Goal: Task Accomplishment & Management: Manage account settings

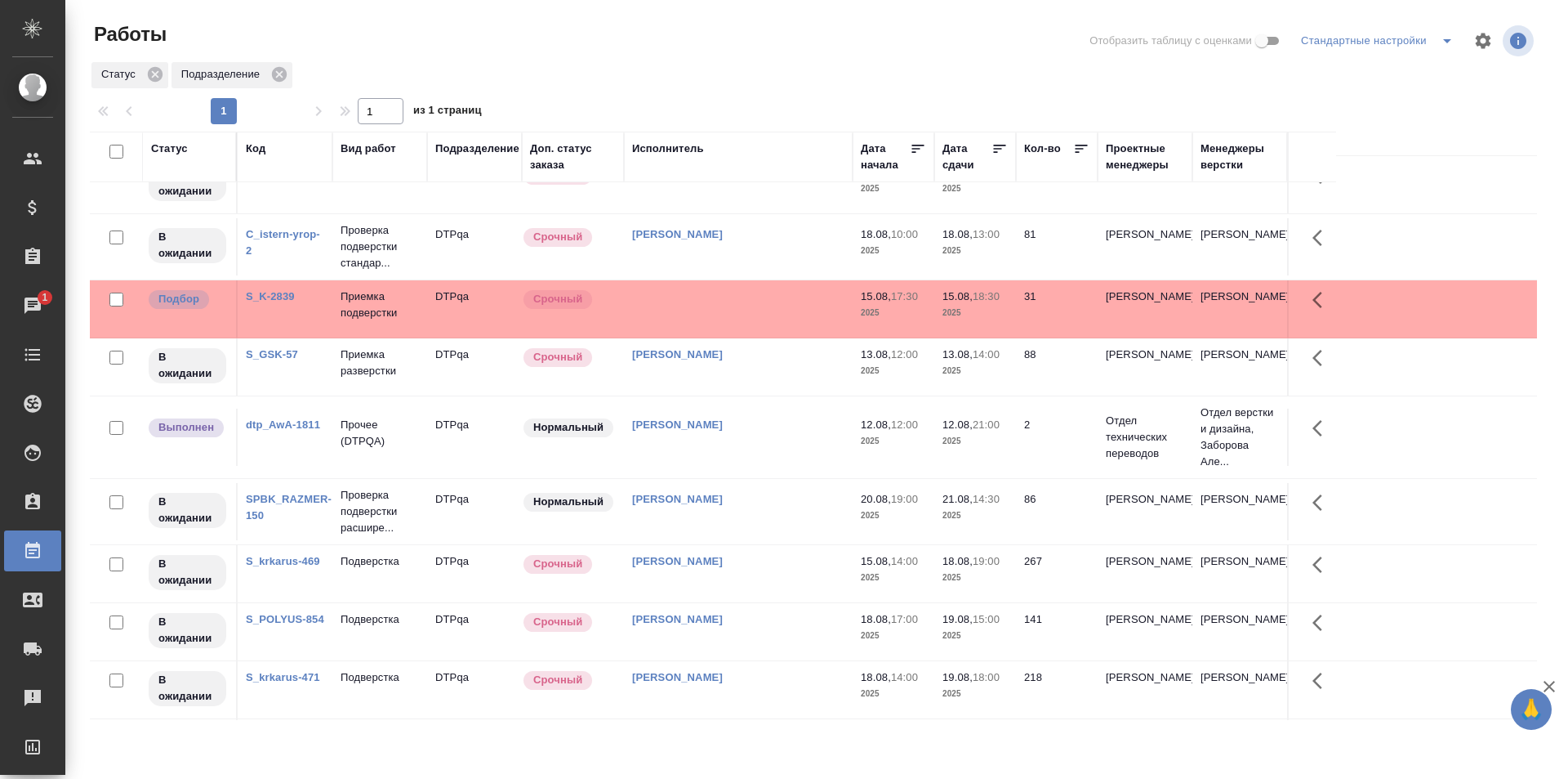
scroll to position [572, 0]
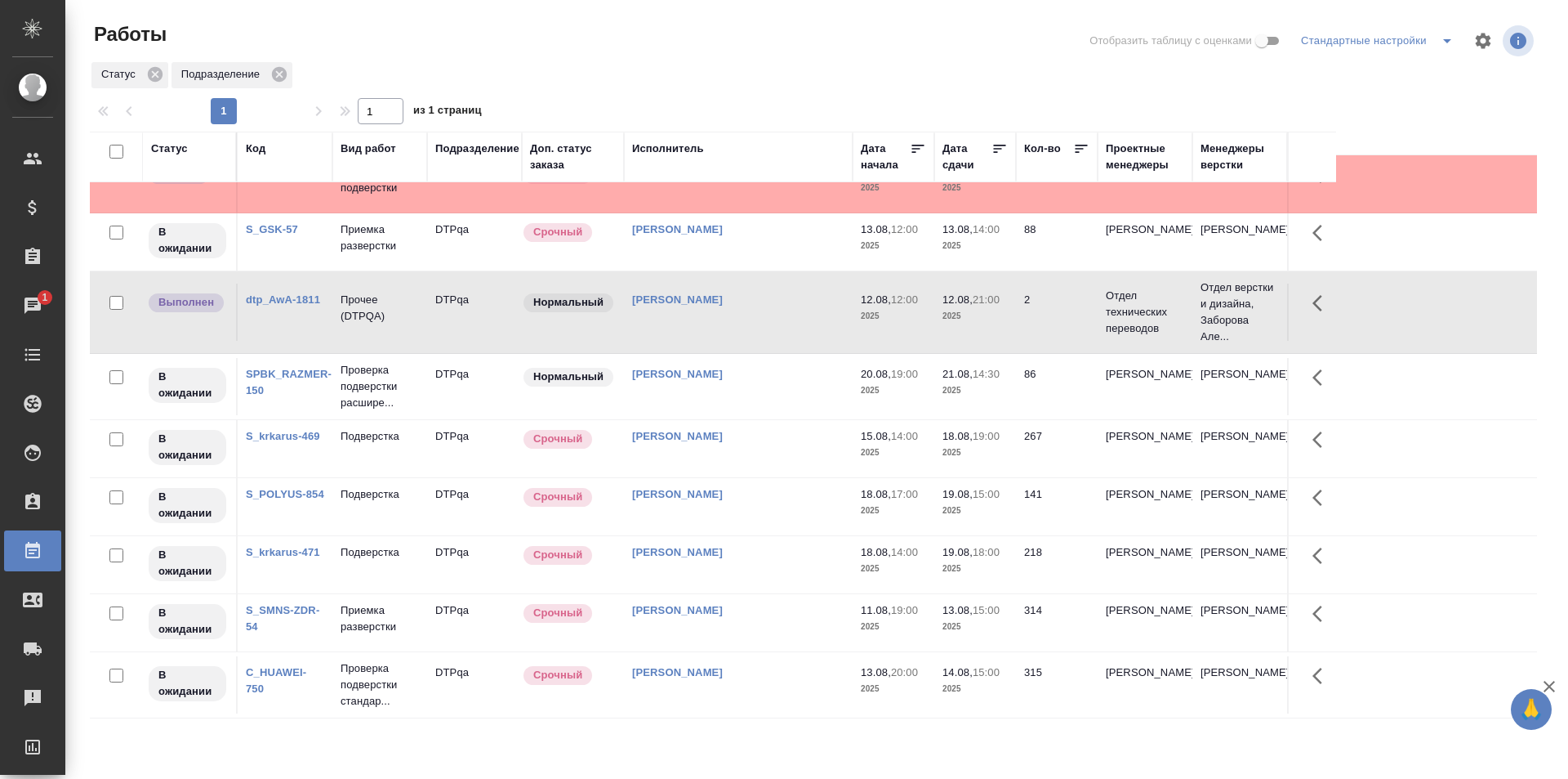
scroll to position [818, 0]
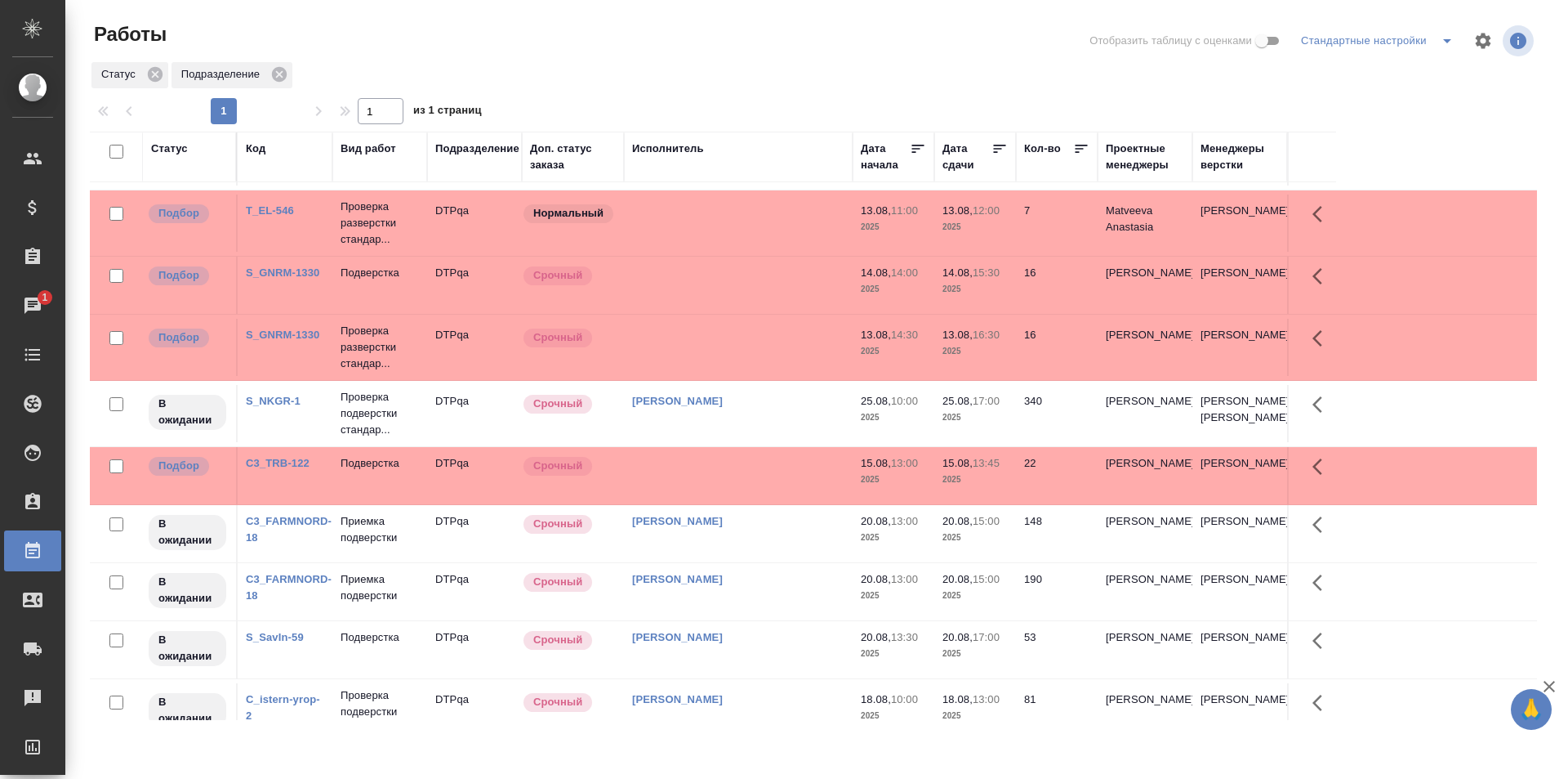
scroll to position [0, 0]
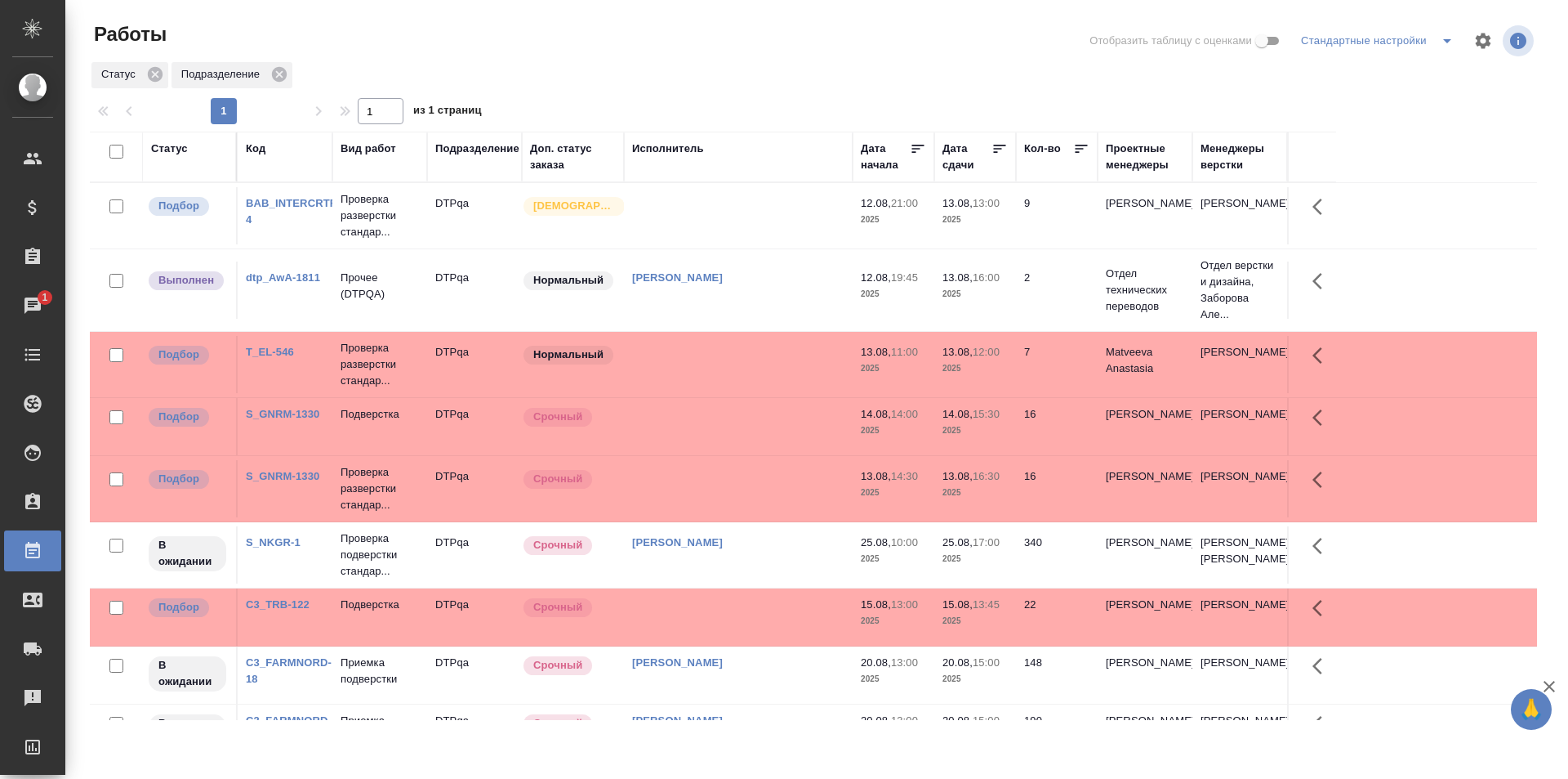
click at [730, 244] on td at bounding box center [738, 216] width 229 height 57
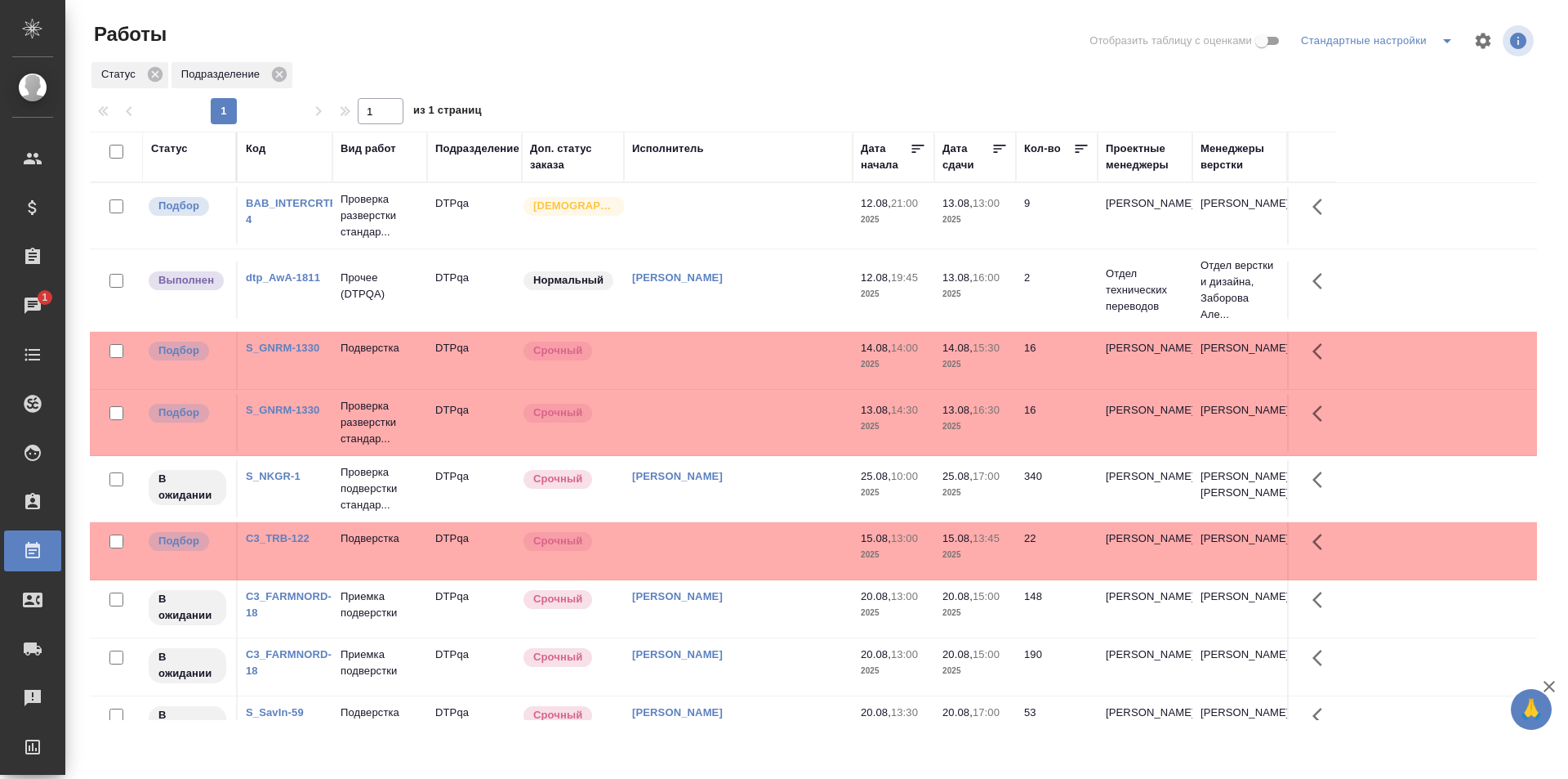
click at [793, 195] on div "Исмагилова Диана" at bounding box center [738, 195] width 212 height 0
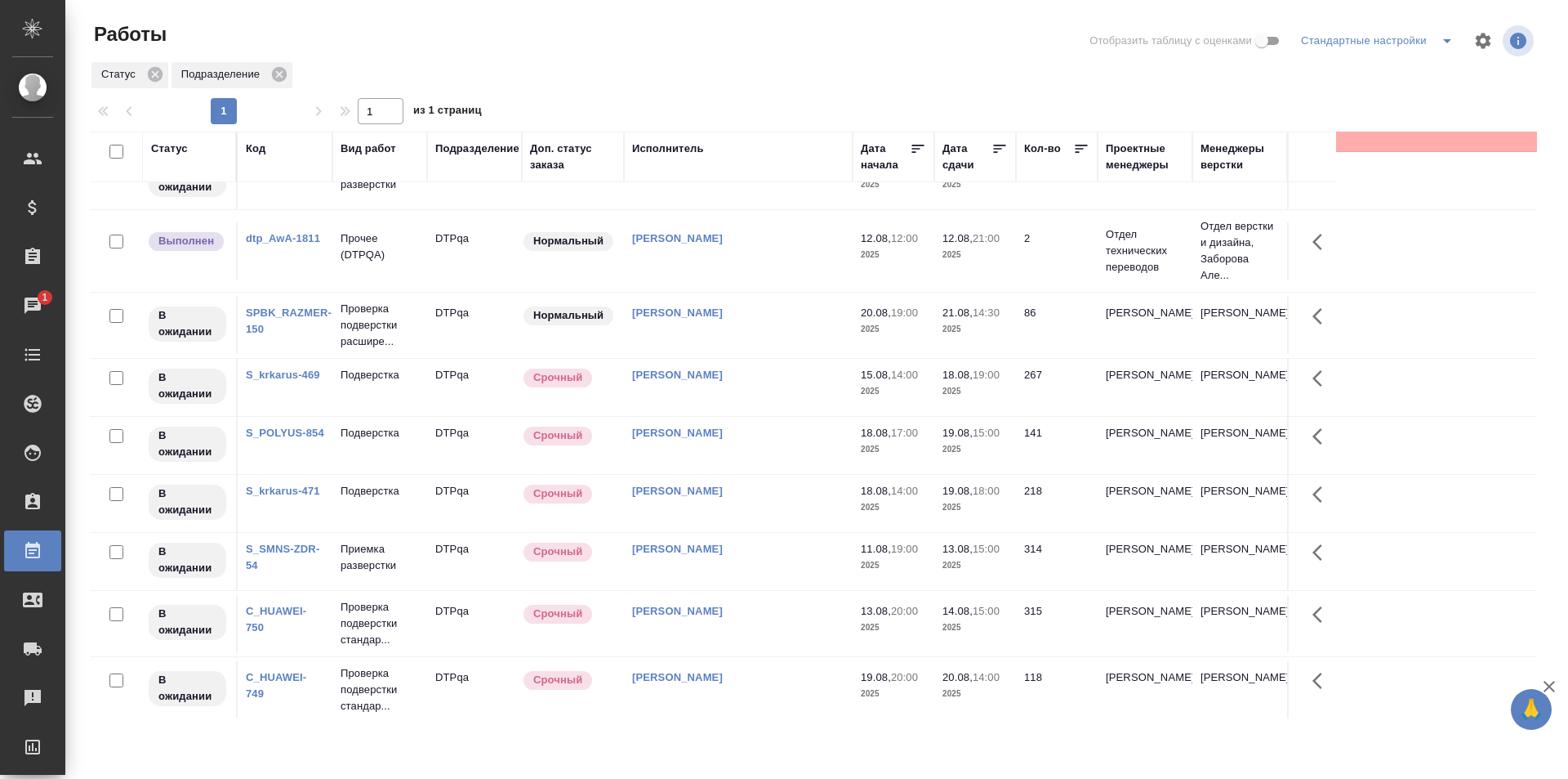
scroll to position [736, 0]
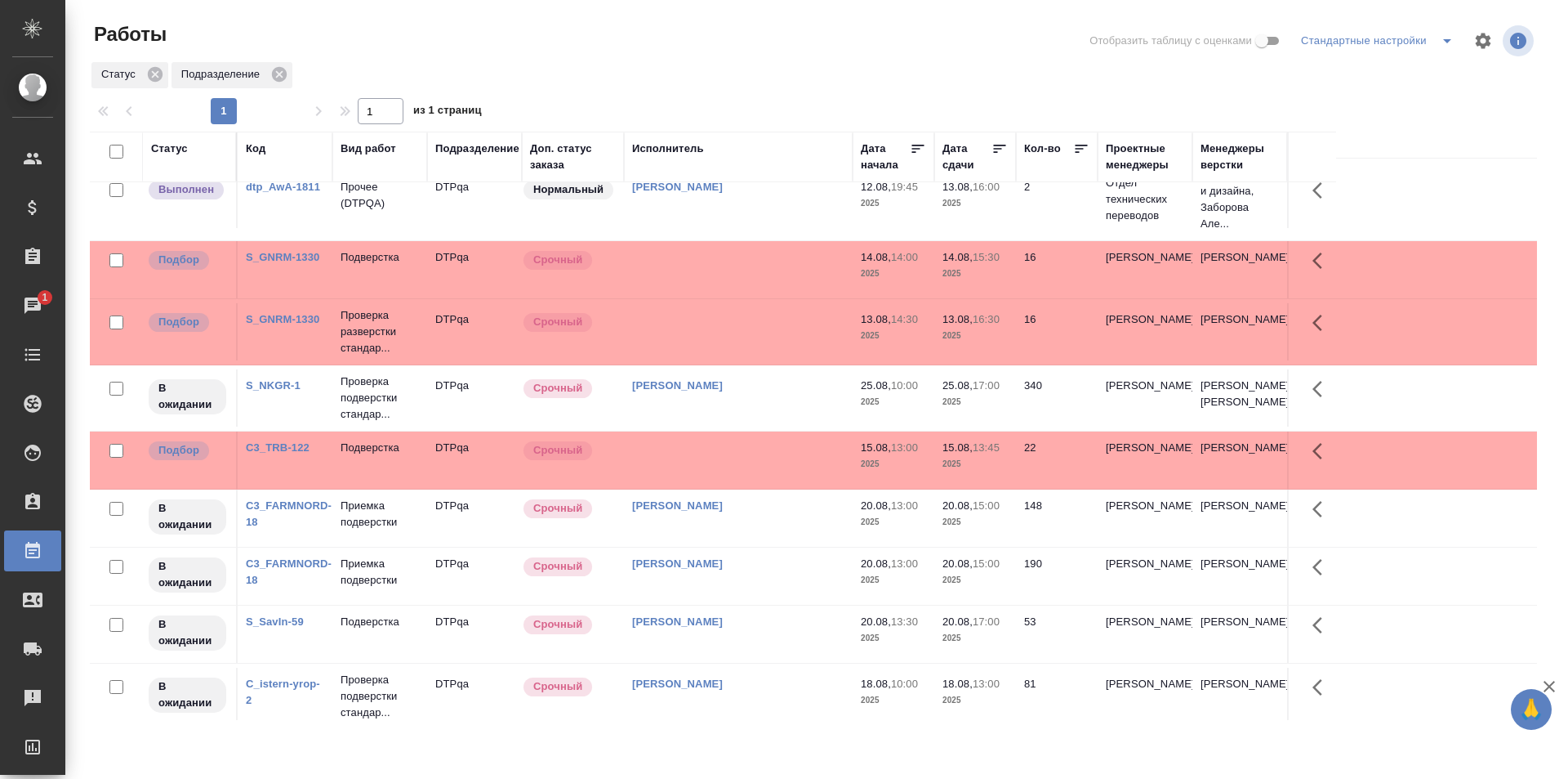
scroll to position [0, 0]
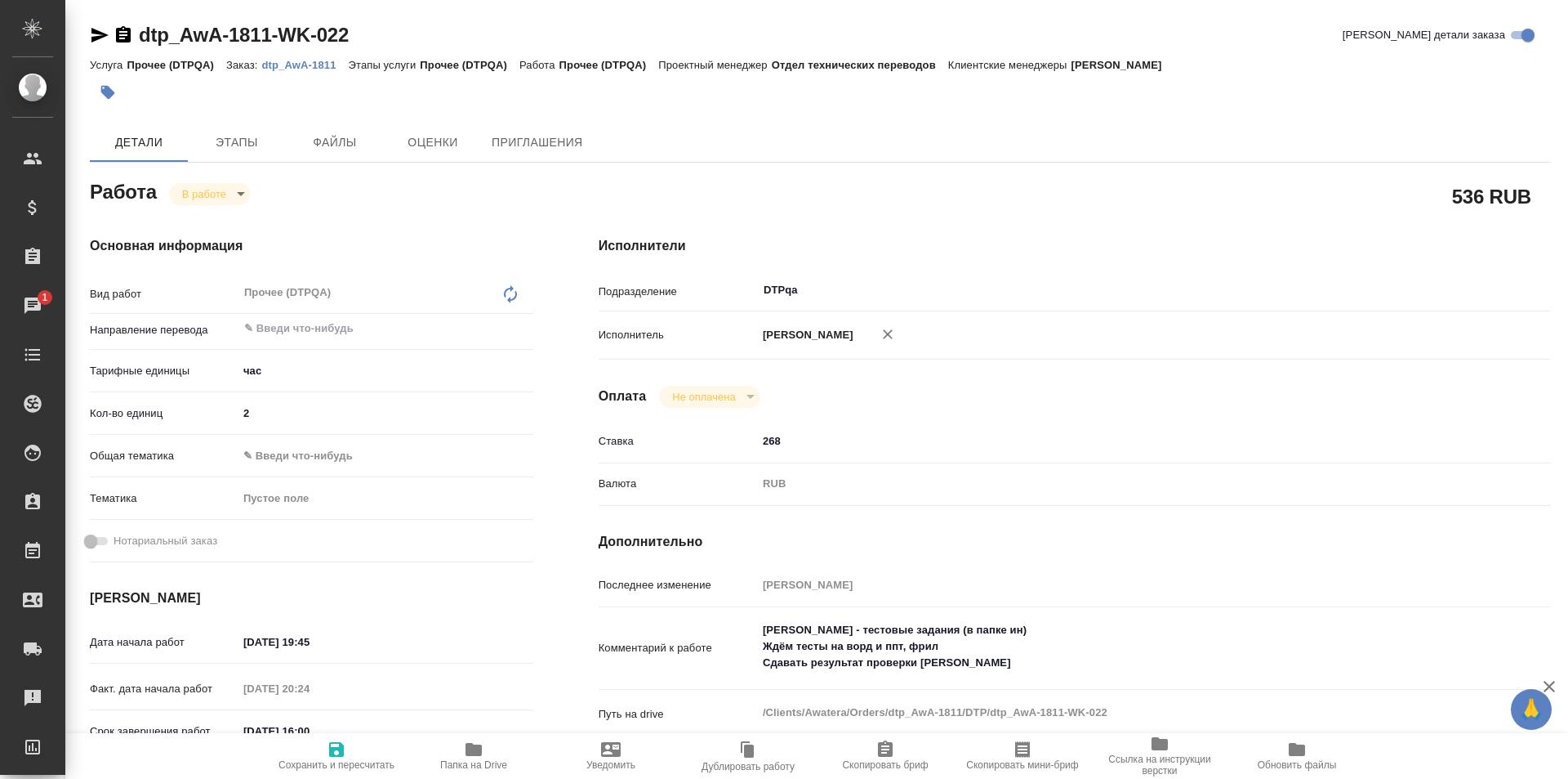
click at [1008, 663] on textarea "Самущенко Леонид - тестовые задания (в папке ин) Ждём тесты на ворд и ппт, фрил…" at bounding box center [1114, 646] width 714 height 61
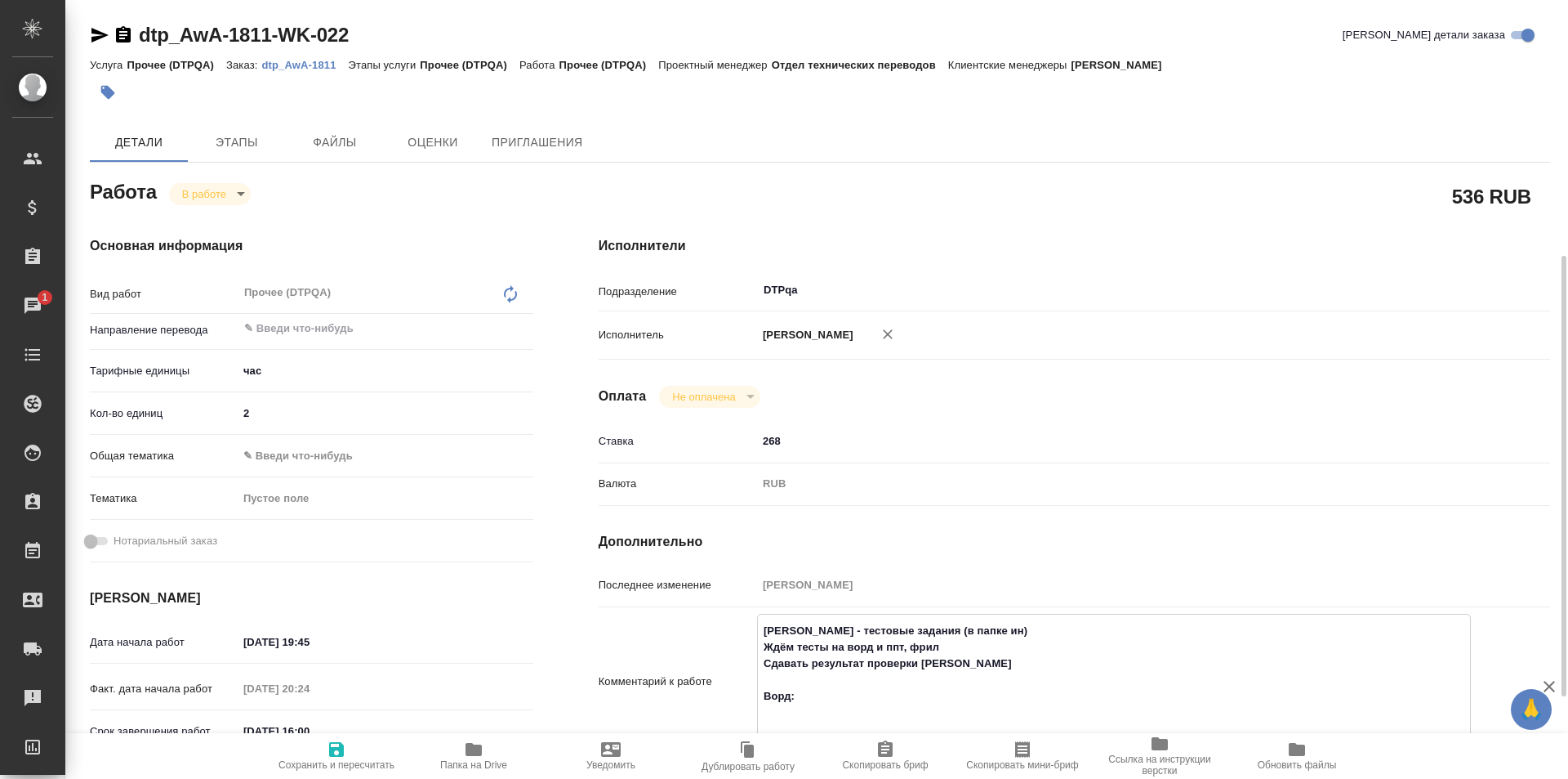
scroll to position [163, 0]
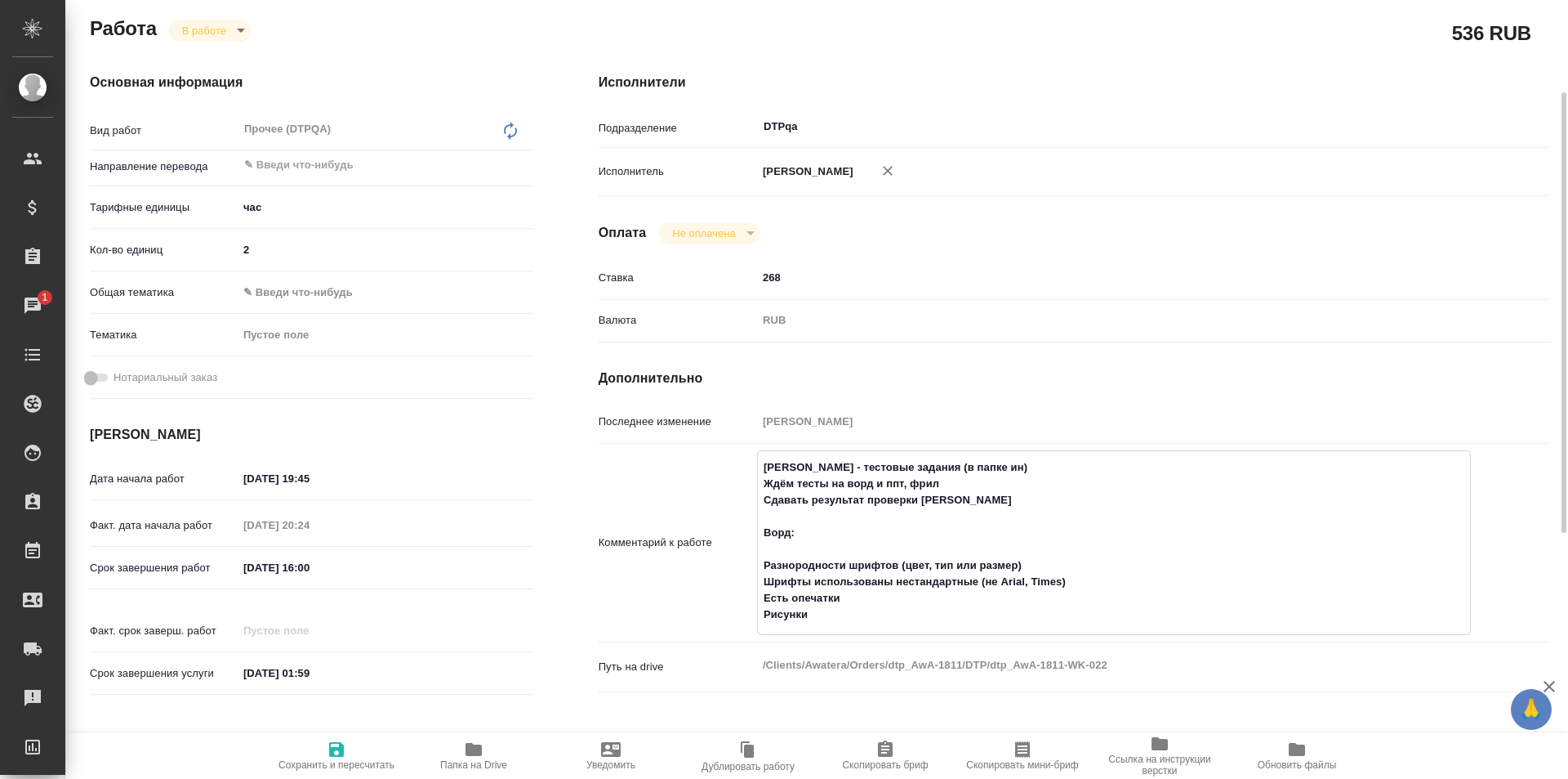
drag, startPoint x: 826, startPoint y: 613, endPoint x: 761, endPoint y: 617, distance: 65.1
click at [761, 617] on textarea "Самущенко Леонид - тестовые задания (в папке ин) Ждём тесты на ворд и ппт, фрил…" at bounding box center [1114, 540] width 712 height 175
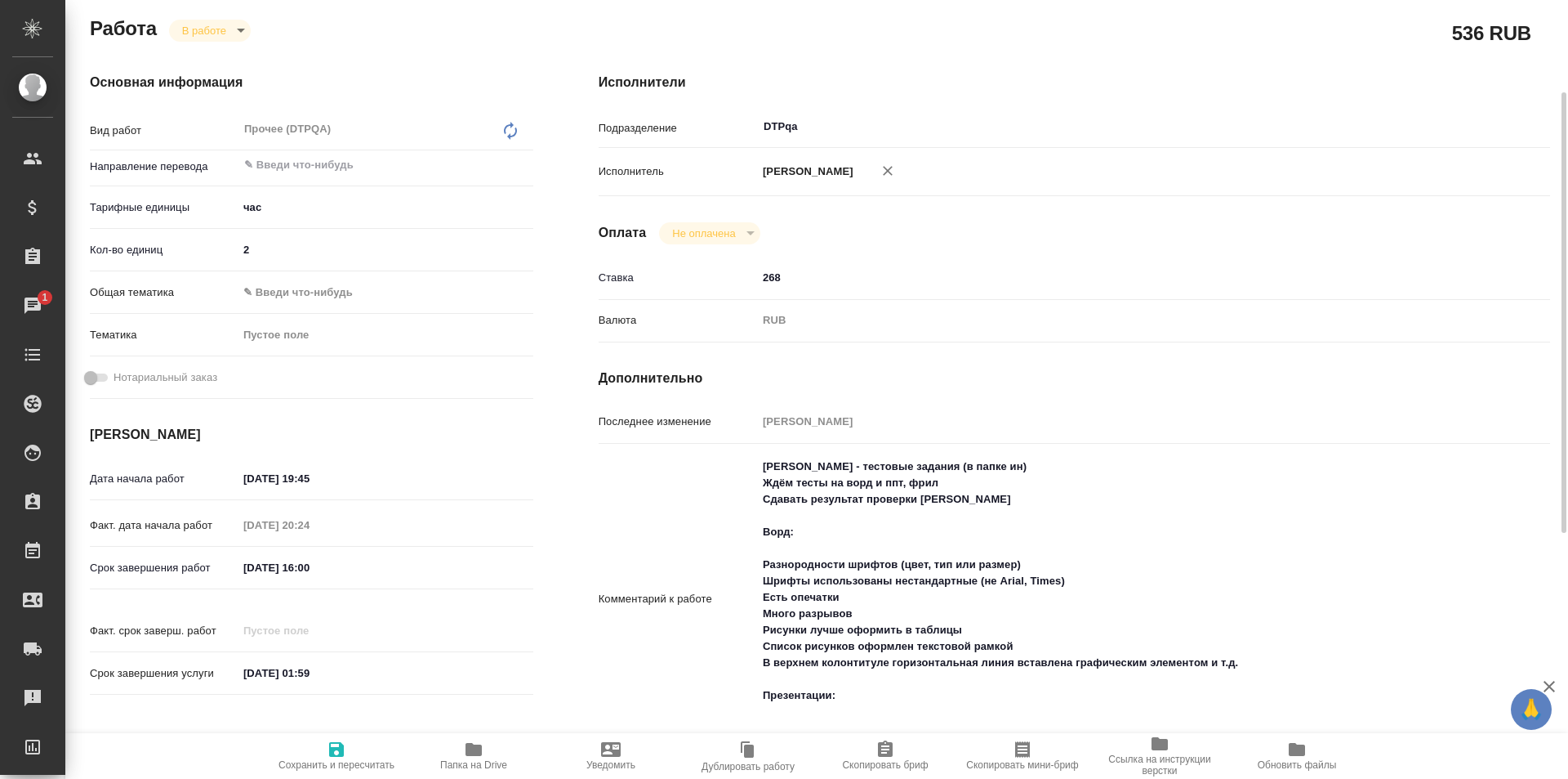
scroll to position [490, 0]
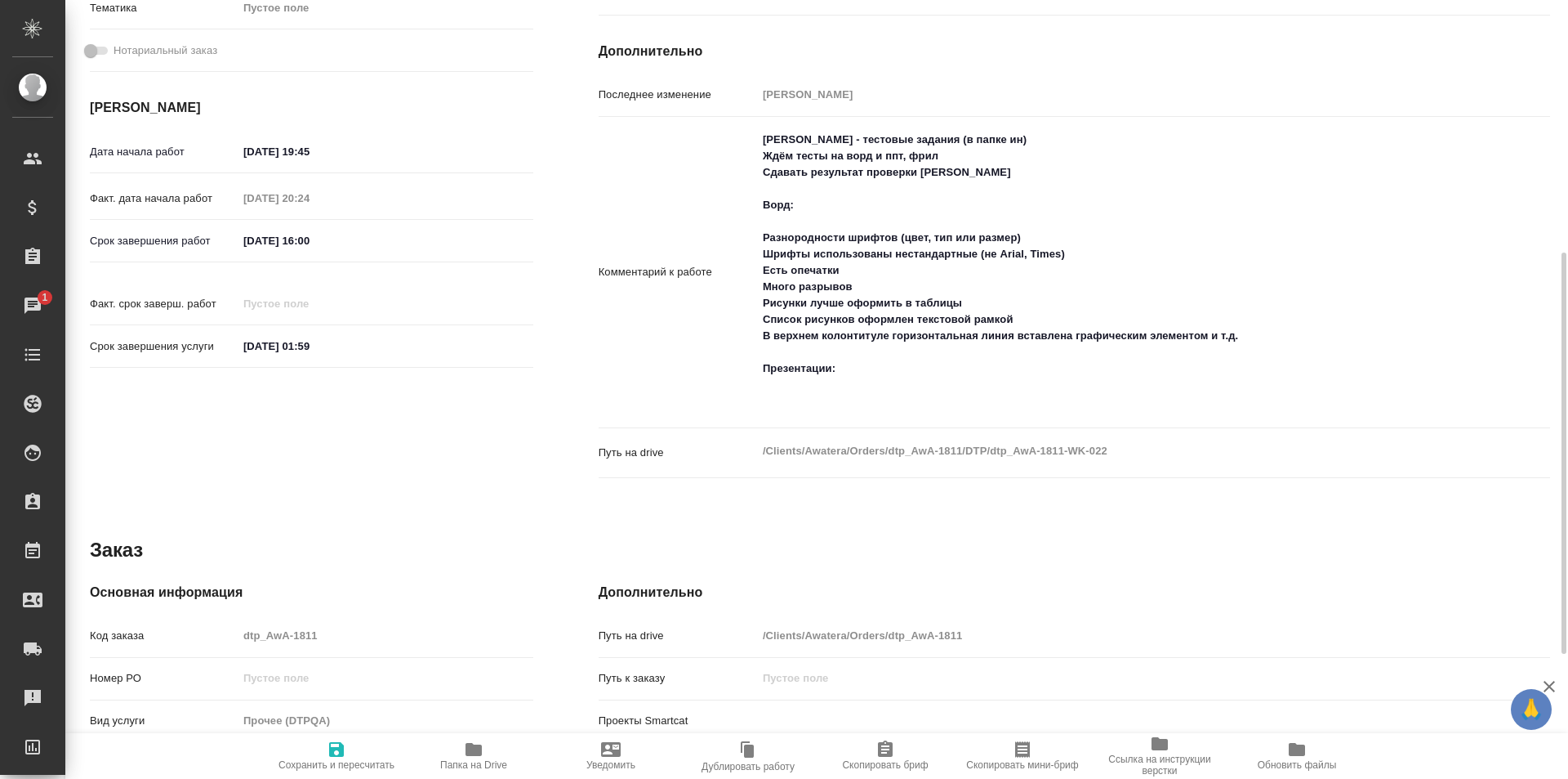
click at [801, 405] on textarea "Самущенко Леонид - тестовые задания (в папке ин) Ждём тесты на ворд и ппт, фрил…" at bounding box center [1114, 270] width 714 height 289
click at [861, 367] on textarea "Самущенко Леонид - тестовые задания (в папке ин) Ждём тесты на ворд и ппт, фрил…" at bounding box center [1114, 270] width 714 height 289
click at [827, 393] on textarea "Самущенко Леонид - тестовые задания (в папке ин) Ждём тесты на ворд и ппт, фрил…" at bounding box center [1114, 271] width 712 height 289
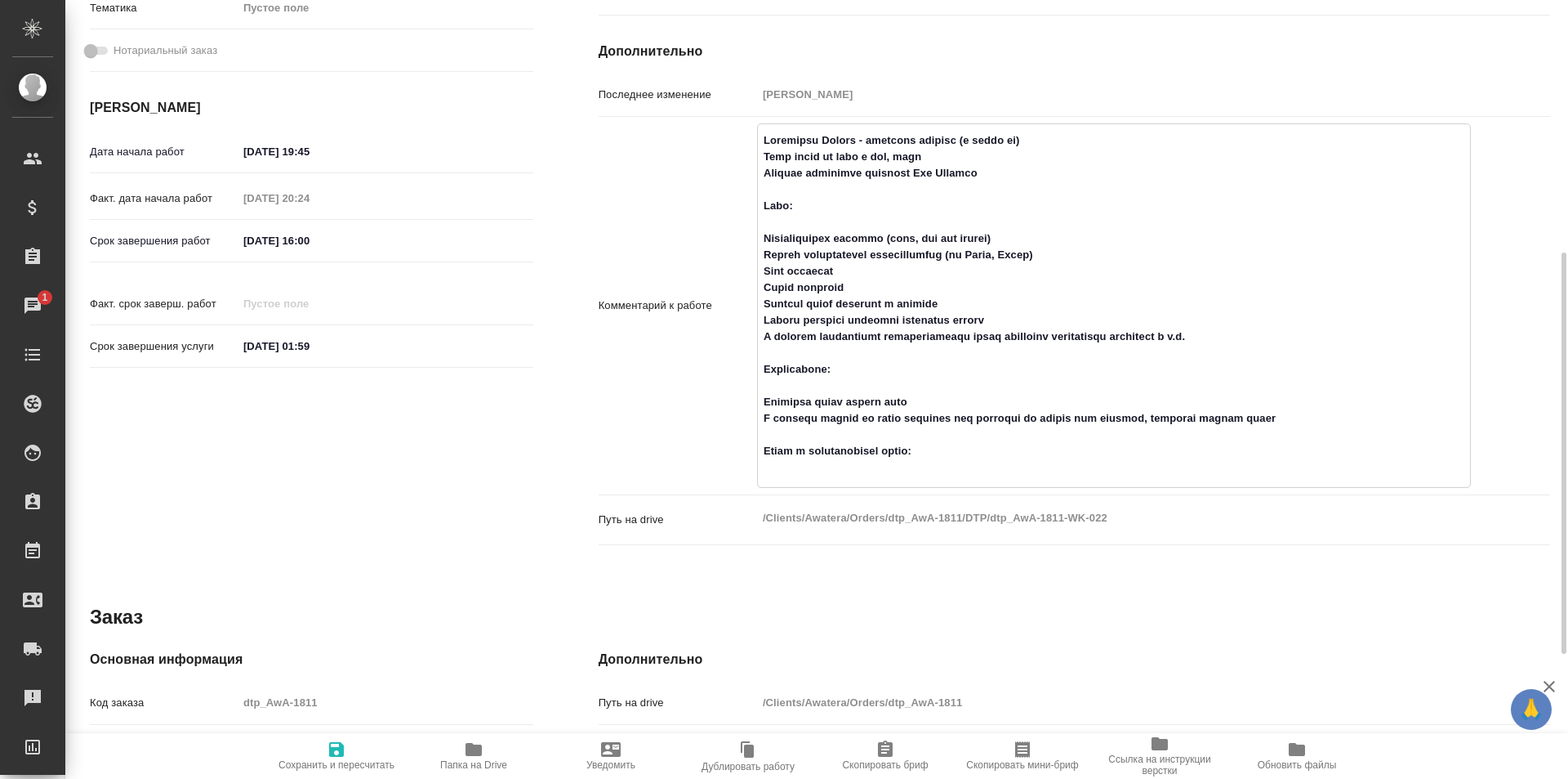
click at [461, 758] on span "Папка на Drive" at bounding box center [473, 755] width 117 height 31
click at [984, 458] on textarea at bounding box center [1114, 303] width 714 height 354
paste textarea "https://drive.awatera.com/f/10089677"
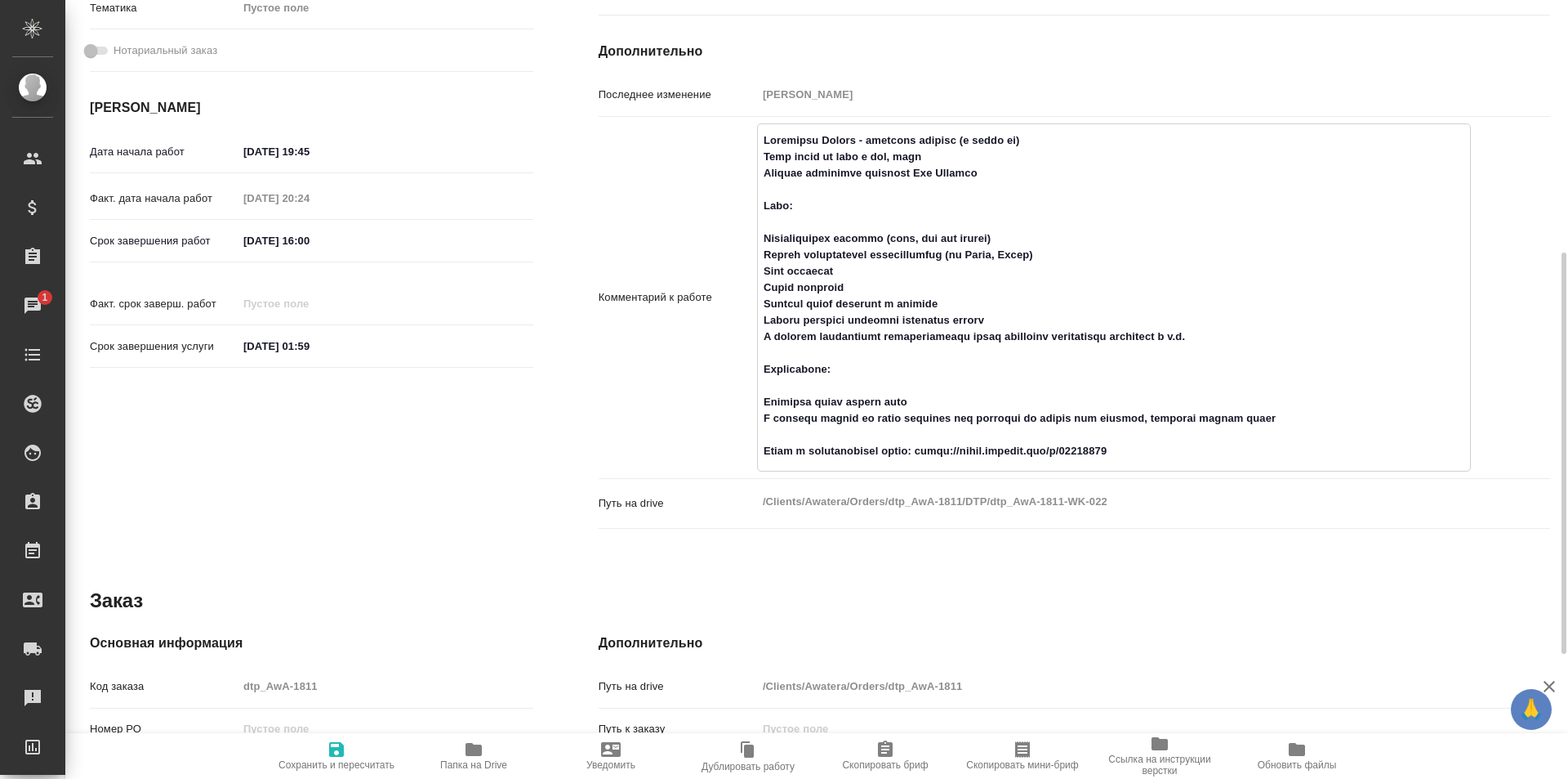
type textarea "Самущенко Леонид - тестовые задания (в папке ин) Ждём тесты на ворд и ппт, фрил…"
click at [341, 749] on icon "button" at bounding box center [337, 749] width 15 height 15
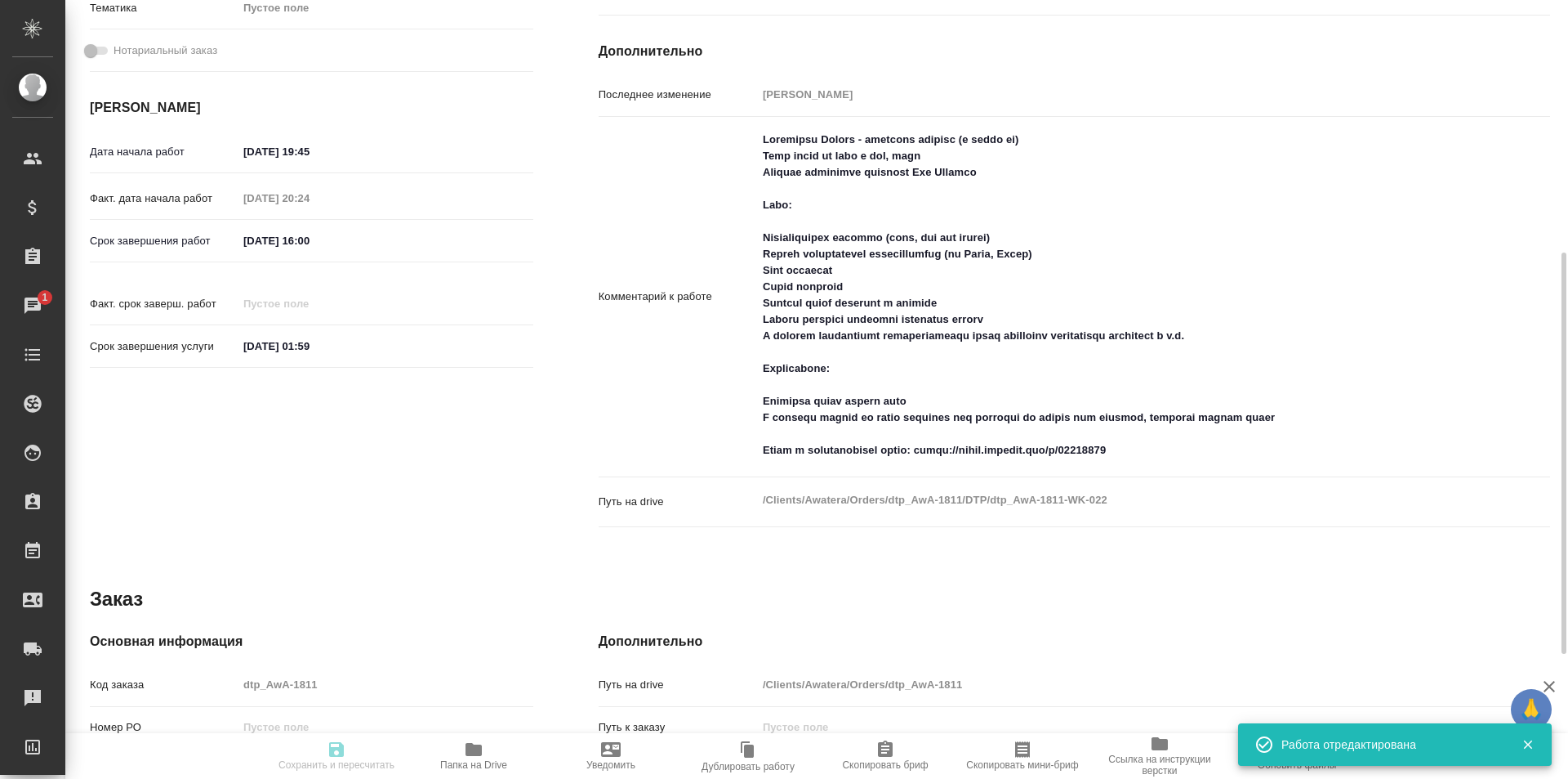
type input "inProgress"
type input "5a8b1489cc6b4906c91bfd93"
type input "2"
type input "12.08.2025 19:45"
type input "12.08.2025 20:24"
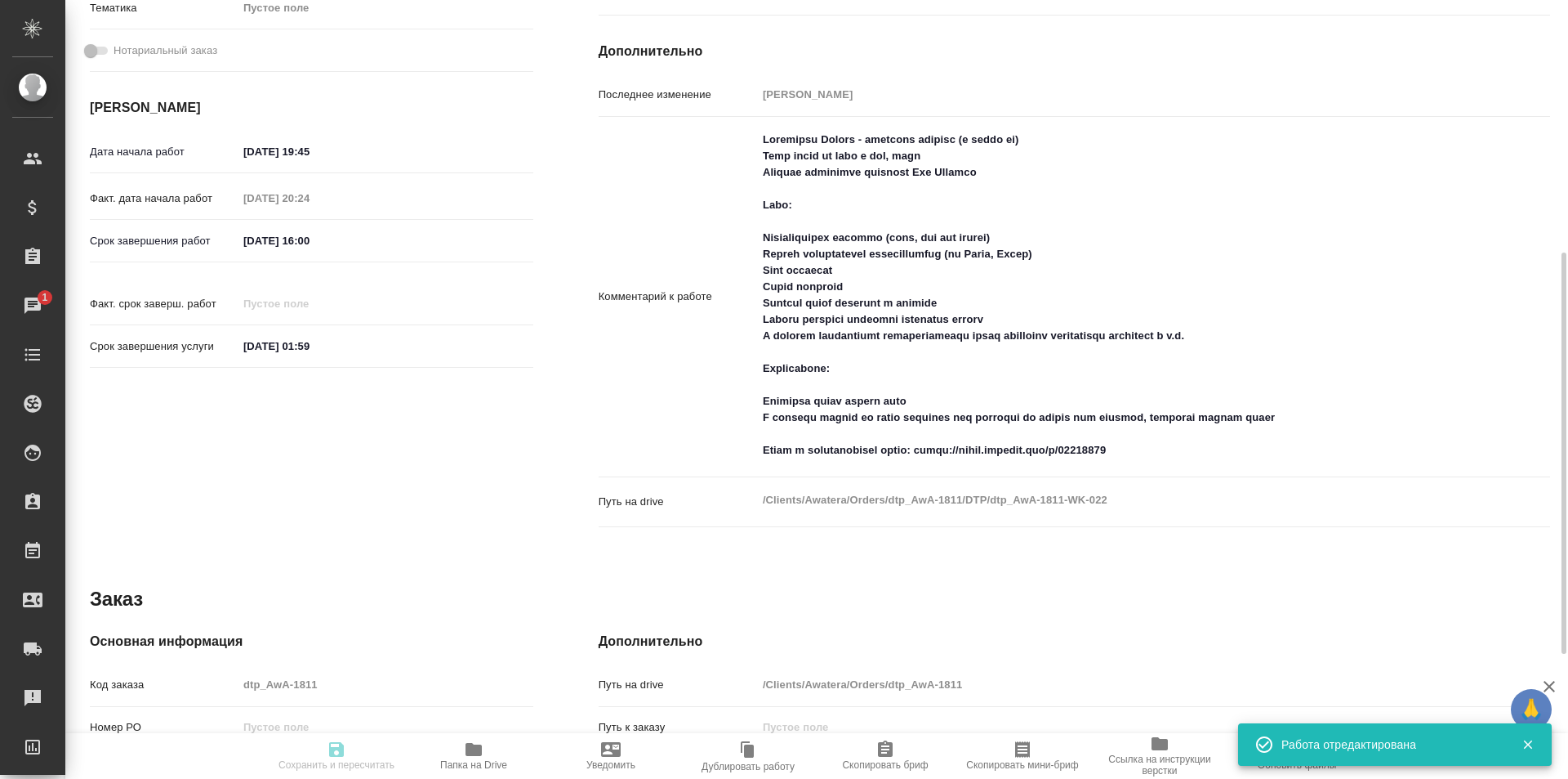
type input "13.08.2025 16:00"
type input "01.09.2025 01:59"
type input "DTPqa"
type input "notPayed"
type input "268"
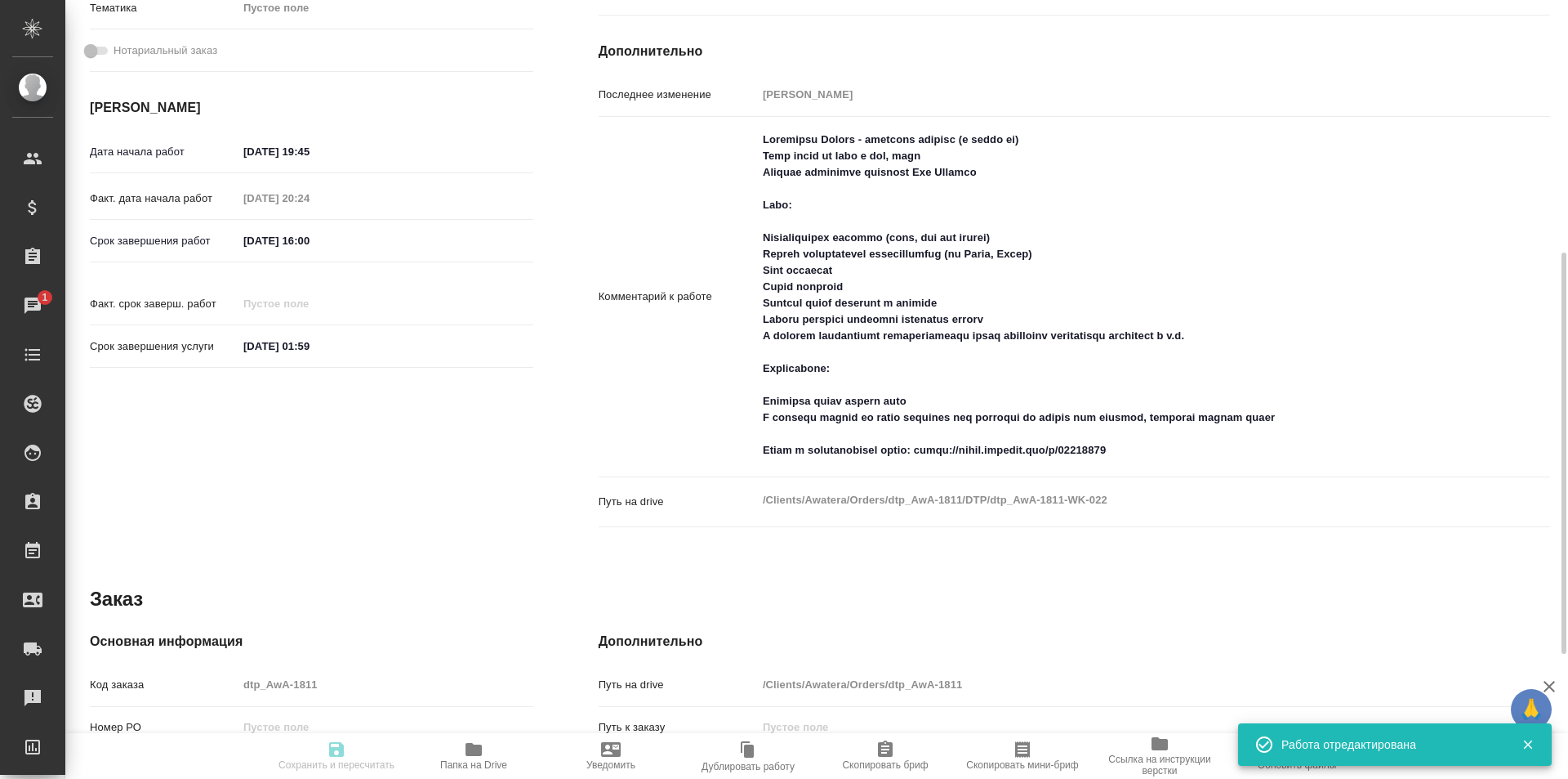
type input "RUB"
type input "Исмагилова Диана"
type input "dtp_AwA-1811"
type input "Прочее (DTPQA)"
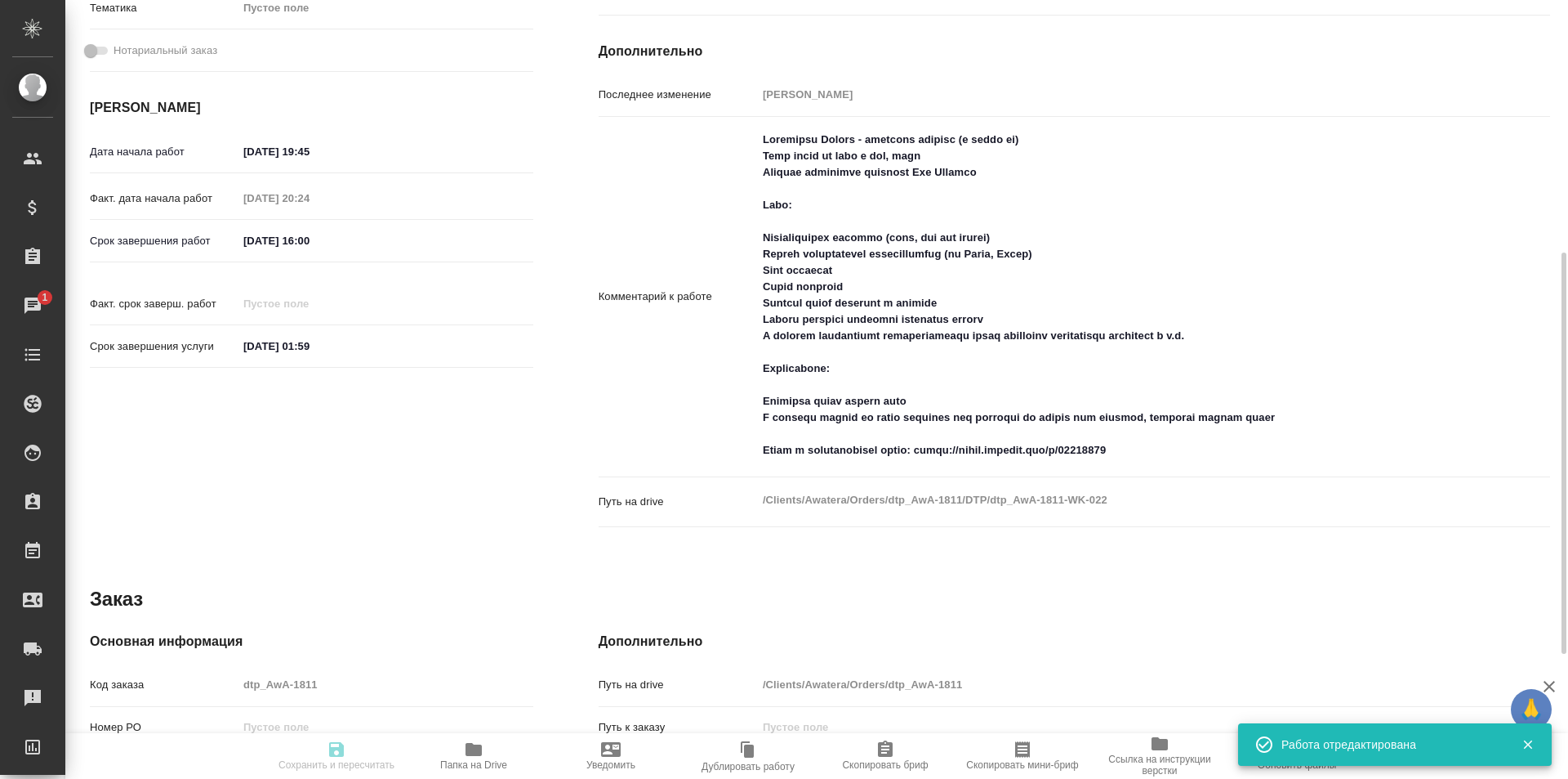
type input "[PERSON_NAME]"
type input "Отдел верстки и дизайна, Заборова Александра"
type input "/Clients/Awatera/Orders/dtp_AwA-1811"
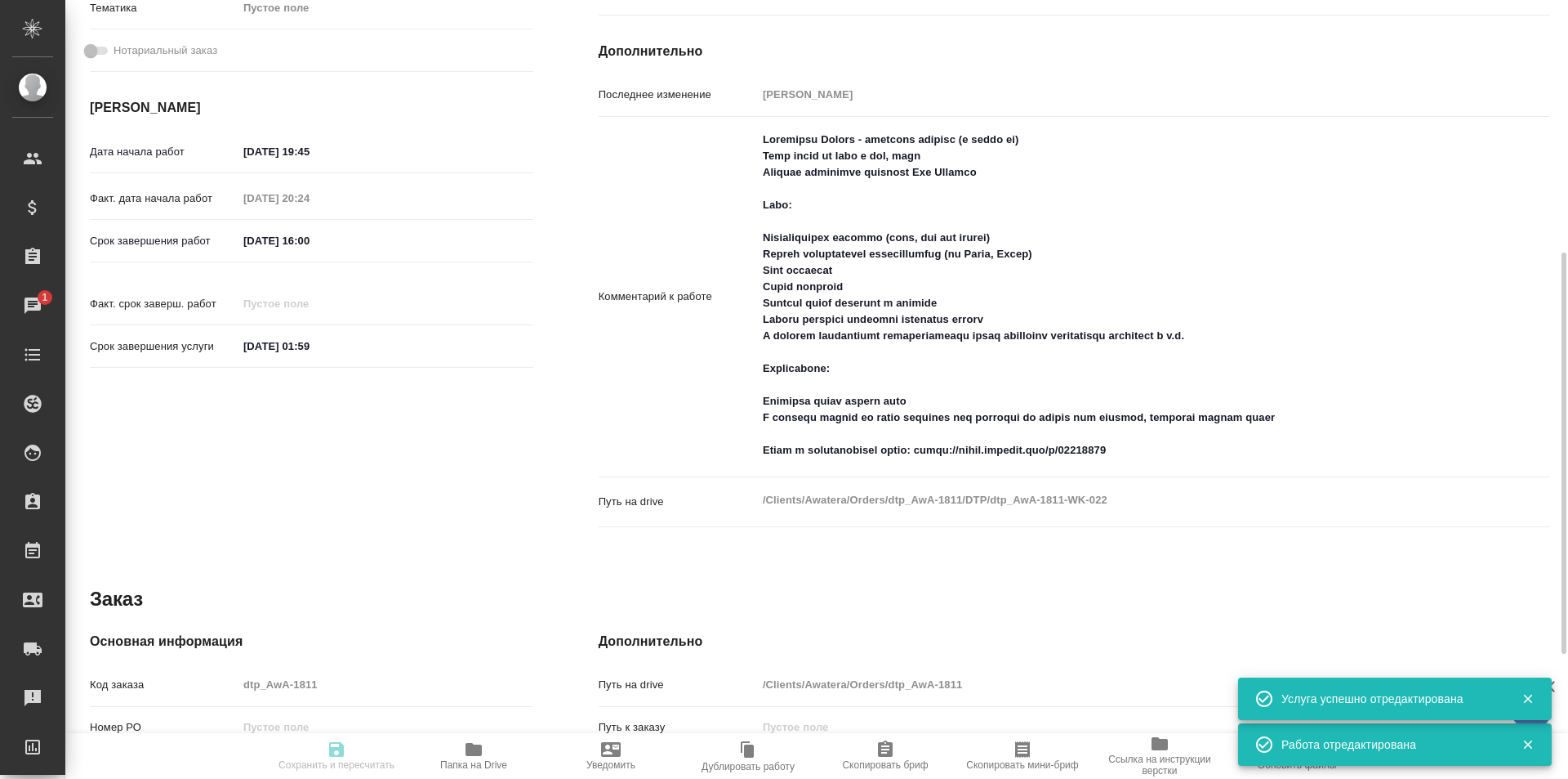
scroll to position [0, 0]
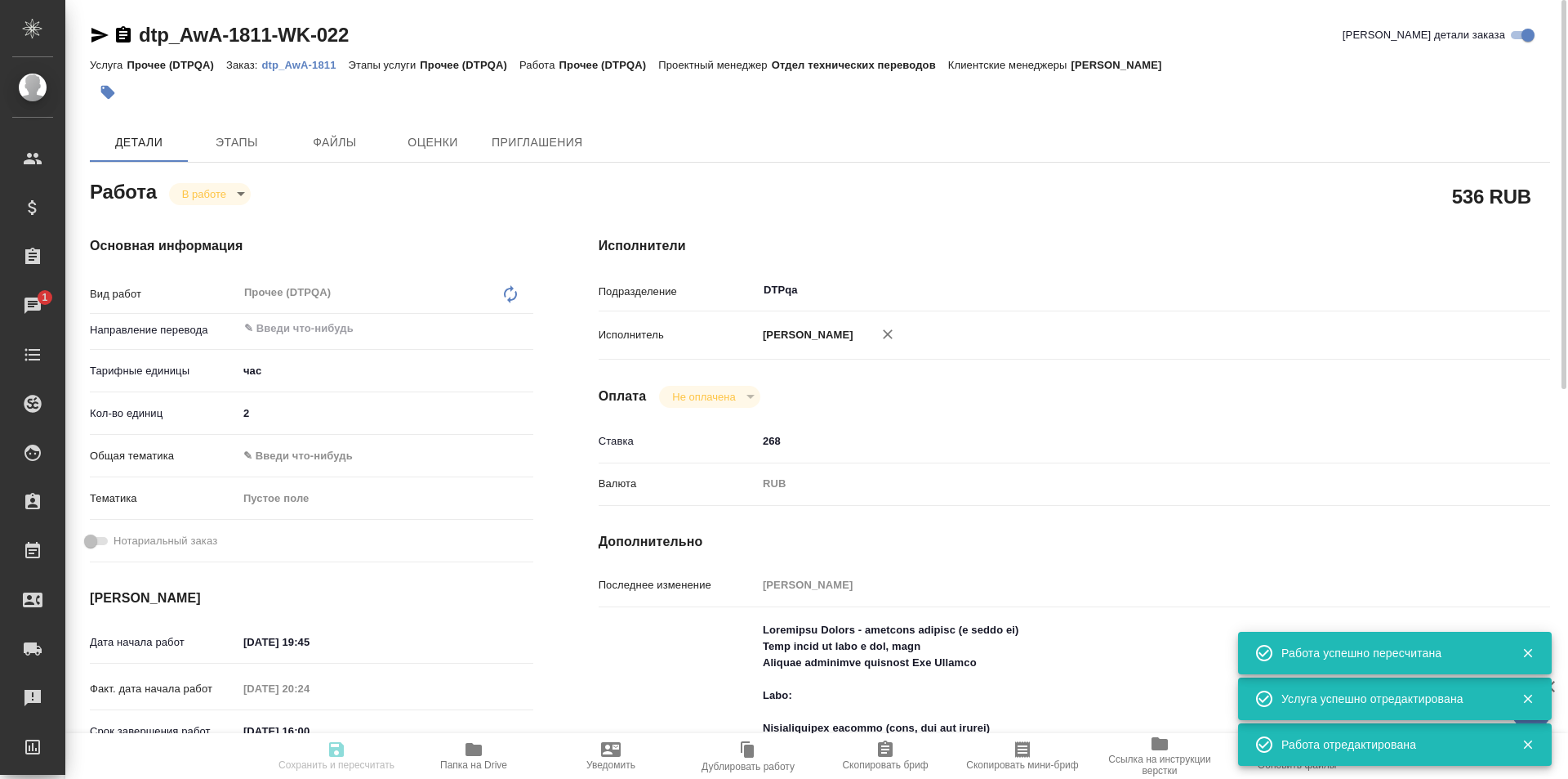
type input "inProgress"
type input "5a8b1489cc6b4906c91bfd93"
type input "2"
type input "12.08.2025 19:45"
type input "12.08.2025 20:24"
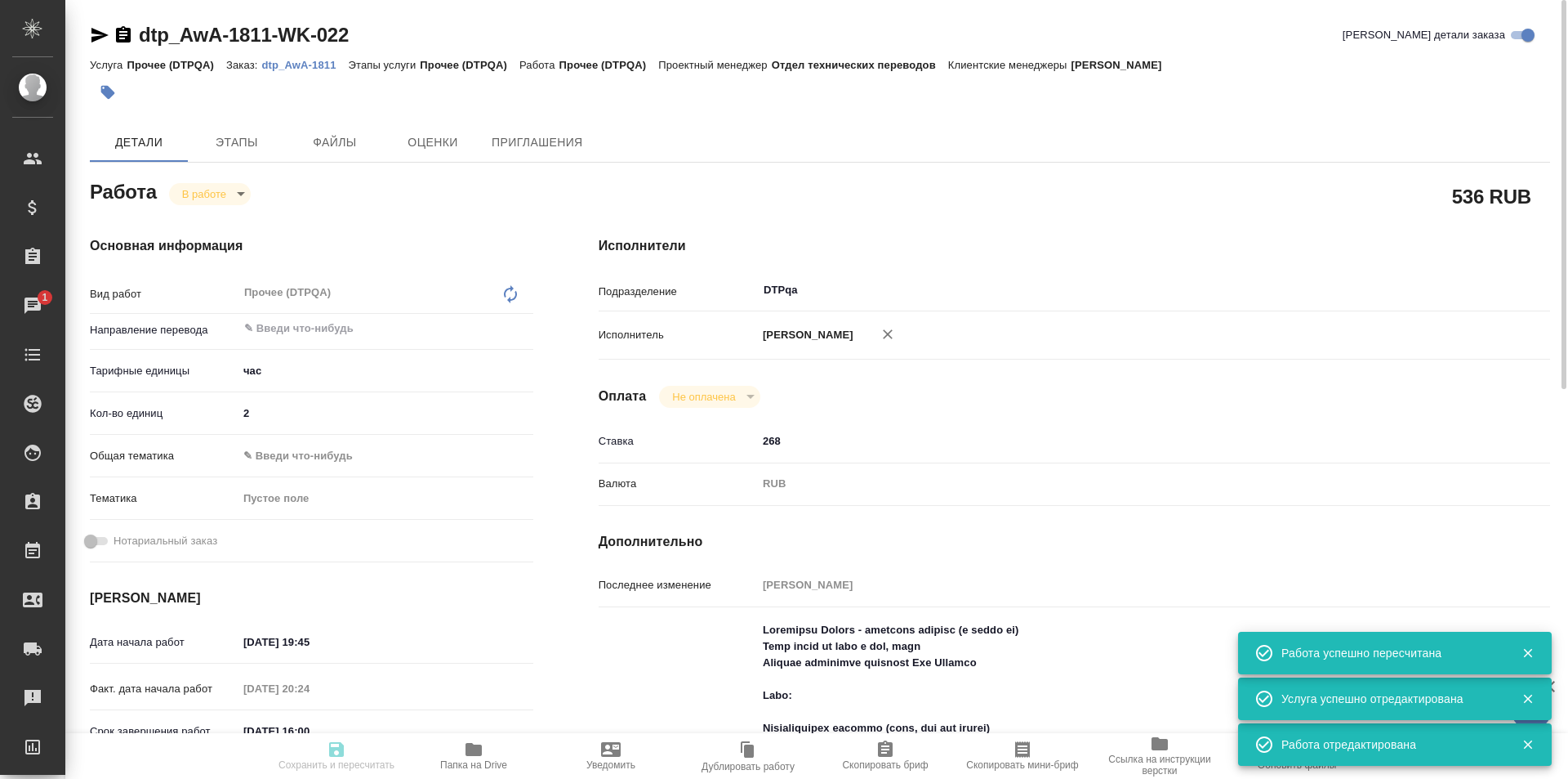
type input "13.08.2025 16:00"
type input "01.09.2025 01:59"
type input "DTPqa"
type input "notPayed"
type input "268"
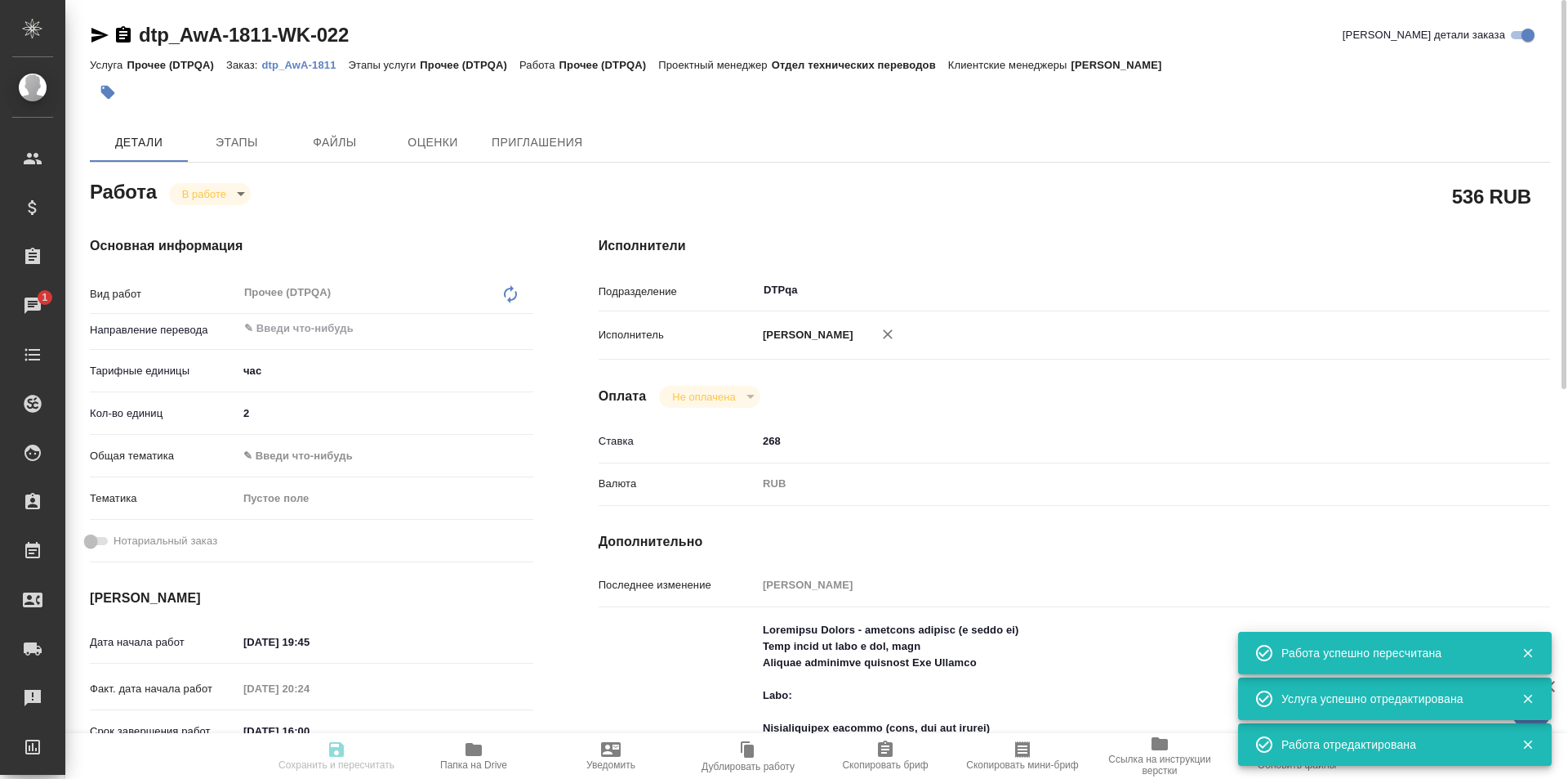
type input "RUB"
type input "[PERSON_NAME]"
type input "dtp_AwA-1811"
type input "Прочее (DTPQA)"
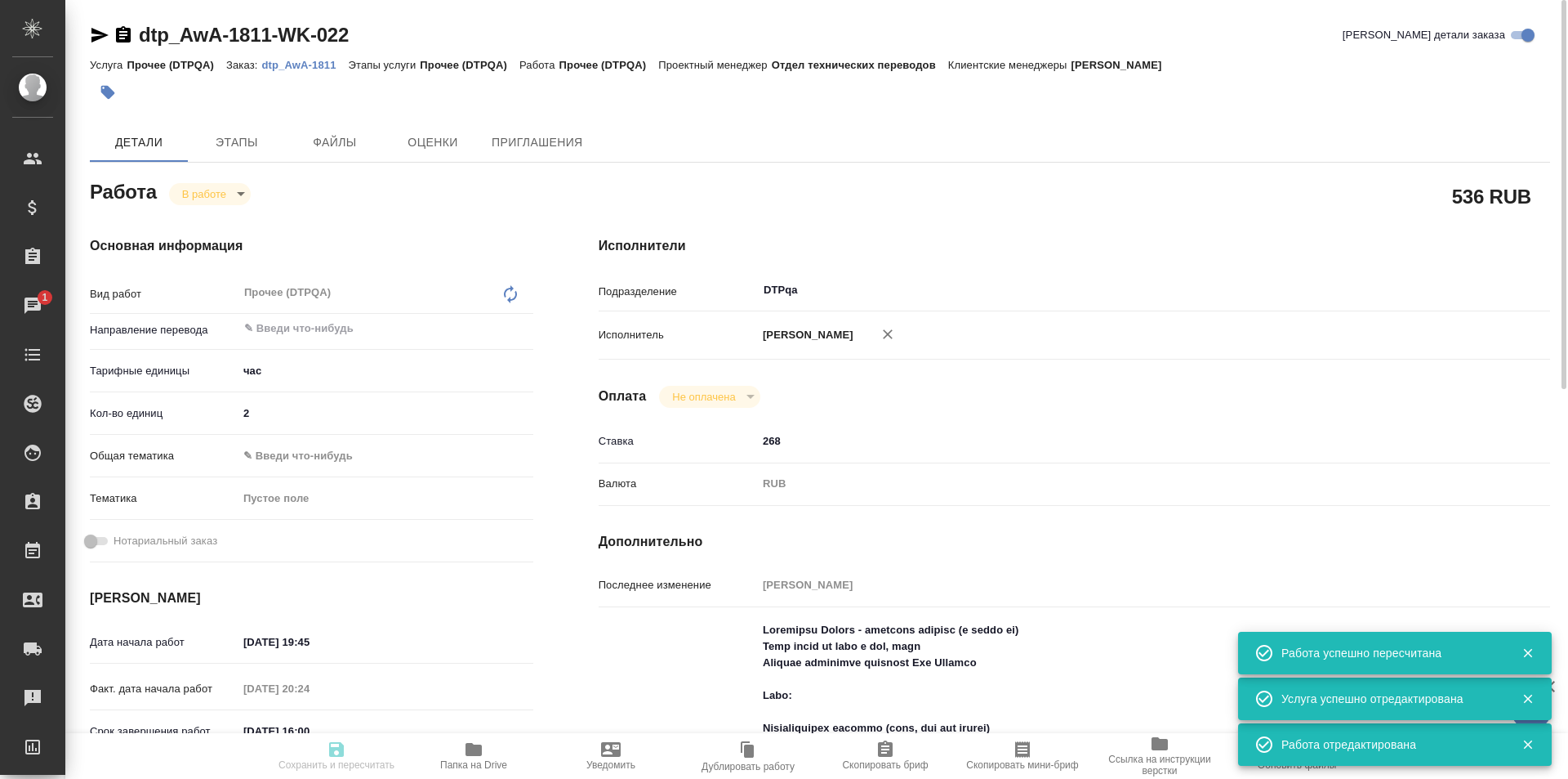
type input "[PERSON_NAME]"
type input "Отдел верстки и дизайна, [PERSON_NAME]"
type input "/Clients/Awatera/Orders/dtp_AwA-1811"
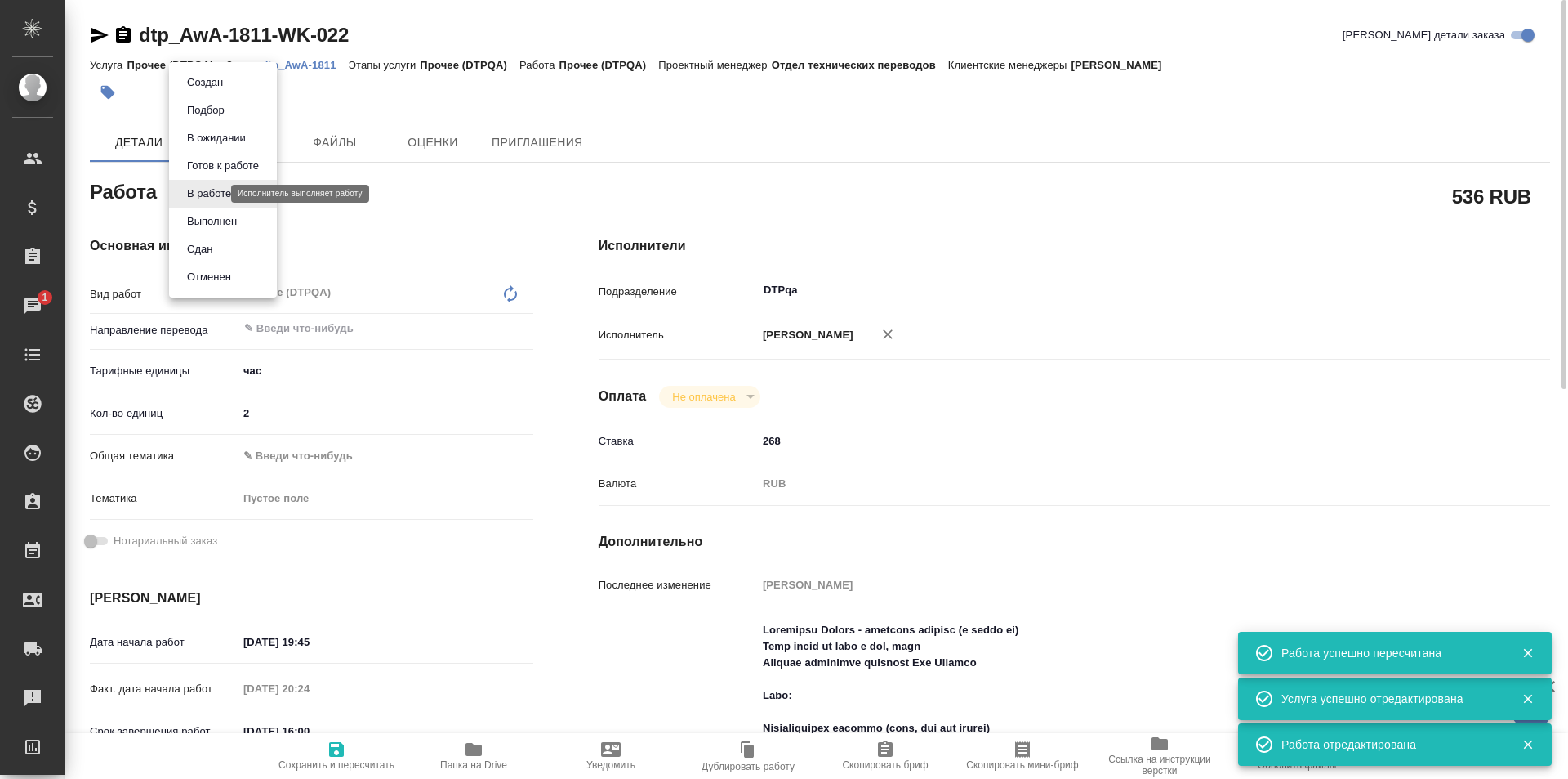
click at [216, 194] on body "🙏 .cls-1 fill:#fff; AWATERA Ismagilova Diana Клиенты Спецификации Заказы 1 Чаты…" at bounding box center [784, 390] width 1568 height 779
click at [212, 221] on button "Выполнен" at bounding box center [211, 221] width 60 height 18
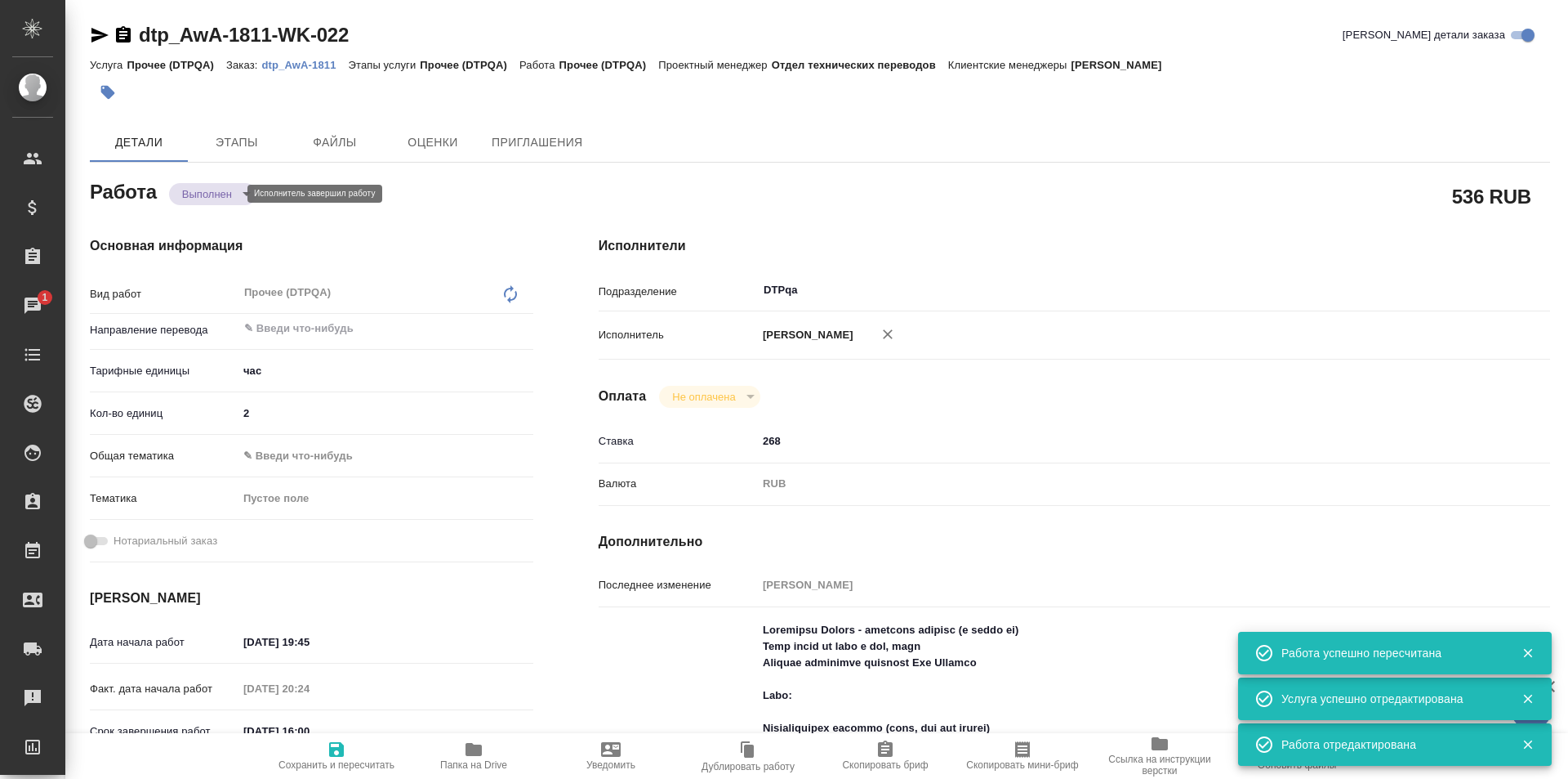
type textarea "x"
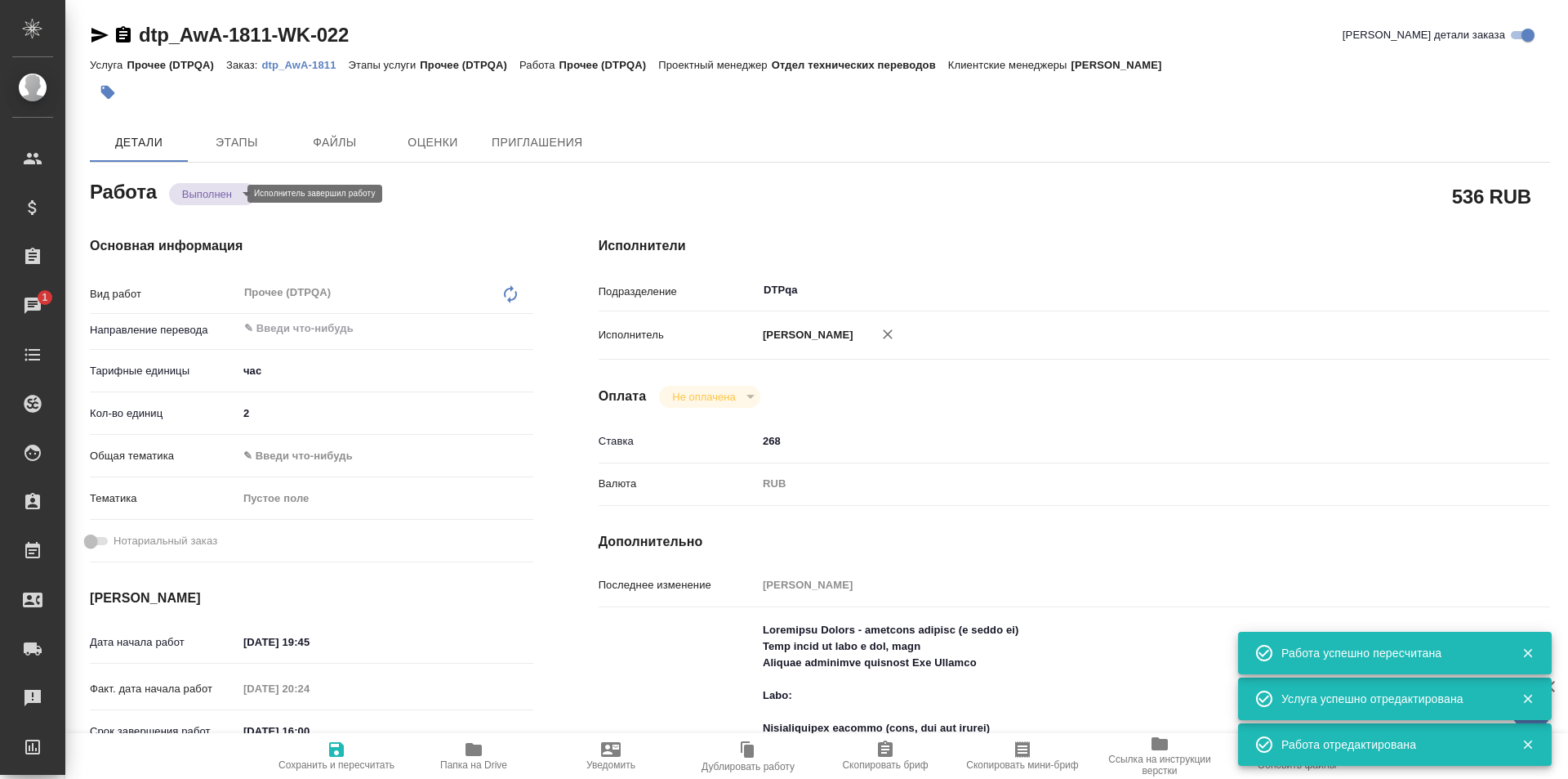
type textarea "x"
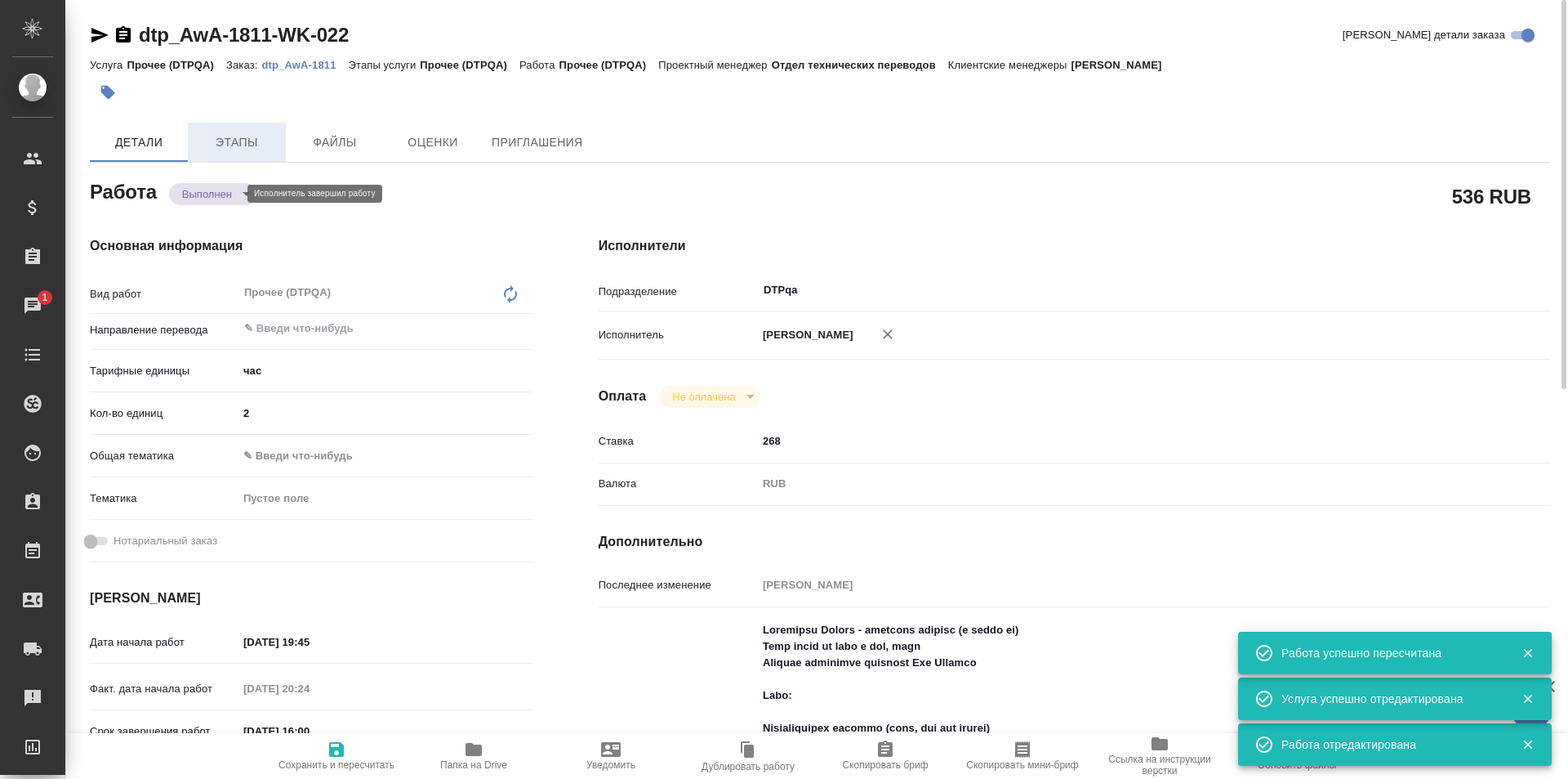
type textarea "x"
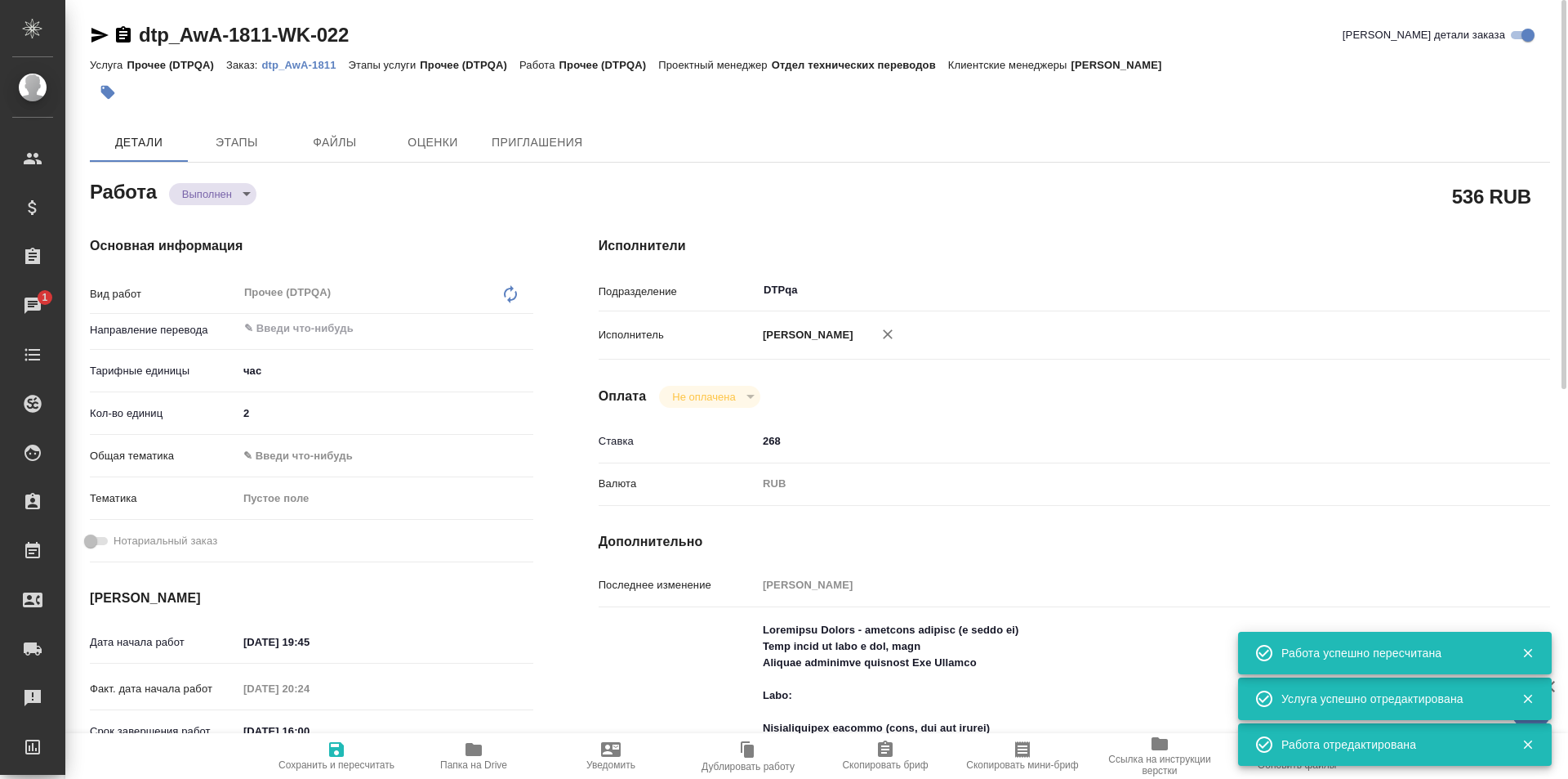
click at [93, 32] on icon "button" at bounding box center [100, 35] width 17 height 15
type textarea "x"
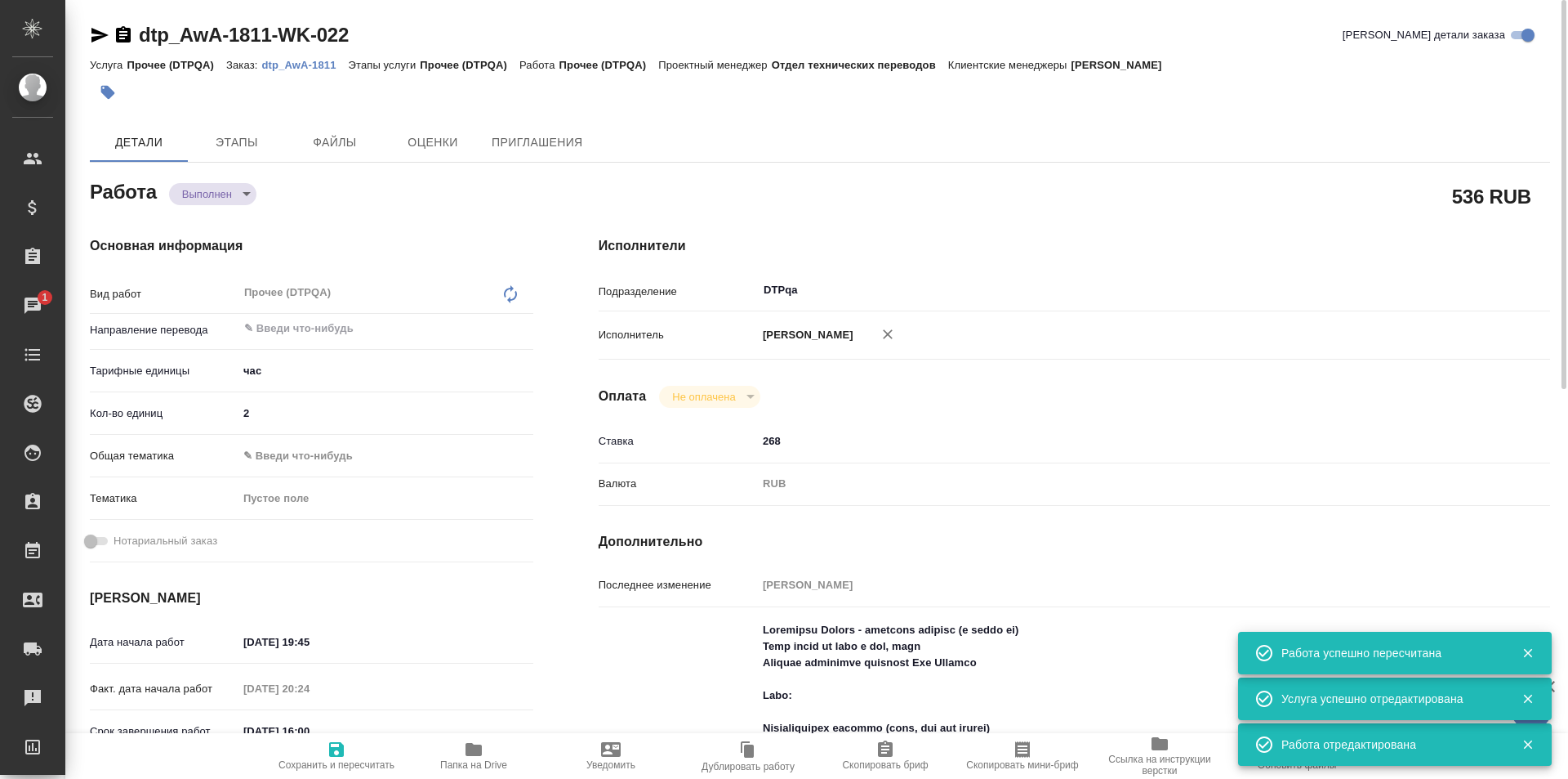
type textarea "x"
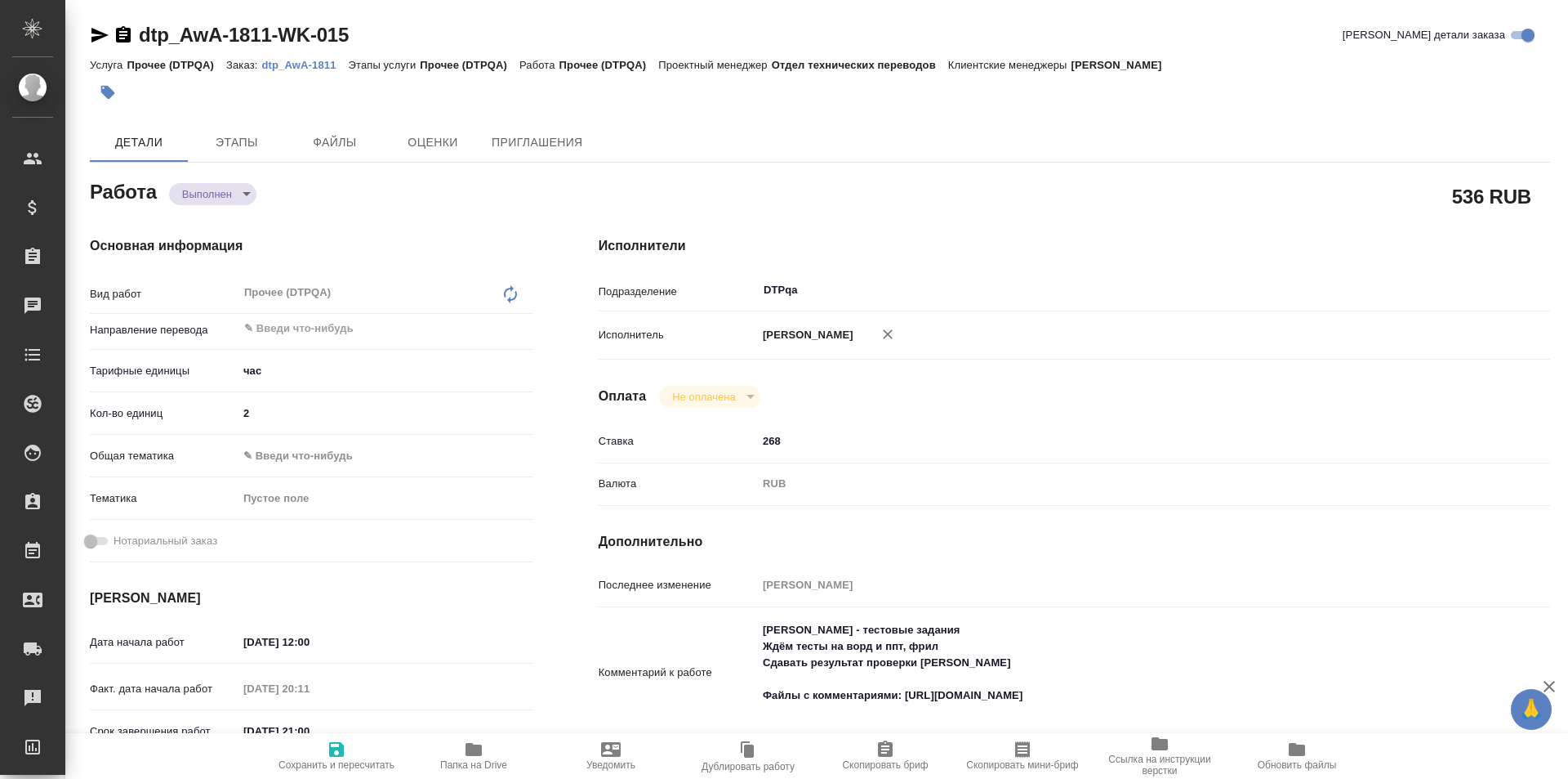
type textarea "x"
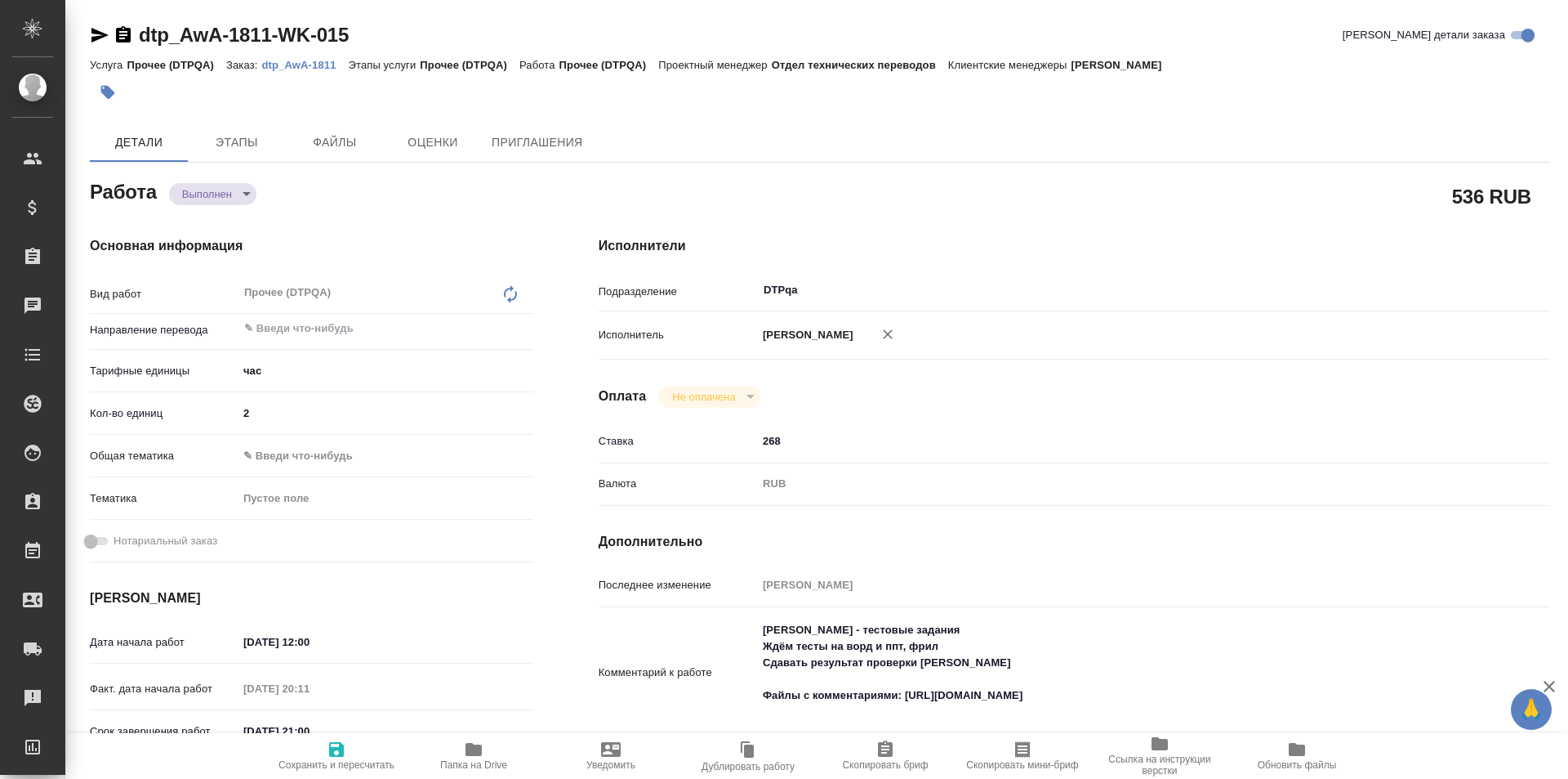
type textarea "x"
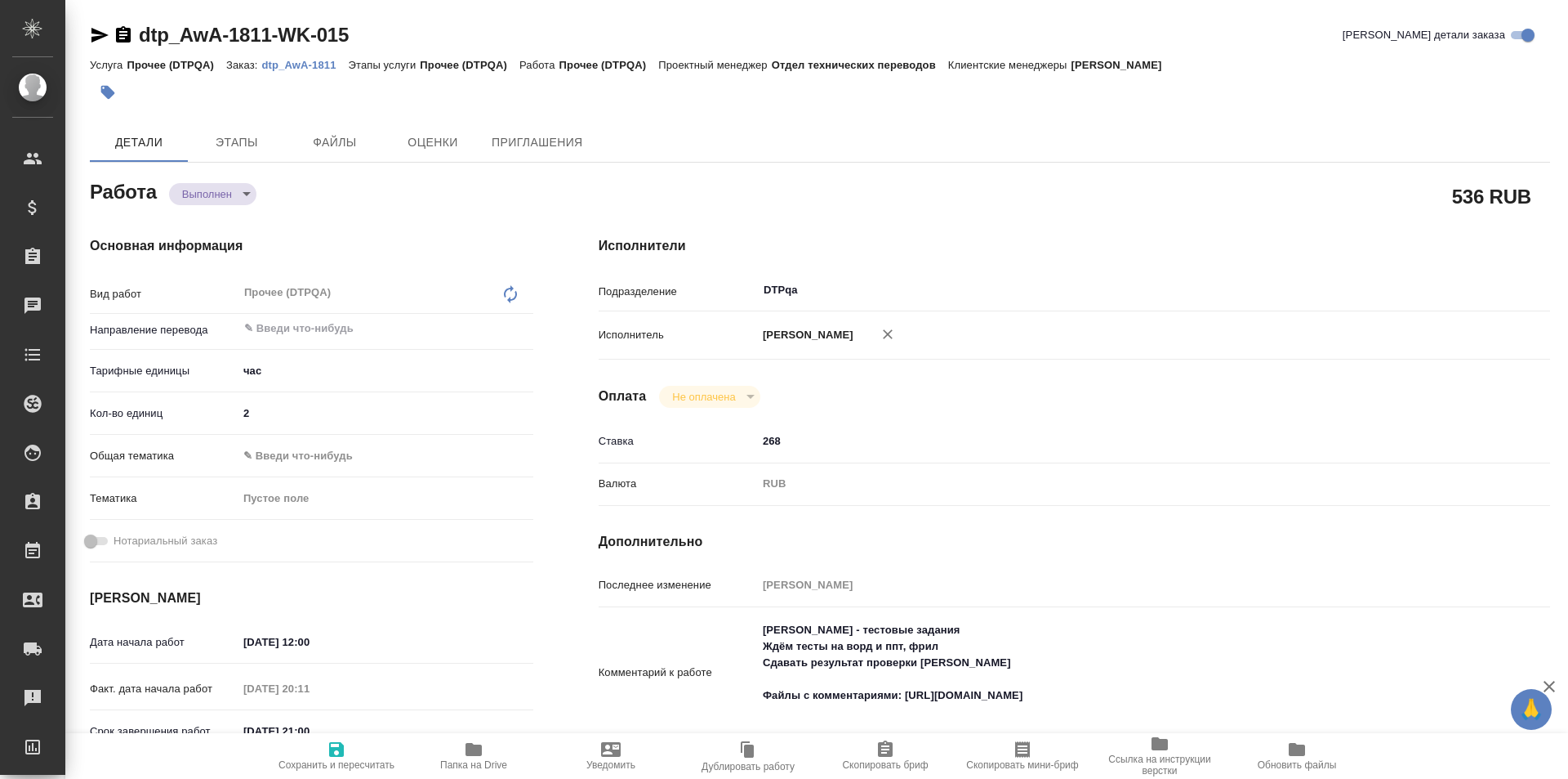
type textarea "x"
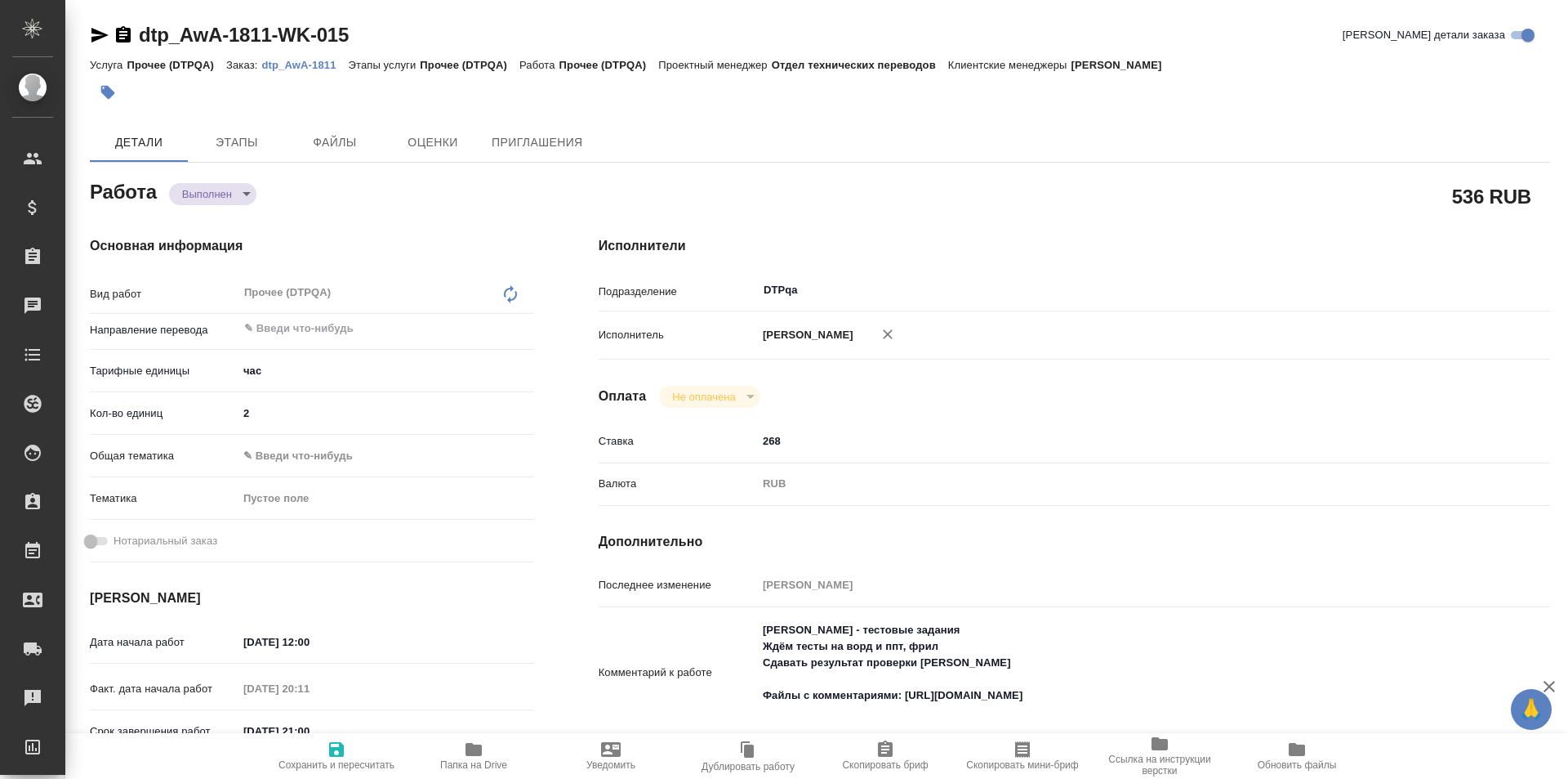
type textarea "x"
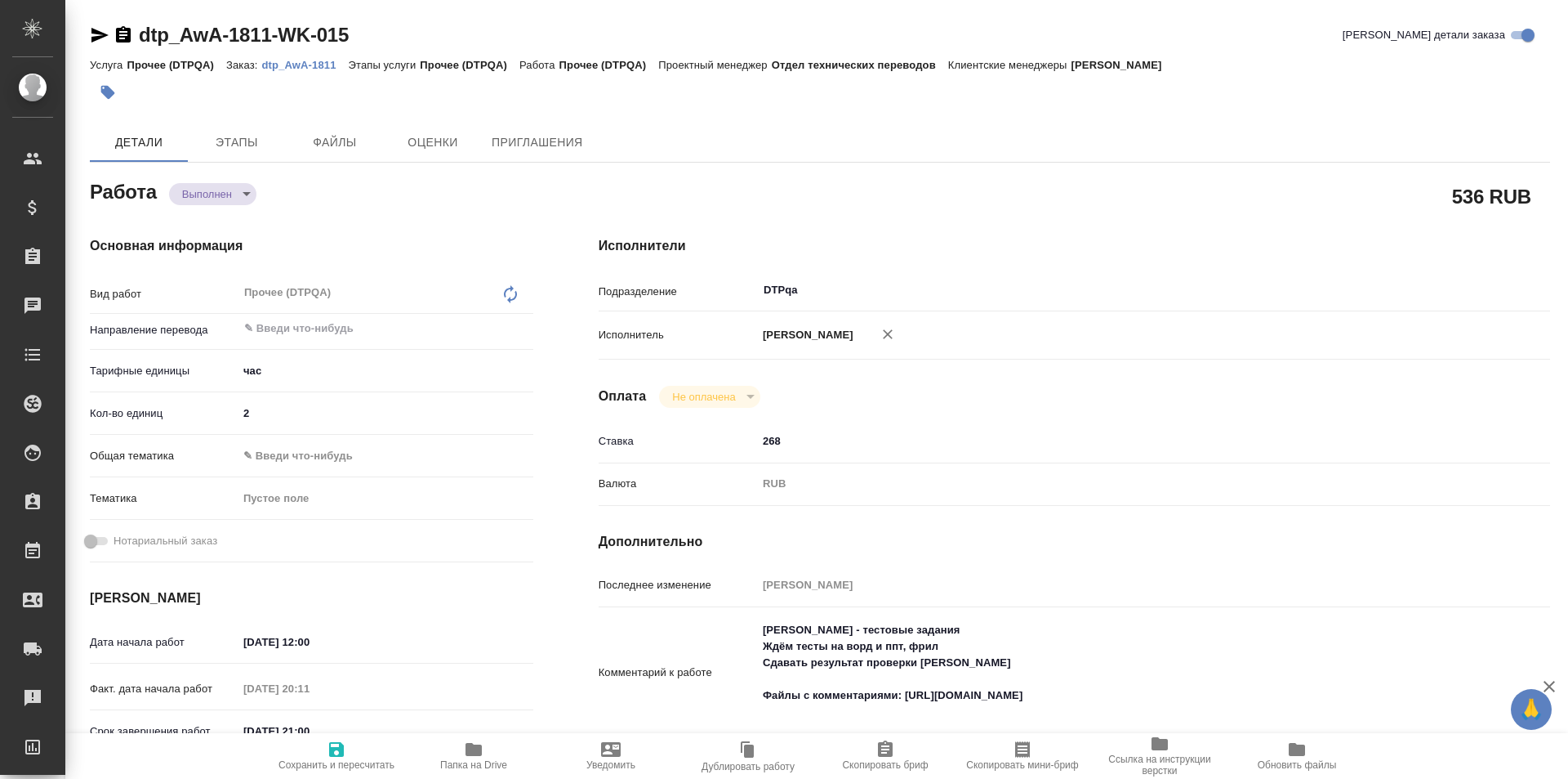
type textarea "x"
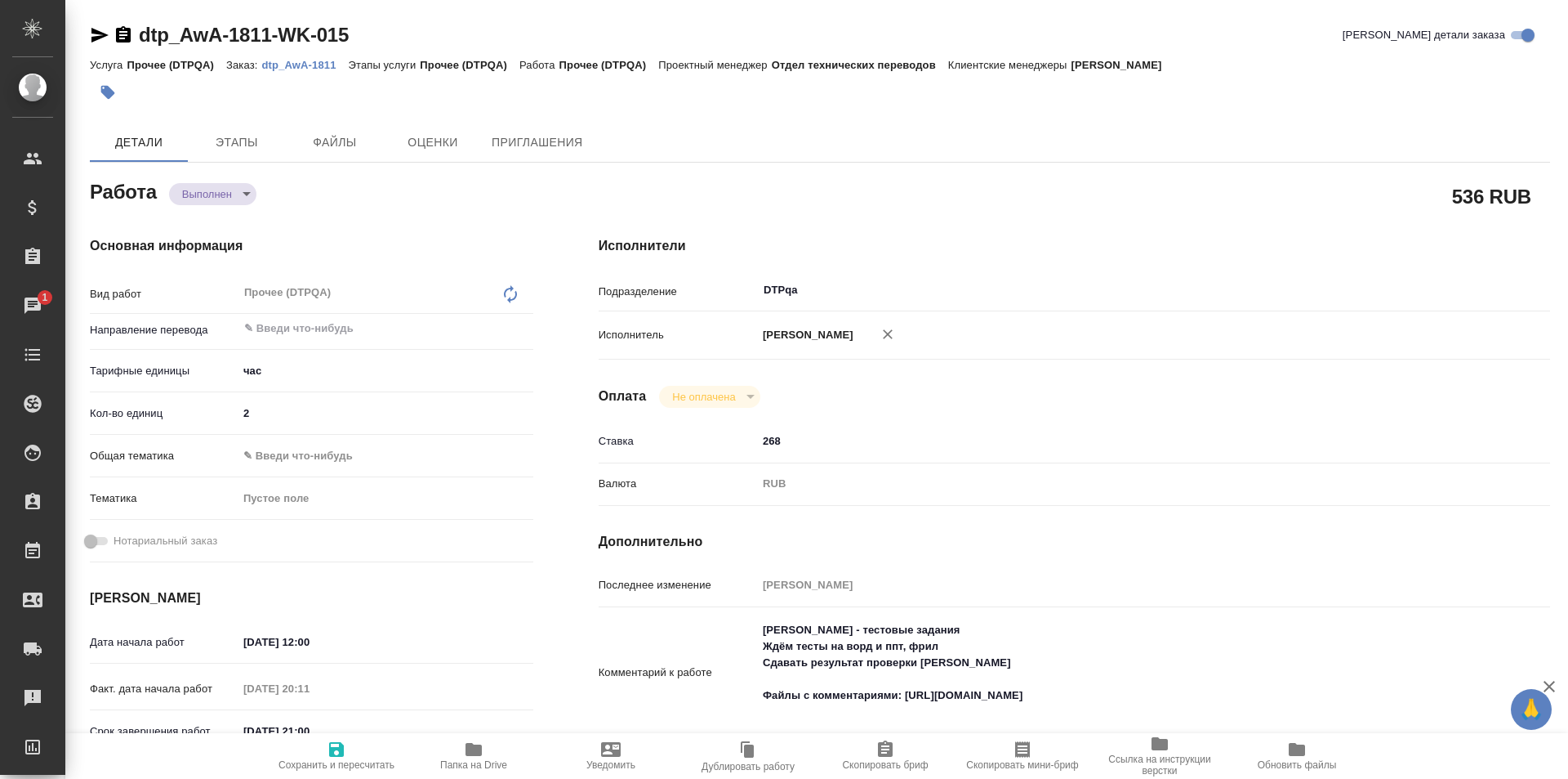
click at [466, 733] on button "Папка на Drive" at bounding box center [473, 756] width 137 height 46
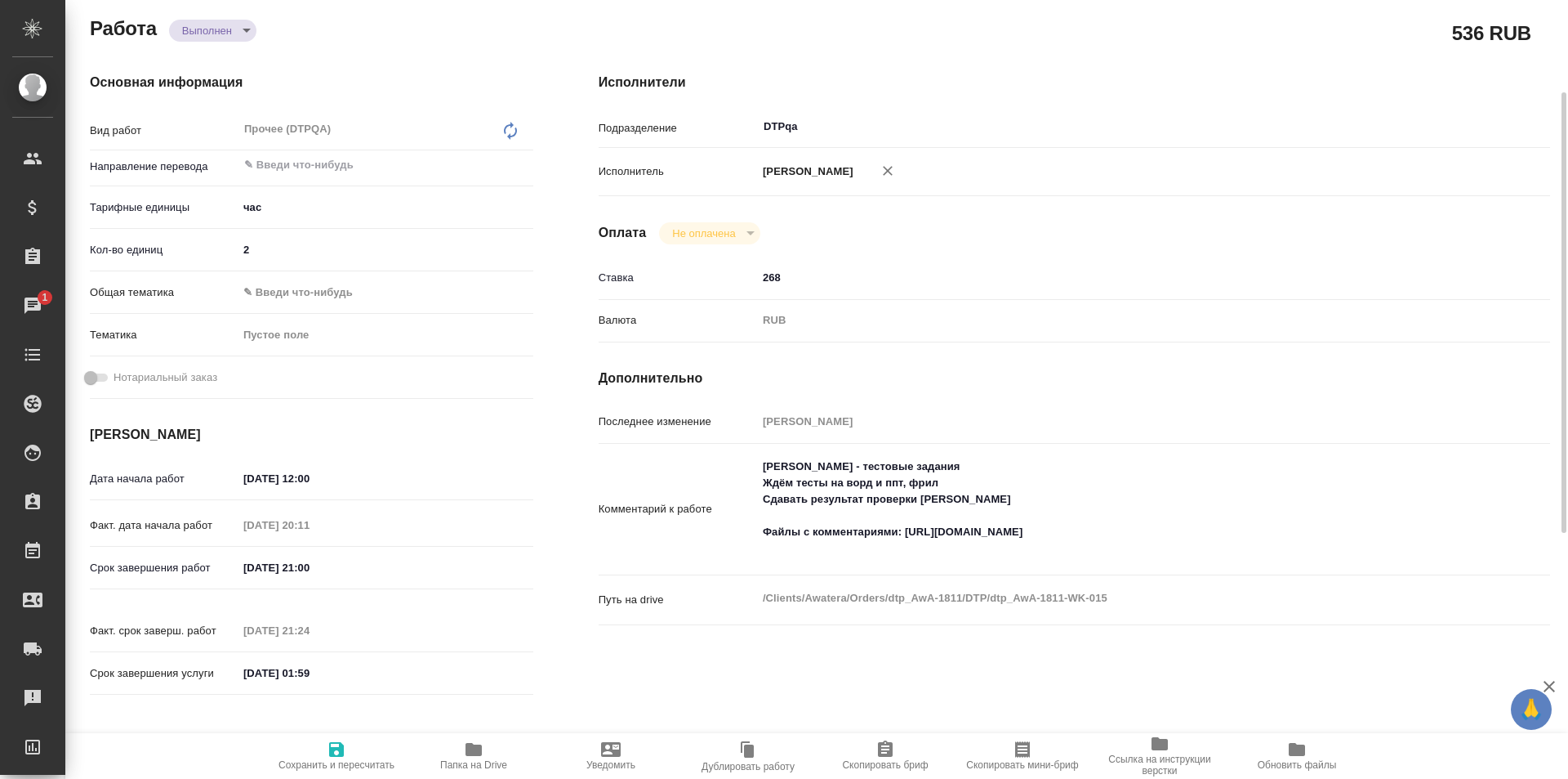
type textarea "x"
click at [1110, 540] on textarea "Толстоухова Мария - тестовые задания Ждём тесты на ворд и ппт, фрил Сдавать рез…" at bounding box center [1114, 508] width 712 height 110
type textarea "x"
type textarea "Толстоухова Мария - тестовые задания Ждём тесты на ворд и ппт, фрил Сдавать рез…"
type textarea "x"
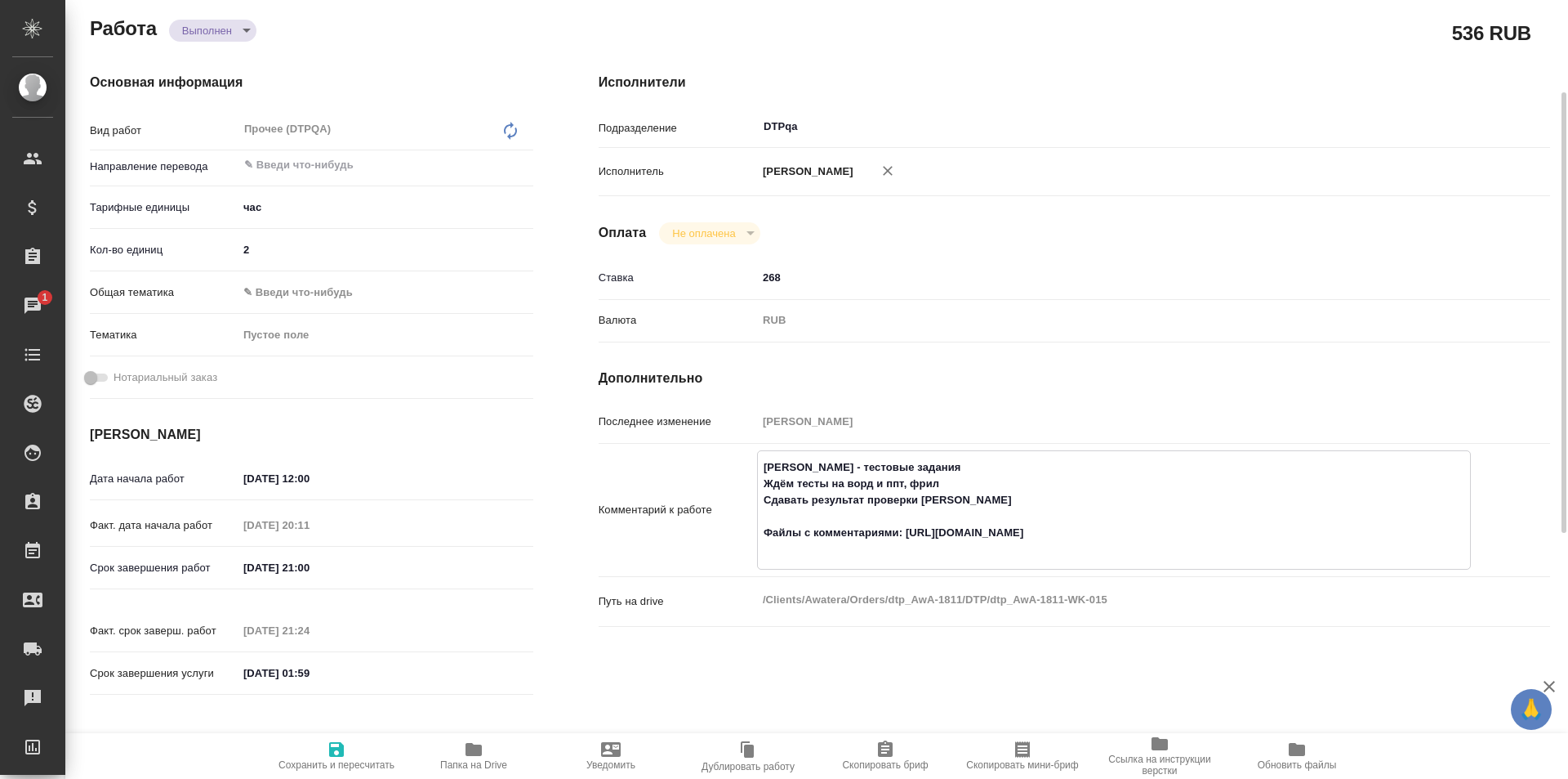
type textarea "x"
type textarea "Толстоухова Мария - тестовые задания Ждём тесты на ворд и ппт, фрил Сдавать рез…"
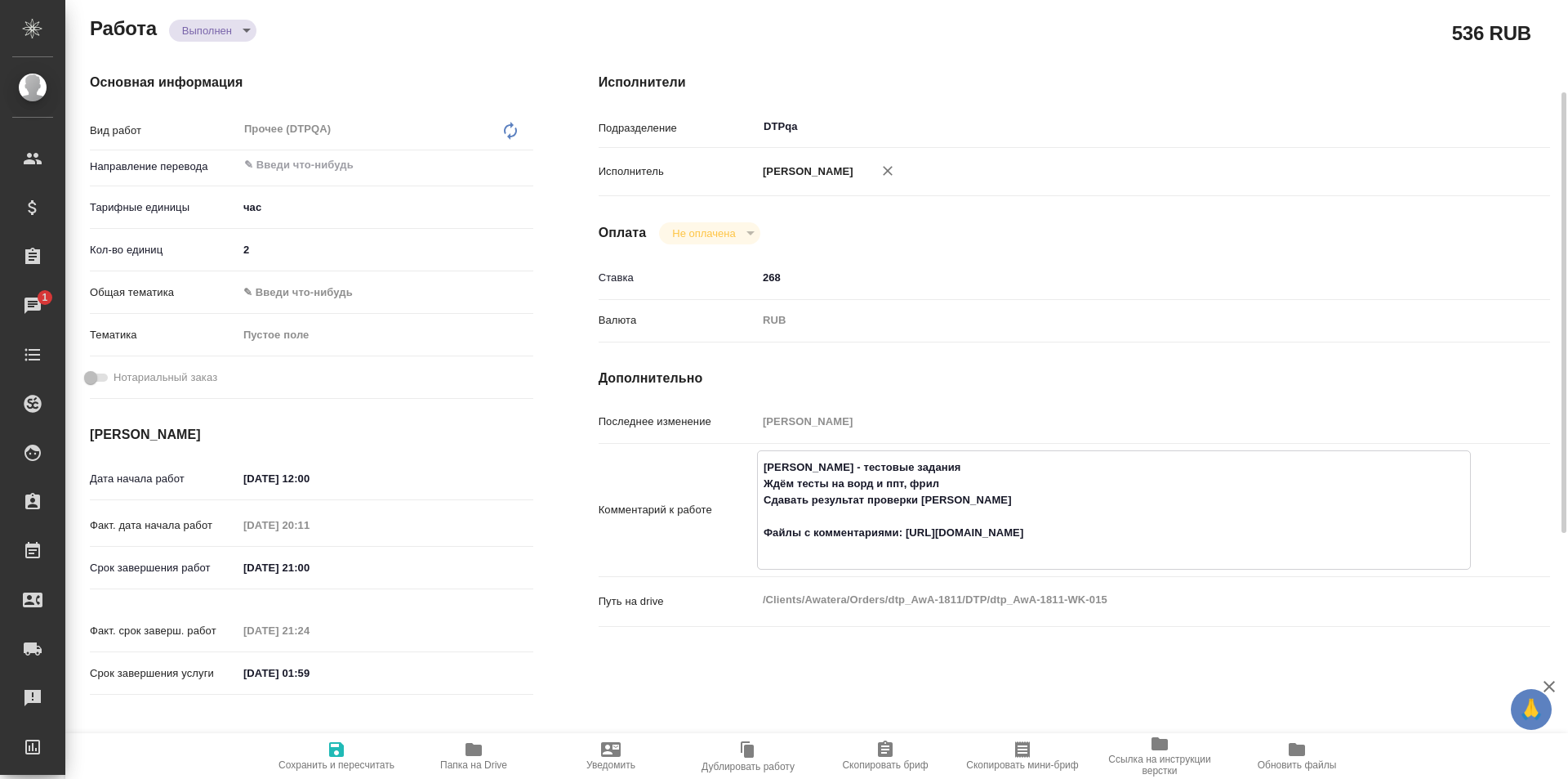
type textarea "x"
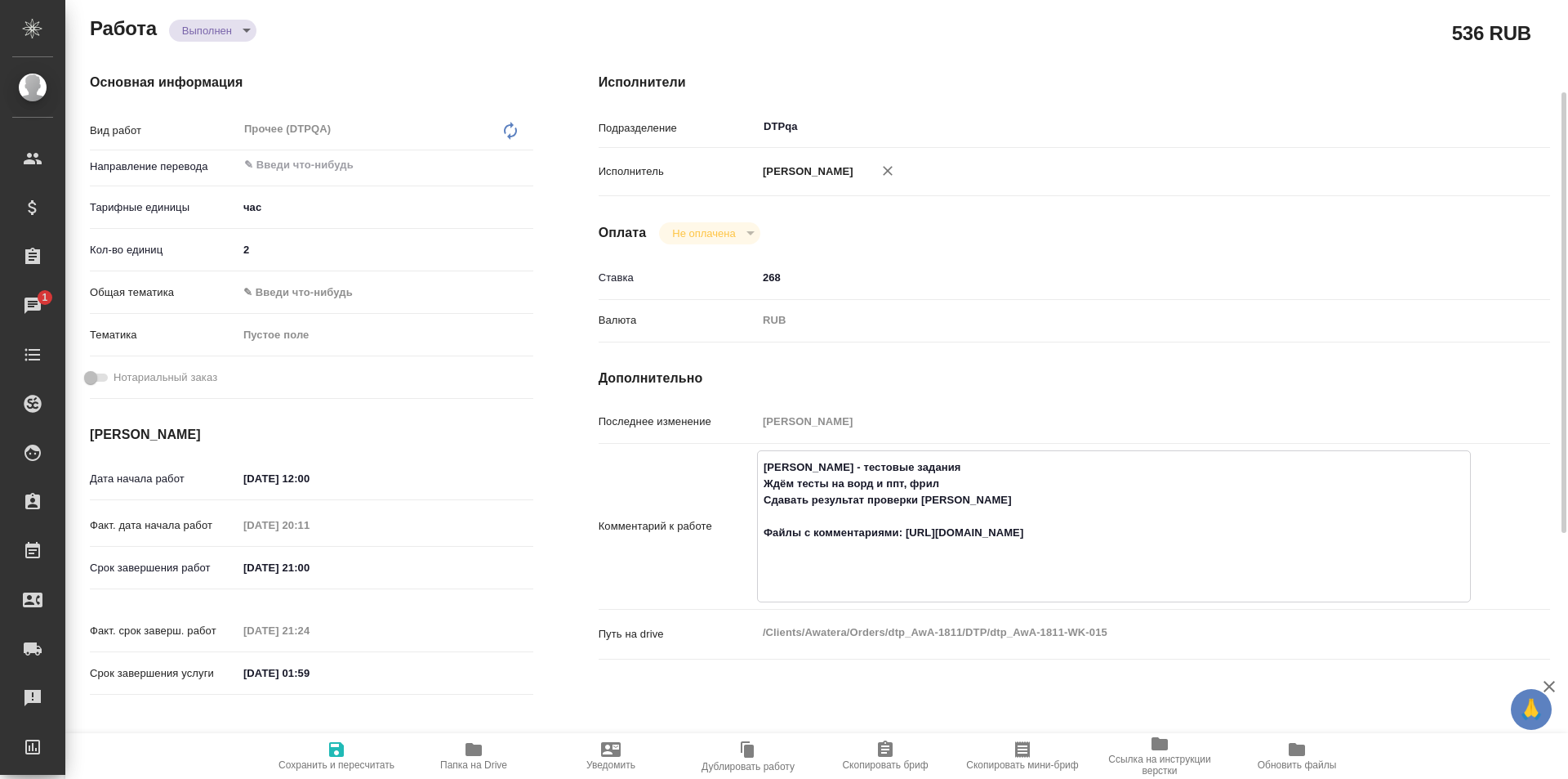
type textarea "x"
type textarea "Толстоухова Мария - тестовые задания Ждём тесты на ворд и ппт, фрил Сдавать рез…"
type textarea "x"
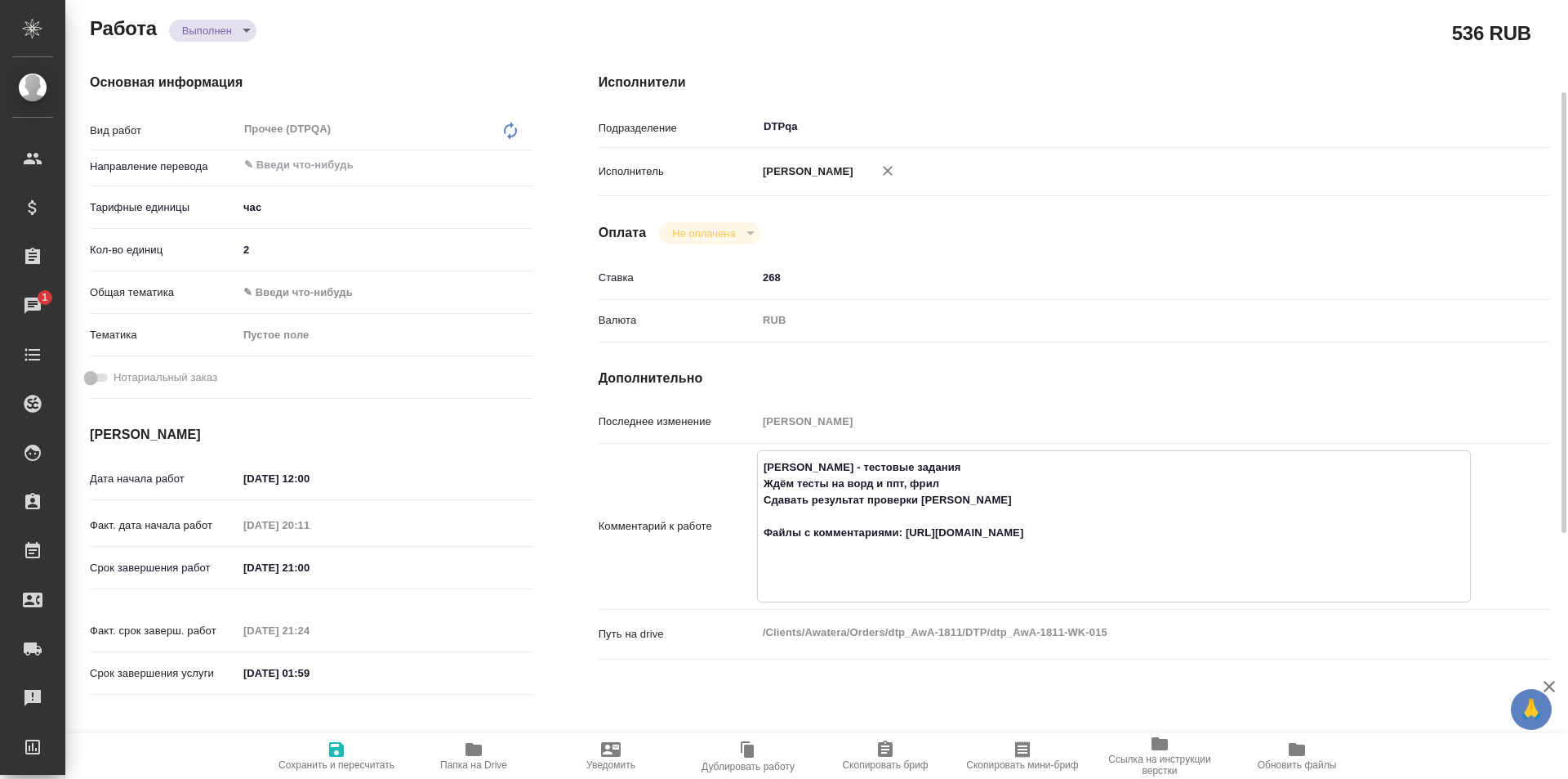
type textarea "x"
type textarea "Толстоухова Мария - тестовые задания Ждём тесты на ворд и ппт, фрил Сдавать рез…"
type textarea "x"
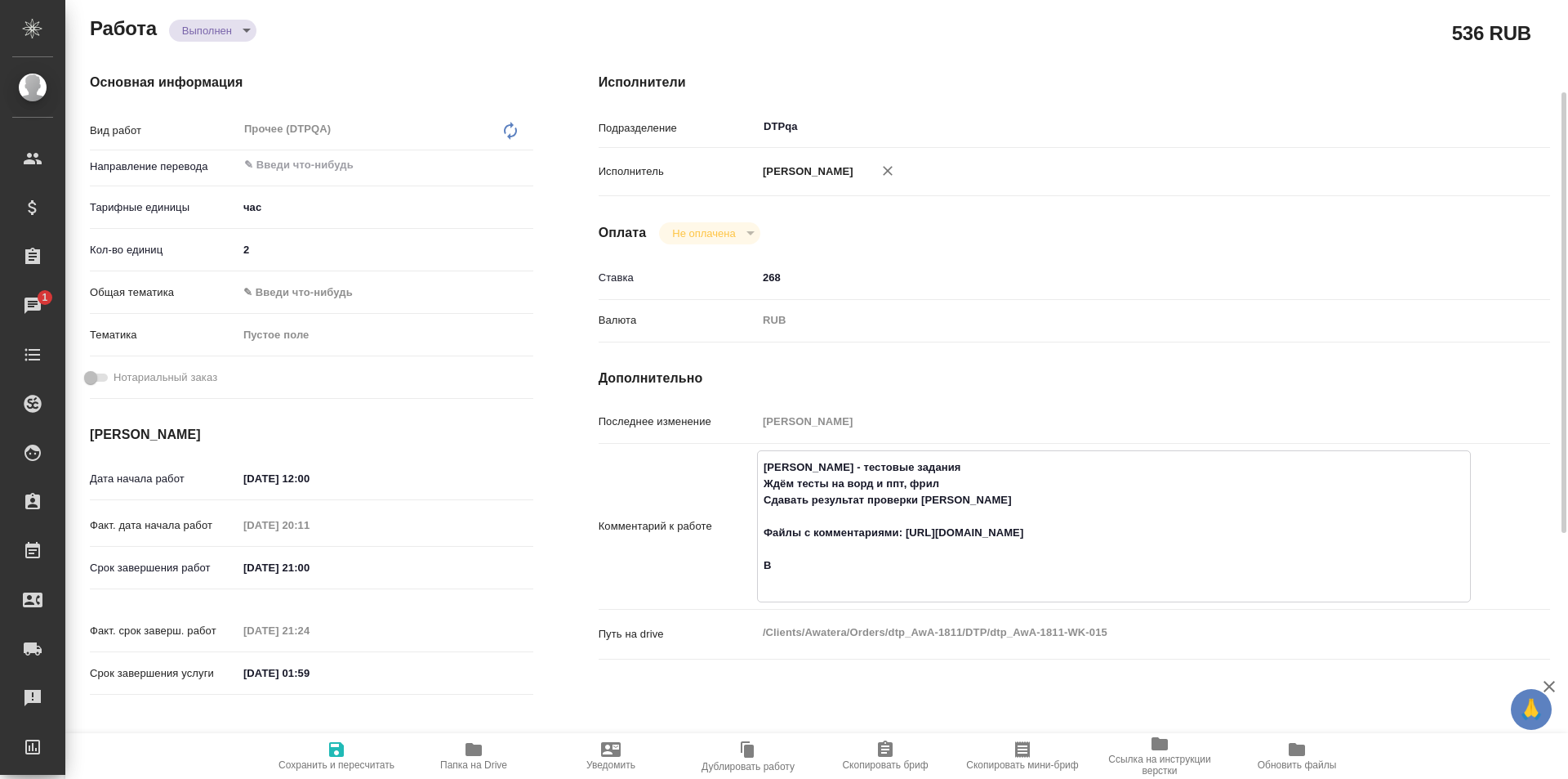
type textarea "x"
type textarea "Толстоухова Мария - тестовые задания Ждём тесты на ворд и ппт, фрил Сдавать рез…"
type textarea "x"
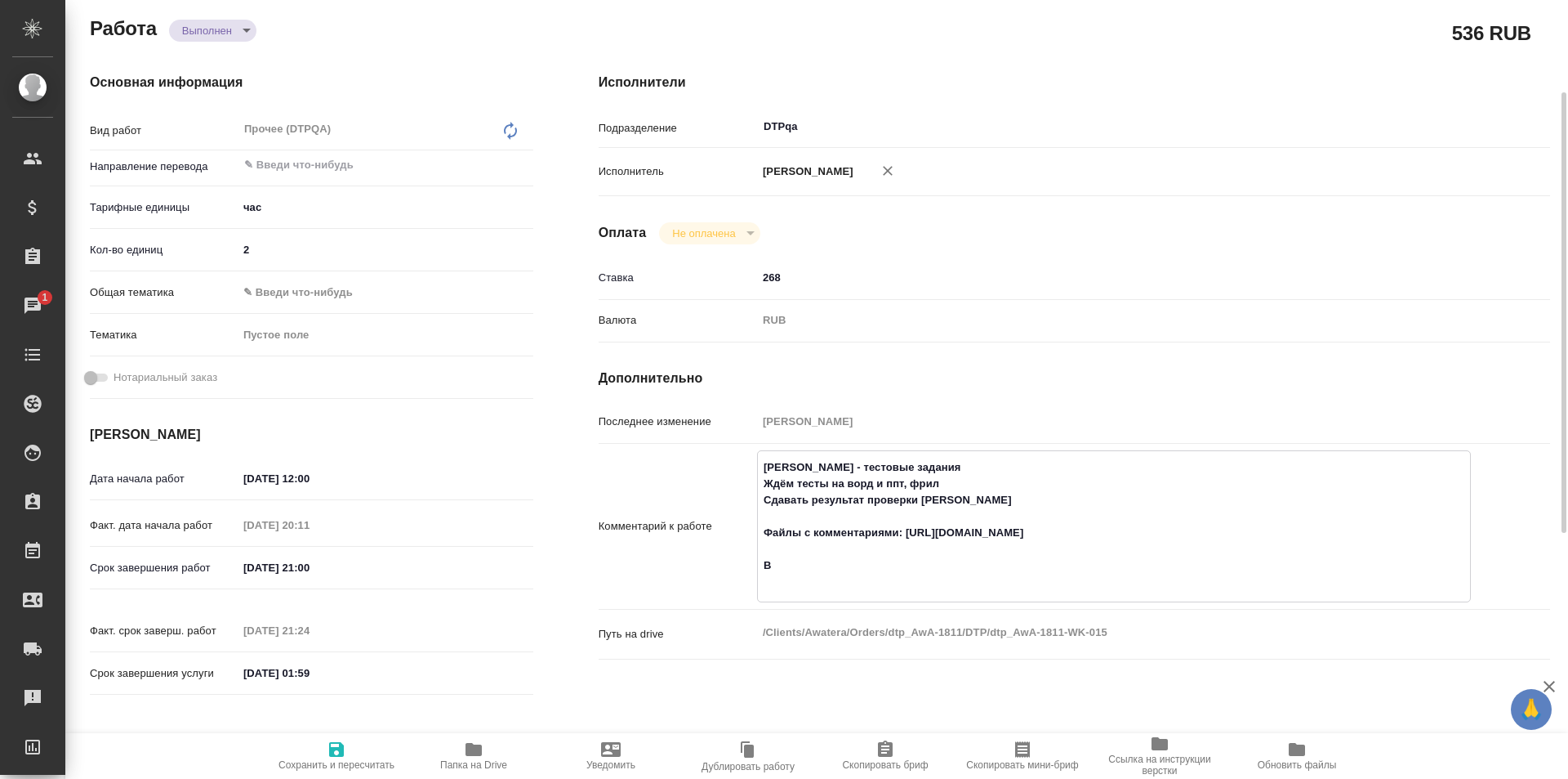
type textarea "x"
type textarea "Толстоухова Мария - тестовые задания Ждём тесты на ворд и ппт, фрил Сдавать рез…"
type textarea "x"
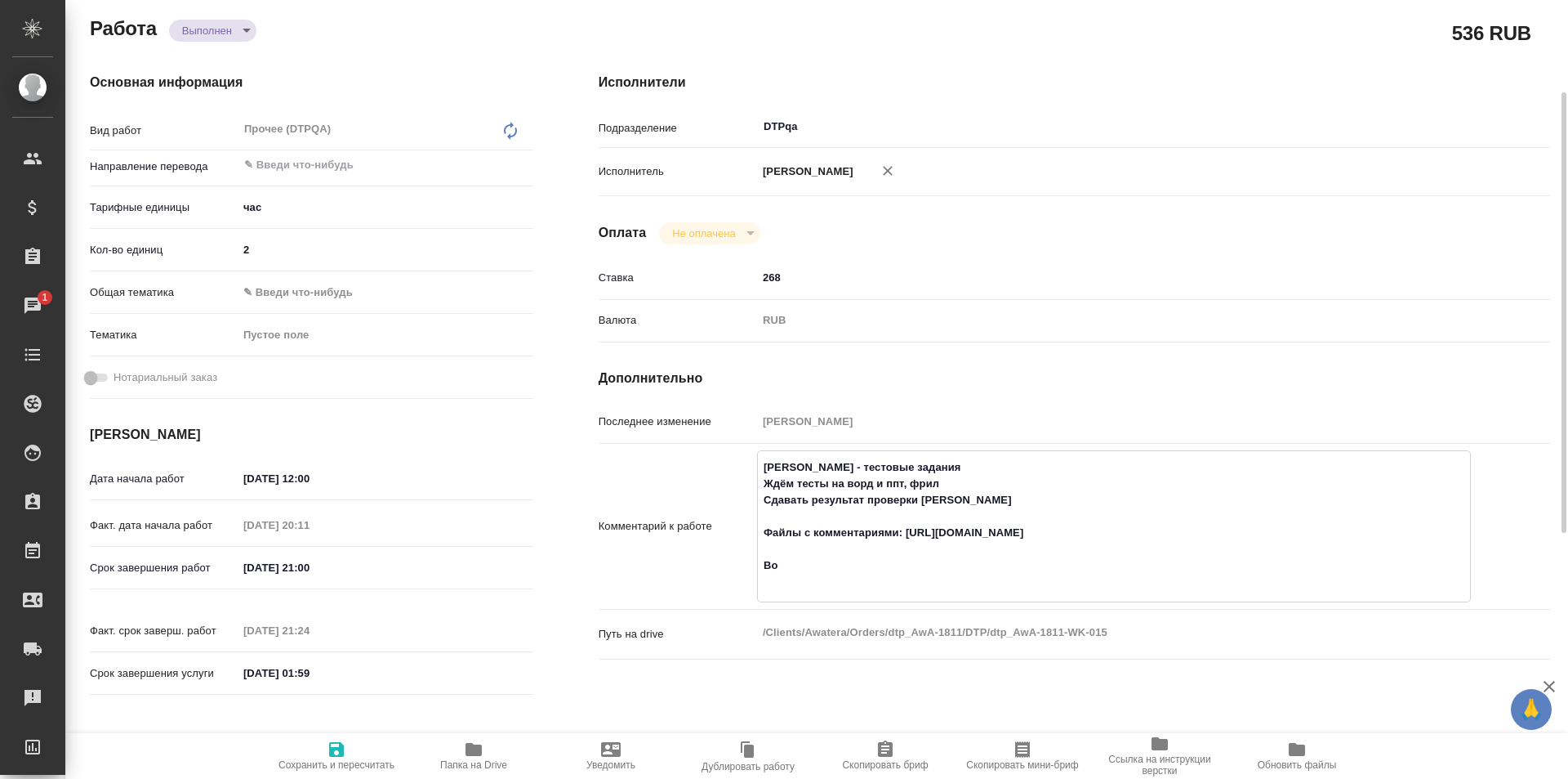
type textarea "x"
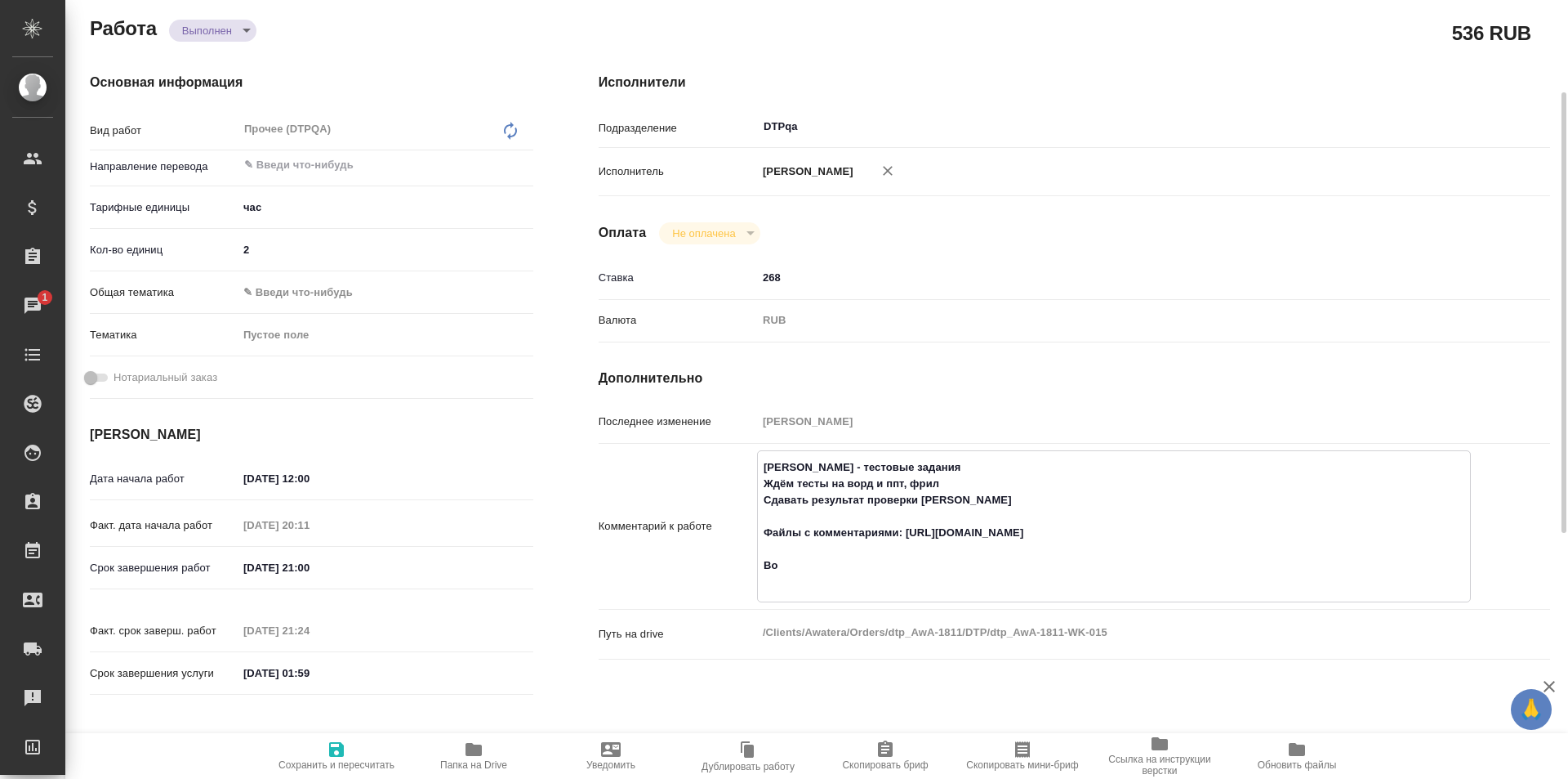
type textarea "Толстоухова Мария - тестовые задания Ждём тесты на ворд и ппт, фрил Сдавать рез…"
type textarea "x"
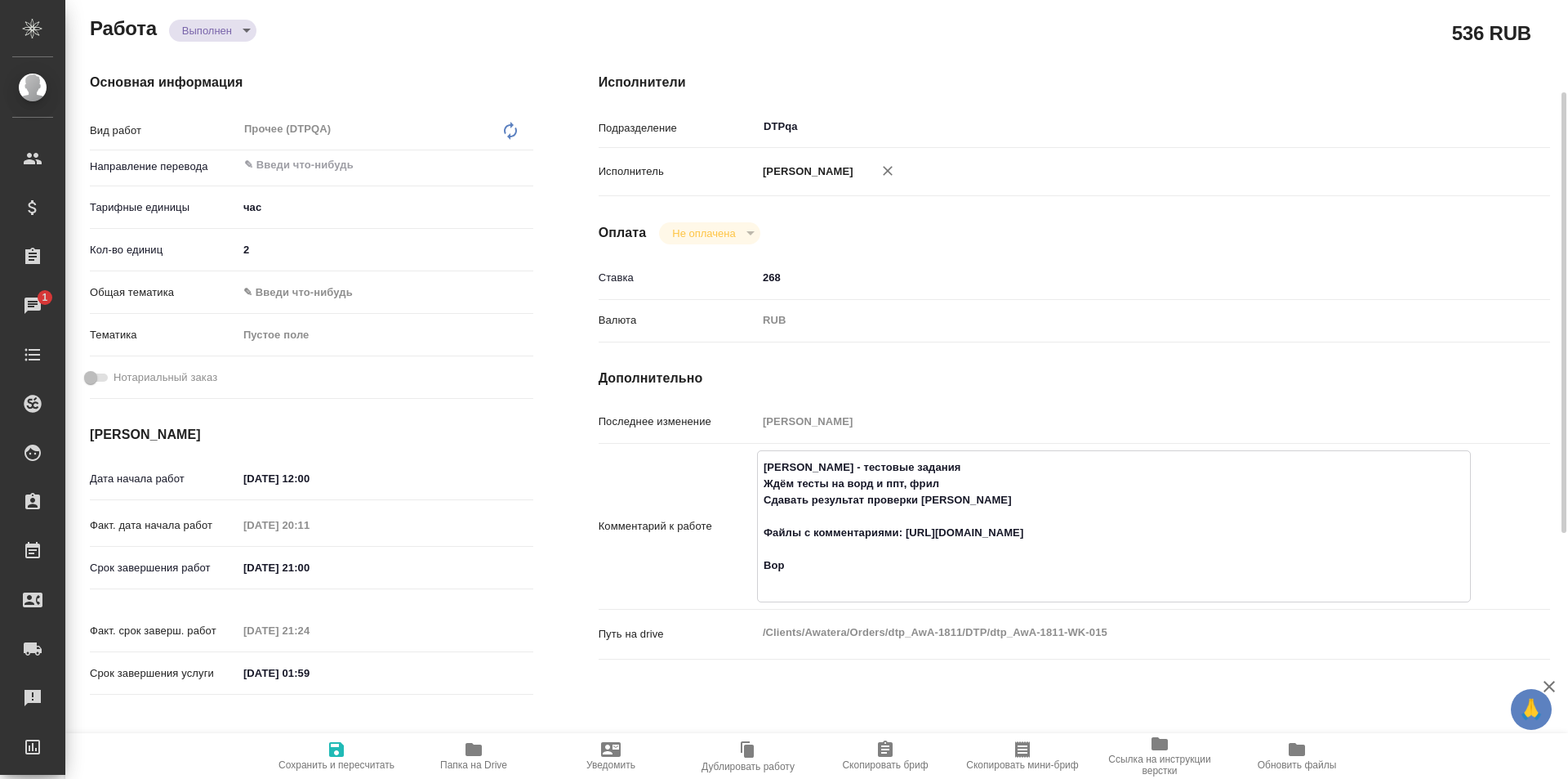
type textarea "x"
type textarea "Толстоухова Мария - тестовые задания Ждём тесты на ворд и ппт, фрил Сдавать рез…"
type textarea "x"
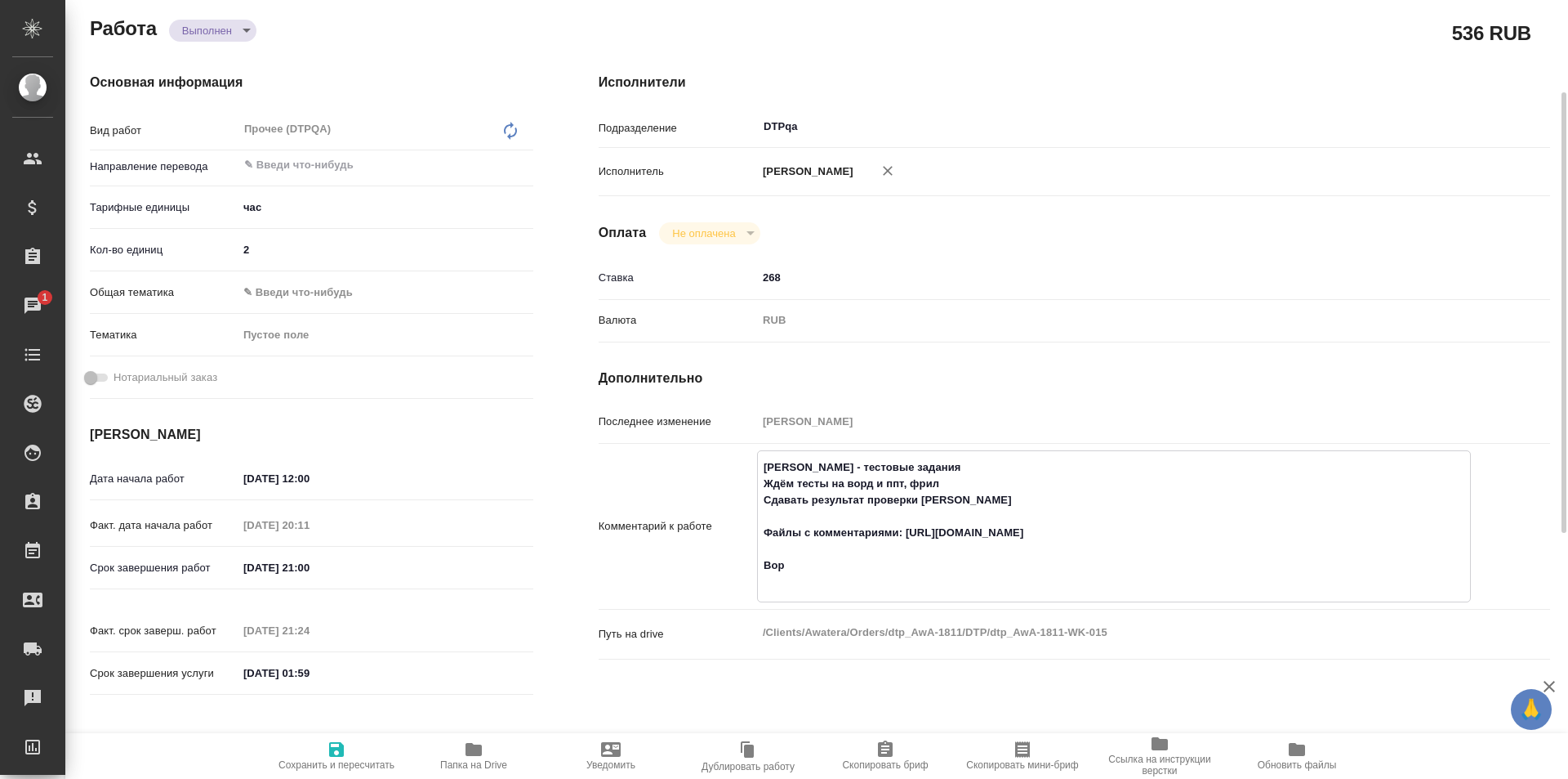
type textarea "x"
type textarea "Толстоухова Мария - тестовые задания Ждём тесты на ворд и ппт, фрил Сдавать рез…"
type textarea "x"
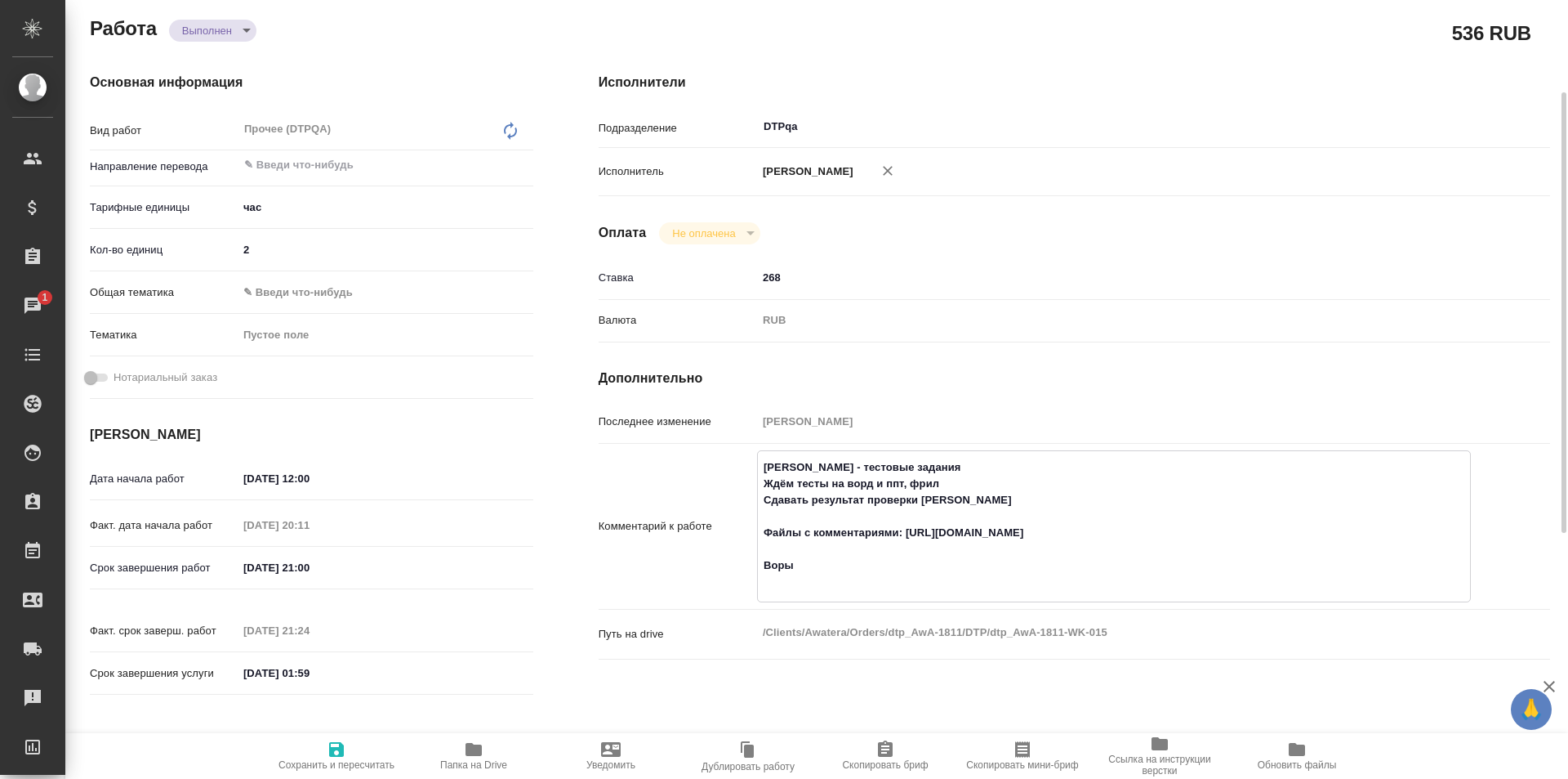
type textarea "x"
type textarea "Толстоухова Мария - тестовые задания Ждём тесты на ворд и ппт, фрил Сдавать рез…"
type textarea "x"
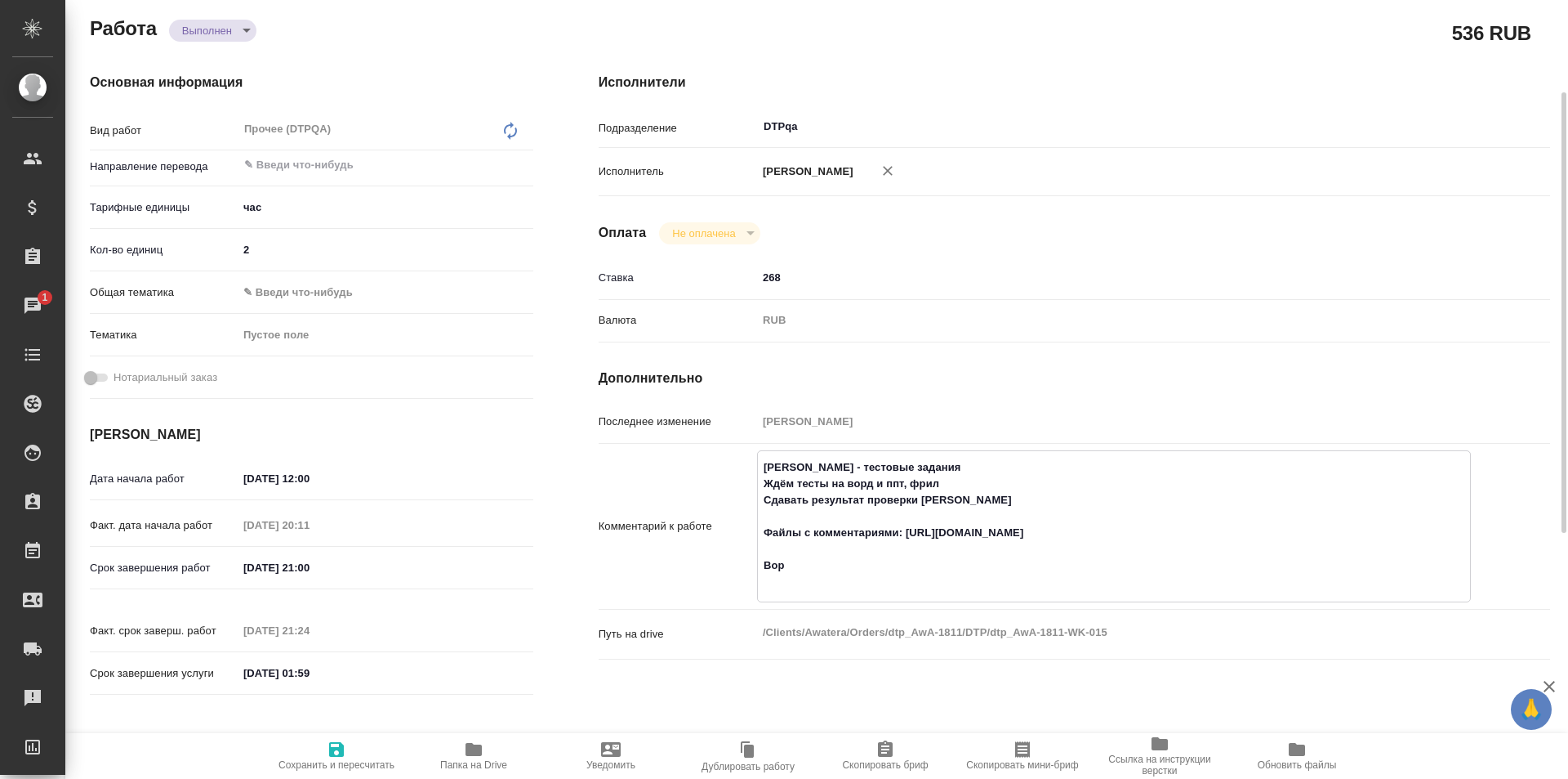
type textarea "x"
type textarea "Толстоухова Мария - тестовые задания Ждём тесты на ворд и ппт, фрил Сдавать рез…"
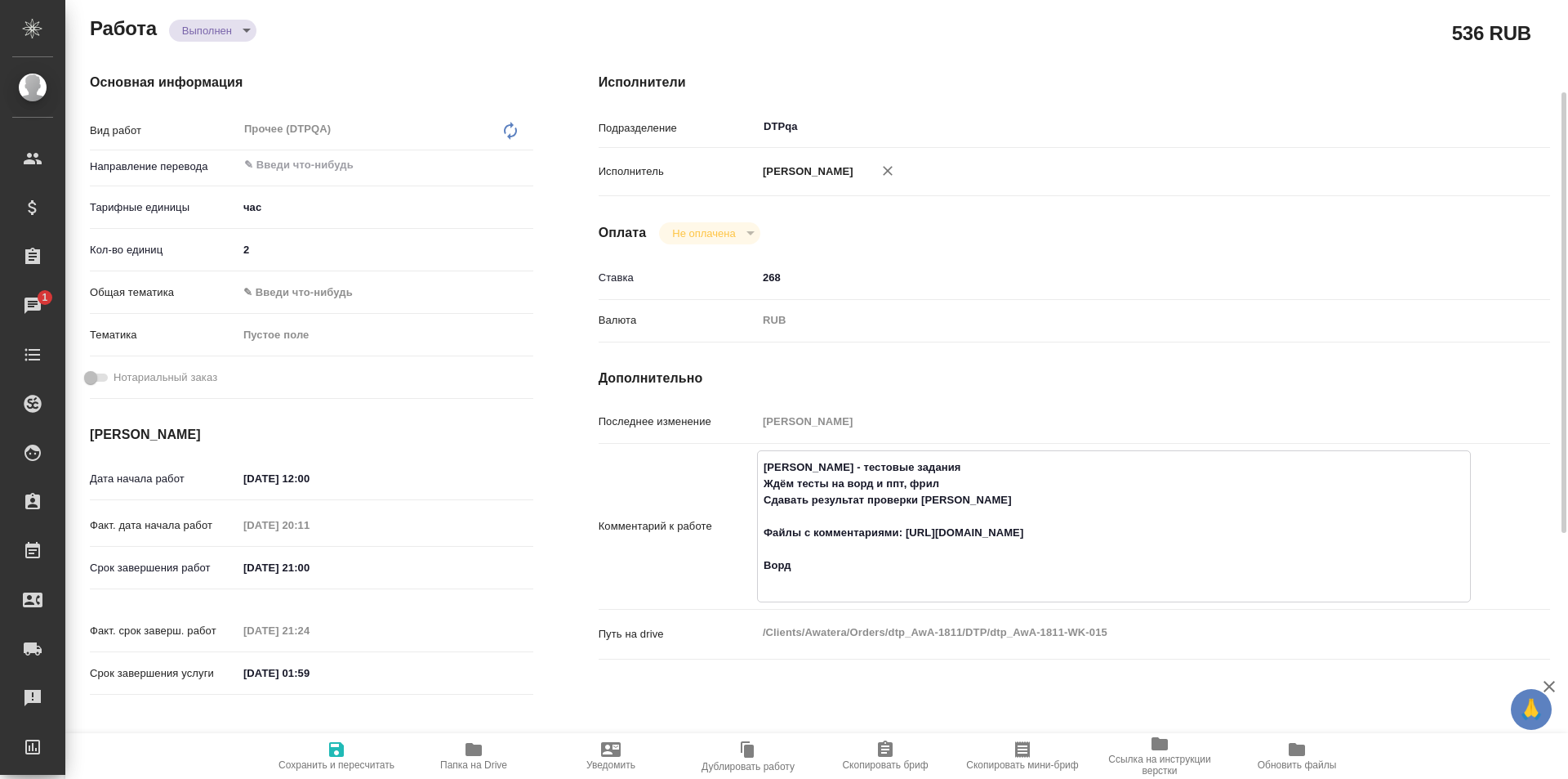
type textarea "x"
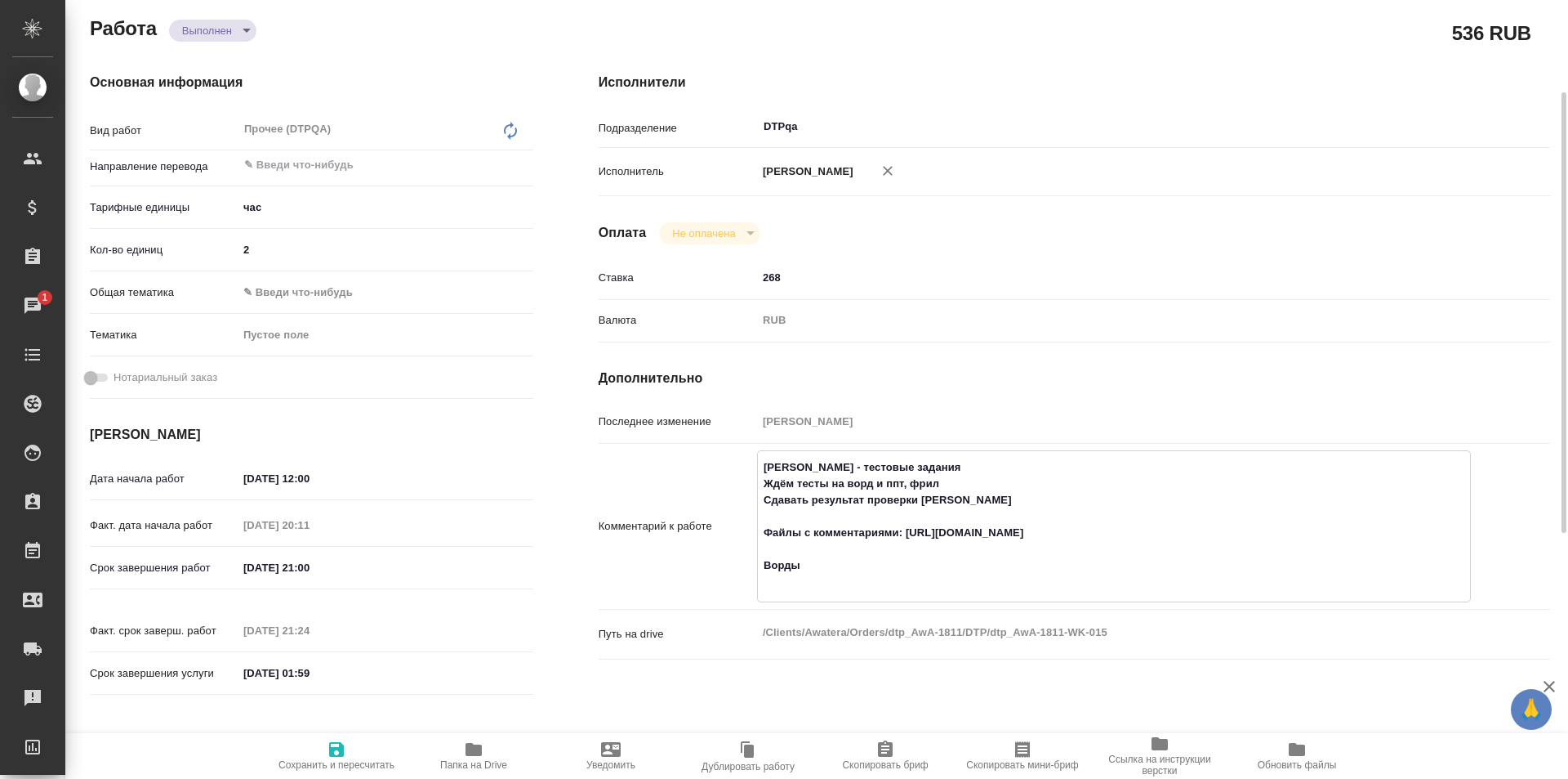
type textarea "Толстоухова Мария - тестовые задания Ждём тесты на ворд и ппт, фрил Сдавать рез…"
type textarea "x"
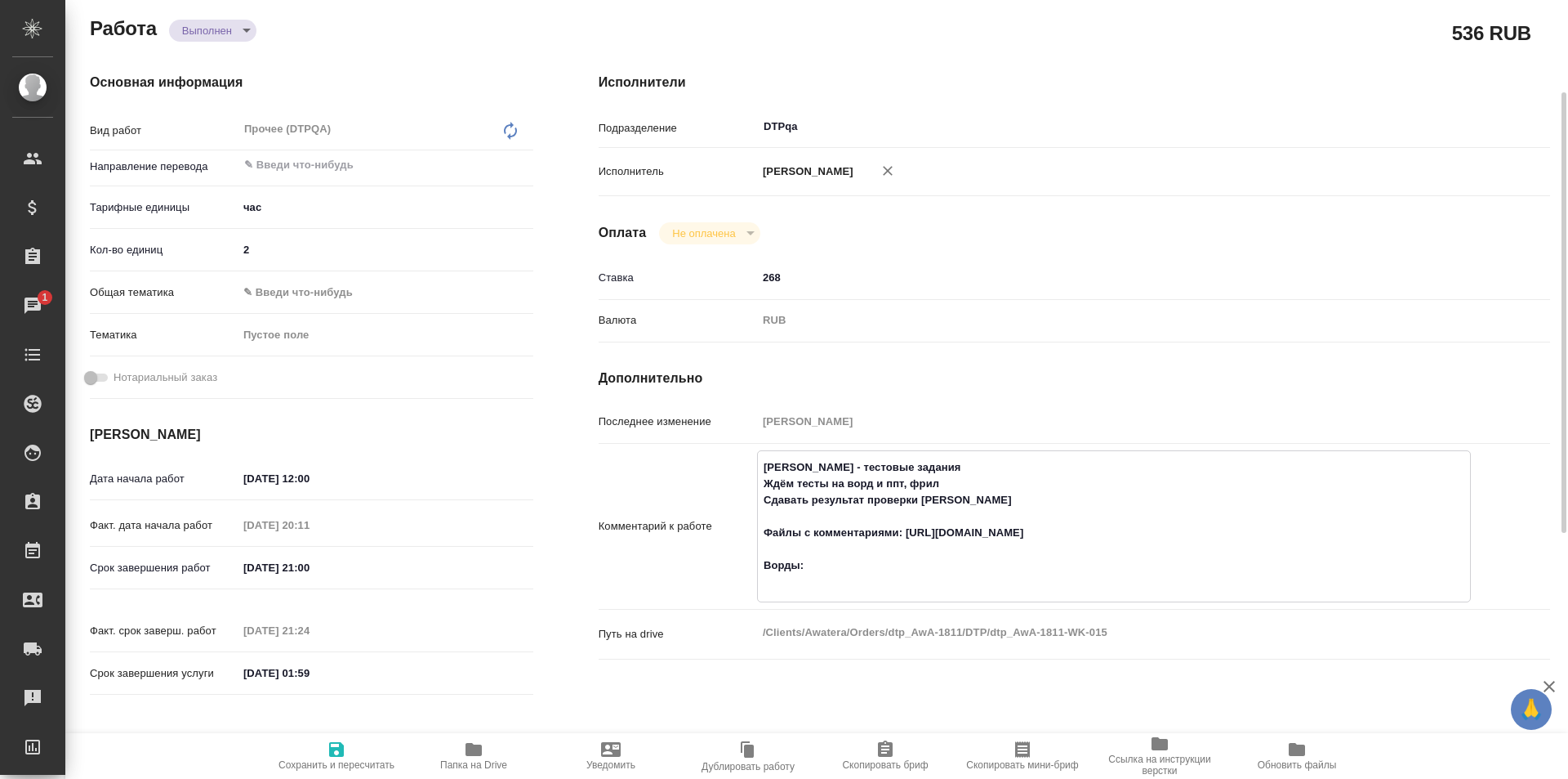
type textarea "x"
type textarea "Толстоухова Мария - тестовые задания Ждём тесты на ворд и ппт, фрил Сдавать рез…"
type textarea "x"
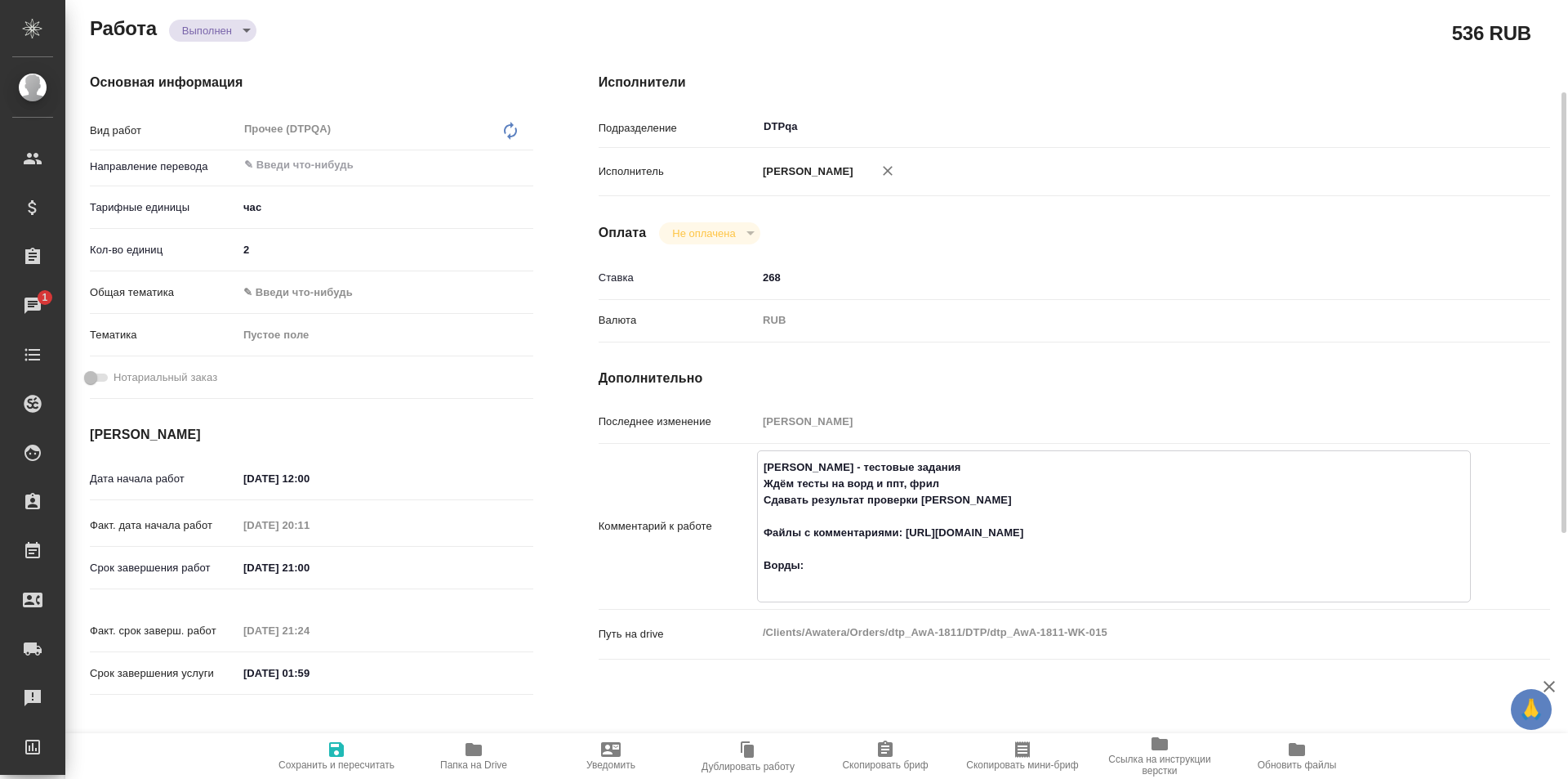
type textarea "x"
type textarea "Толстоухова Мария - тестовые задания Ждём тесты на ворд и ппт, фрил Сдавать рез…"
type textarea "x"
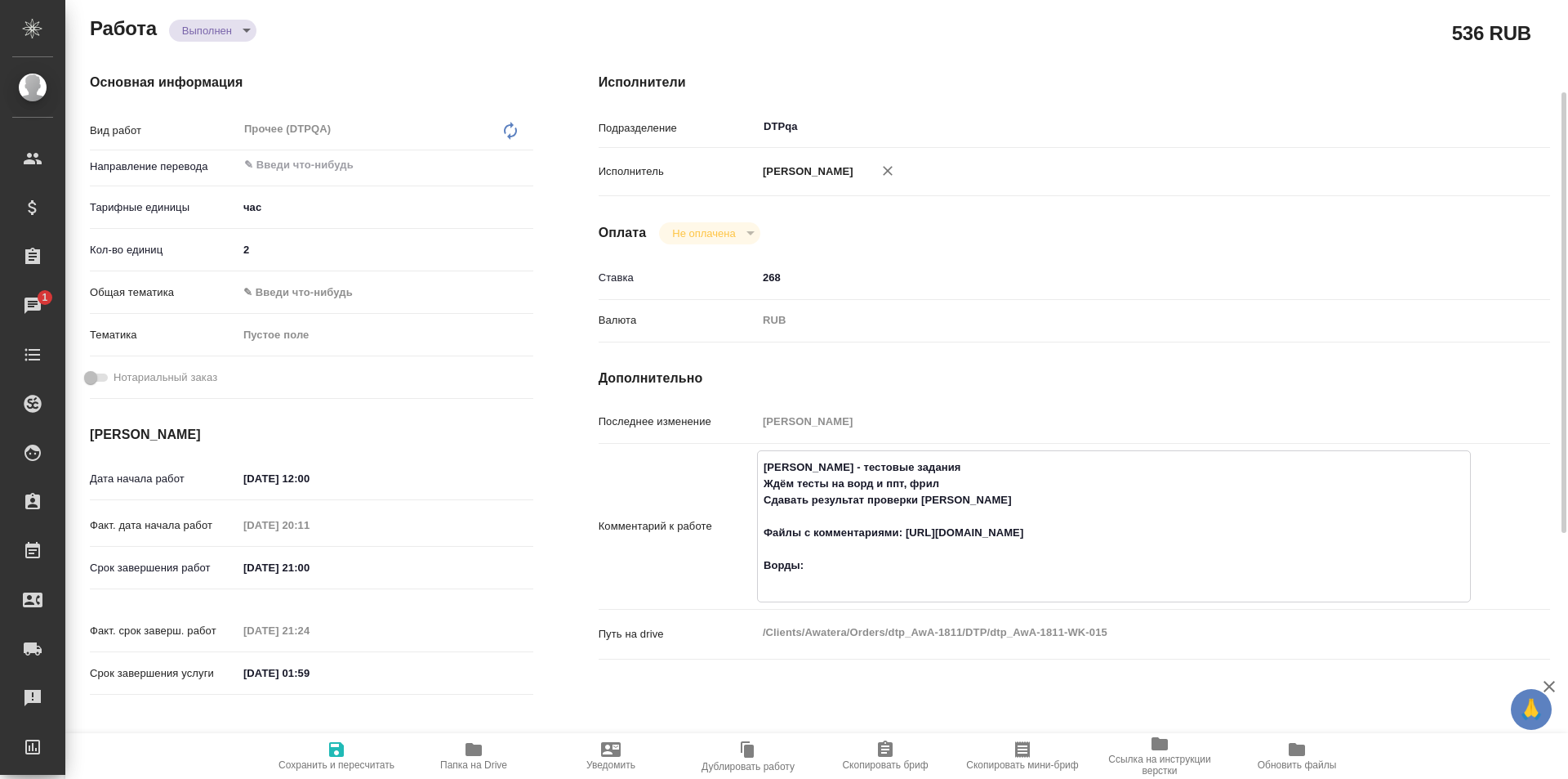
type textarea "x"
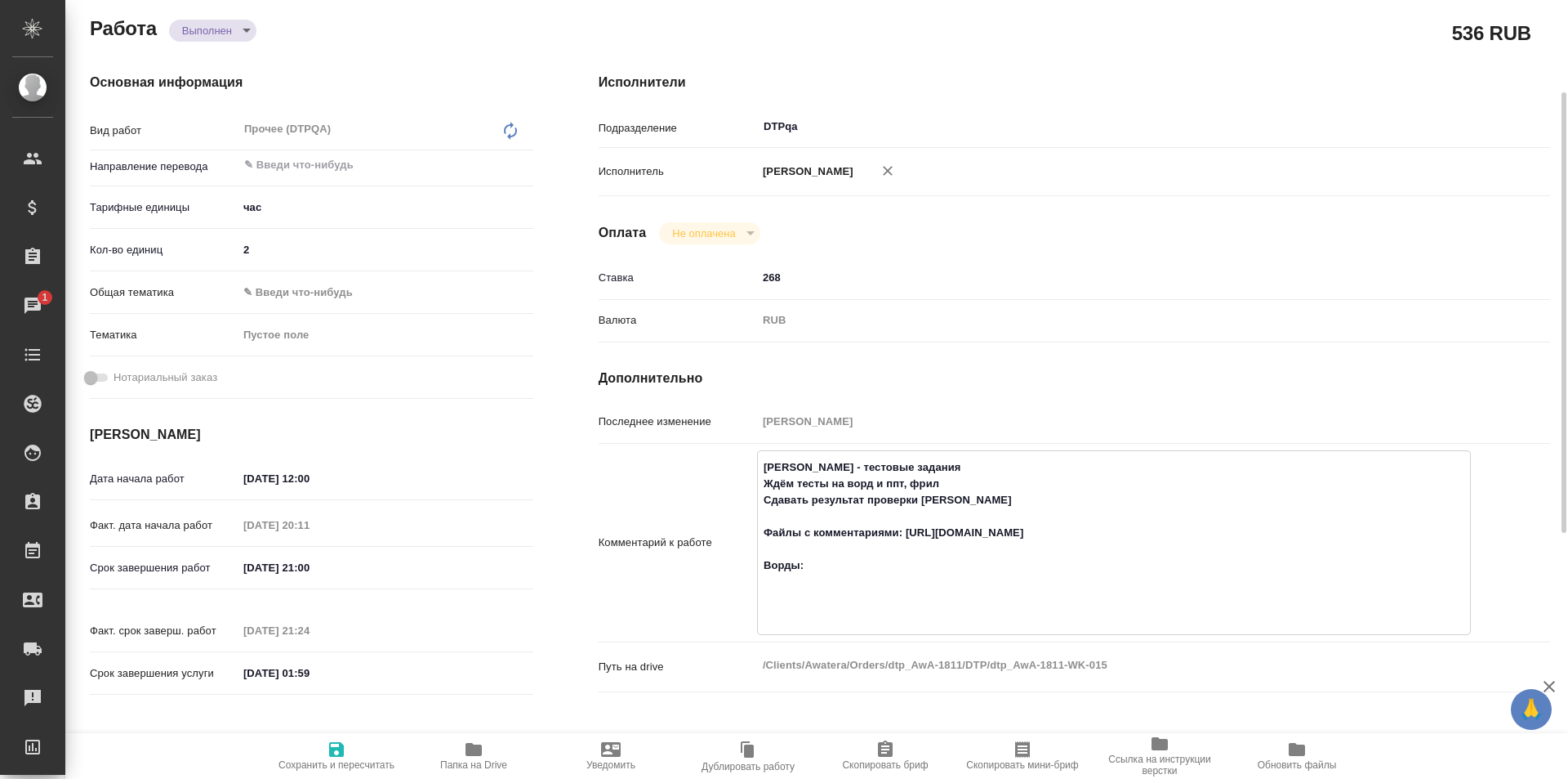
type textarea "x"
type textarea "Толстоухова Мария - тестовые задания Ждём тесты на ворд и ппт, фрил Сдавать рез…"
type textarea "x"
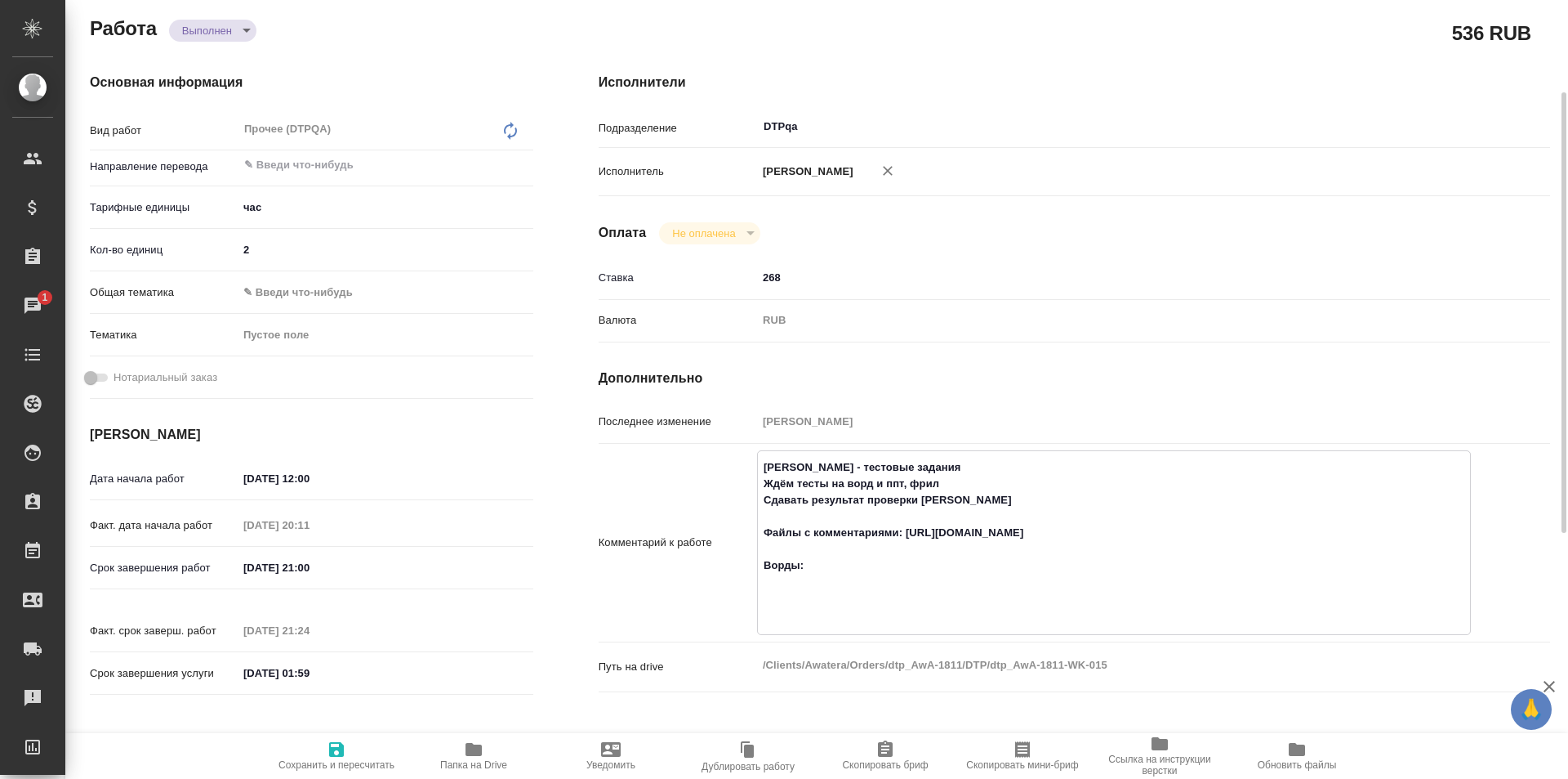
type textarea "x"
type textarea "Толстоухова Мария - тестовые задания Ждём тесты на ворд и ппт, фрил Сдавать рез…"
type textarea "x"
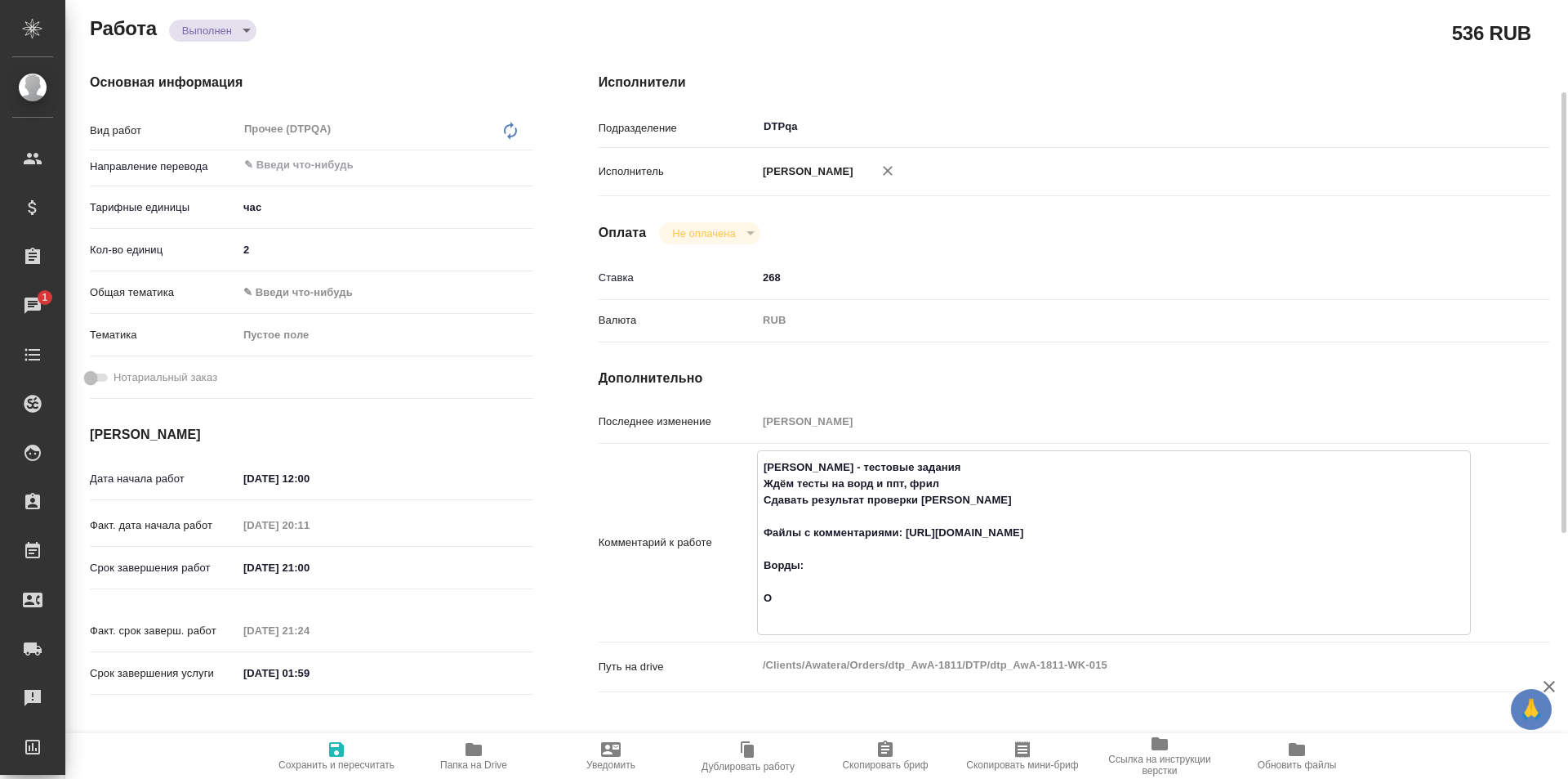
type textarea "x"
type textarea "Толстоухова Мария - тестовые задания Ждём тесты на ворд и ппт, фрил Сдавать рез…"
type textarea "x"
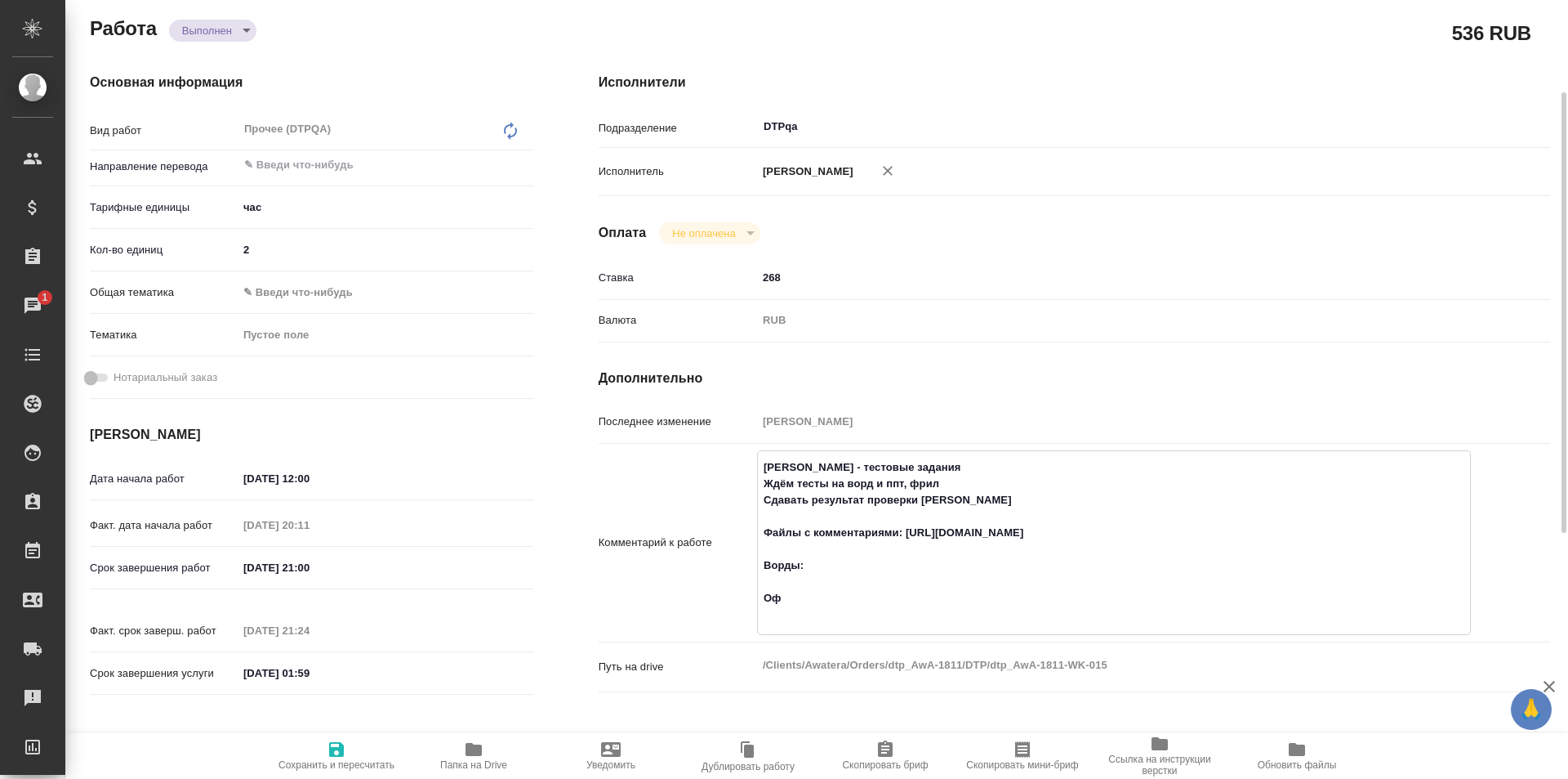
type textarea "x"
type textarea "Толстоухова Мария - тестовые задания Ждём тесты на ворд и ппт, фрил Сдавать рез…"
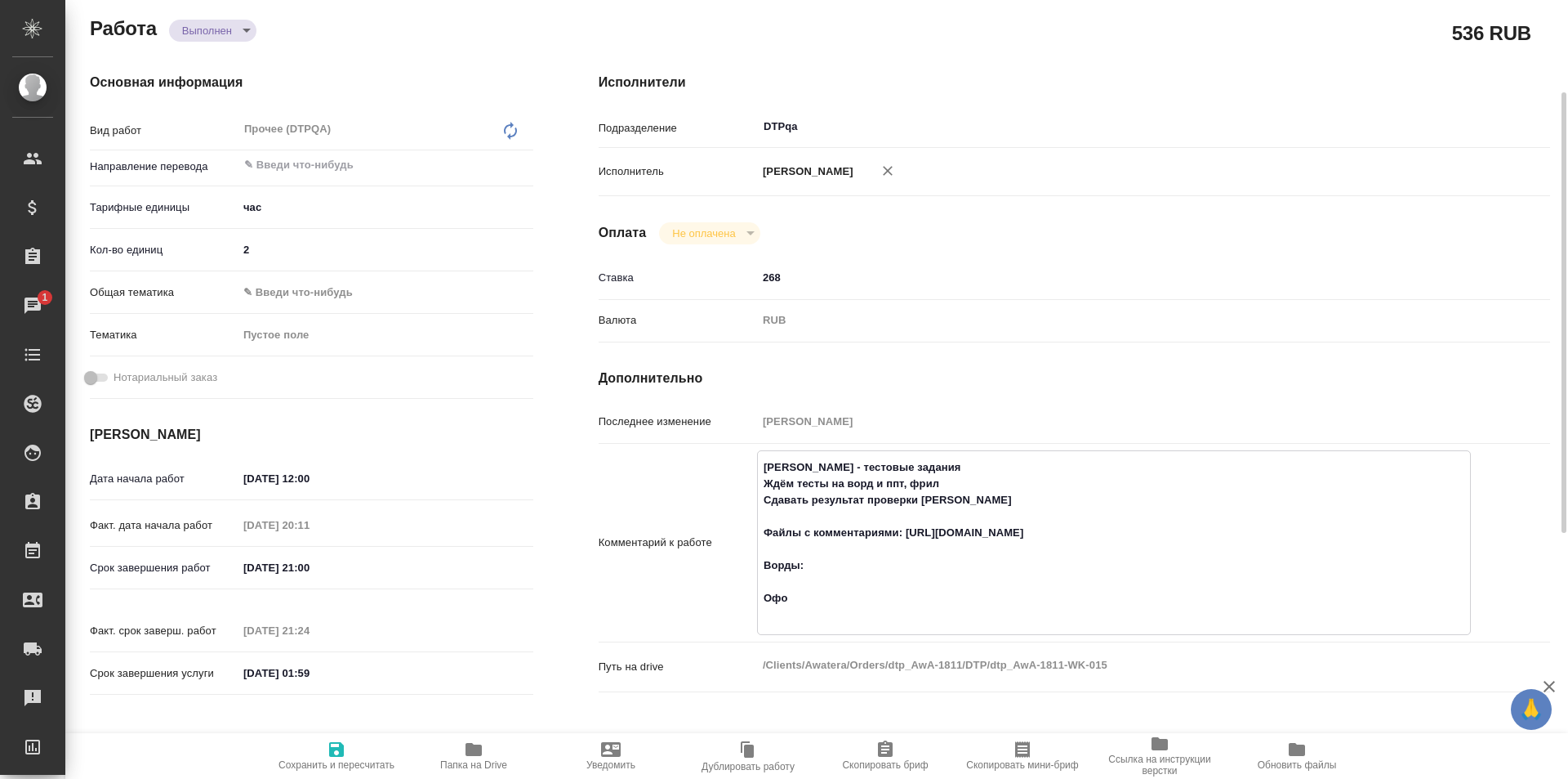
type textarea "x"
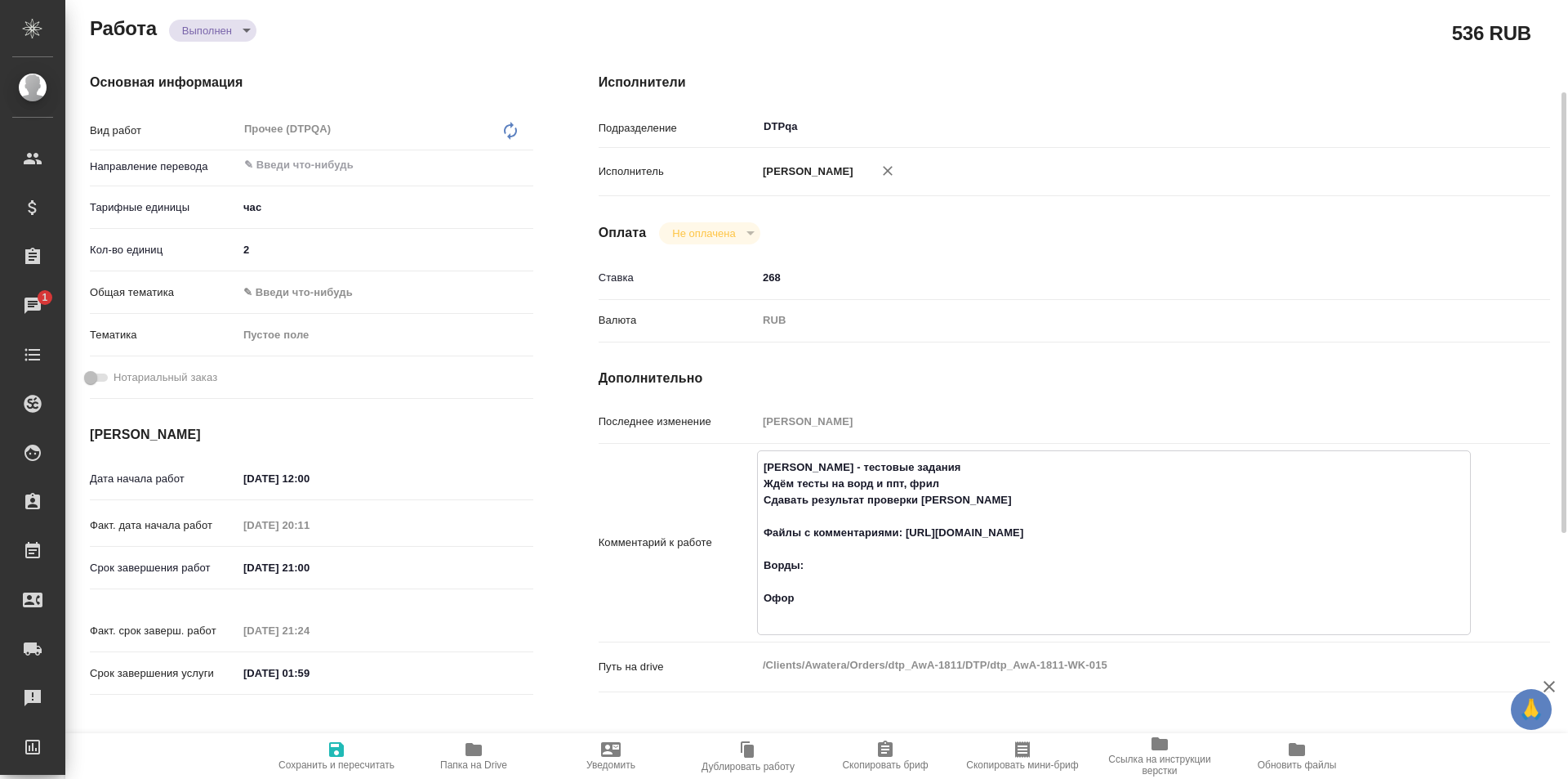
type textarea "Толстоухова Мария - тестовые задания Ждём тесты на ворд и ппт, фрил Сдавать рез…"
type textarea "x"
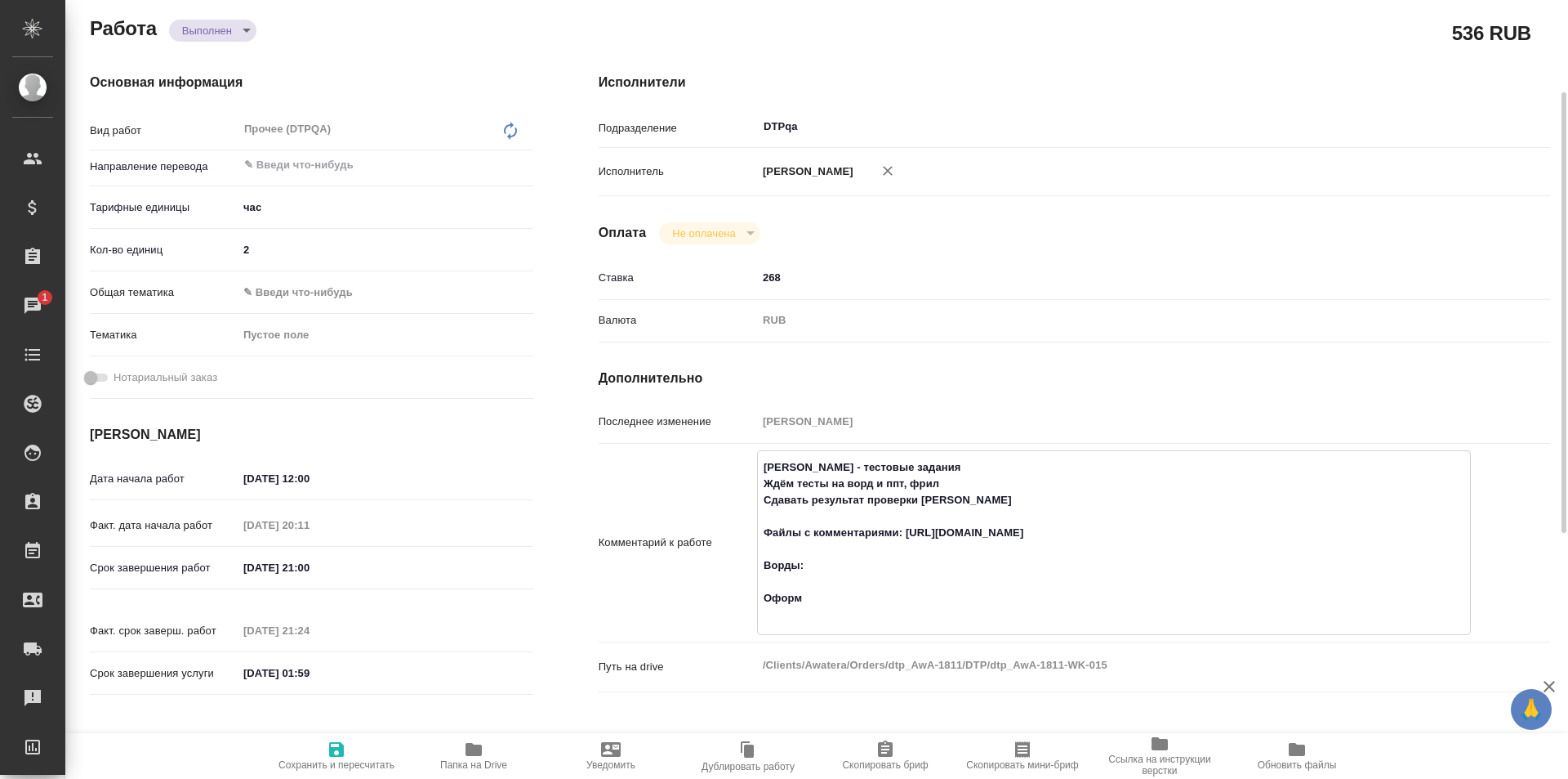
type textarea "x"
type textarea "Толстоухова Мария - тестовые задания Ждём тесты на ворд и ппт, фрил Сдавать рез…"
type textarea "x"
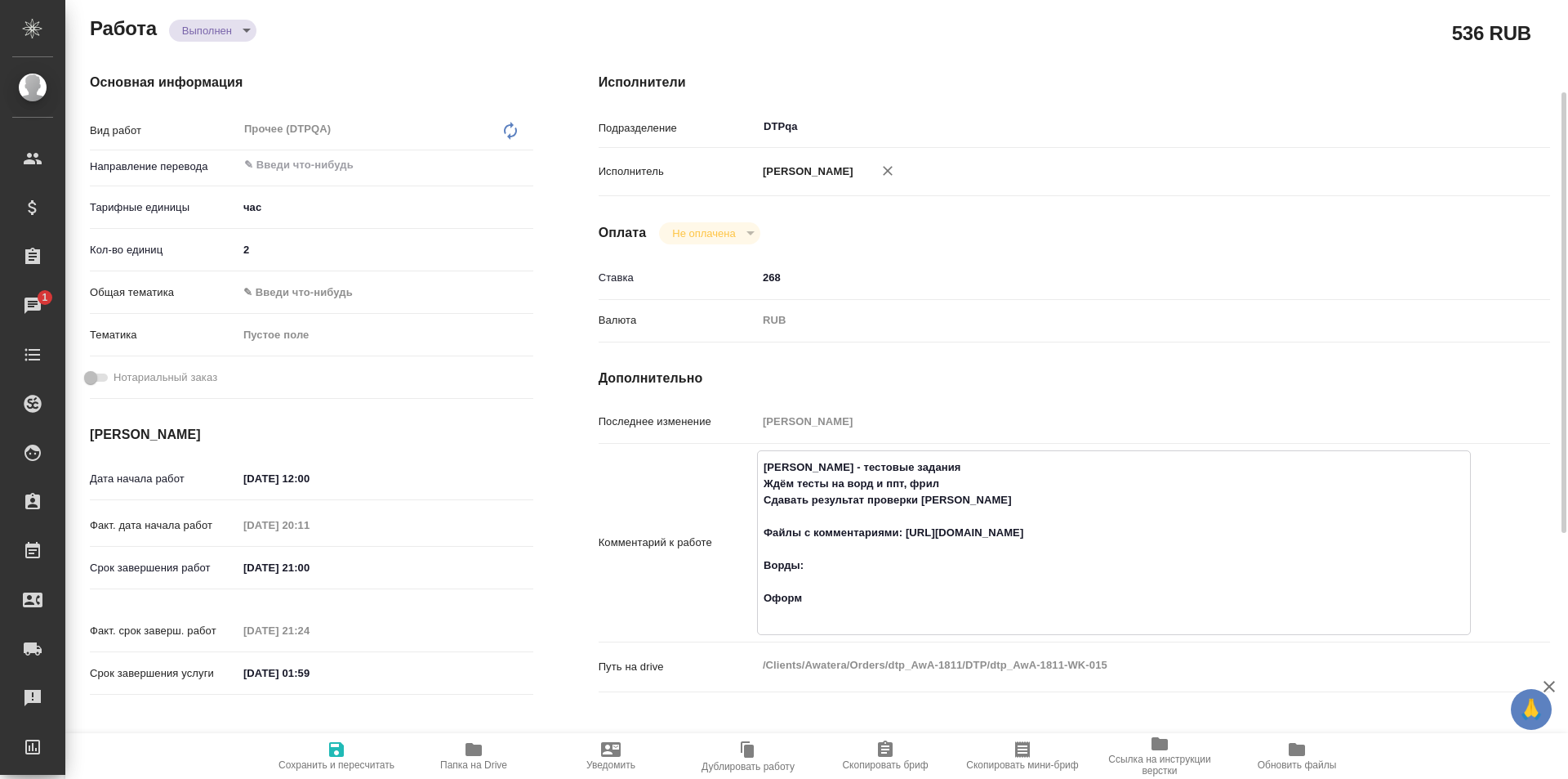
type textarea "x"
type textarea "Толстоухова Мария - тестовые задания Ждём тесты на ворд и ппт, фрил Сдавать рез…"
type textarea "x"
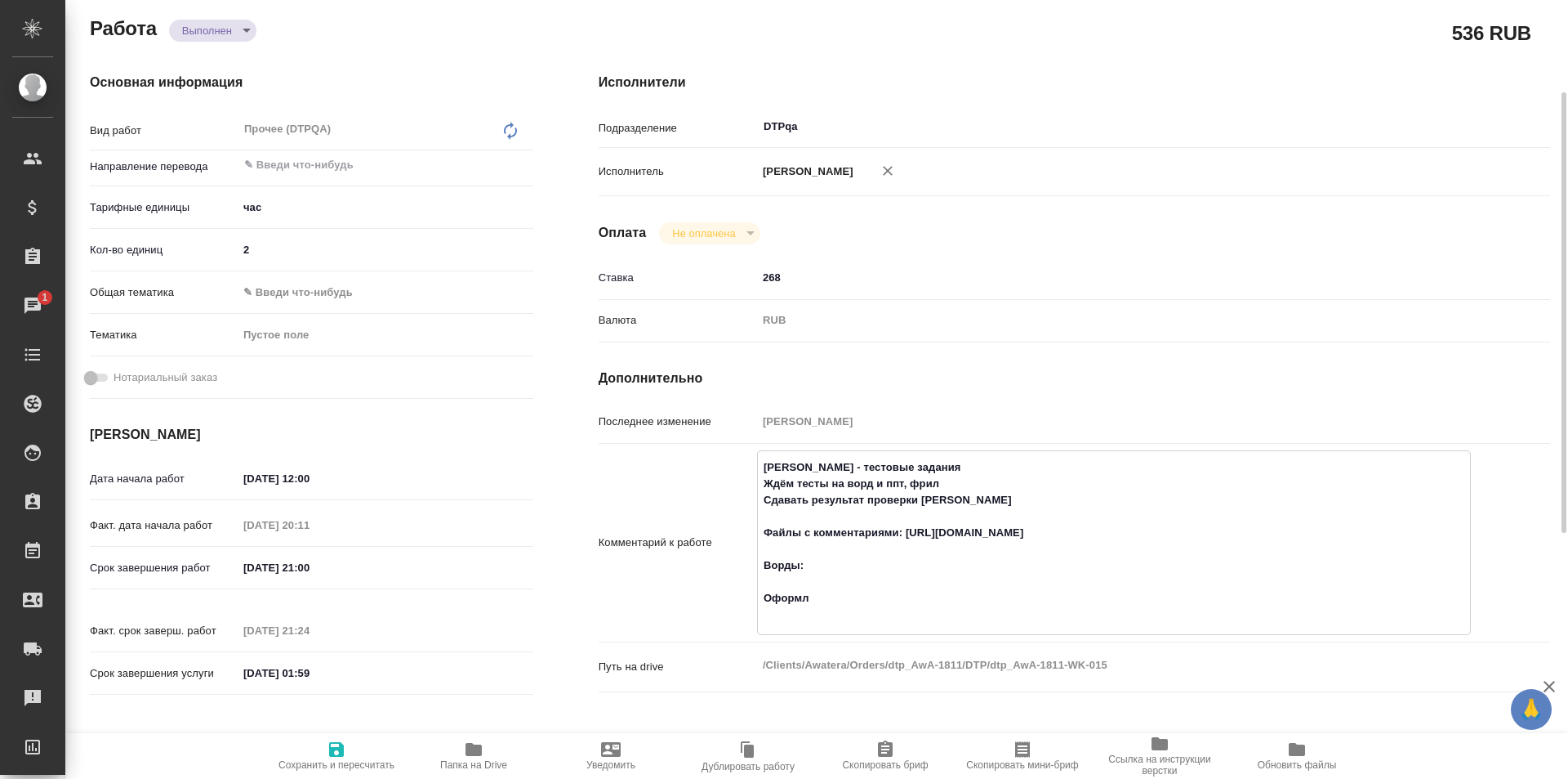
type textarea "x"
type textarea "Толстоухова Мария - тестовые задания Ждём тесты на ворд и ппт, фрил Сдавать рез…"
type textarea "x"
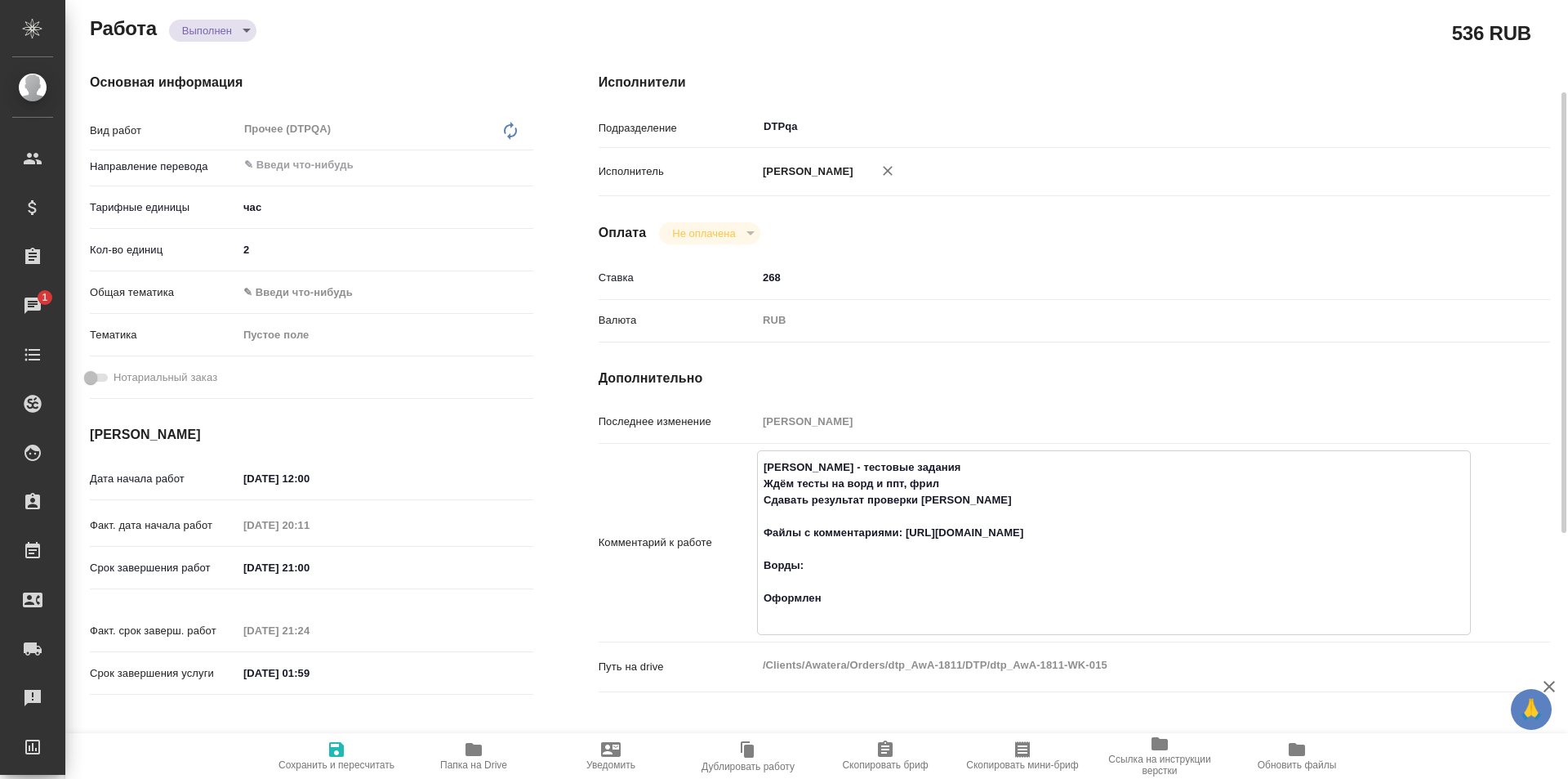
type textarea "x"
type textarea "Толстоухова Мария - тестовые задания Ждём тесты на ворд и ппт, фрил Сдавать рез…"
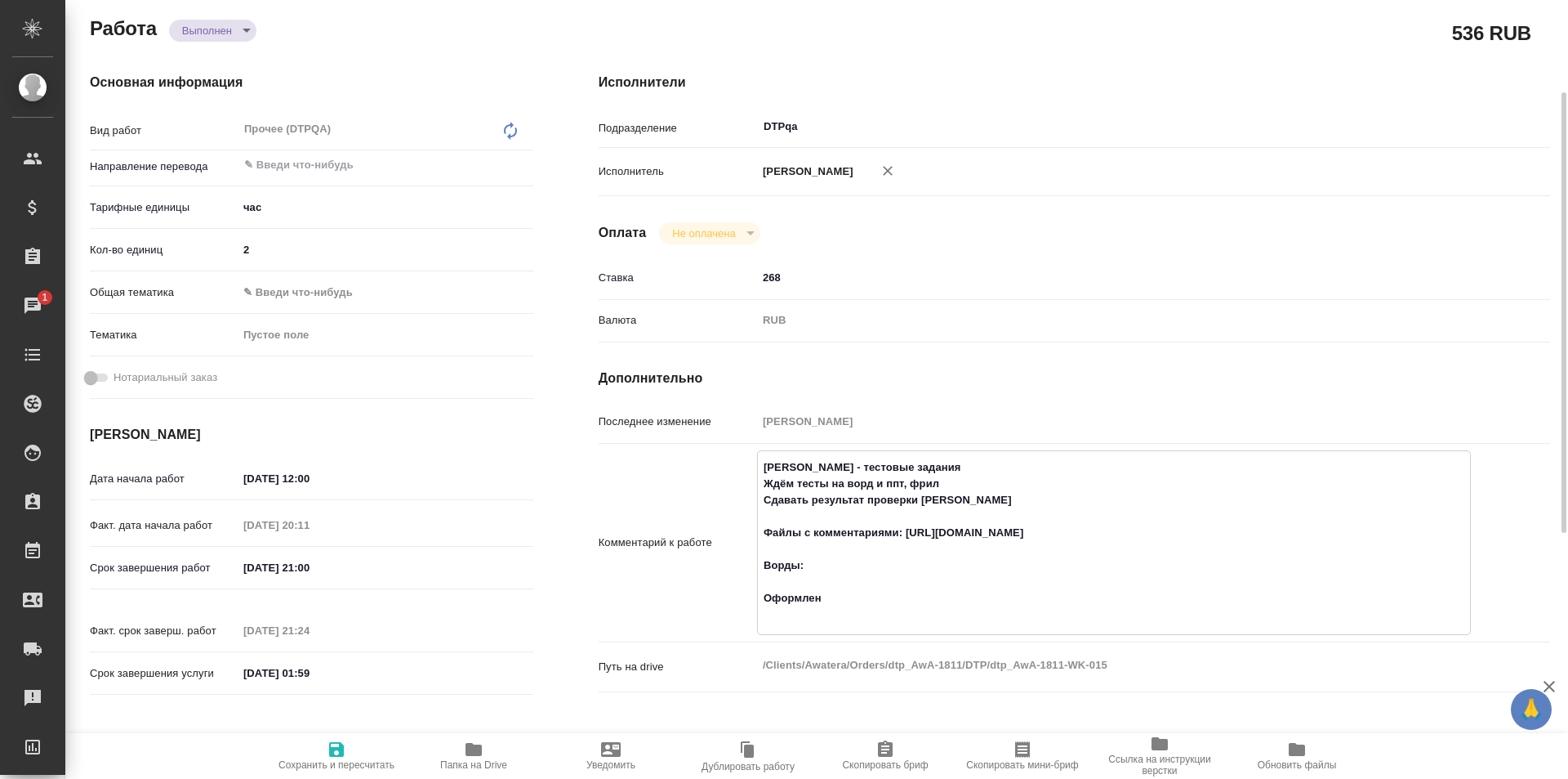
type textarea "x"
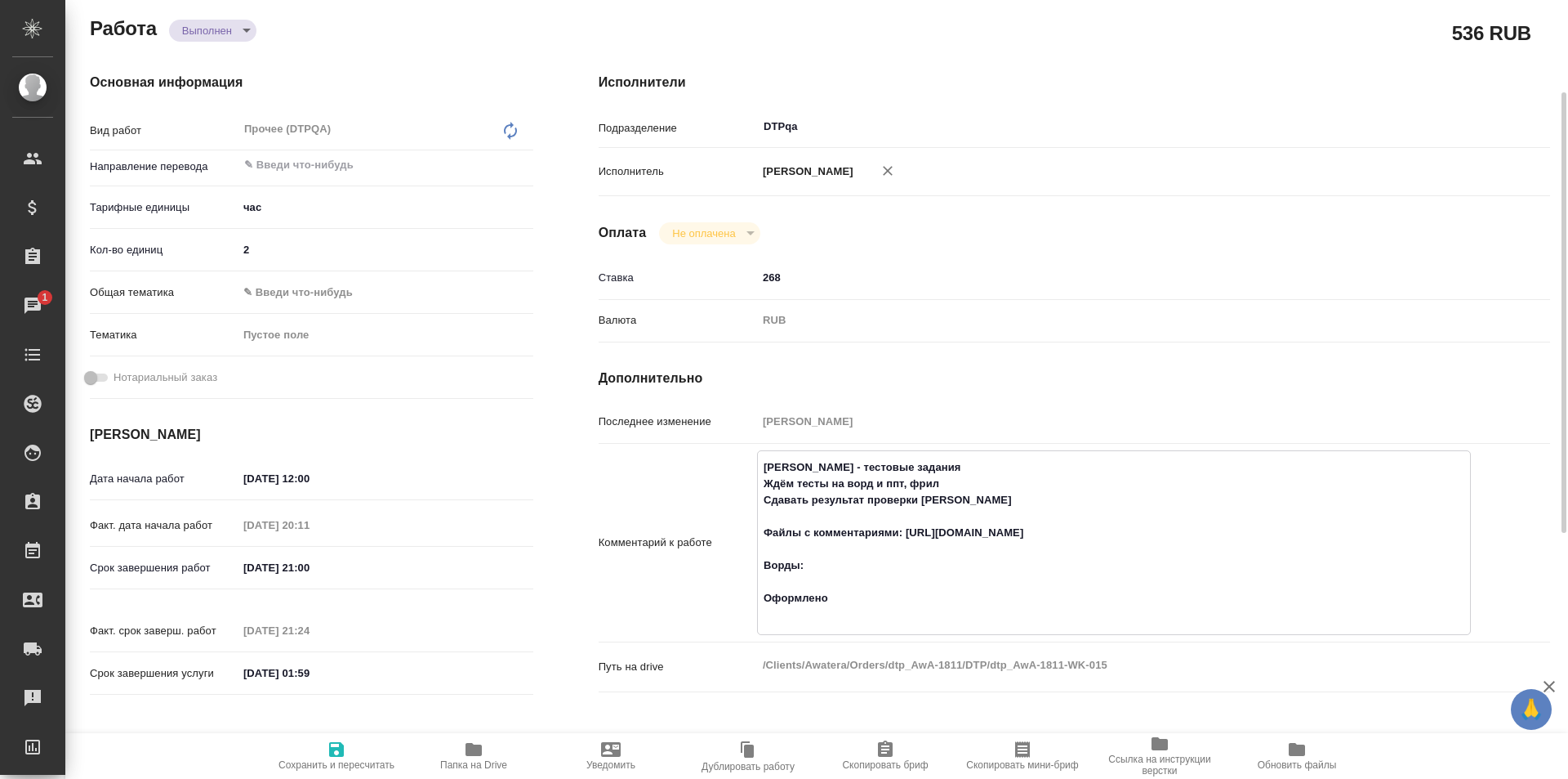
type textarea "Толстоухова Мария - тестовые задания Ждём тесты на ворд и ппт, фрил Сдавать рез…"
type textarea "x"
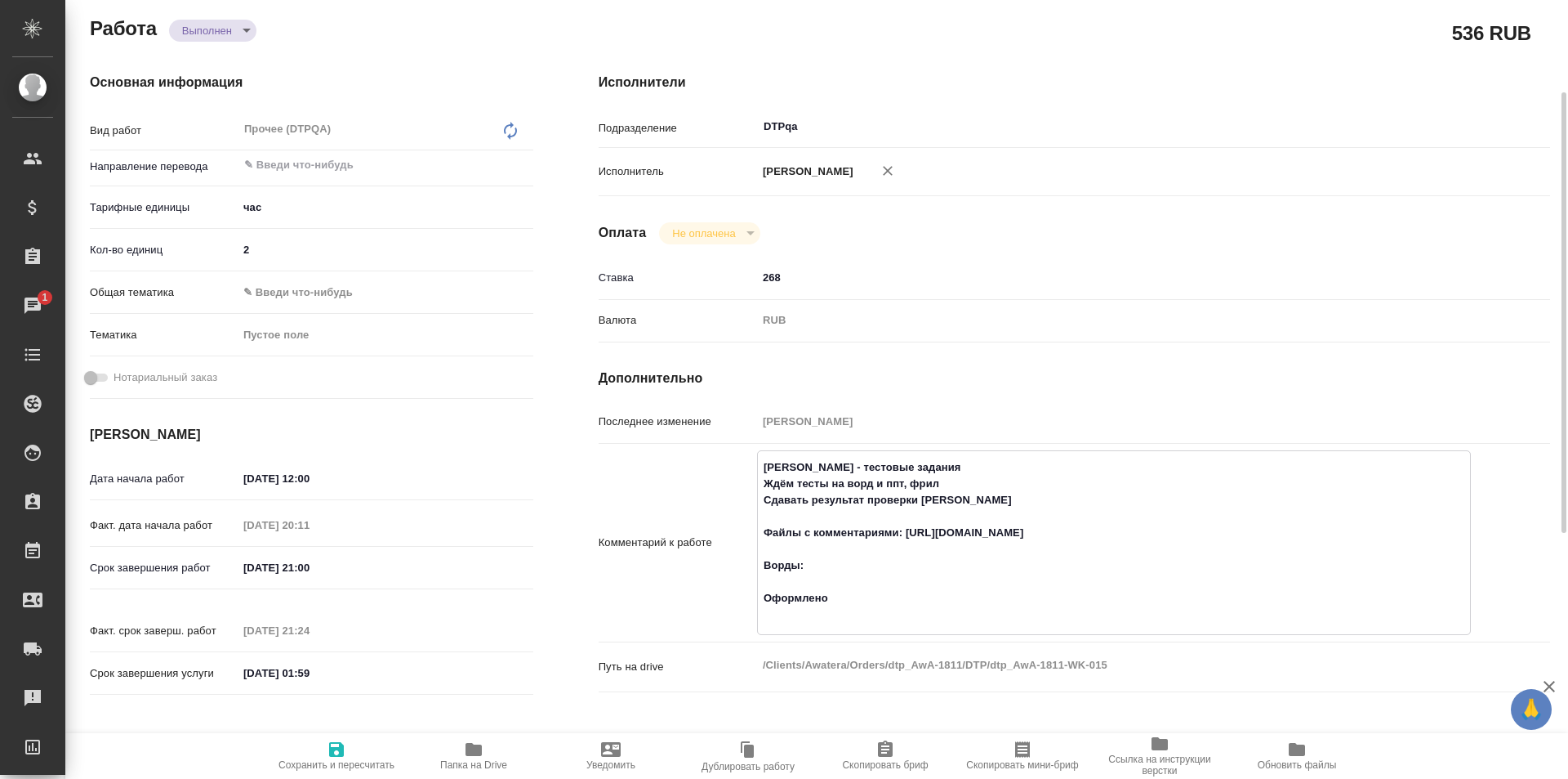
type textarea "x"
type textarea "Толстоухова Мария - тестовые задания Ждём тесты на ворд и ппт, фрил Сдавать рез…"
type textarea "x"
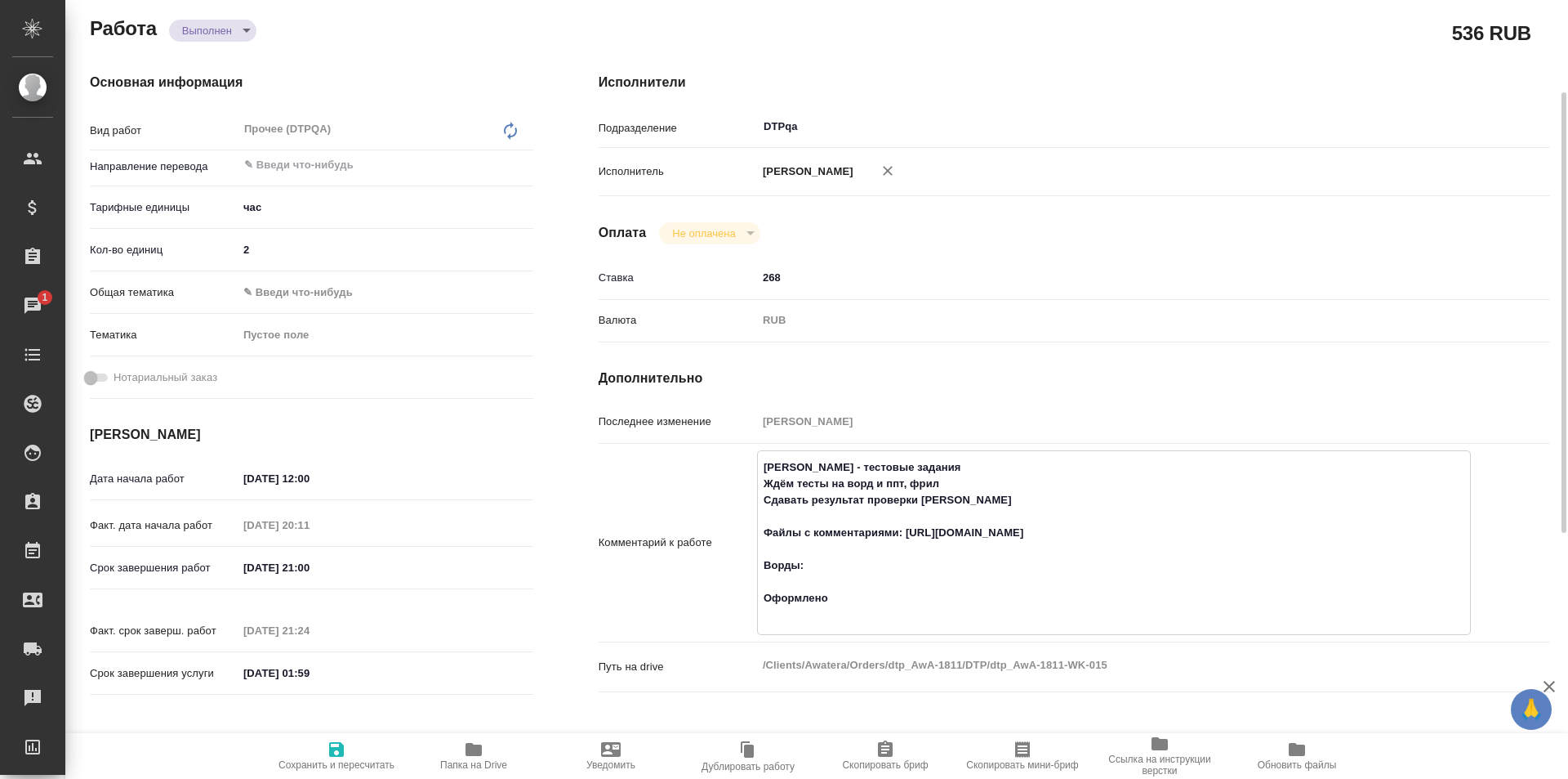
type textarea "x"
type textarea "Толстоухова Мария - тестовые задания Ждём тесты на ворд и ппт, фрил Сдавать рез…"
type textarea "x"
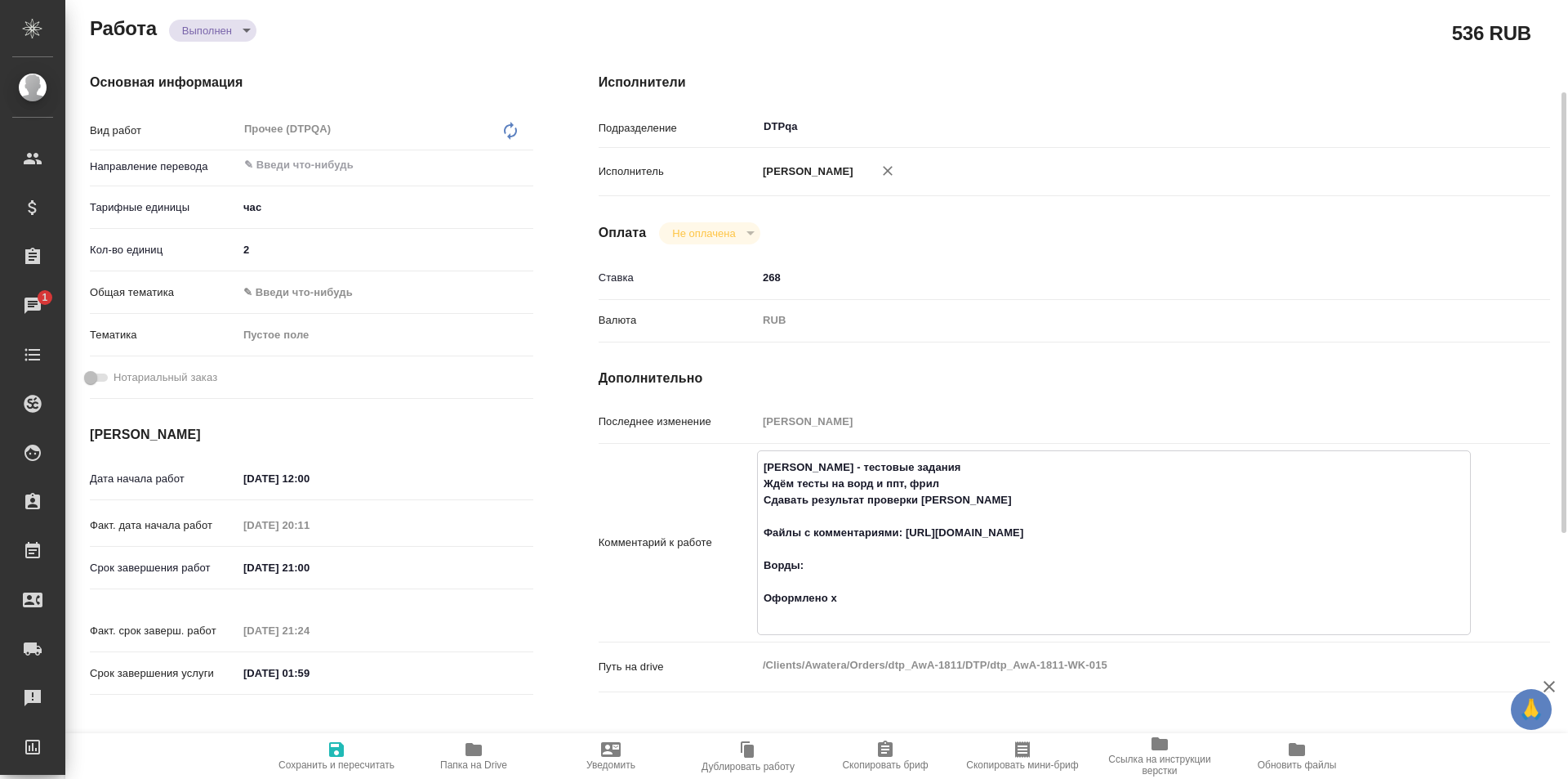
type textarea "x"
type textarea "Толстоухова Мария - тестовые задания Ждём тесты на ворд и ппт, фрил Сдавать рез…"
type textarea "x"
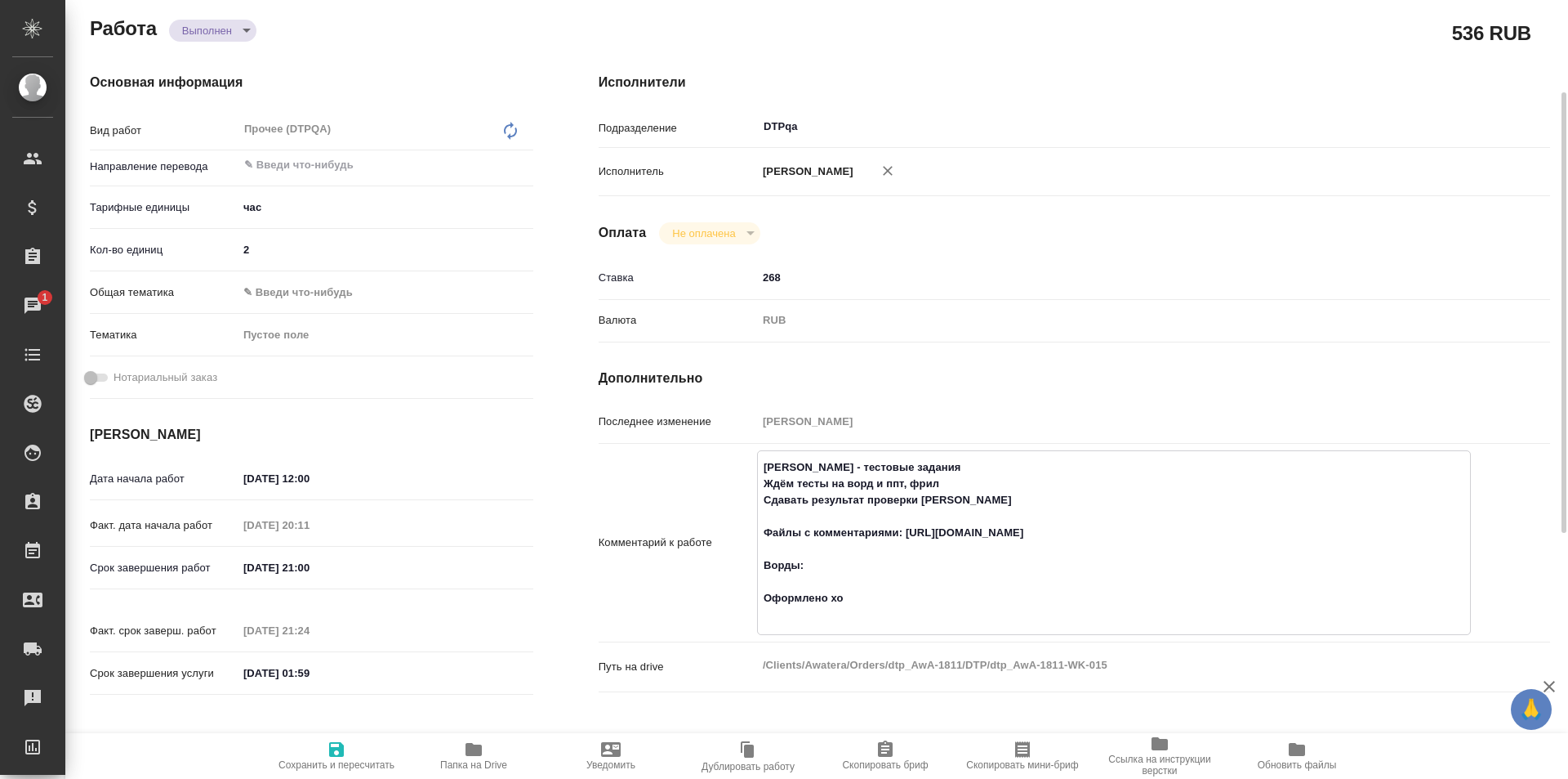
type textarea "x"
type textarea "Толстоухова Мария - тестовые задания Ждём тесты на ворд и ппт, фрил Сдавать рез…"
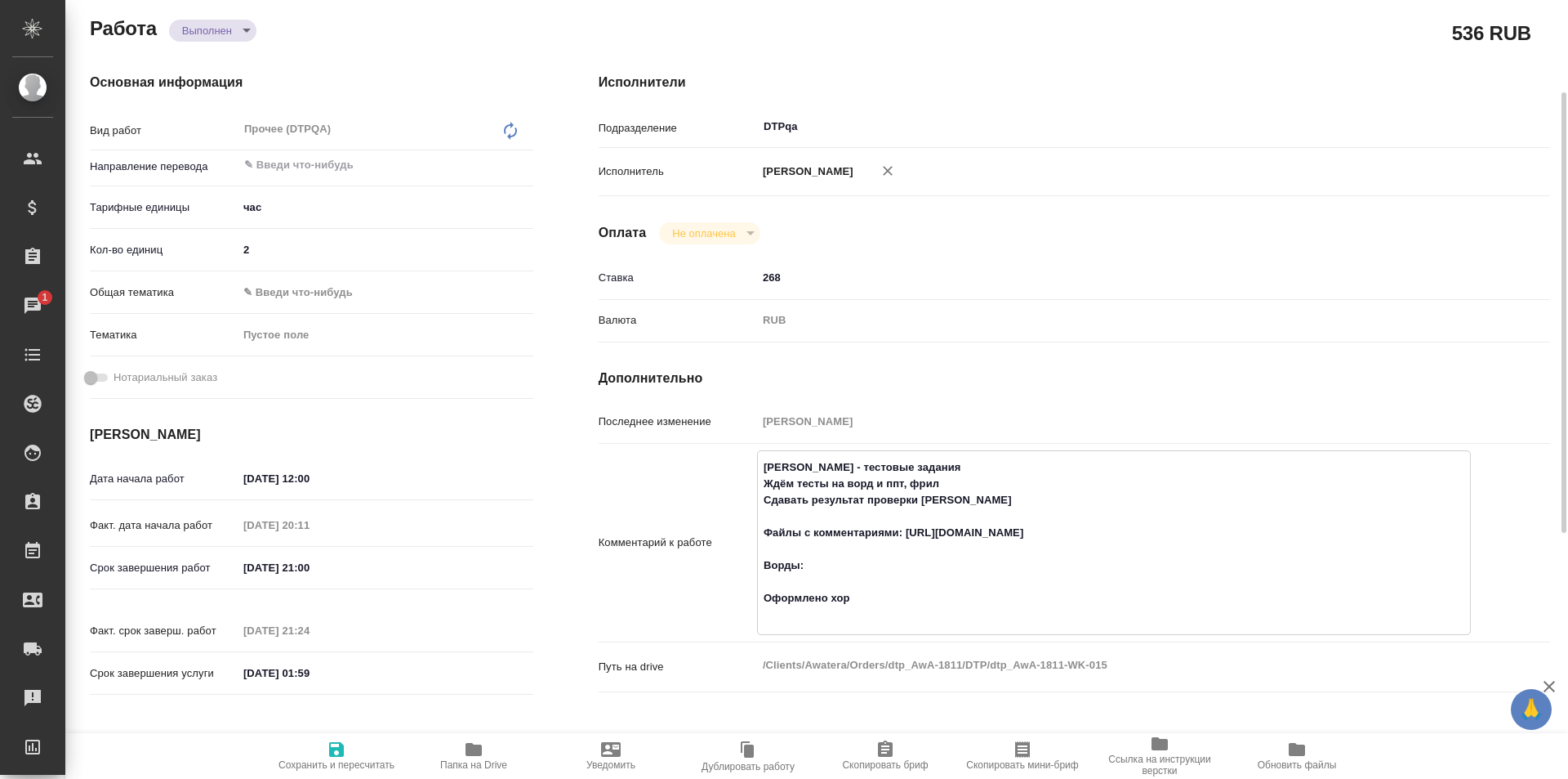
type textarea "x"
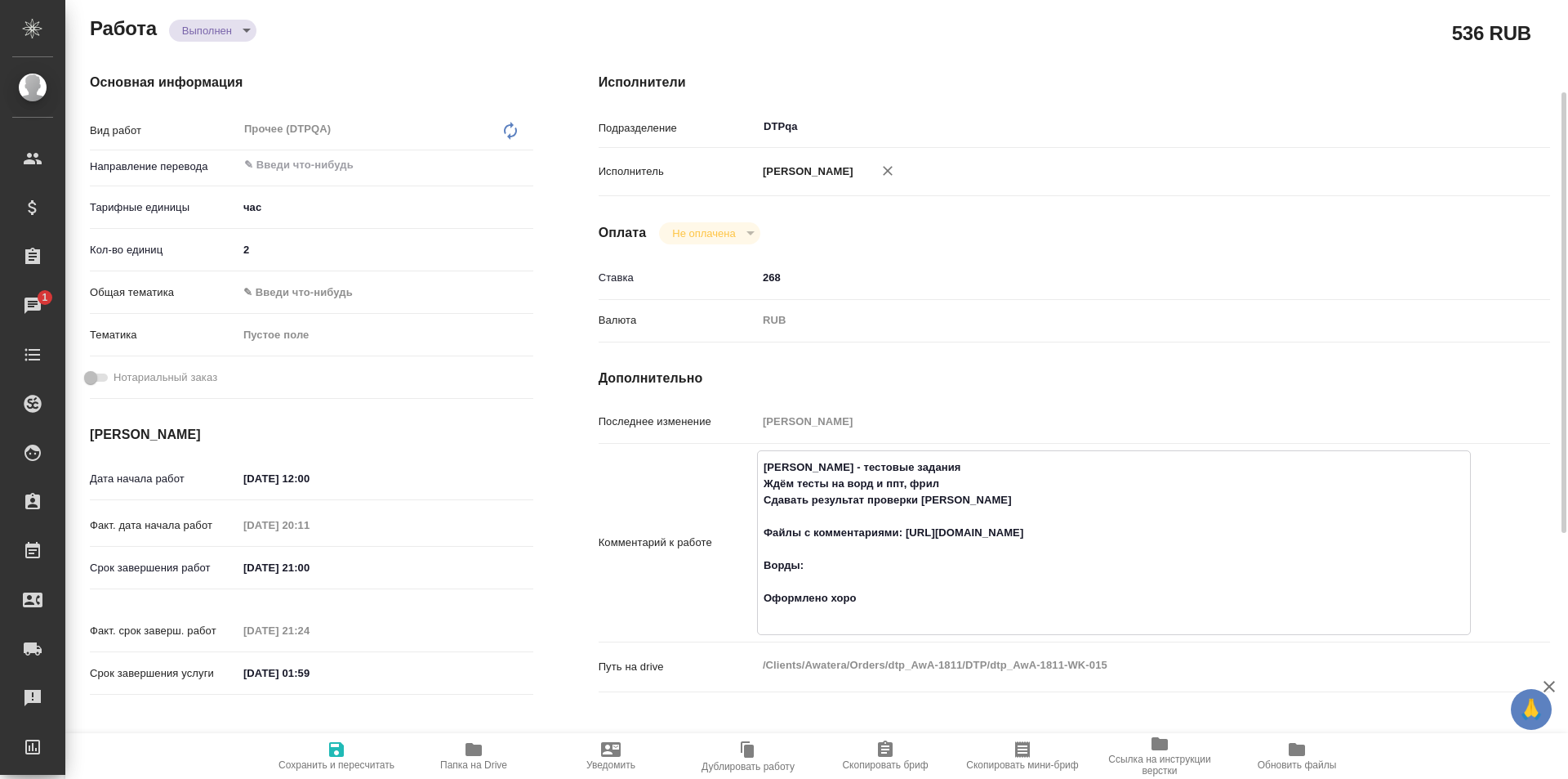
type textarea "Толстоухова Мария - тестовые задания Ждём тесты на ворд и ппт, фрил Сдавать рез…"
type textarea "x"
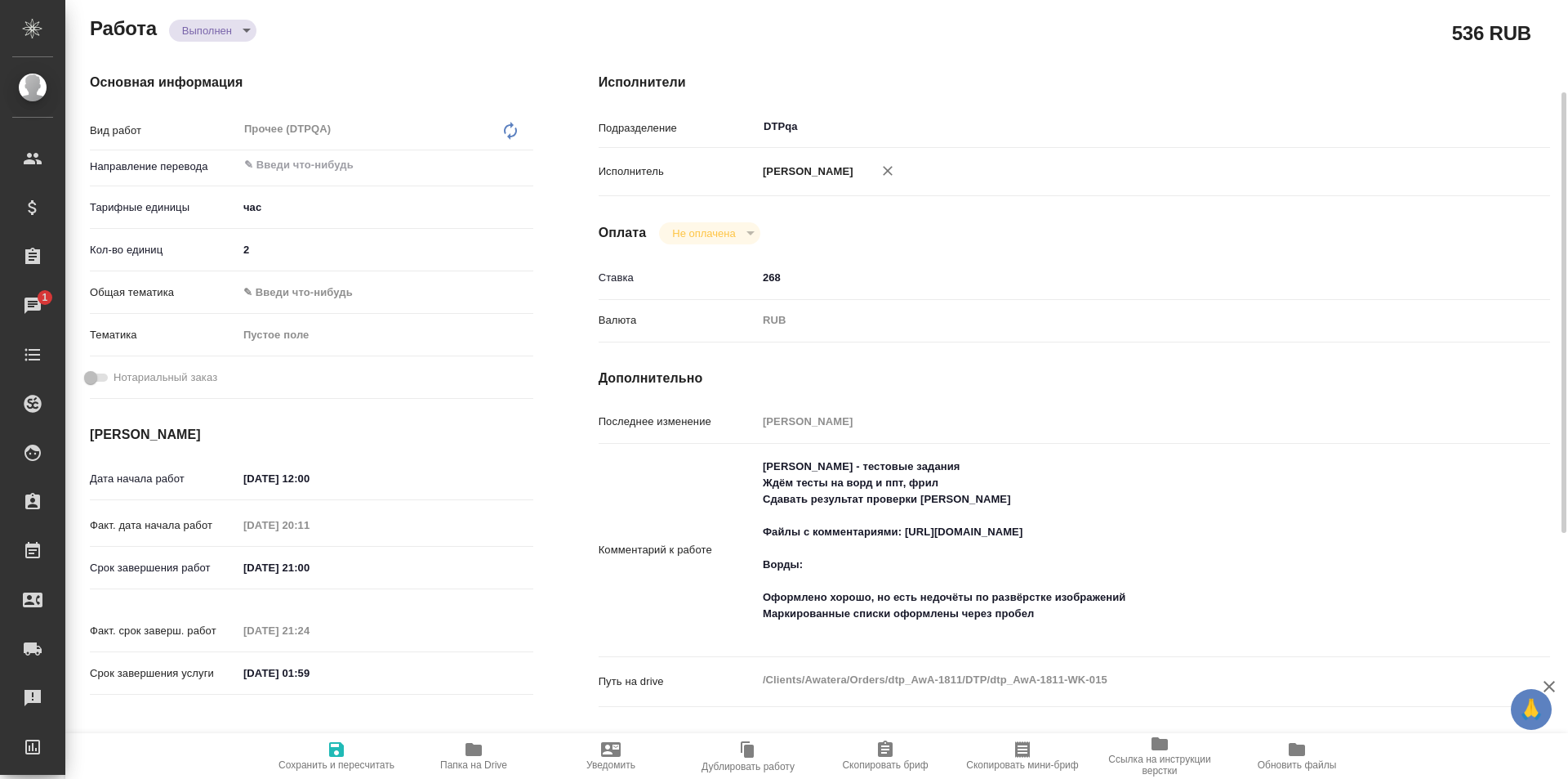
click at [1146, 598] on textarea "Толстоухова Мария - тестовые задания Ждём тесты на ворд и ппт, фрил Сдавать рез…" at bounding box center [1114, 548] width 714 height 191
click at [1142, 598] on textarea "Толстоухова Мария - тестовые задания Ждём тесты на ворд и ппт, фрил Сдавать рез…" at bounding box center [1114, 548] width 714 height 191
click at [1057, 616] on textarea "Толстоухова Мария - тестовые задания Ждём тесты на ворд и ппт, фрил Сдавать рез…" at bounding box center [1114, 549] width 712 height 191
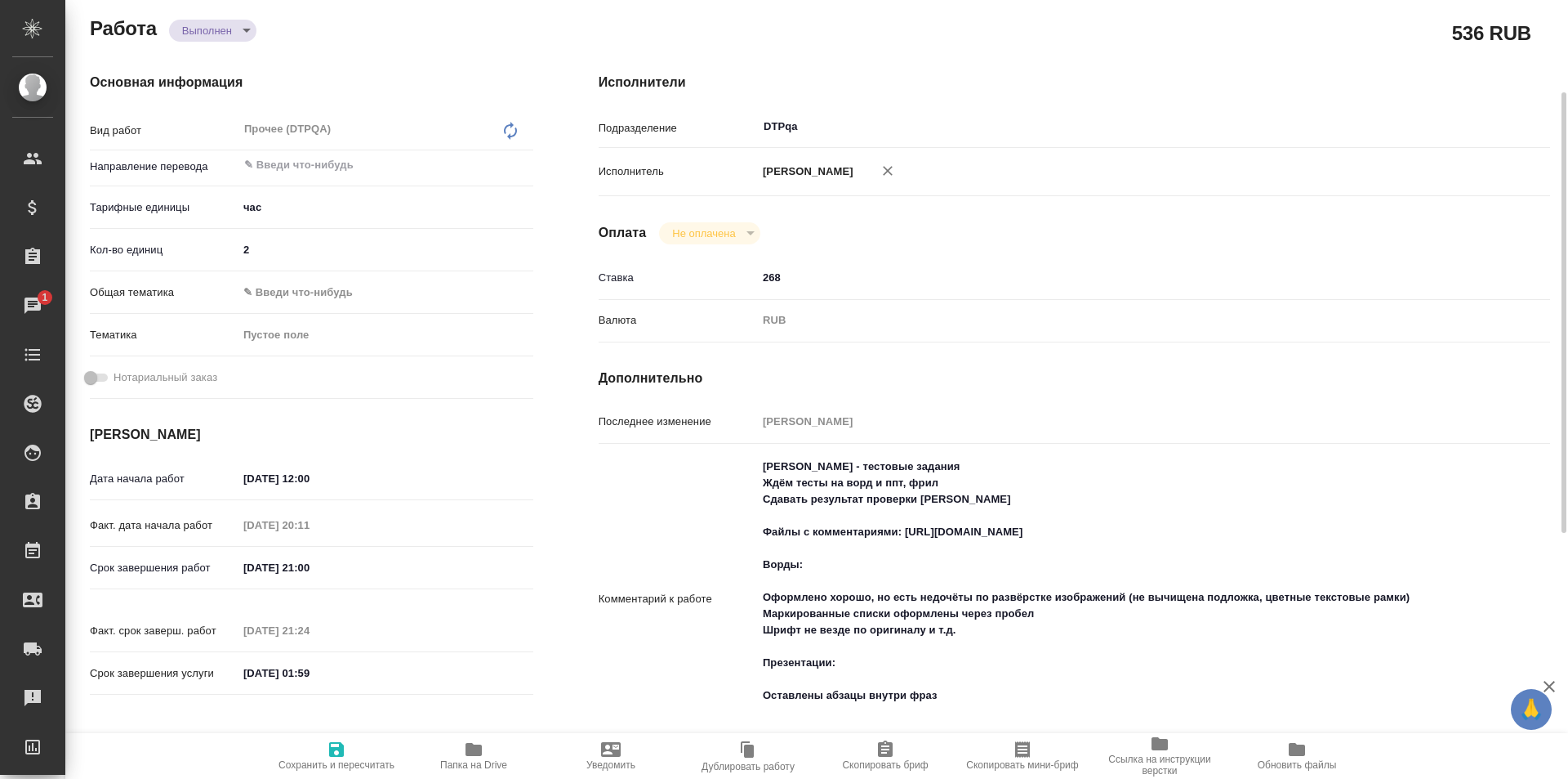
click at [957, 697] on textarea "Толстоухова Мария - тестовые задания Ждём тесты на ворд и ппт, фрил Сдавать рез…" at bounding box center [1114, 597] width 714 height 289
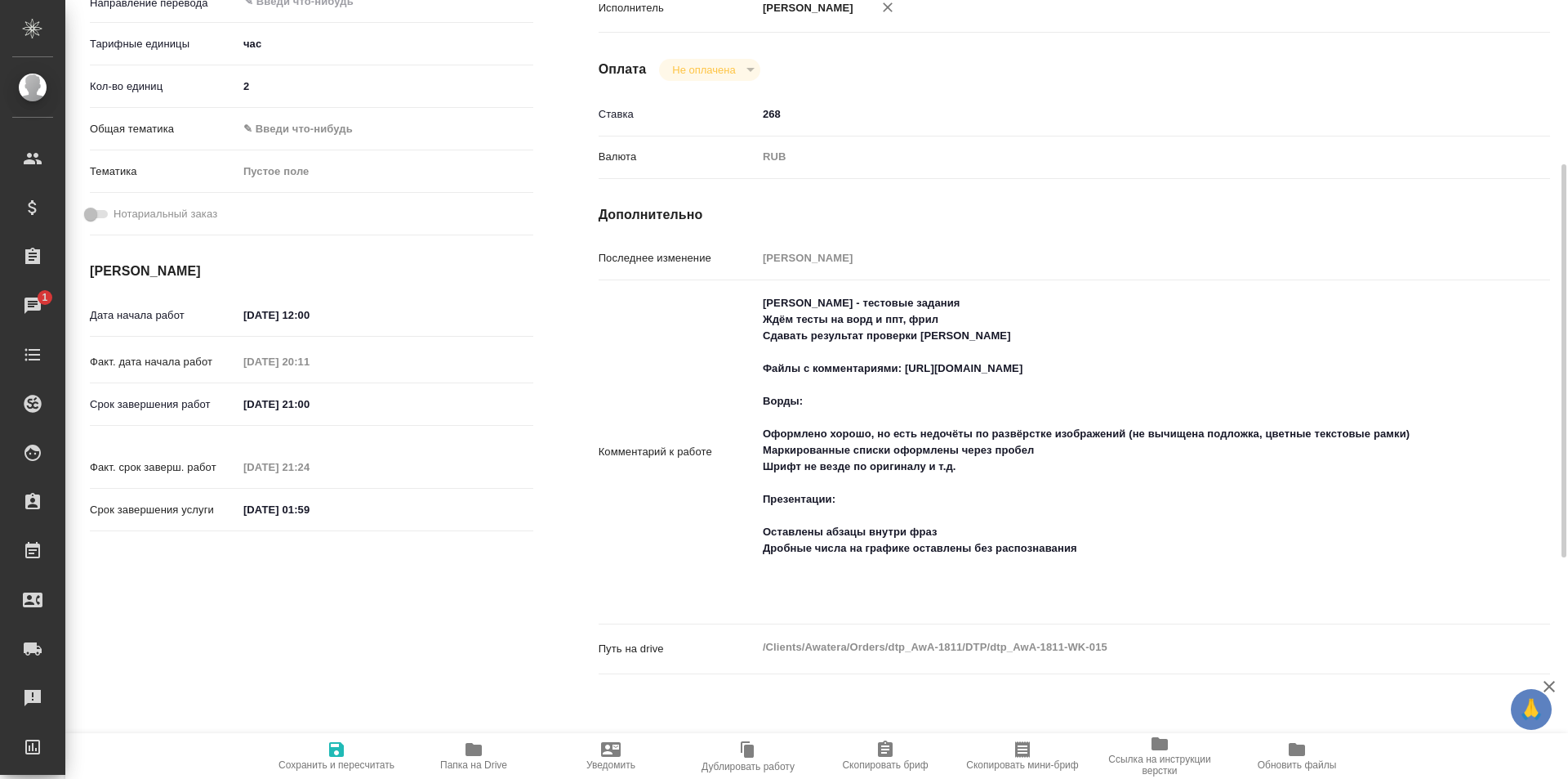
click at [1090, 543] on textarea "Толстоухова Мария - тестовые задания Ждём тесты на ворд и ппт, фрил Сдавать рез…" at bounding box center [1114, 450] width 714 height 322
click at [902, 566] on textarea "Толстоухова Мария - тестовые задания Ждём тесты на ворд и ппт, фрил Сдавать рез…" at bounding box center [1114, 450] width 714 height 322
click at [843, 516] on textarea "Толстоухова Мария - тестовые задания Ждём тесты на ворд и ппт, фрил Сдавать рез…" at bounding box center [1114, 451] width 712 height 322
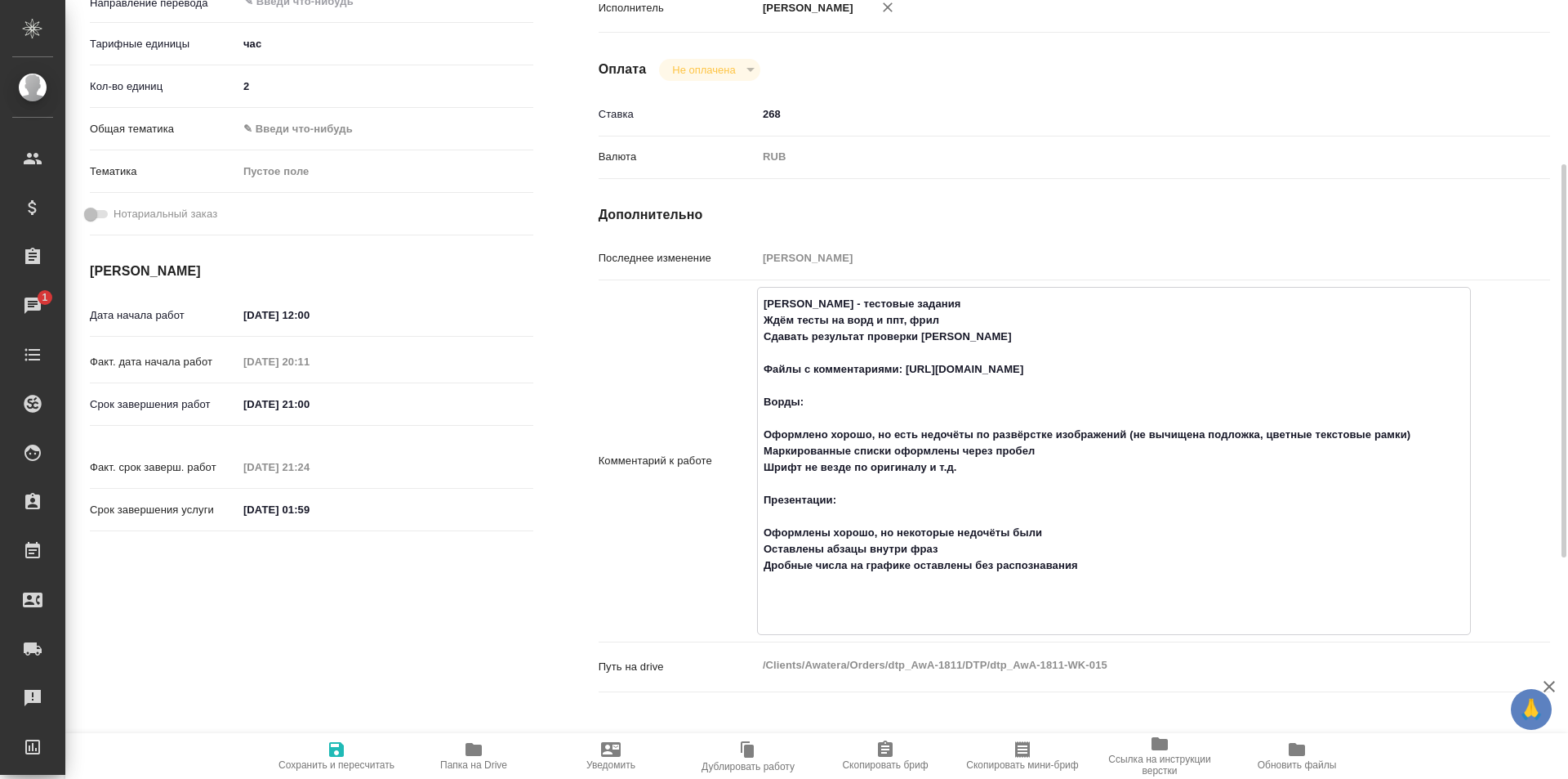
click at [1088, 567] on textarea "Толстоухова Мария - тестовые задания Ждём тесты на ворд и ппт, фрил Сдавать рез…" at bounding box center [1114, 459] width 712 height 339
click at [335, 754] on icon "button" at bounding box center [337, 749] width 20 height 20
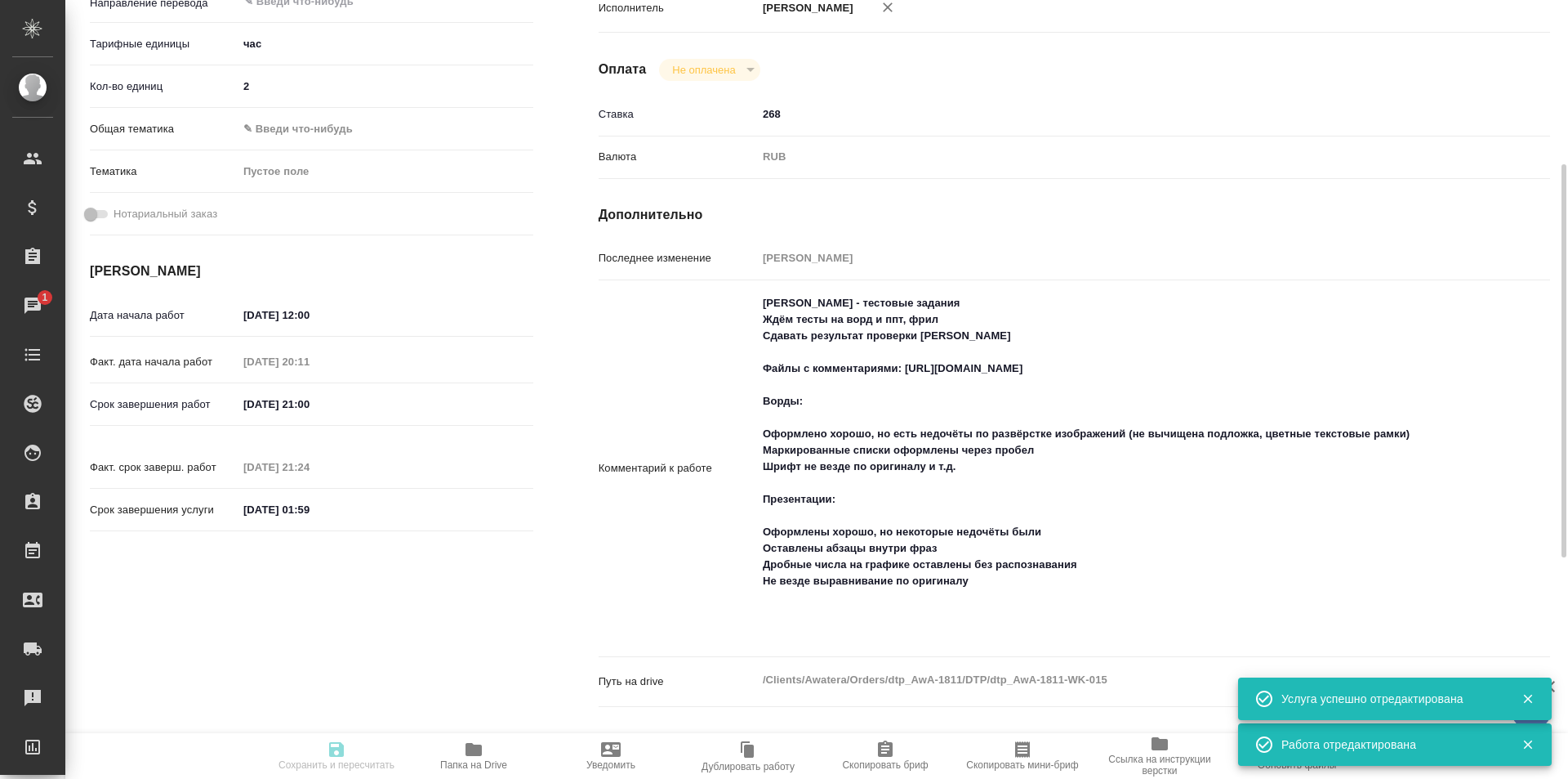
scroll to position [0, 0]
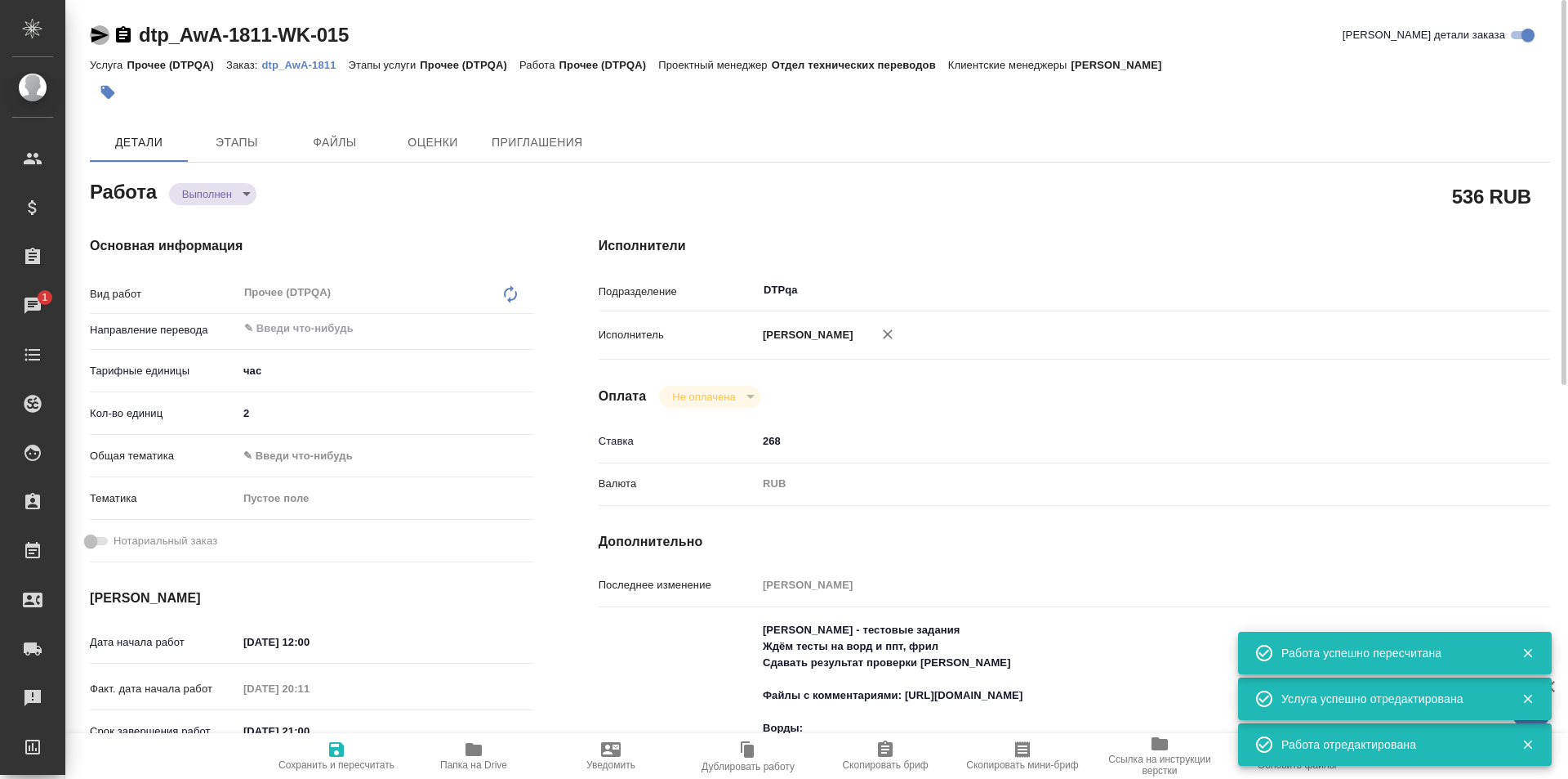
click at [101, 32] on icon "button" at bounding box center [100, 35] width 17 height 15
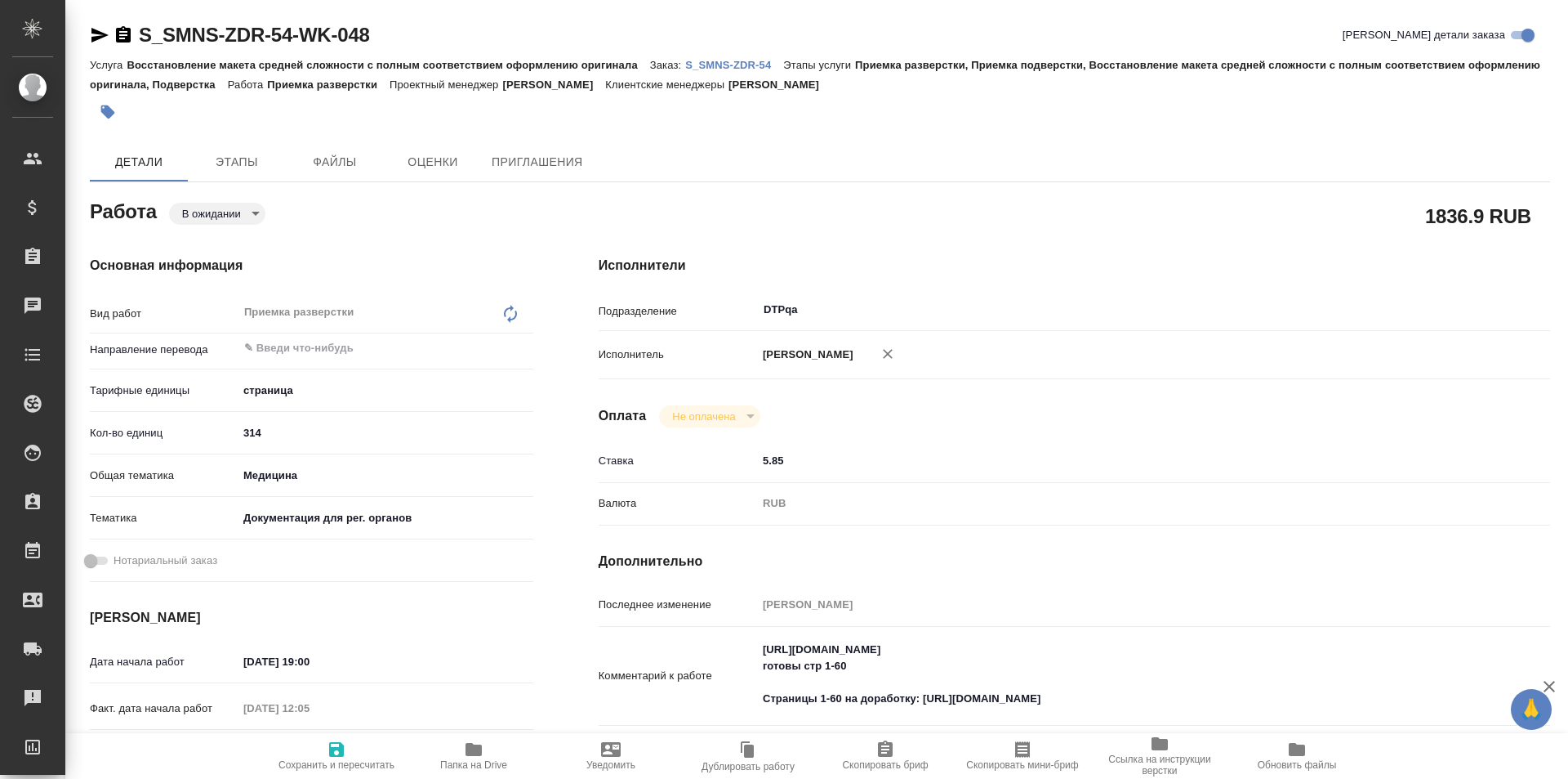
type textarea "x"
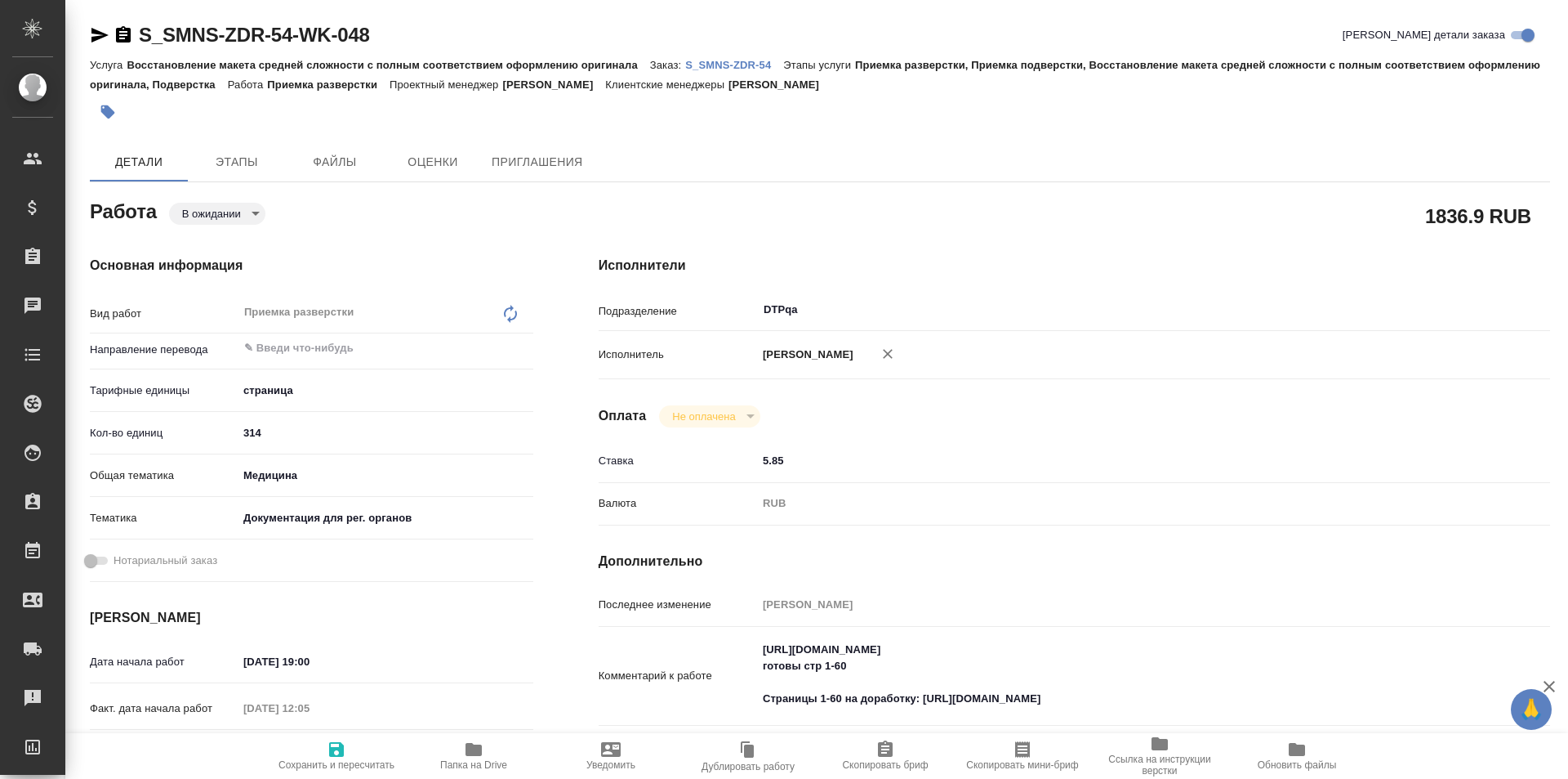
type textarea "x"
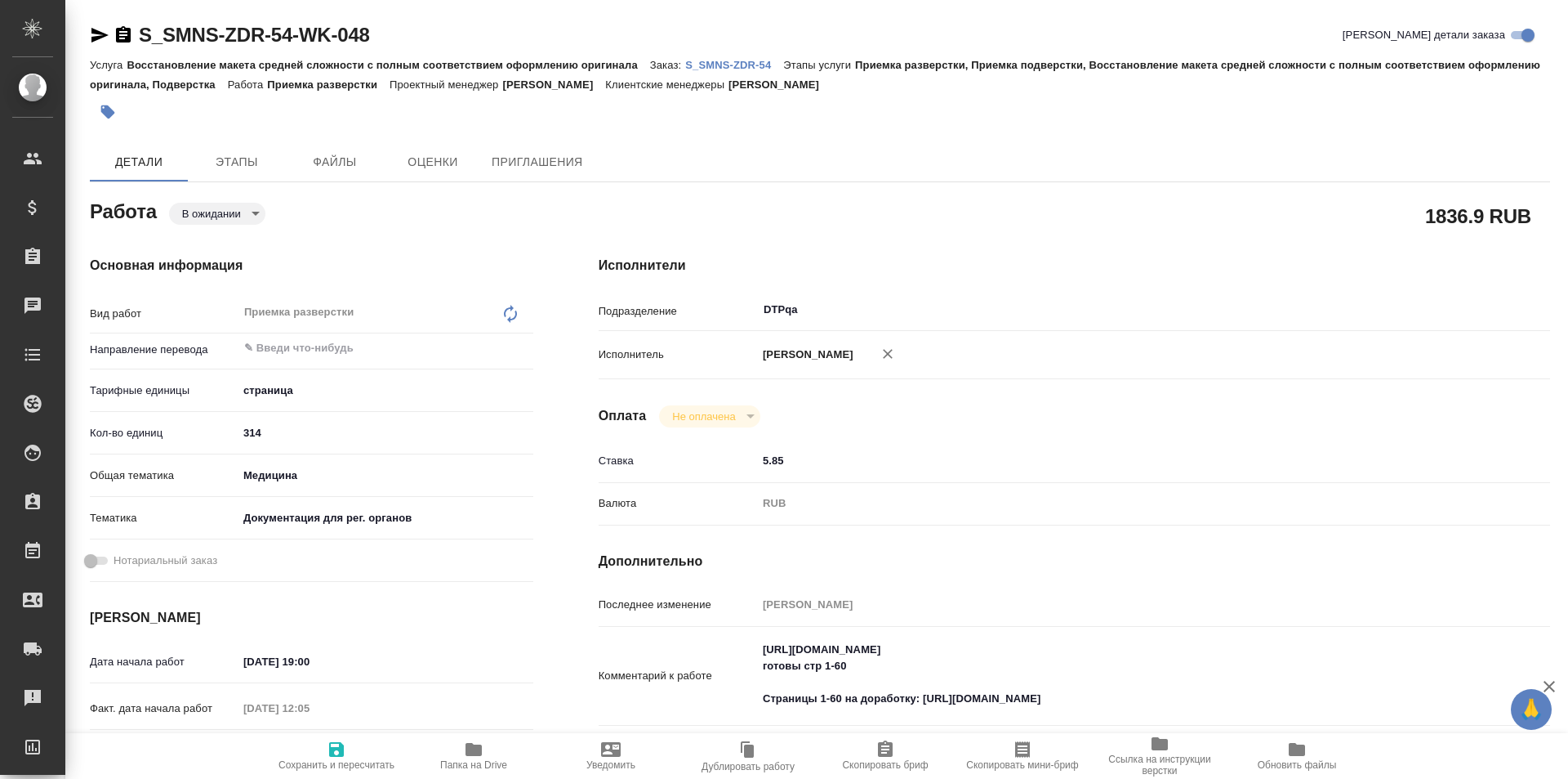
type textarea "x"
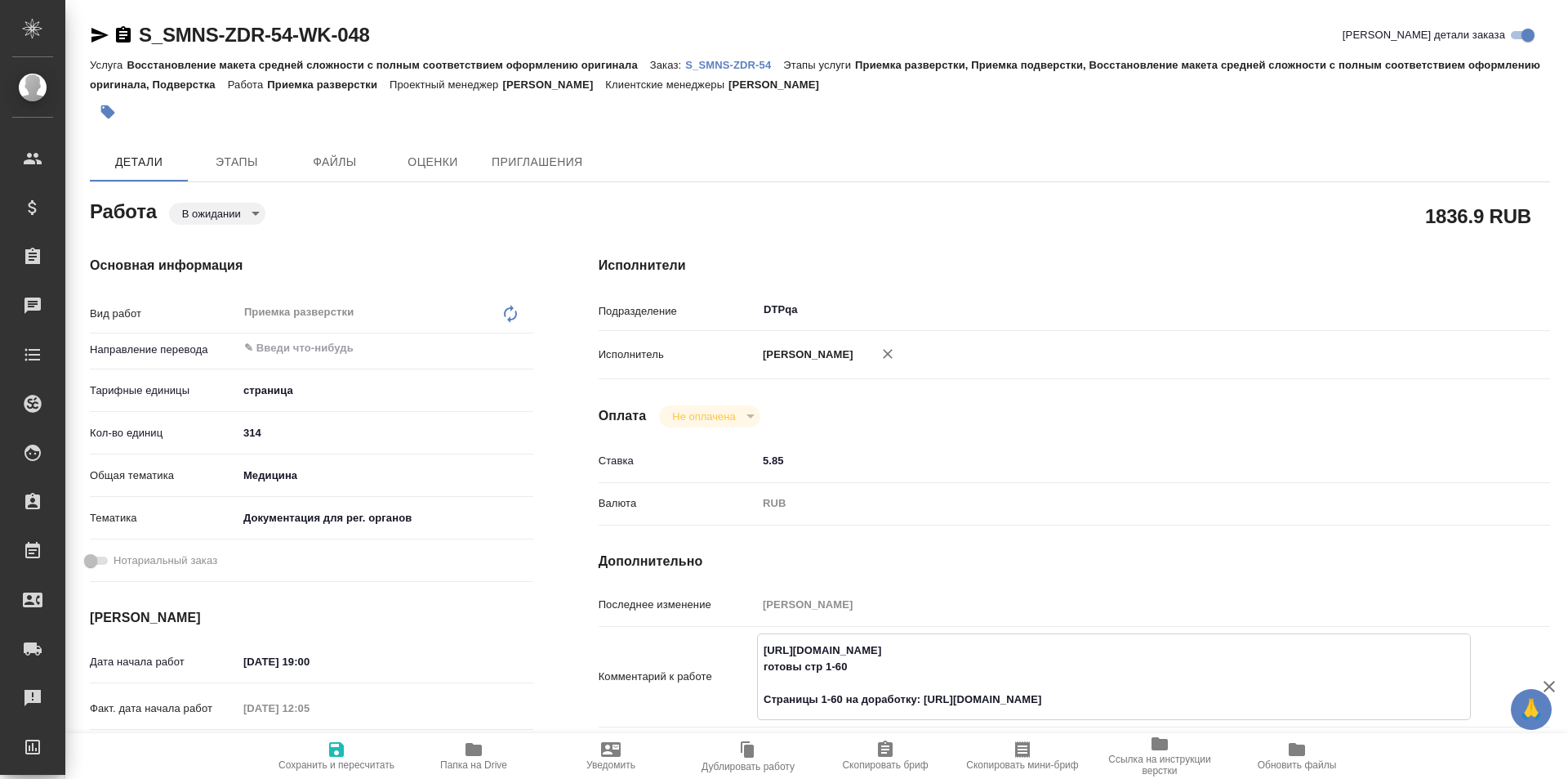
type textarea "x"
drag, startPoint x: 1132, startPoint y: 653, endPoint x: 740, endPoint y: 648, distance: 392.0
click at [740, 648] on div "Комментарий к работе https://tera.awatera.com/Work/688b8b76baa25bca90ddcb14/det…" at bounding box center [1074, 676] width 952 height 87
type textarea "x"
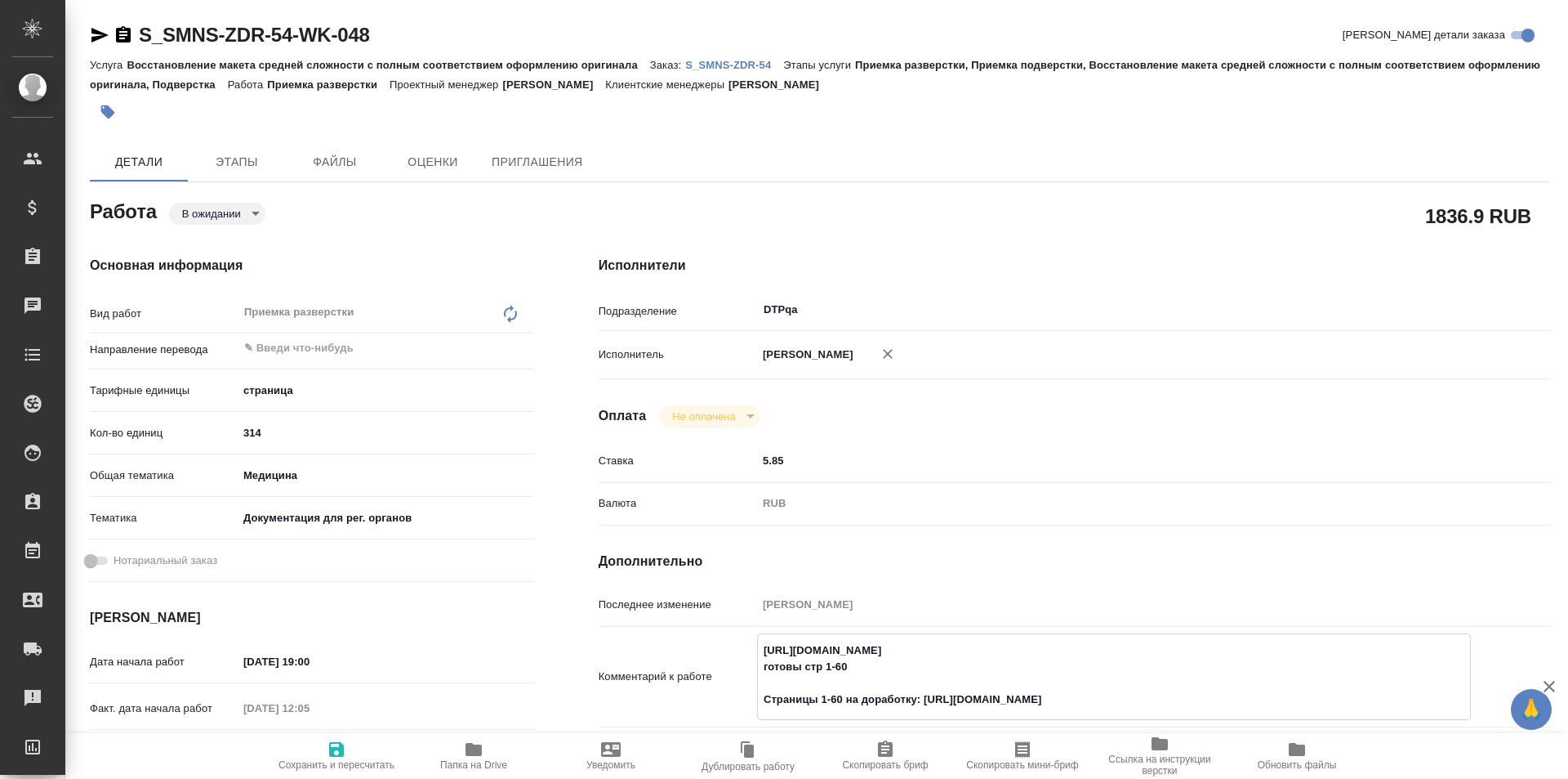
type textarea "x"
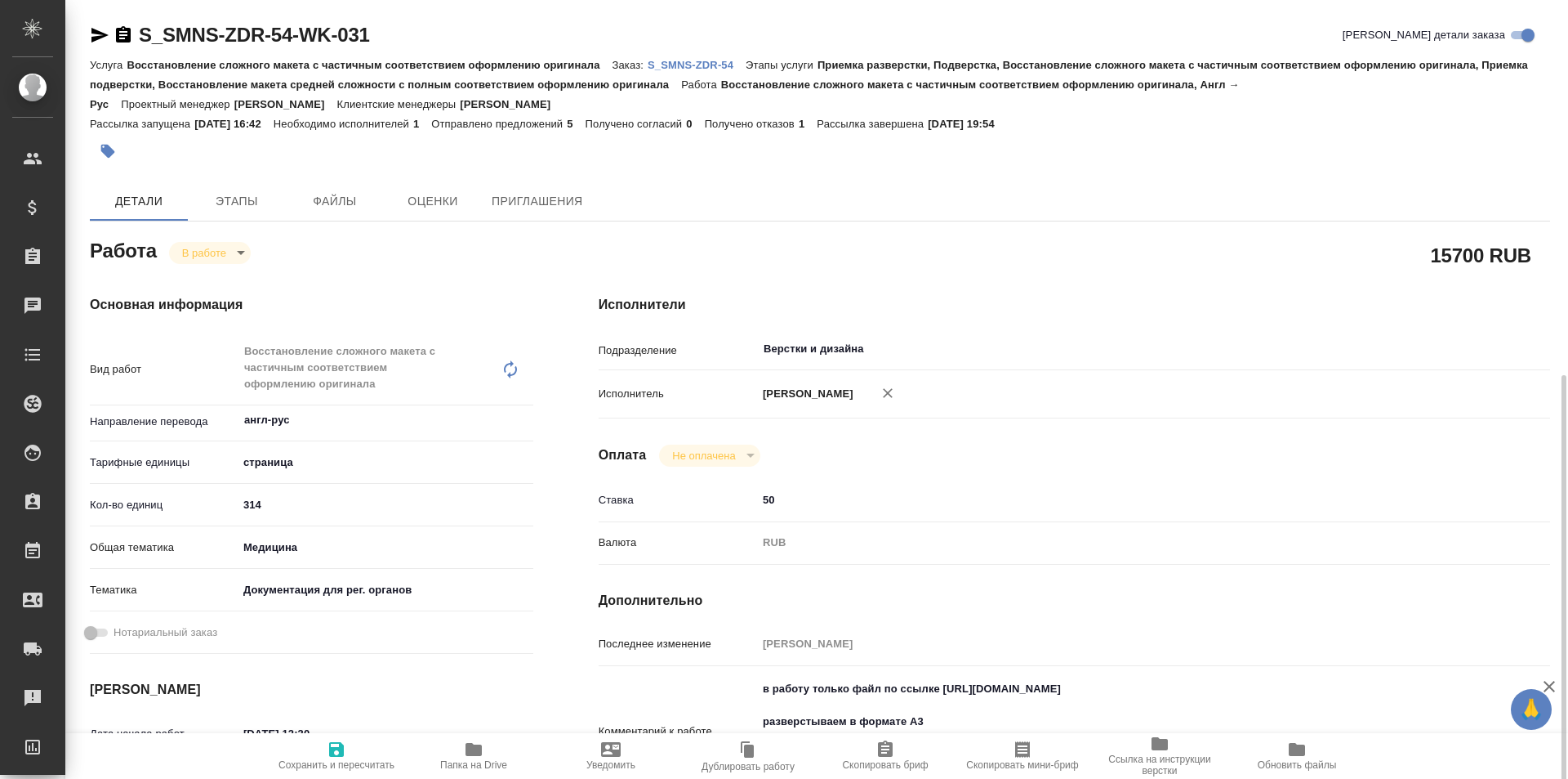
scroll to position [245, 0]
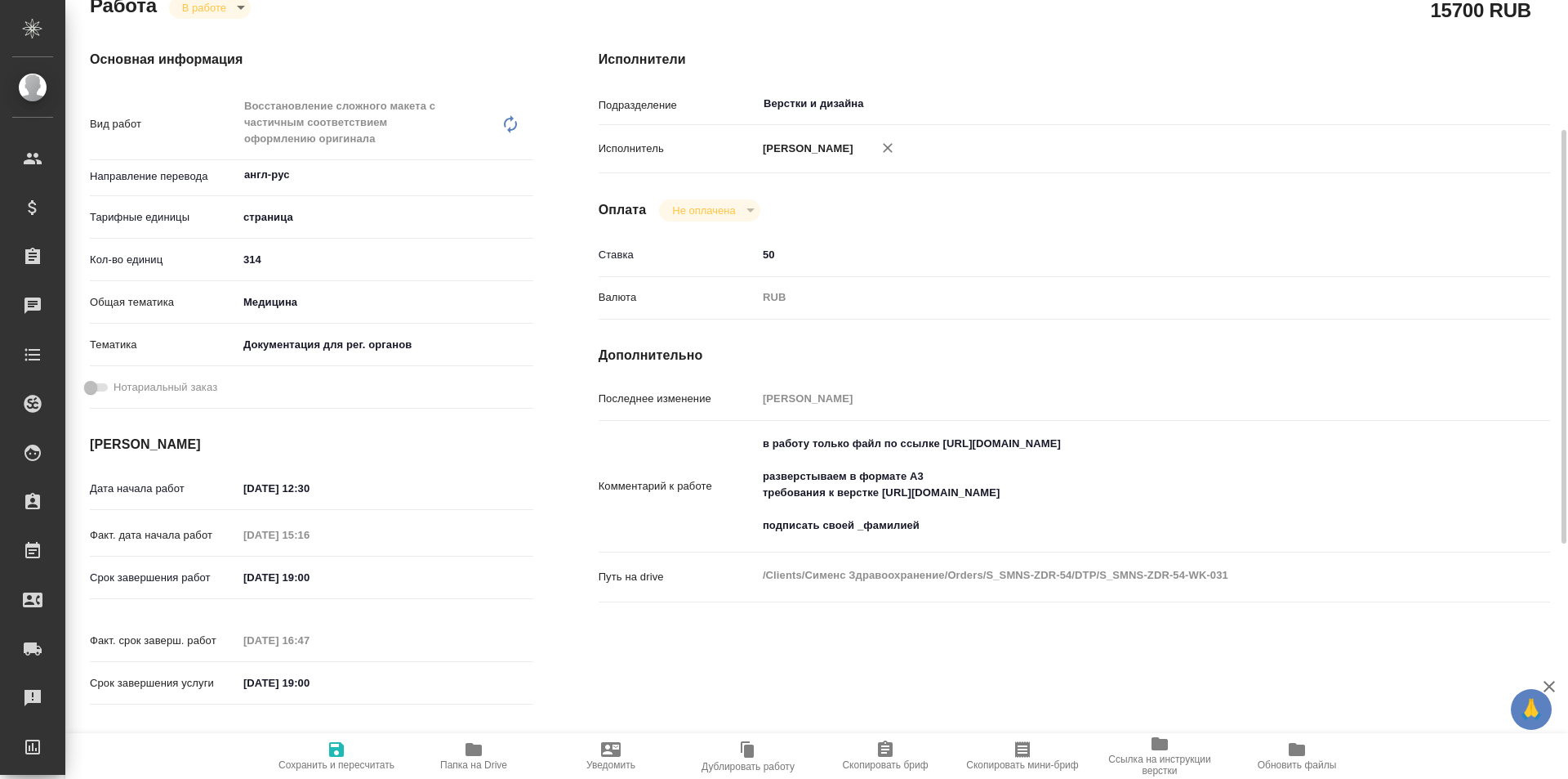
click at [473, 754] on icon "button" at bounding box center [474, 749] width 16 height 13
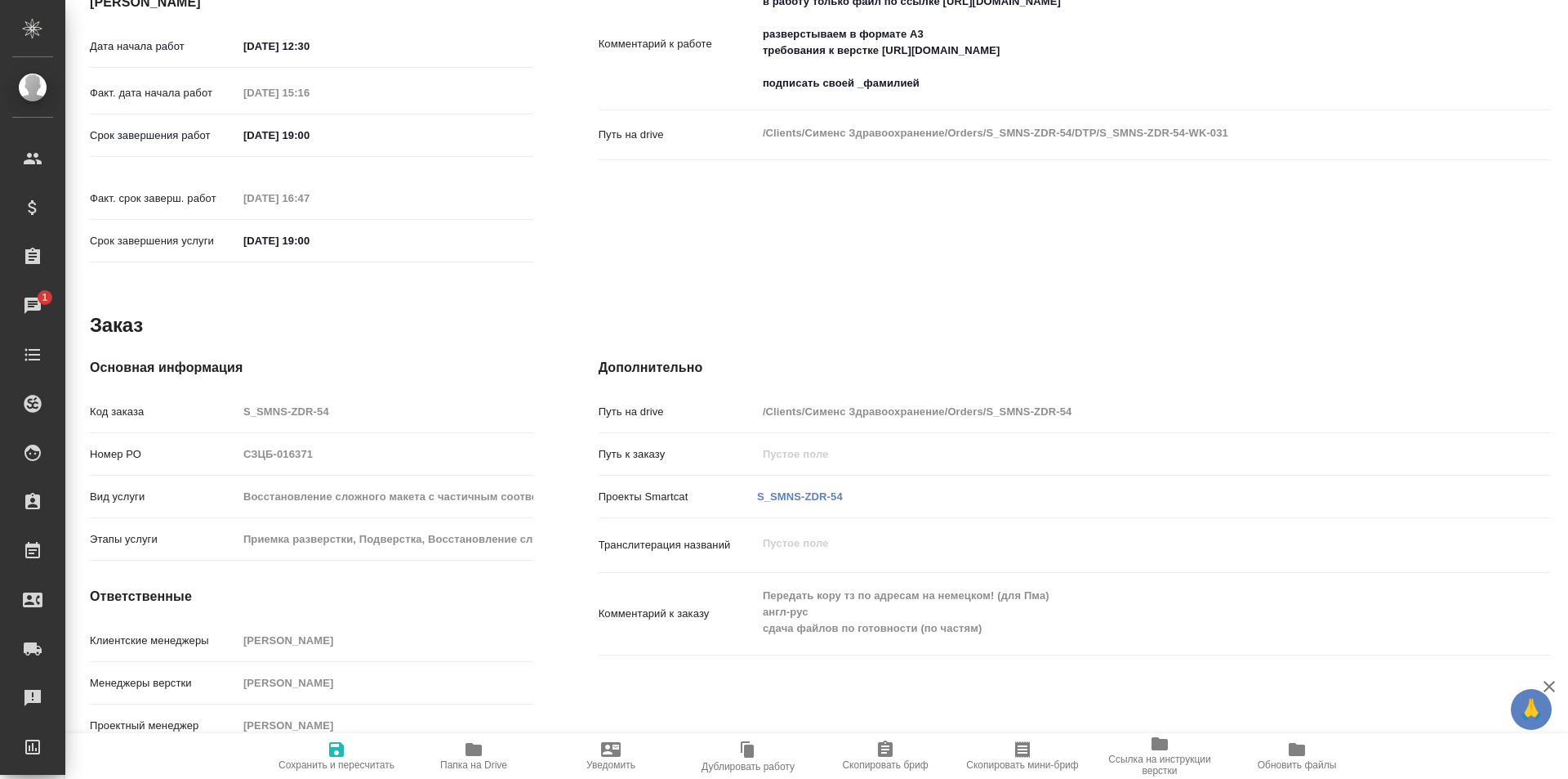
scroll to position [0, 0]
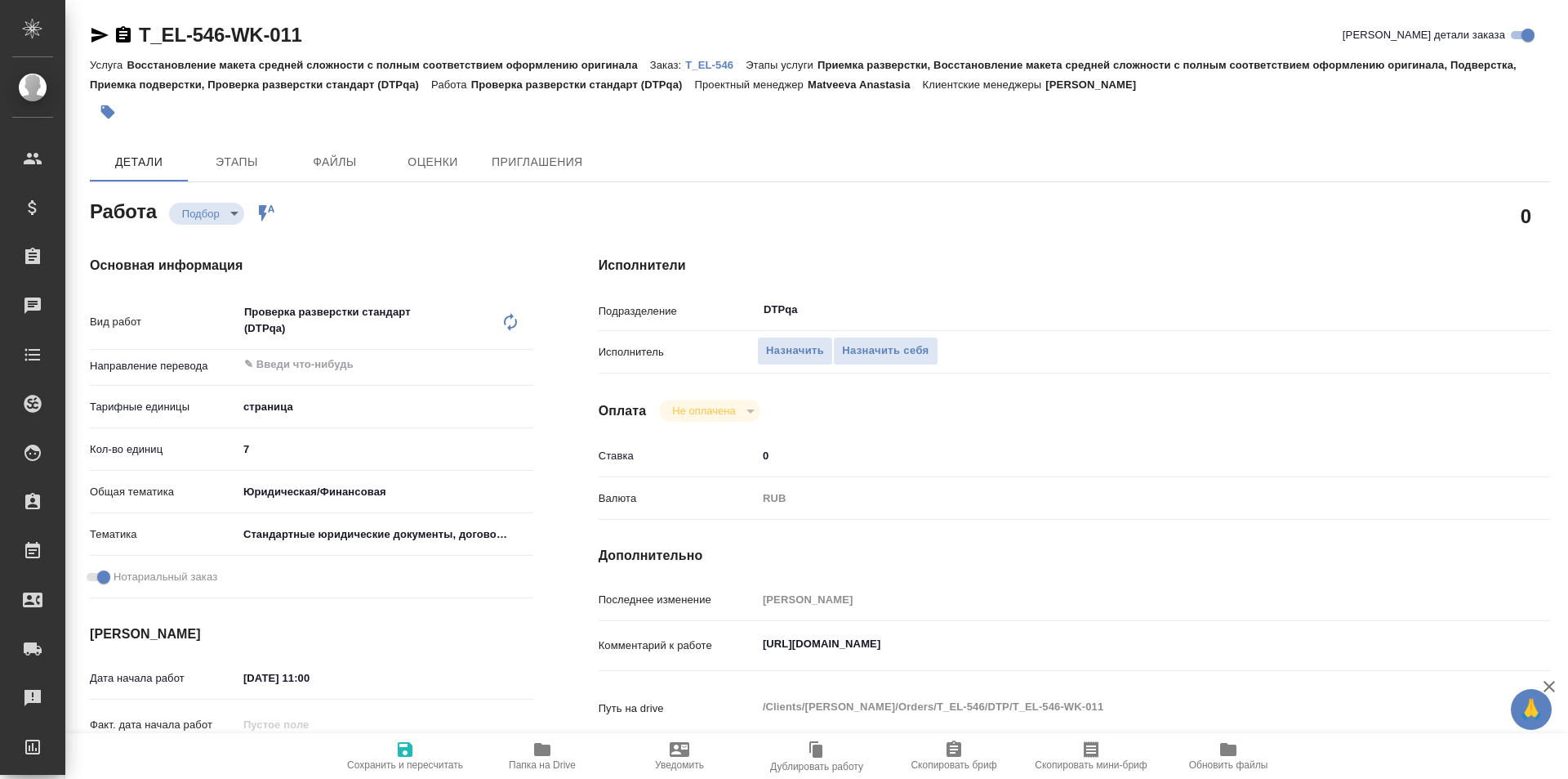
type textarea "x"
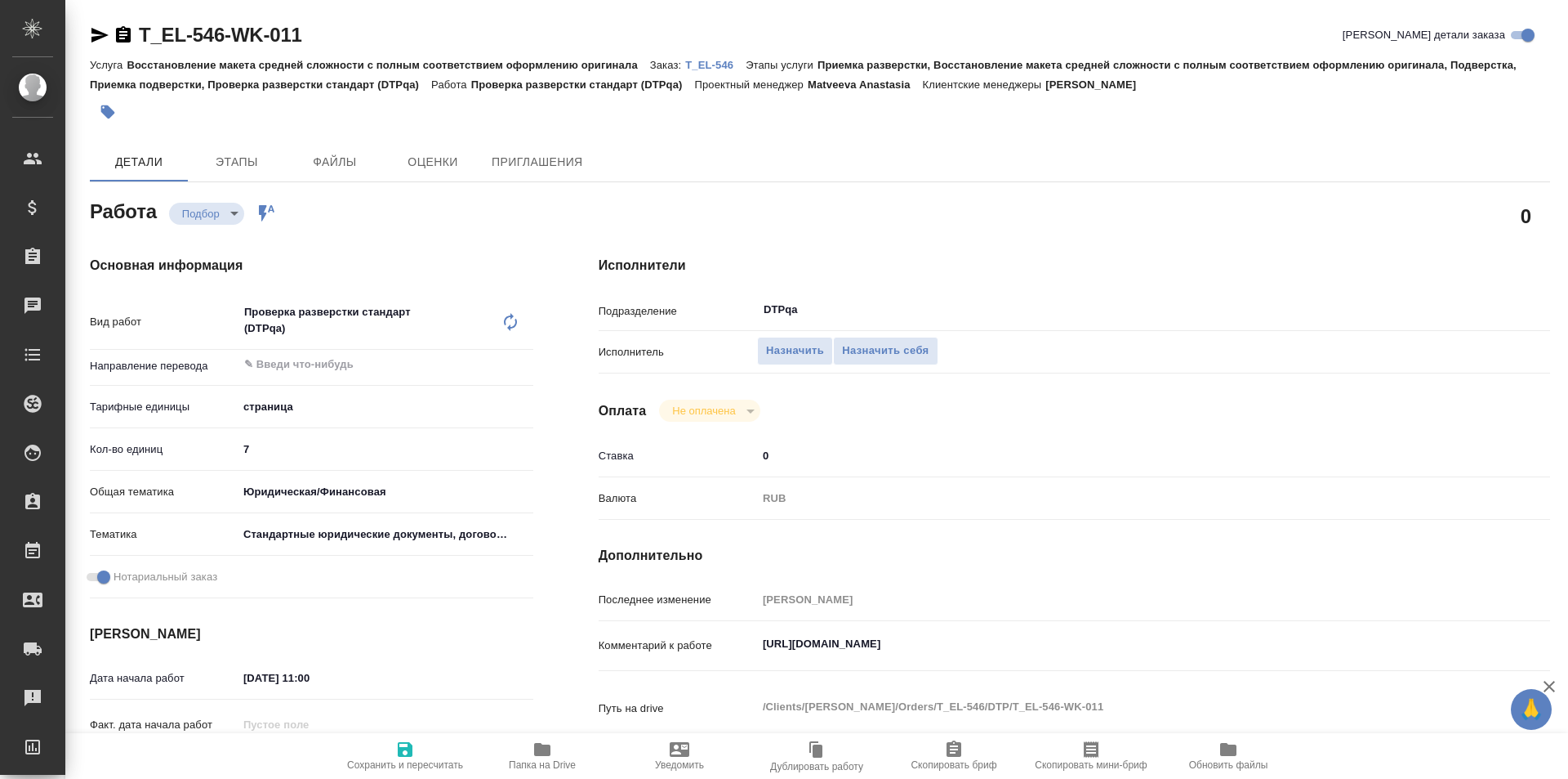
type textarea "x"
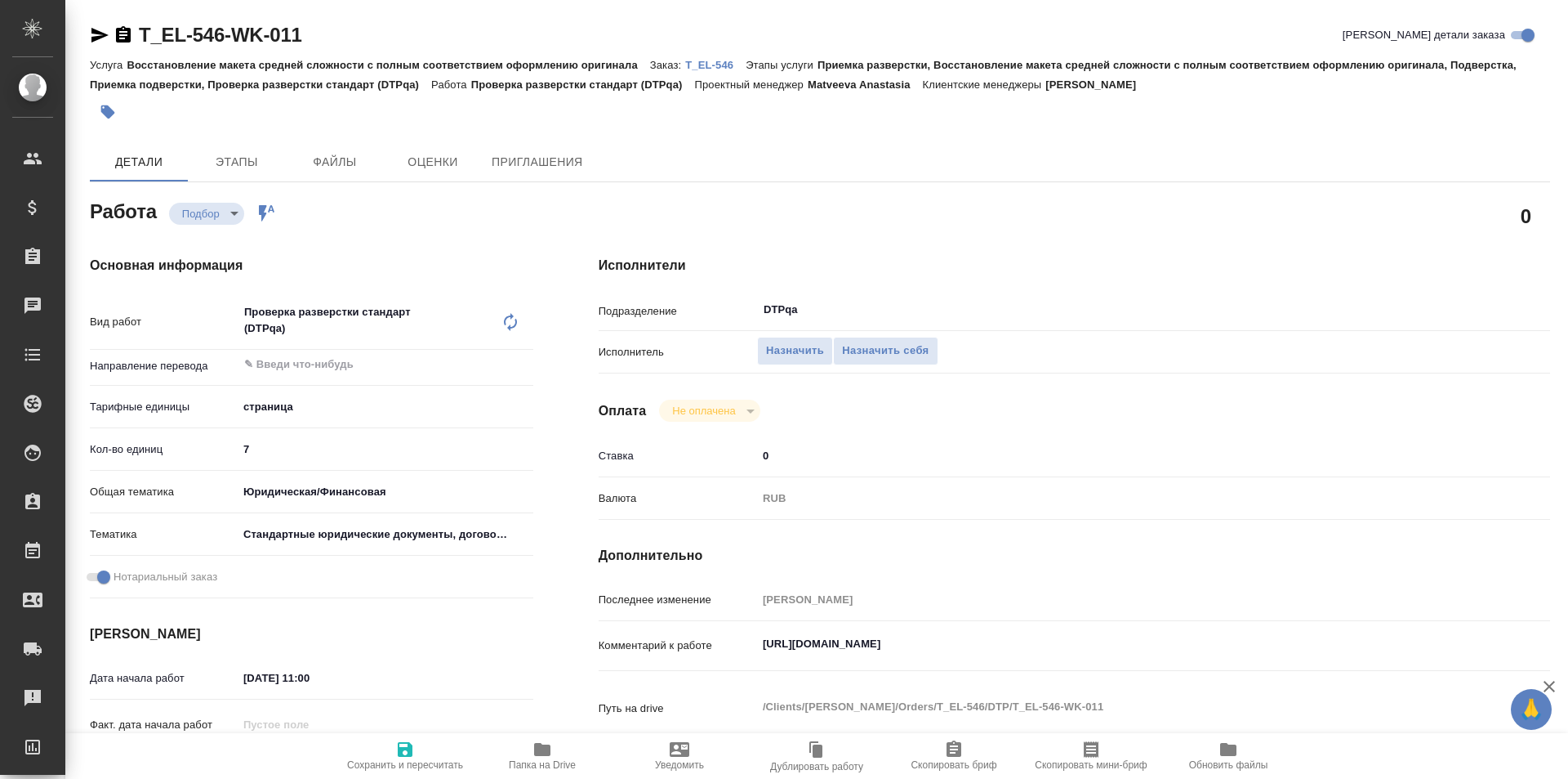
type textarea "x"
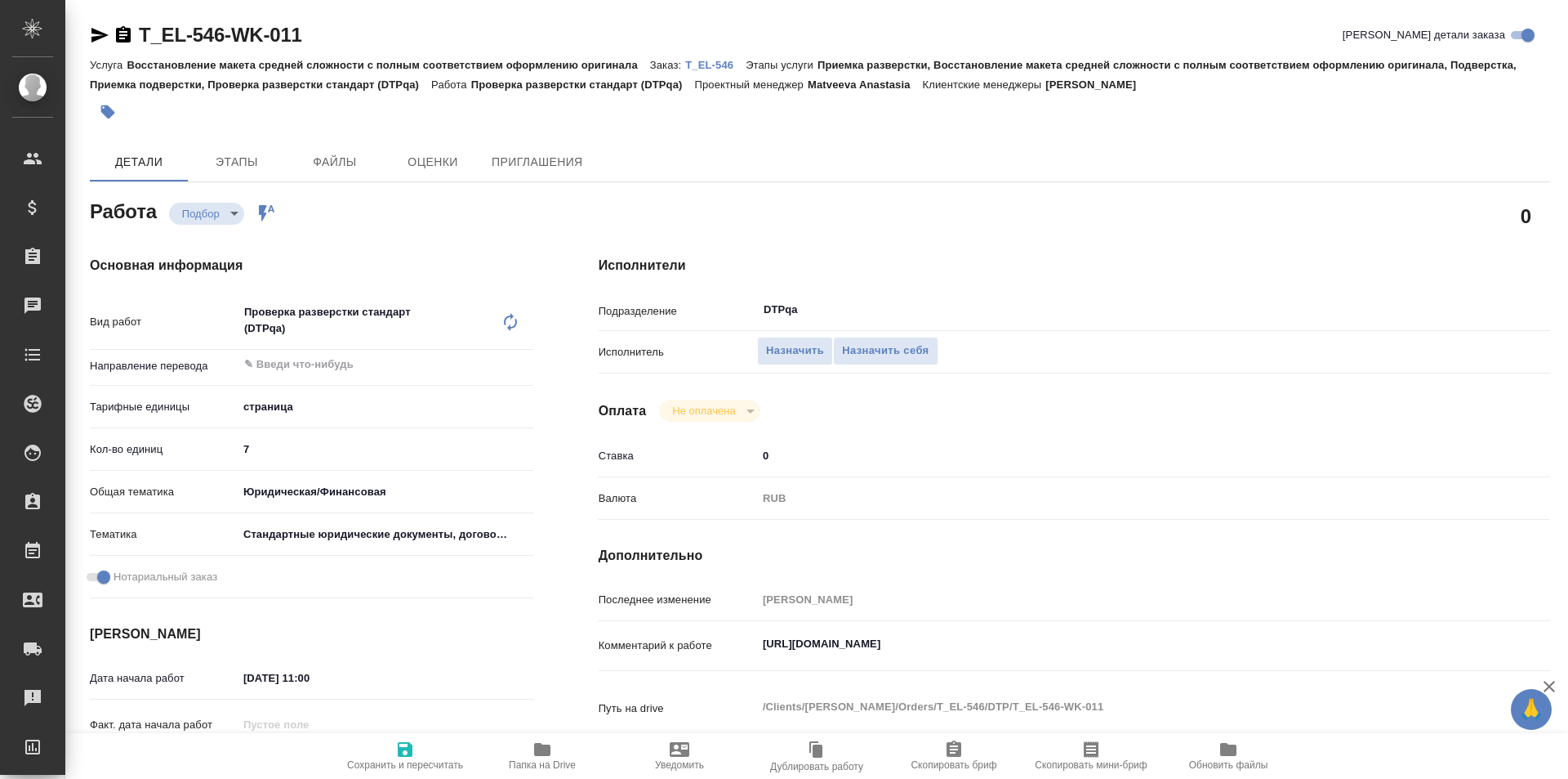
type textarea "x"
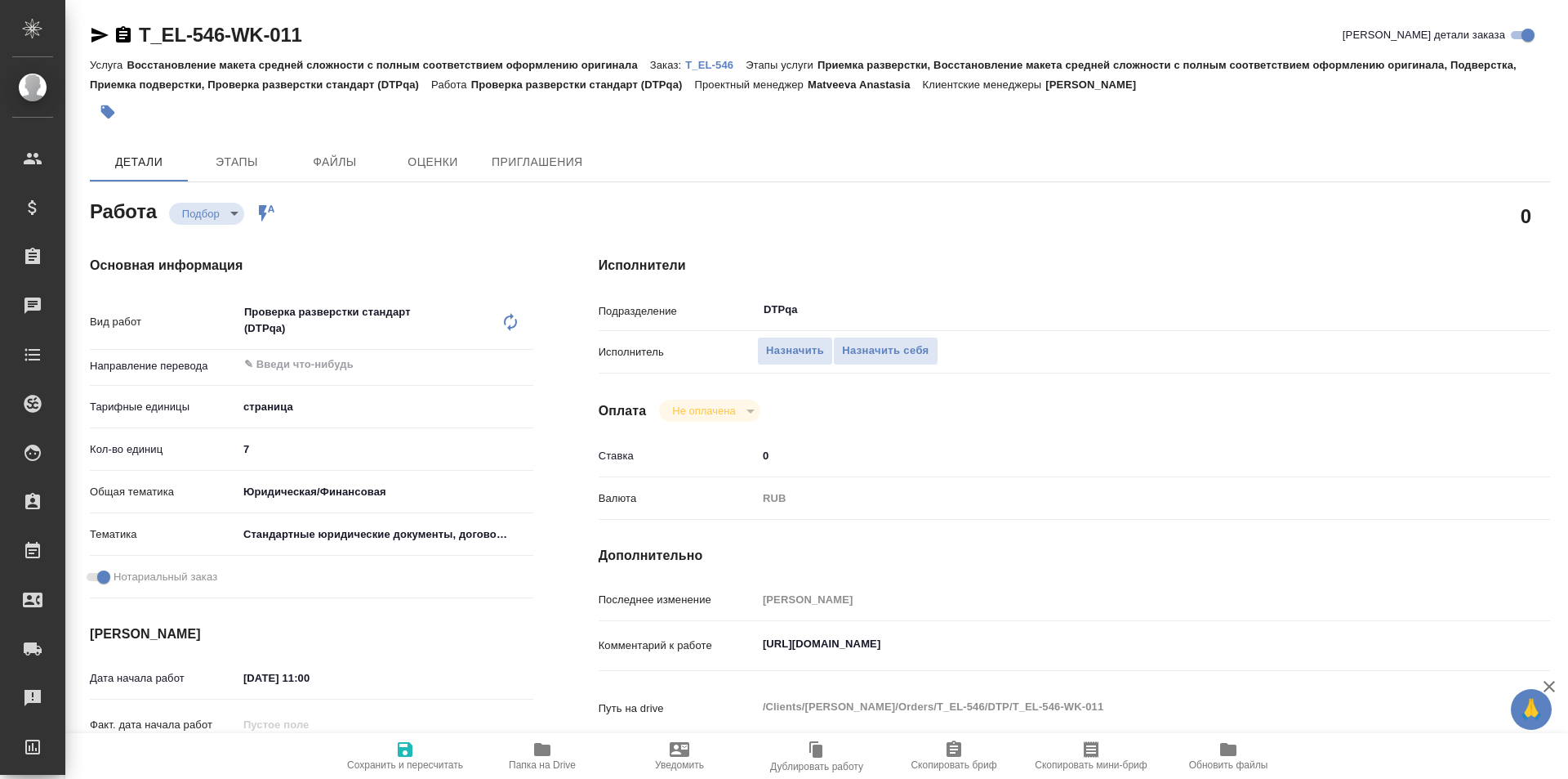
type textarea "x"
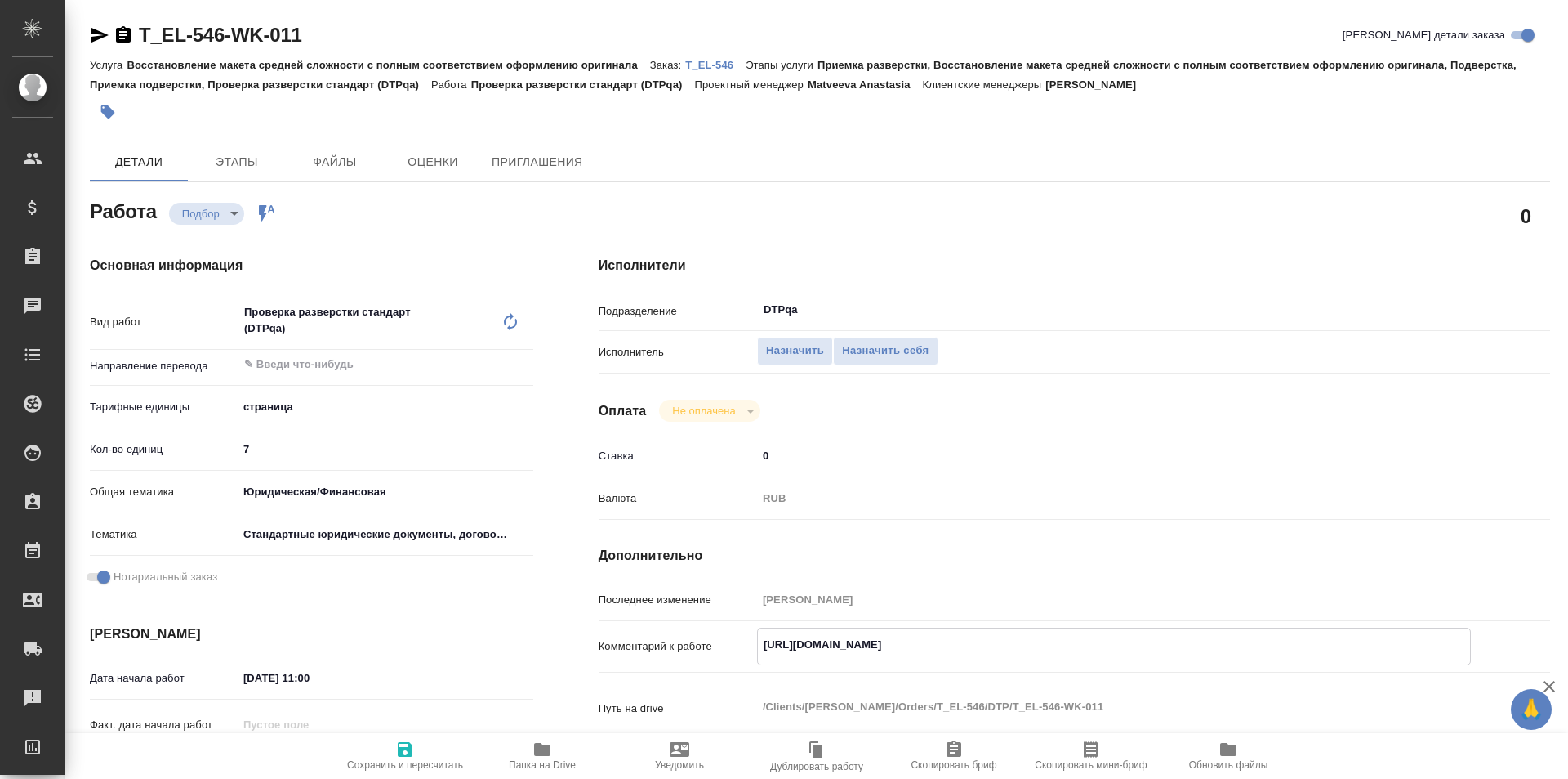
type textarea "x"
drag, startPoint x: 1100, startPoint y: 645, endPoint x: 721, endPoint y: 646, distance: 379.0
click at [717, 649] on div "Комментарий к работе [URL][DOMAIN_NAME] x" at bounding box center [1074, 646] width 952 height 38
type textarea "x"
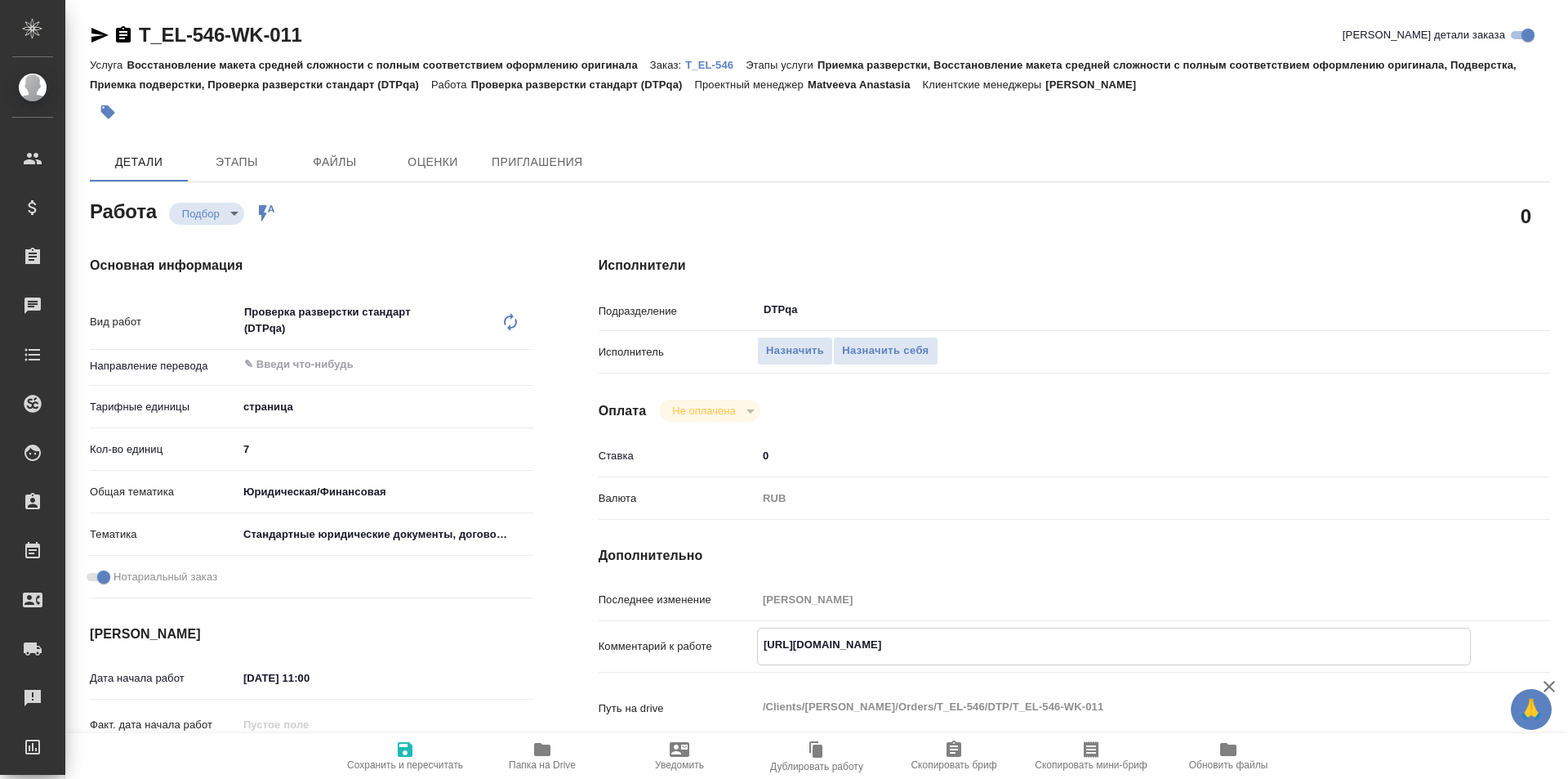
type textarea "x"
click at [873, 355] on span "Назначить себя" at bounding box center [885, 351] width 87 height 19
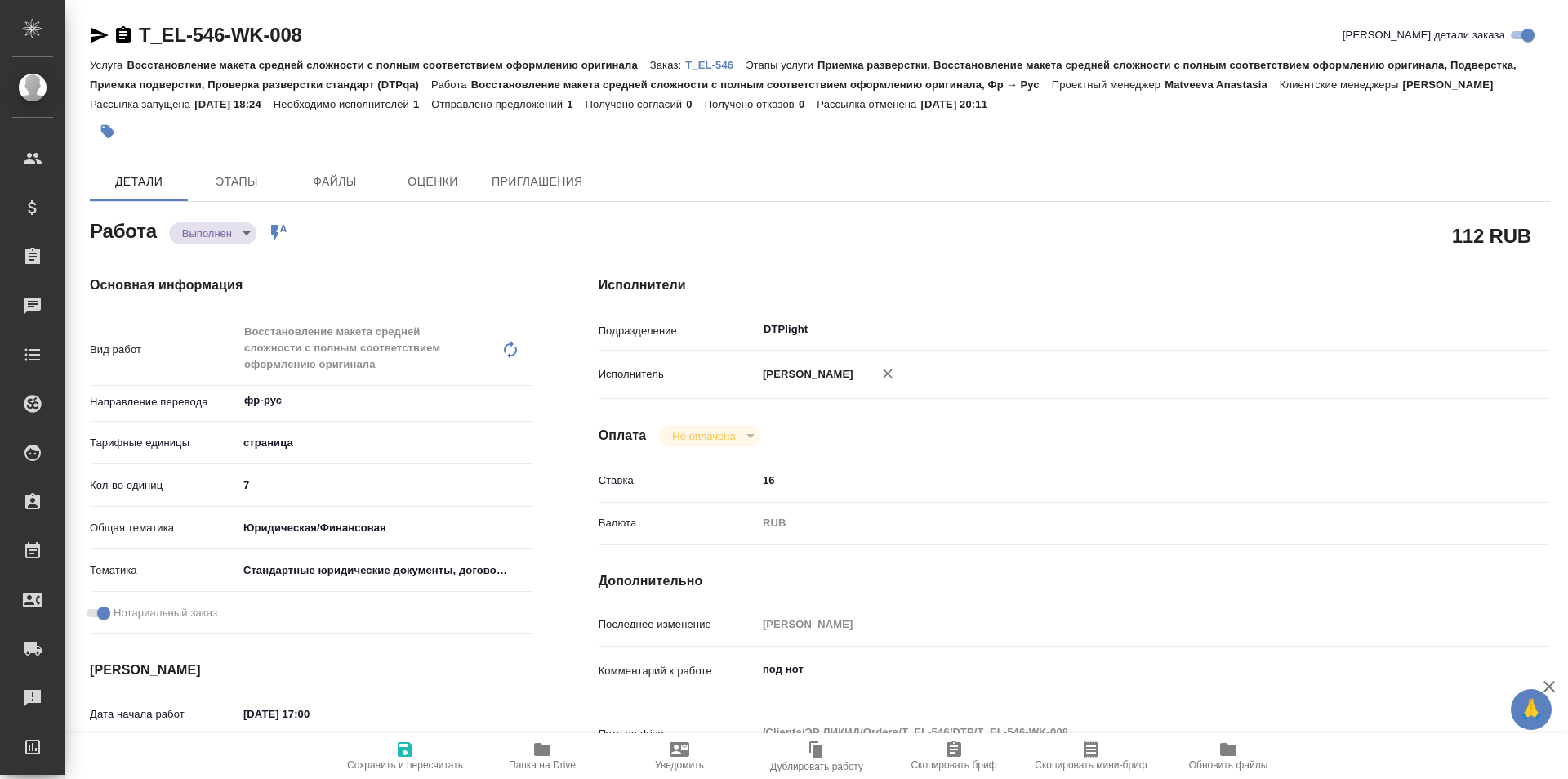
type textarea "x"
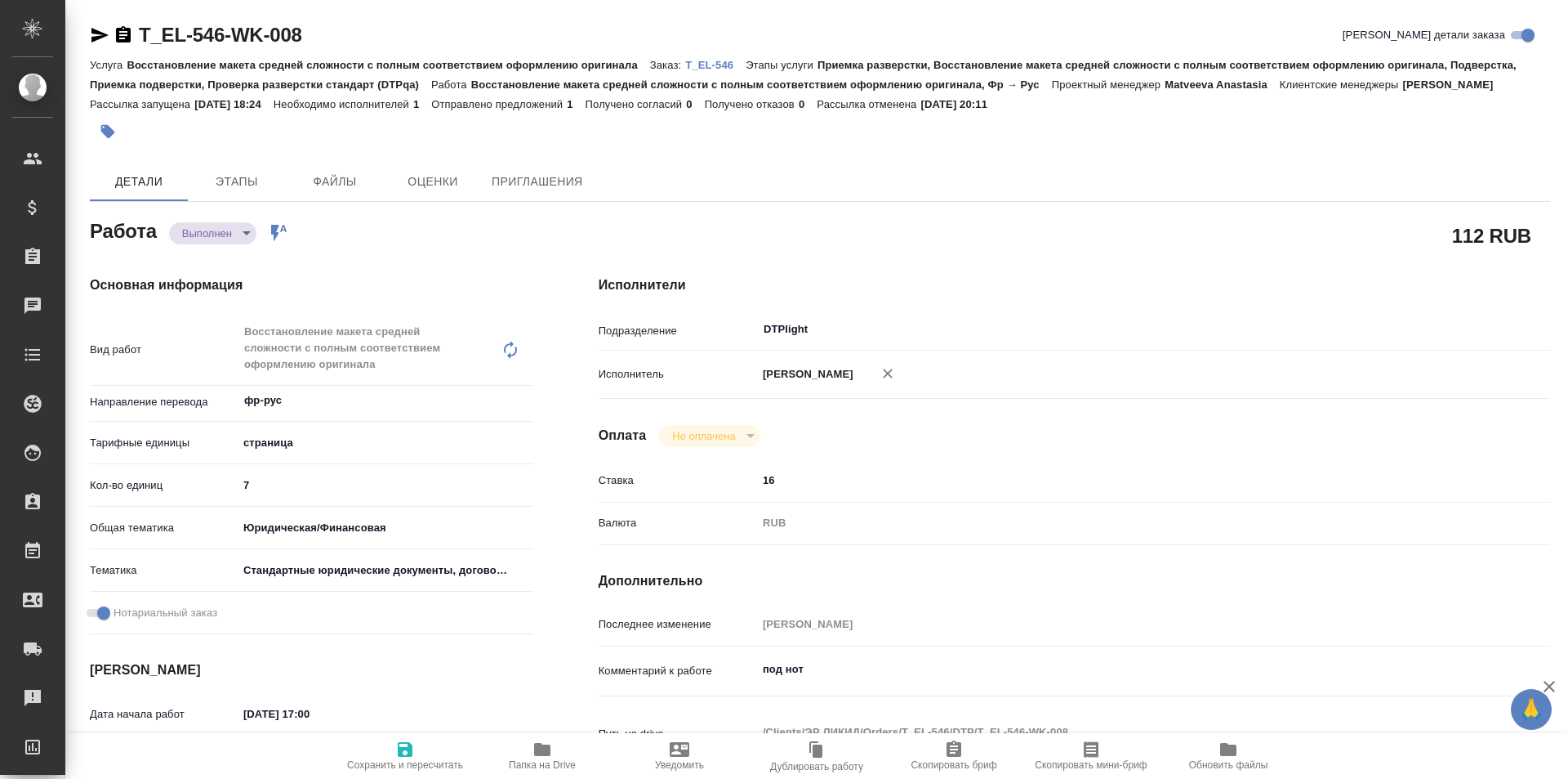
type textarea "x"
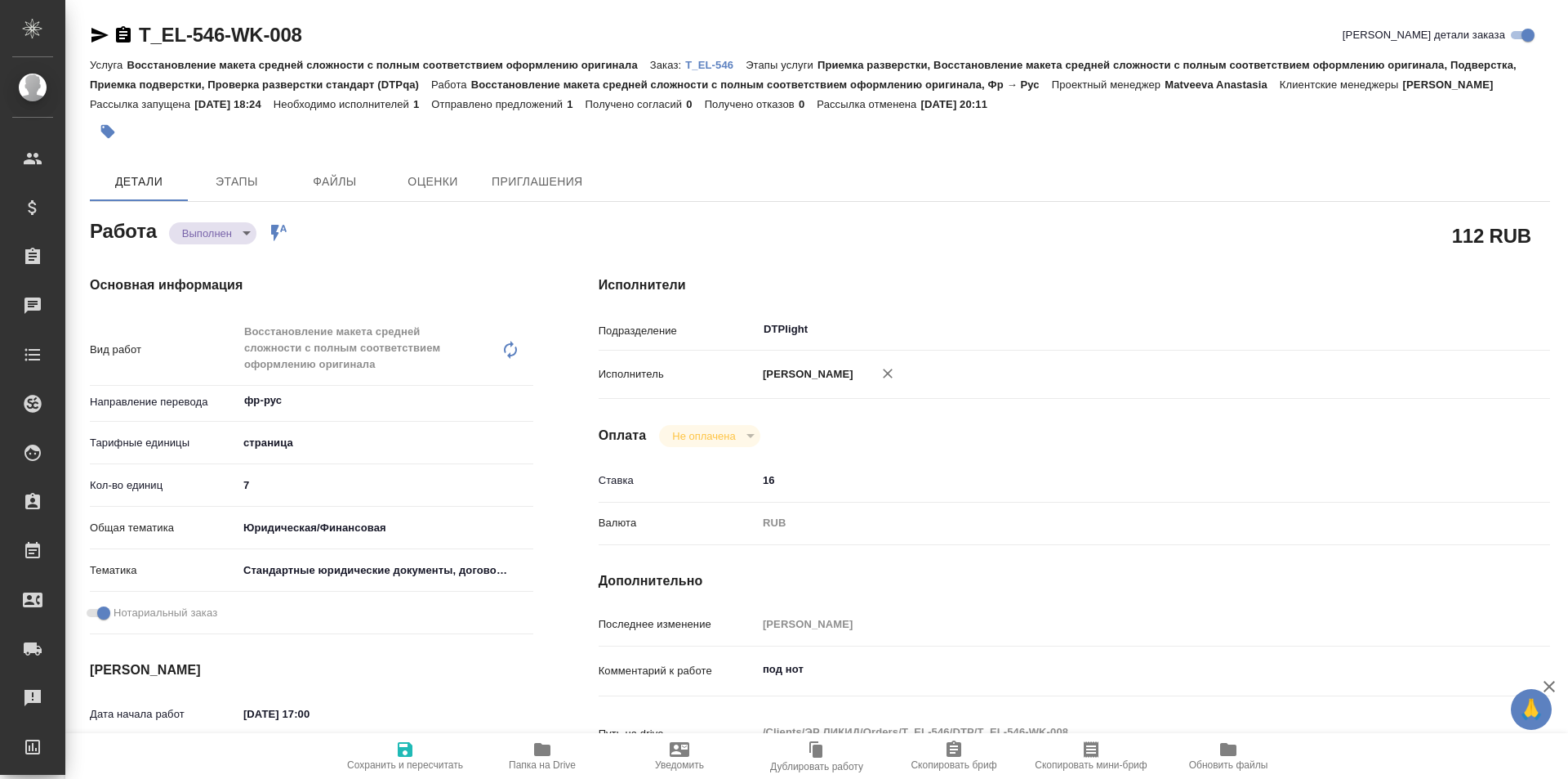
type textarea "x"
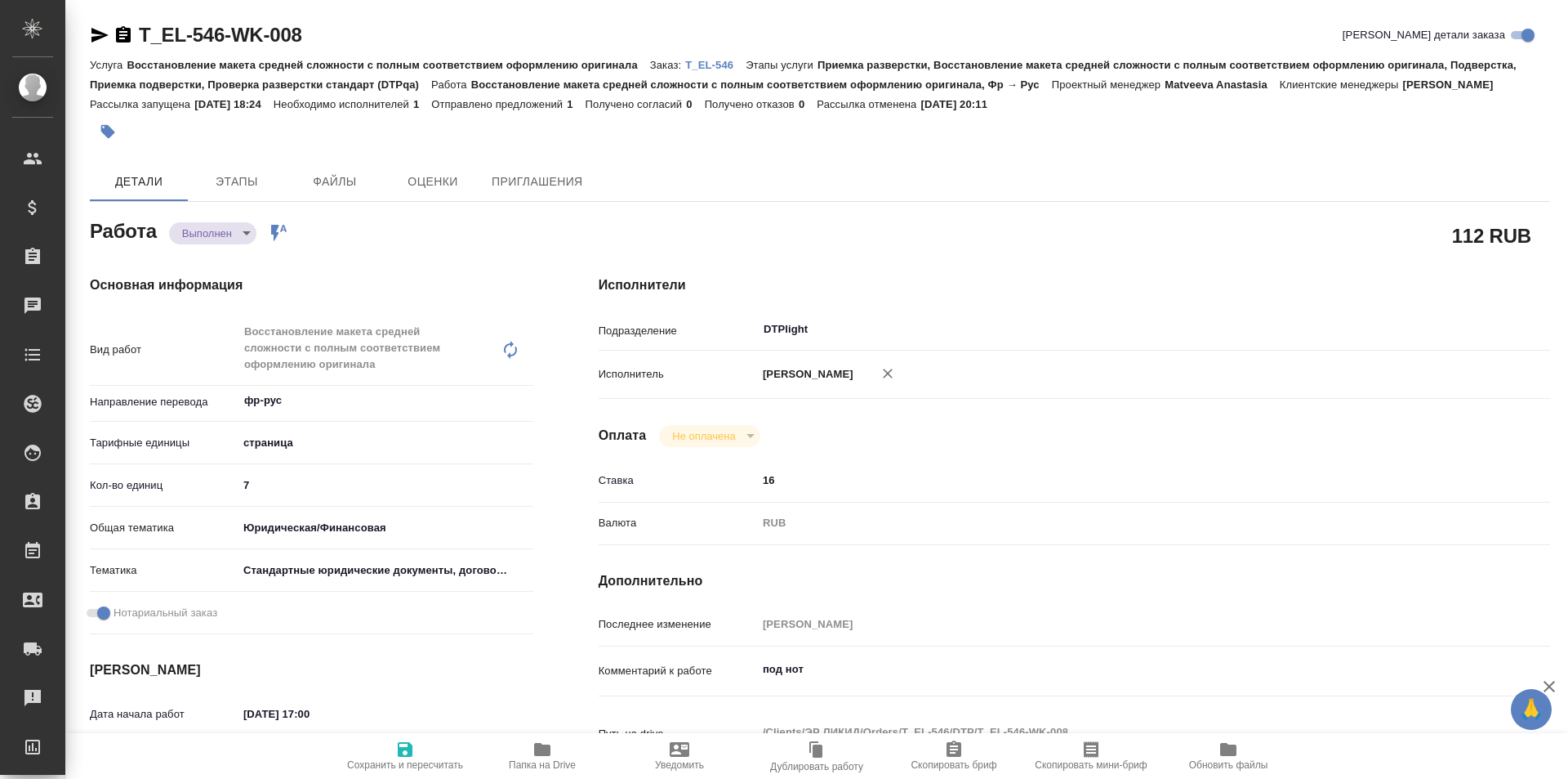
type textarea "x"
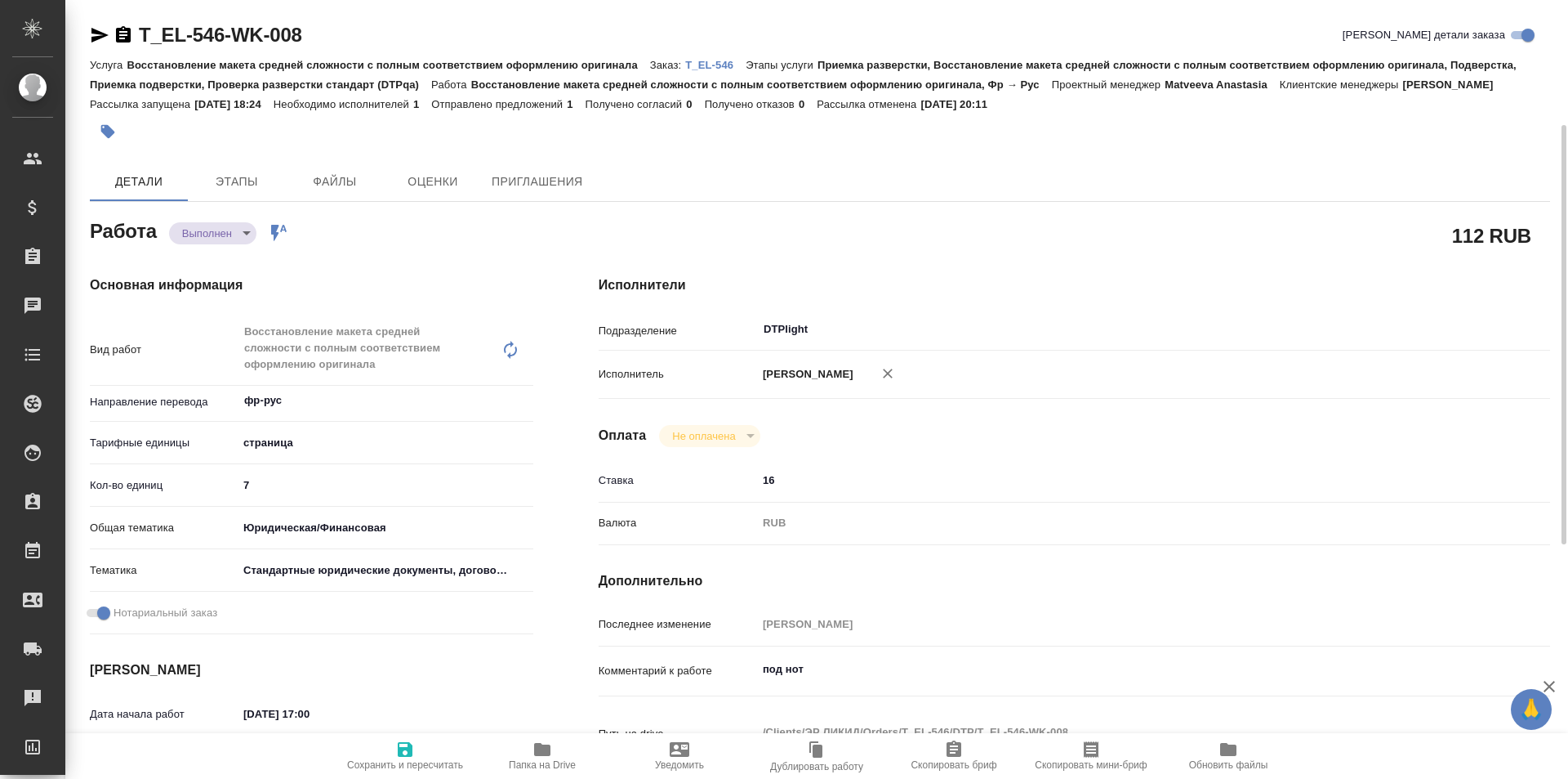
scroll to position [163, 0]
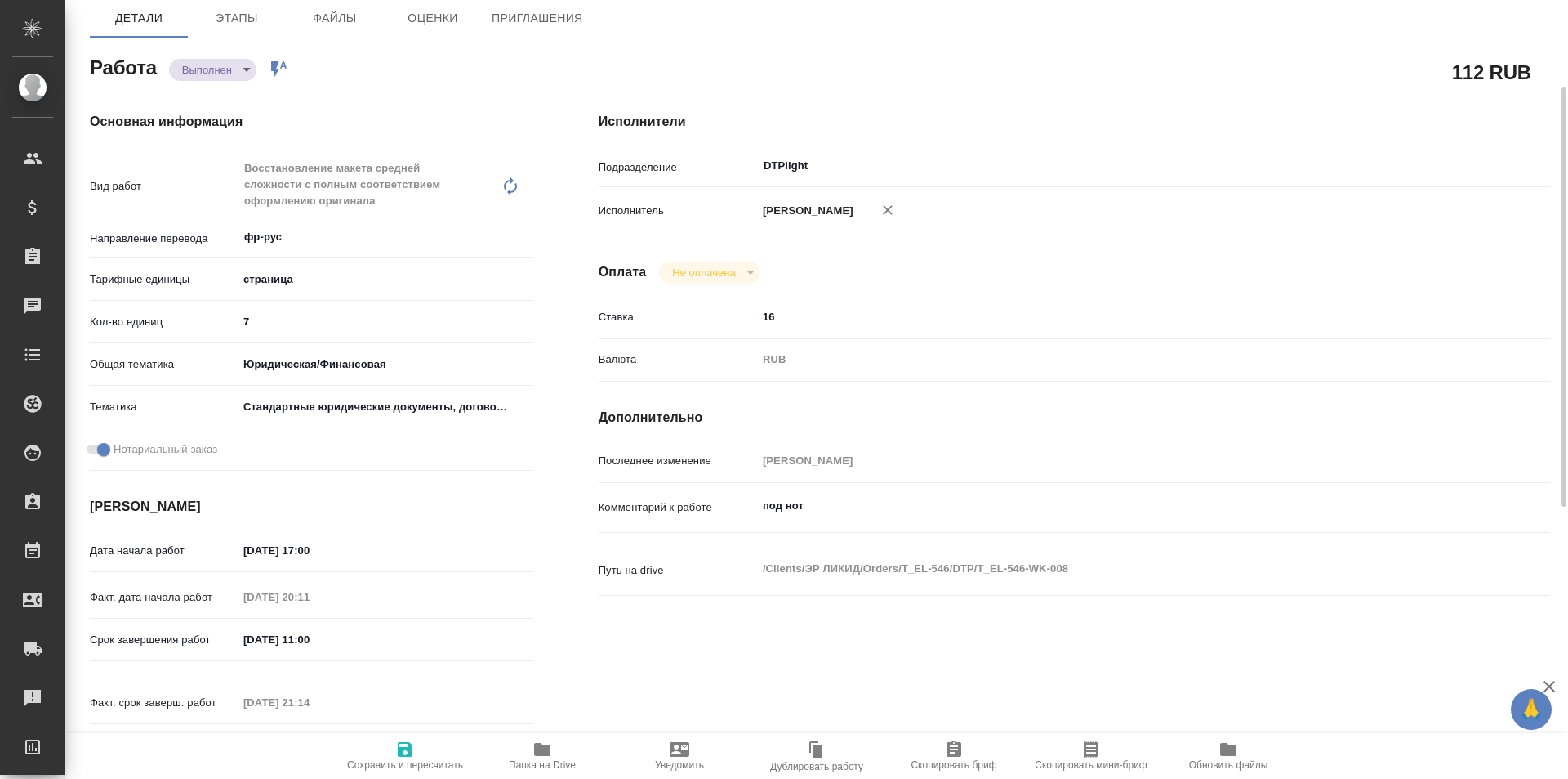
type textarea "x"
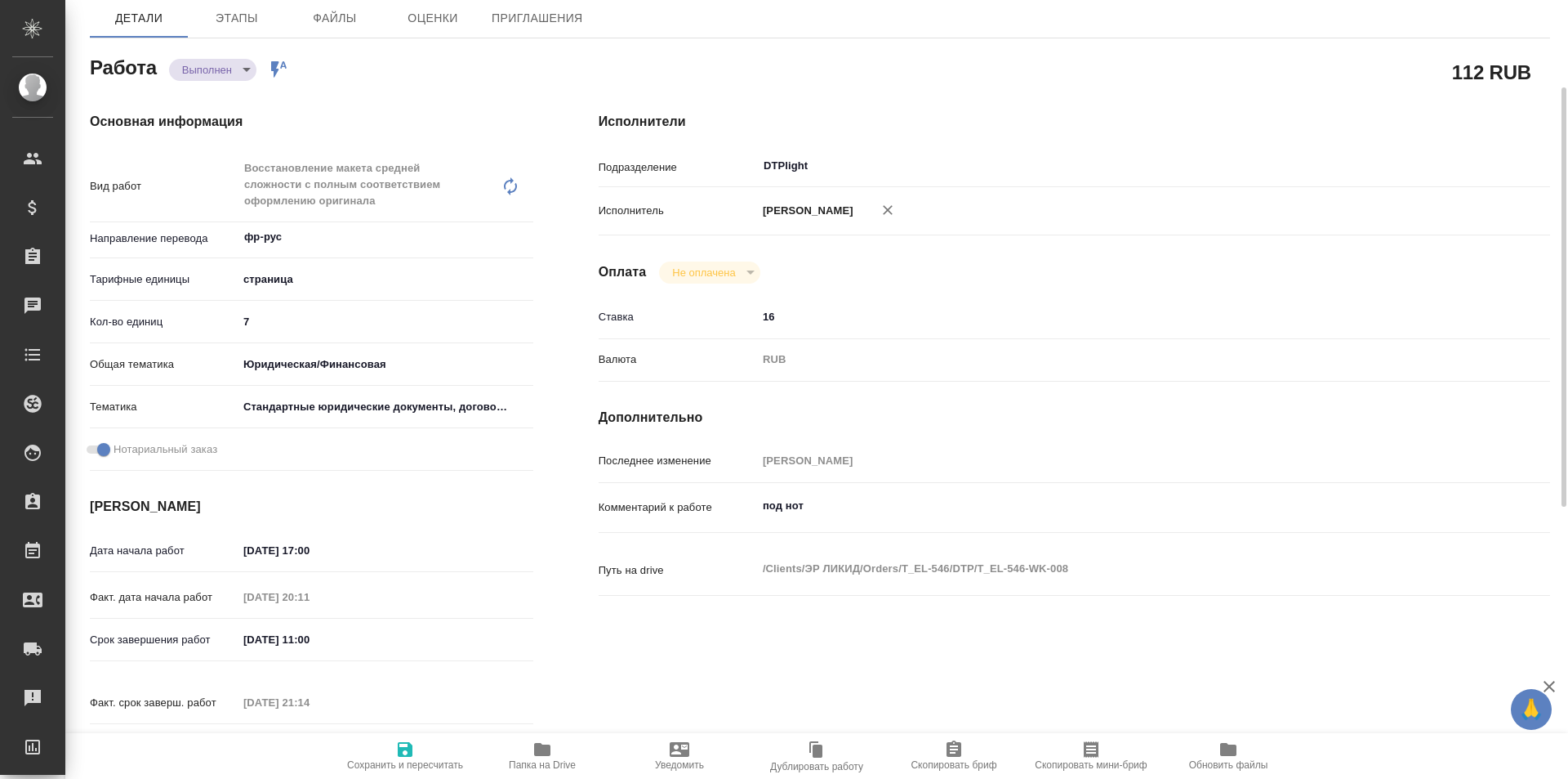
click at [539, 748] on icon "button" at bounding box center [543, 749] width 16 height 13
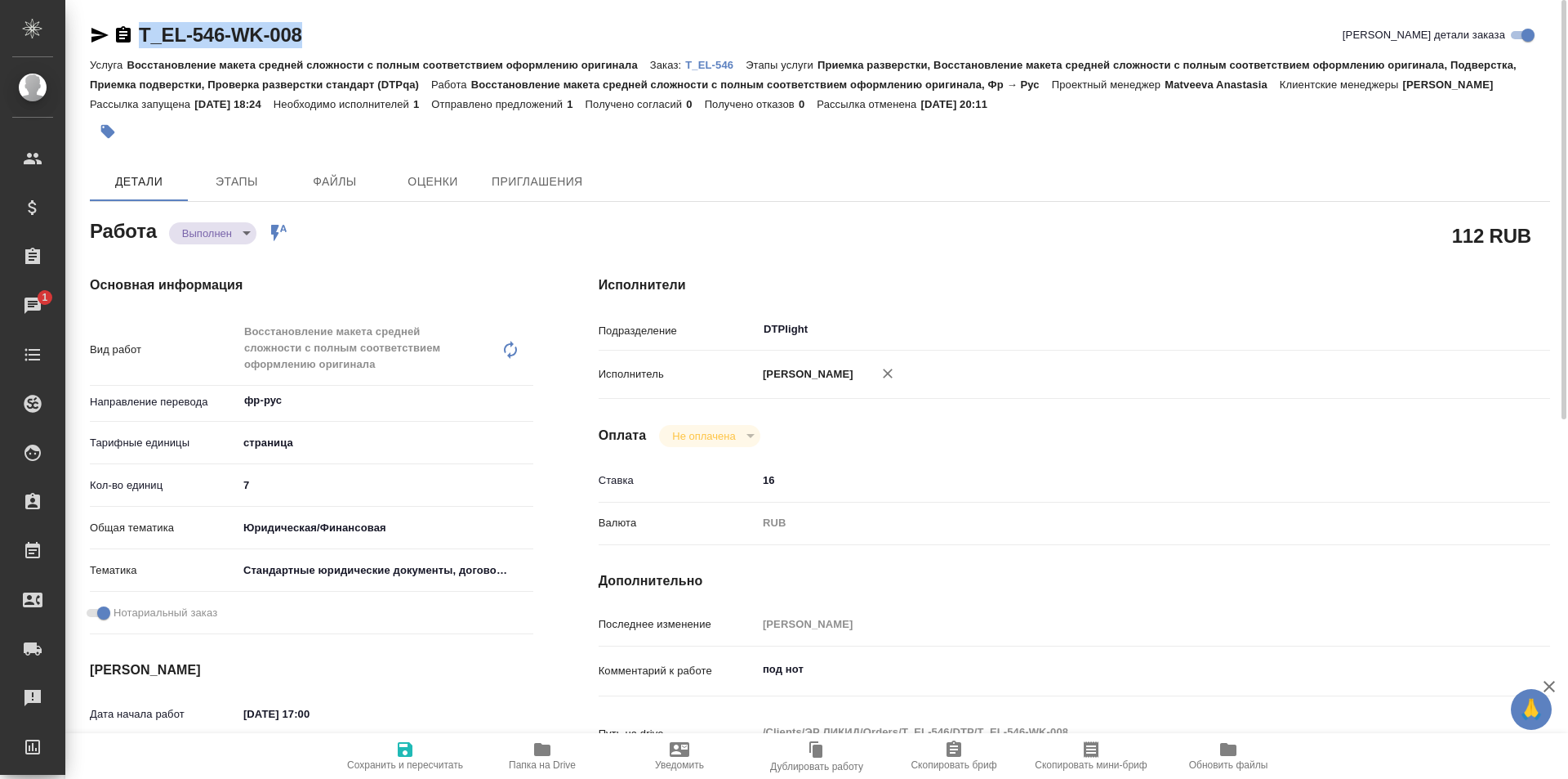
drag, startPoint x: 338, startPoint y: 34, endPoint x: 131, endPoint y: 17, distance: 207.7
click at [102, 34] on div "T_EL-546-WK-008 [PERSON_NAME] детали заказа" at bounding box center [820, 35] width 1461 height 26
copy link "T_EL-546-WK-008"
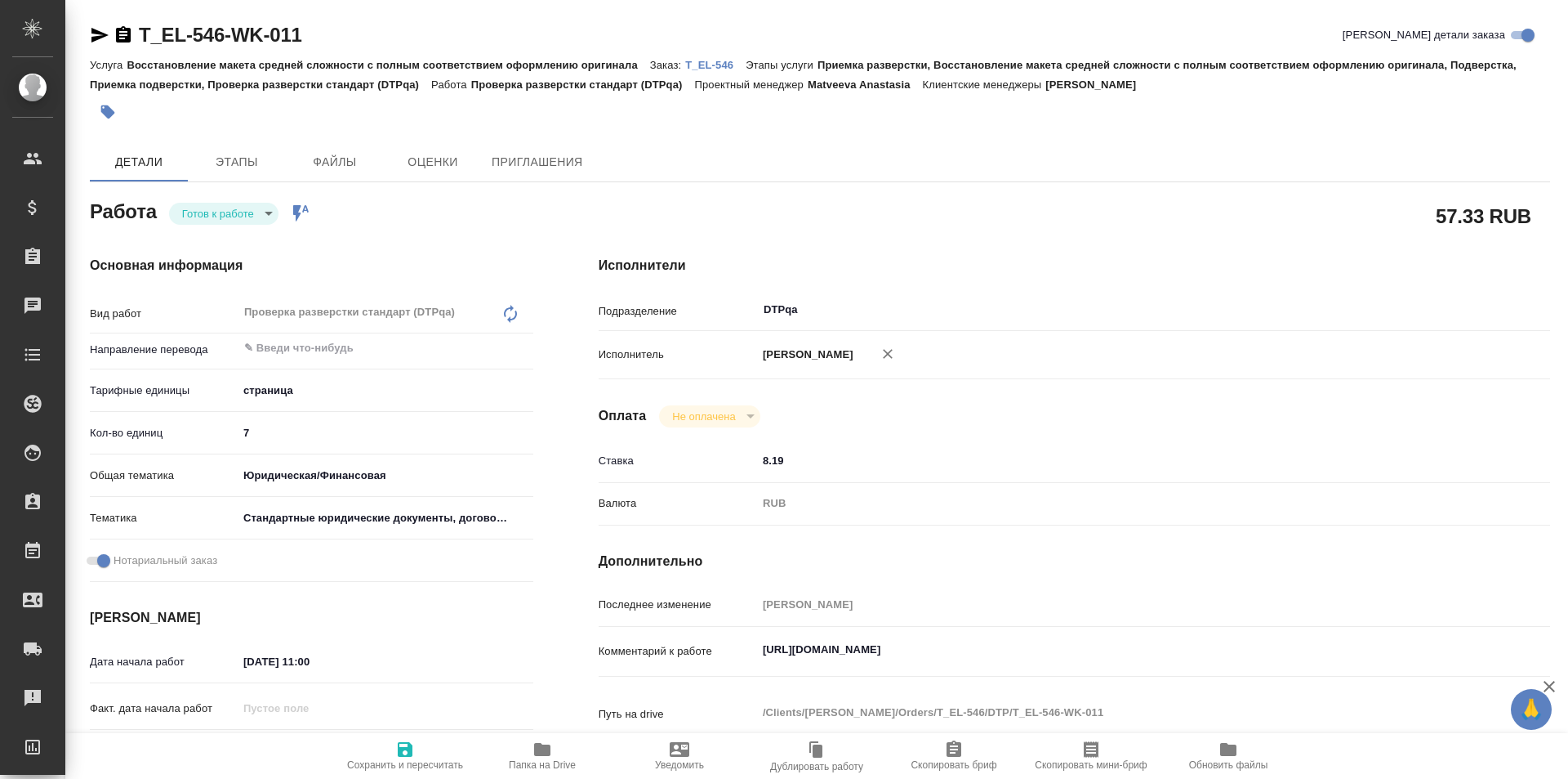
type textarea "x"
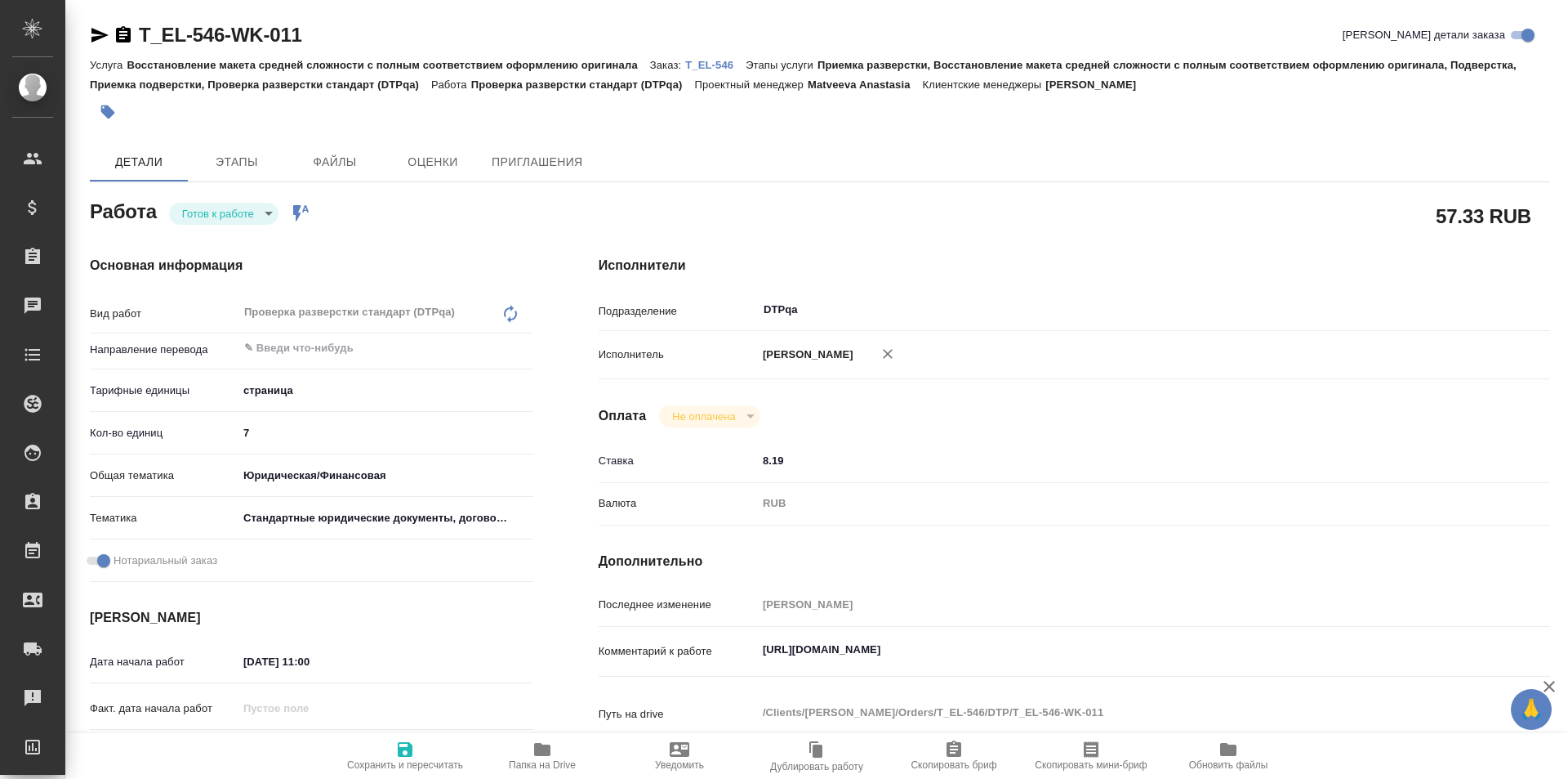
type textarea "x"
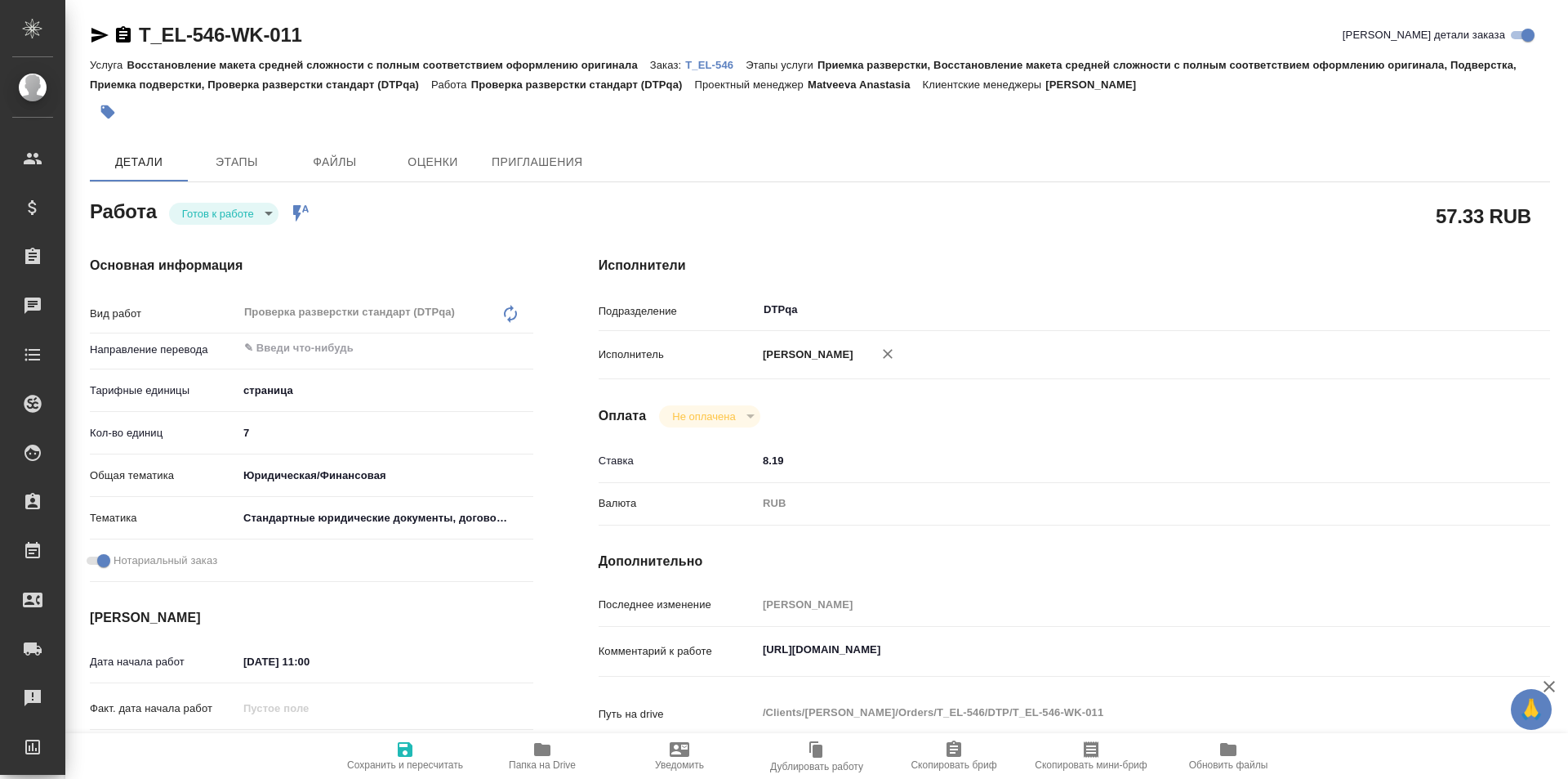
type textarea "x"
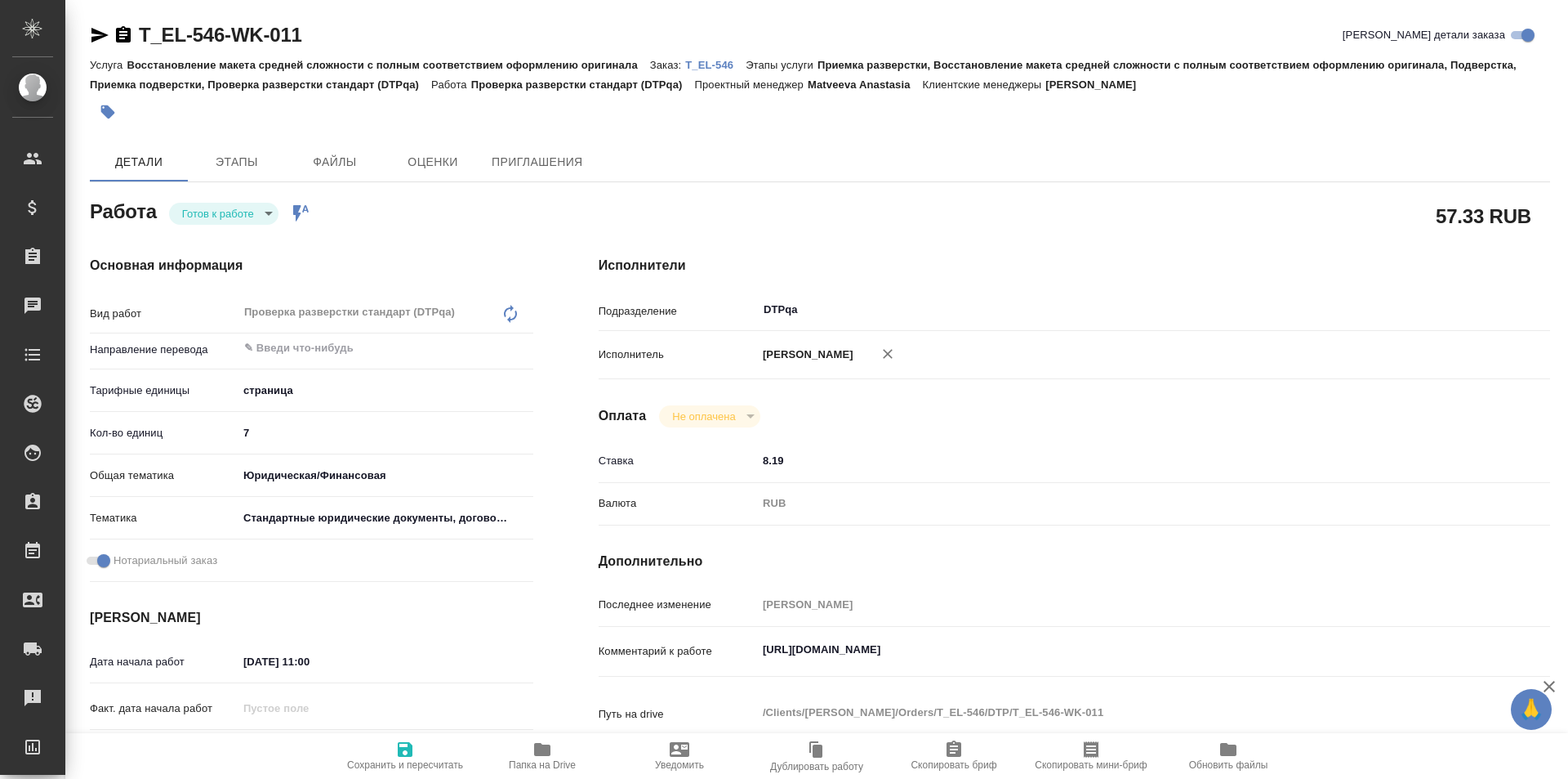
type textarea "x"
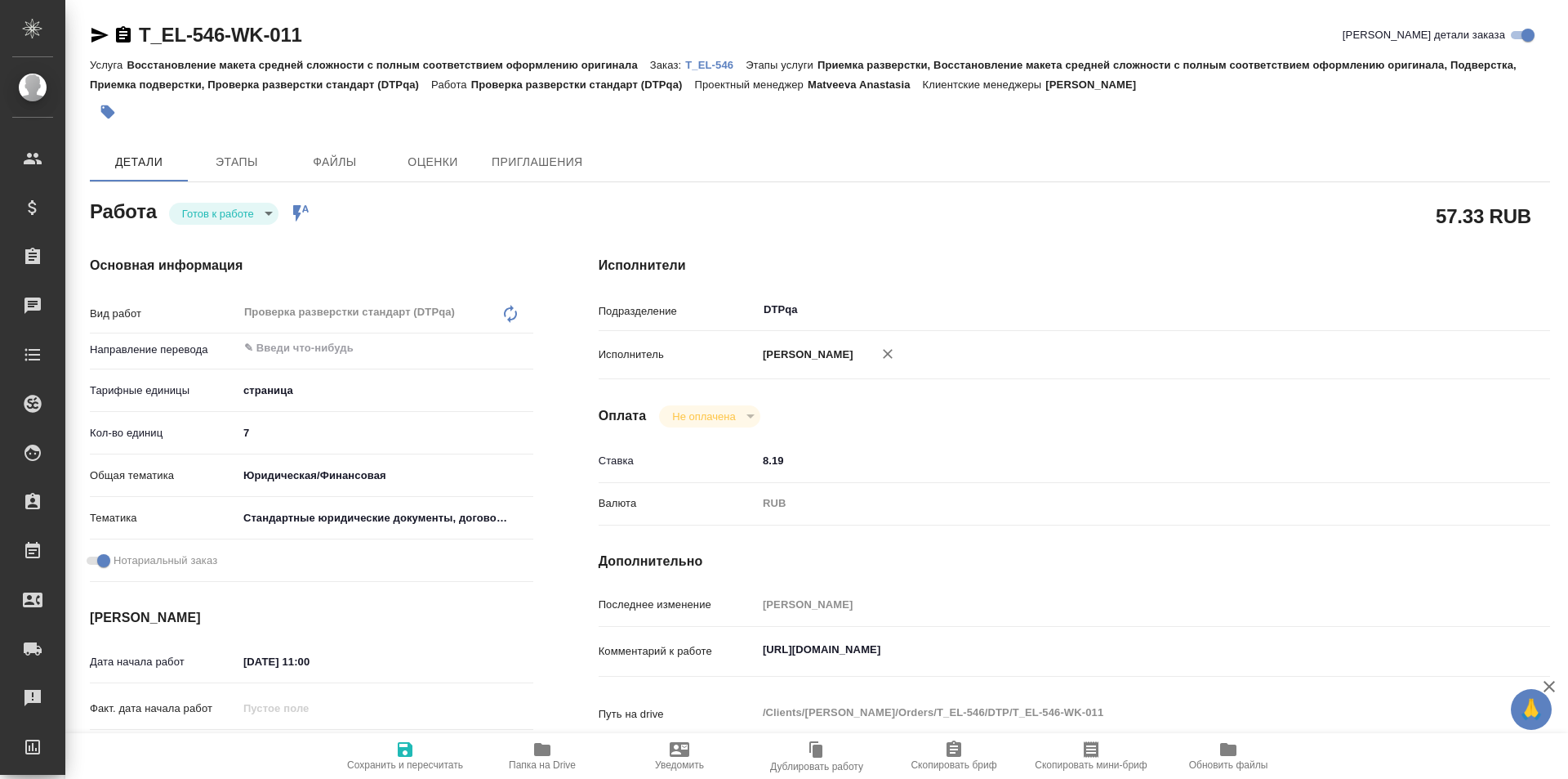
click at [407, 752] on icon "button" at bounding box center [405, 749] width 20 height 20
type textarea "x"
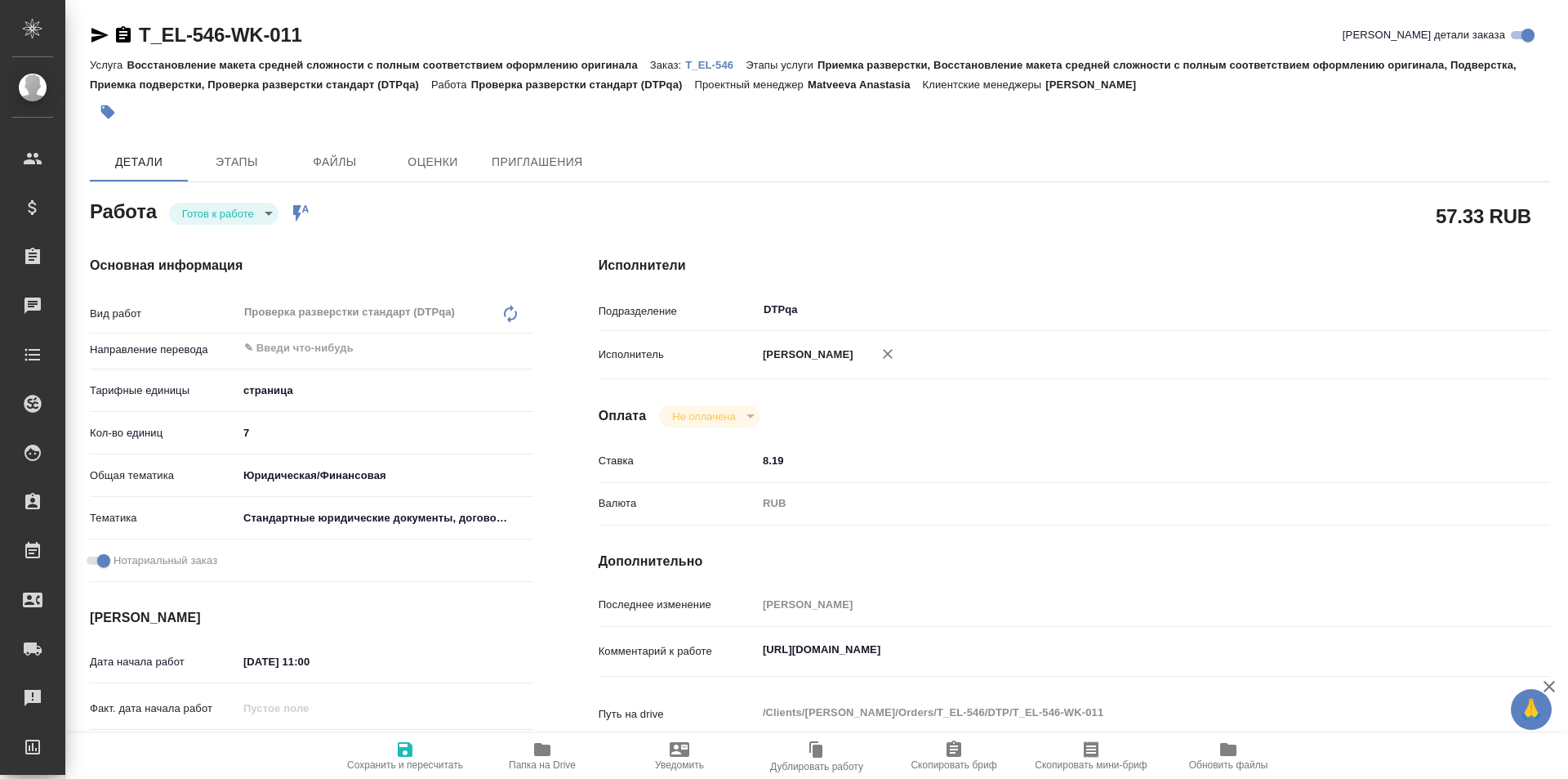
type textarea "x"
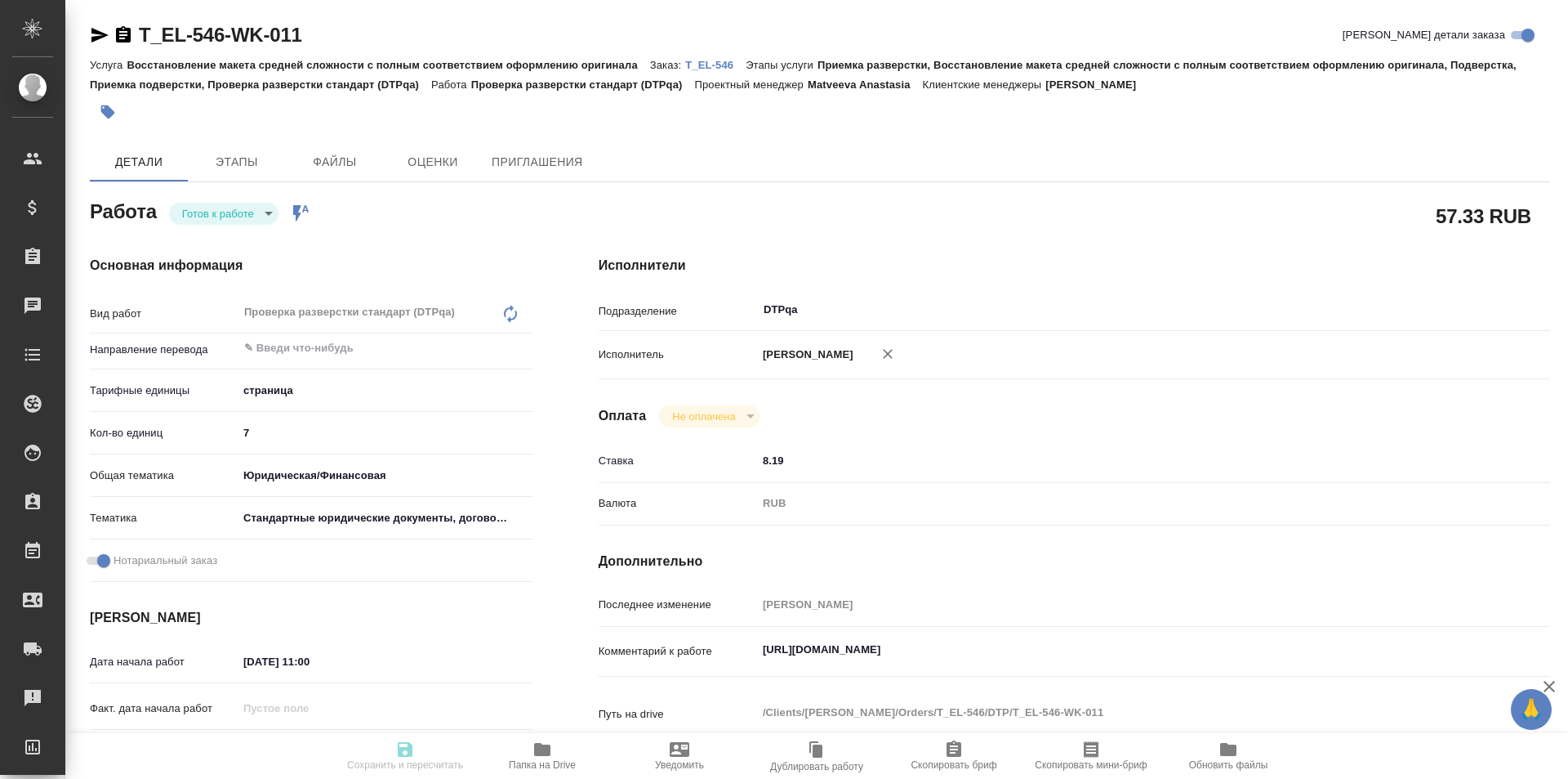
type textarea "x"
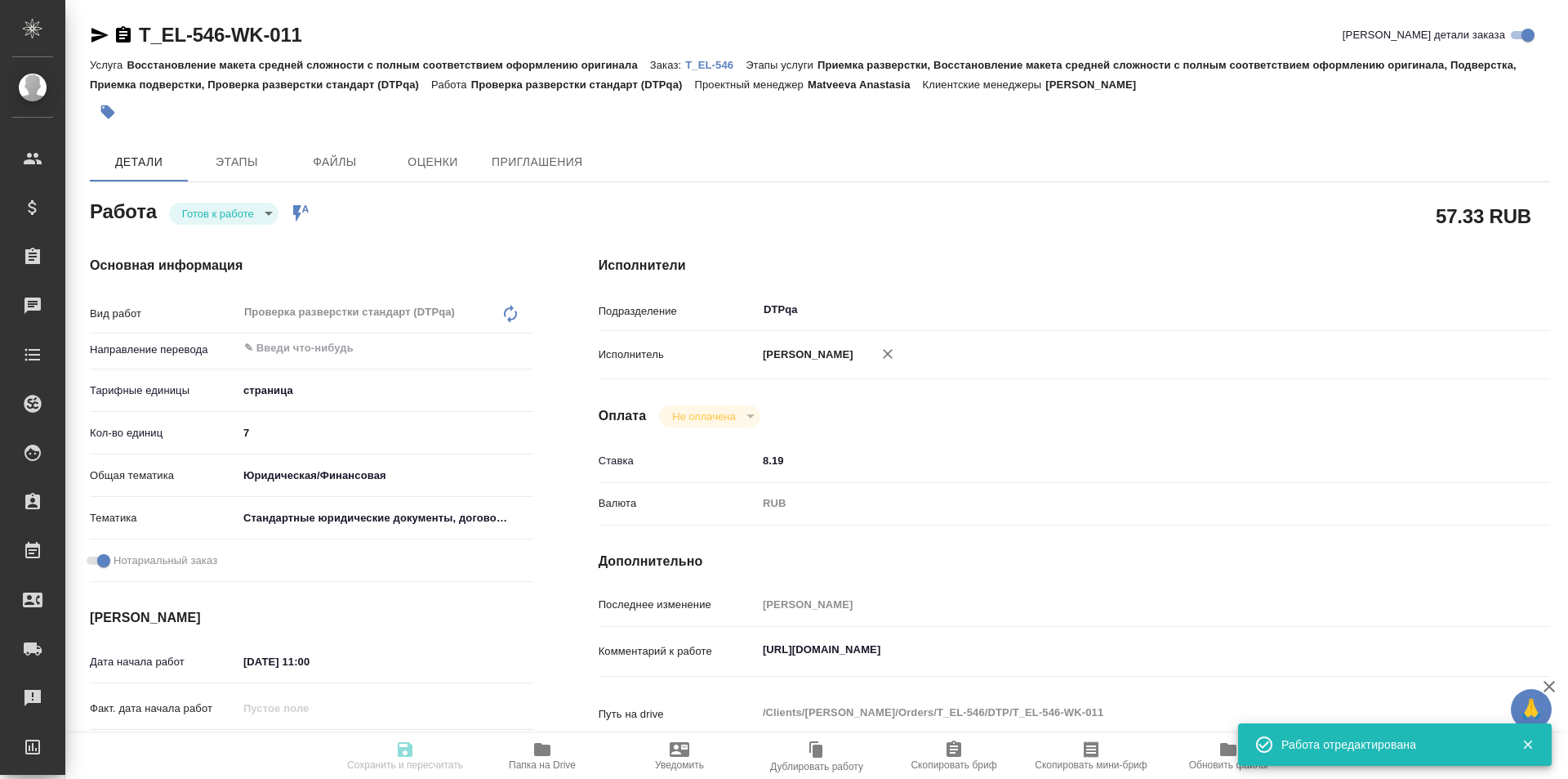
type textarea "x"
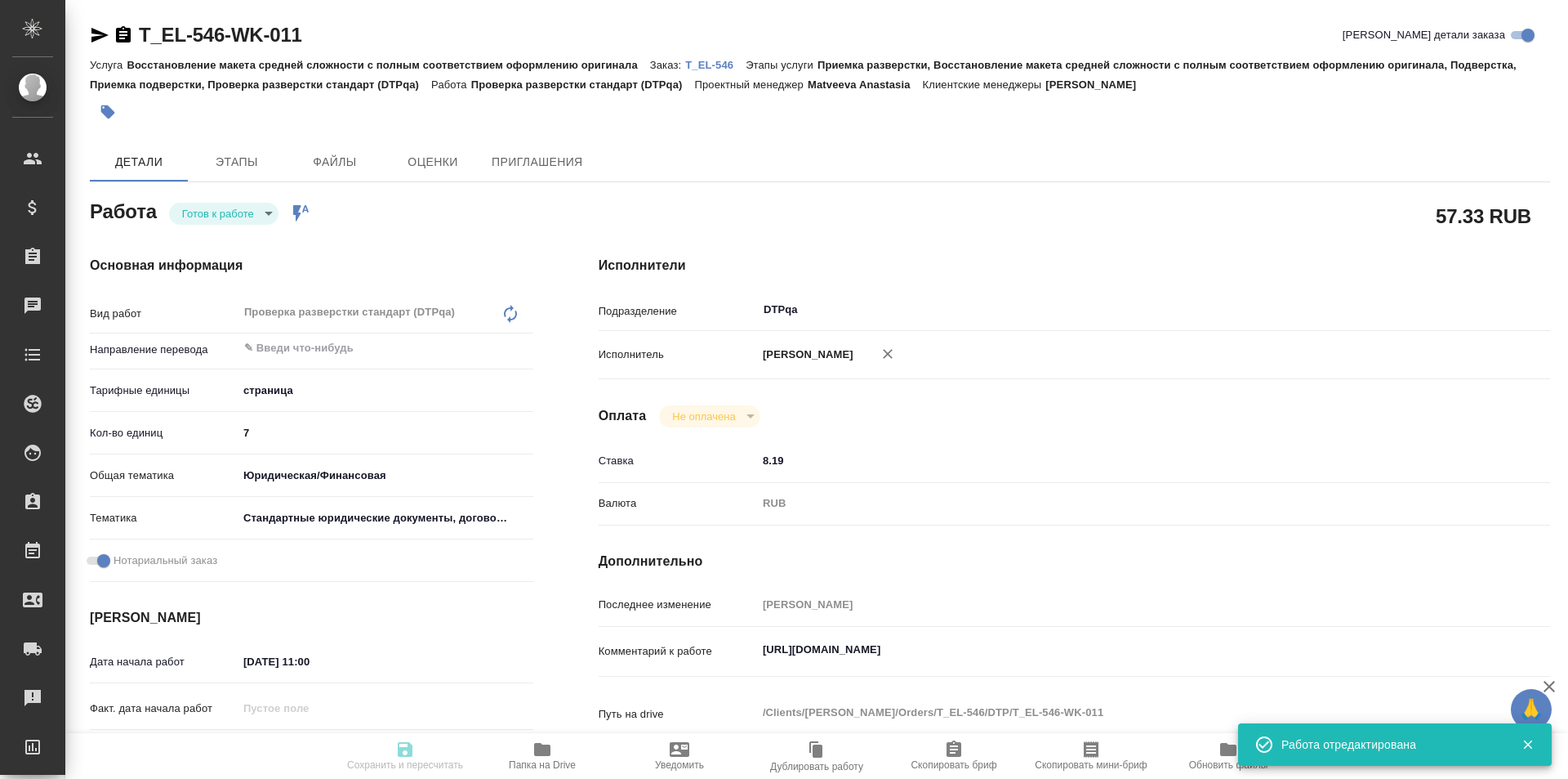
type input "readyForWork"
type textarea "Проверка разверстки стандарт (DTPqa)"
type textarea "x"
type input "5a8b1489cc6b4906c91bfdb2"
type input "7"
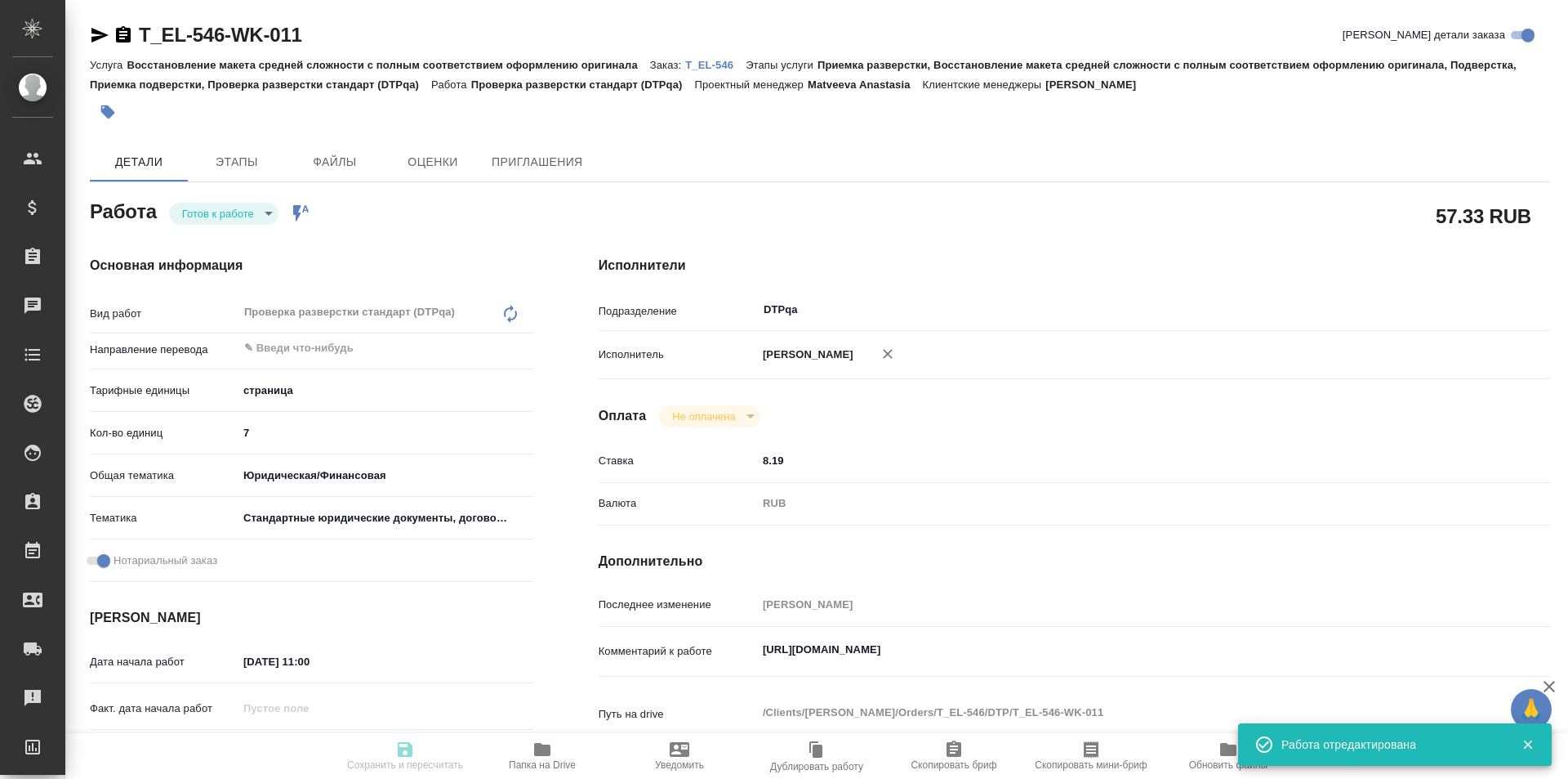
type input "yr-fn"
type input "5f647205b73bc97568ca66bf"
checkbox input "true"
type input "13.08.2025 11:00"
type input "13.08.2025 12:00"
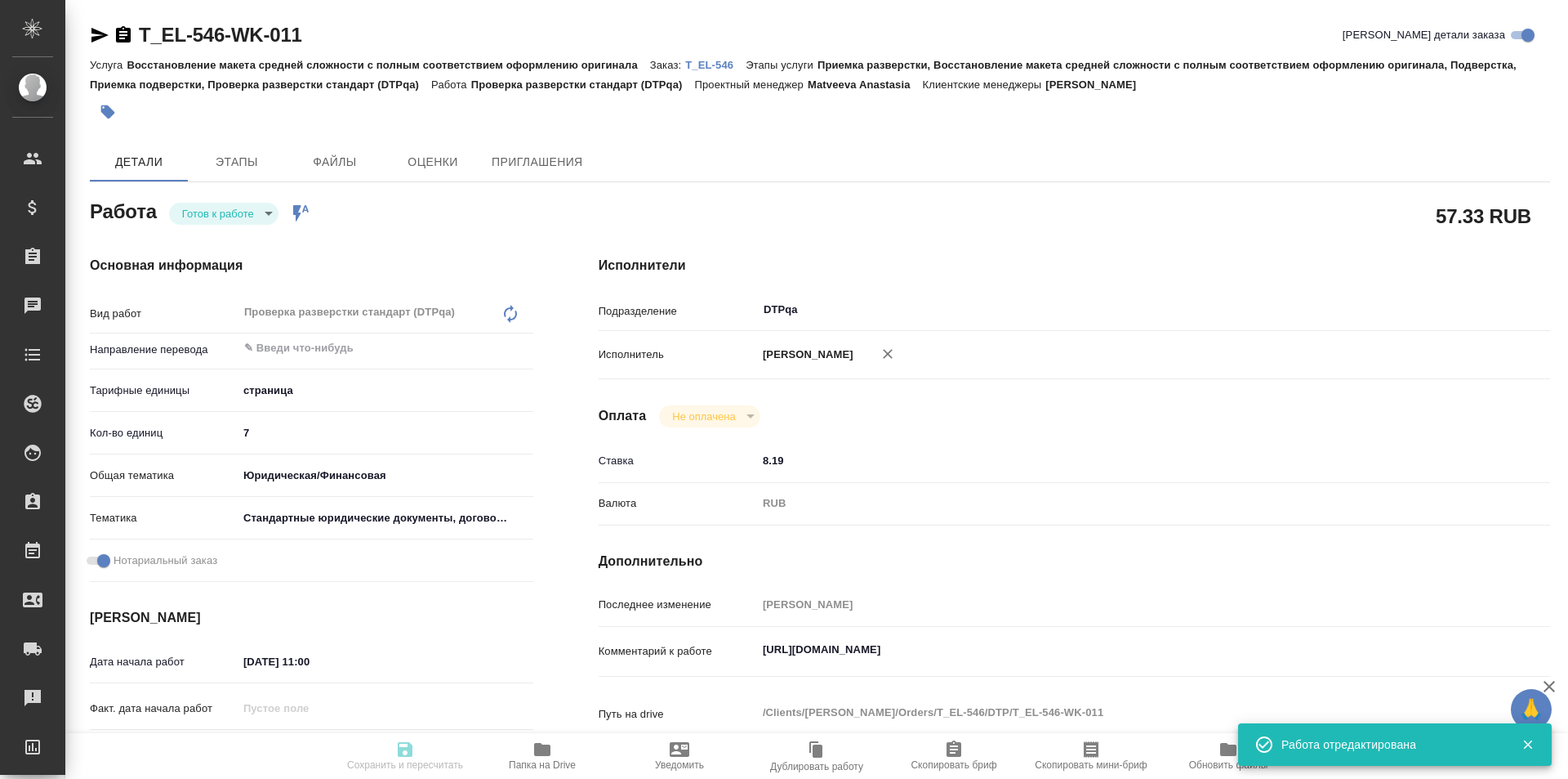
type input "18.08.2025 13:00"
type input "DTPqa"
type input "notPayed"
type input "8.19"
type input "RUB"
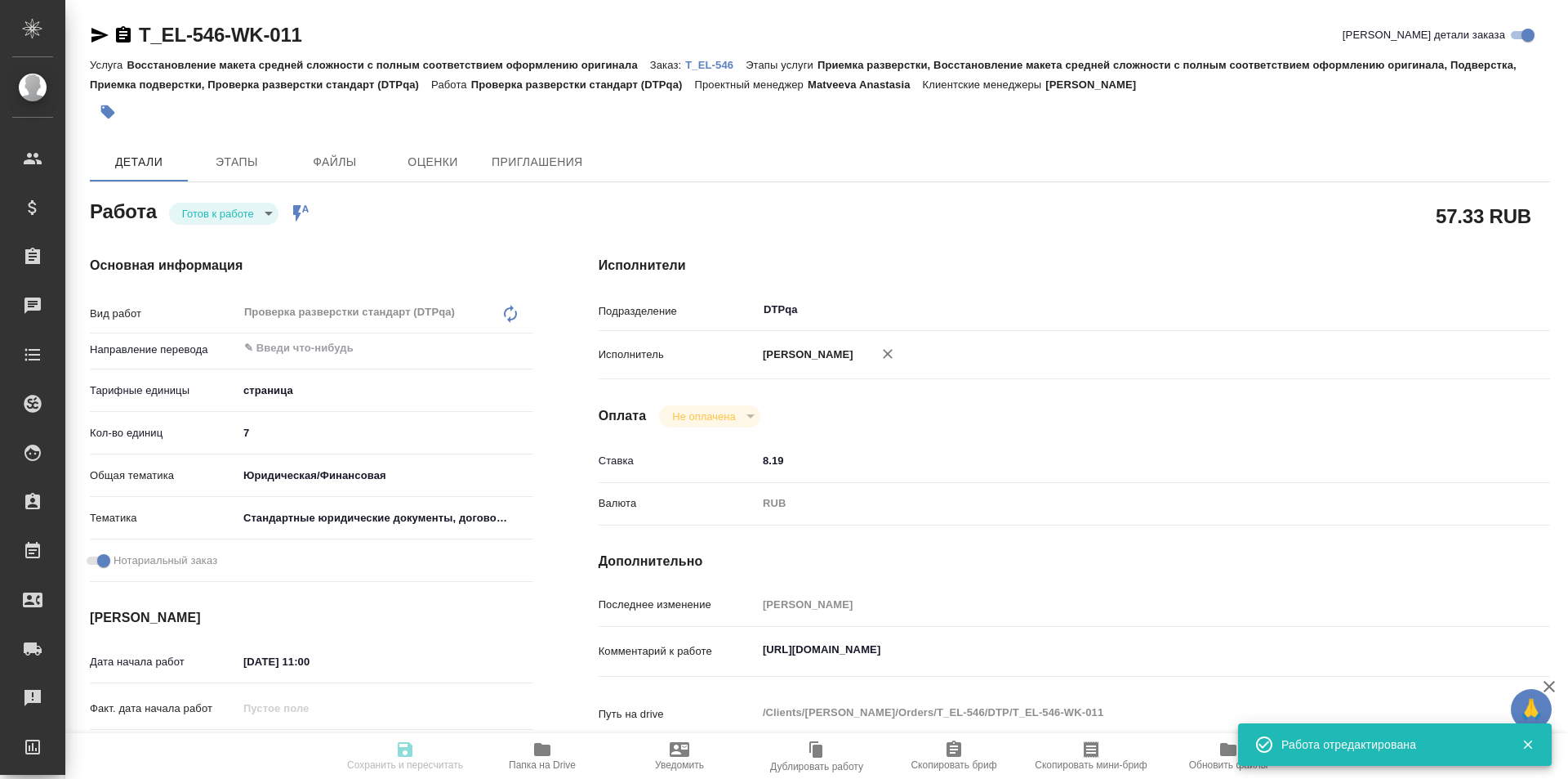
type input "[PERSON_NAME]"
type textarea "https://tera.awatera.com/Work/689b09b5cd9b0fa42d7da30d/"
type textarea "x"
type textarea "/Clients/ЭР ЛИКИД/Orders/T_EL-546/DTP/T_EL-546-WK-011"
type textarea "x"
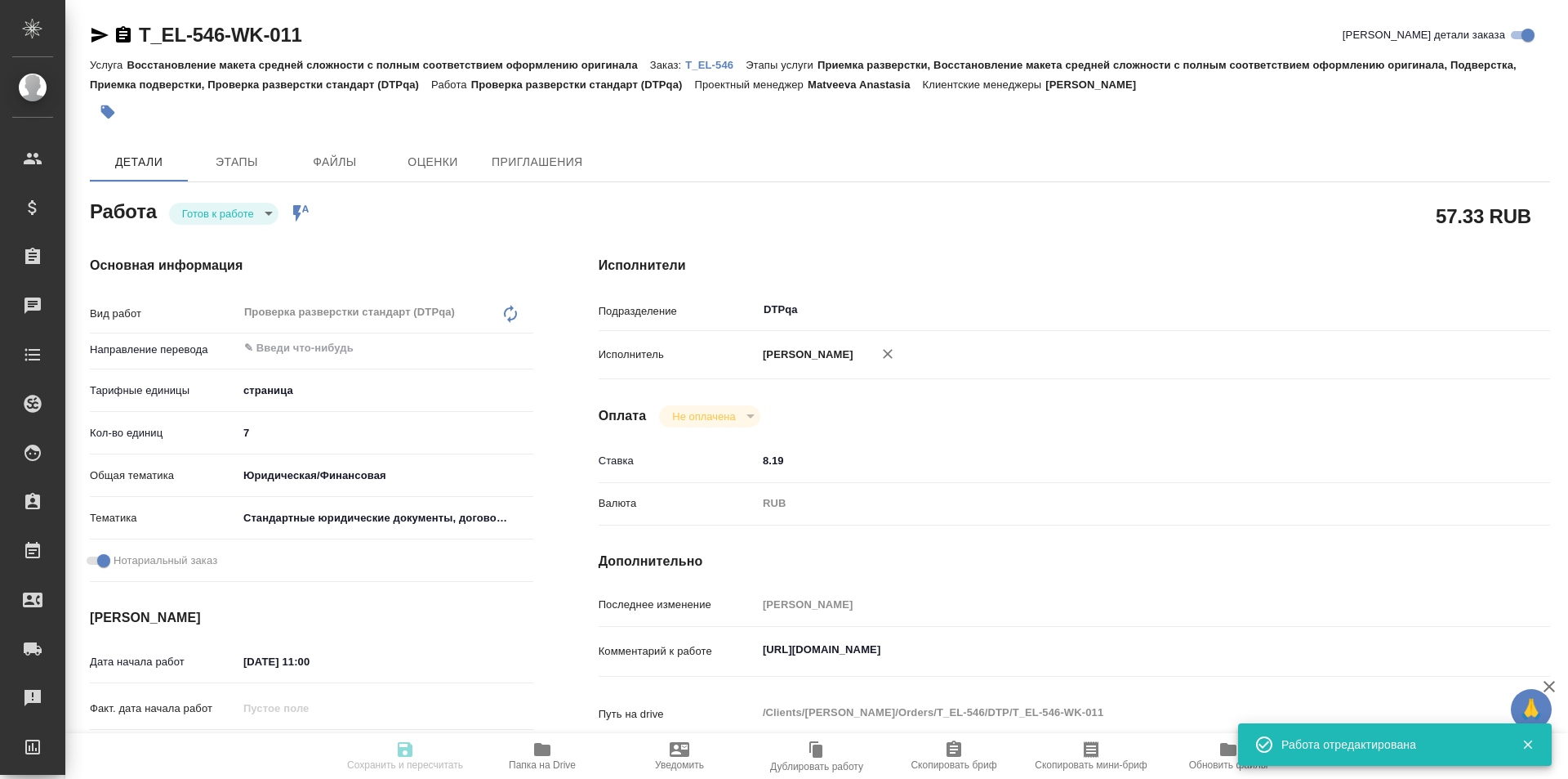
type input "T_EL-546"
type input "Восстановление макета средней сложности с полным соответствием оформлению ориги…"
type input "Приемка разверстки, Восстановление макета средней сложности с полным соответств…"
type input "Прохорова Анастасия"
type input "[PERSON_NAME]"
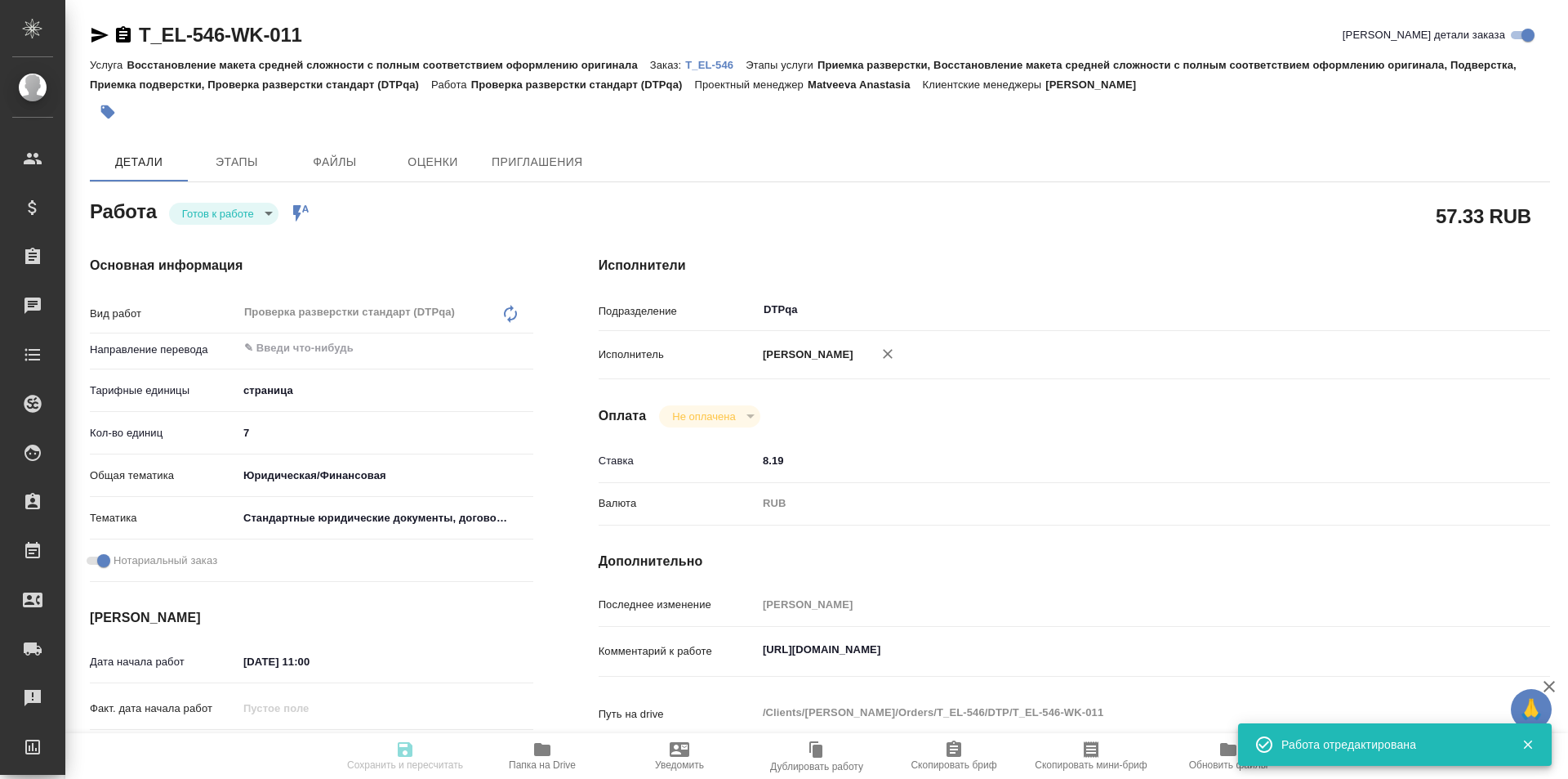
type input "/Clients/ЭР ЛИКИД/Orders/T_EL-546"
type textarea "x"
type textarea "фр-рус под нот"
type textarea "x"
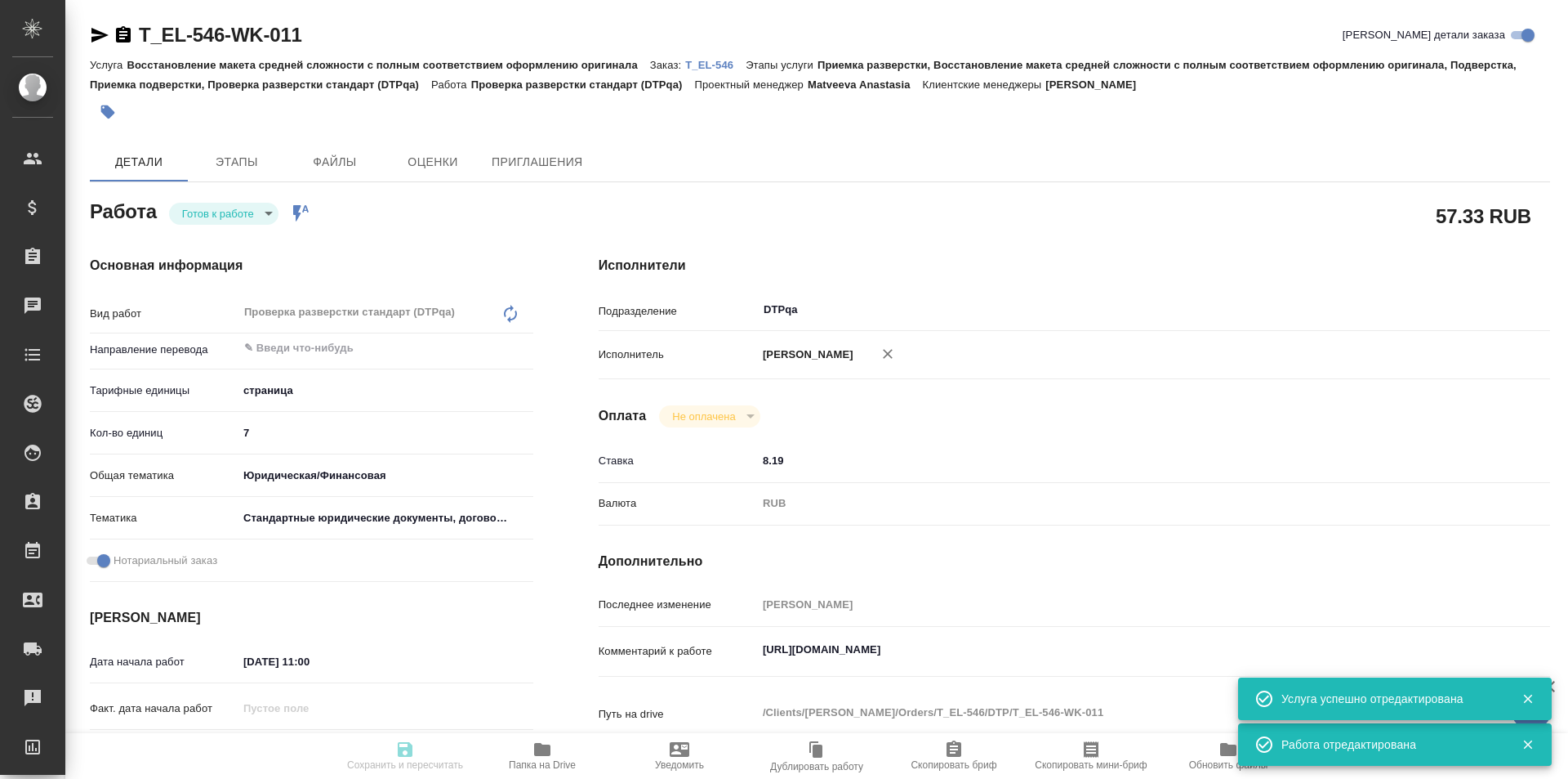
type textarea "x"
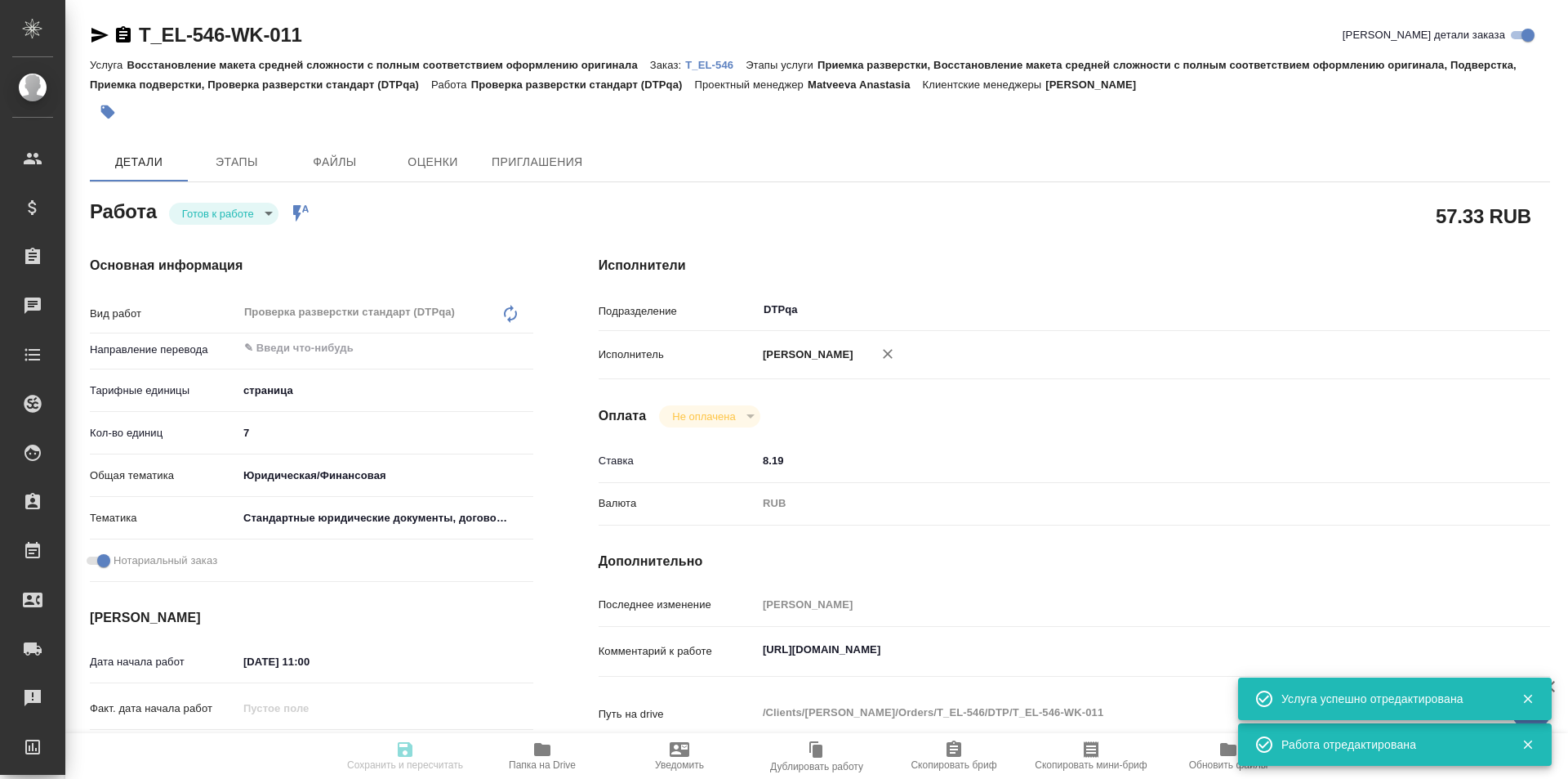
type textarea "x"
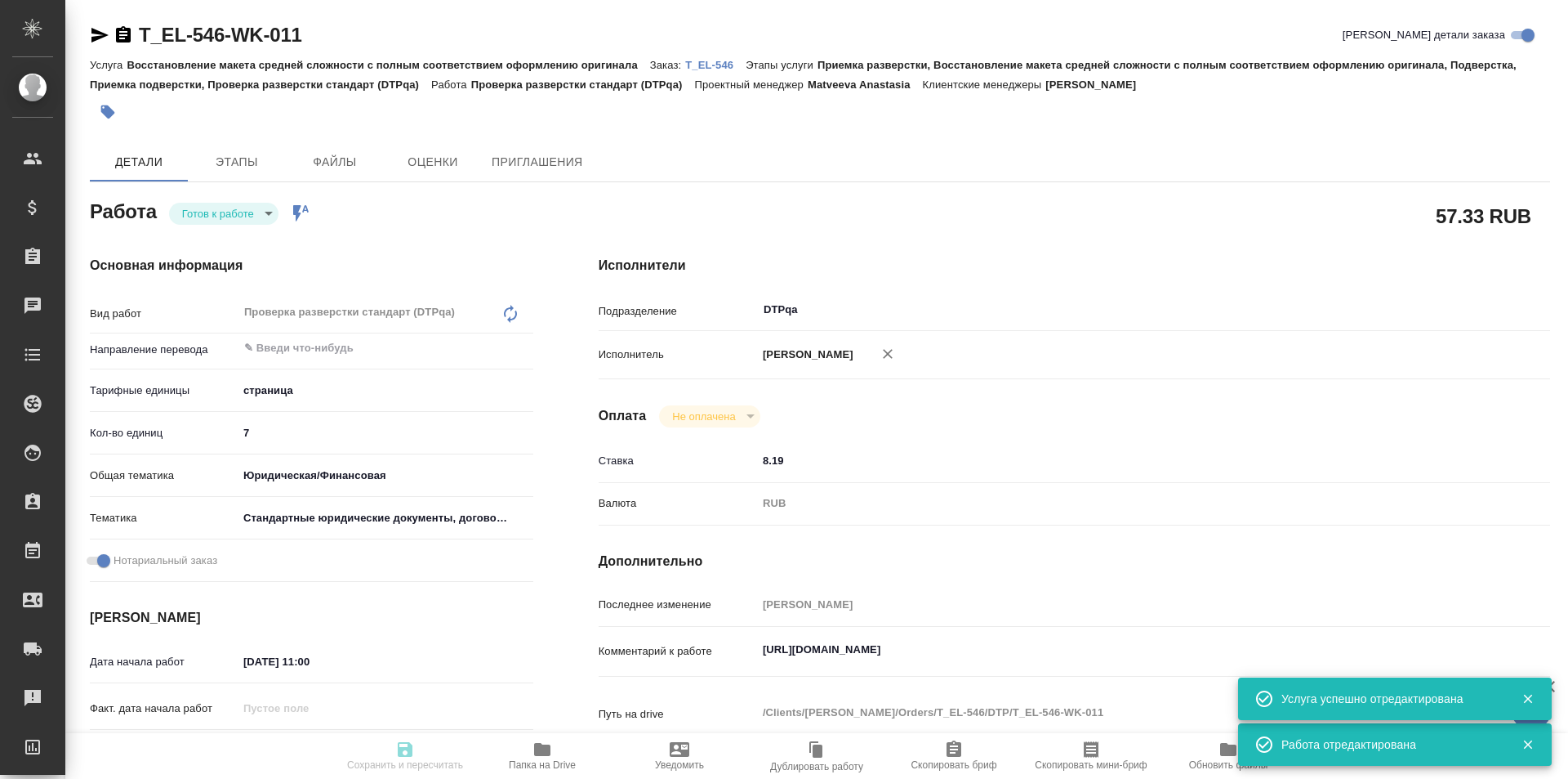
type textarea "x"
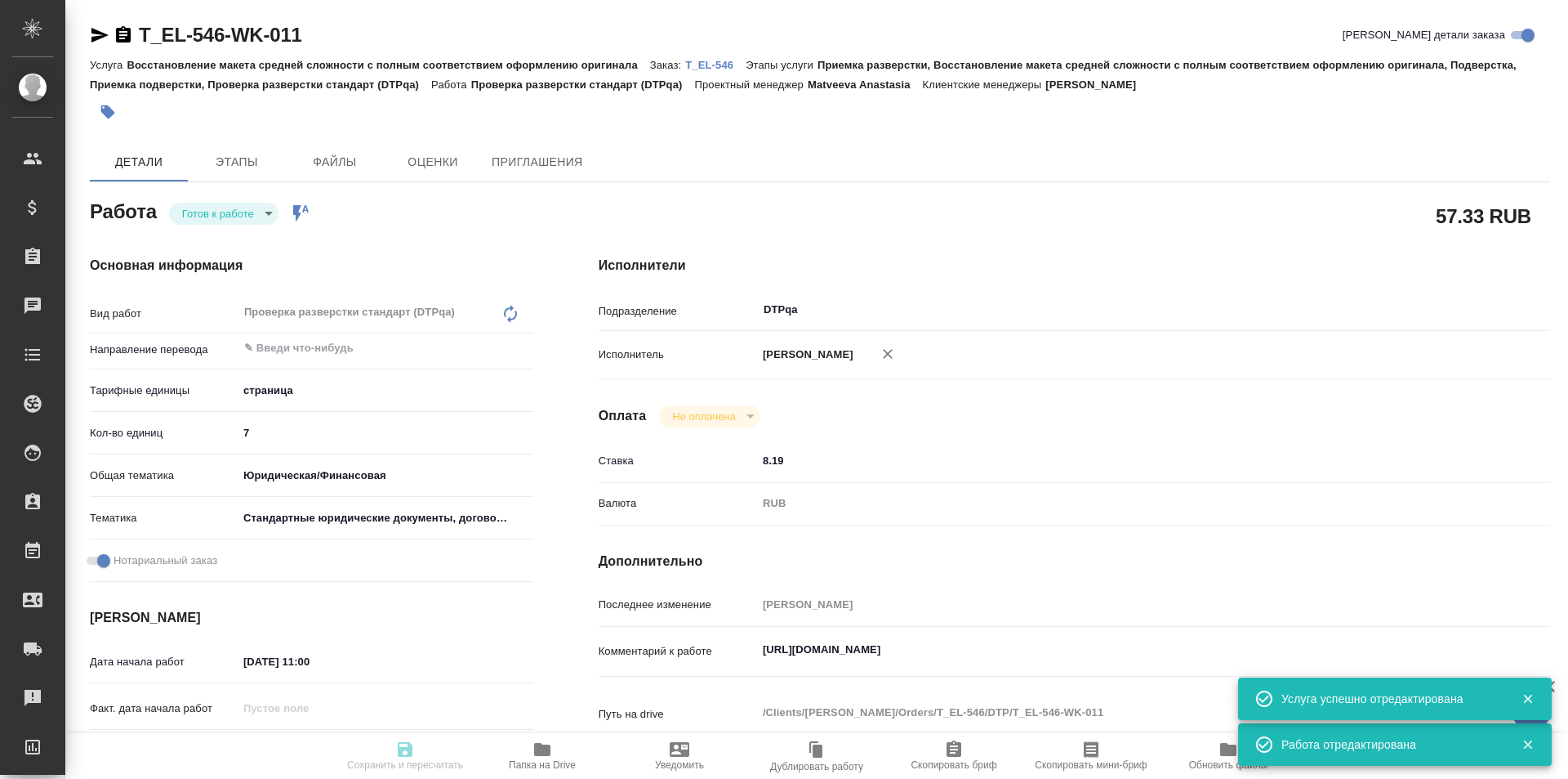
type textarea "x"
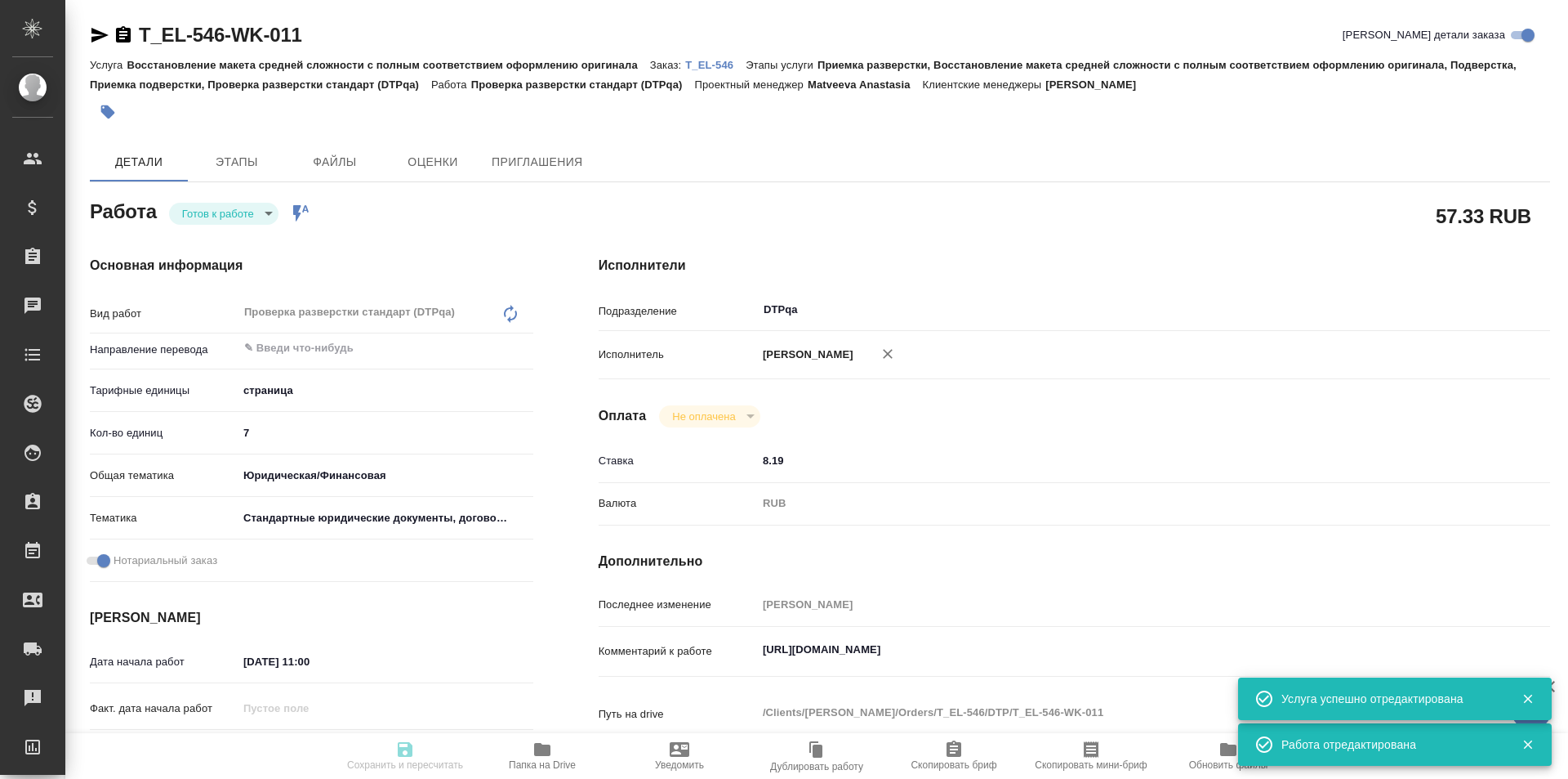
type textarea "x"
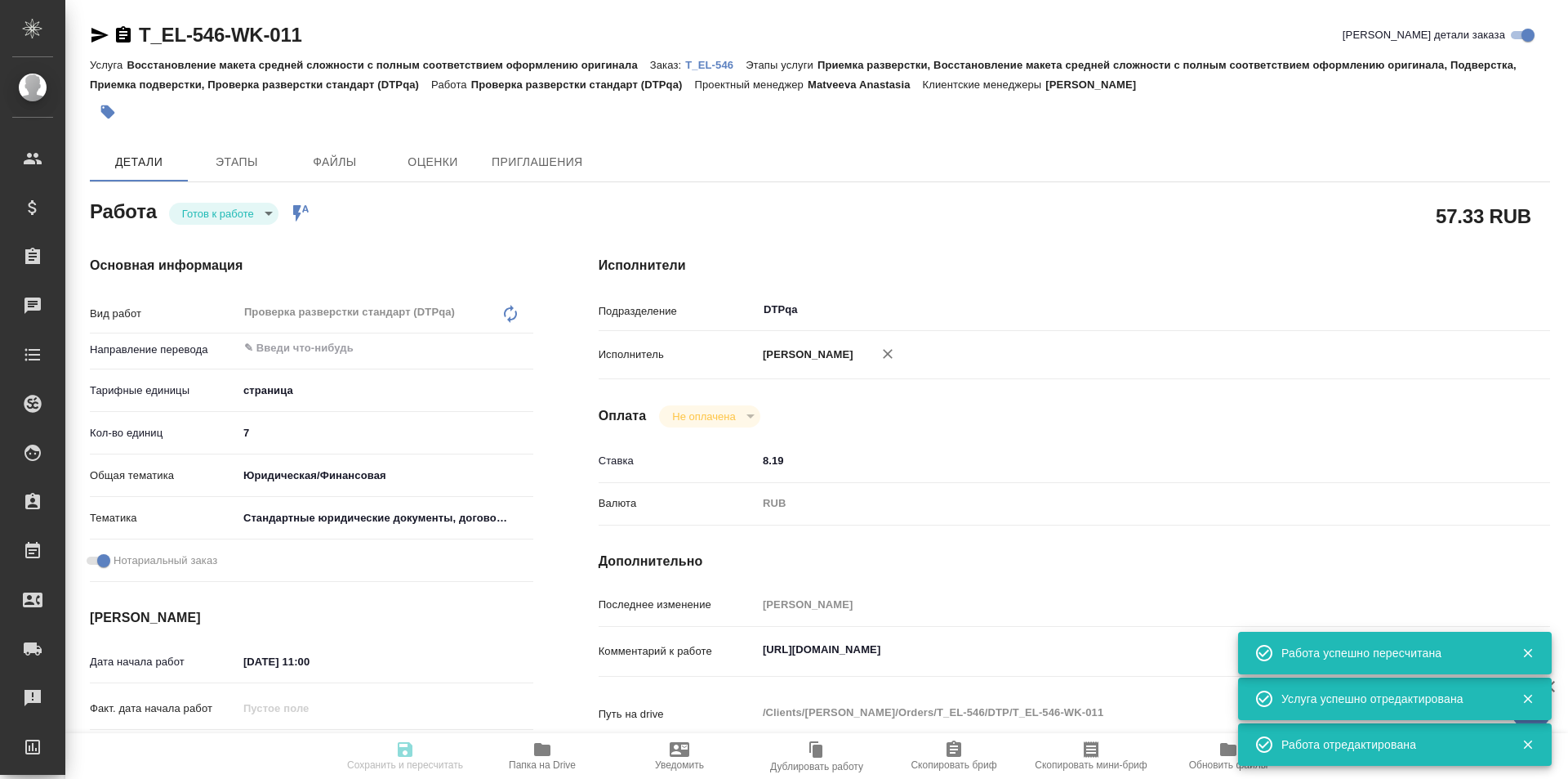
type textarea "x"
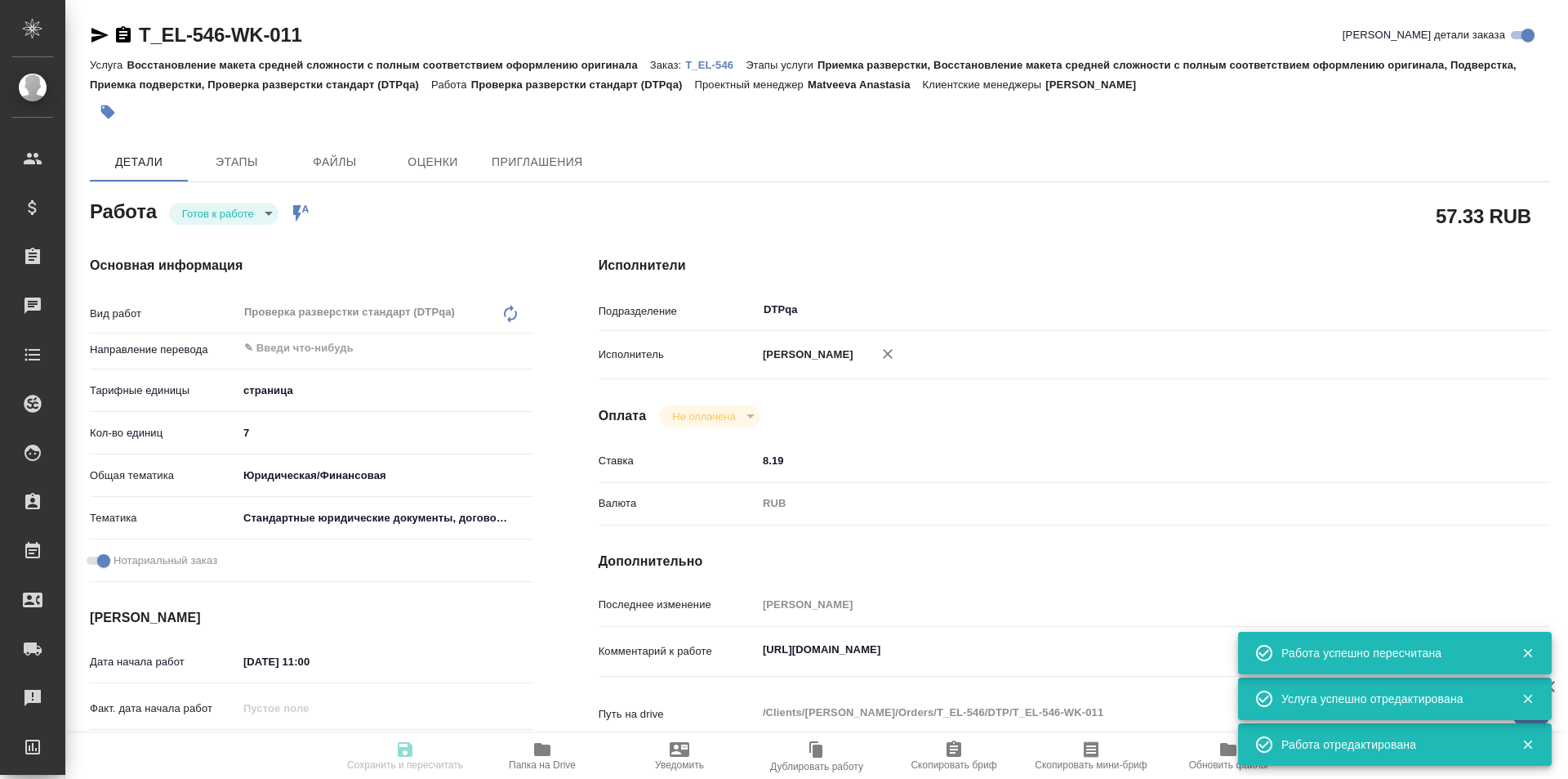
type input "readyForWork"
type textarea "Проверка разверстки стандарт (DTPqa)"
type textarea "x"
type input "5a8b1489cc6b4906c91bfdb2"
type input "7"
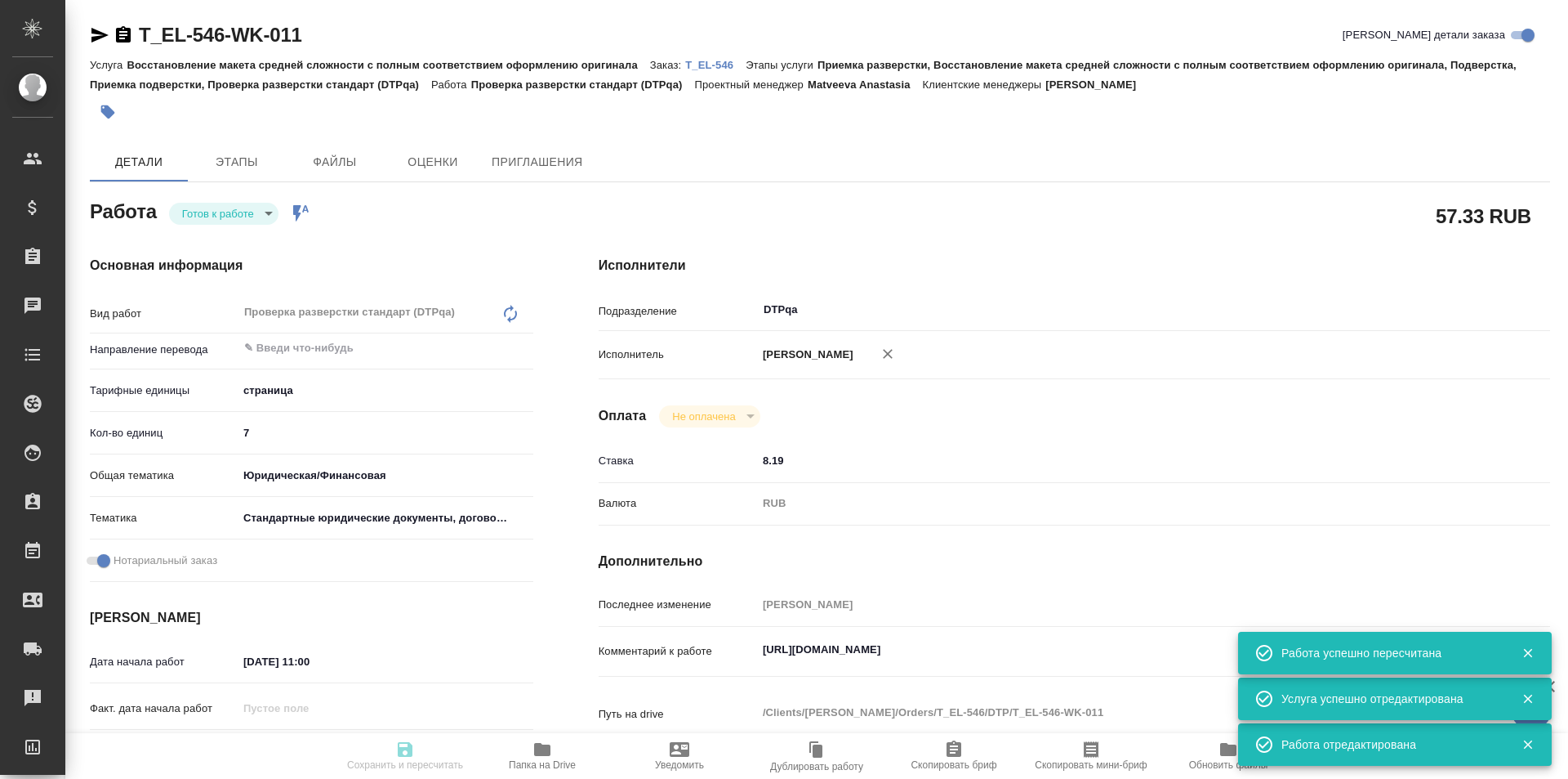
type input "yr-fn"
type input "5f647205b73bc97568ca66bf"
checkbox input "true"
type input "13.08.2025 11:00"
type input "13.08.2025 12:00"
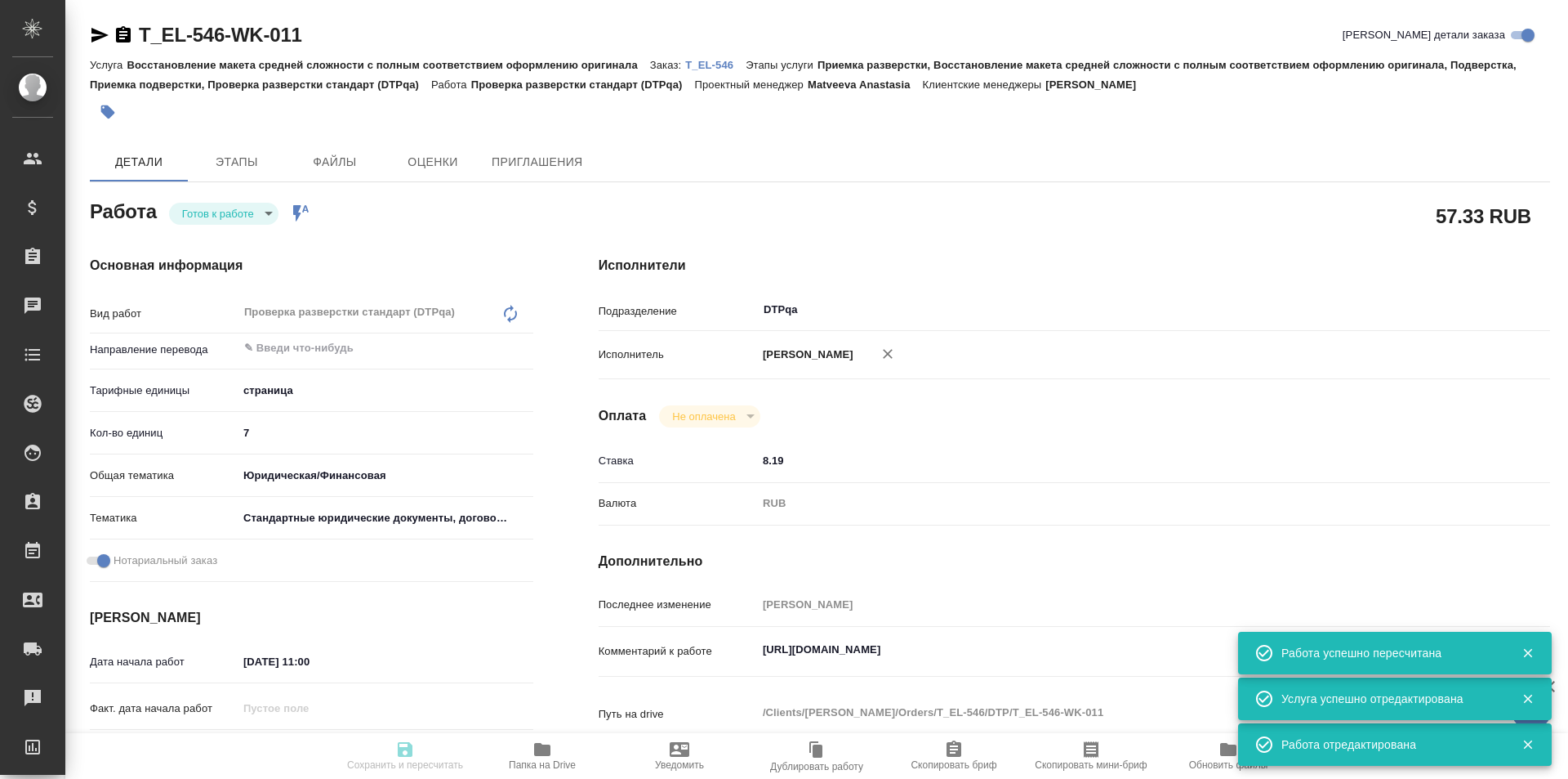
type input "18.08.2025 13:00"
type input "DTPqa"
type input "notPayed"
type input "8.19"
type input "RUB"
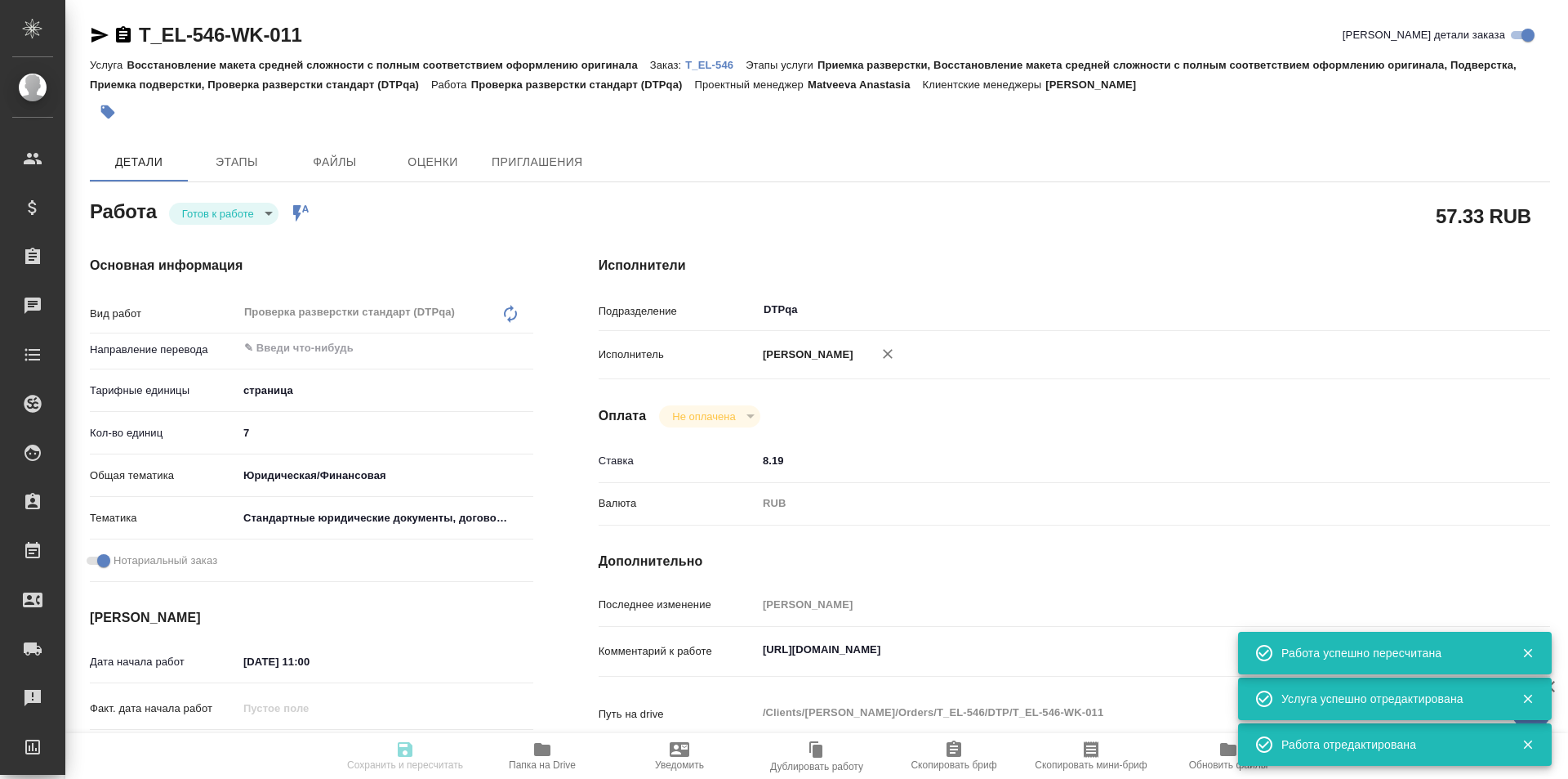
type input "[PERSON_NAME]"
type textarea "https://tera.awatera.com/Work/689b09b5cd9b0fa42d7da30d/"
type textarea "x"
type textarea "/Clients/ЭР ЛИКИД/Orders/T_EL-546/DTP/T_EL-546-WK-011"
type textarea "x"
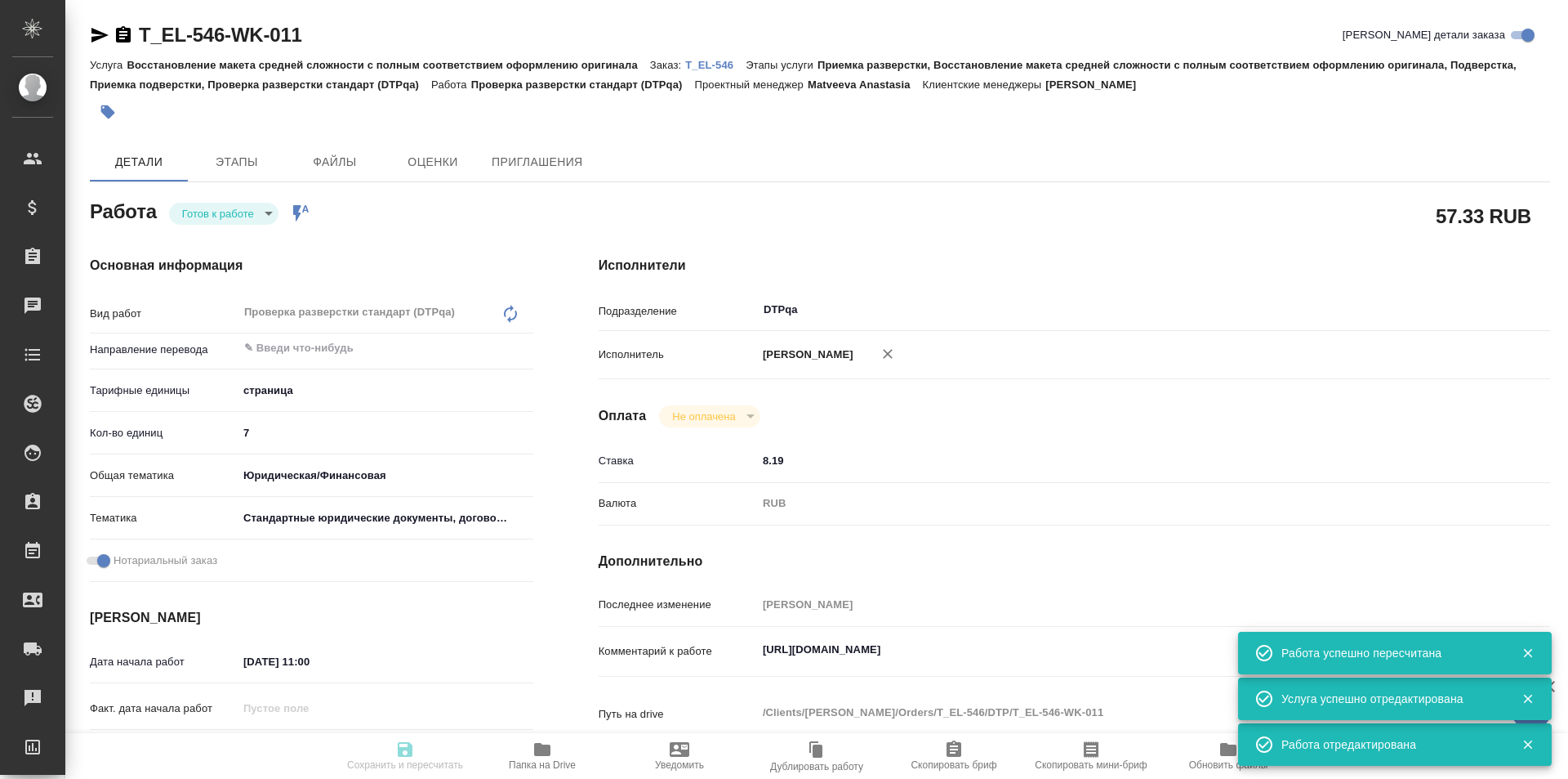
type input "T_EL-546"
type input "Восстановление макета средней сложности с полным соответствием оформлению ориги…"
type input "Приемка разверстки, Восстановление макета средней сложности с полным соответств…"
type input "Прохорова Анастасия"
type input "[PERSON_NAME]"
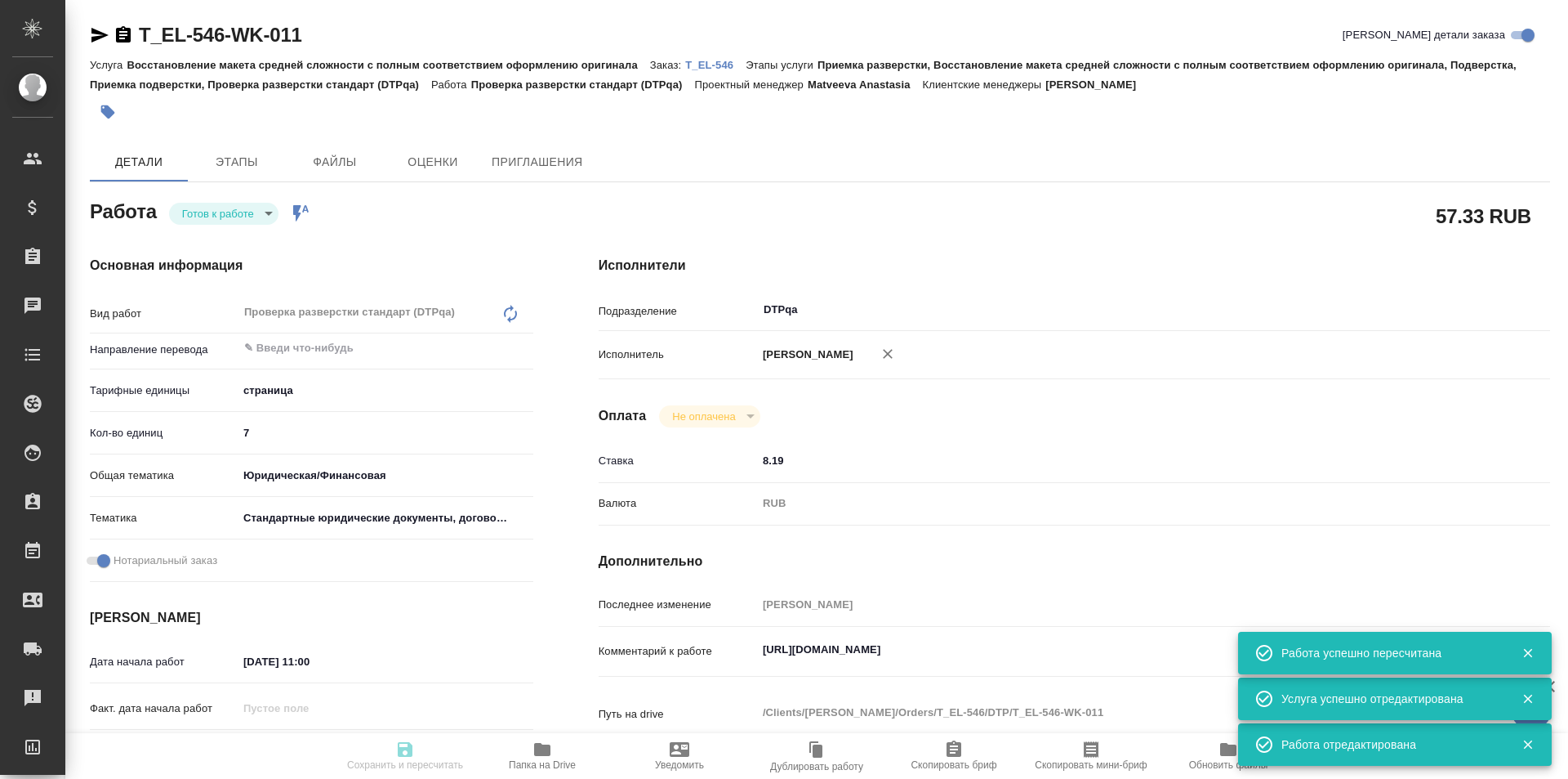
type input "/Clients/ЭР ЛИКИД/Orders/T_EL-546"
type textarea "x"
type textarea "фр-рус под нот"
type textarea "x"
click at [255, 210] on body "🙏 .cls-1 fill:#fff; AWATERA Ismagilova Diana Клиенты Спецификации Заказы Чаты T…" at bounding box center [784, 390] width 1568 height 779
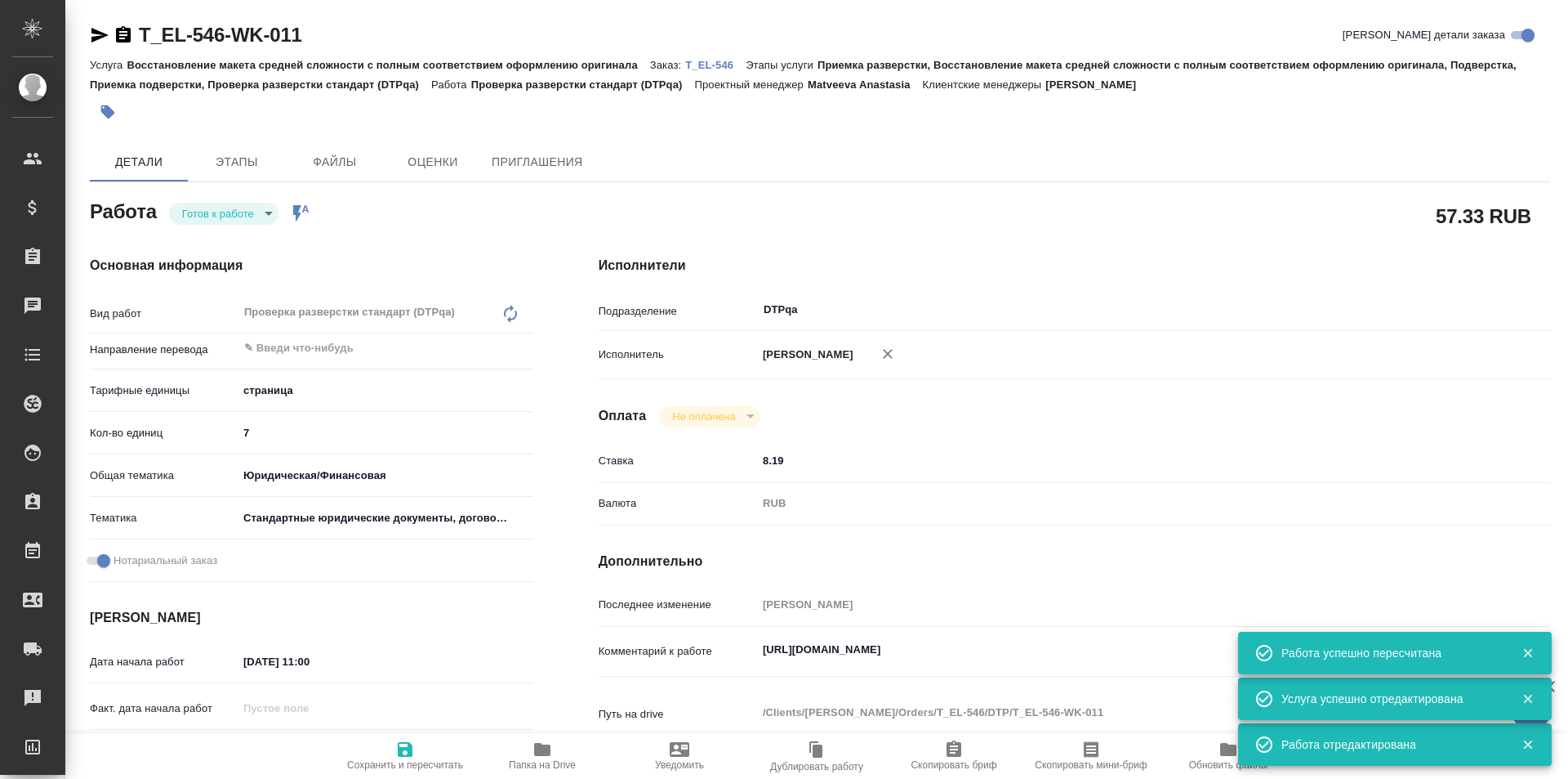
type textarea "x"
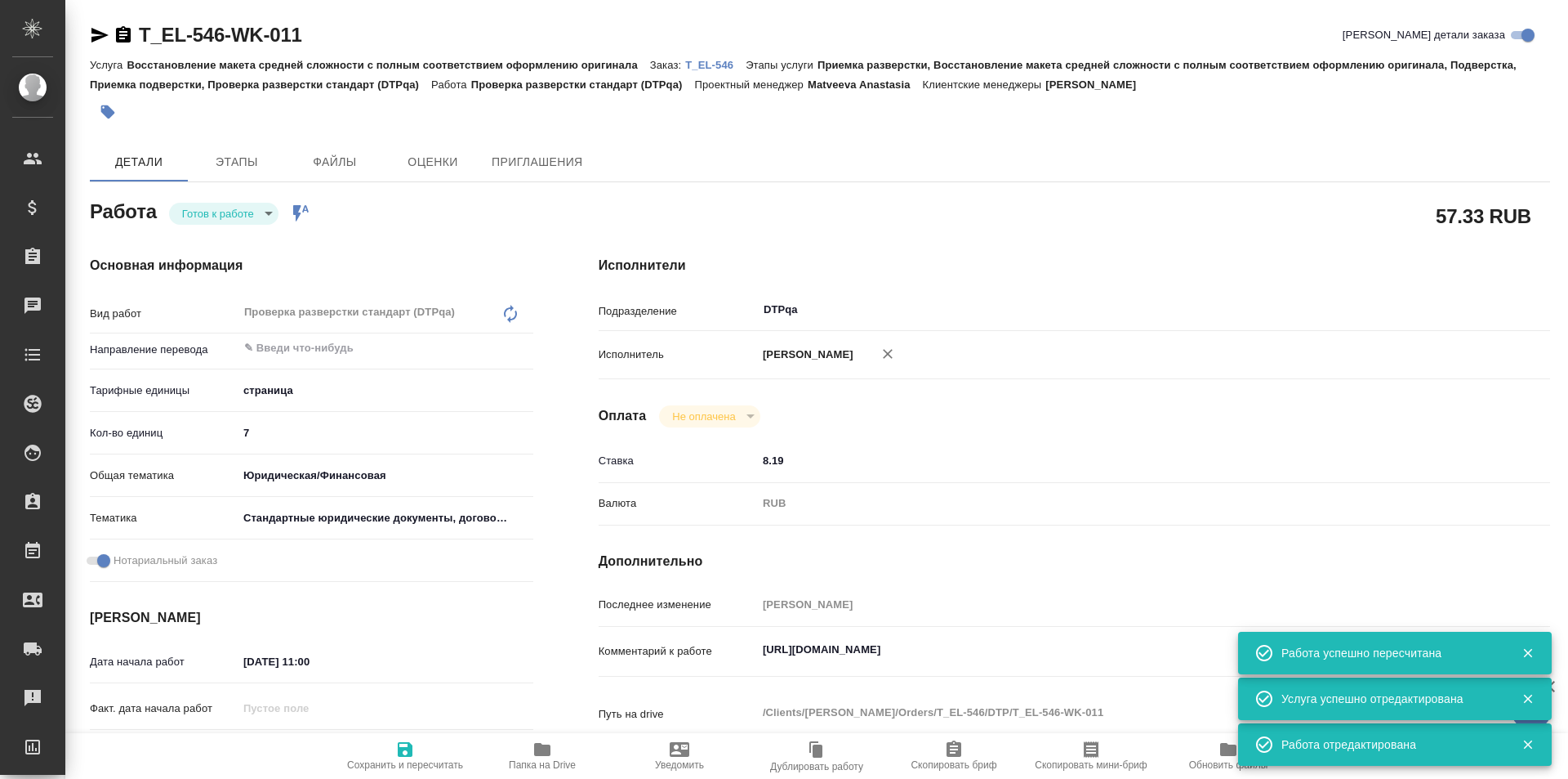
type textarea "x"
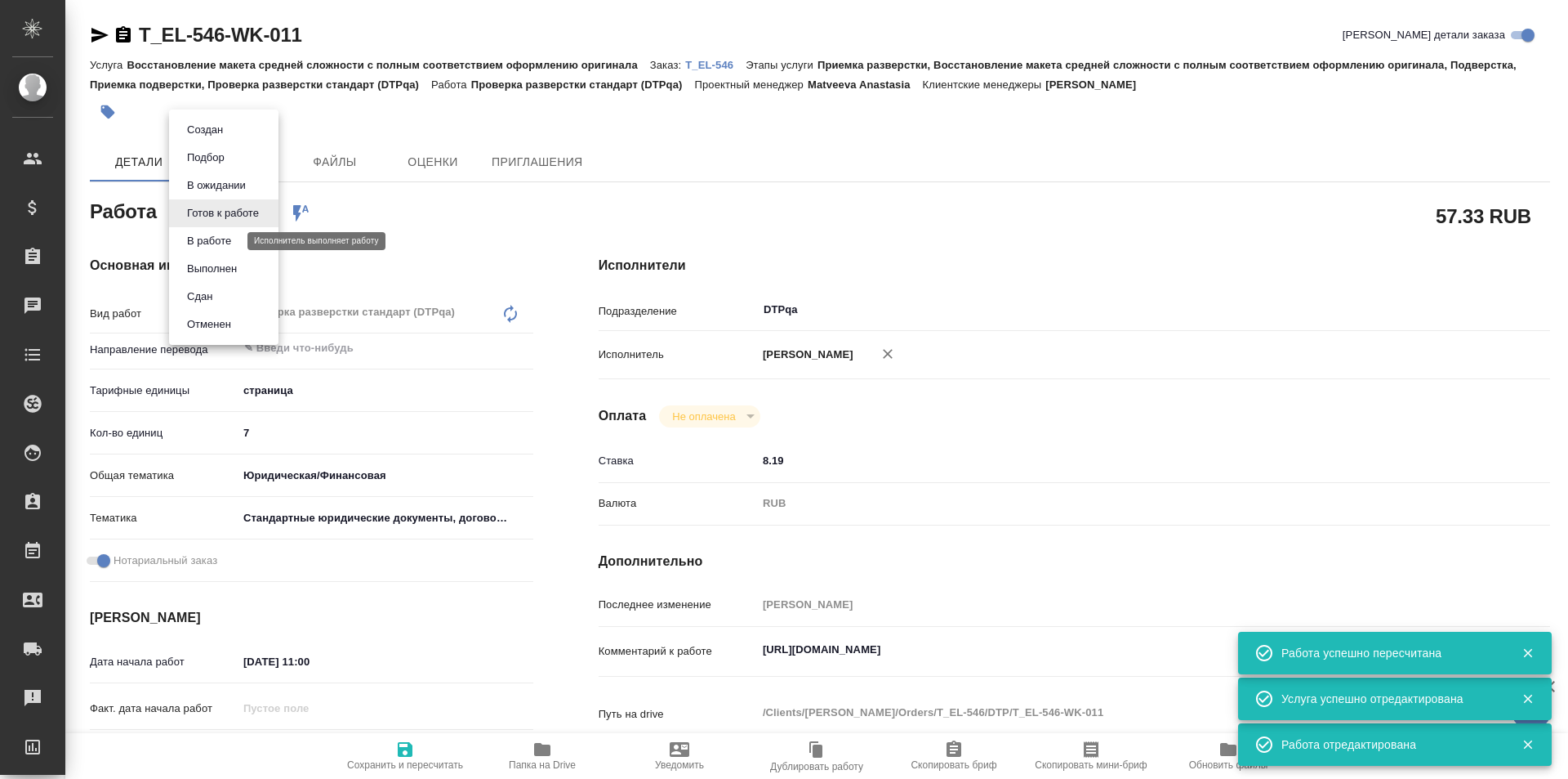
click at [223, 238] on button "В работе" at bounding box center [209, 241] width 54 height 18
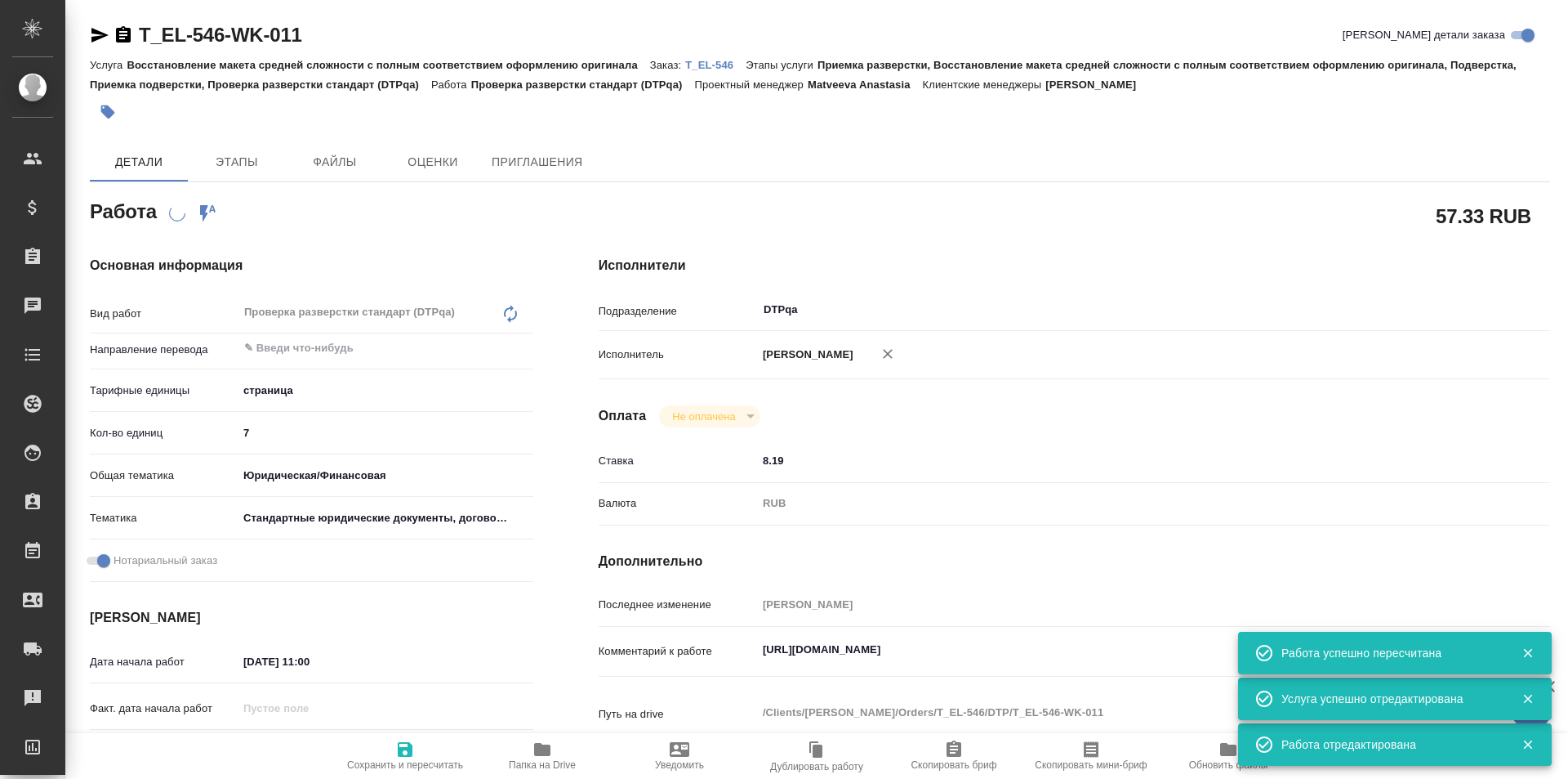
type textarea "x"
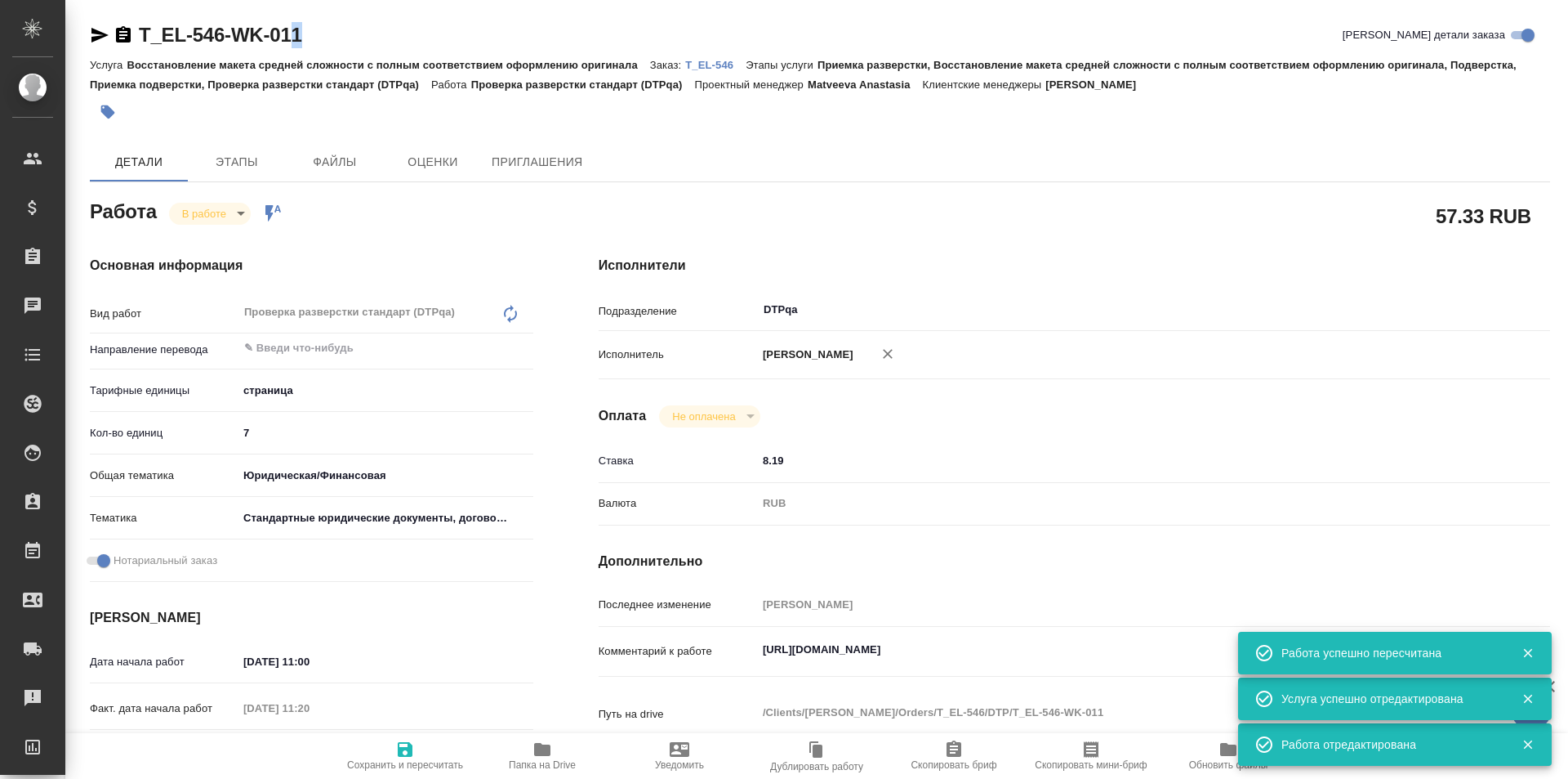
type textarea "x"
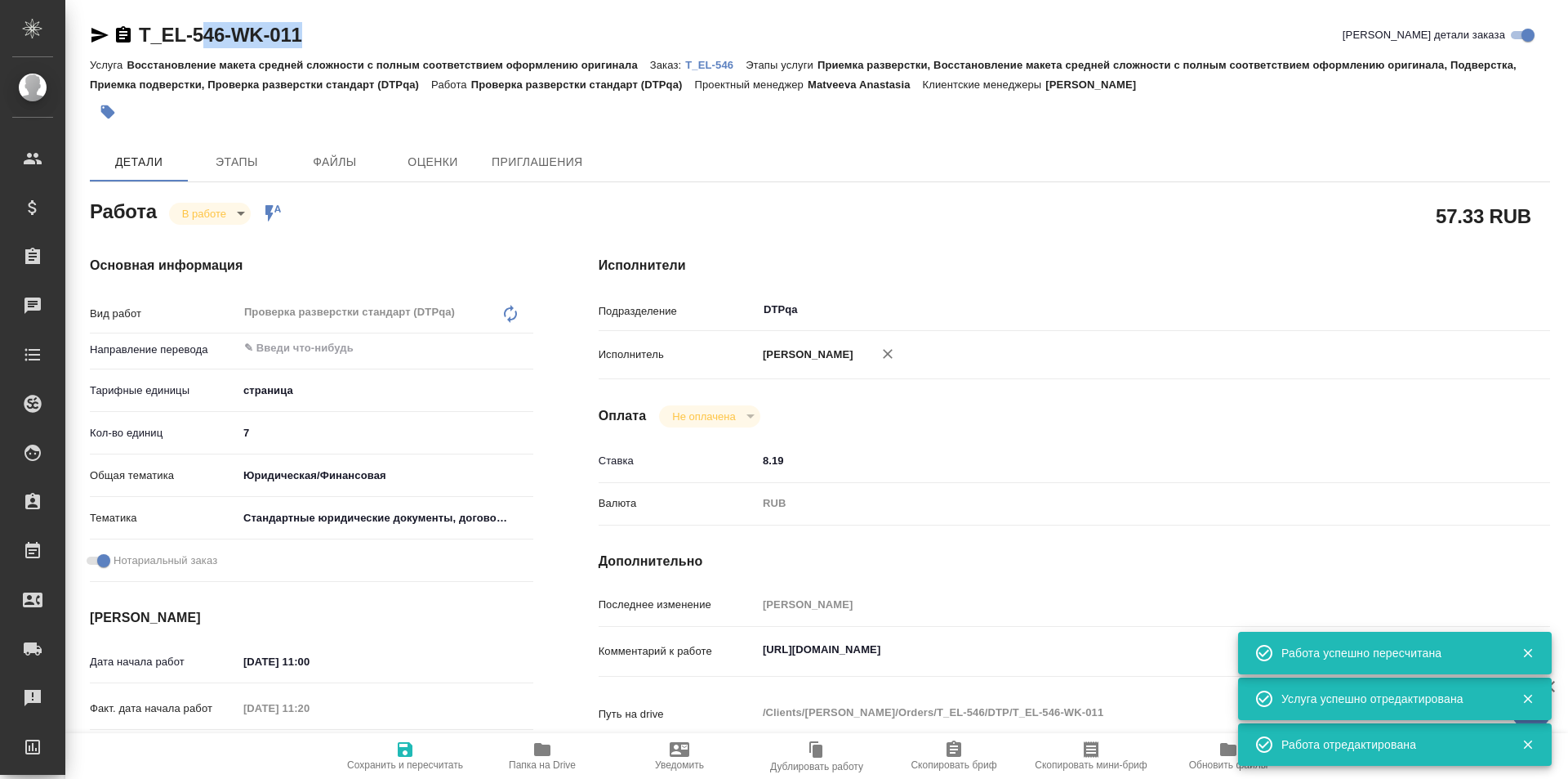
type textarea "x"
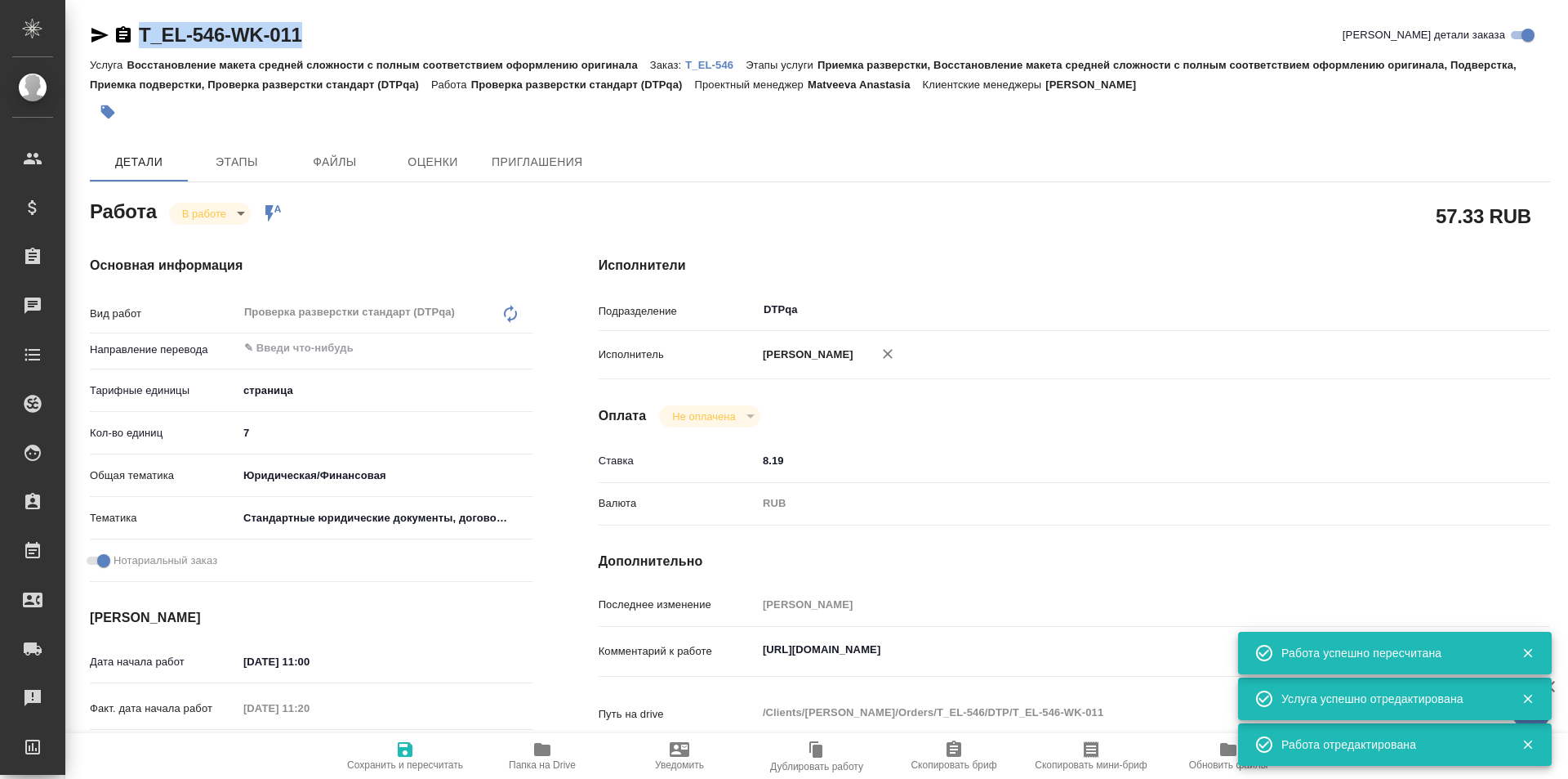
drag, startPoint x: 299, startPoint y: 34, endPoint x: 122, endPoint y: 34, distance: 177.0
click at [122, 34] on div "T_EL-546-WK-011 Кратко детали заказа" at bounding box center [820, 35] width 1461 height 26
type textarea "x"
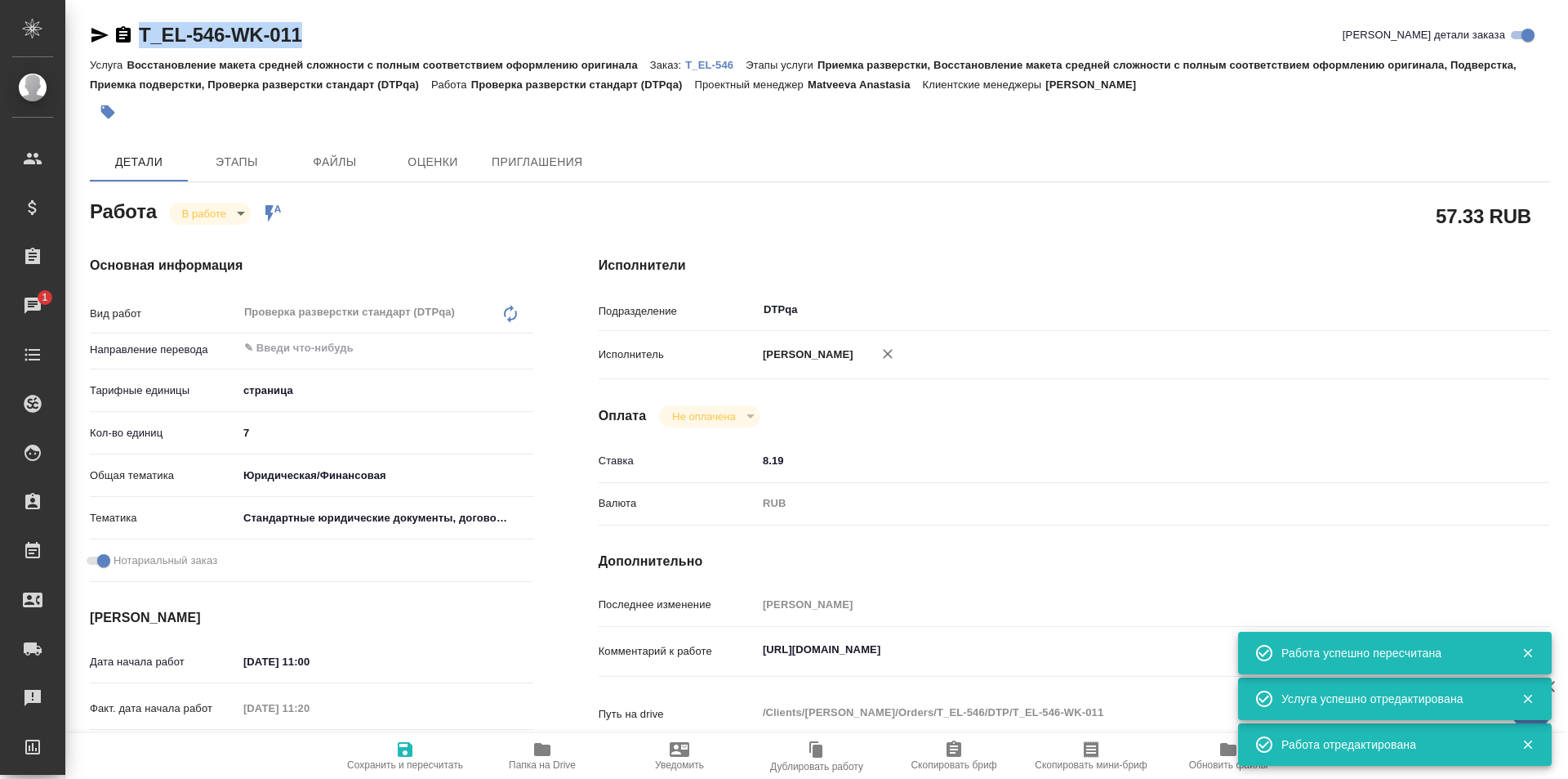
type textarea "x"
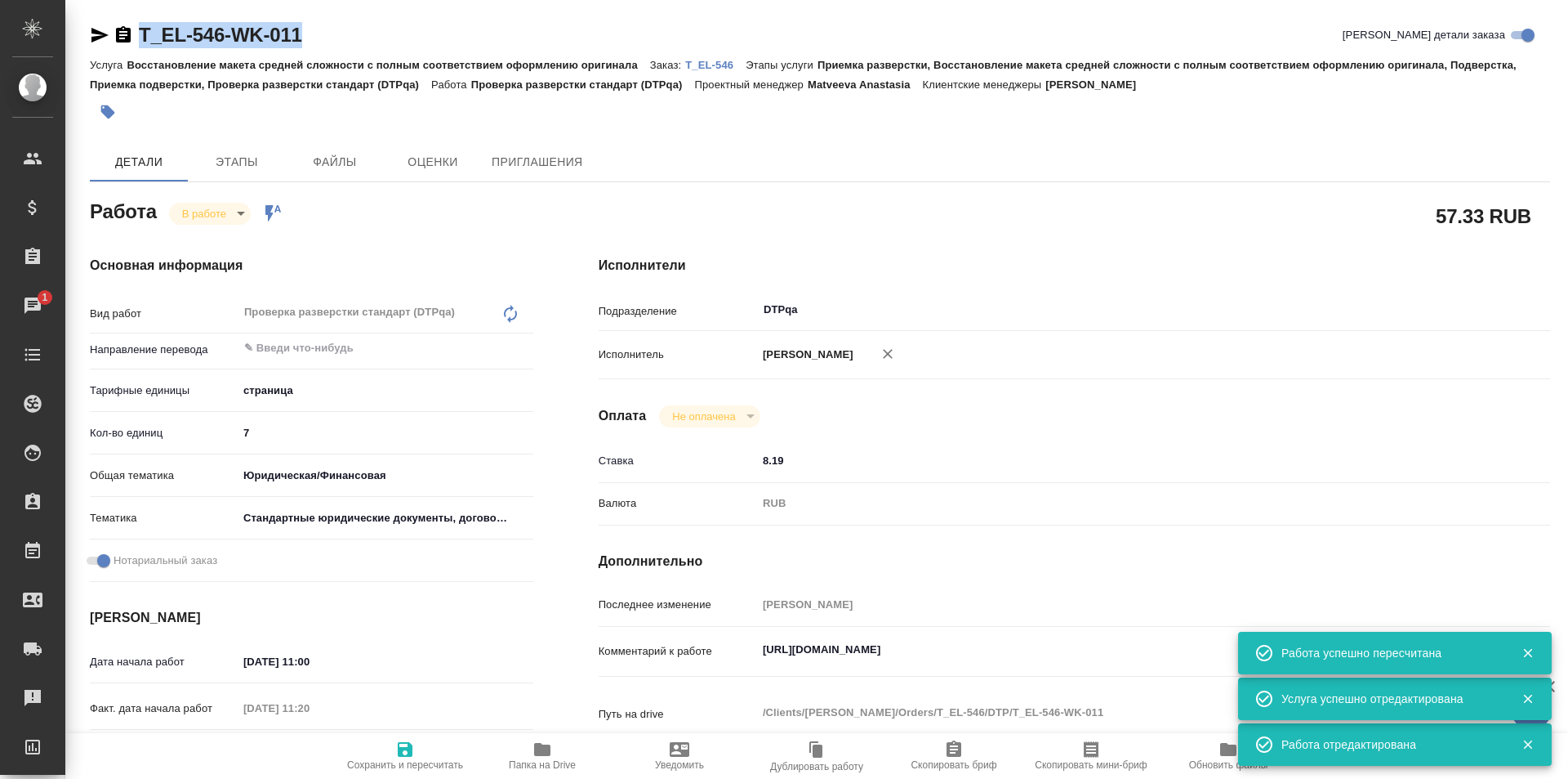
type textarea "x"
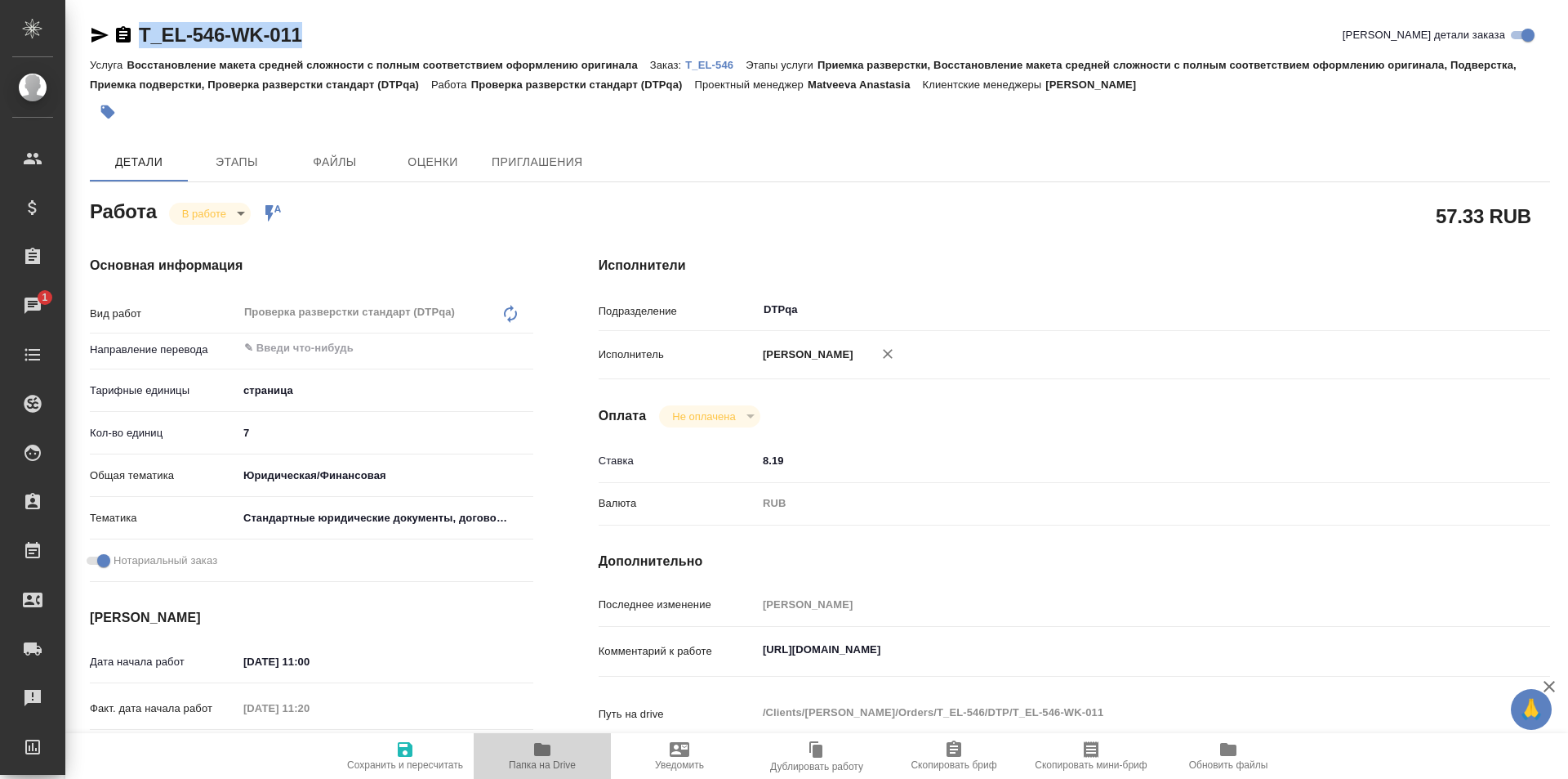
click at [546, 754] on icon "button" at bounding box center [543, 749] width 16 height 13
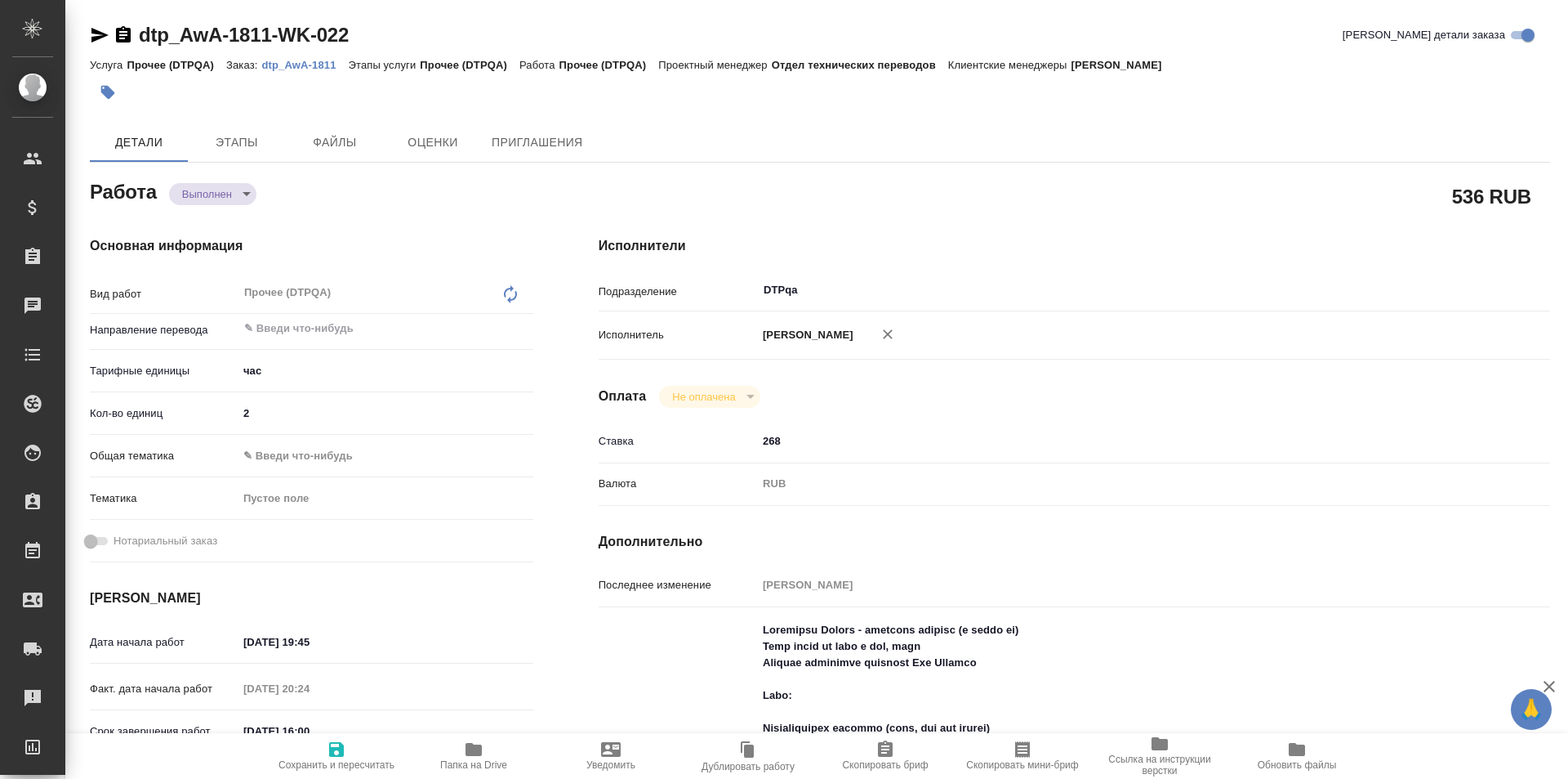
type textarea "x"
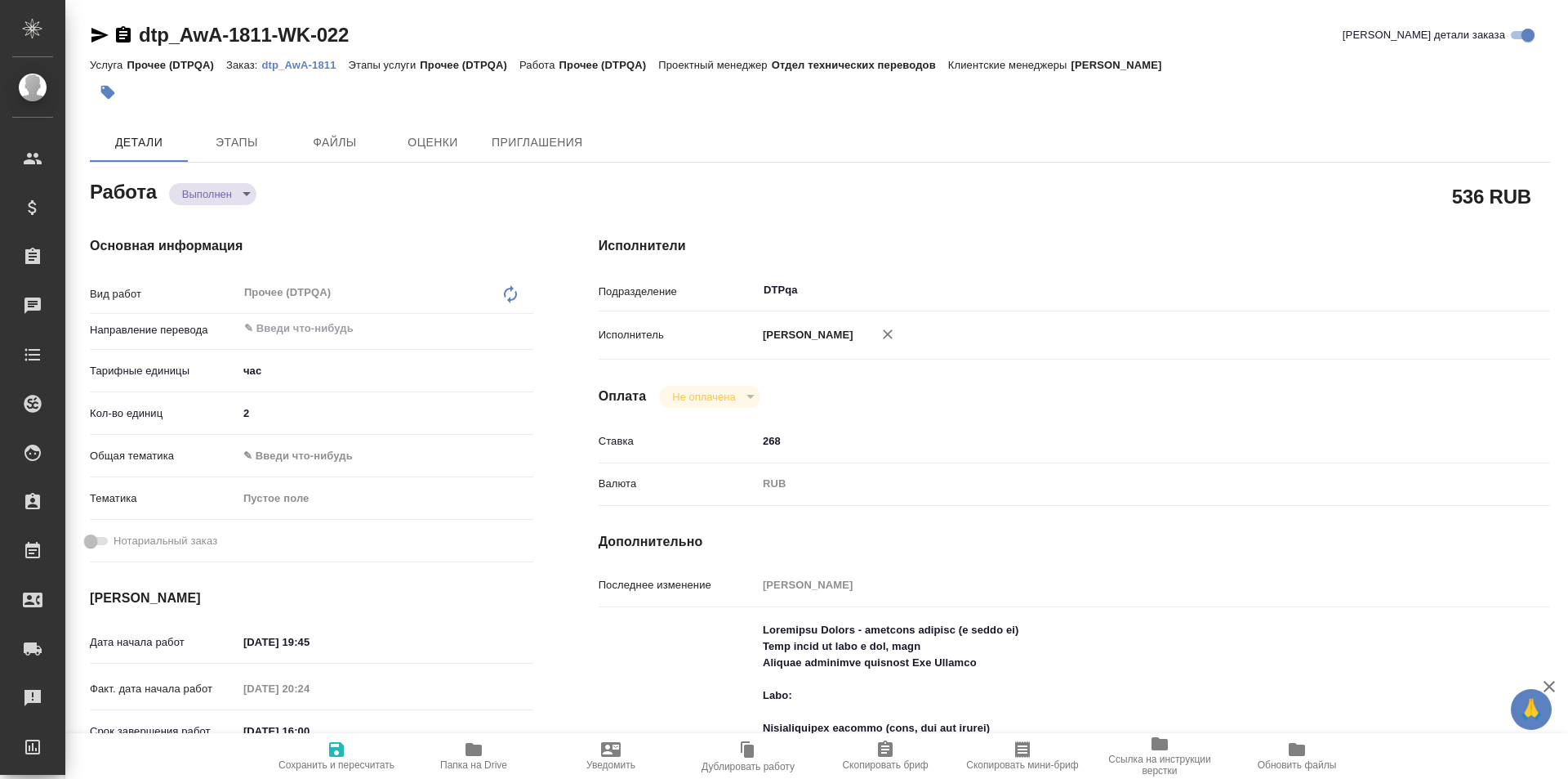
type textarea "x"
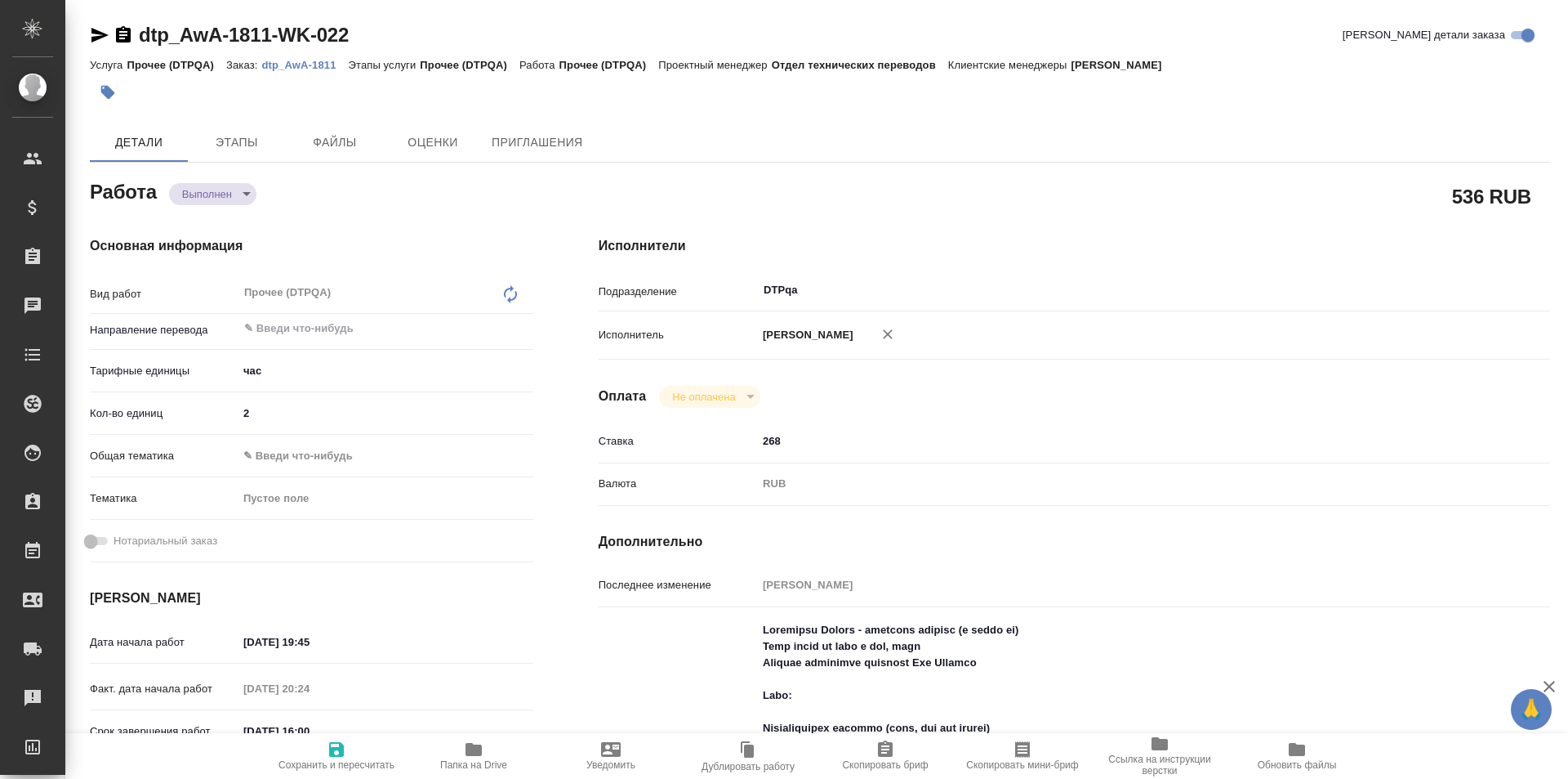
type textarea "x"
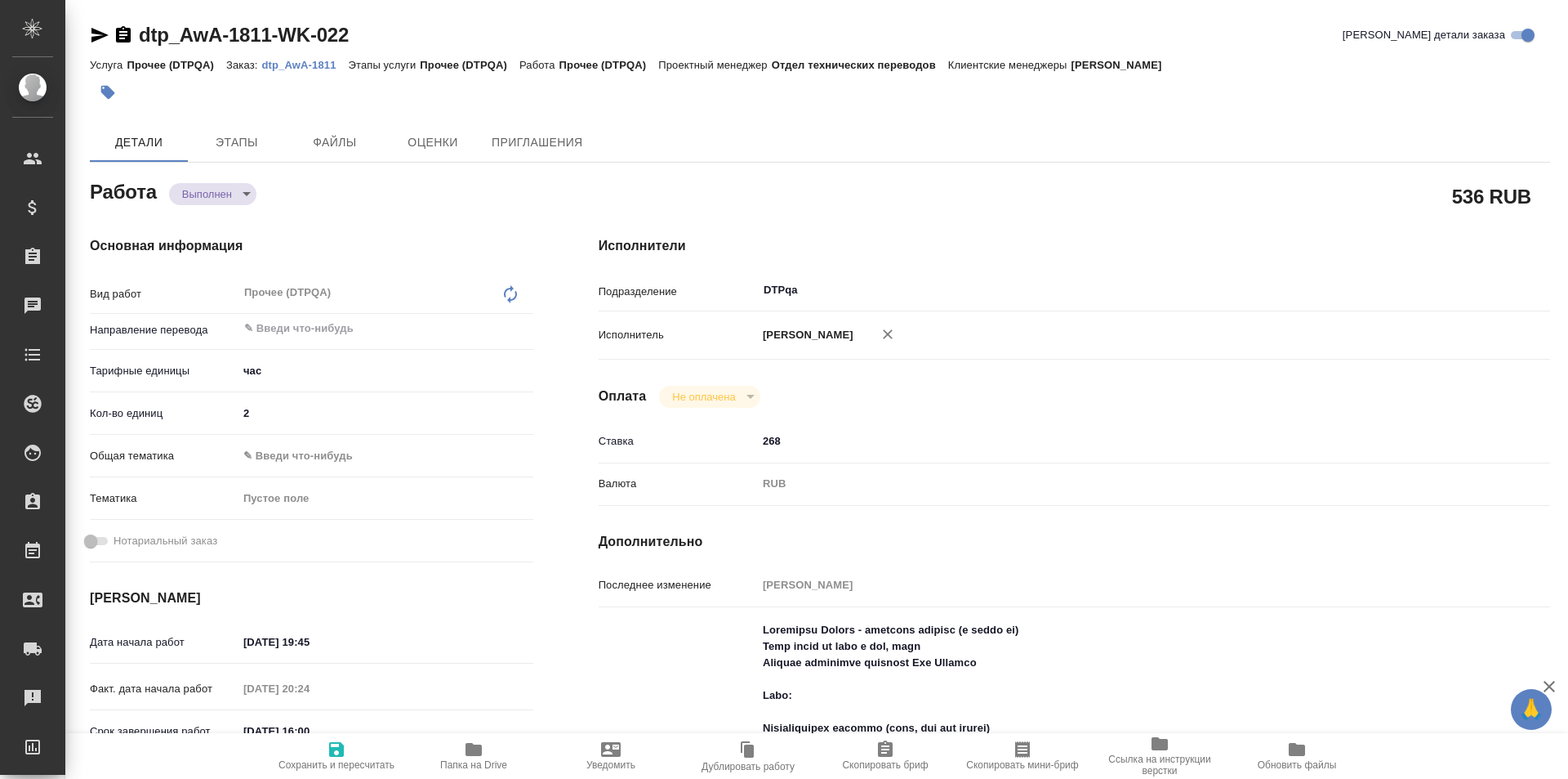
type textarea "x"
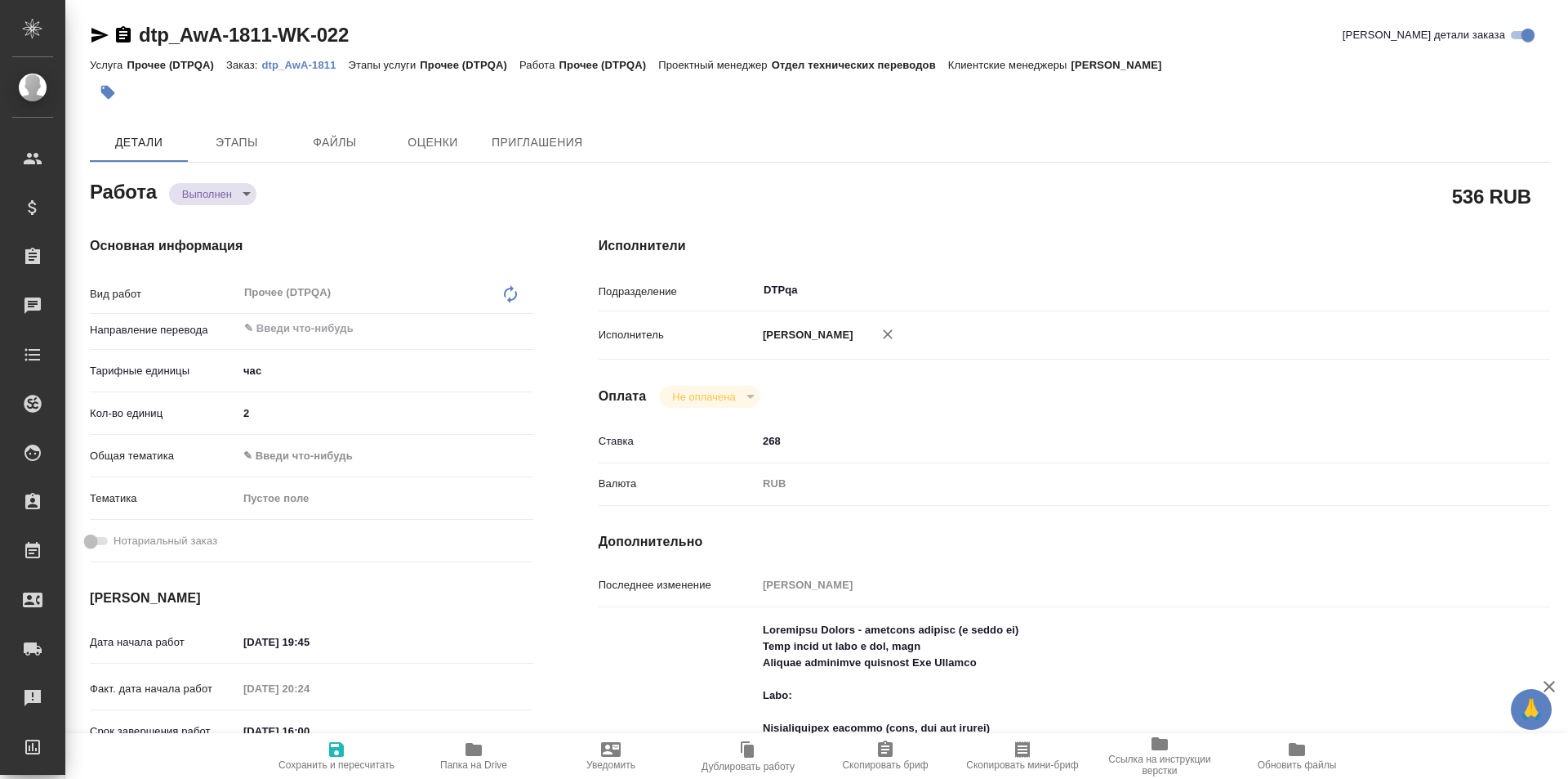
type textarea "x"
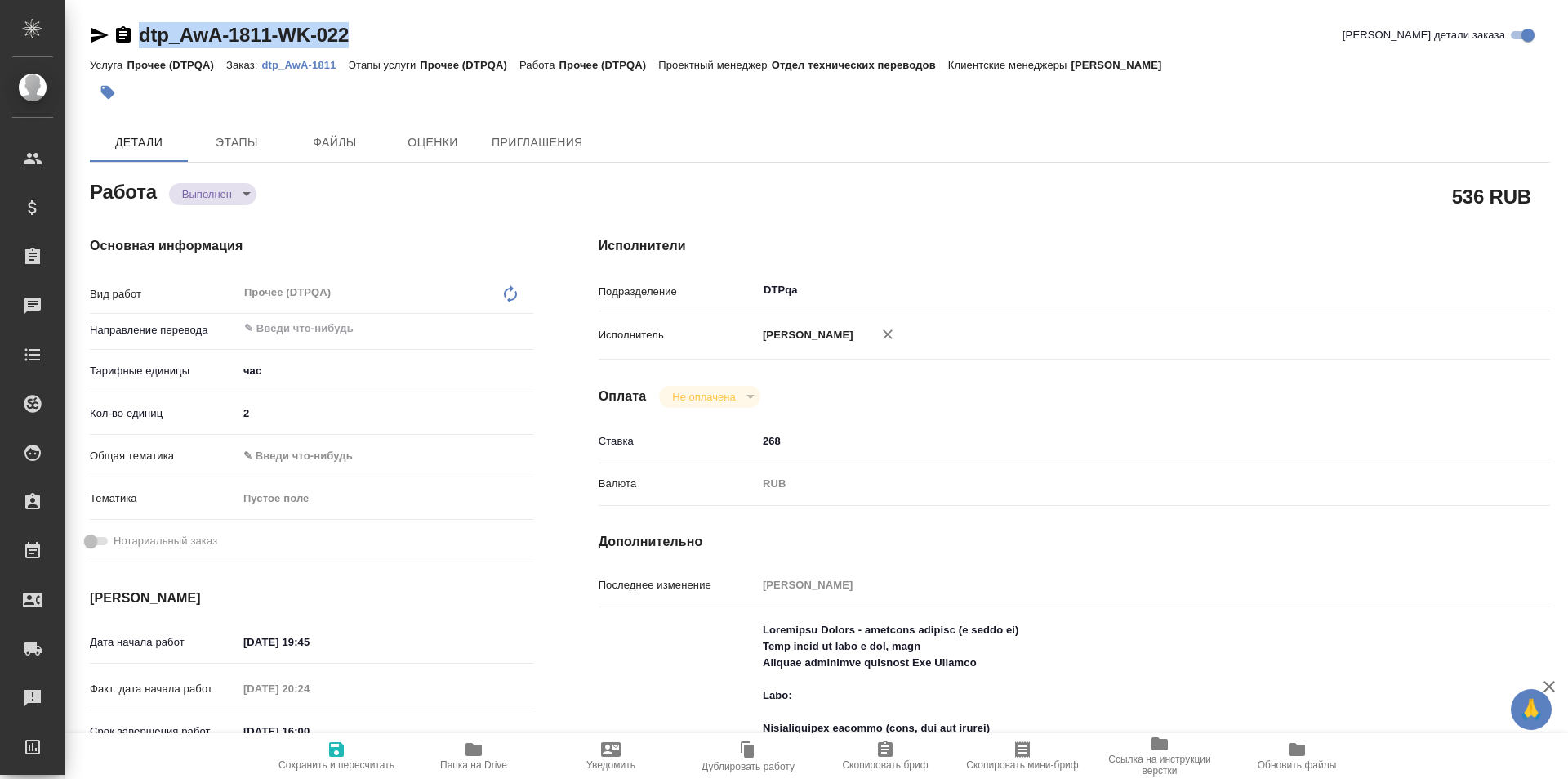
drag, startPoint x: 352, startPoint y: 34, endPoint x: 116, endPoint y: 41, distance: 236.1
click at [115, 40] on div "dtp_AwA-1811-WK-022 Кратко детали заказа" at bounding box center [820, 35] width 1461 height 26
copy link "dtp_AwA-1811-WK-022"
type textarea "x"
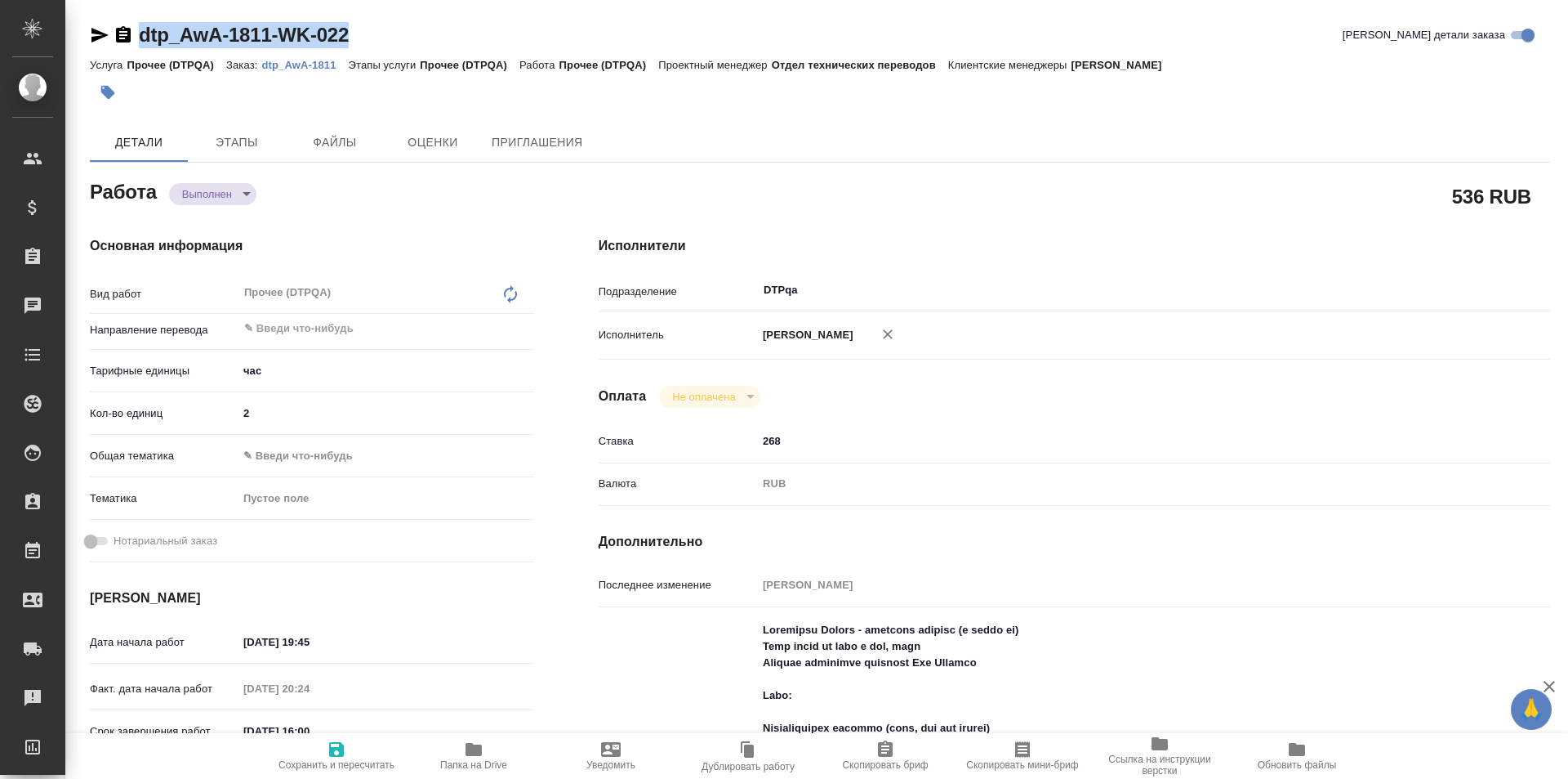
type textarea "x"
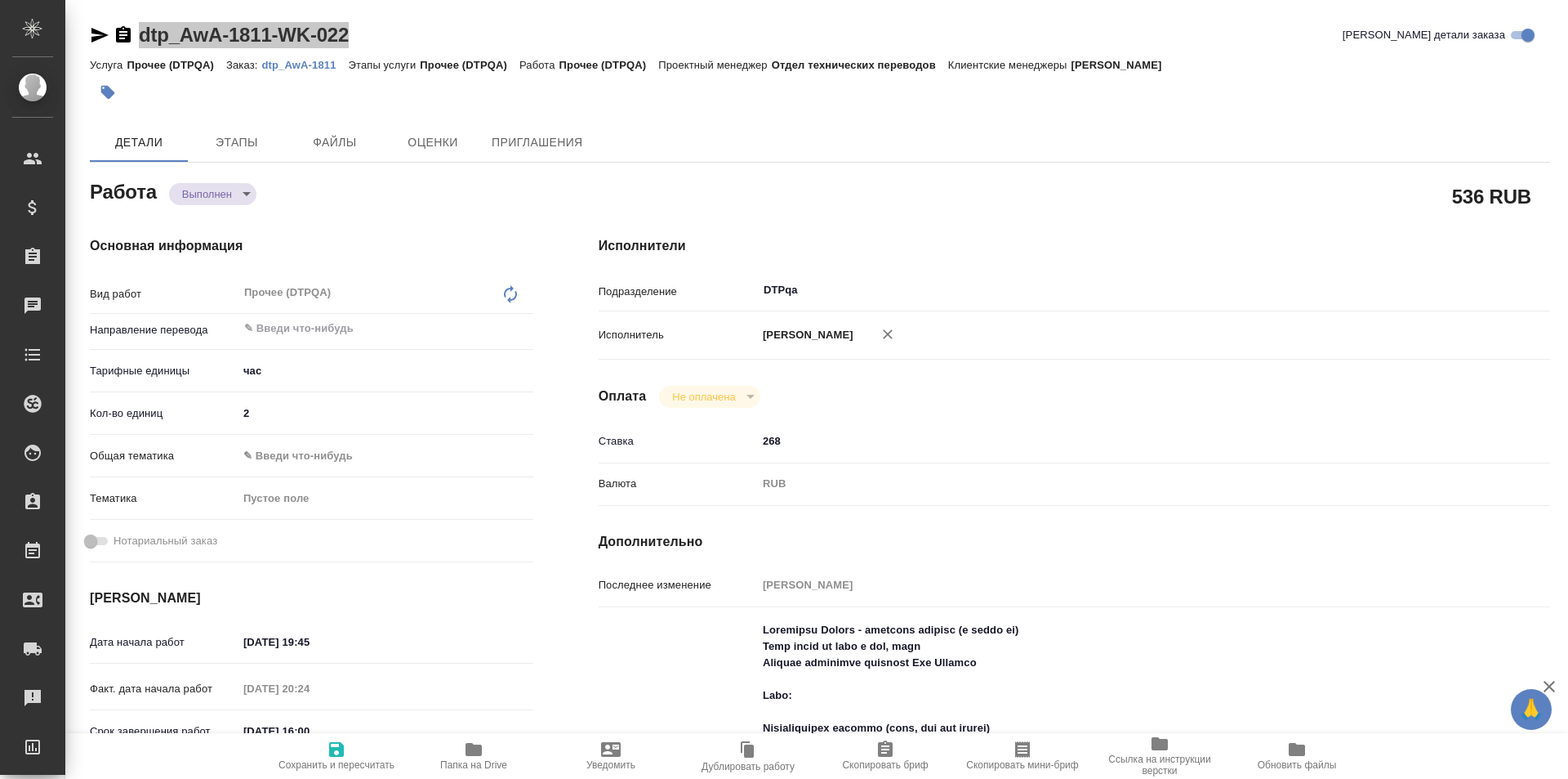
type textarea "x"
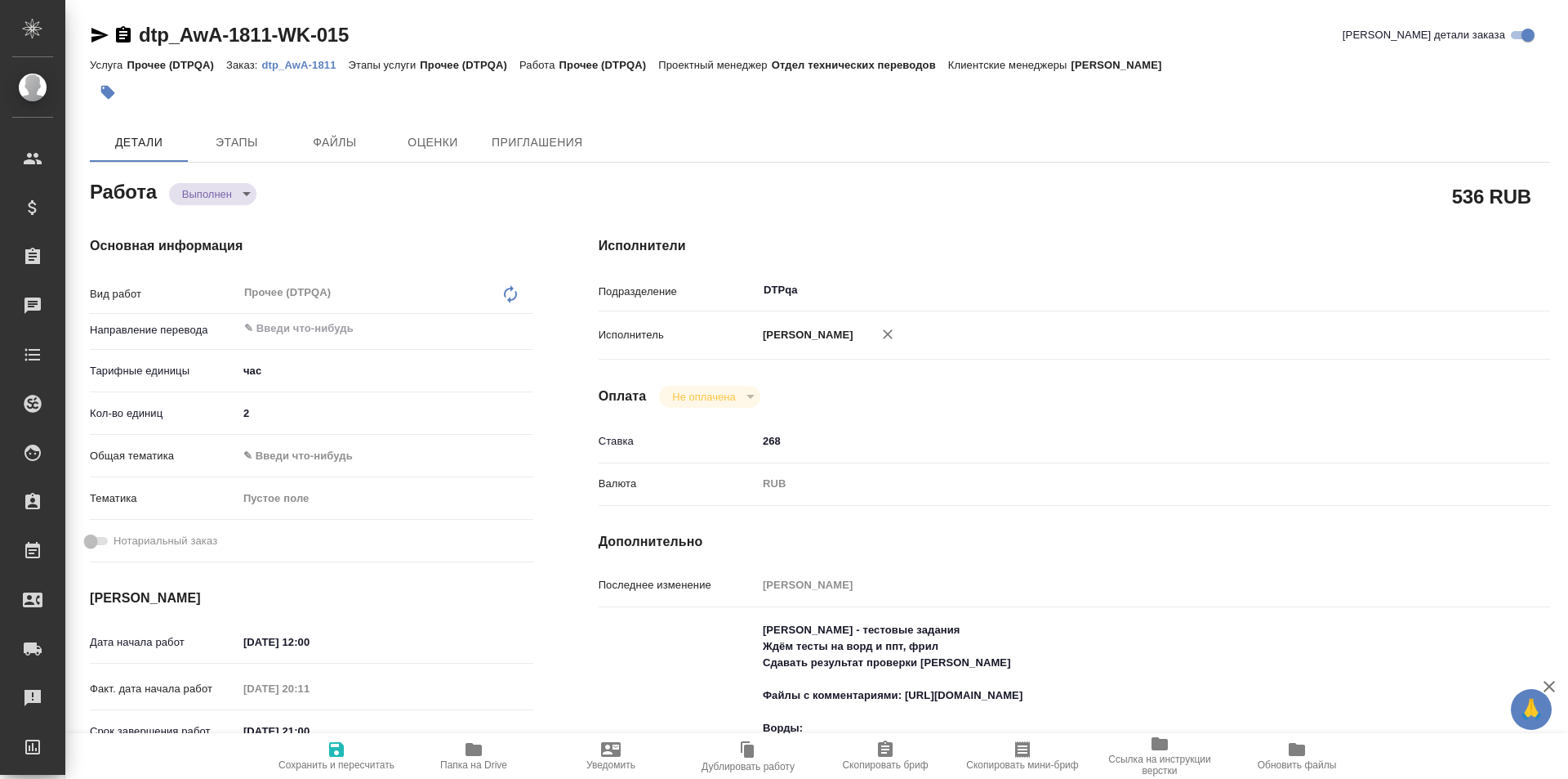
type textarea "x"
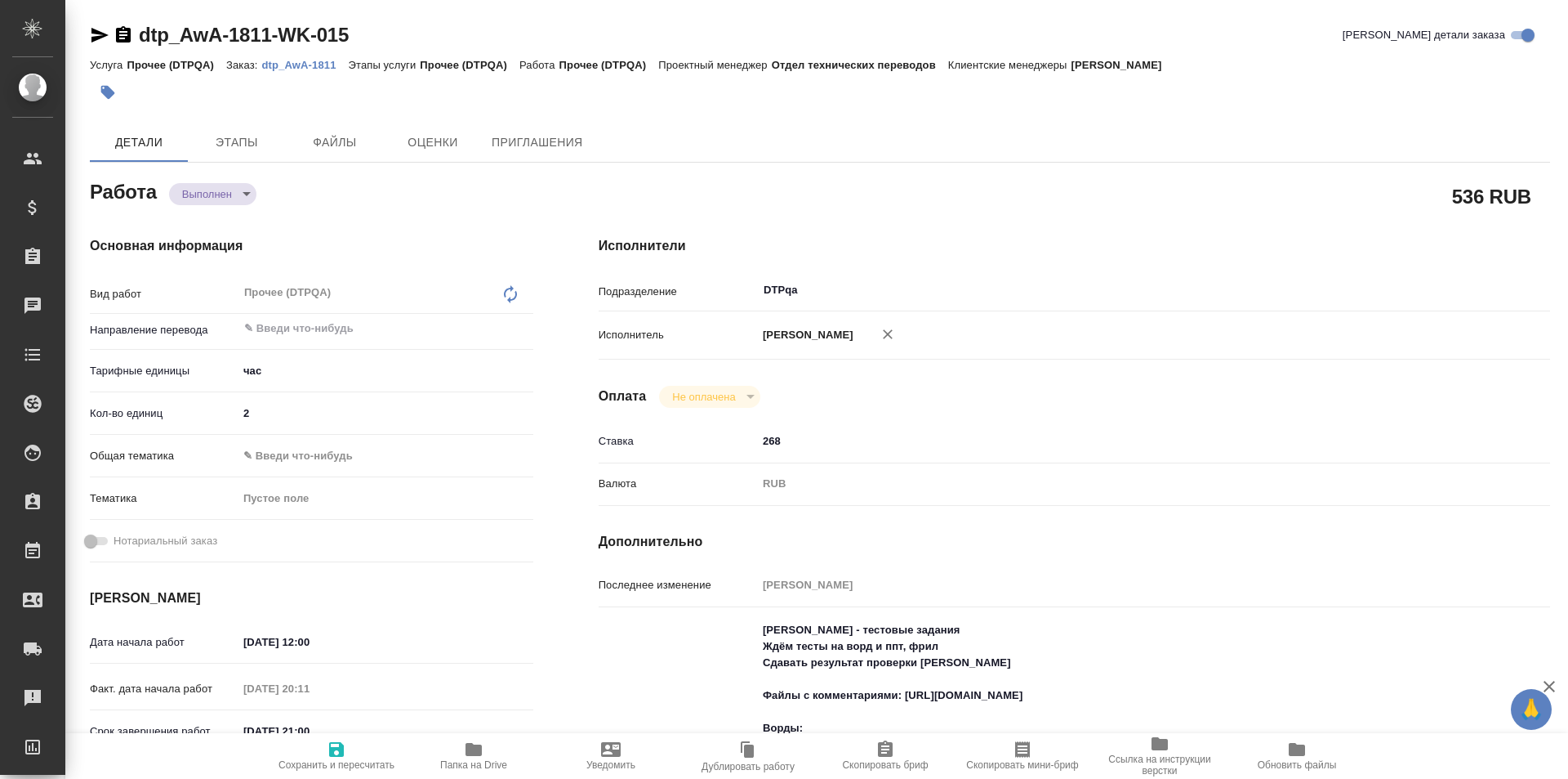
type textarea "x"
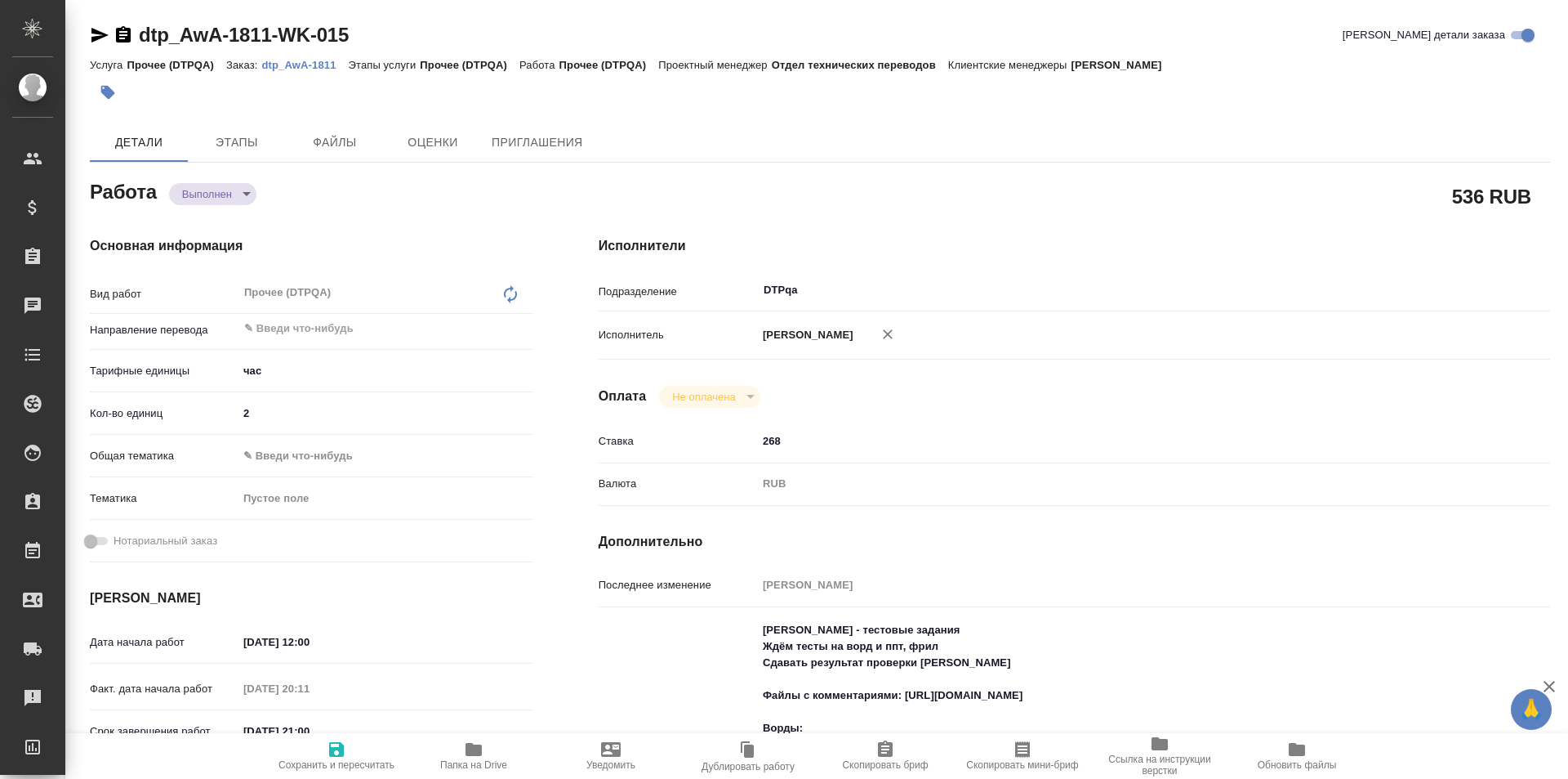
type textarea "x"
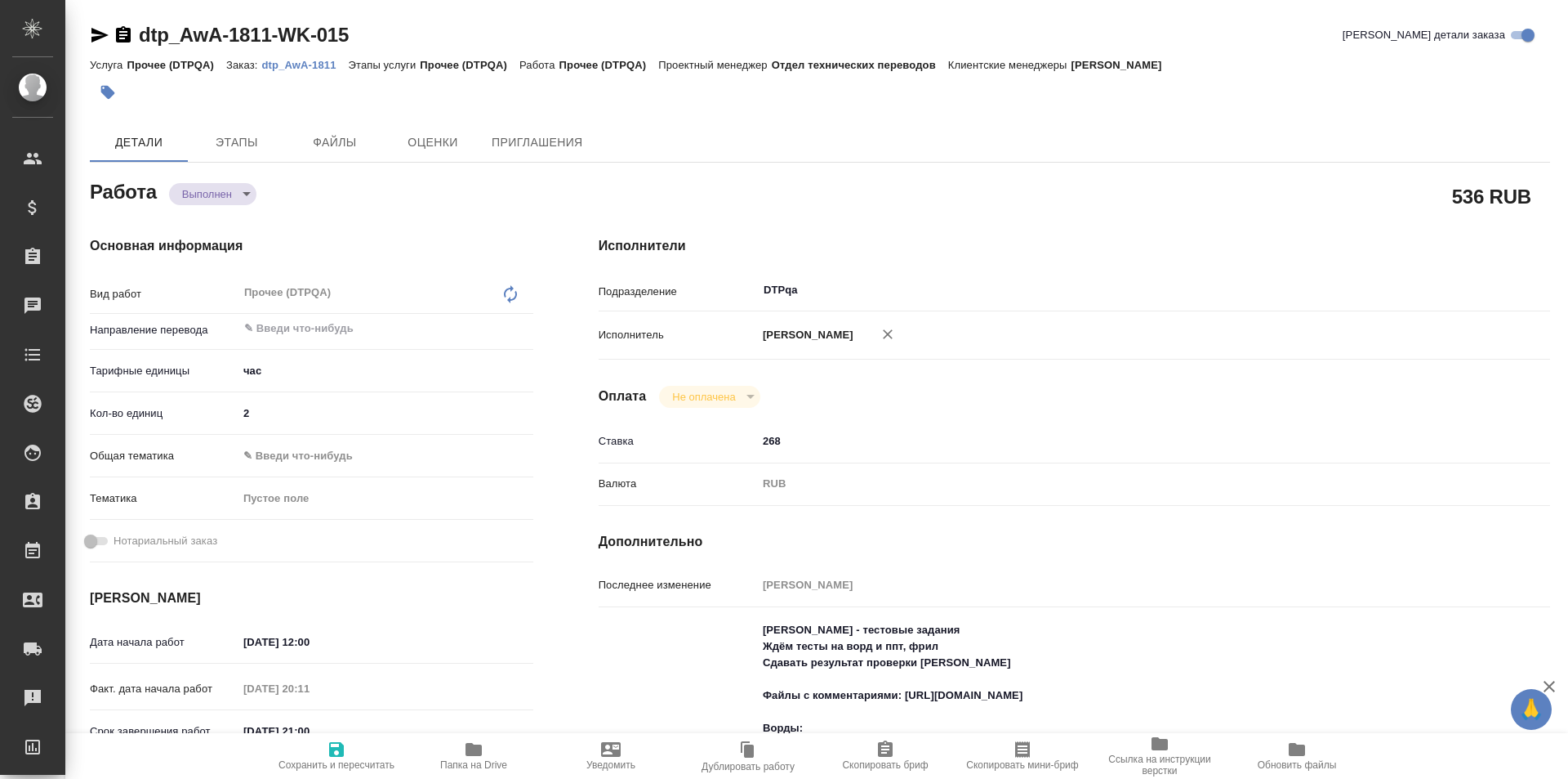
type textarea "x"
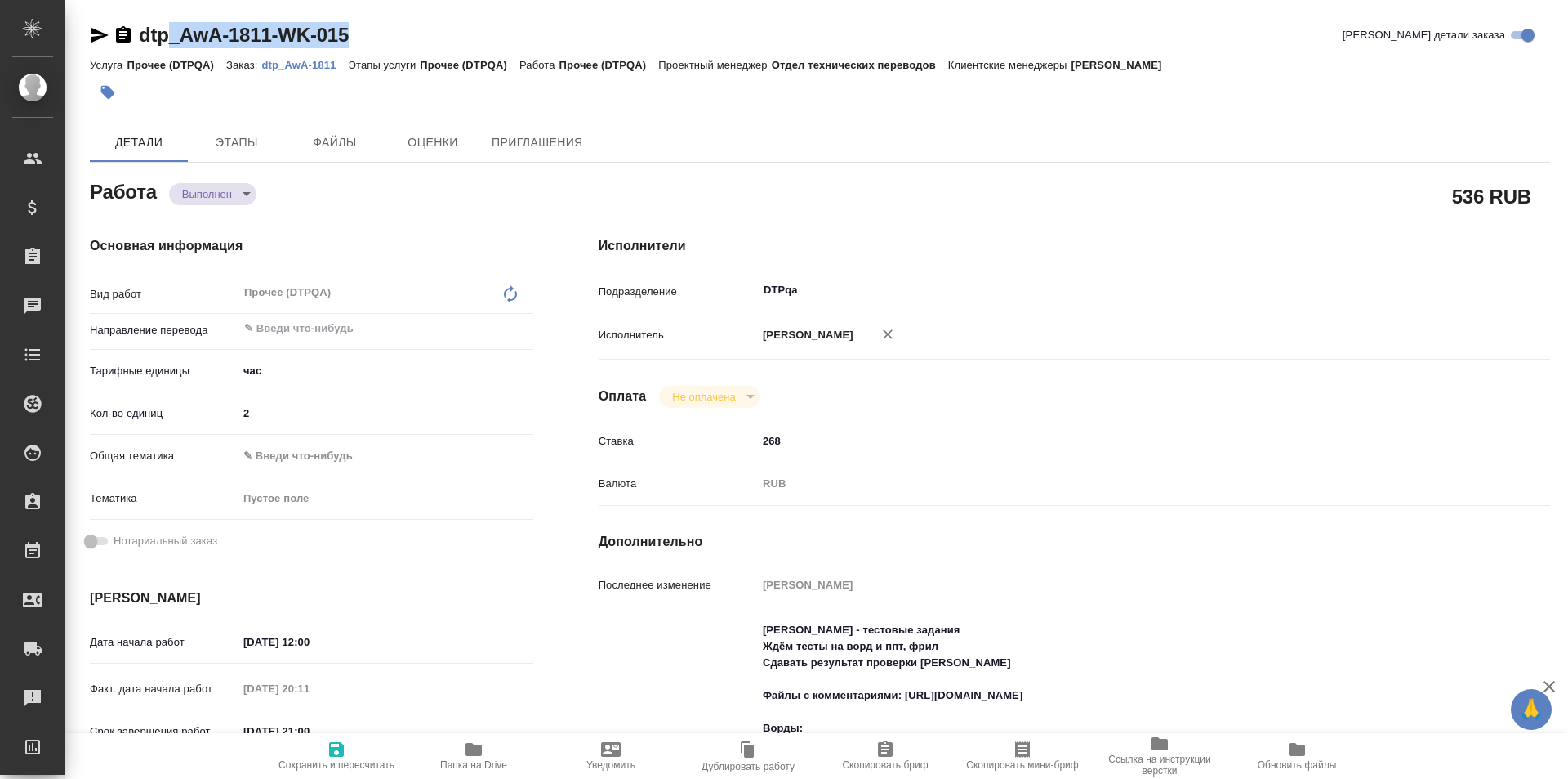
type textarea "x"
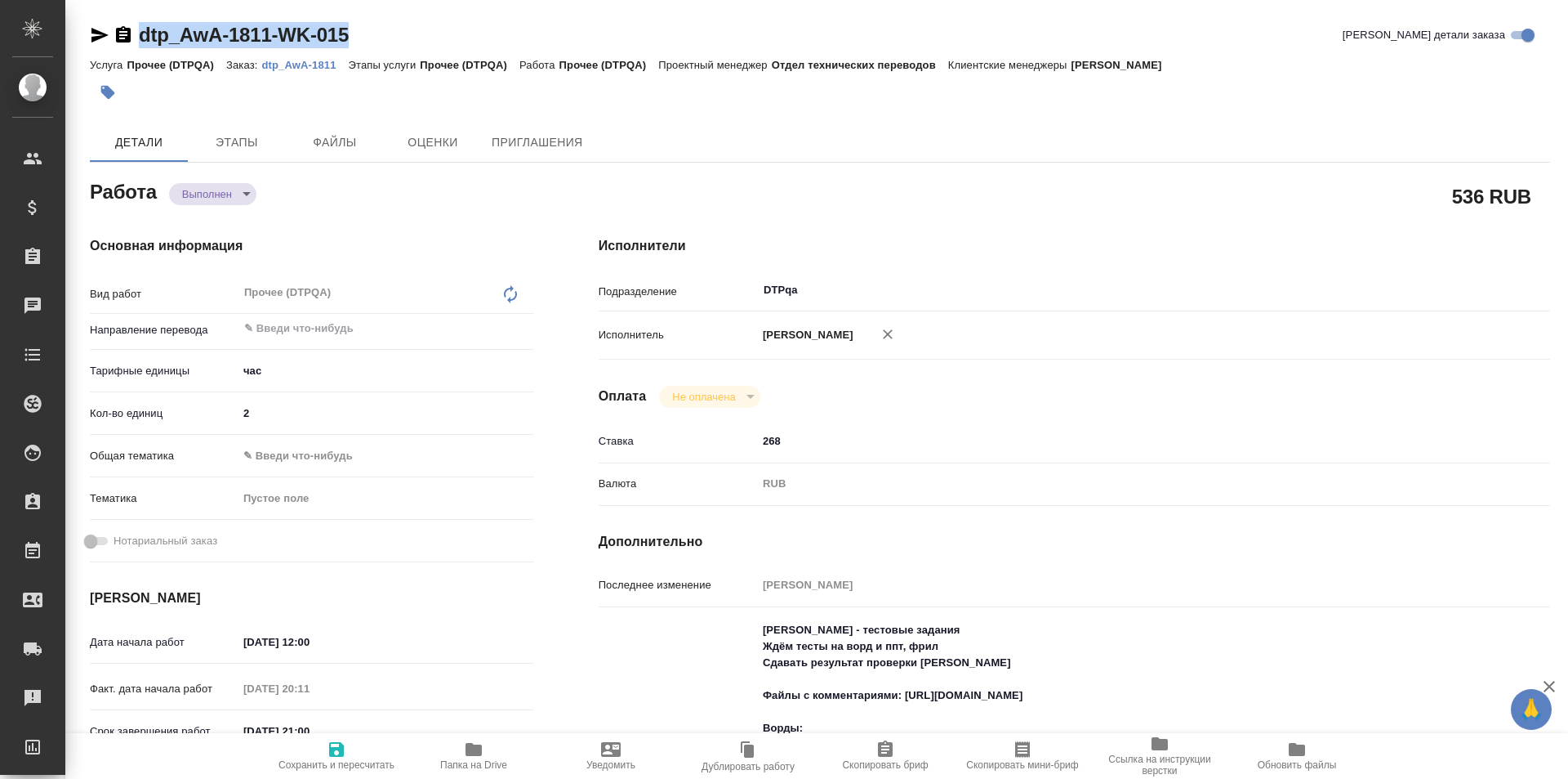
drag, startPoint x: 370, startPoint y: 27, endPoint x: 111, endPoint y: 33, distance: 259.1
click at [111, 33] on div "dtp_AwA-1811-WK-015 Кратко детали заказа" at bounding box center [820, 35] width 1461 height 26
copy link "dtp_AwA-1811-WK-015"
type textarea "x"
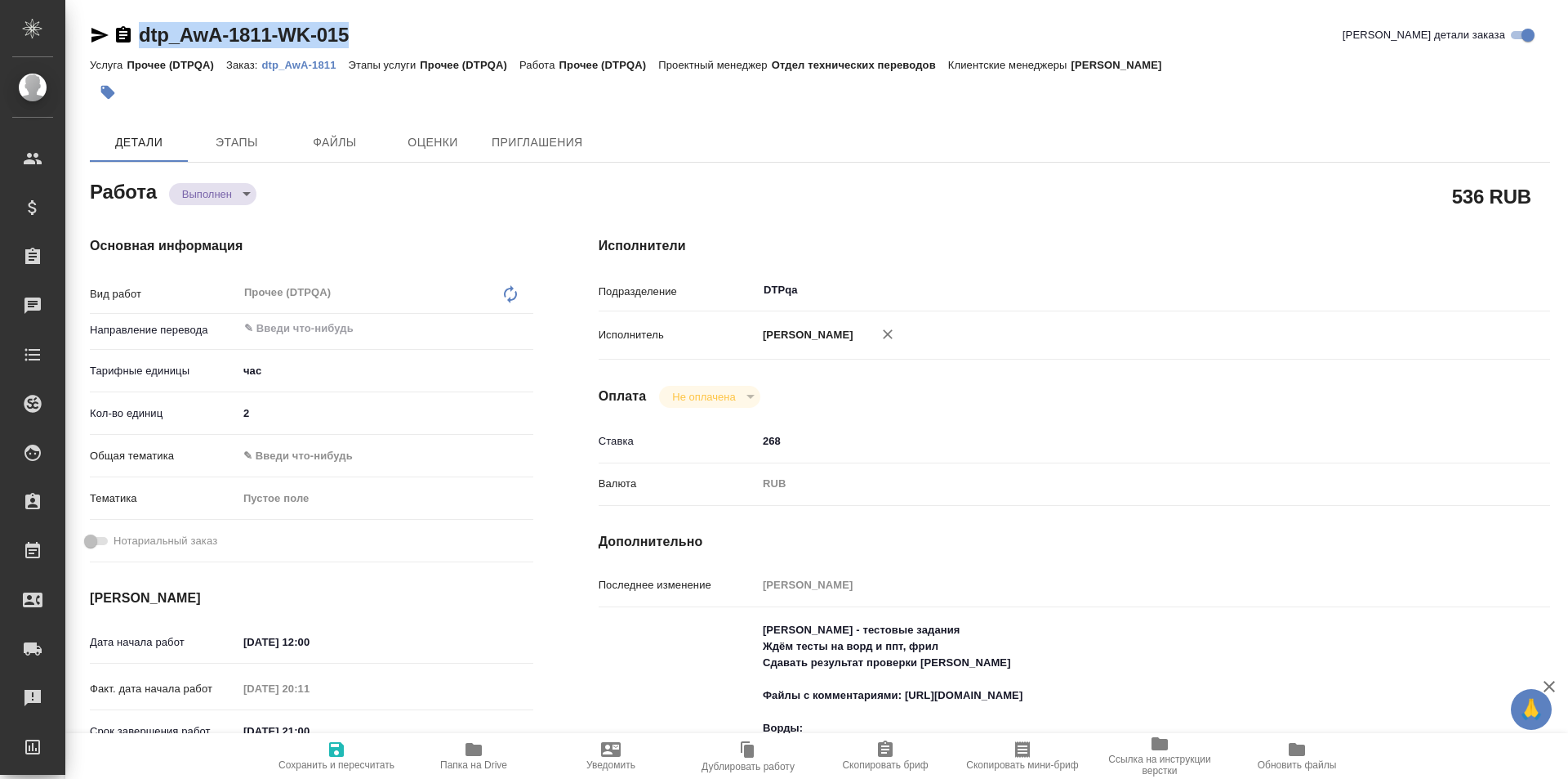
type textarea "x"
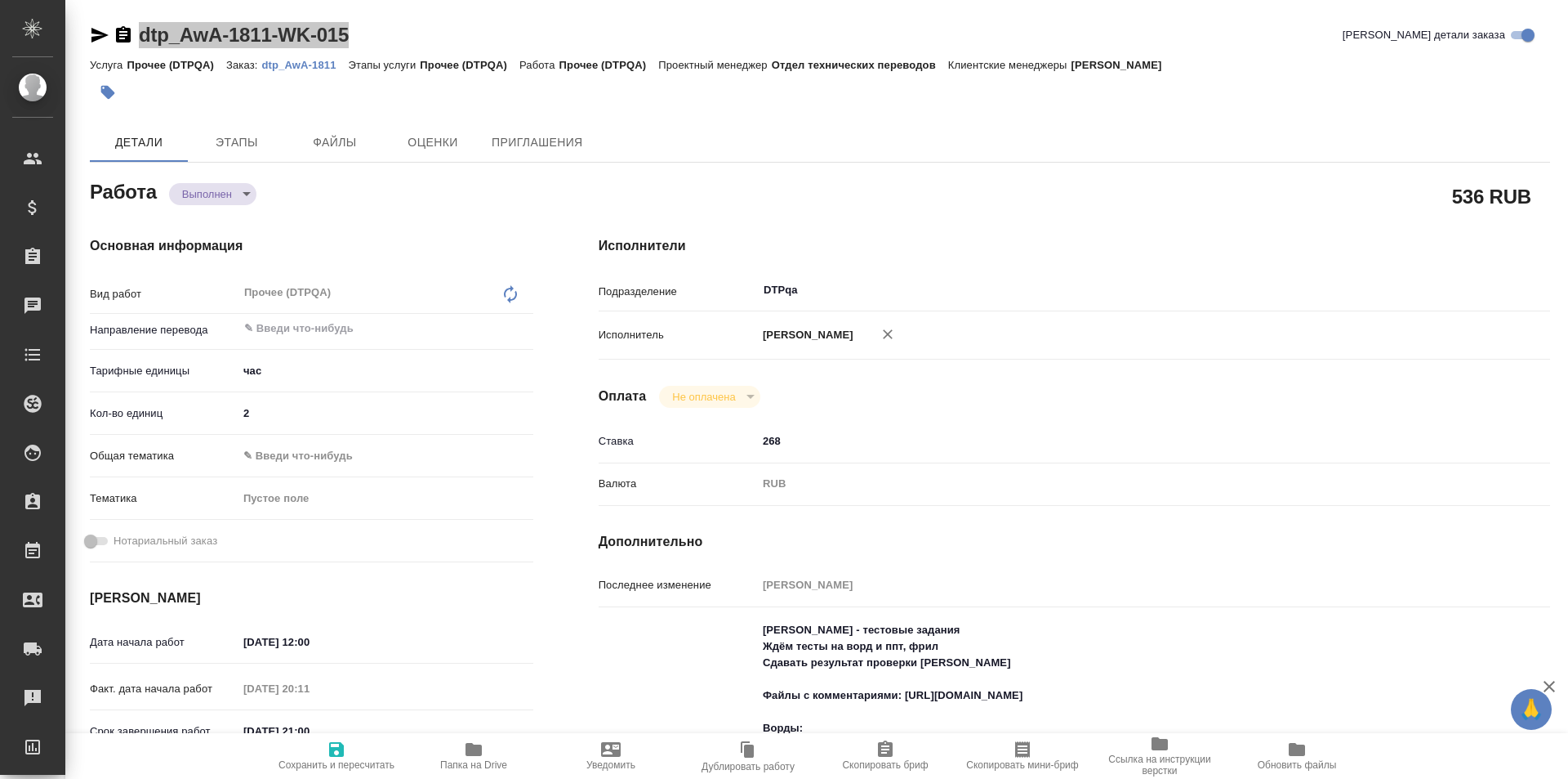
type textarea "x"
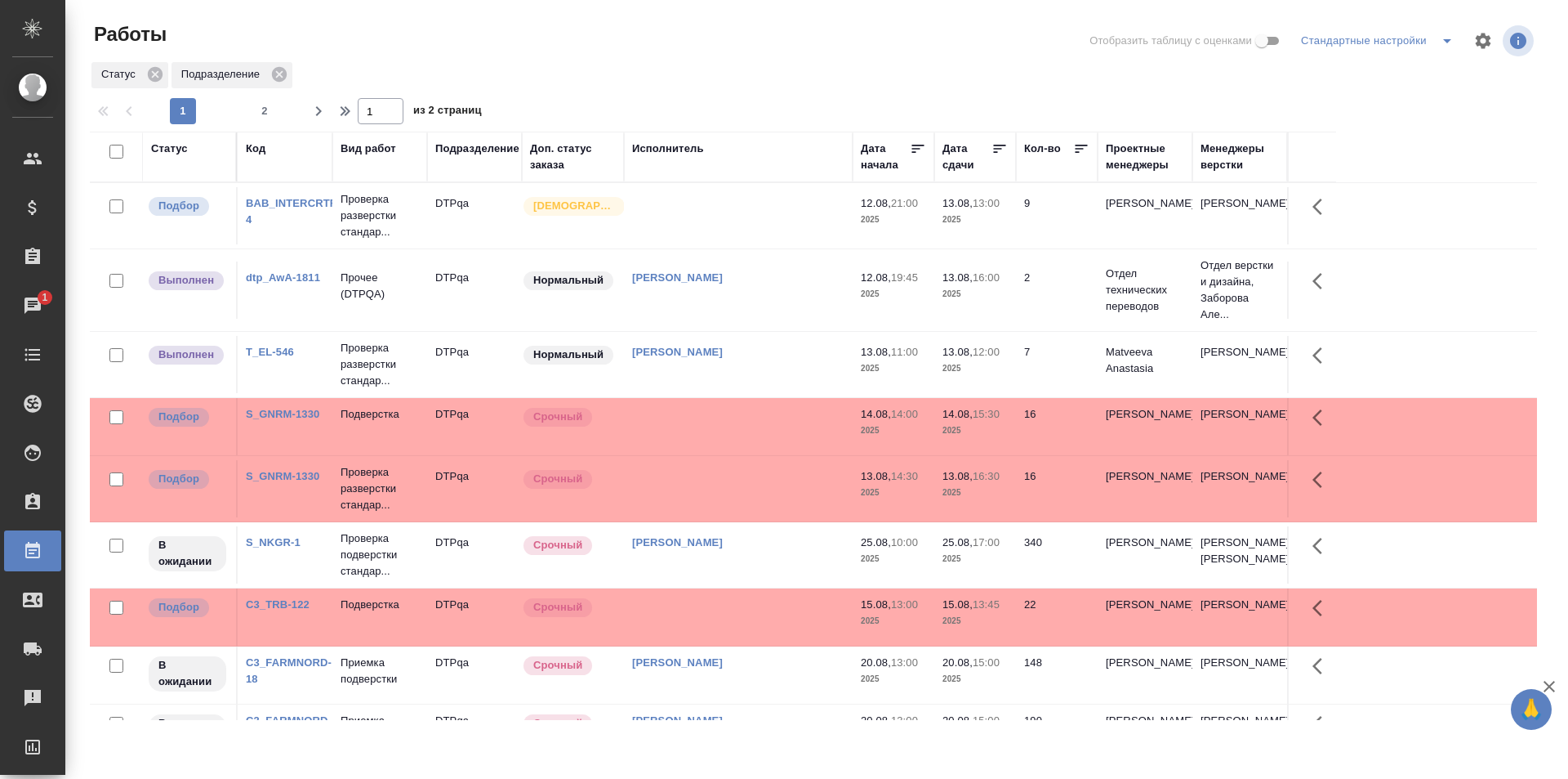
click at [732, 212] on td at bounding box center [738, 216] width 229 height 57
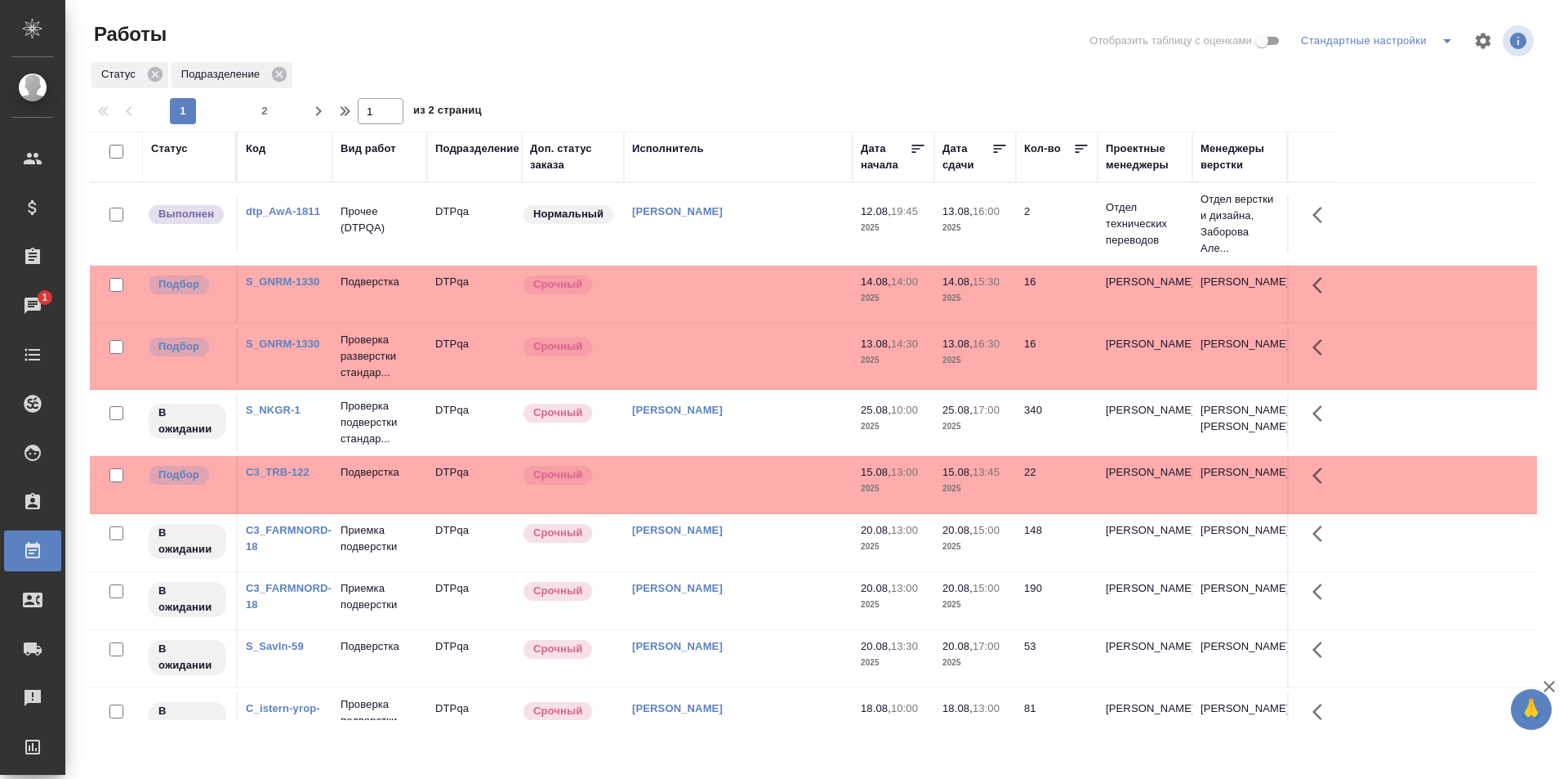
click at [279, 102] on div "1 2" at bounding box center [223, 112] width 163 height 26
click at [271, 106] on span "2" at bounding box center [265, 112] width 26 height 16
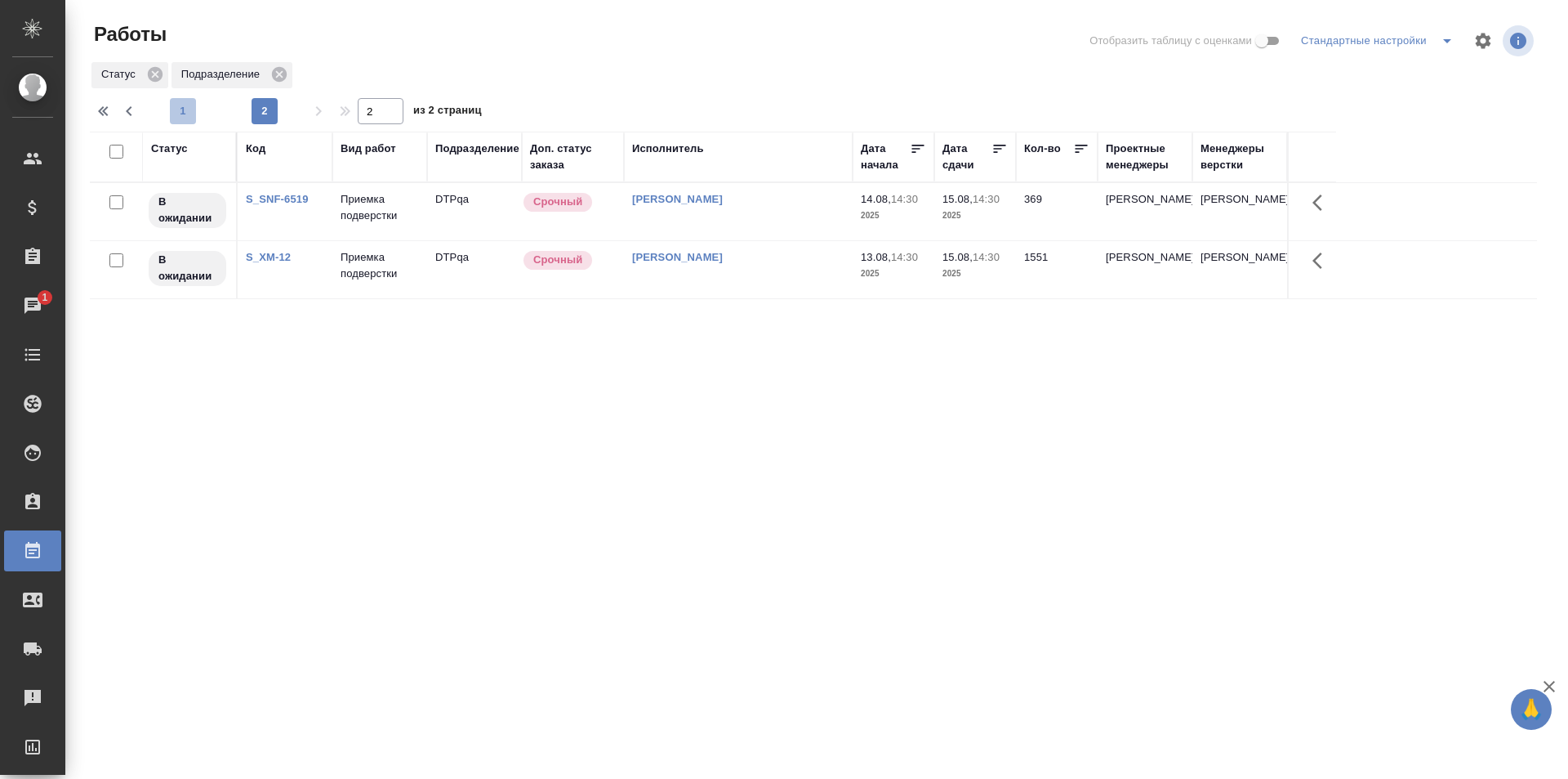
click at [180, 105] on span "1" at bounding box center [183, 112] width 26 height 16
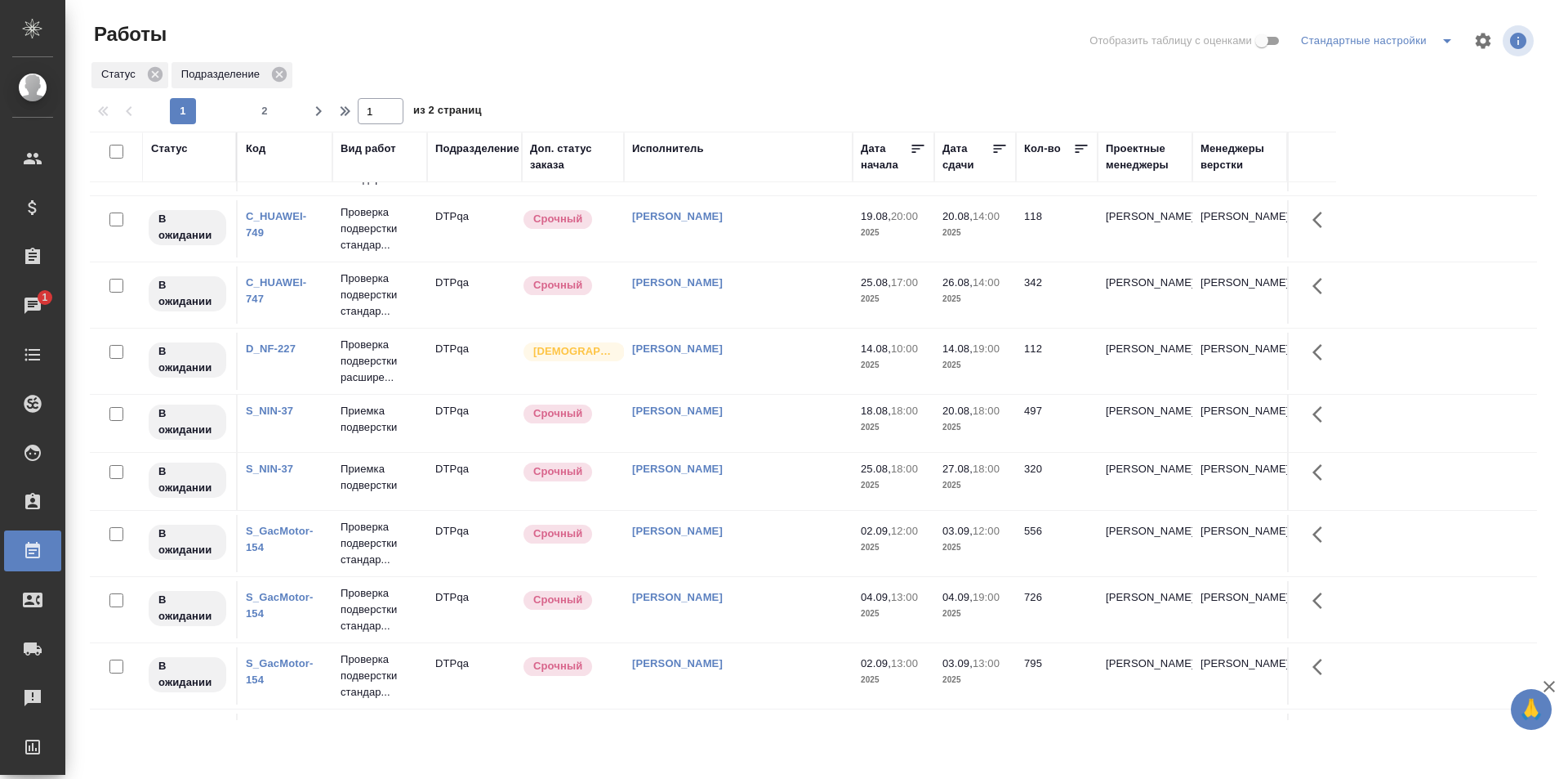
scroll to position [1053, 0]
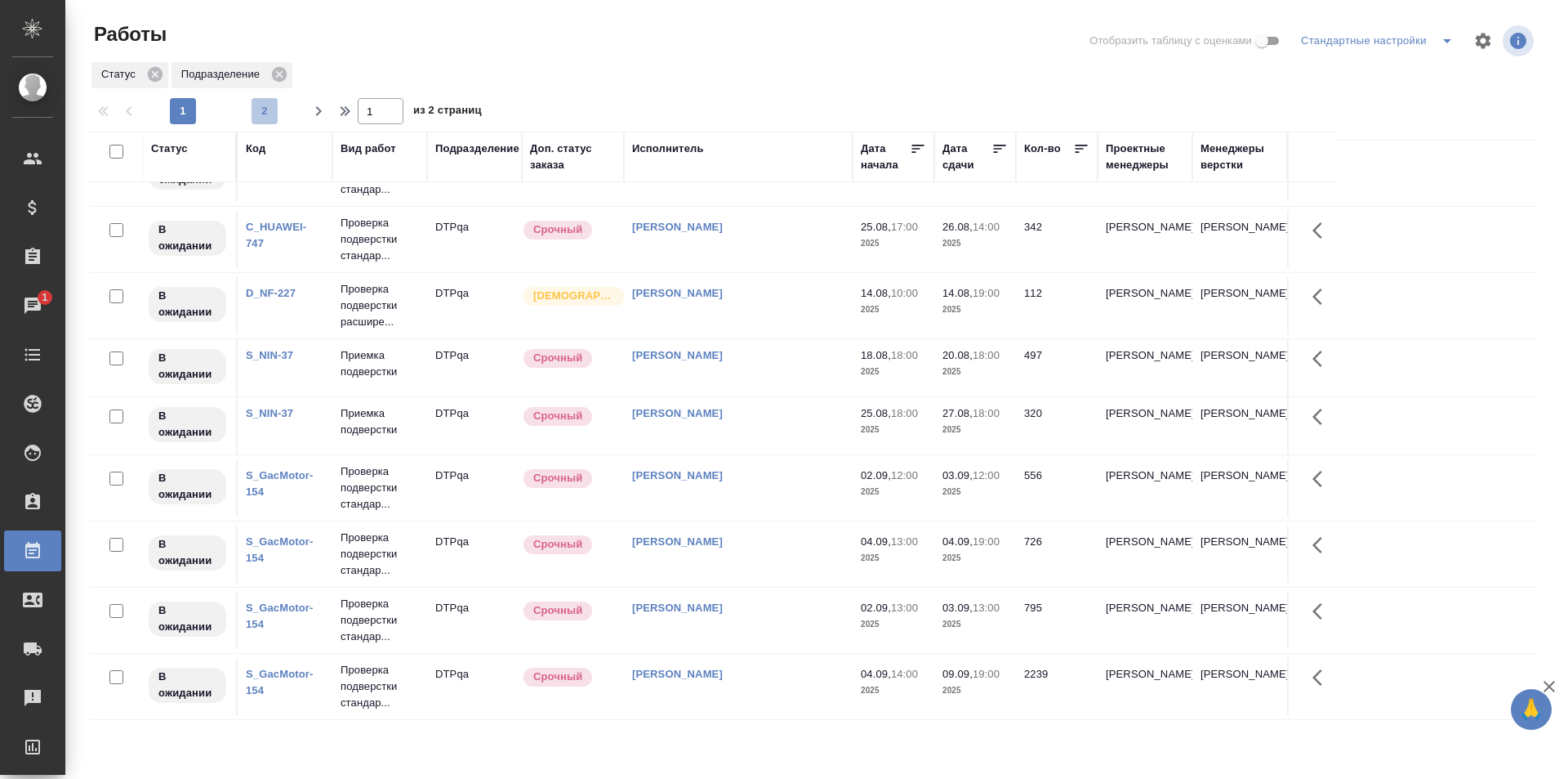
click at [271, 114] on span "2" at bounding box center [265, 112] width 26 height 16
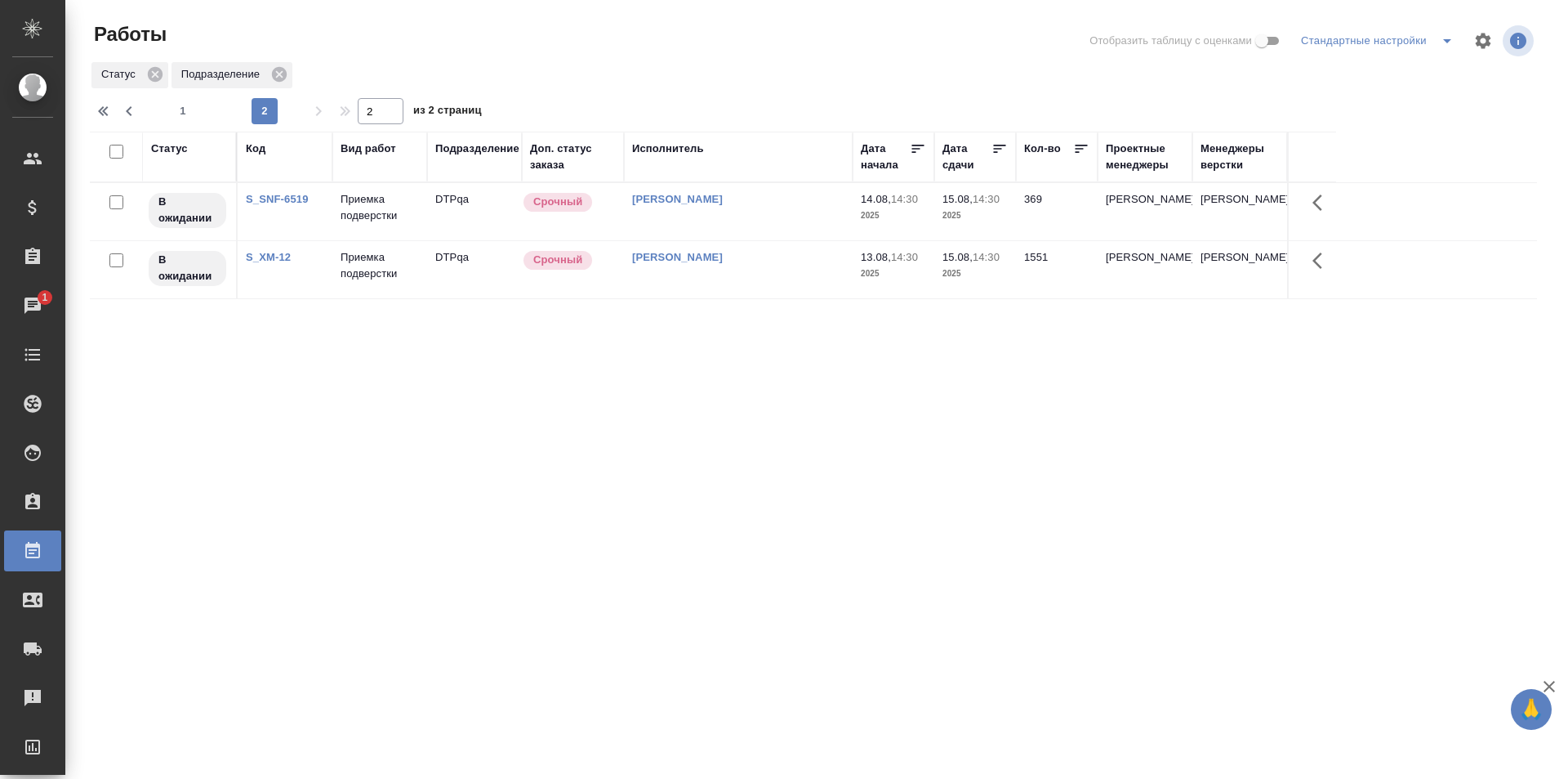
scroll to position [0, 0]
click at [188, 113] on span "1" at bounding box center [183, 112] width 26 height 16
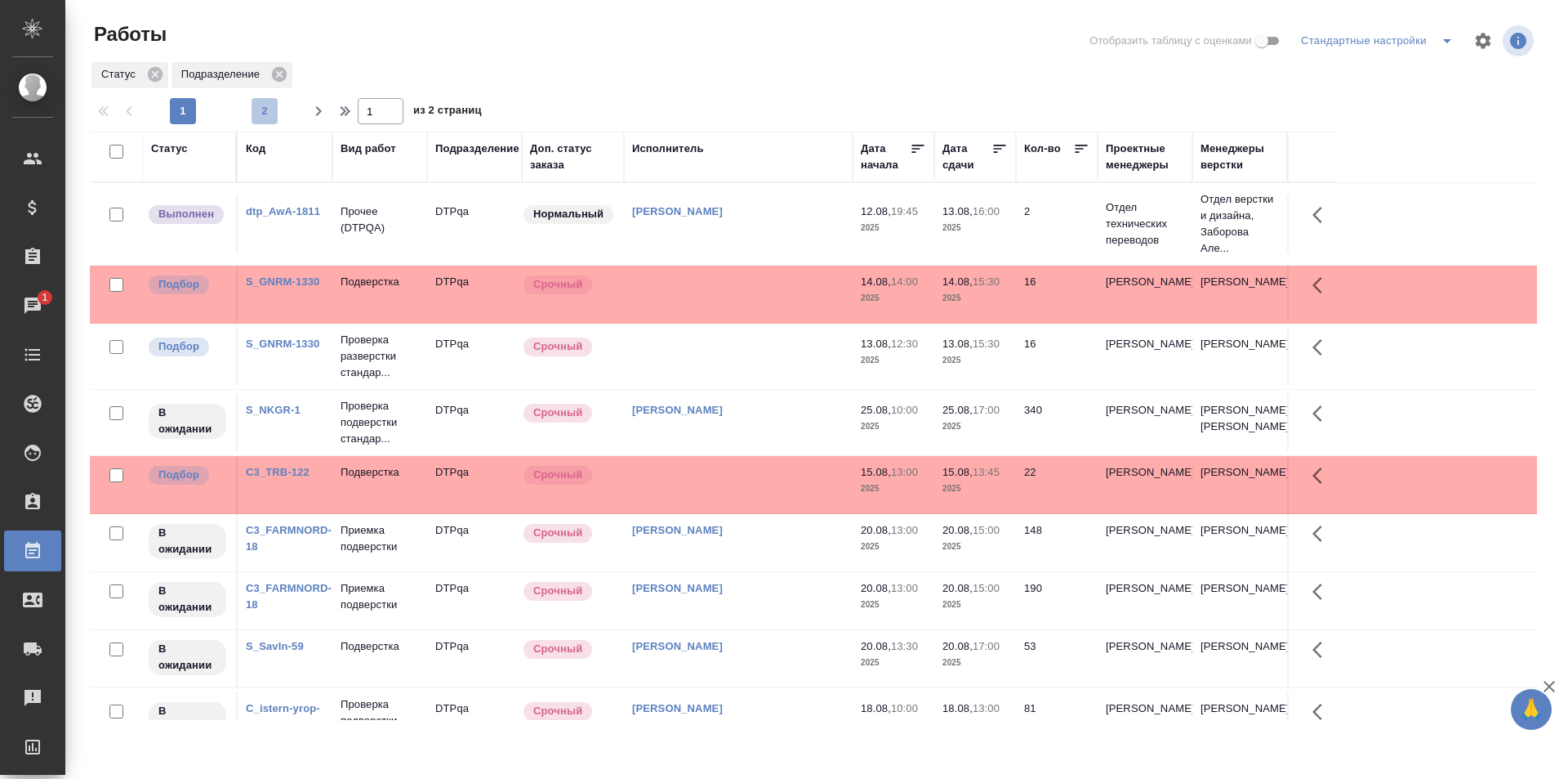
click at [269, 106] on span "2" at bounding box center [265, 112] width 26 height 16
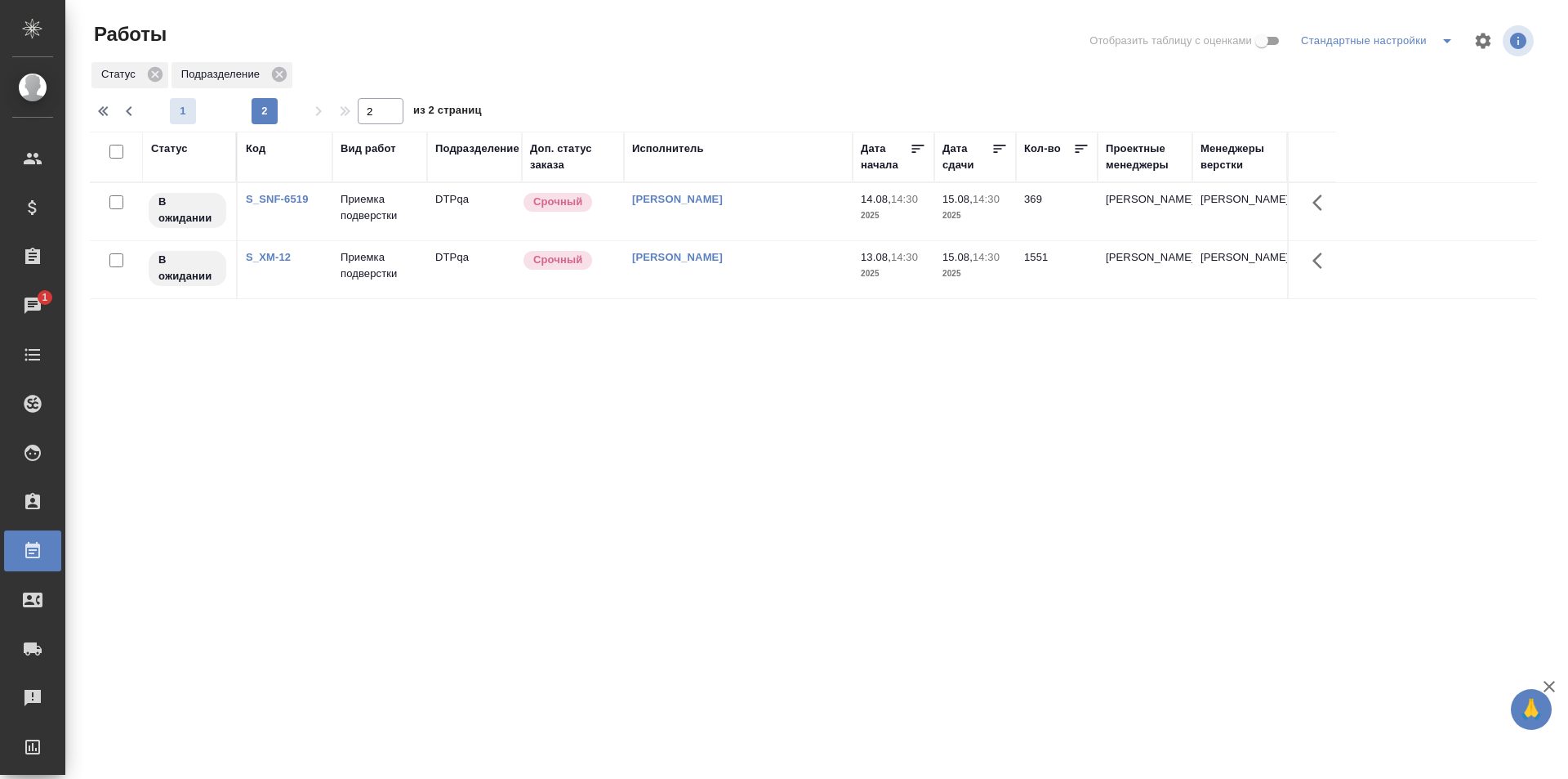
click at [188, 112] on span "1" at bounding box center [183, 112] width 26 height 16
type input "1"
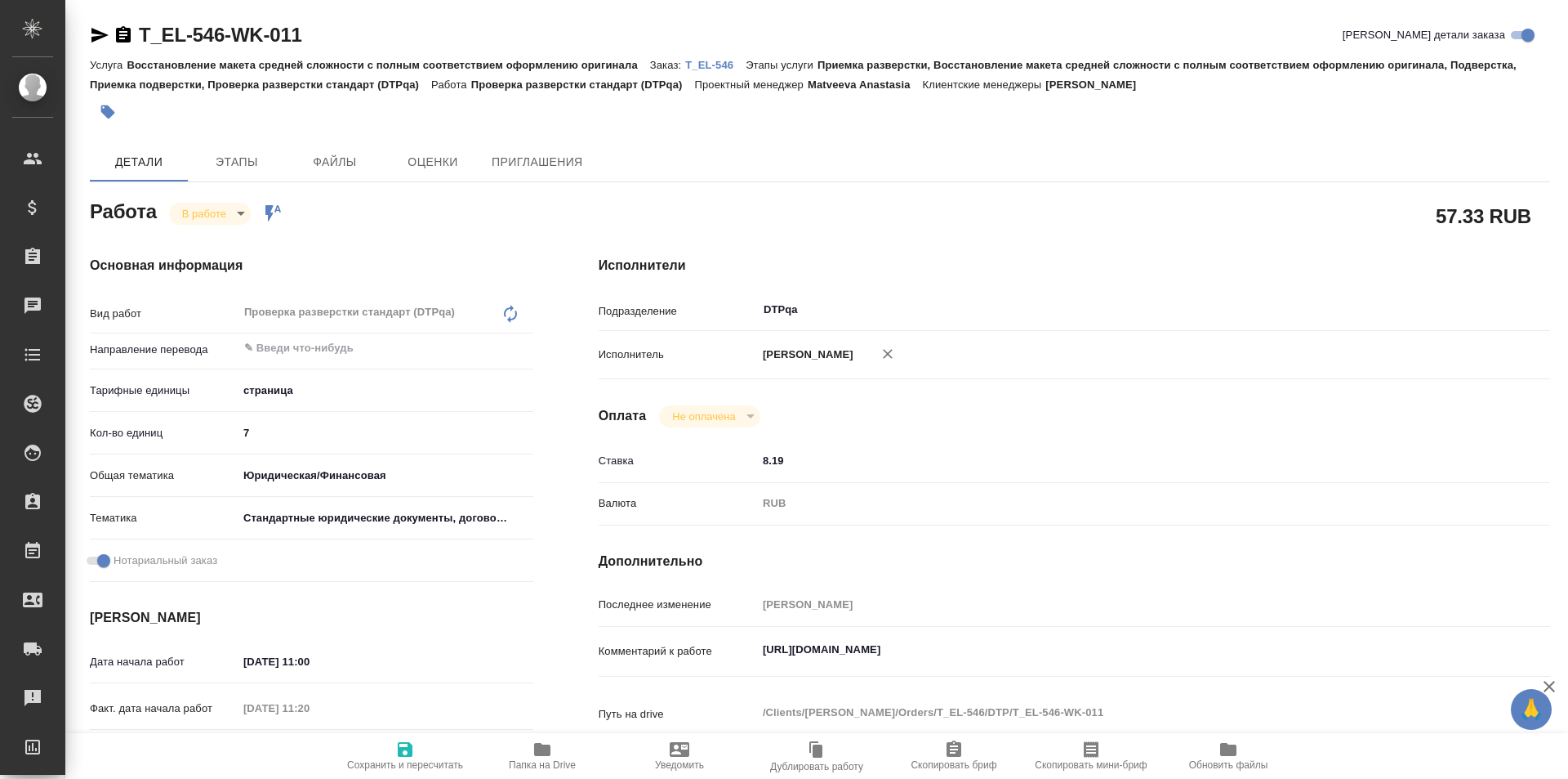
type textarea "x"
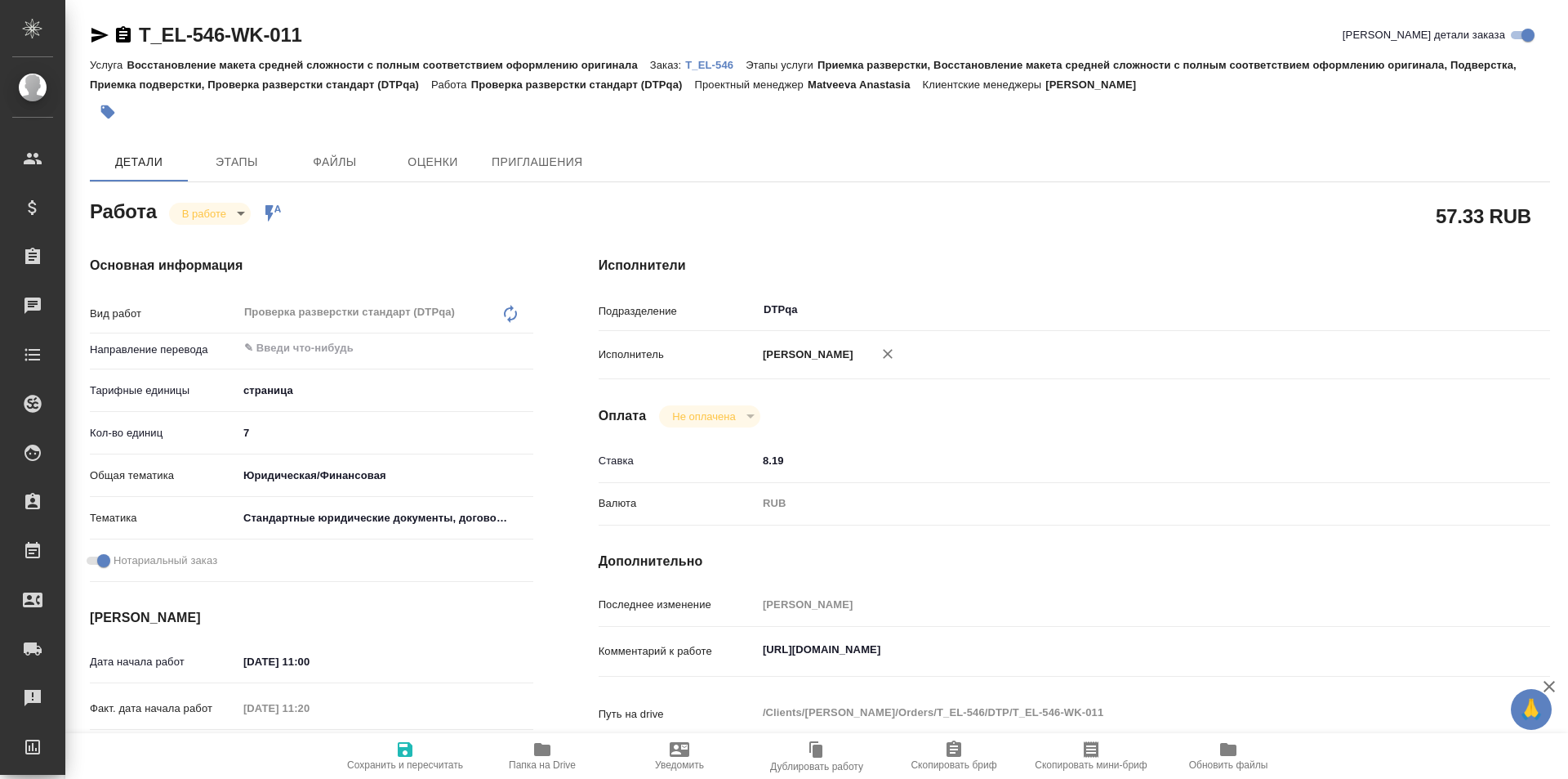
type textarea "x"
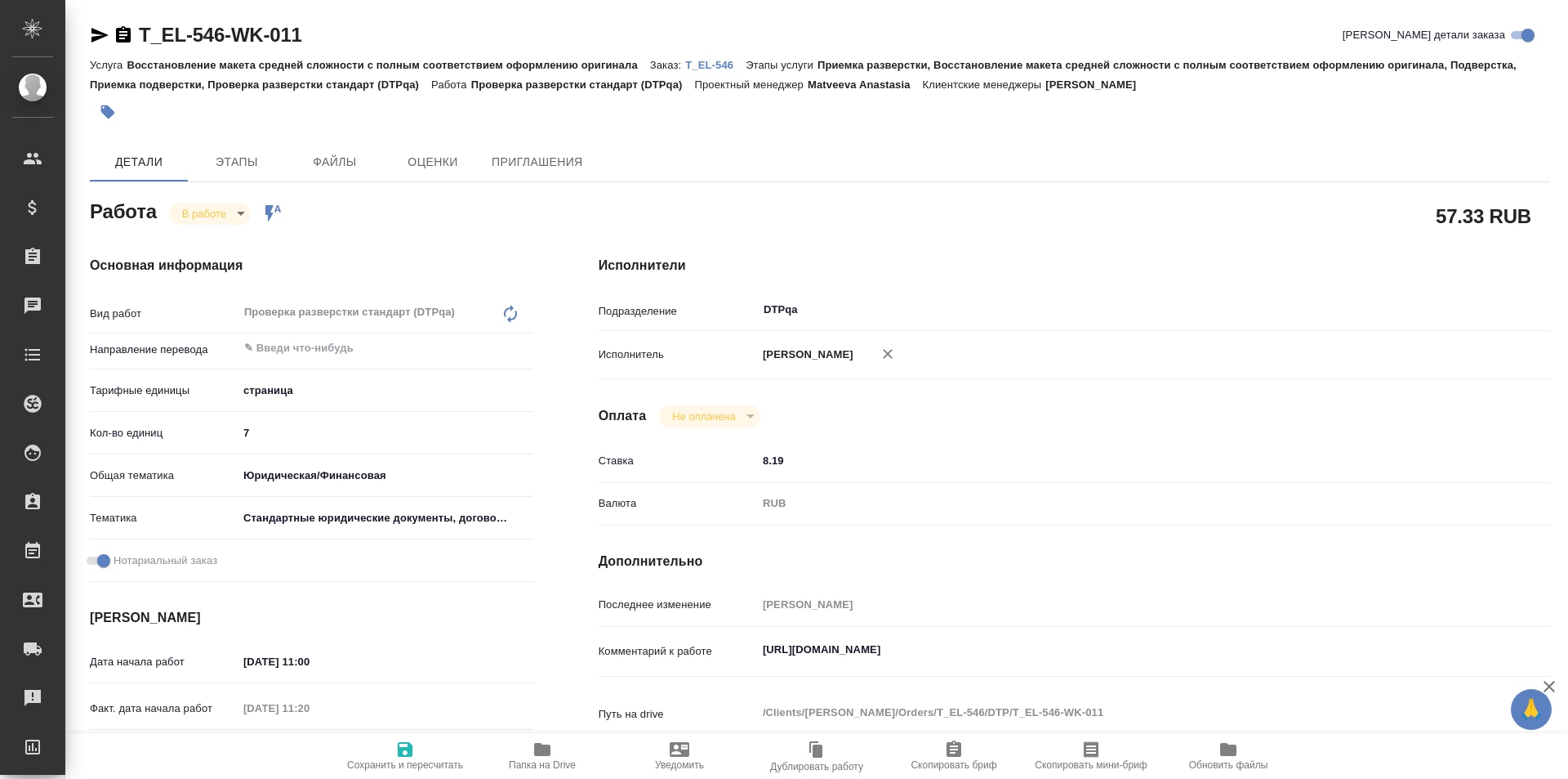
type textarea "x"
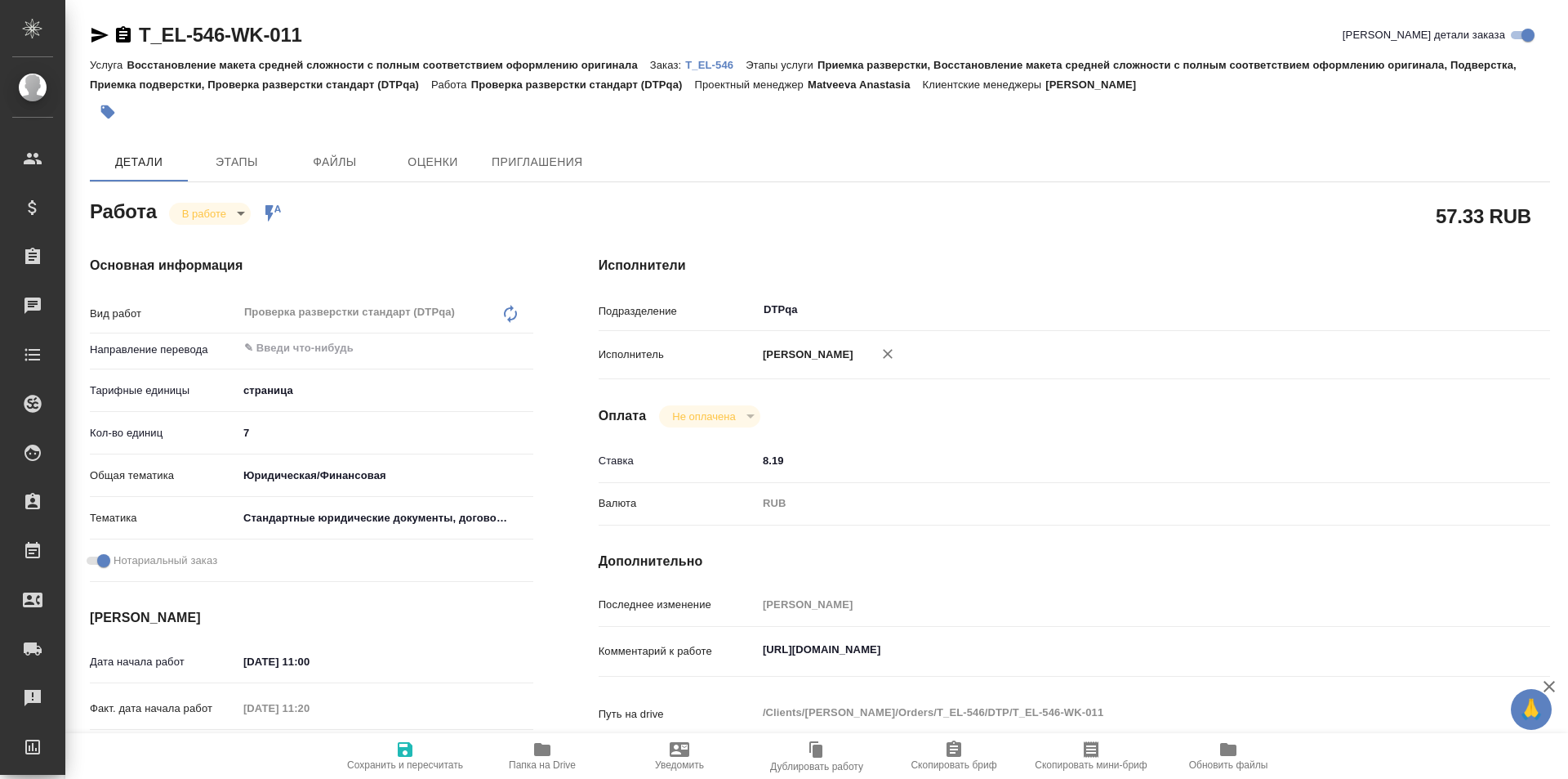
click at [541, 759] on span "Папка на Drive" at bounding box center [543, 765] width 67 height 11
type textarea "x"
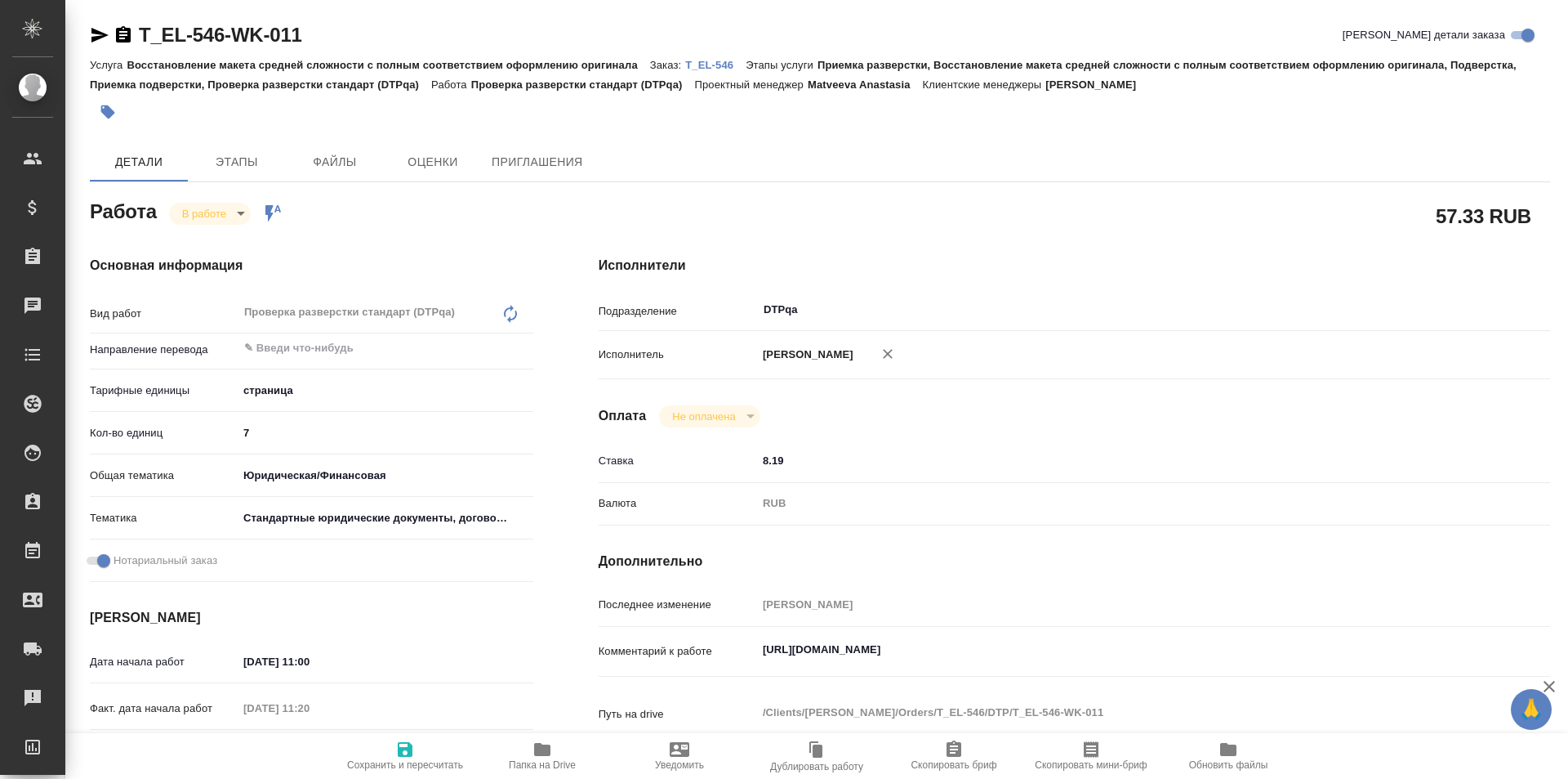
type textarea "x"
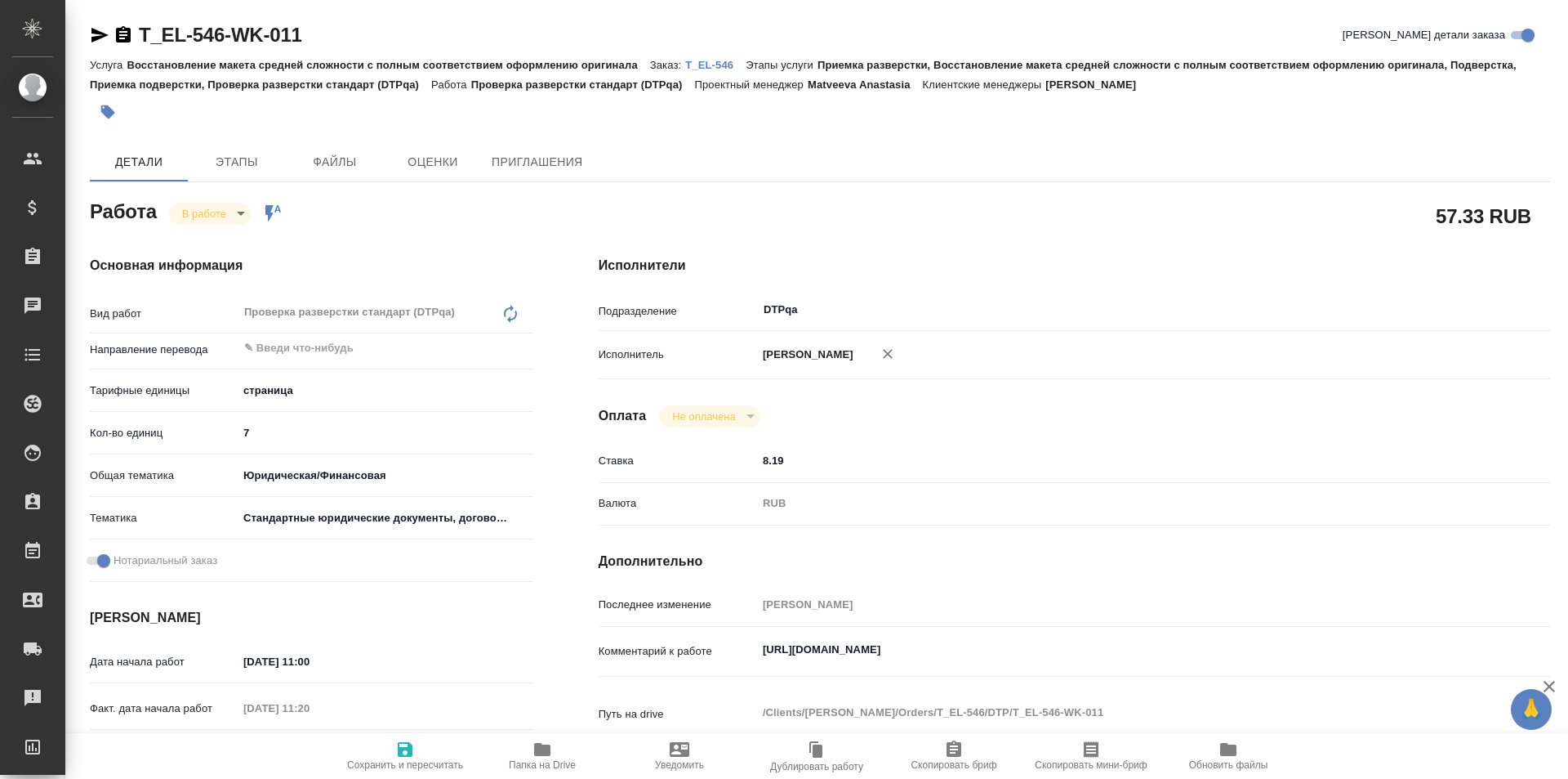
type textarea "x"
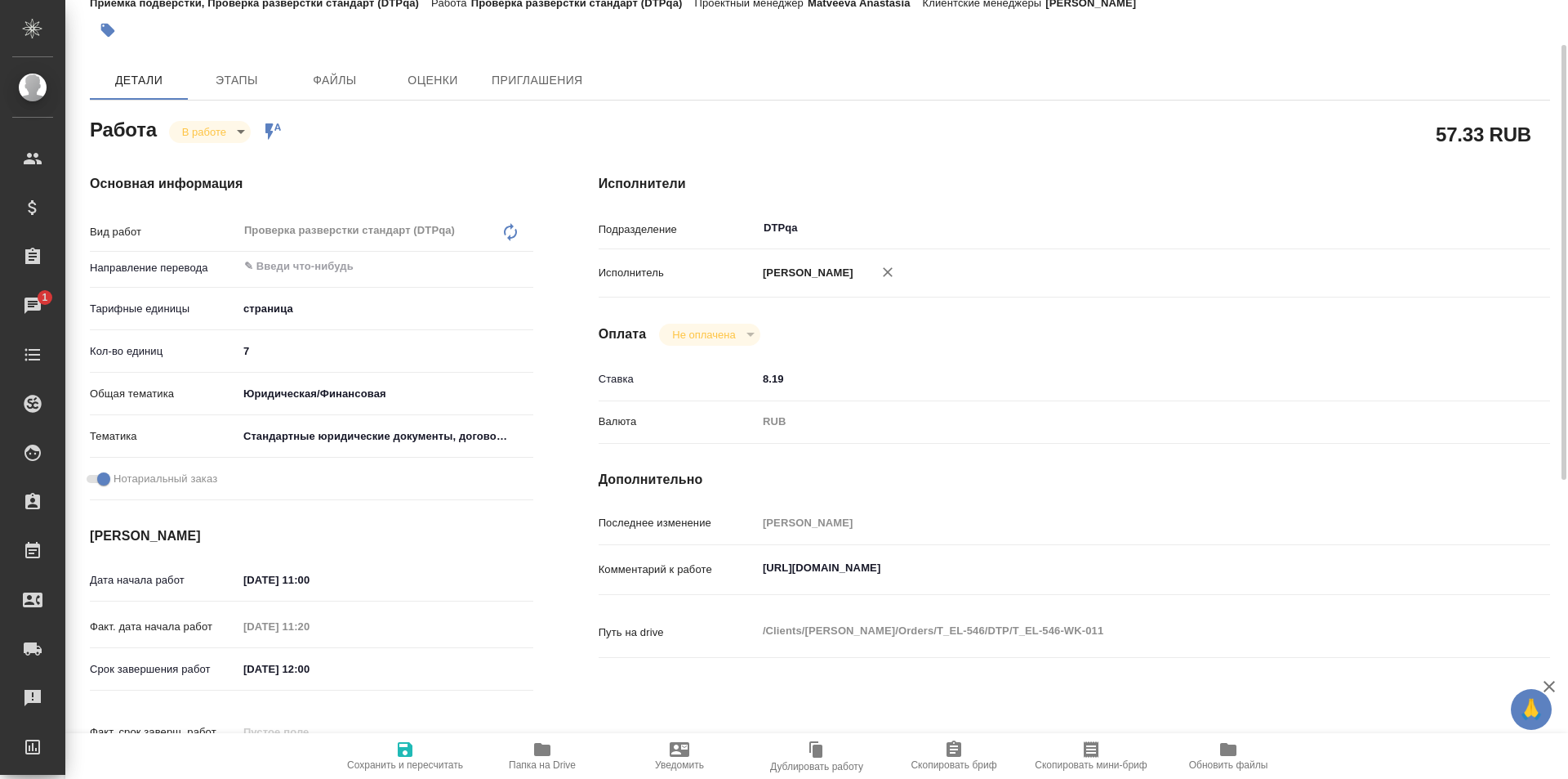
type textarea "x"
click at [1103, 563] on textarea "https://tera.awatera.com/Work/689b09b5cd9b0fa42d7da30d/" at bounding box center [1114, 568] width 714 height 28
type textarea "x"
type textarea "https://tera.awatera.com/Work/689b09b5cd9b0fa42d7da30d/"
type textarea "x"
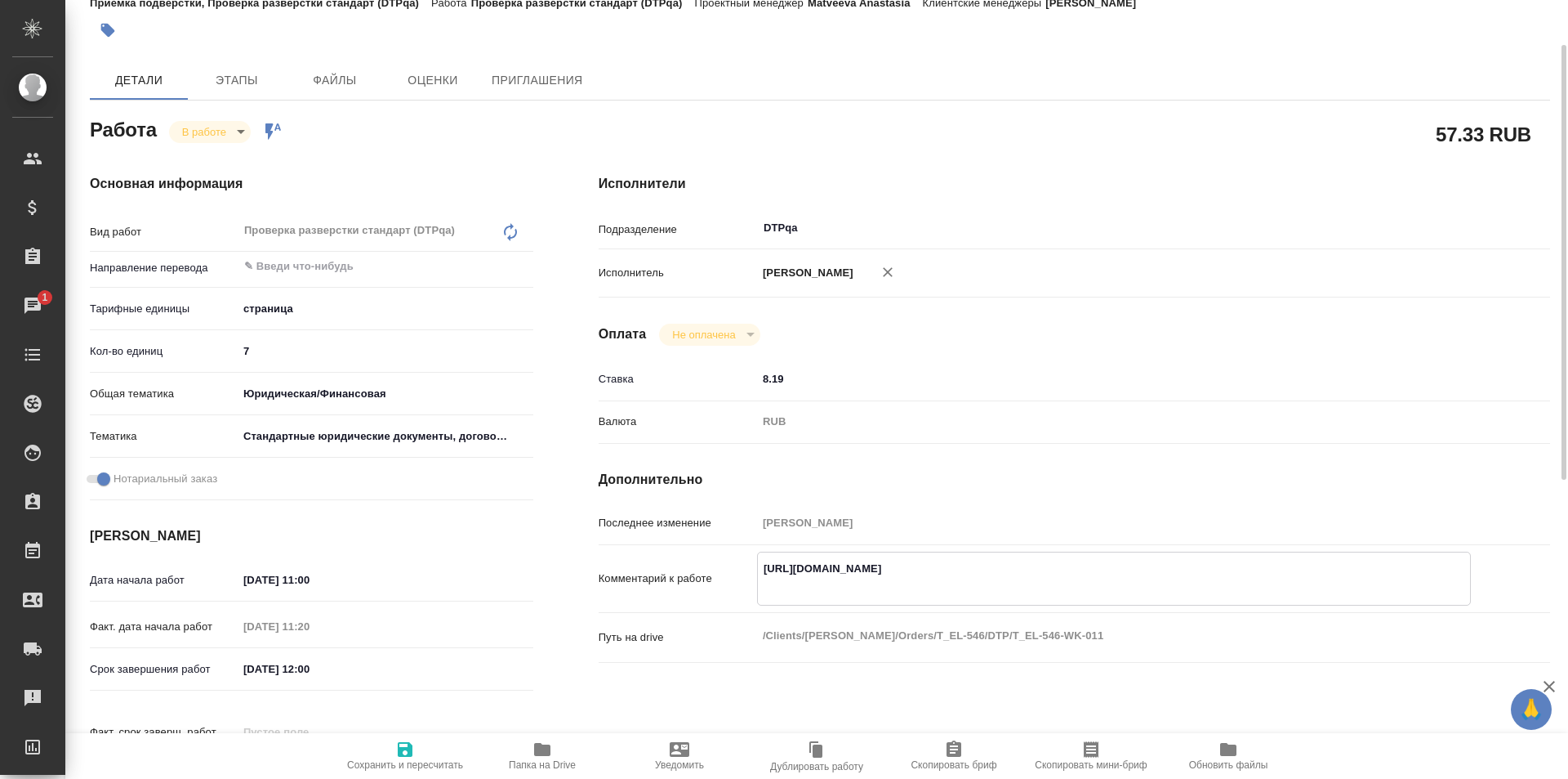
type textarea "x"
type textarea "https://tera.awatera.com/Work/689b09b5cd9b0fa42d7da30d/"
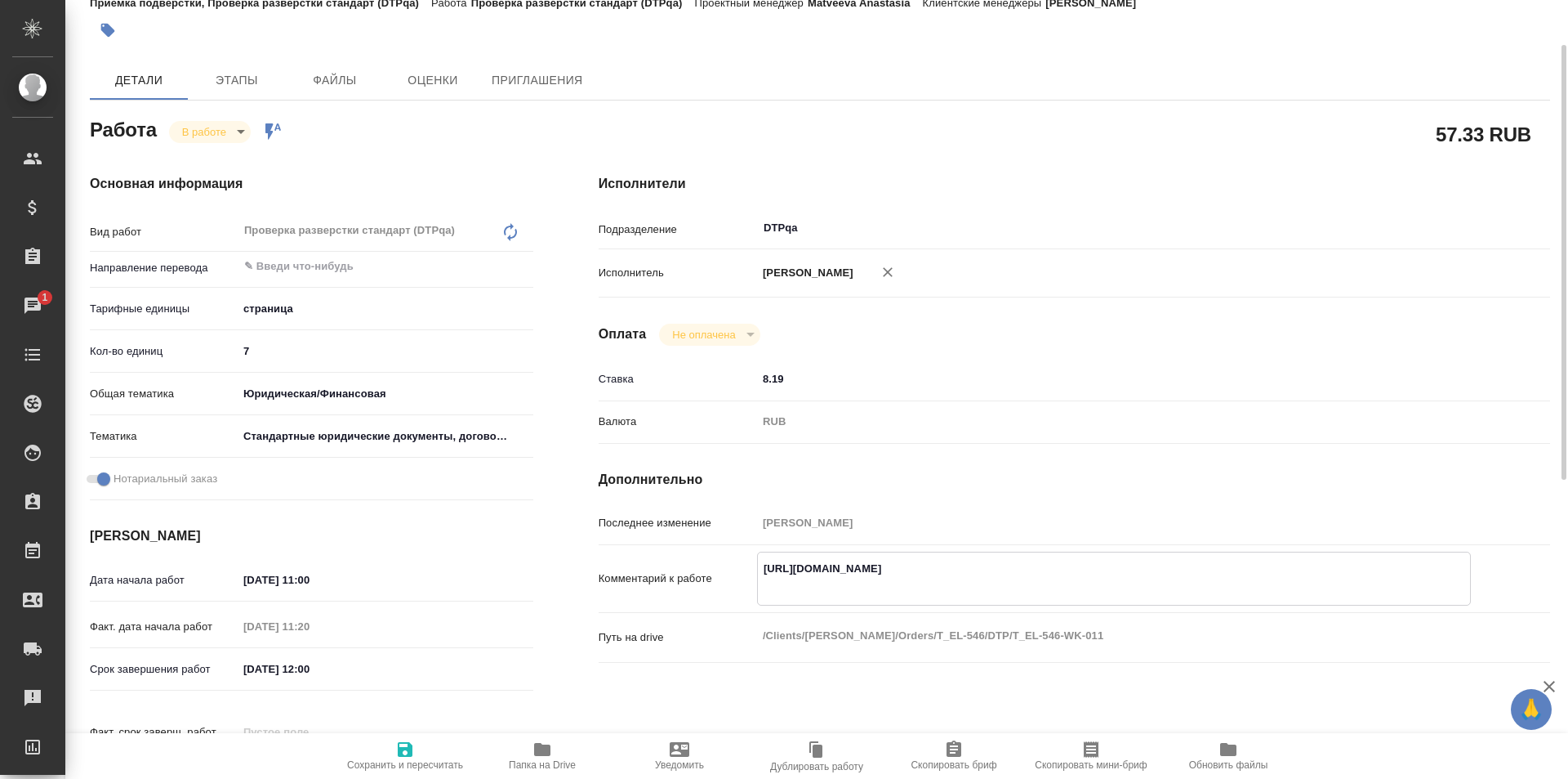
type textarea "x"
paste textarea "https://drive.awatera.com/f/10088689"
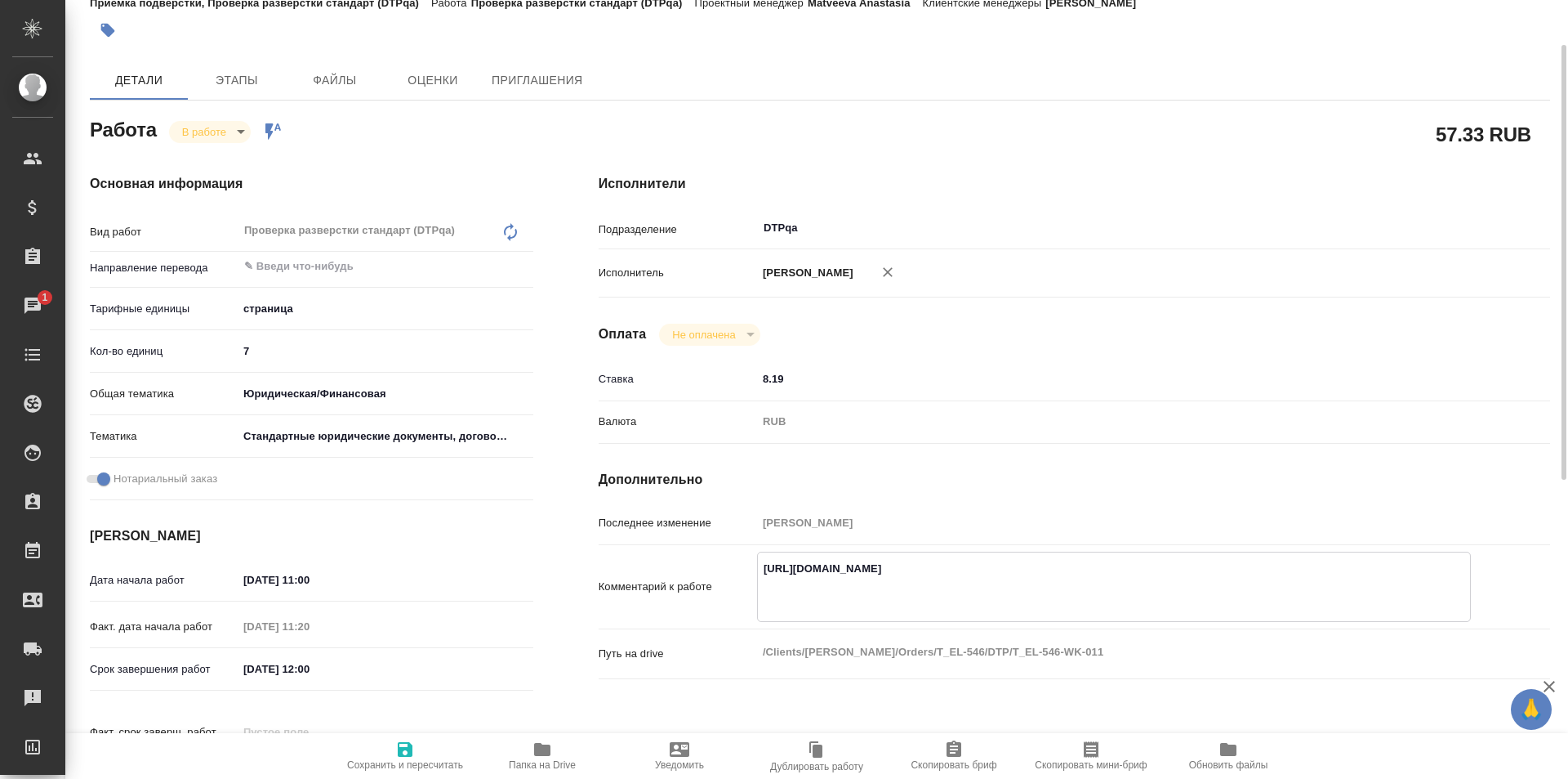
type textarea "https://tera.awatera.com/Work/689b09b5cd9b0fa42d7da30d/ https://drive.awatera.c…"
type textarea "x"
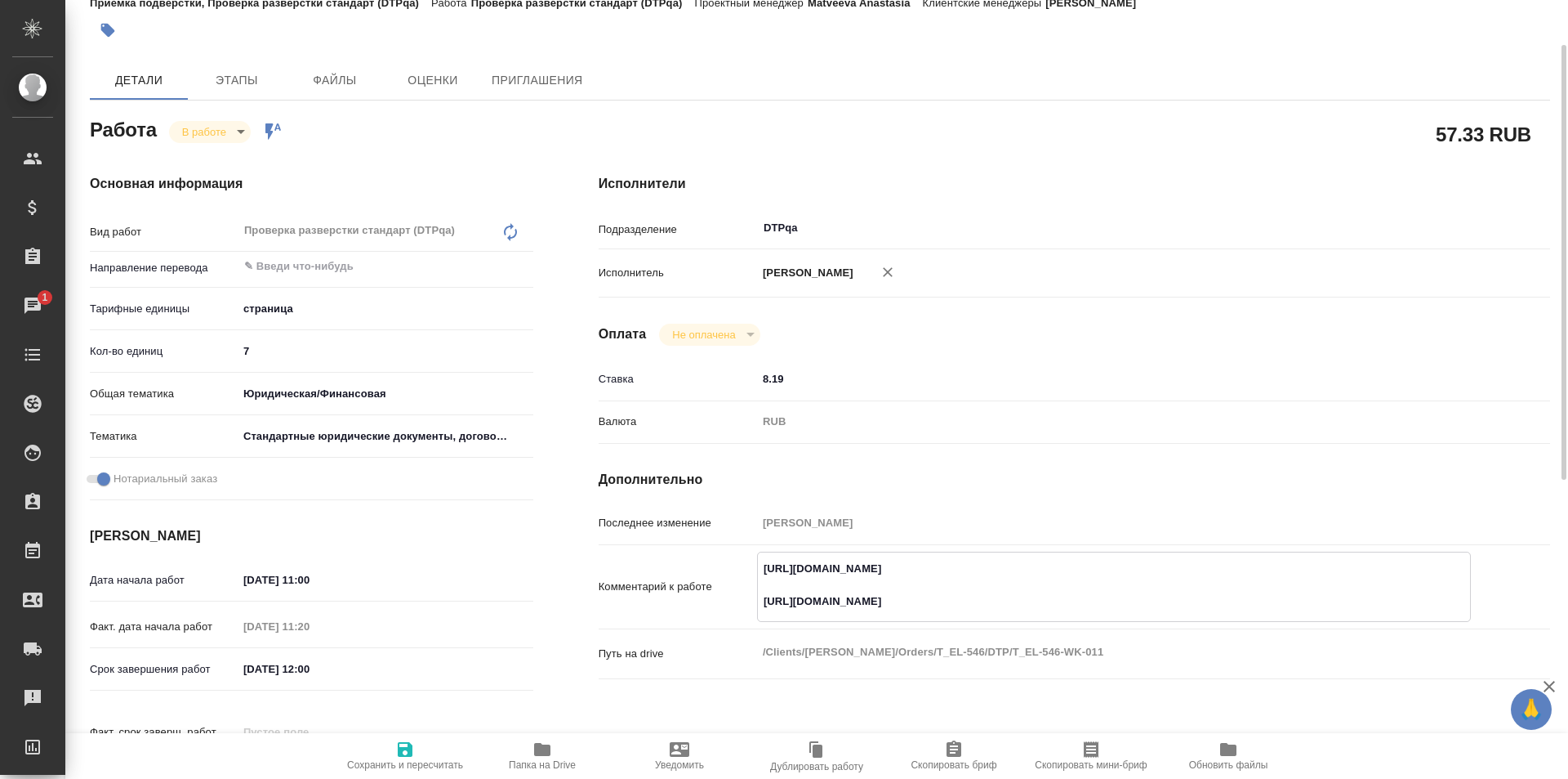
type textarea "x"
type textarea "https://tera.awatera.com/Work/689b09b5cd9b0fa42d7da30d/ https://drive.awatera.c…"
type textarea "x"
click at [413, 752] on icon "button" at bounding box center [405, 749] width 20 height 20
type textarea "x"
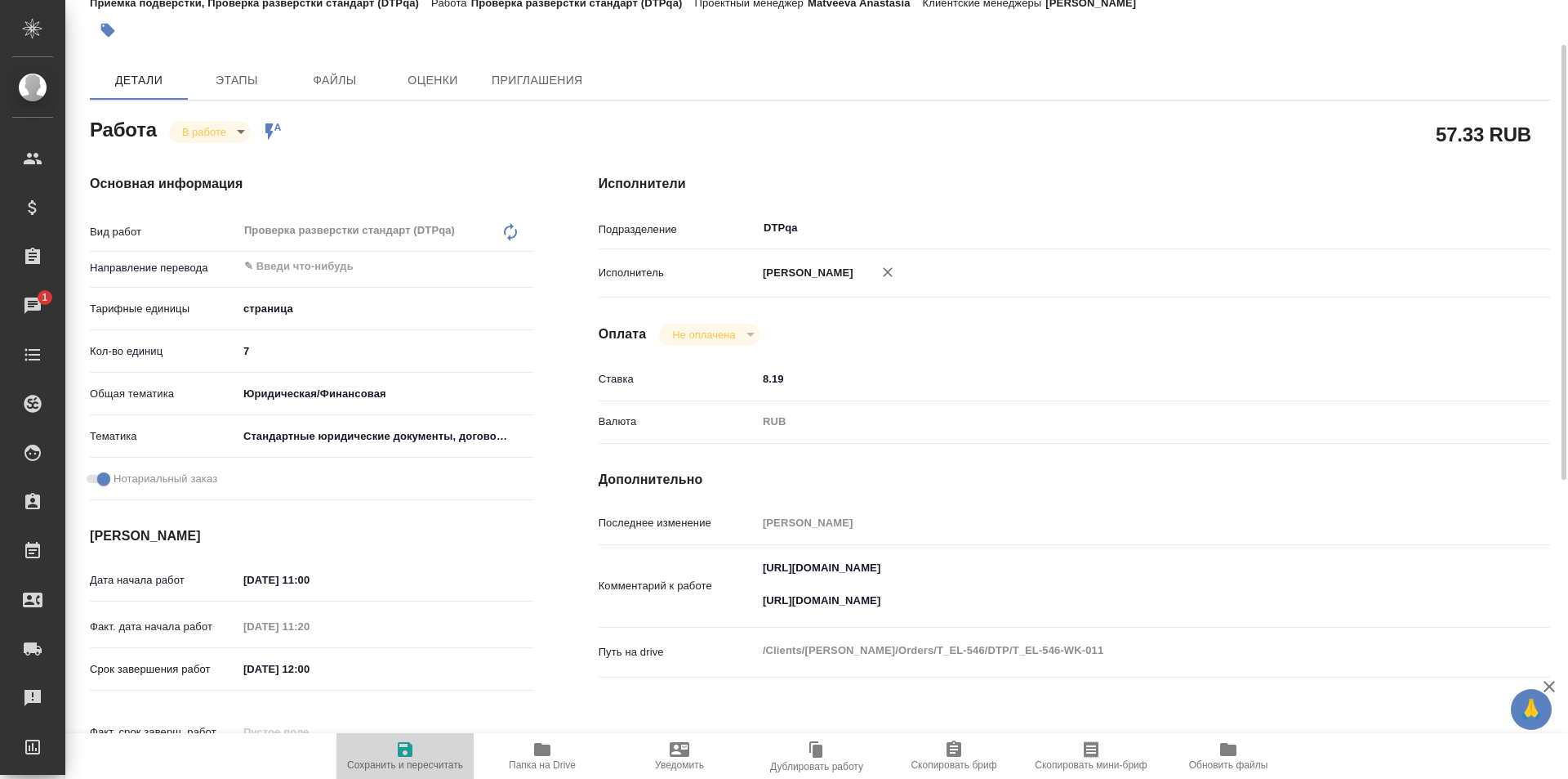
type textarea "x"
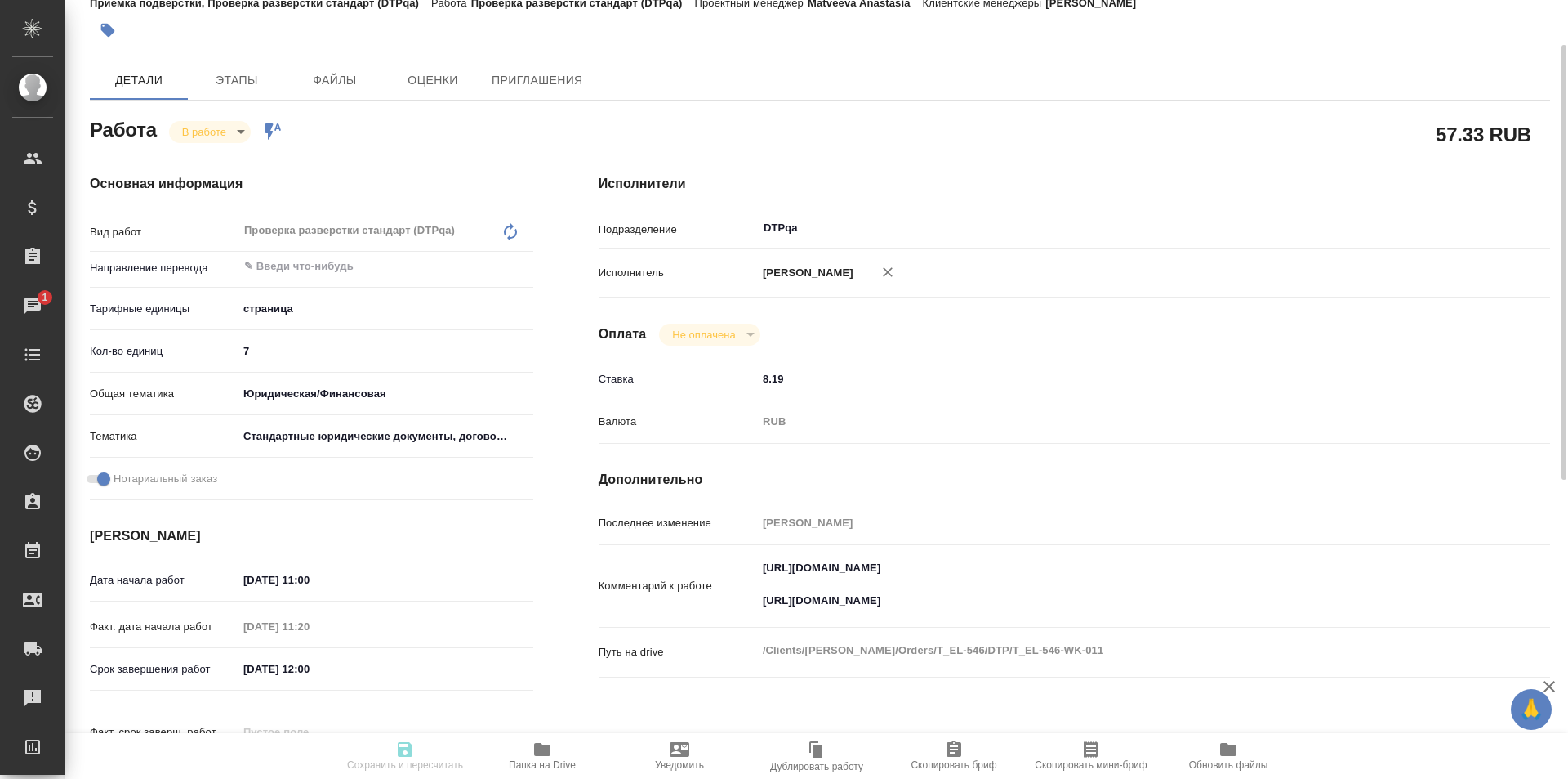
type textarea "x"
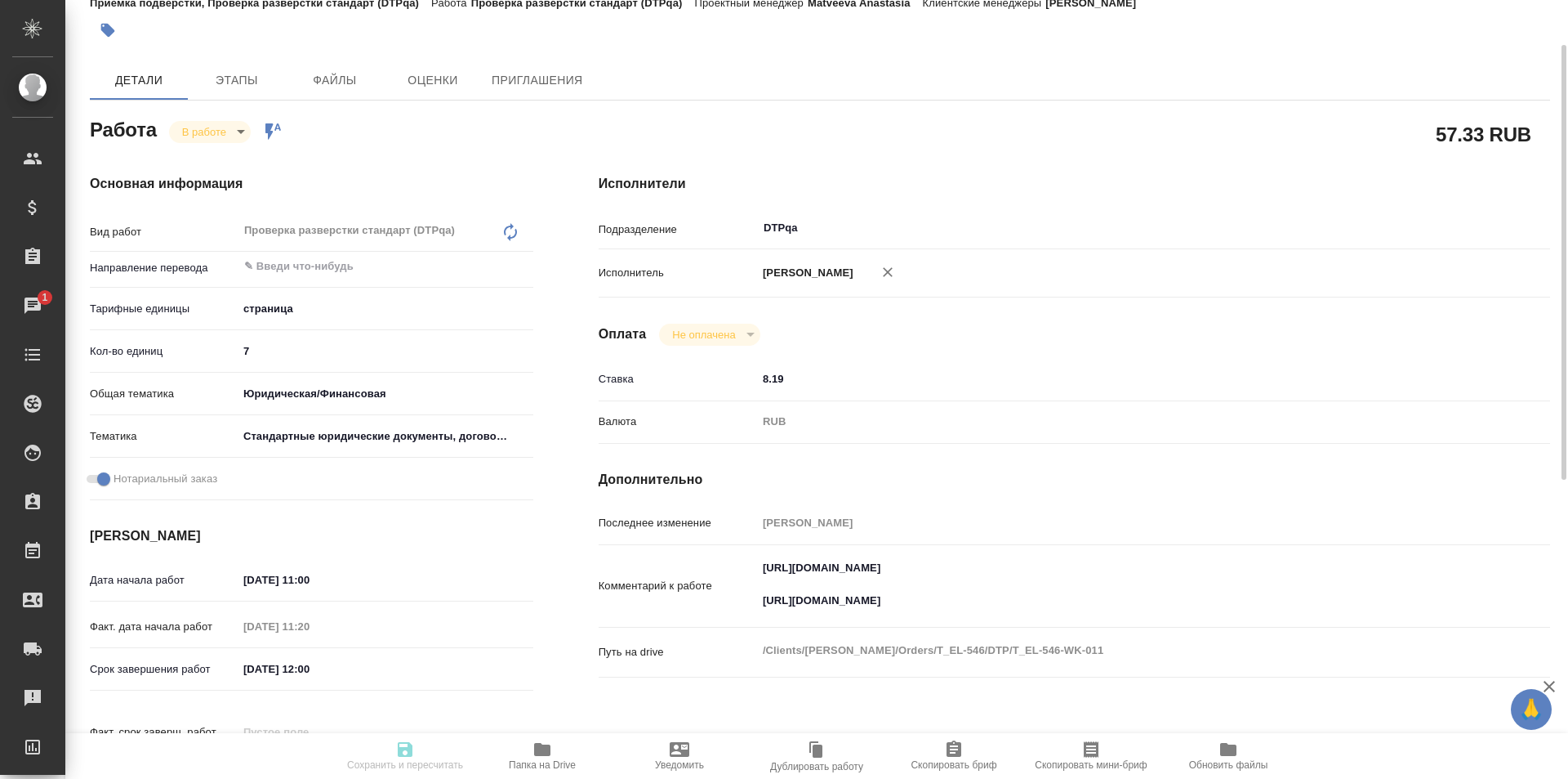
type textarea "x"
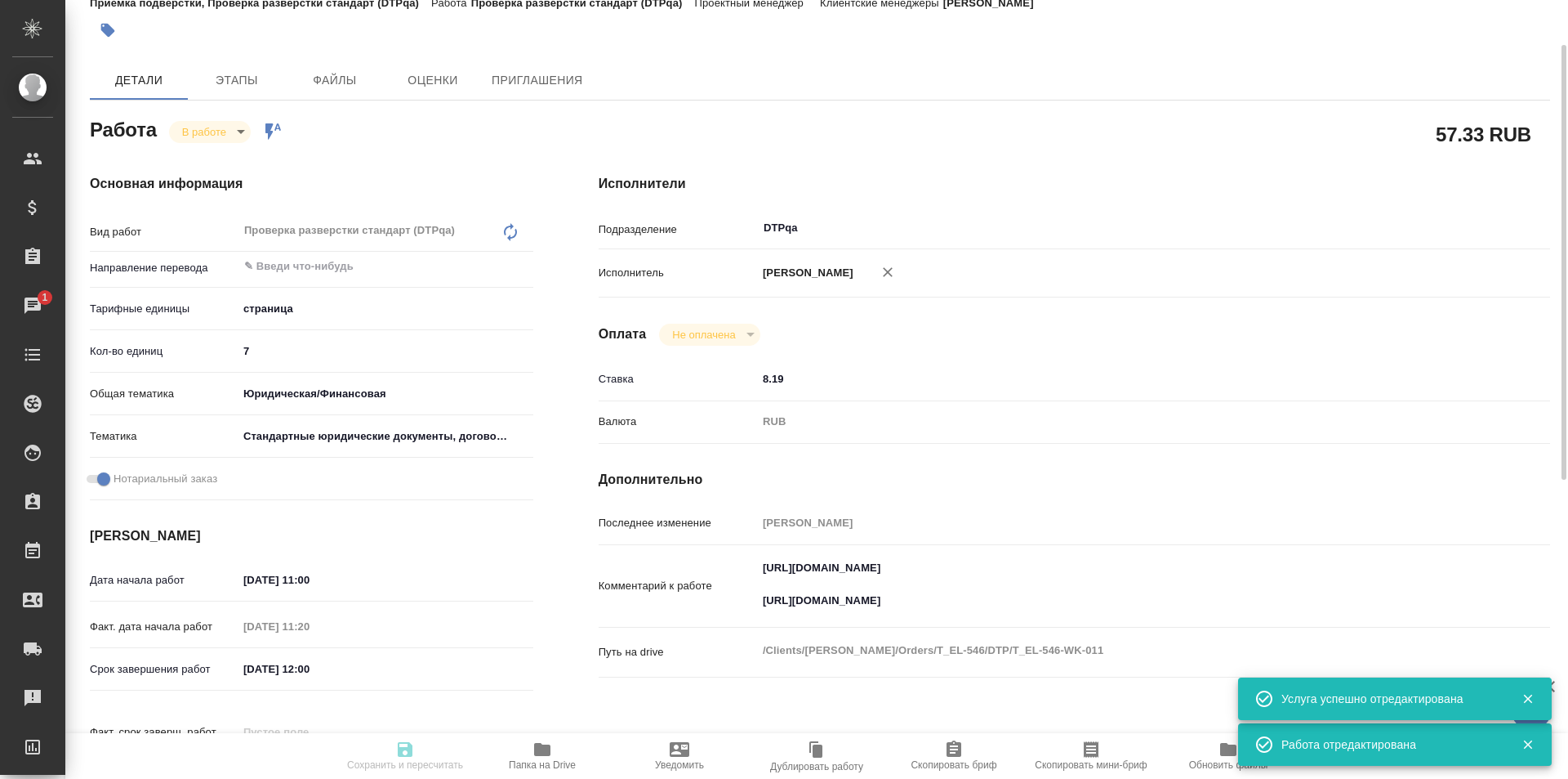
type input "inProgress"
type textarea "Проверка разверстки стандарт (DTPqa)"
type textarea "x"
type input "5a8b1489cc6b4906c91bfdb2"
type input "7"
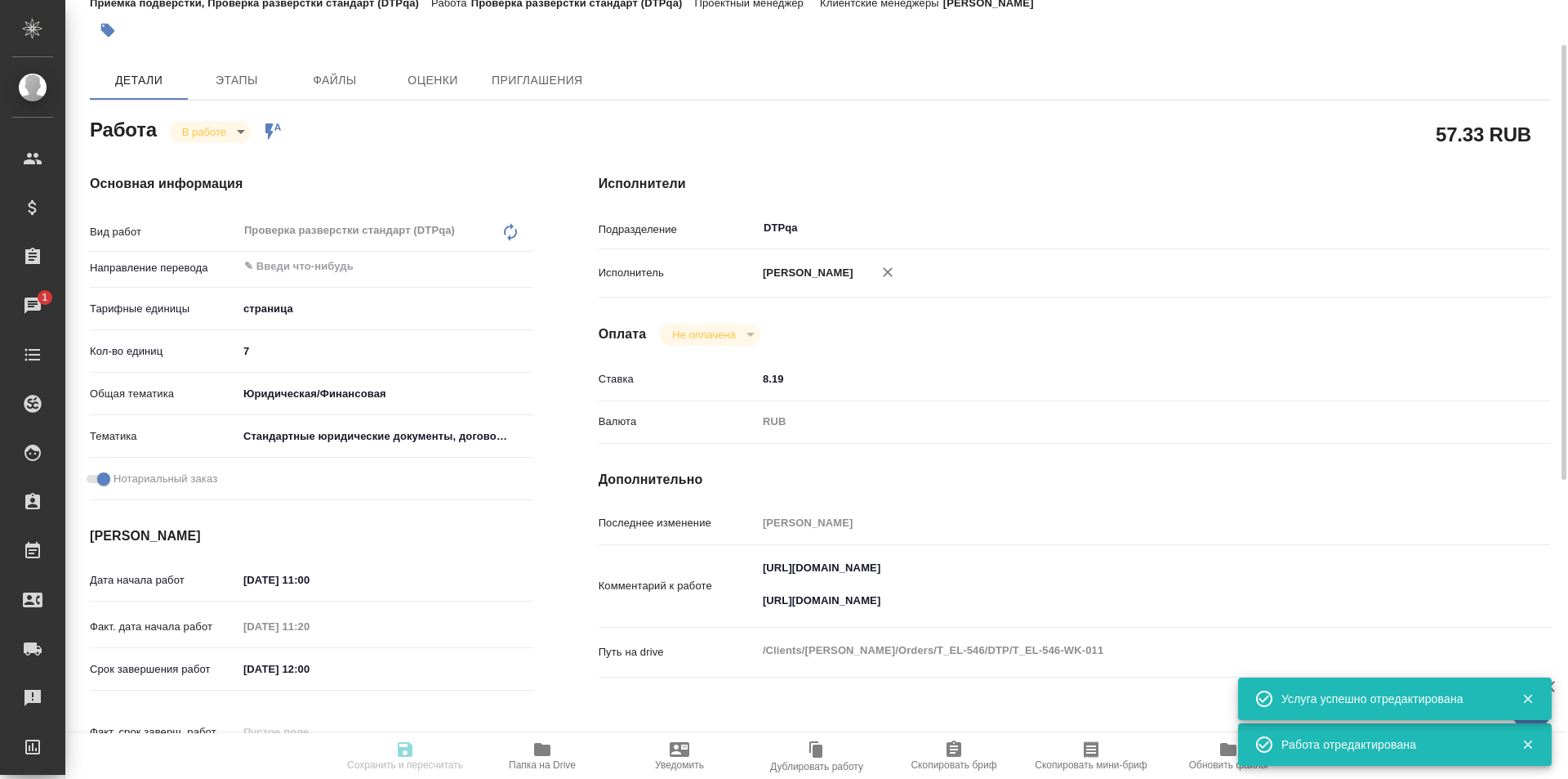
type input "yr-fn"
type input "5f647205b73bc97568ca66bf"
checkbox input "true"
type input "13.08.2025 11:00"
type input "13.08.2025 11:20"
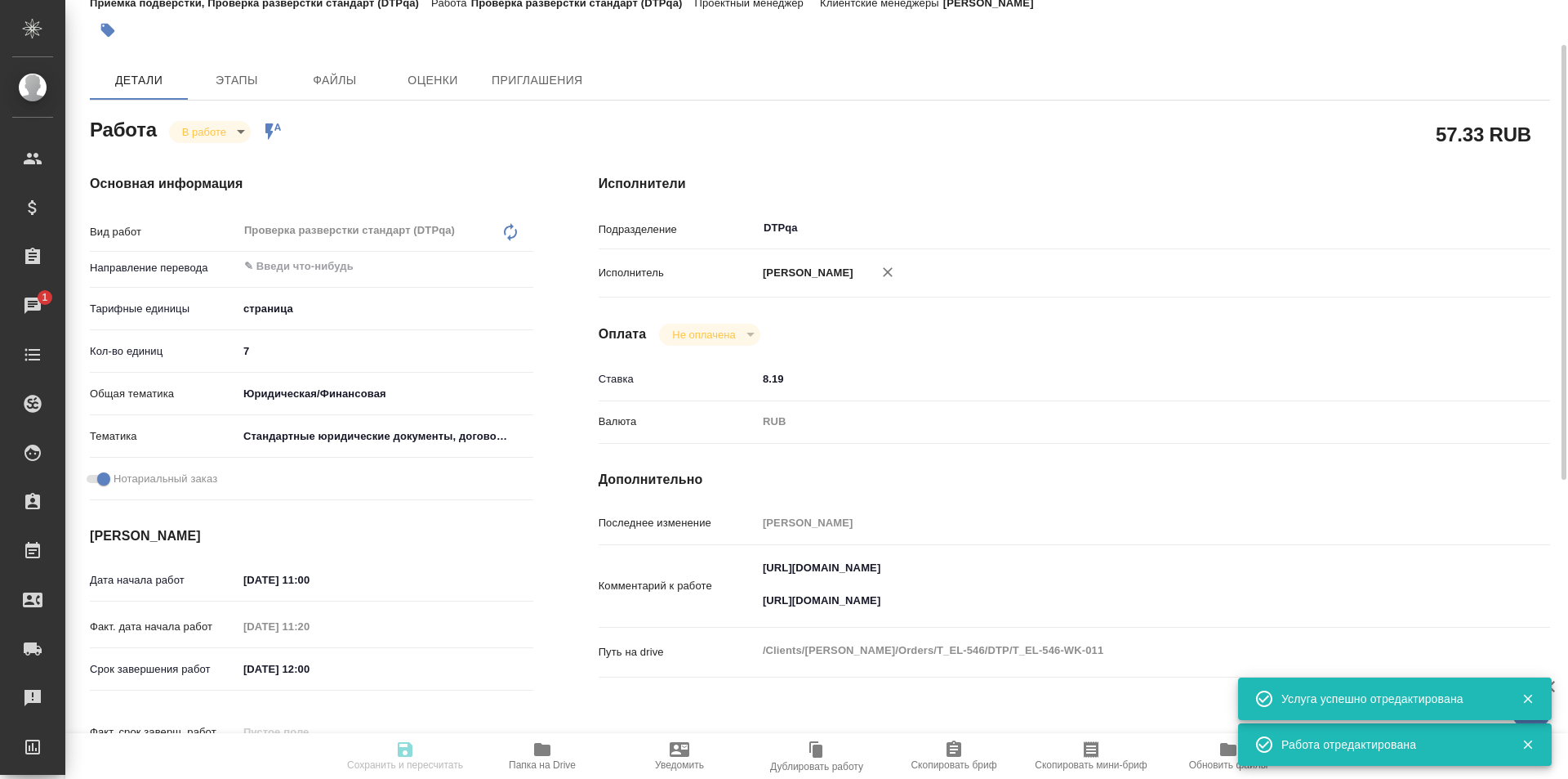
type input "13.08.2025 12:00"
type input "18.08.2025 13:00"
type input "DTPqa"
type input "notPayed"
type input "8.19"
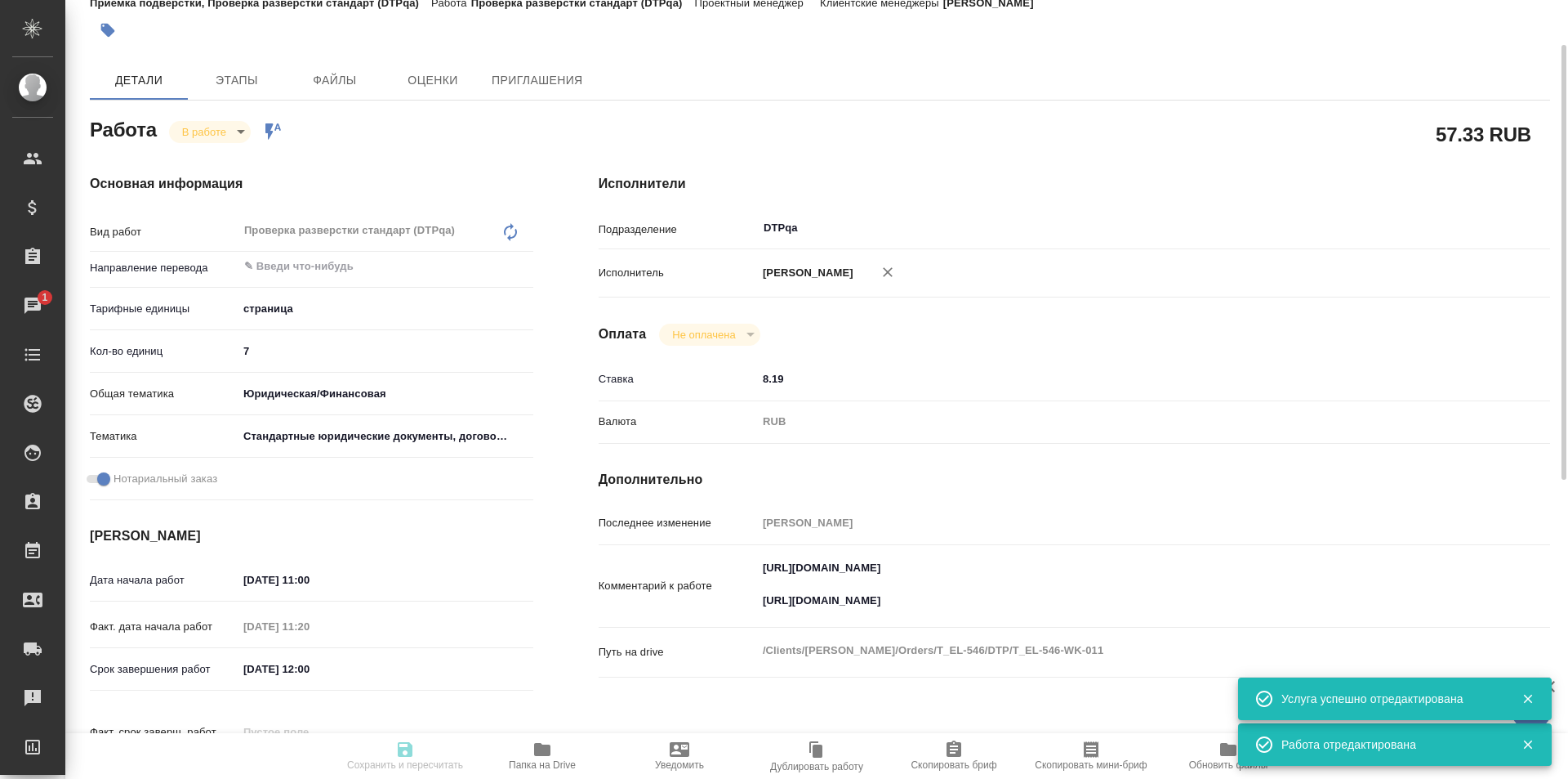
type input "RUB"
type input "Исмагилова Диана"
type textarea "https://tera.awatera.com/Work/689b09b5cd9b0fa42d7da30d/ https://drive.awatera.c…"
type textarea "x"
type textarea "/Clients/ЭР ЛИКИД/Orders/T_EL-546/DTP/T_EL-546-WK-011"
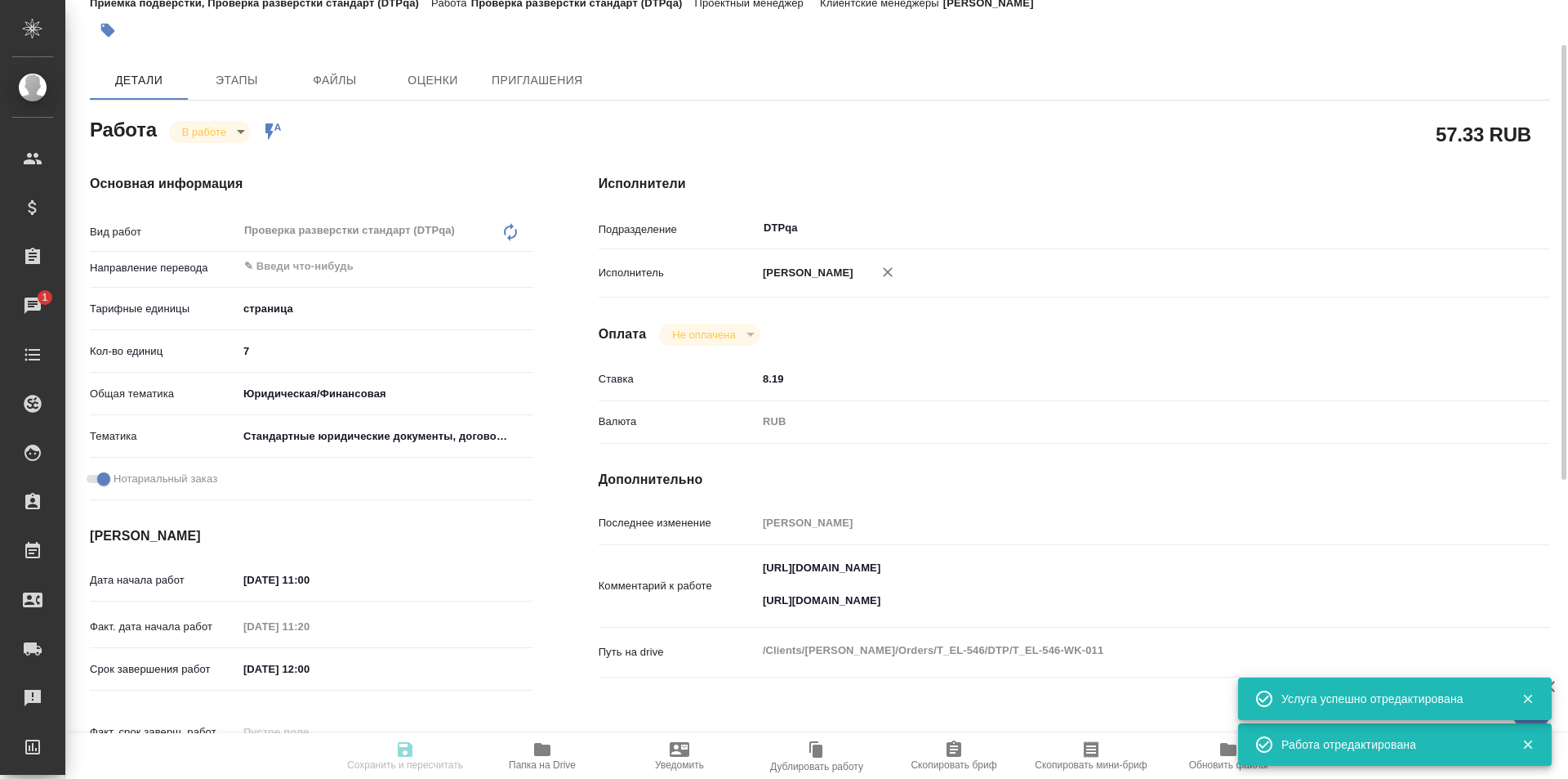
type textarea "x"
type input "T_EL-546"
type input "Восстановление макета средней сложности с полным соответствием оформлению ориги…"
type input "Приемка разверстки, Восстановление макета средней сложности с полным соответств…"
type input "Прохорова Анастасия"
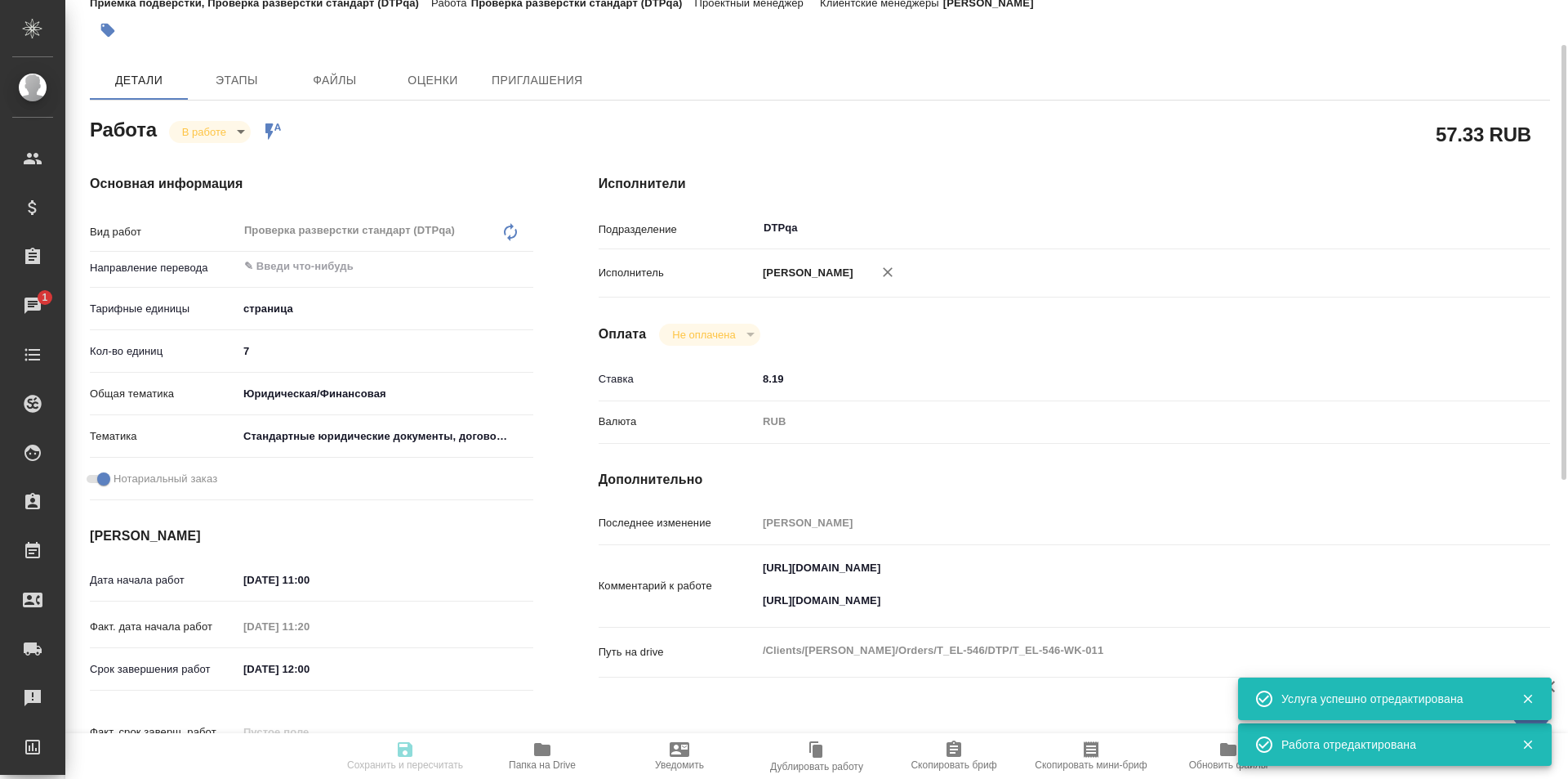
type input "[PERSON_NAME]"
type input "/Clients/ЭР ЛИКИД/Orders/T_EL-546"
type textarea "x"
type textarea "фр-рус под нот"
type textarea "x"
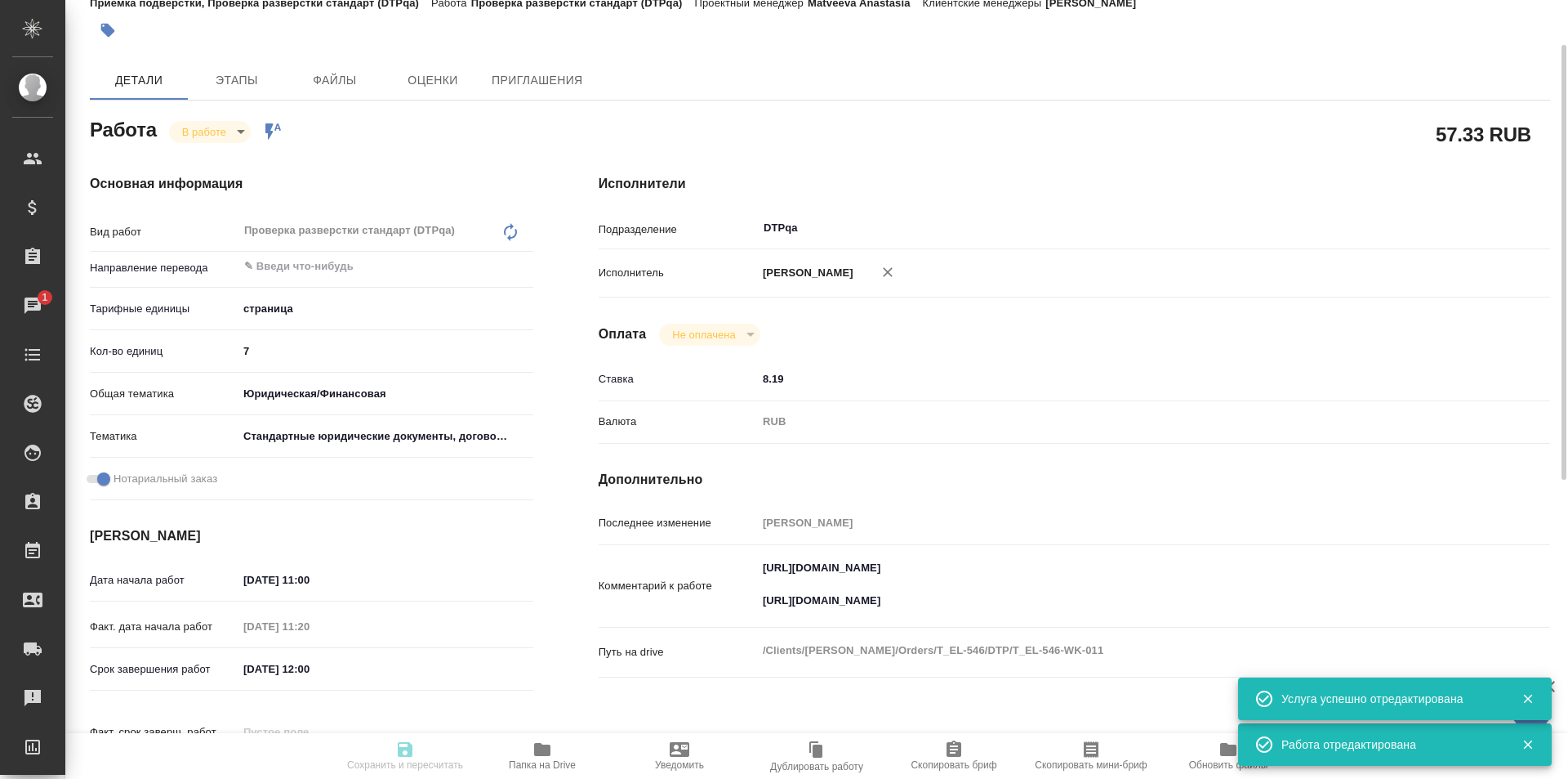
type textarea "x"
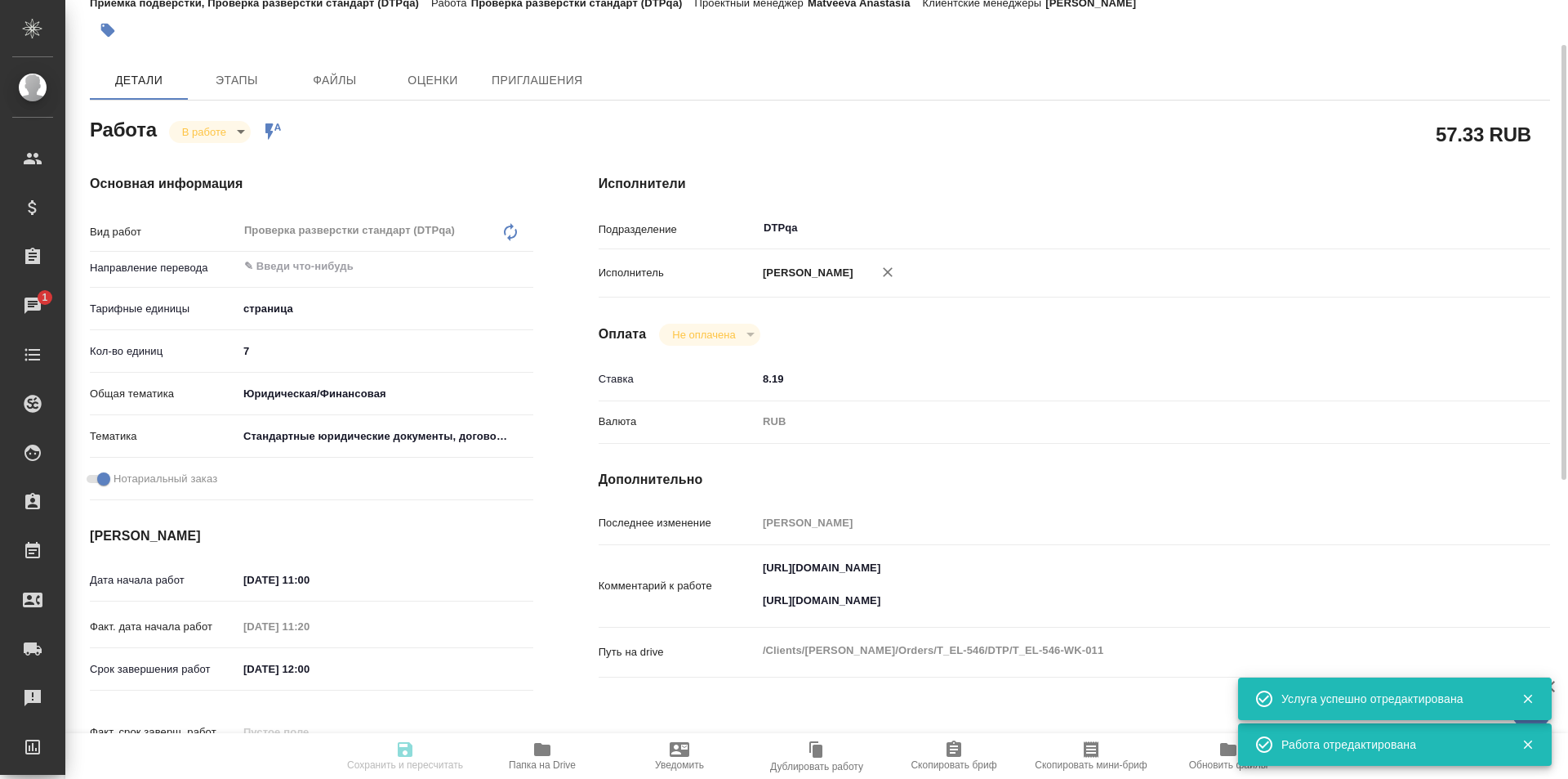
type textarea "x"
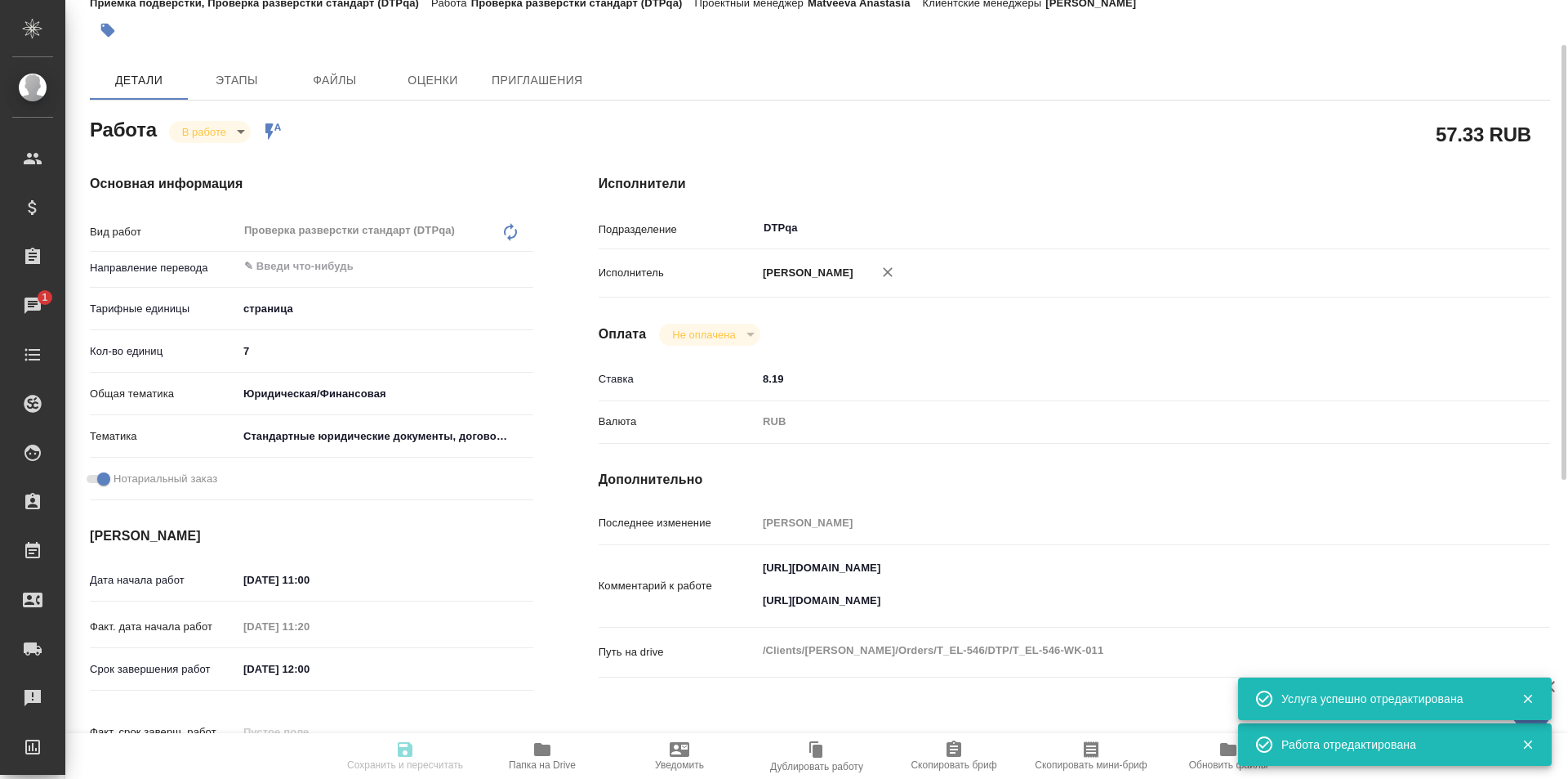
type textarea "x"
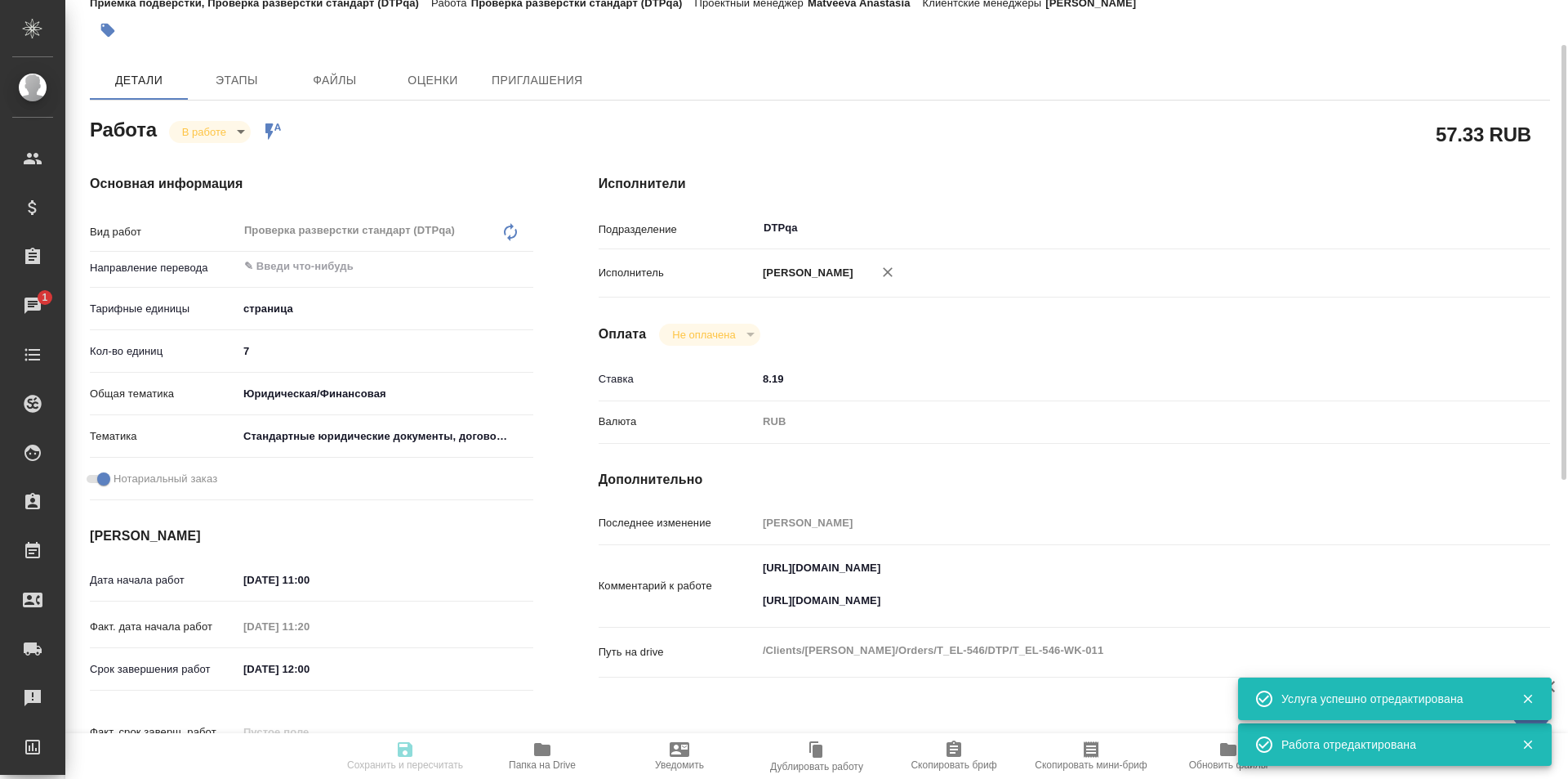
type textarea "x"
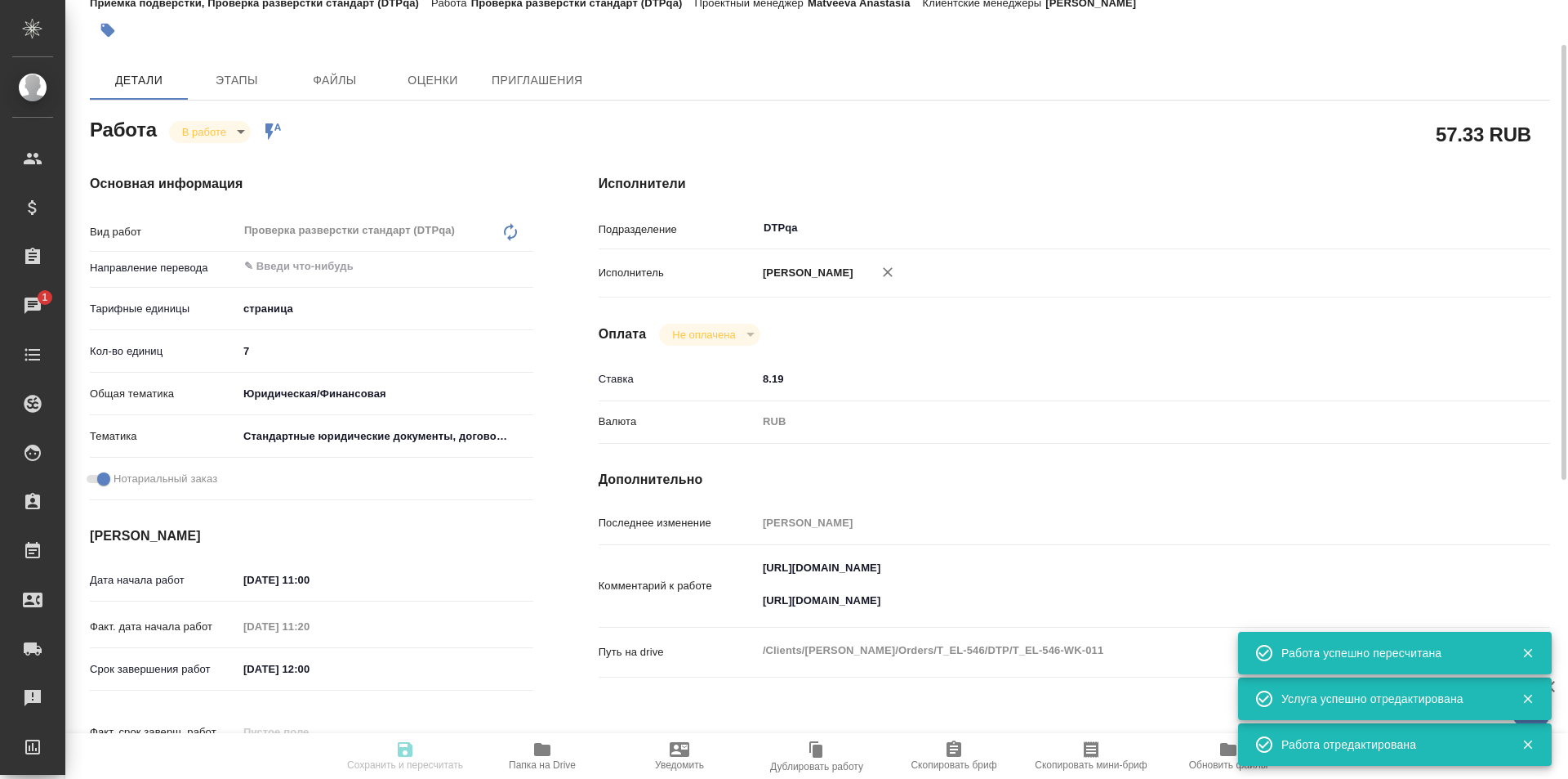
type input "inProgress"
type textarea "Проверка разверстки стандарт (DTPqa)"
type textarea "x"
type input "5a8b1489cc6b4906c91bfdb2"
type input "7"
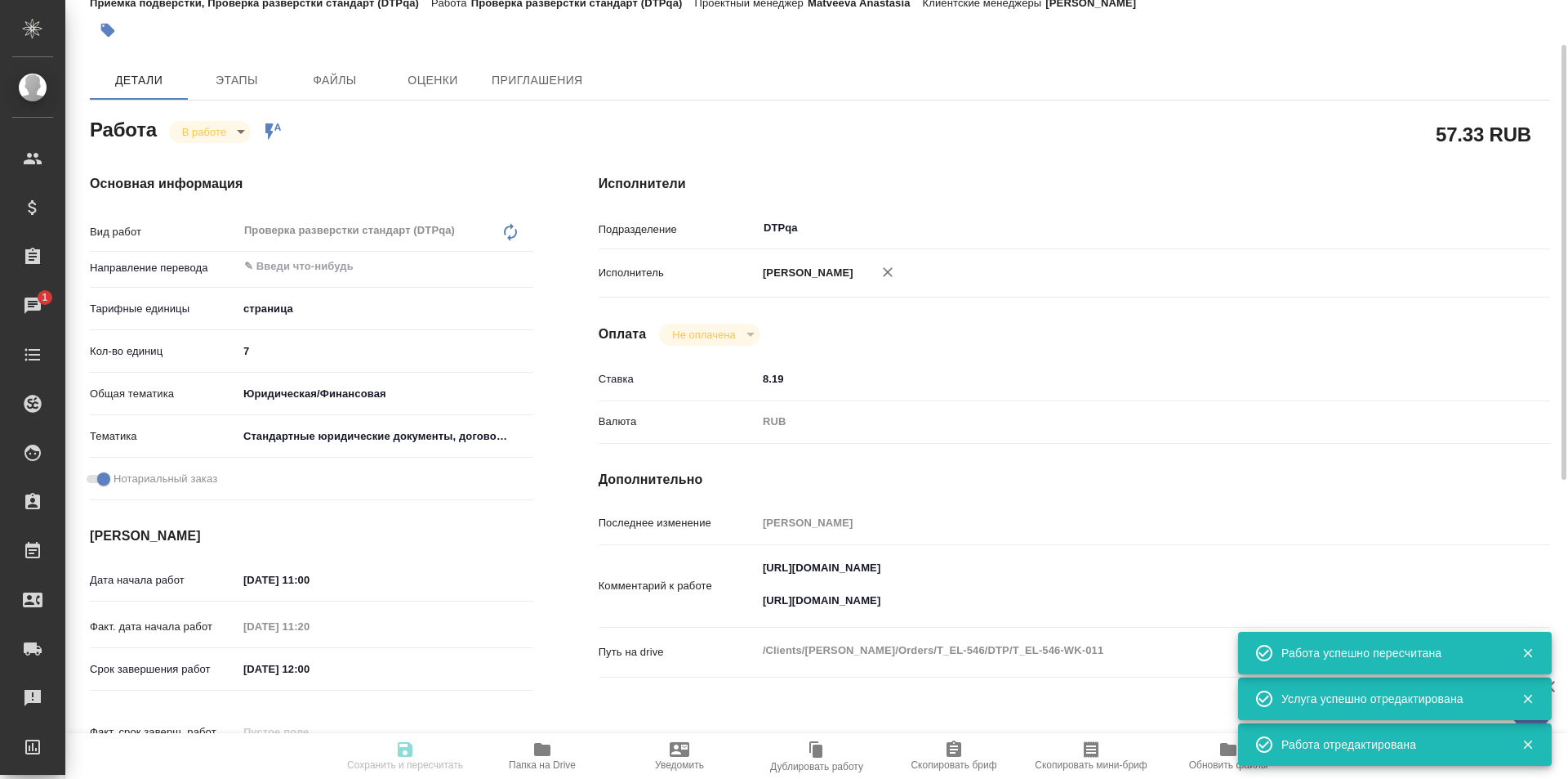
type input "yr-fn"
type input "5f647205b73bc97568ca66bf"
checkbox input "true"
type input "13.08.2025 11:00"
type input "13.08.2025 11:20"
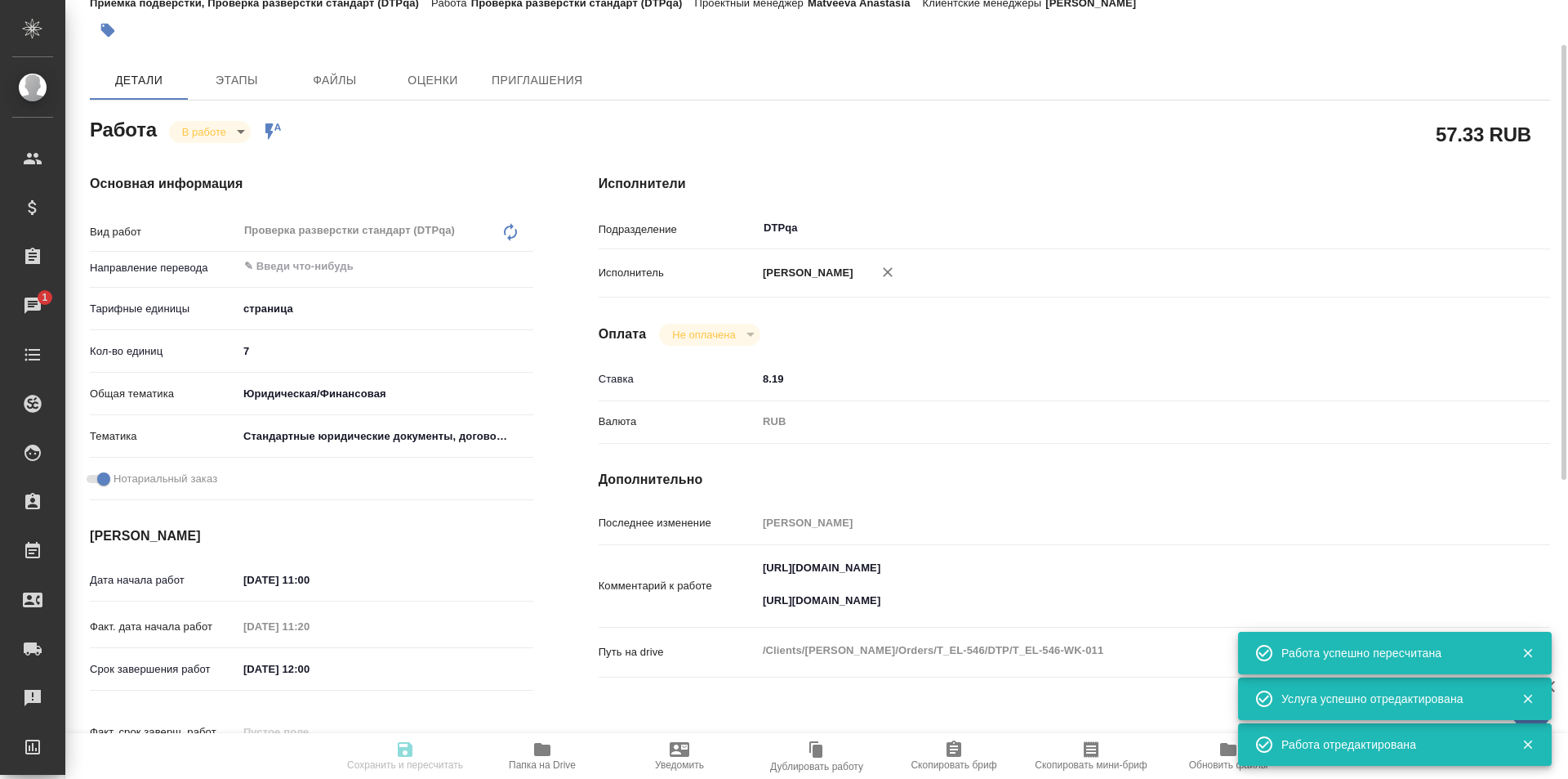
type input "13.08.2025 12:00"
type input "18.08.2025 13:00"
type input "DTPqa"
type input "notPayed"
type input "8.19"
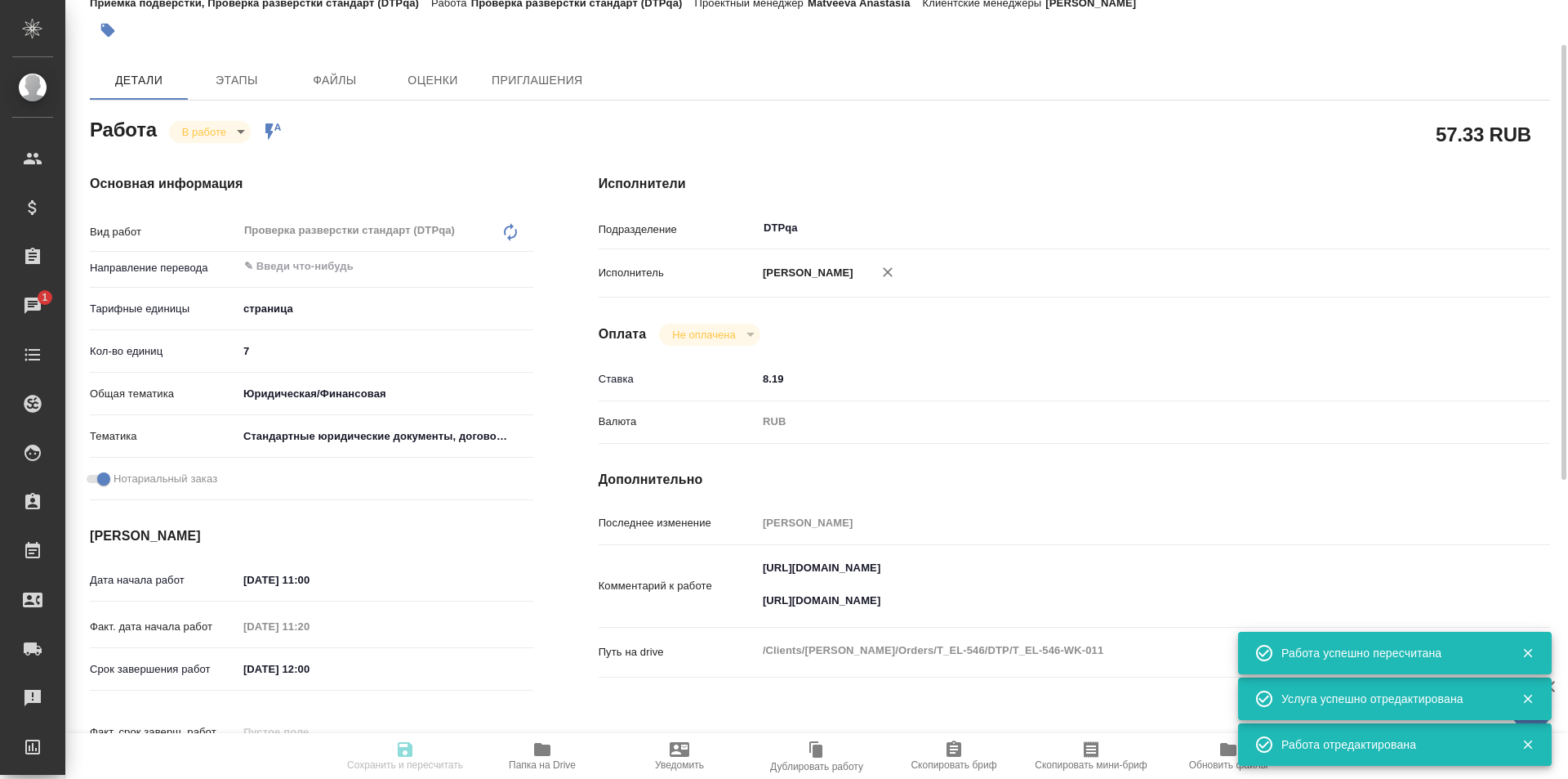
type input "RUB"
type input "Исмагилова Диана"
type textarea "https://tera.awatera.com/Work/689b09b5cd9b0fa42d7da30d/ https://drive.awatera.c…"
type textarea "x"
type textarea "/Clients/ЭР ЛИКИД/Orders/T_EL-546/DTP/T_EL-546-WK-011"
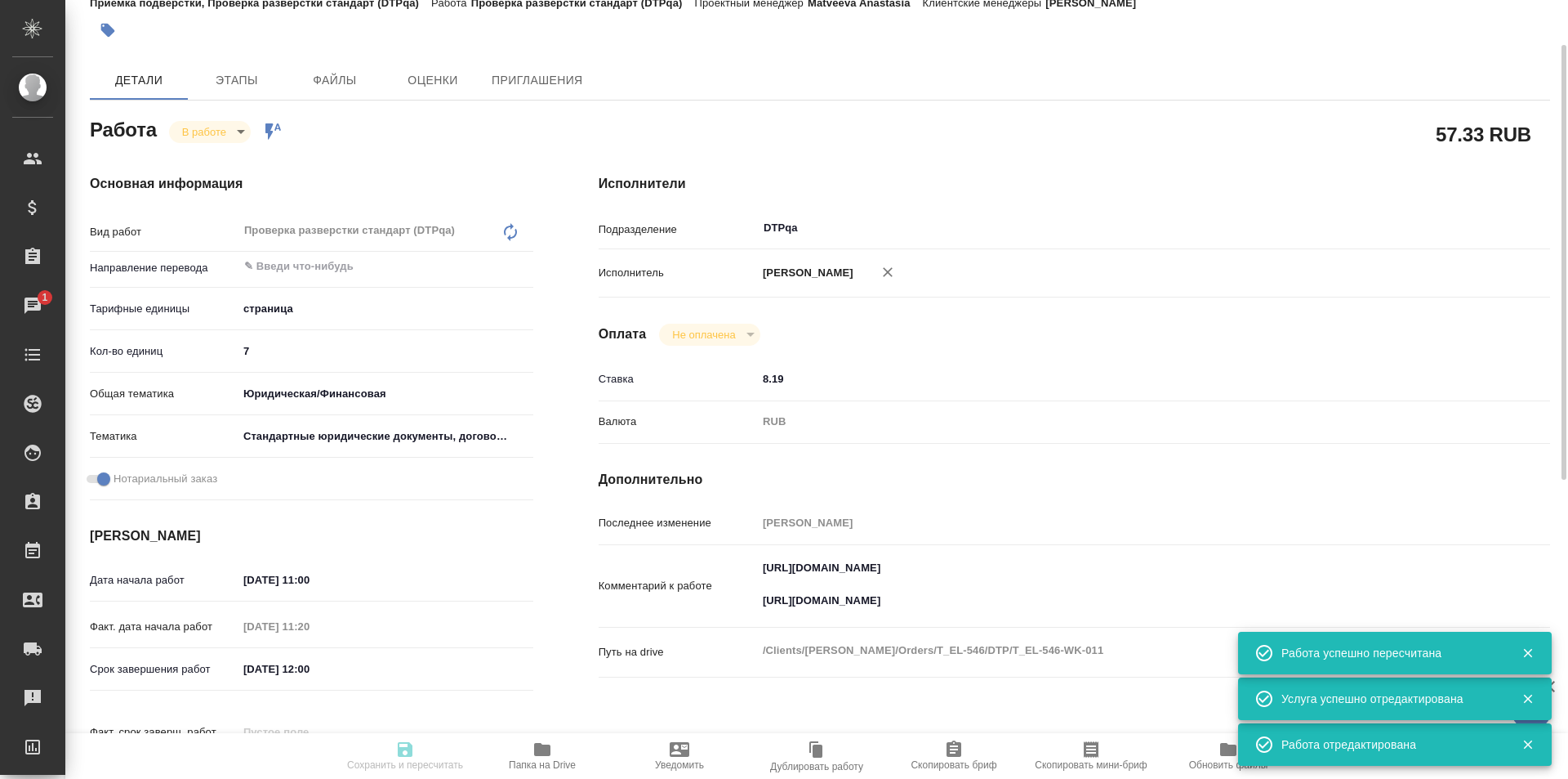
type textarea "x"
type input "T_EL-546"
type input "Восстановление макета средней сложности с полным соответствием оформлению ориги…"
type input "Приемка разверстки, Восстановление макета средней сложности с полным соответств…"
type input "Прохорова Анастасия"
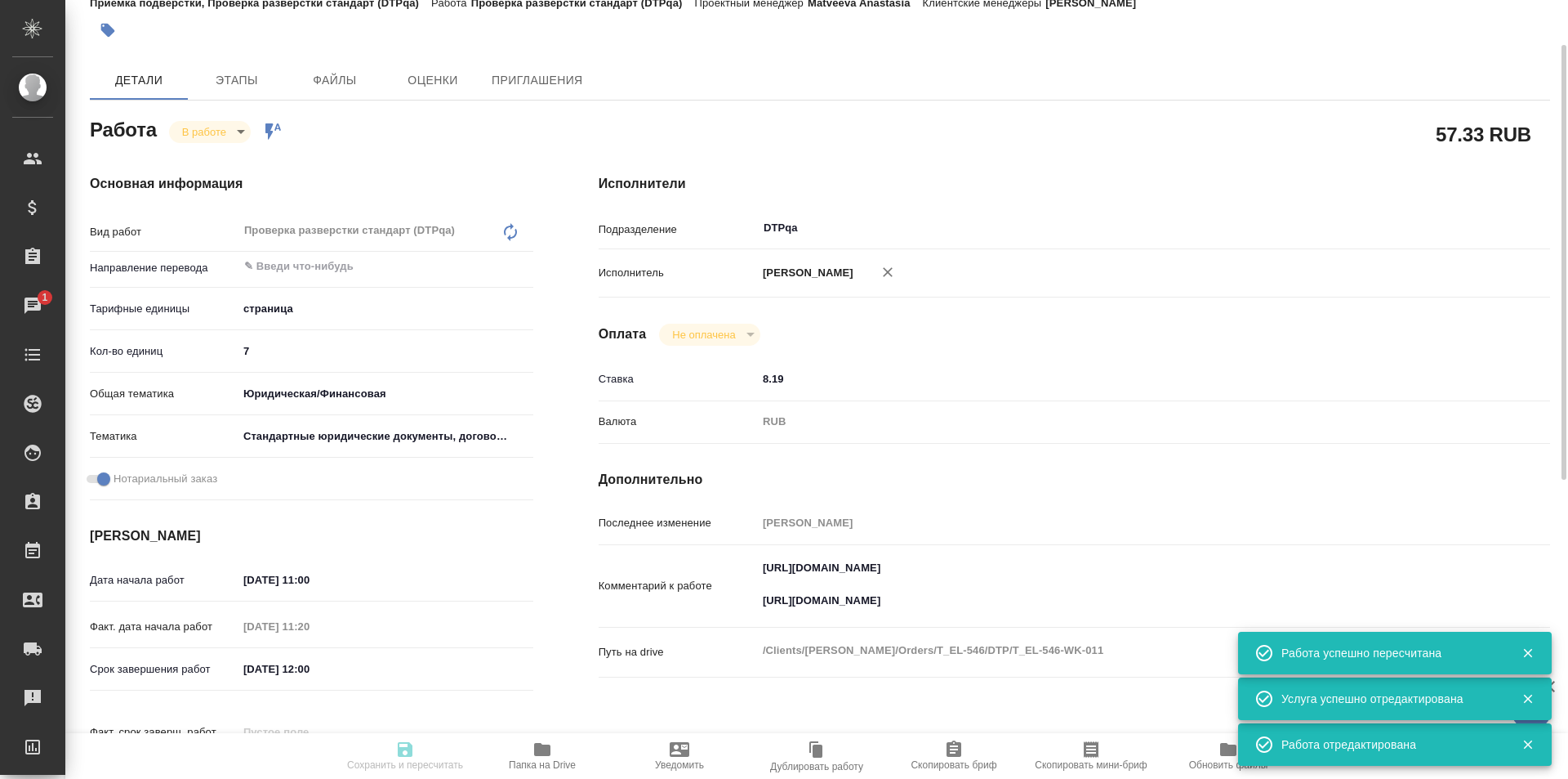
type input "[PERSON_NAME]"
type input "/Clients/ЭР ЛИКИД/Orders/T_EL-546"
type textarea "x"
type textarea "фр-рус под нот"
type textarea "x"
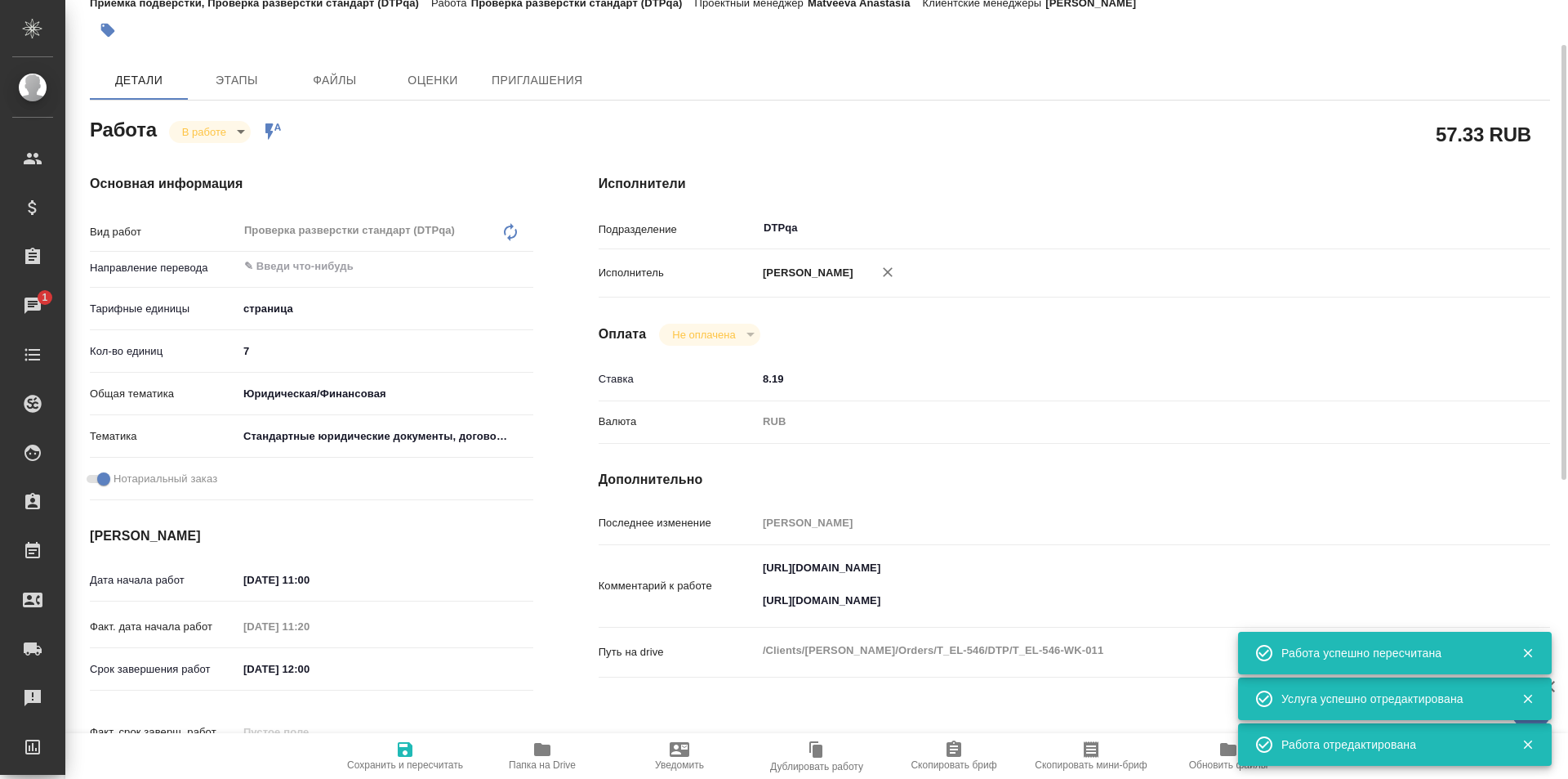
type textarea "x"
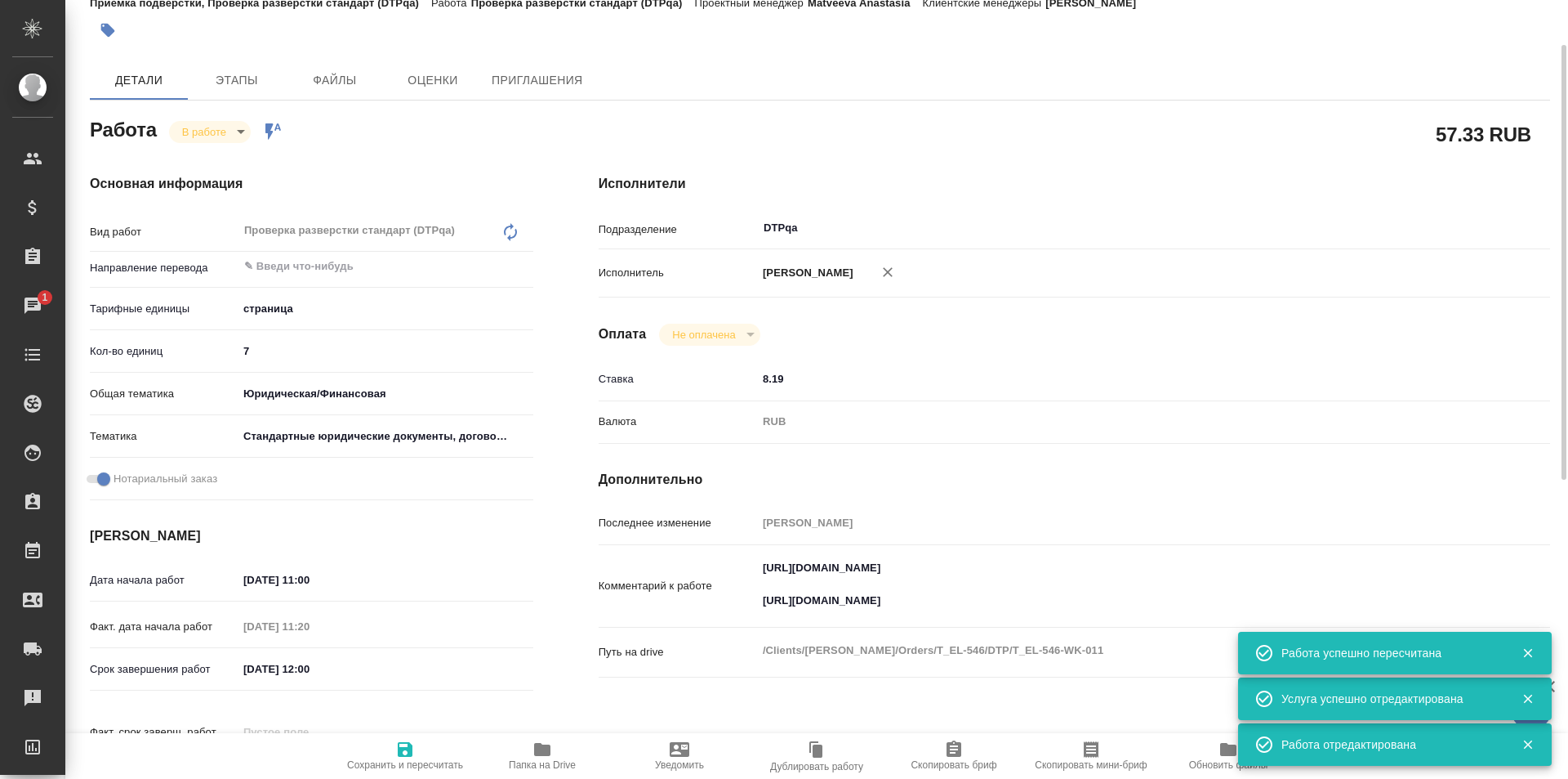
type textarea "x"
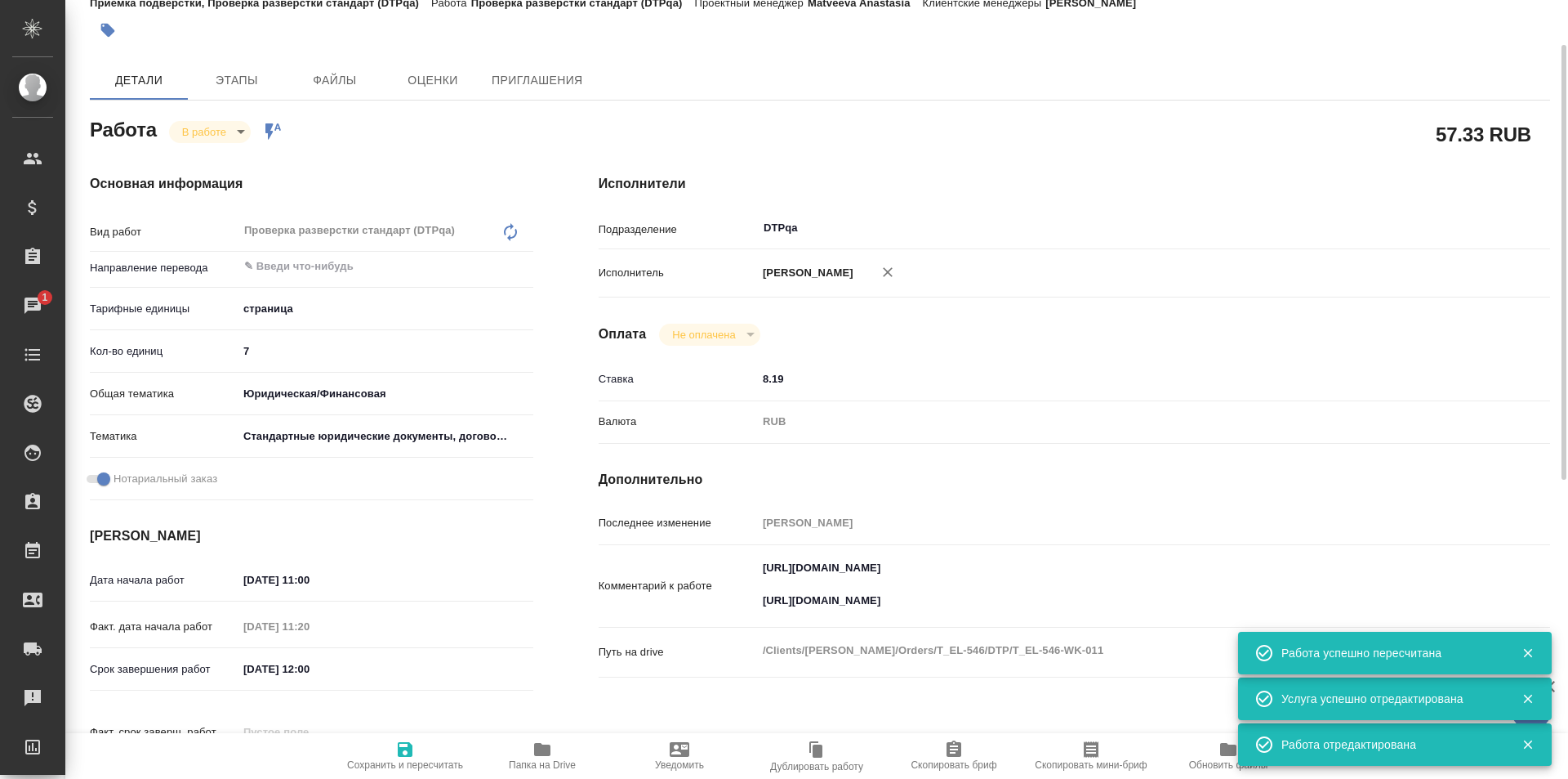
type textarea "x"
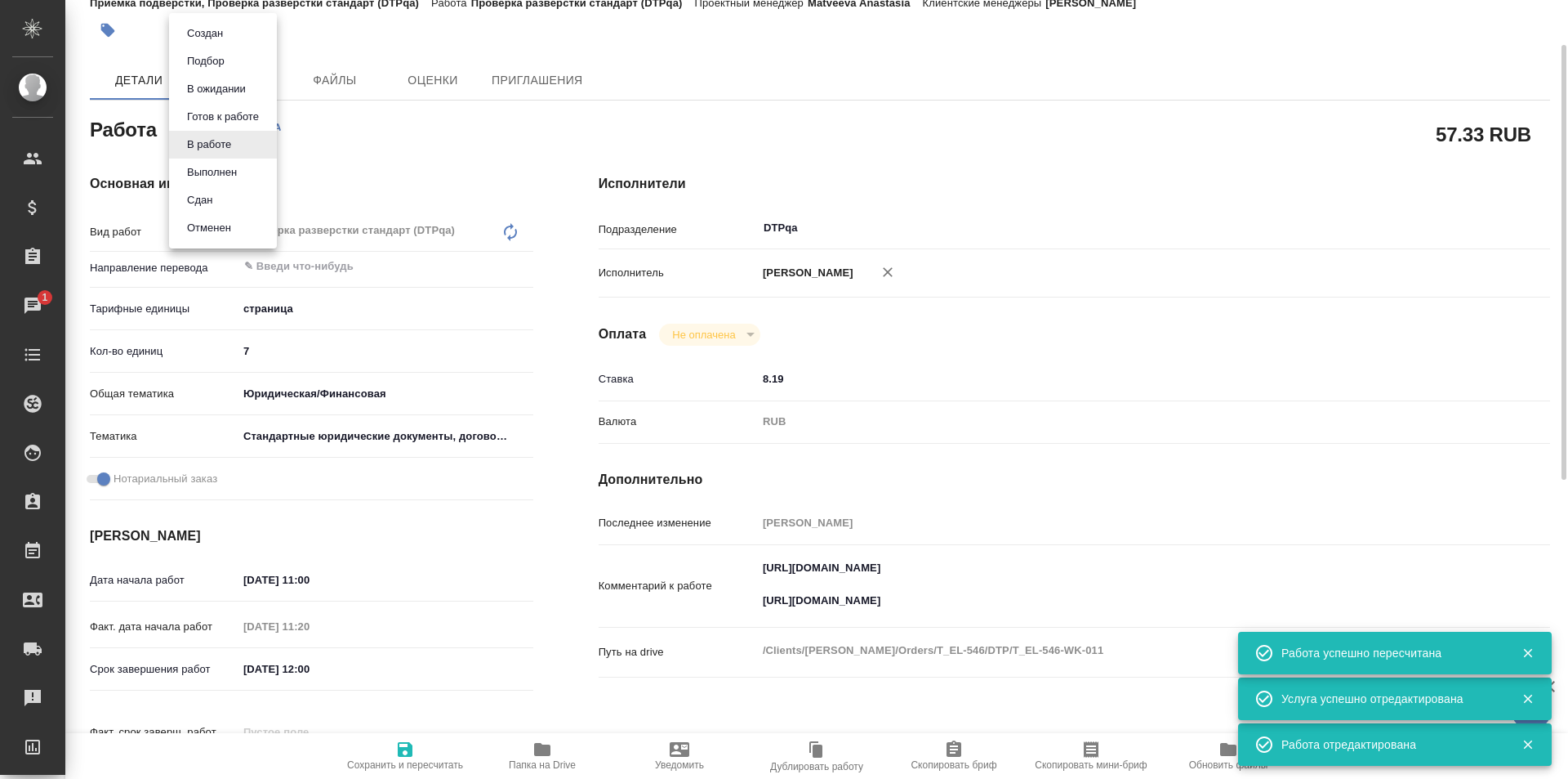
click at [228, 134] on body "🙏 .cls-1 fill:#fff; AWATERA Ismagilova Diana Клиенты Спецификации Заказы 1 Чаты…" at bounding box center [784, 390] width 1568 height 779
type textarea "x"
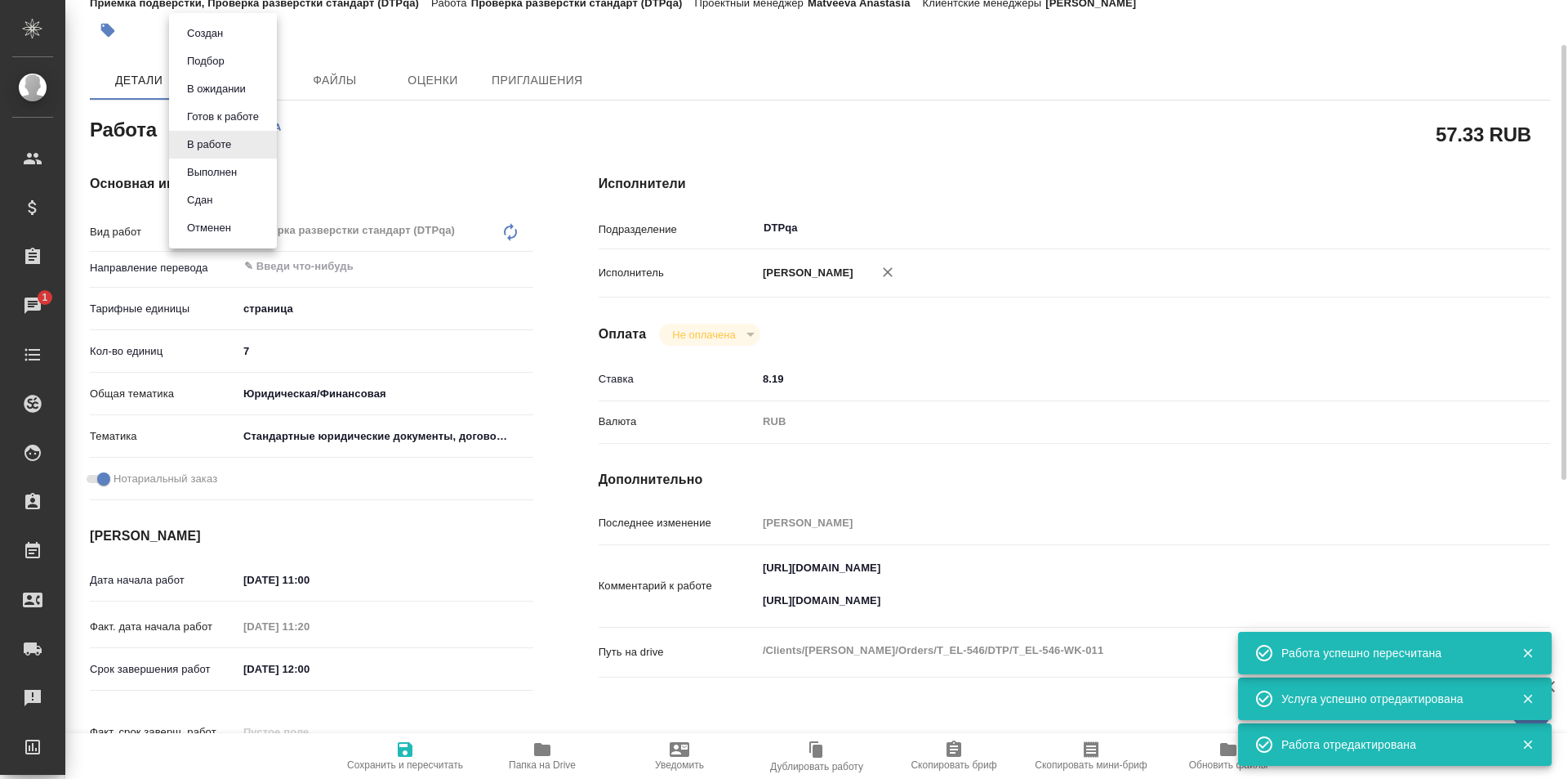
type textarea "x"
click at [225, 168] on button "Выполнен" at bounding box center [211, 172] width 60 height 18
type textarea "x"
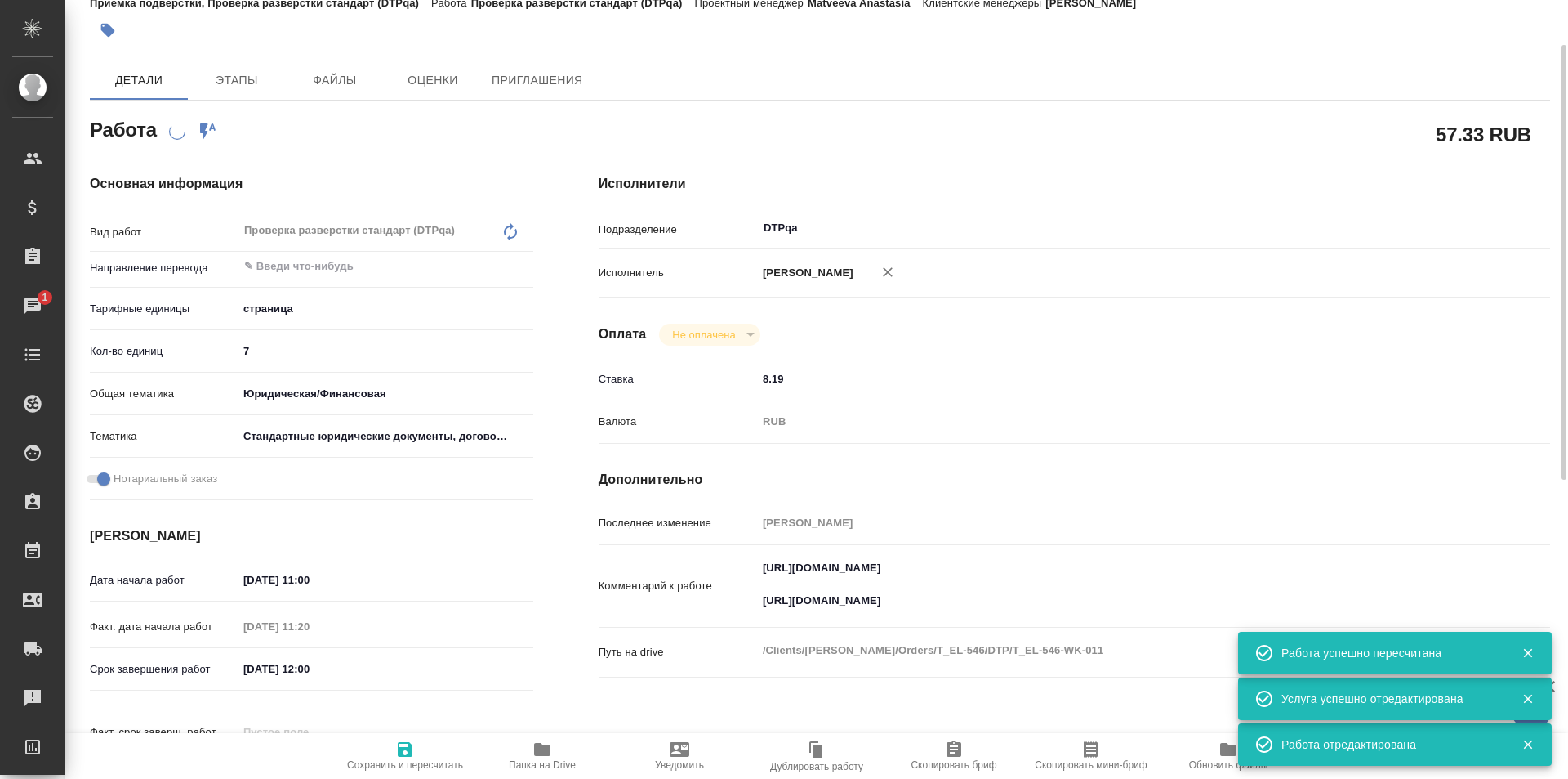
type textarea "x"
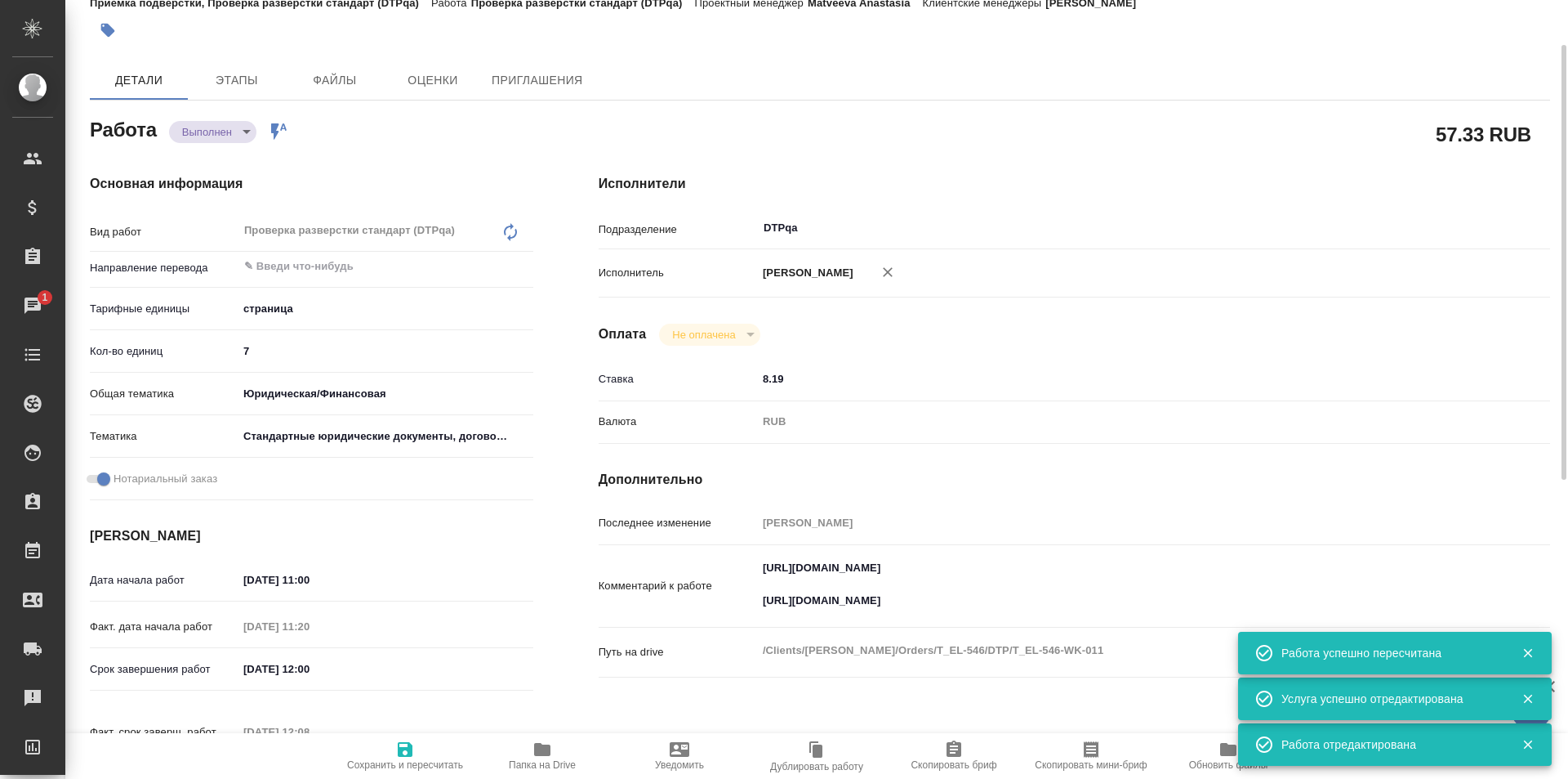
type textarea "x"
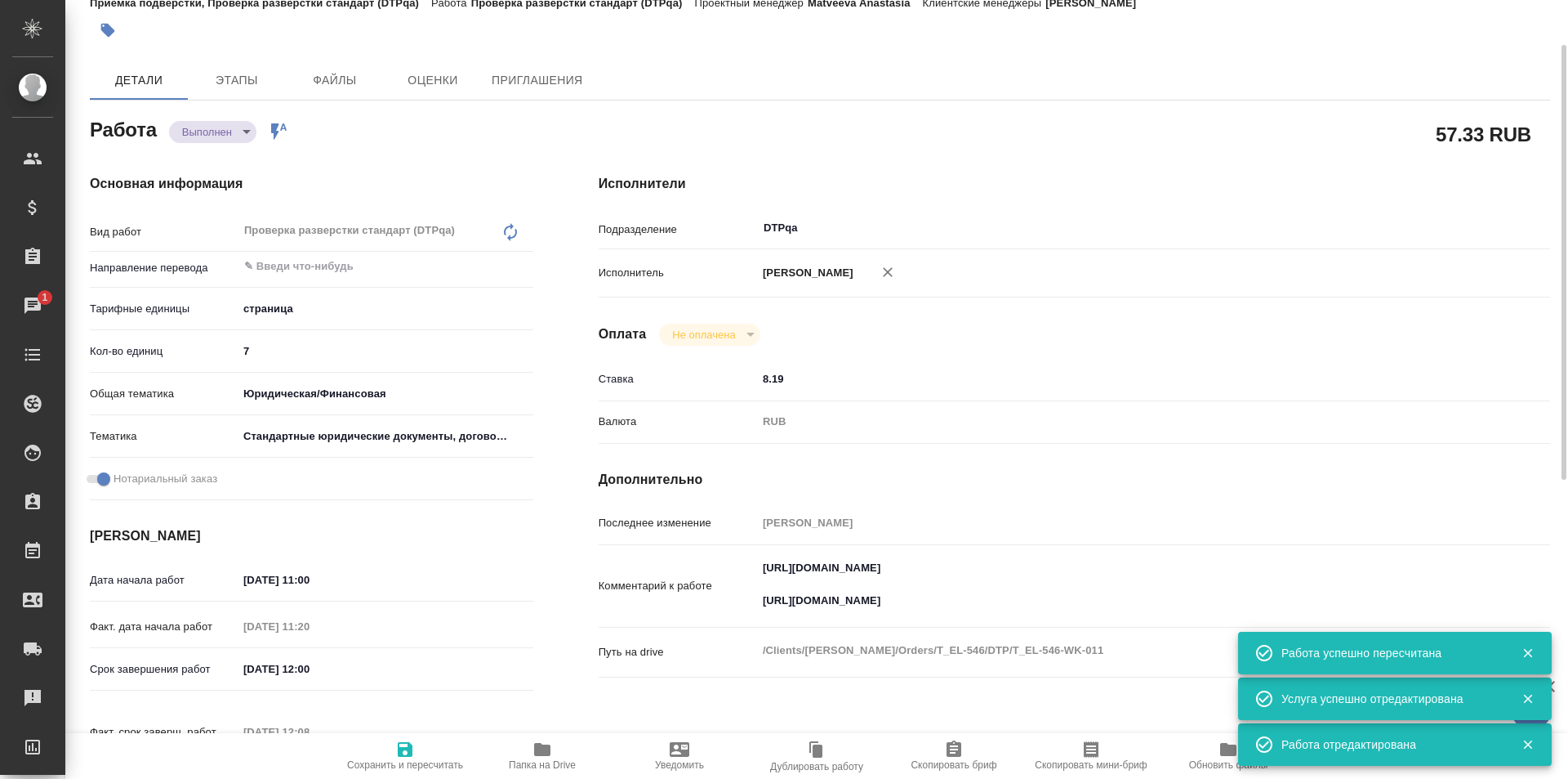
type textarea "x"
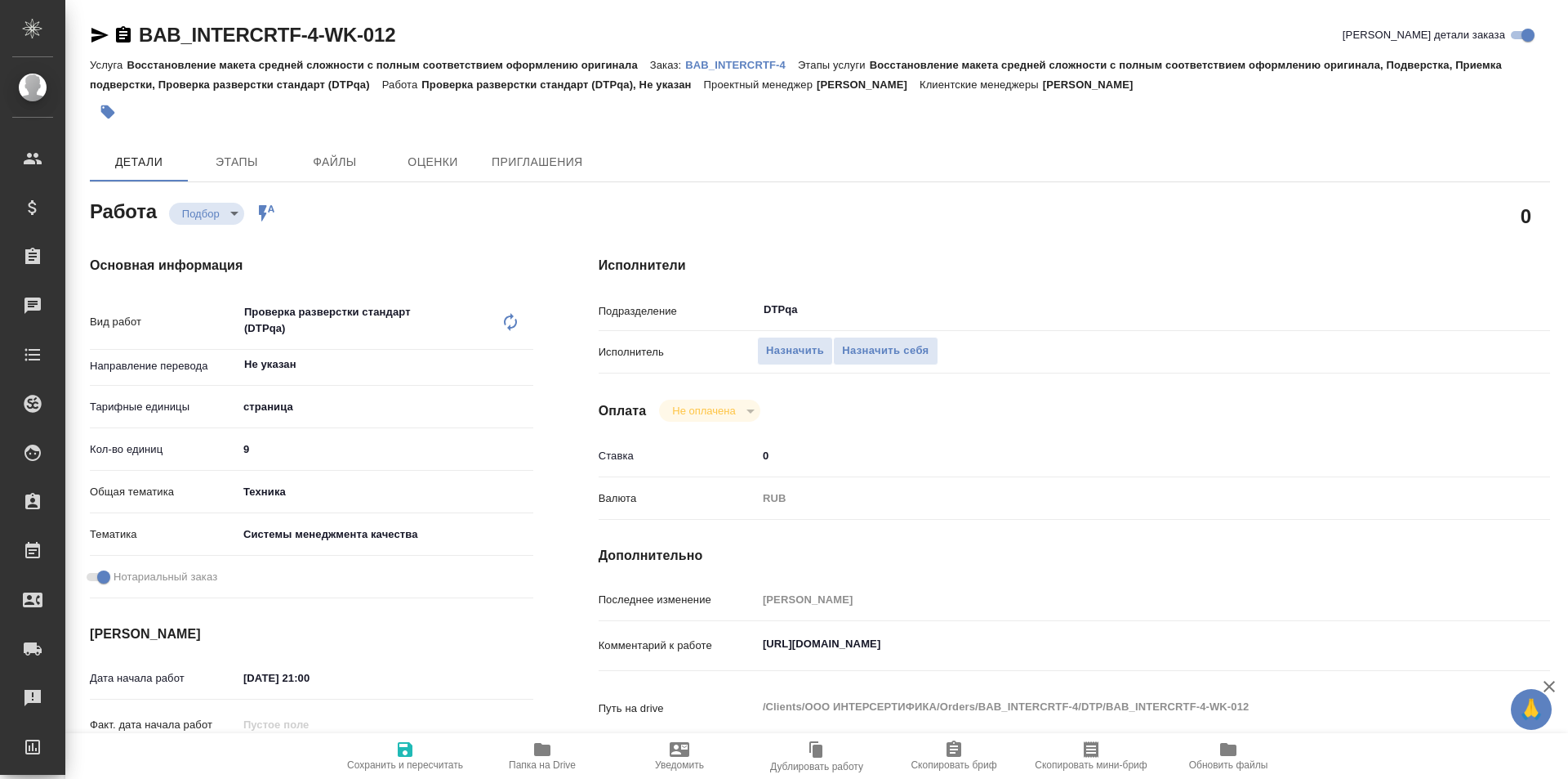
type textarea "x"
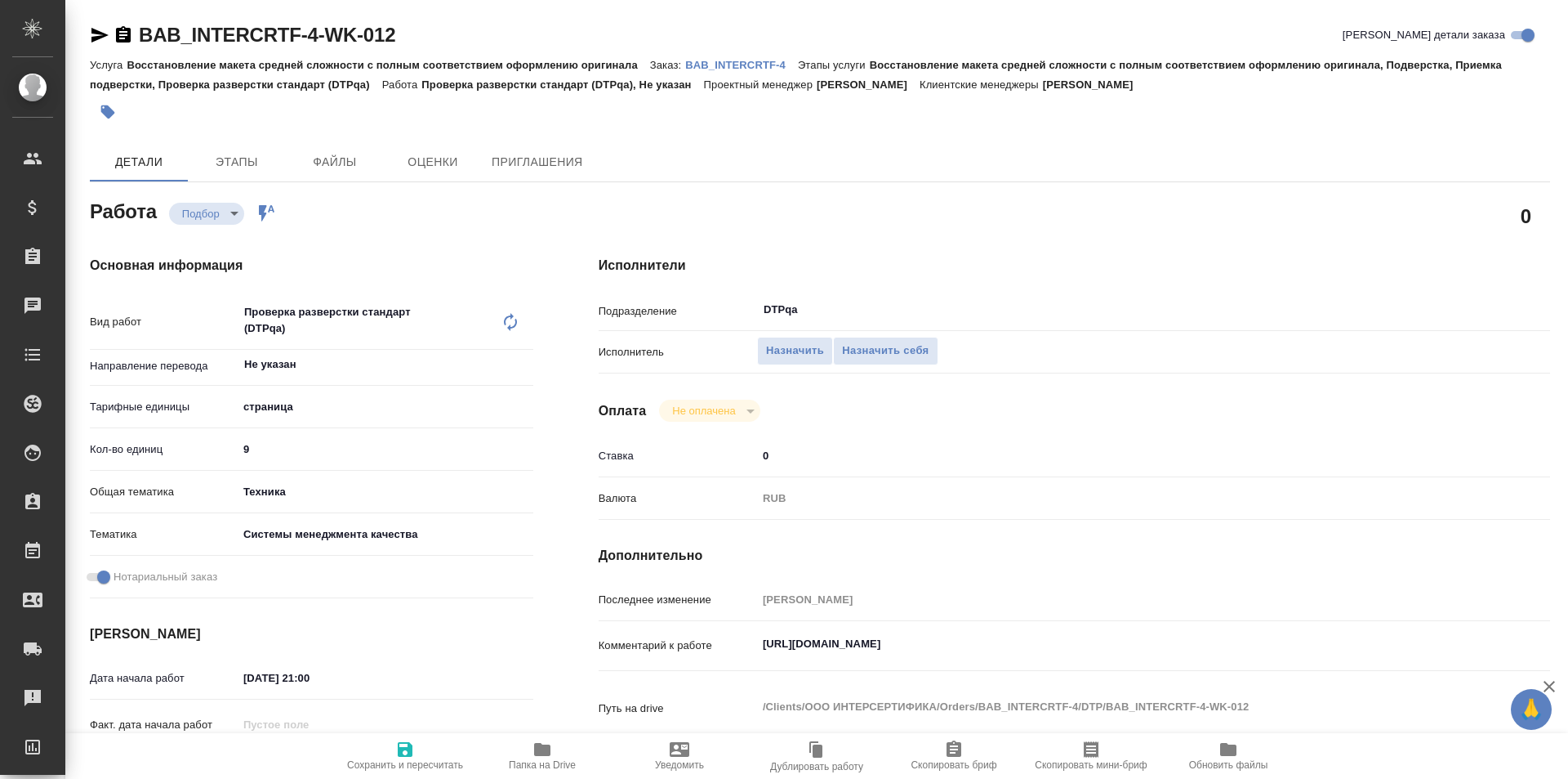
type textarea "x"
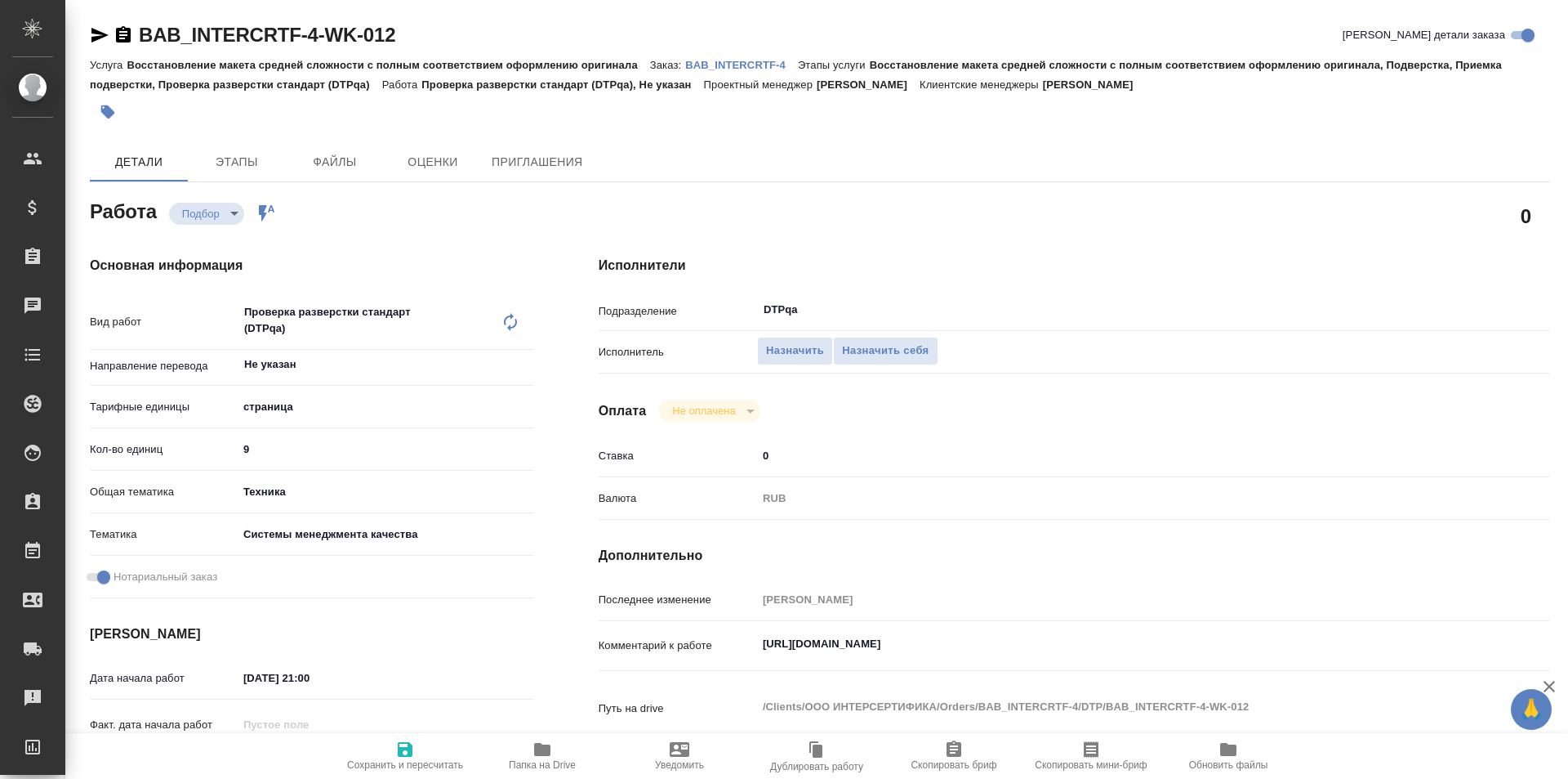
type textarea "x"
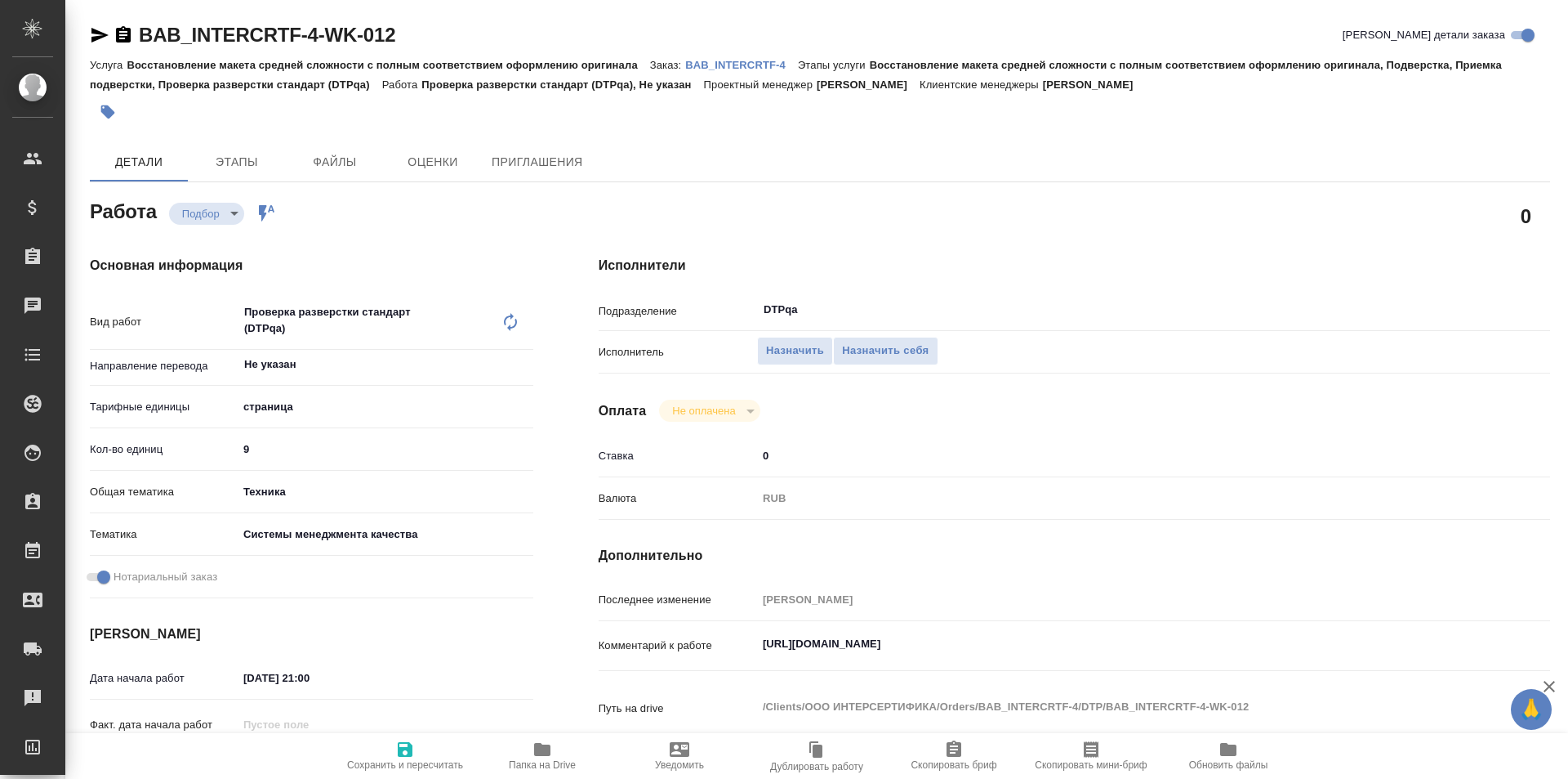
type textarea "x"
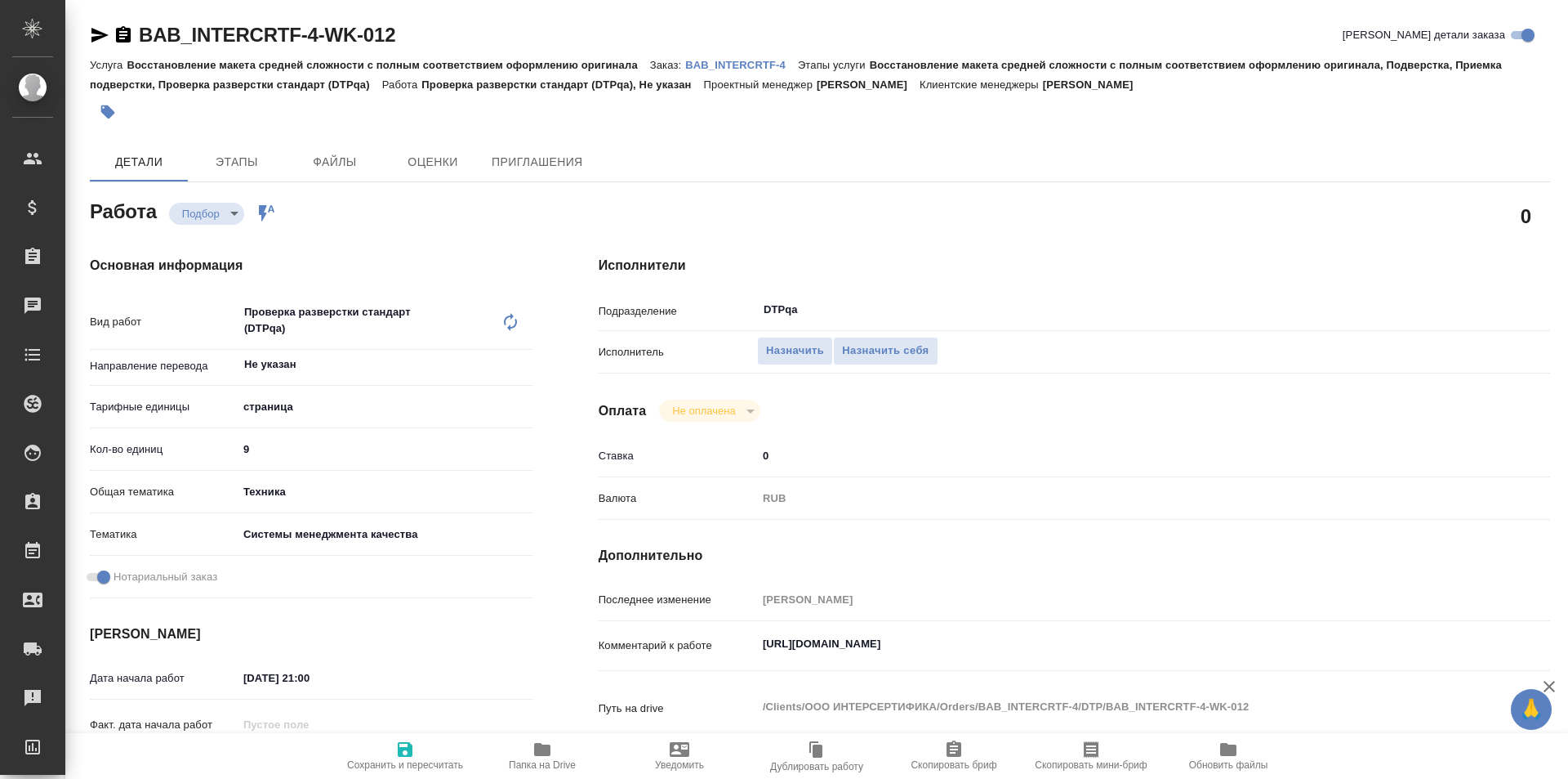
type textarea "x"
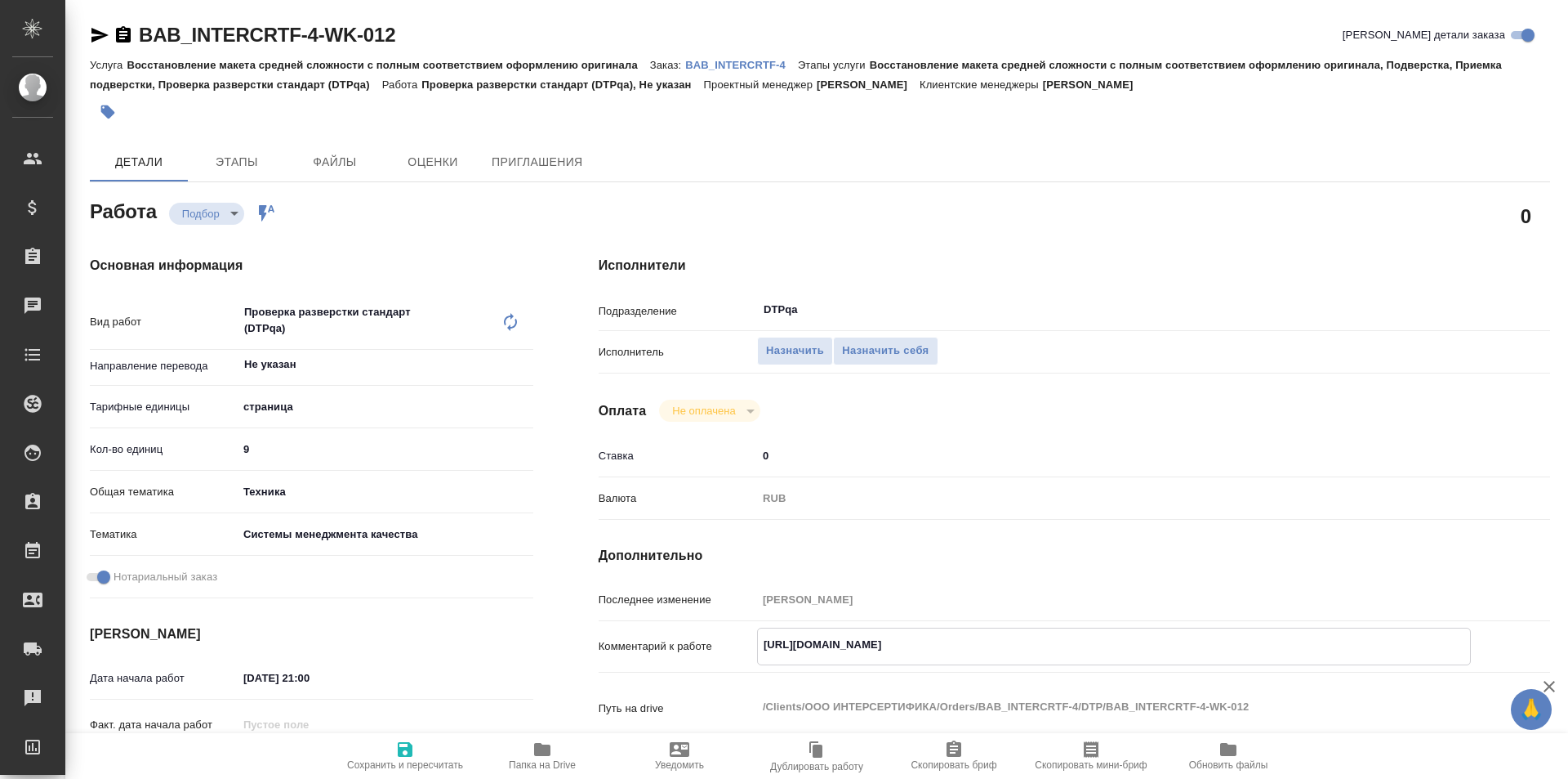
type textarea "x"
drag, startPoint x: 1111, startPoint y: 638, endPoint x: 723, endPoint y: 636, distance: 388.0
click at [704, 649] on div "Комментарий к работе [URL][DOMAIN_NAME] x" at bounding box center [1074, 646] width 952 height 38
type textarea "x"
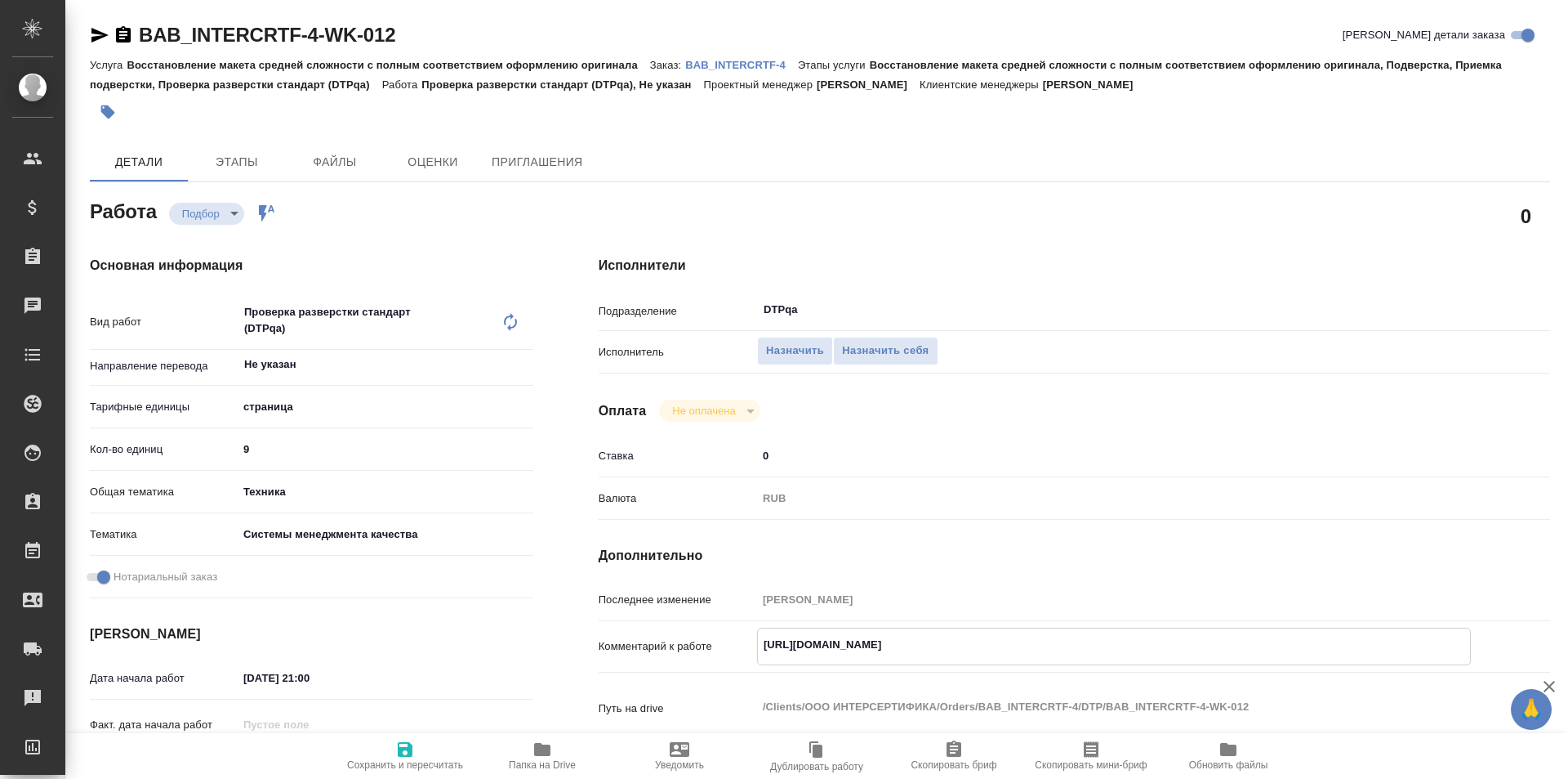
type textarea "x"
click at [98, 31] on icon "button" at bounding box center [100, 35] width 17 height 15
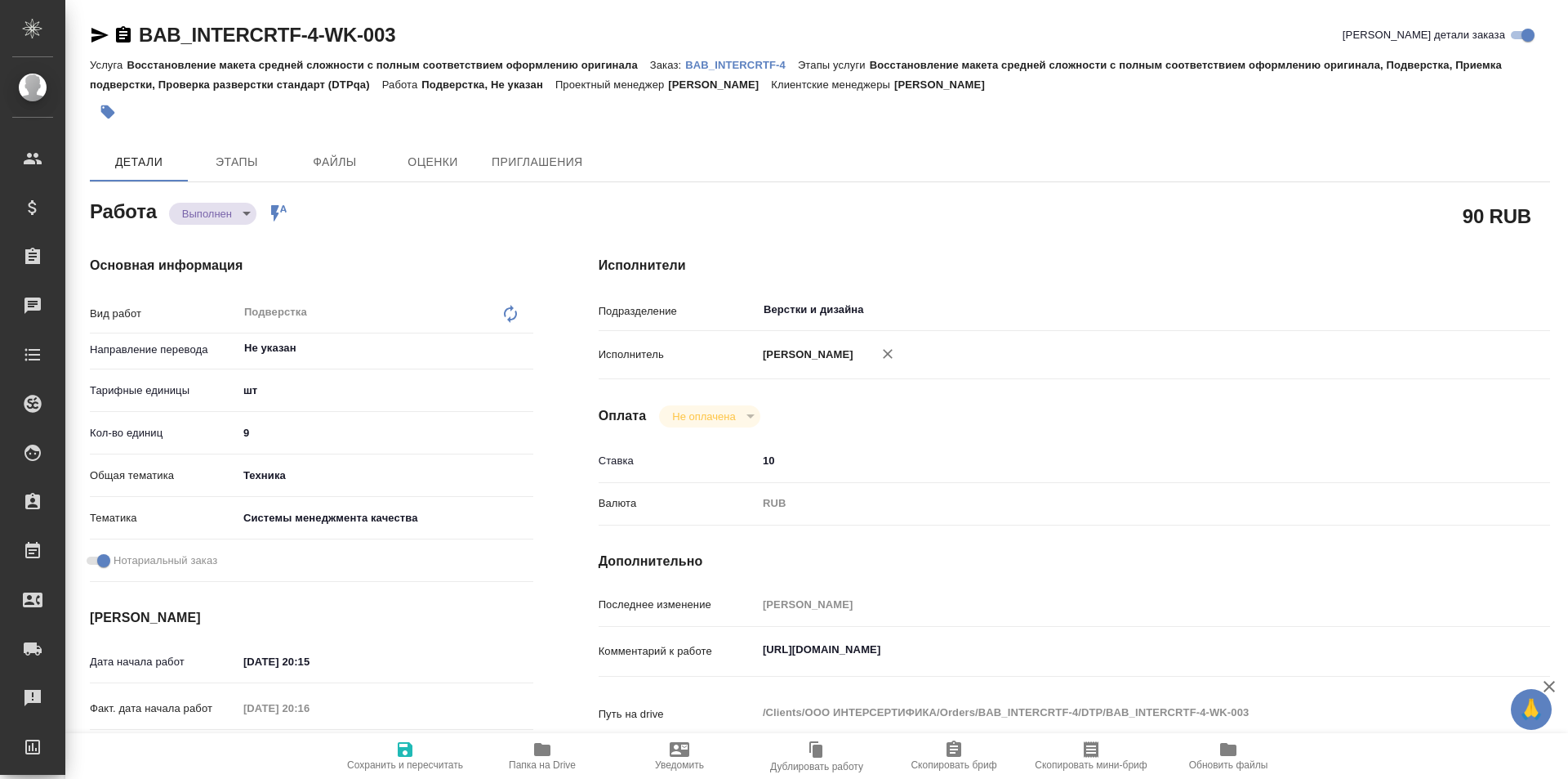
type textarea "x"
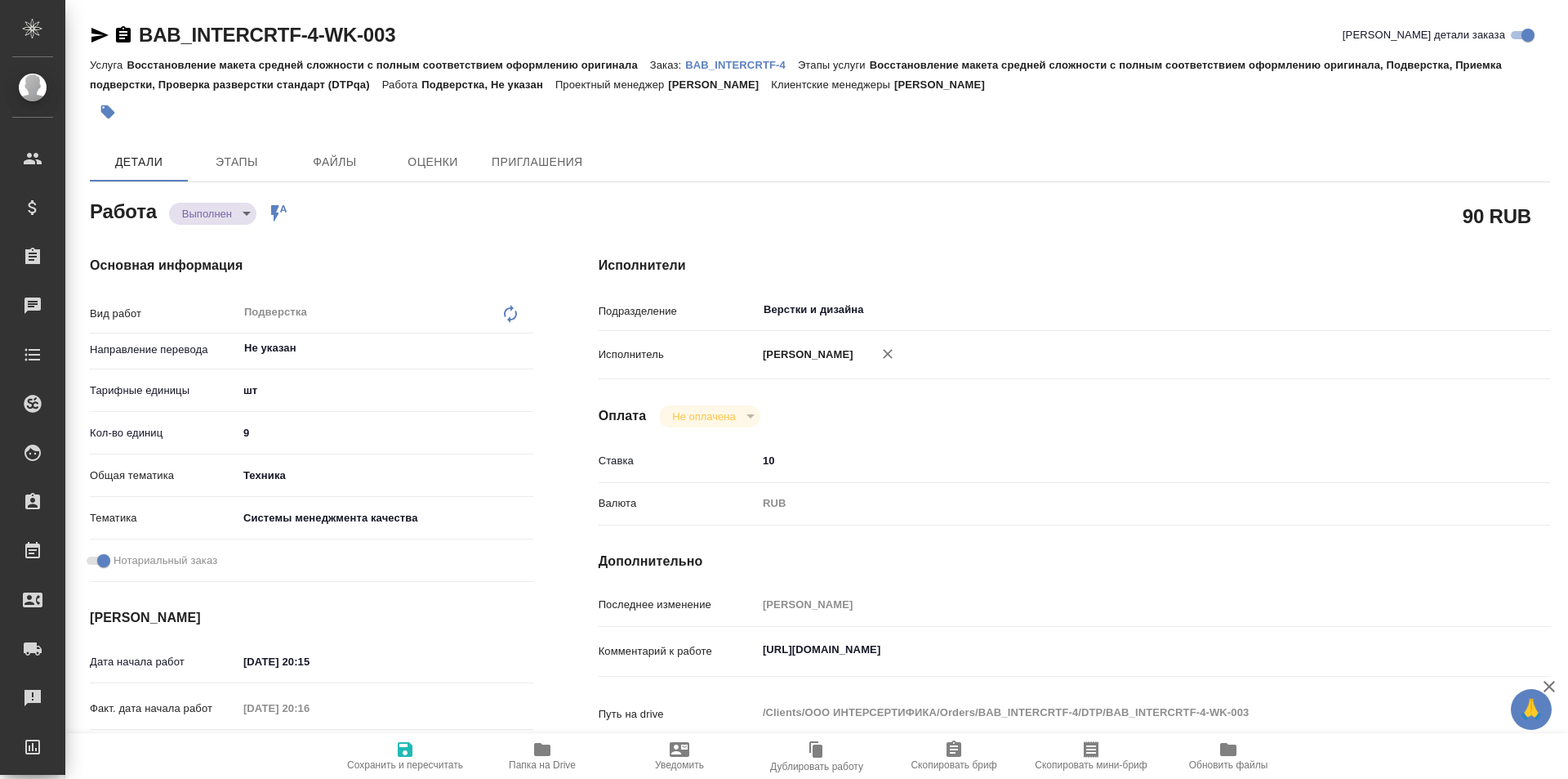
type textarea "x"
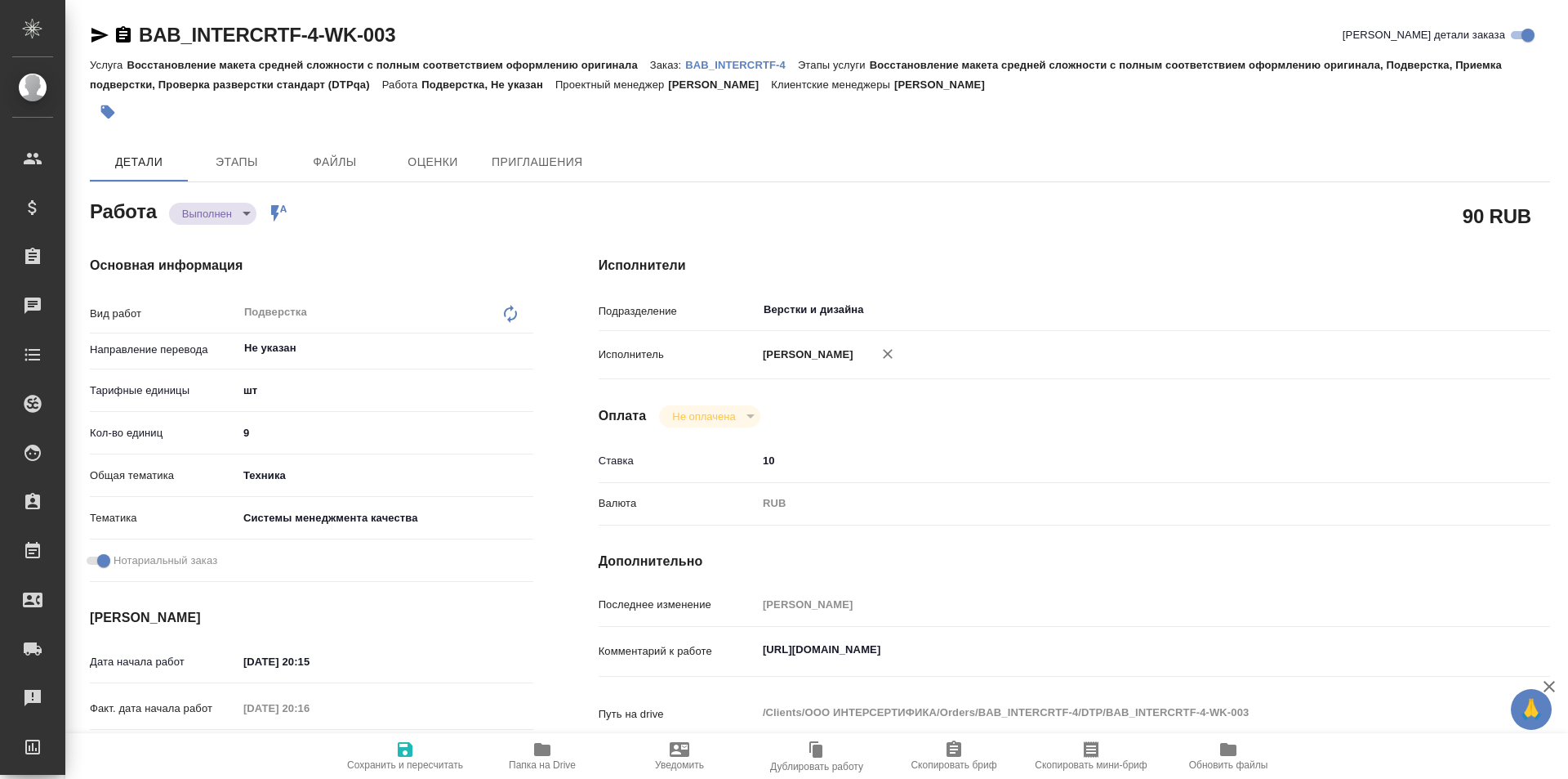
type textarea "x"
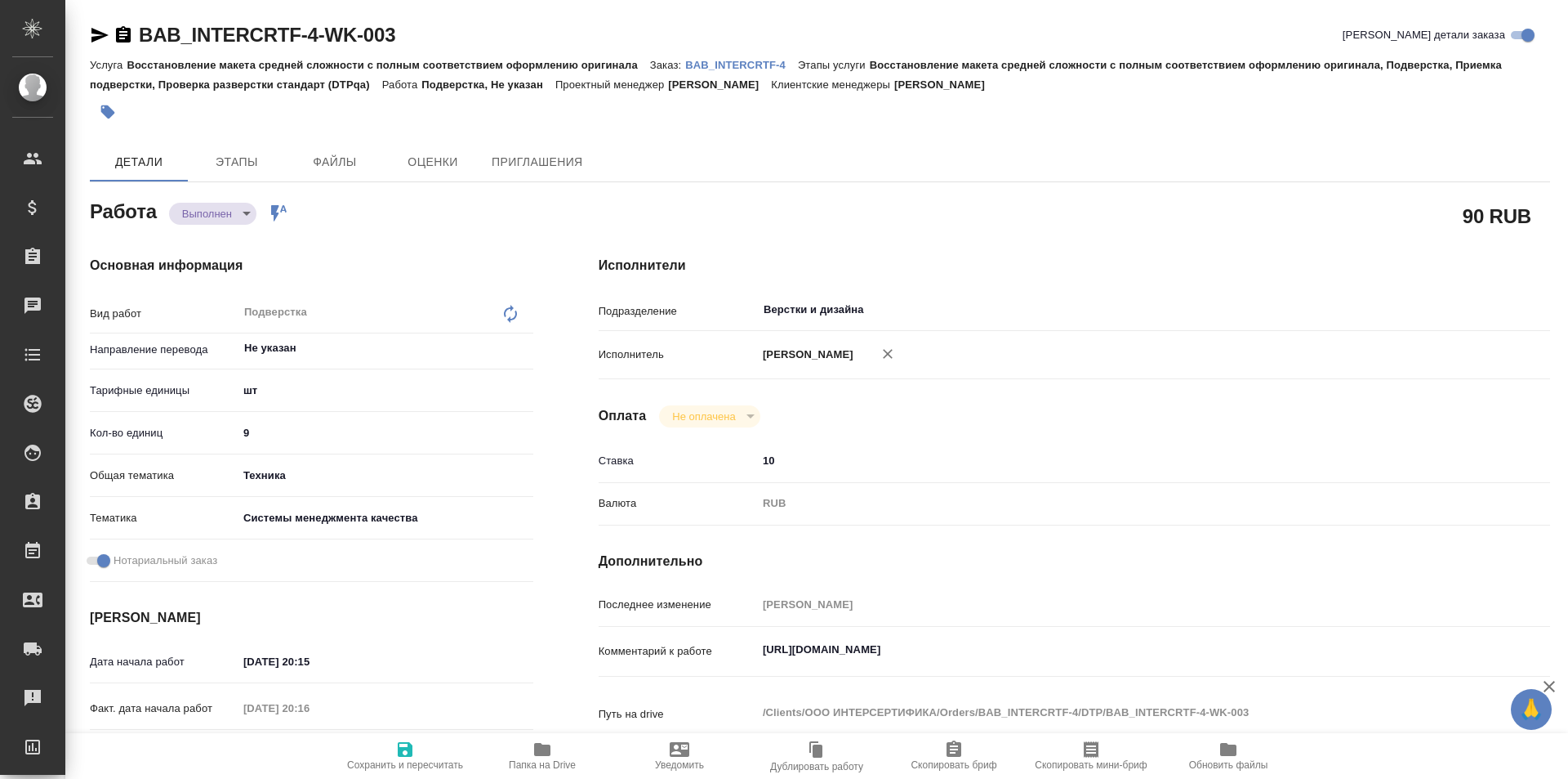
type textarea "x"
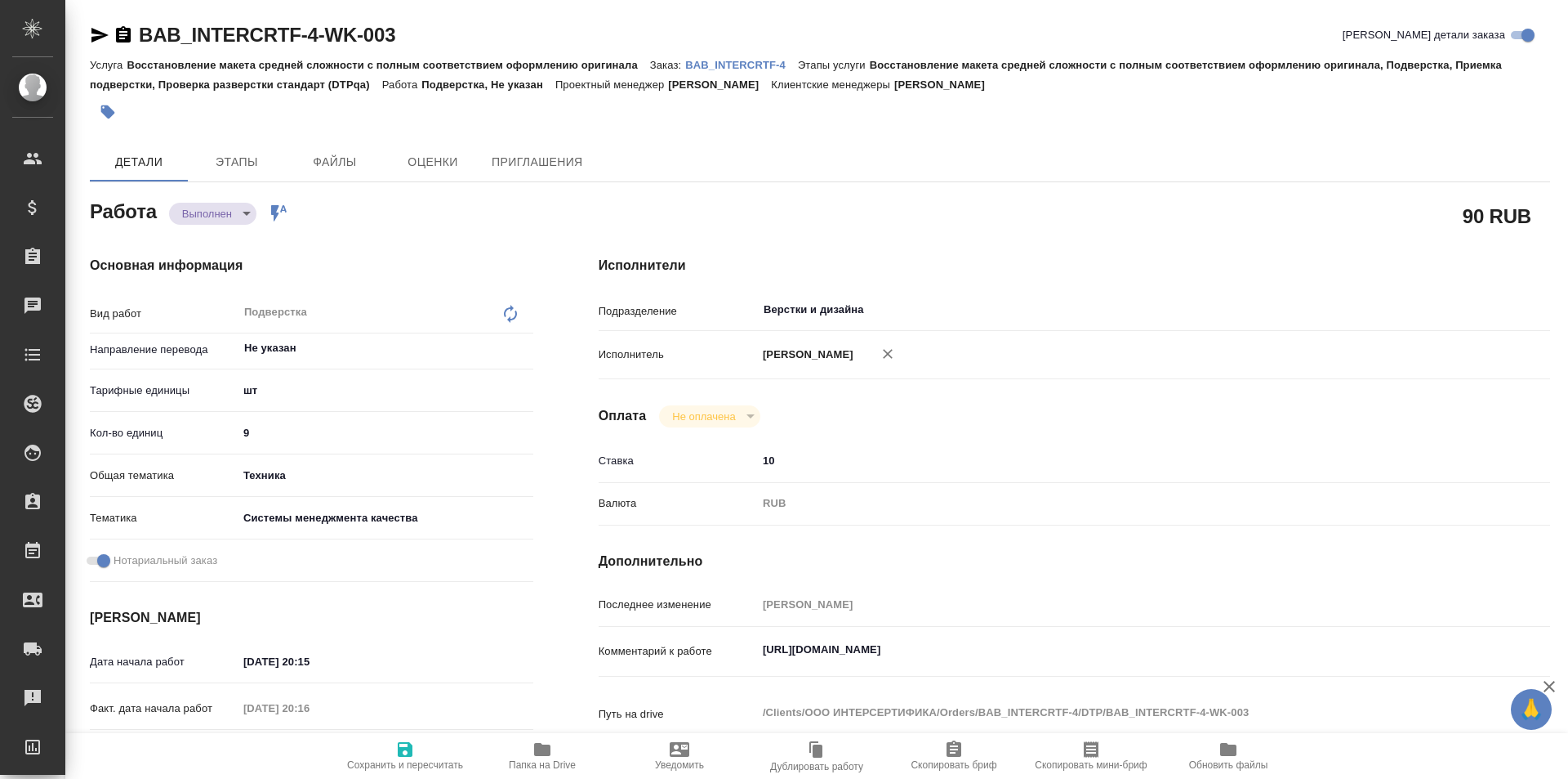
type textarea "x"
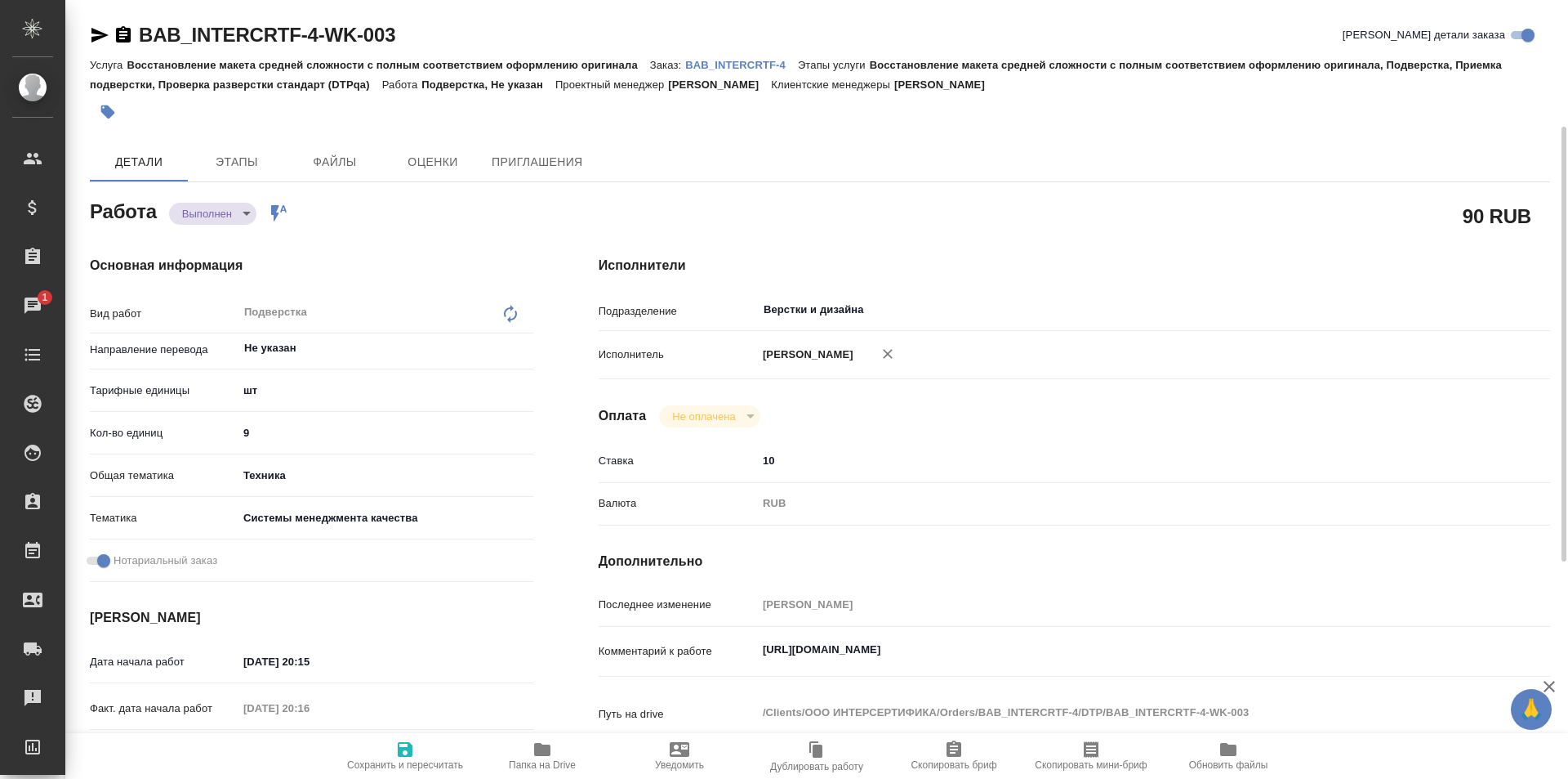
scroll to position [82, 0]
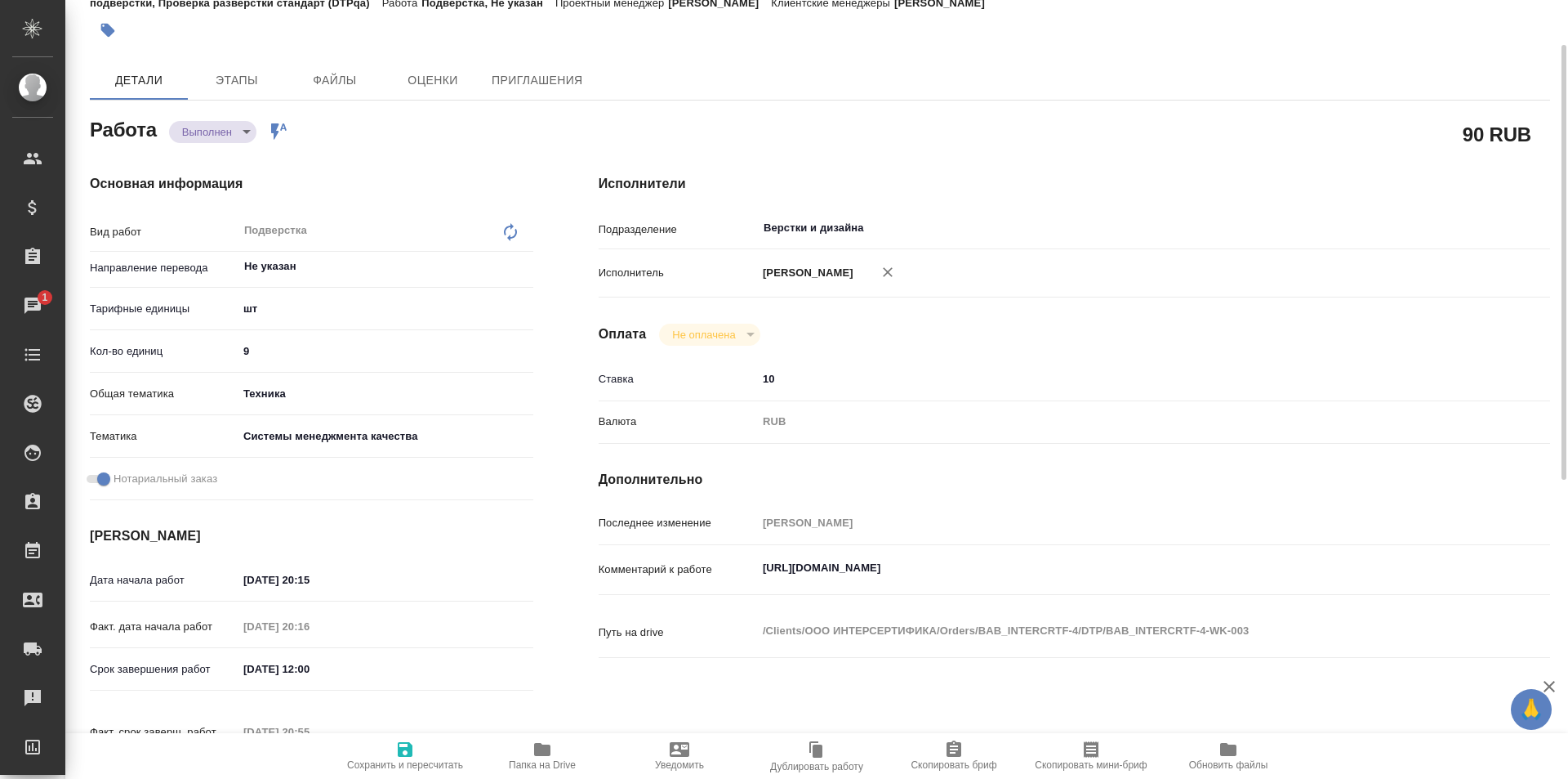
click at [547, 751] on icon "button" at bounding box center [543, 749] width 16 height 13
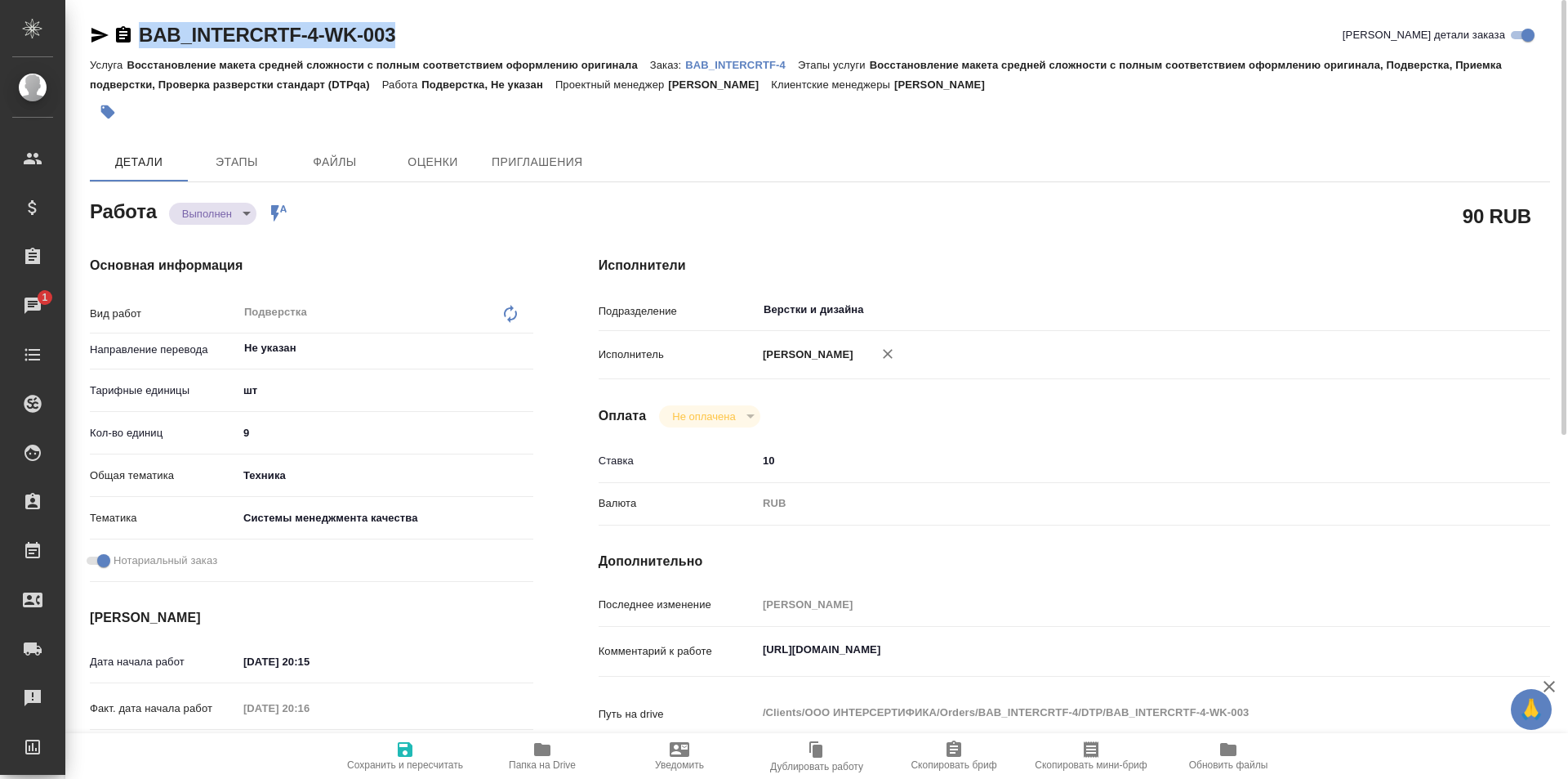
drag, startPoint x: 411, startPoint y: 33, endPoint x: 124, endPoint y: 33, distance: 287.0
click at [124, 33] on div "BAB_INTERCRTF-4-WK-003 [PERSON_NAME] детали заказа" at bounding box center [820, 35] width 1461 height 26
copy link "BAB_INTERCRTF-4-WK-003"
click at [541, 750] on icon "button" at bounding box center [543, 749] width 16 height 13
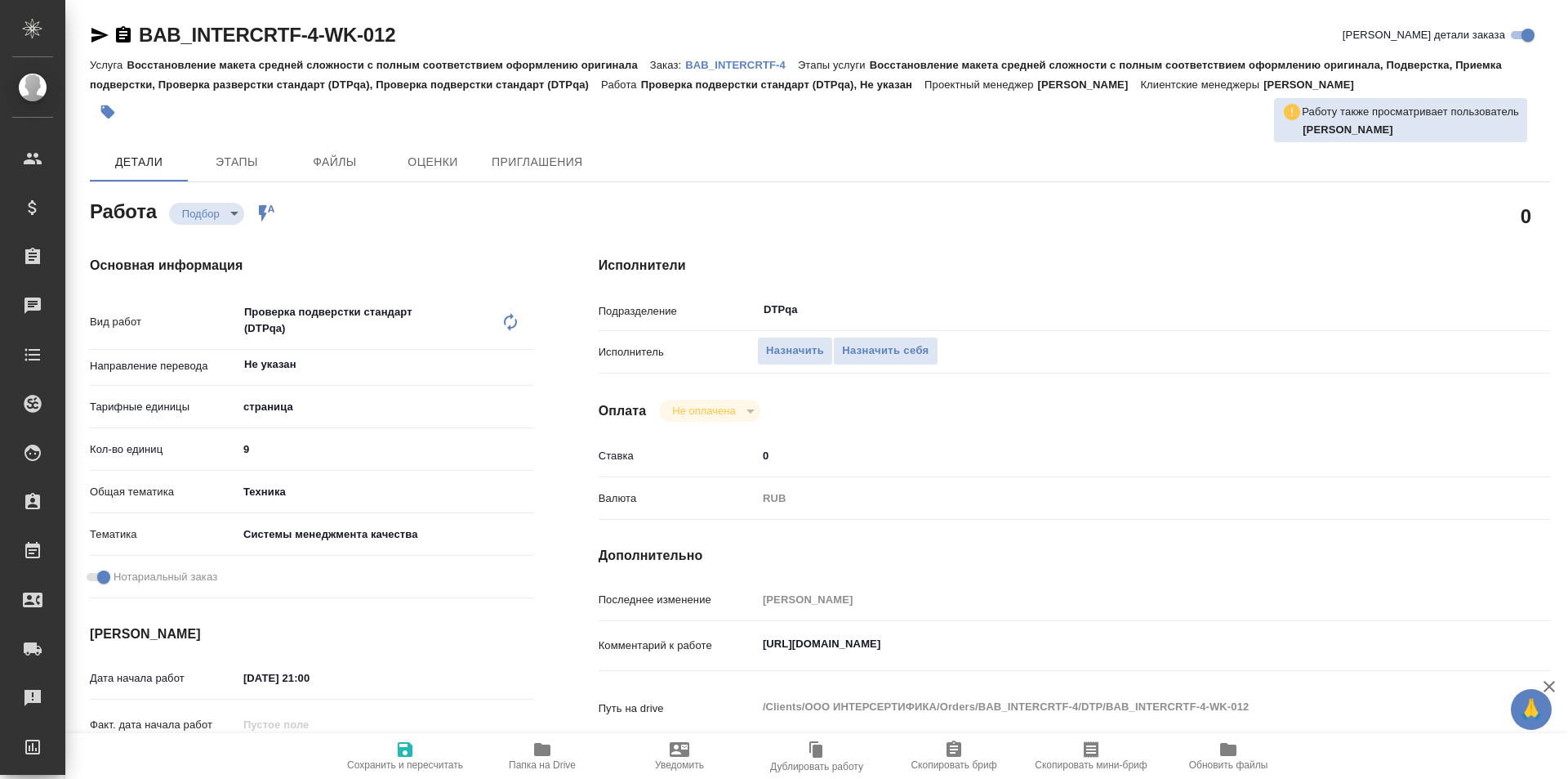
type textarea "x"
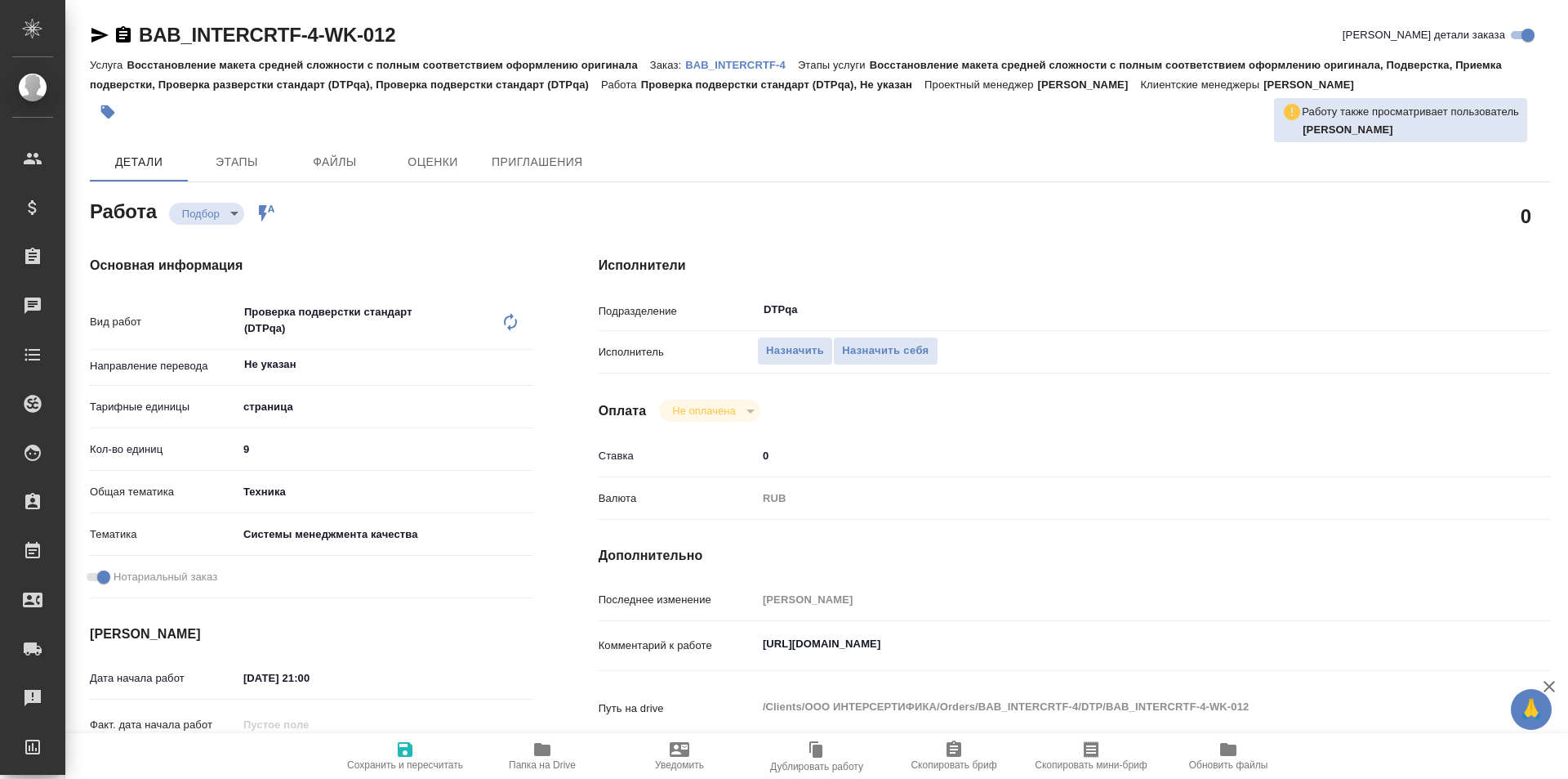
type textarea "x"
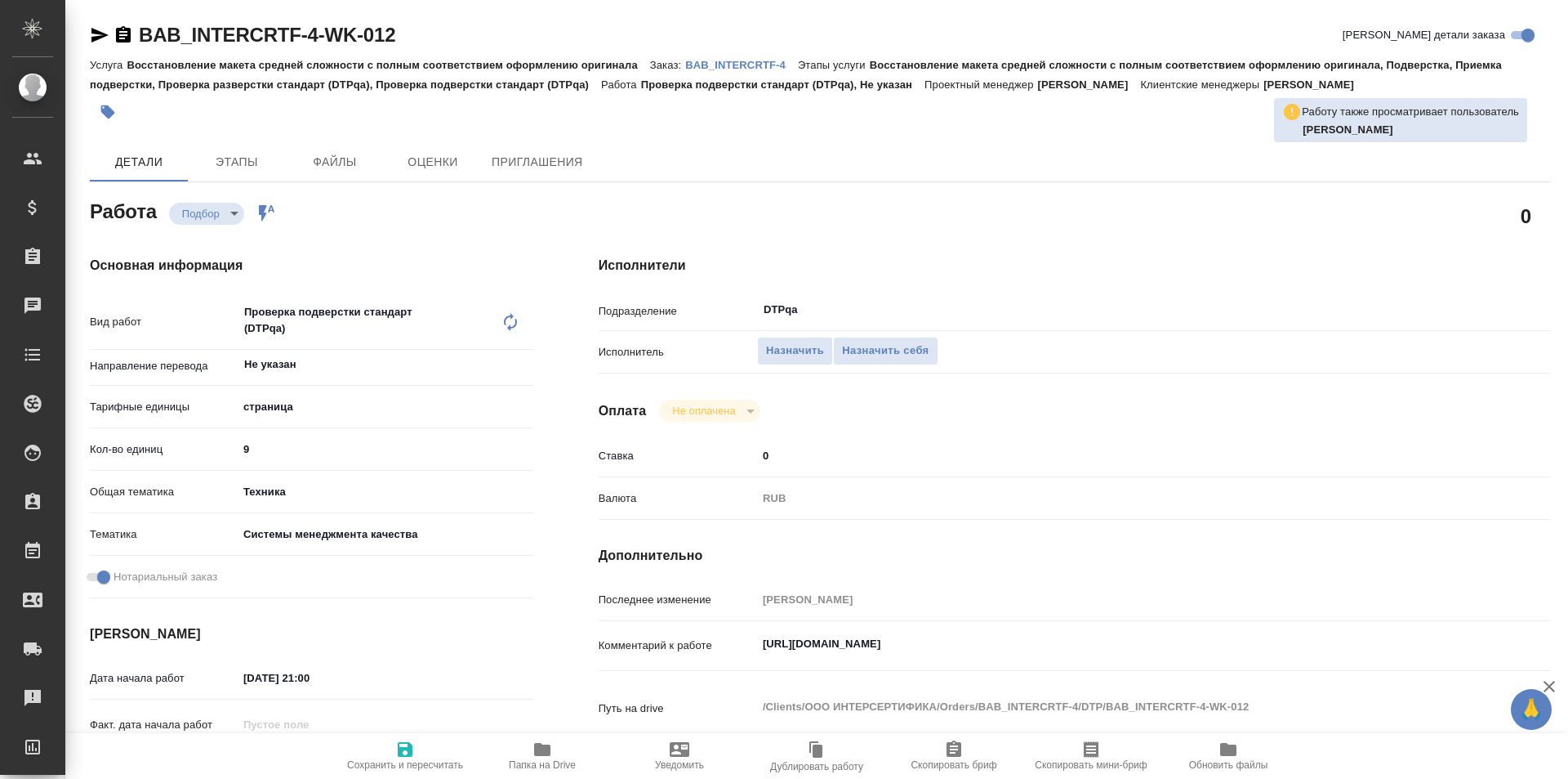
type textarea "x"
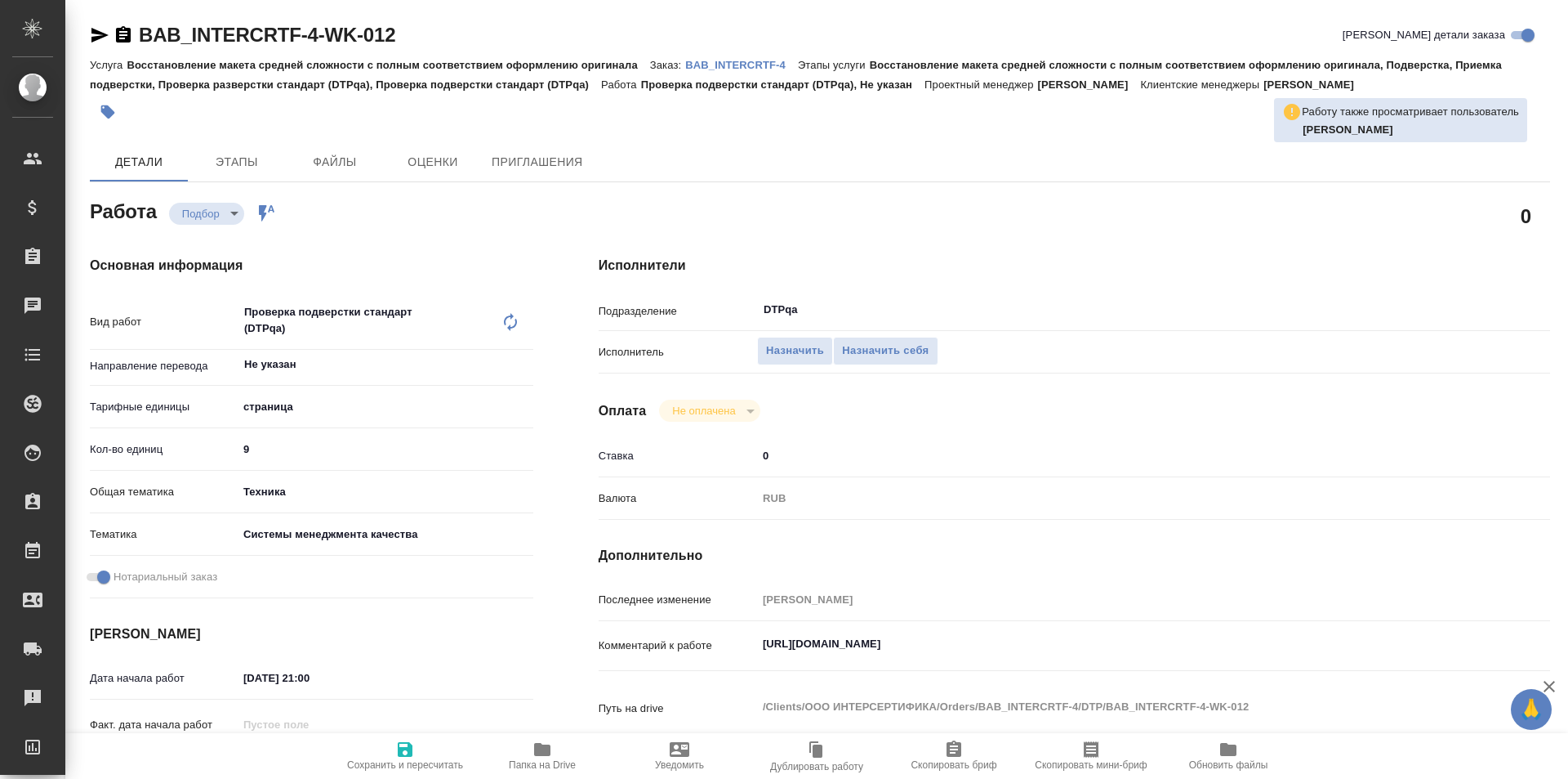
type textarea "x"
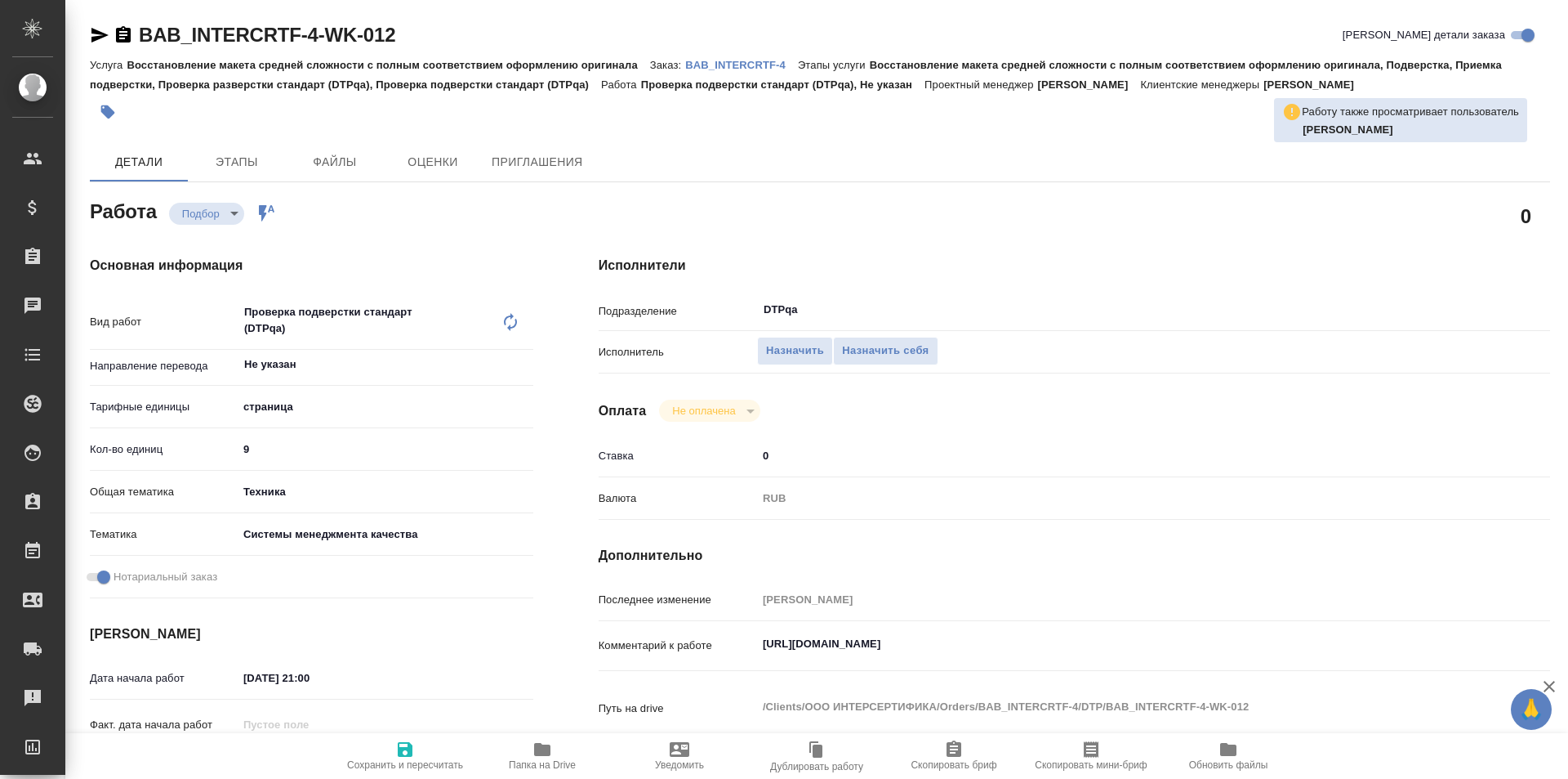
type textarea "x"
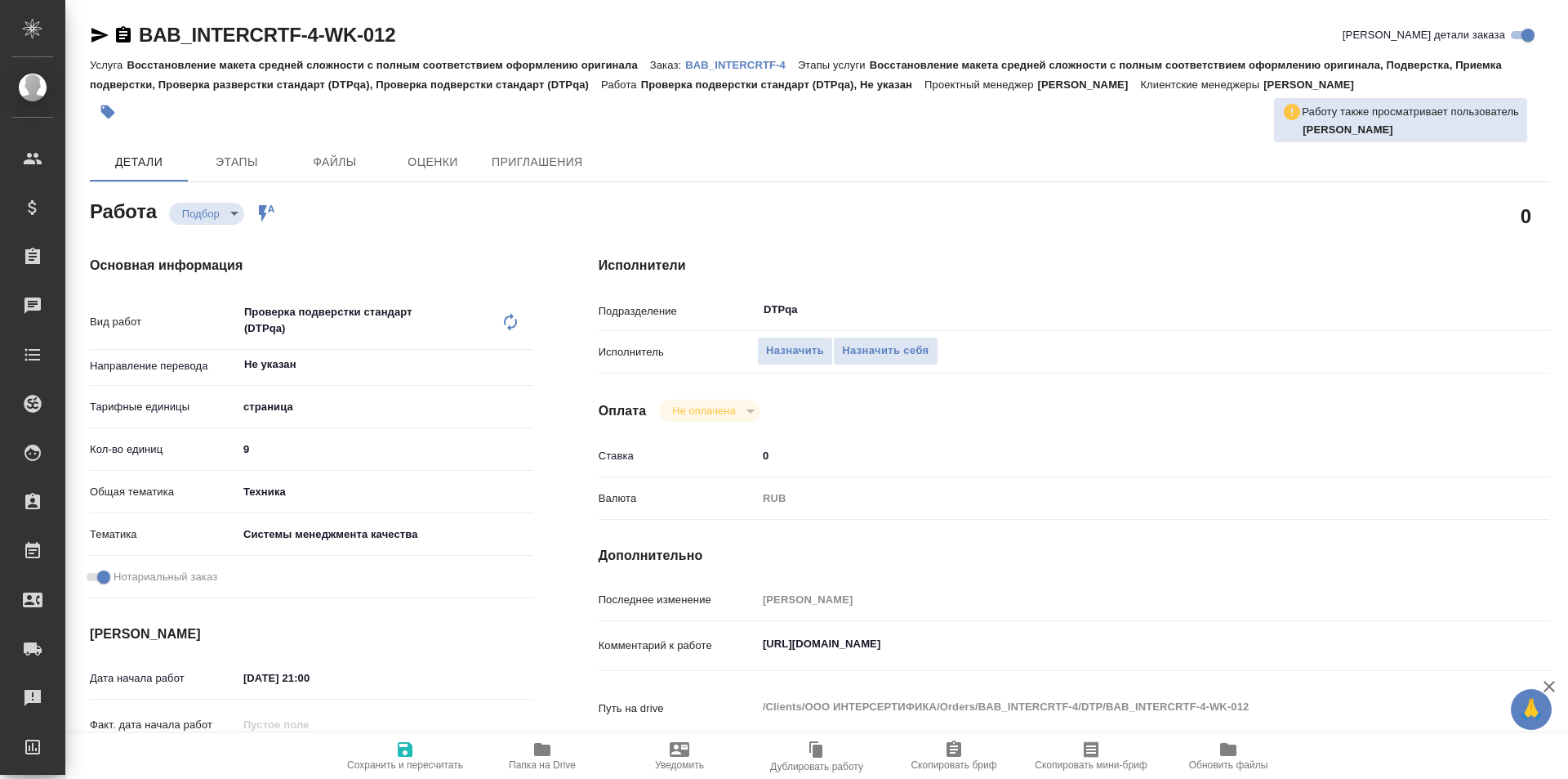
type textarea "x"
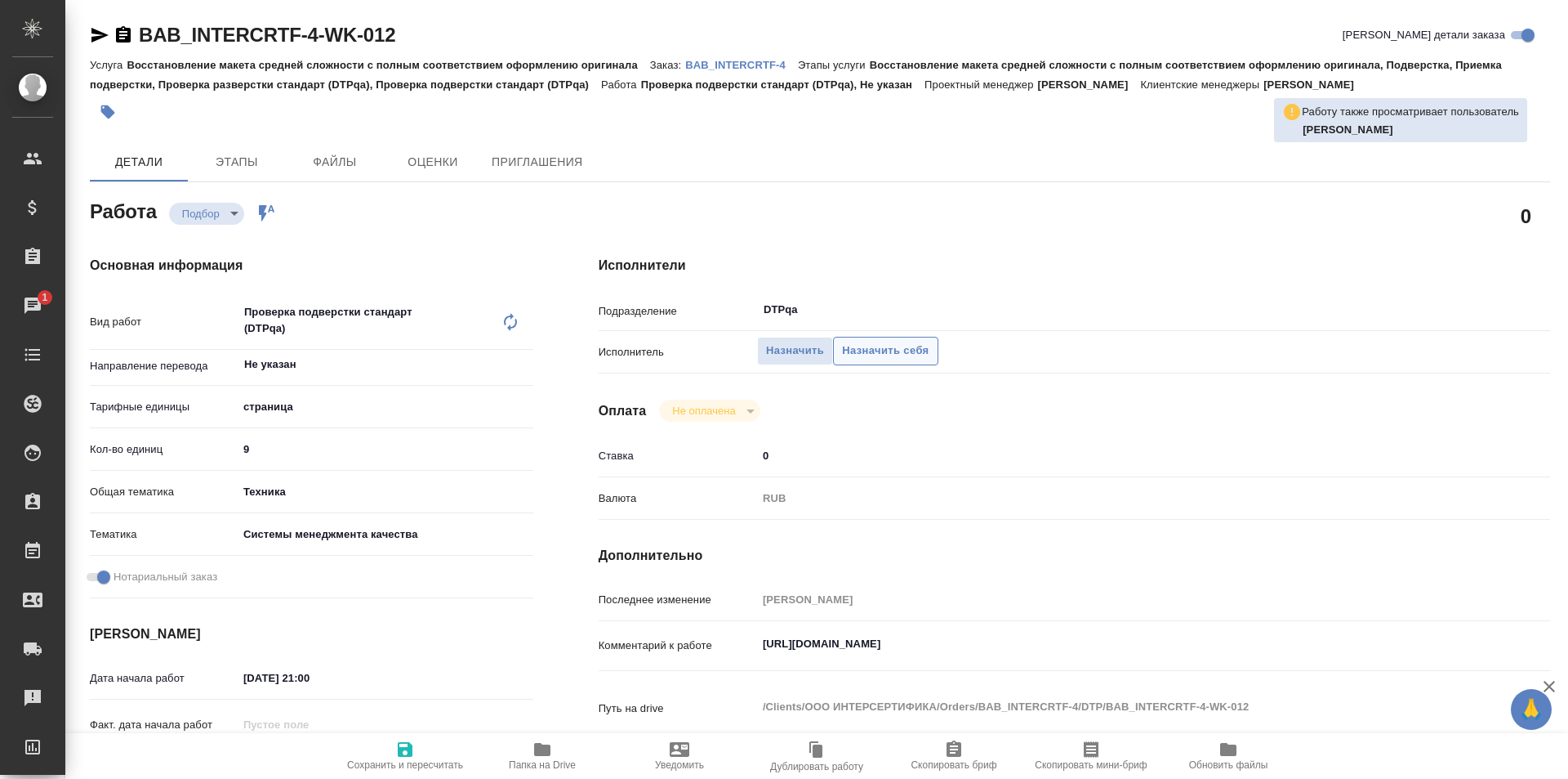
click at [896, 353] on span "Назначить себя" at bounding box center [885, 351] width 87 height 19
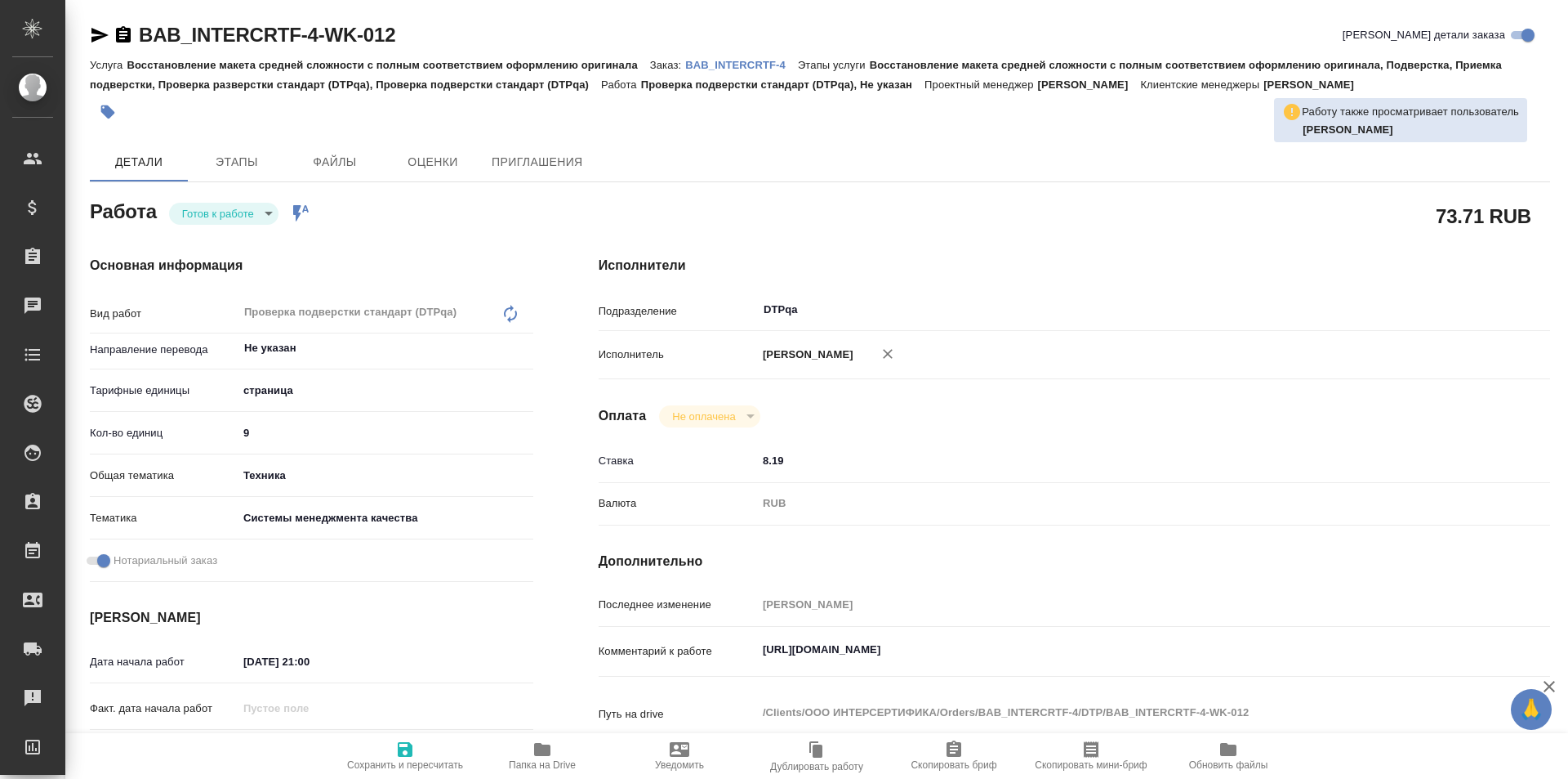
type textarea "x"
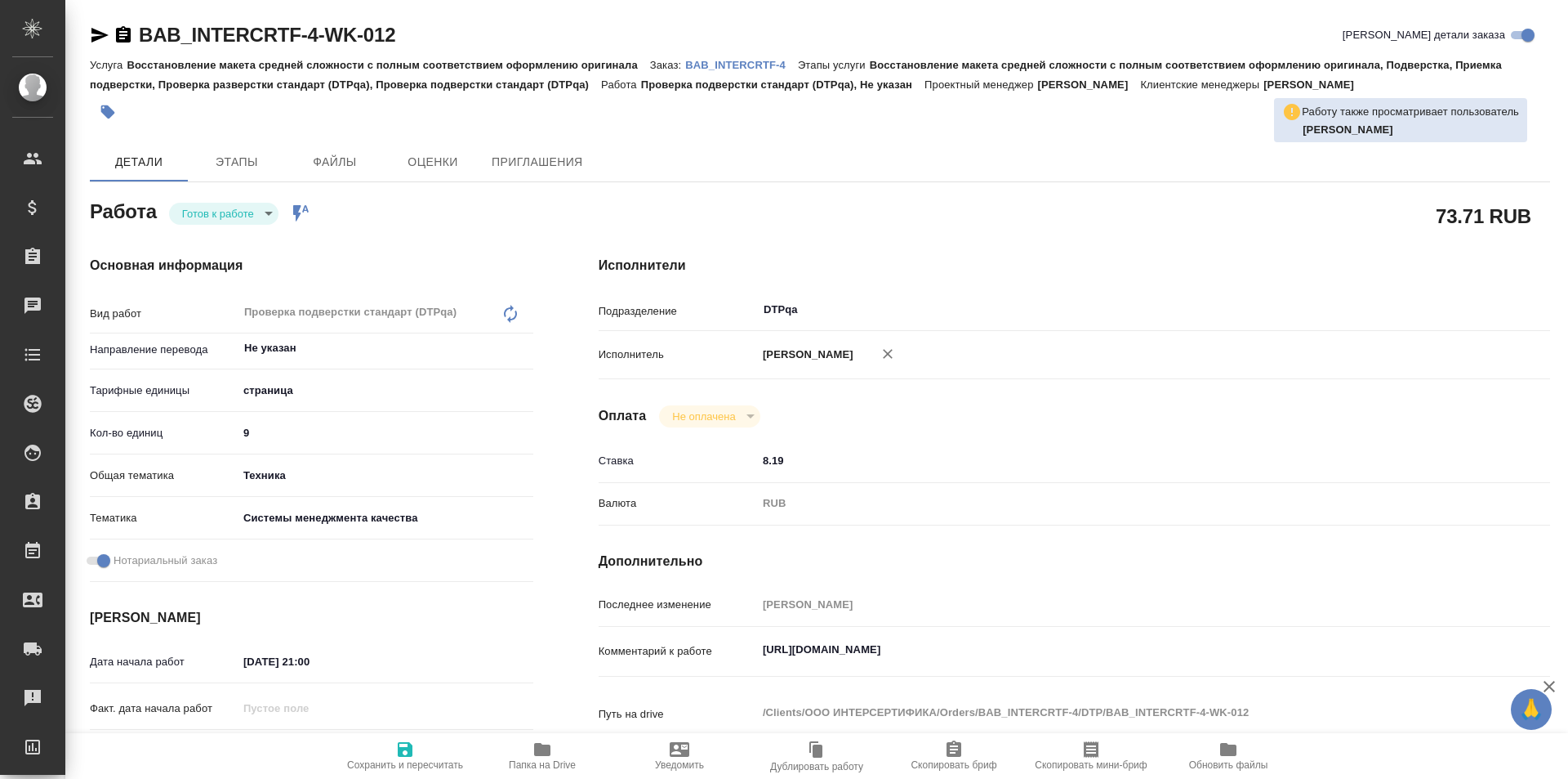
type textarea "x"
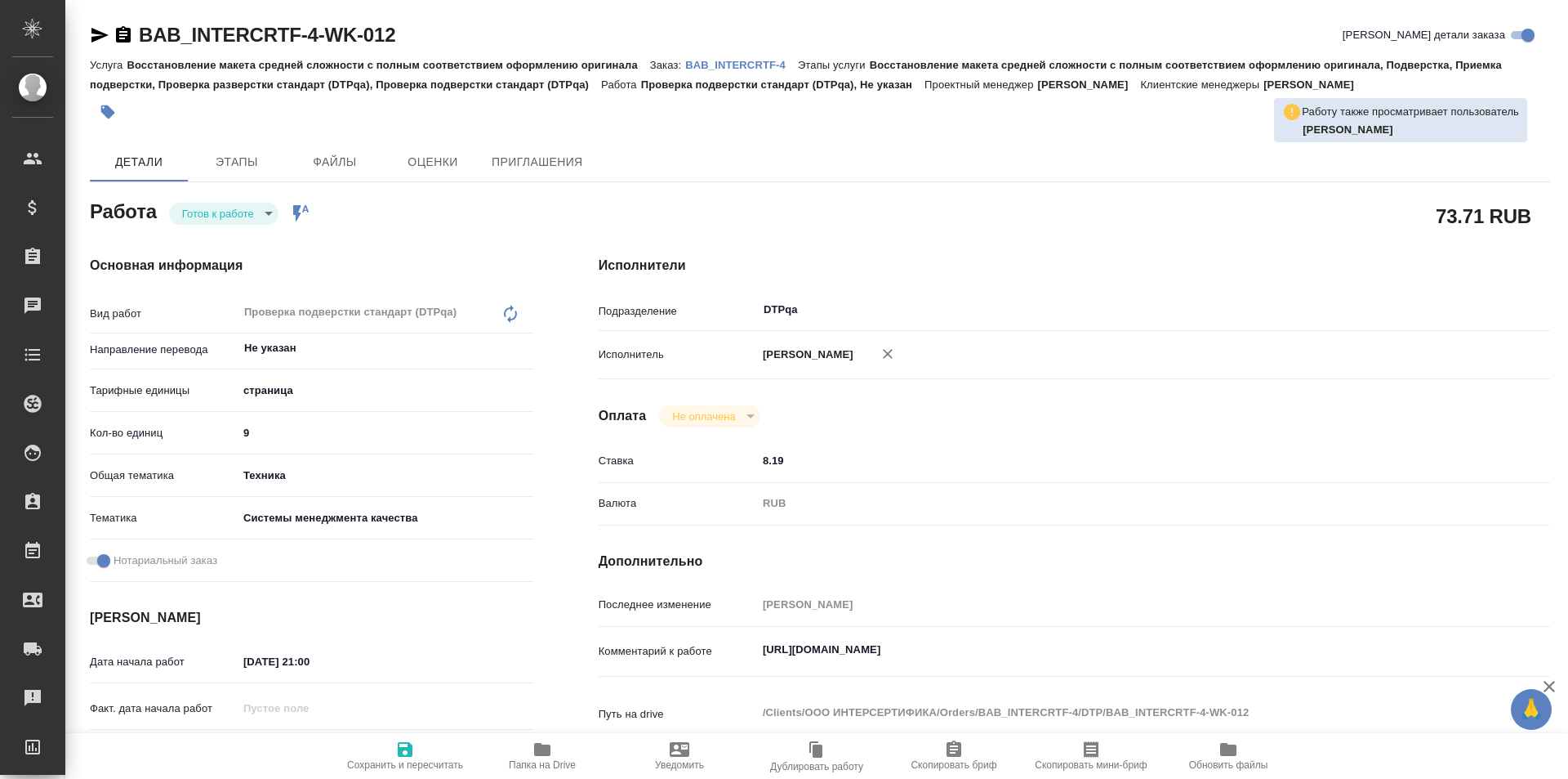
type textarea "x"
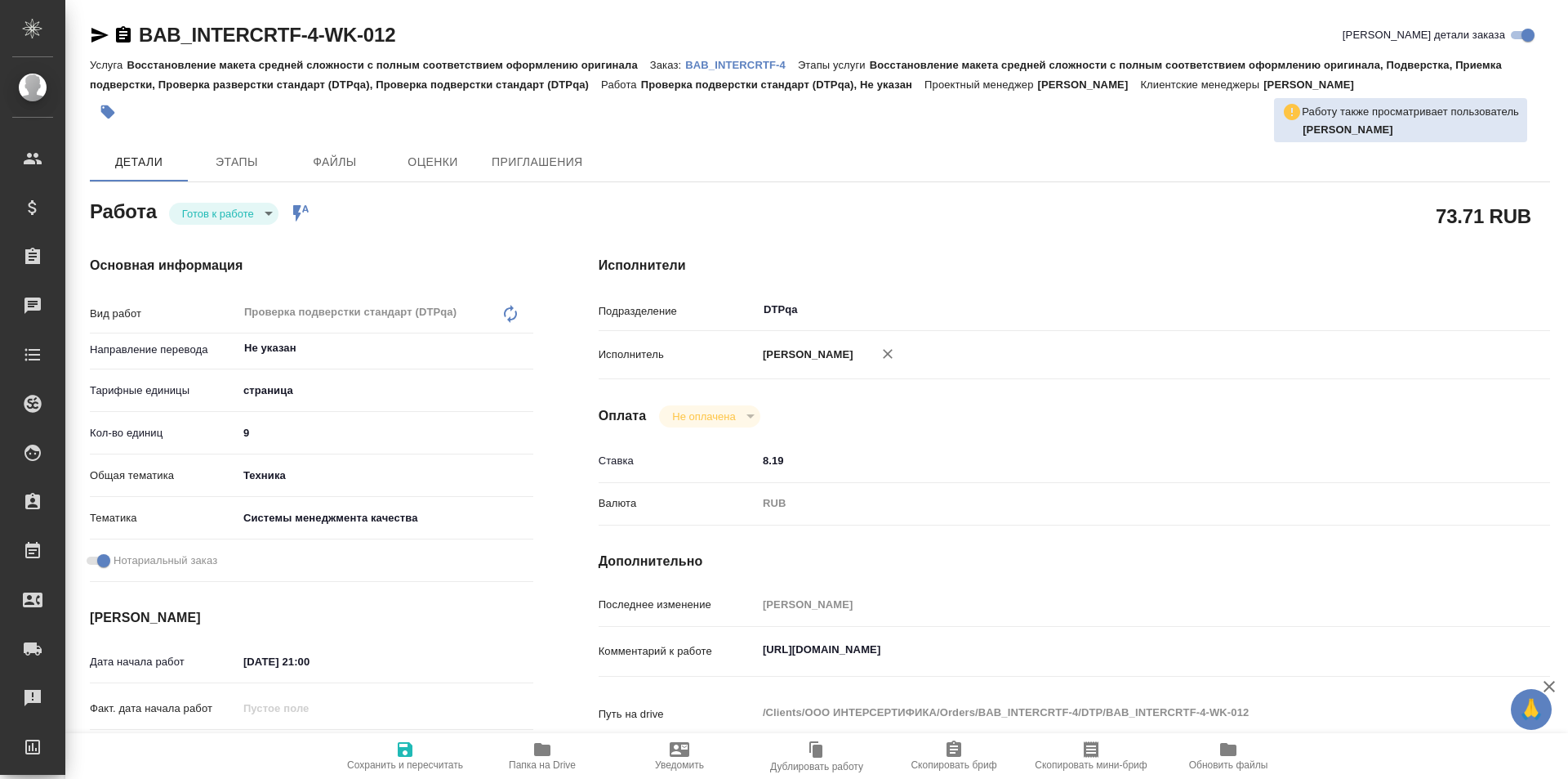
type textarea "x"
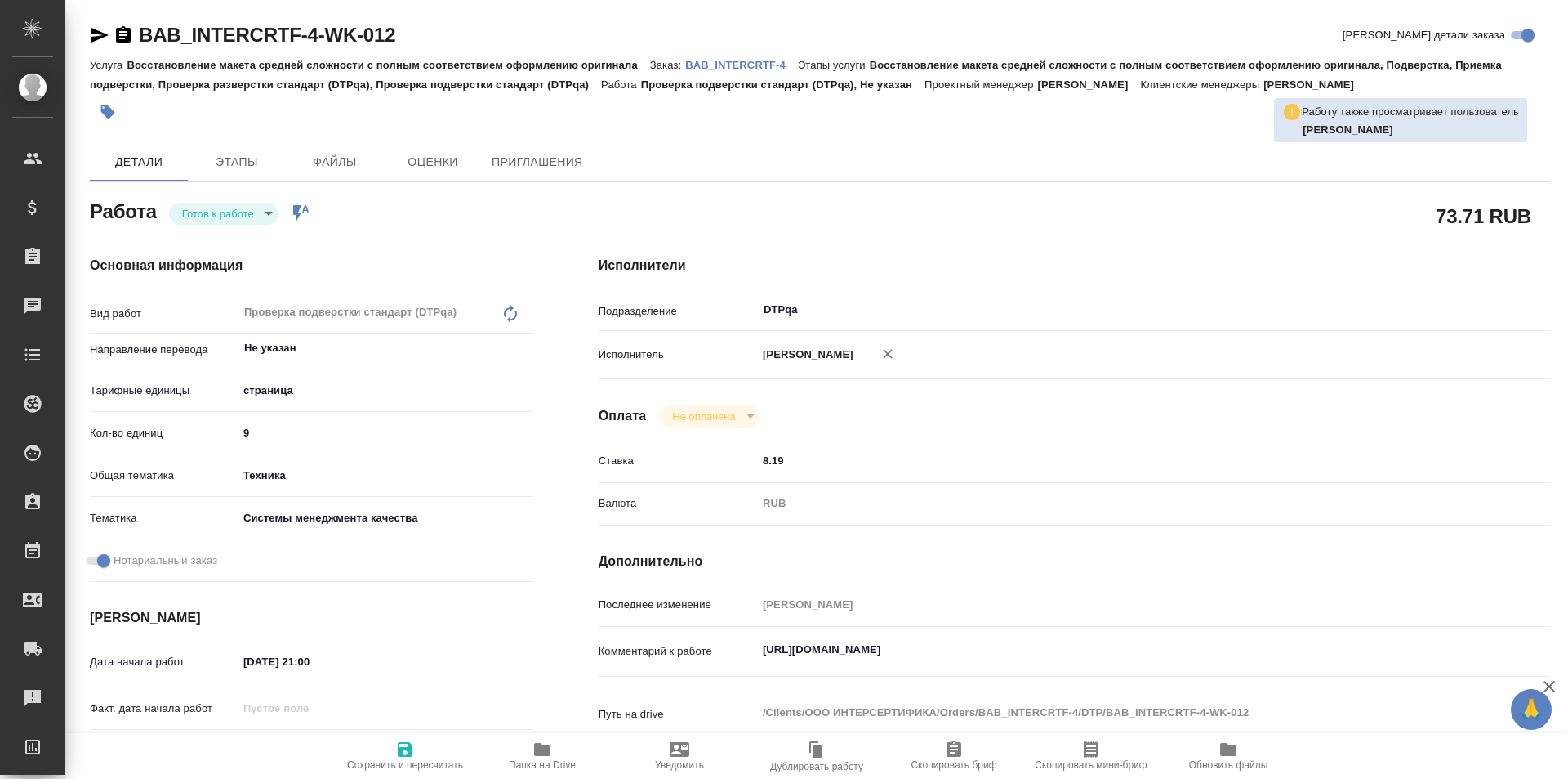
click at [407, 748] on icon "button" at bounding box center [405, 749] width 15 height 15
type textarea "x"
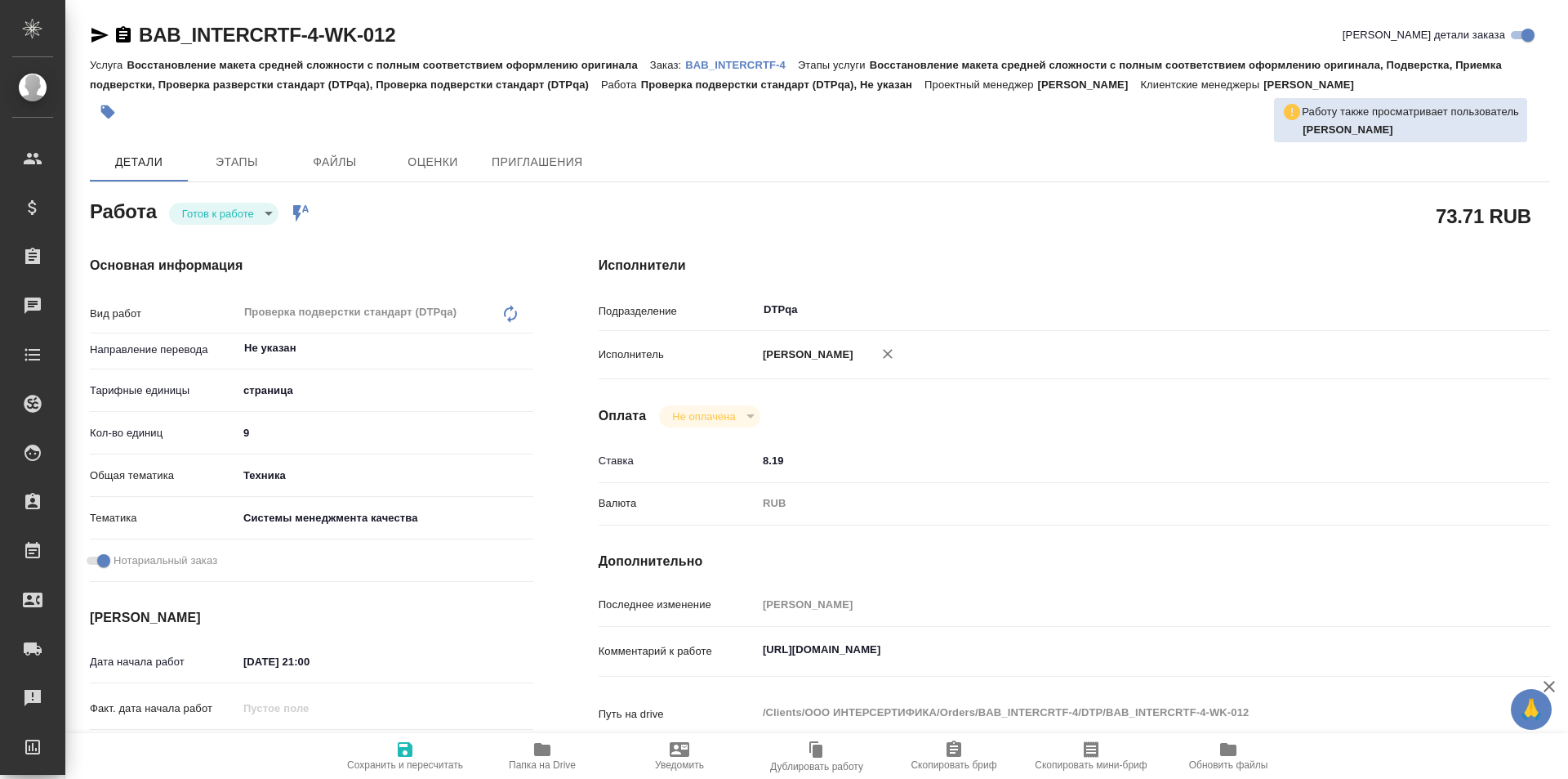
type textarea "x"
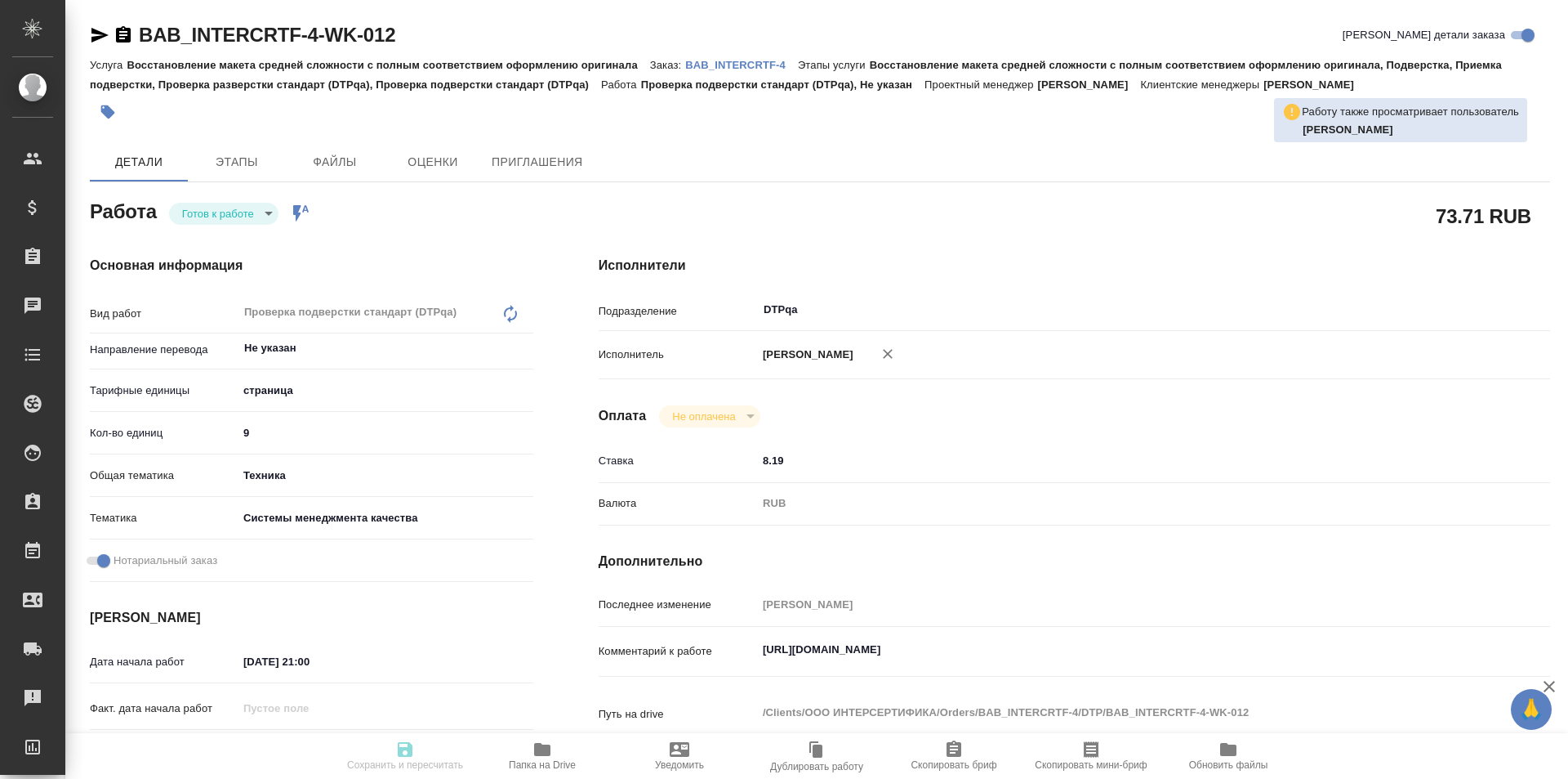
type textarea "x"
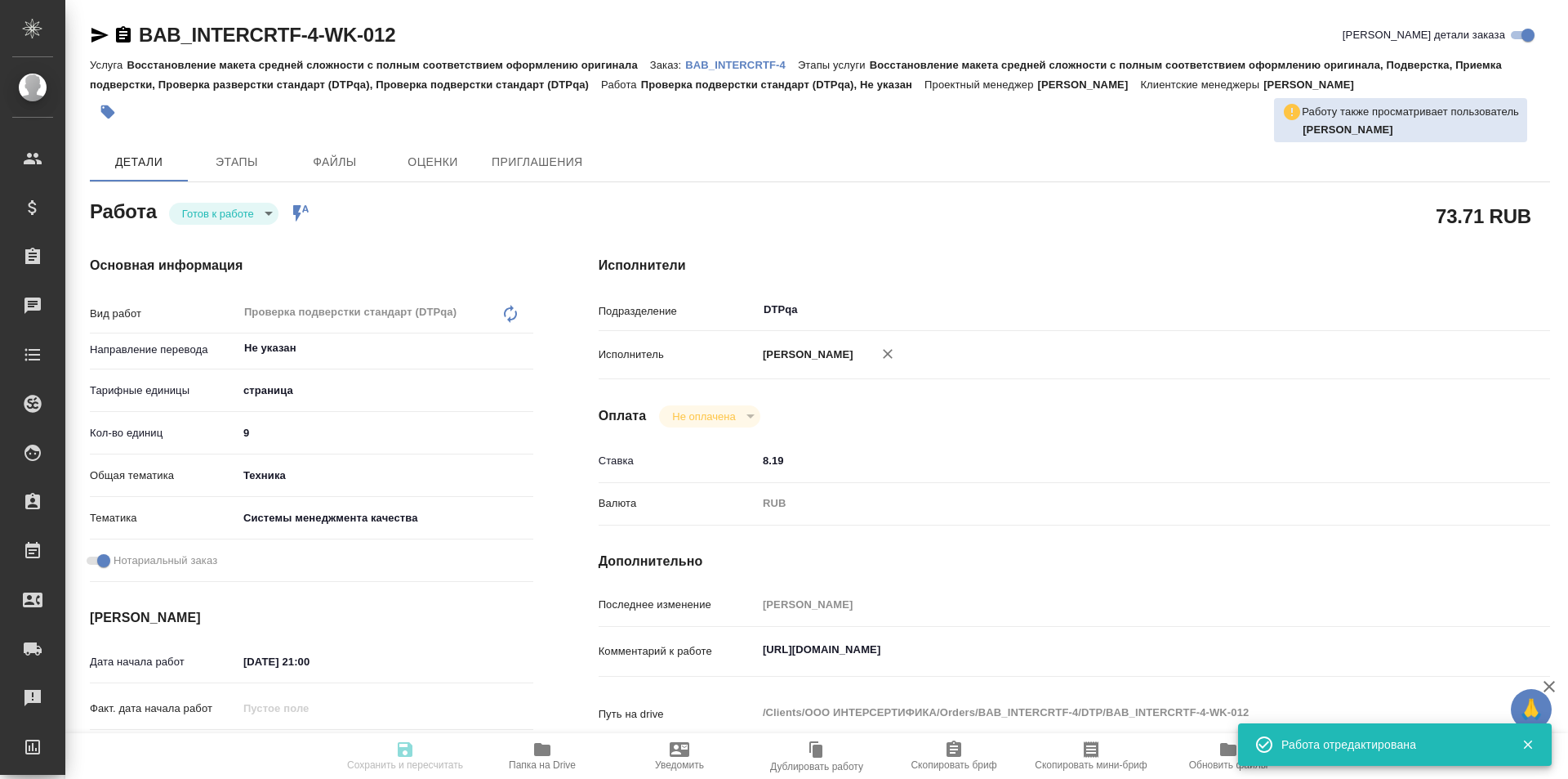
type textarea "x"
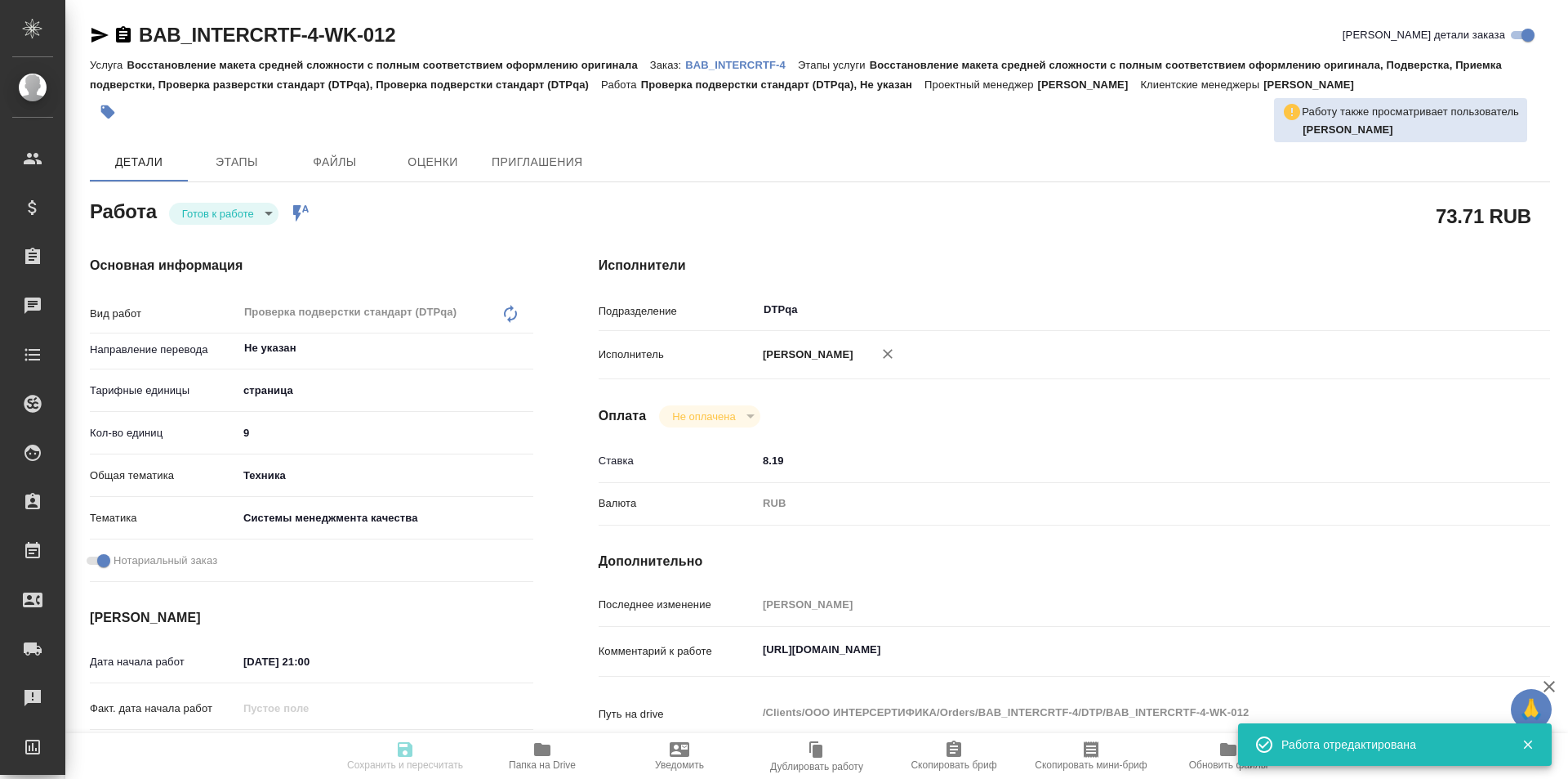
type input "readyForWork"
type textarea "Проверка подверстки стандарт (DTPqa)"
type textarea "x"
type input "Не указан"
type input "5a8b1489cc6b4906c91bfdb2"
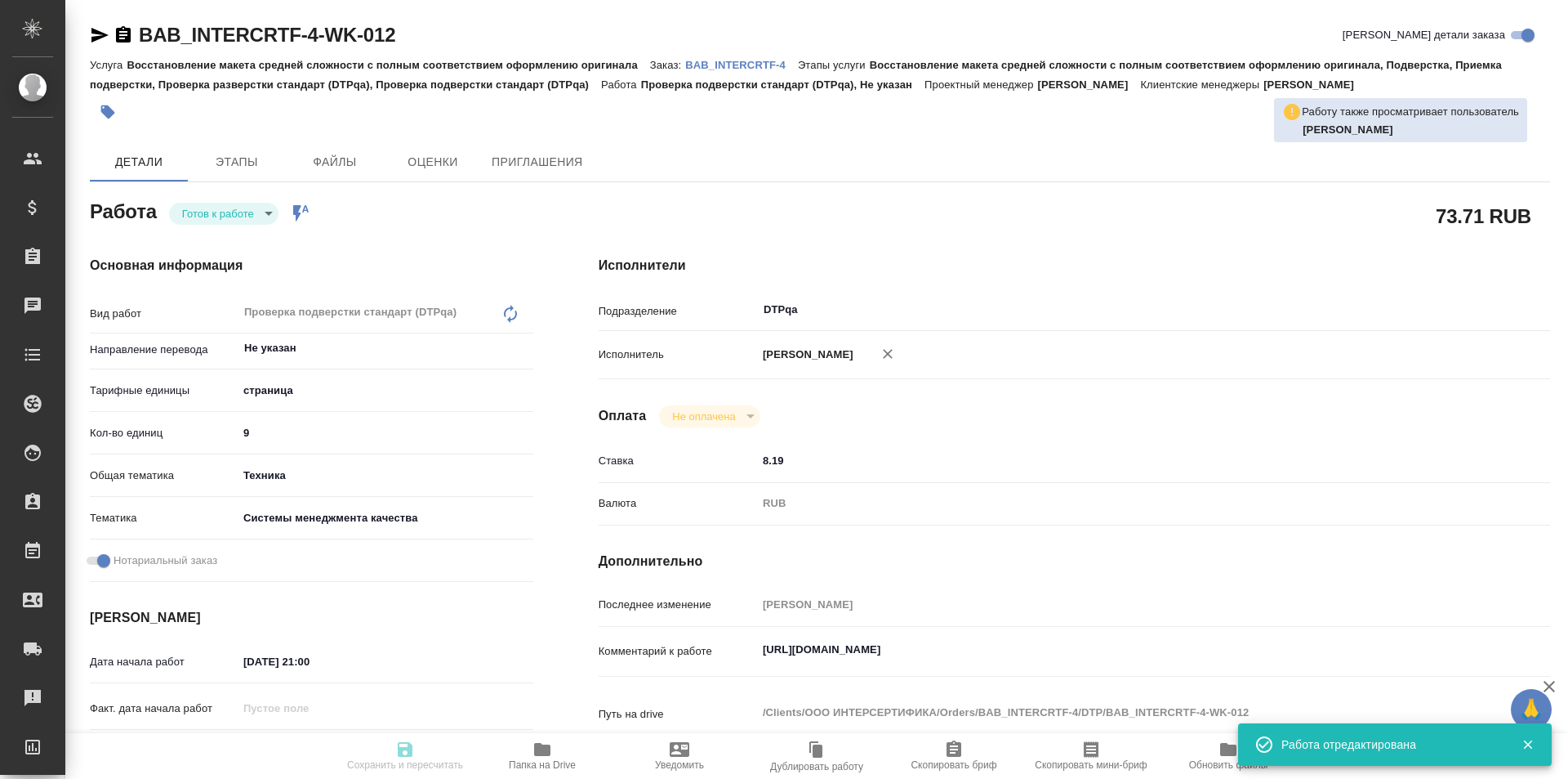
type input "9"
type input "tech"
type input "614984d8deb28370d38bb28f"
checkbox input "true"
type input "[DATE] 21:00"
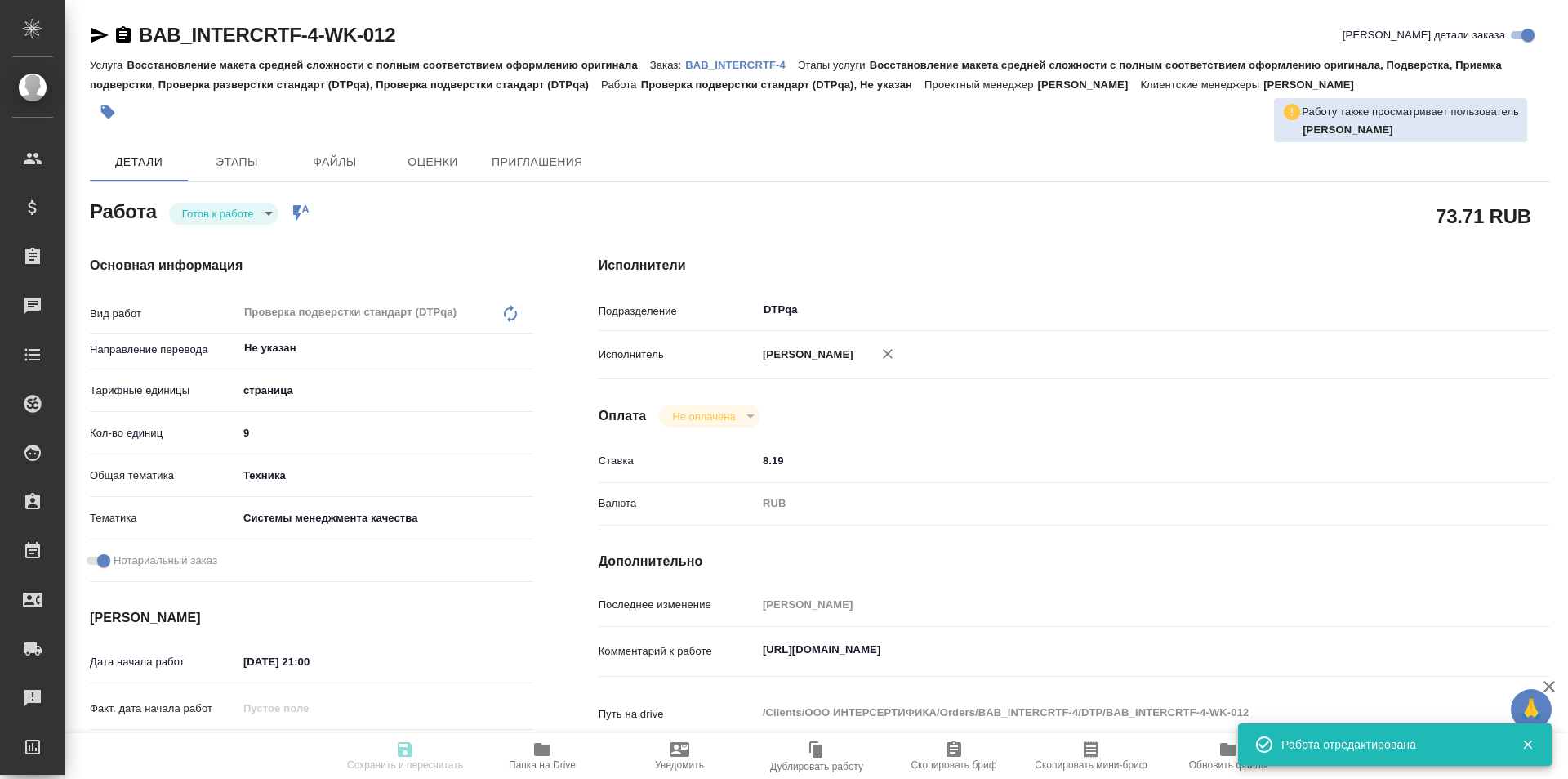
type input "[DATE] 13:00"
type input "[DATE] 15:30"
type input "DTPqa"
type input "notPayed"
type input "8.19"
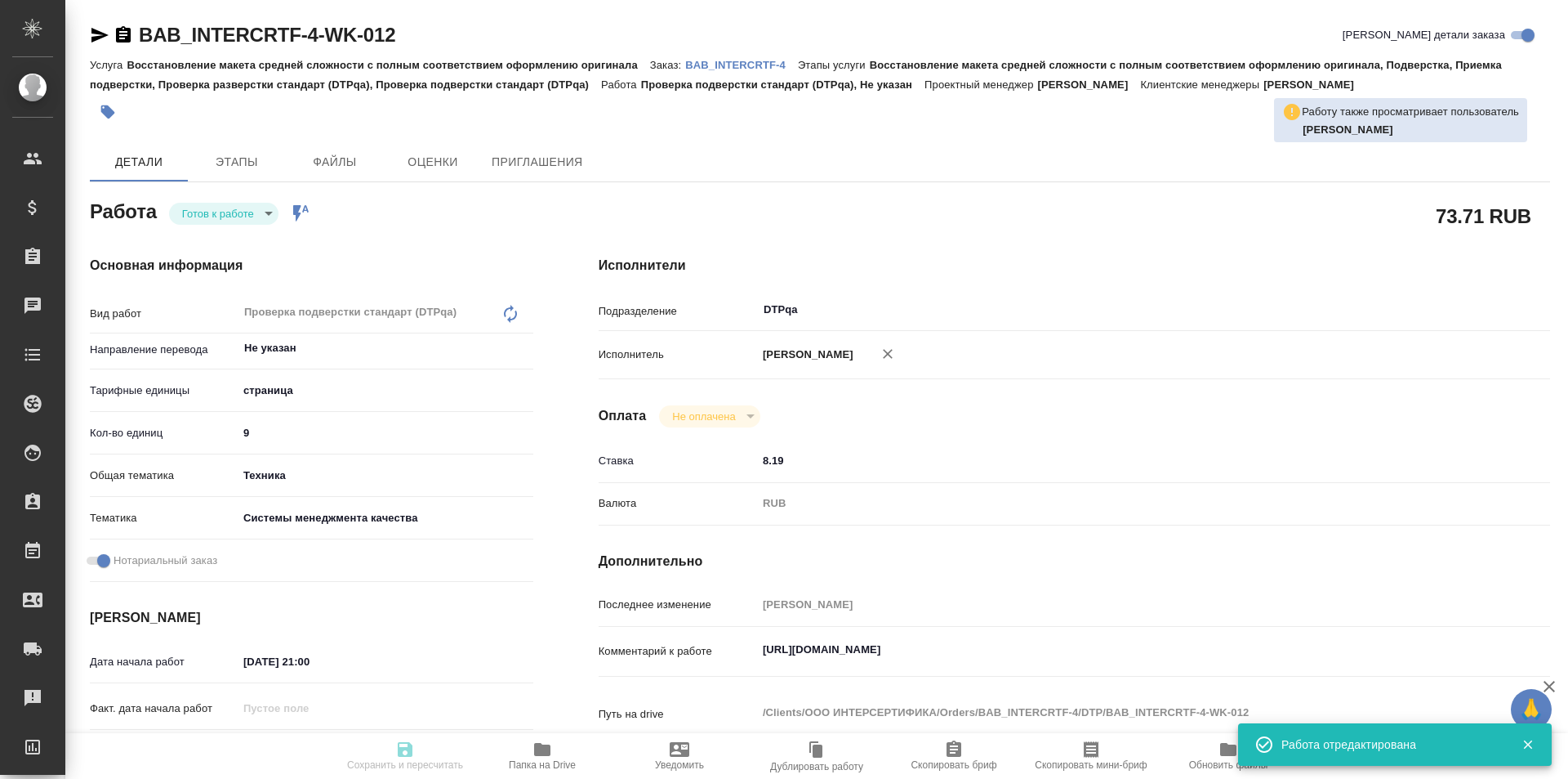
type input "RUB"
type input "[PERSON_NAME]"
type textarea "[URL][DOMAIN_NAME]"
type textarea "x"
type textarea "/Clients/ООО ИНТЕРСЕРТИФИКА/Orders/BAB_INTERCRTF-4/DTP/BAB_INTERCRTF-4-WK-012"
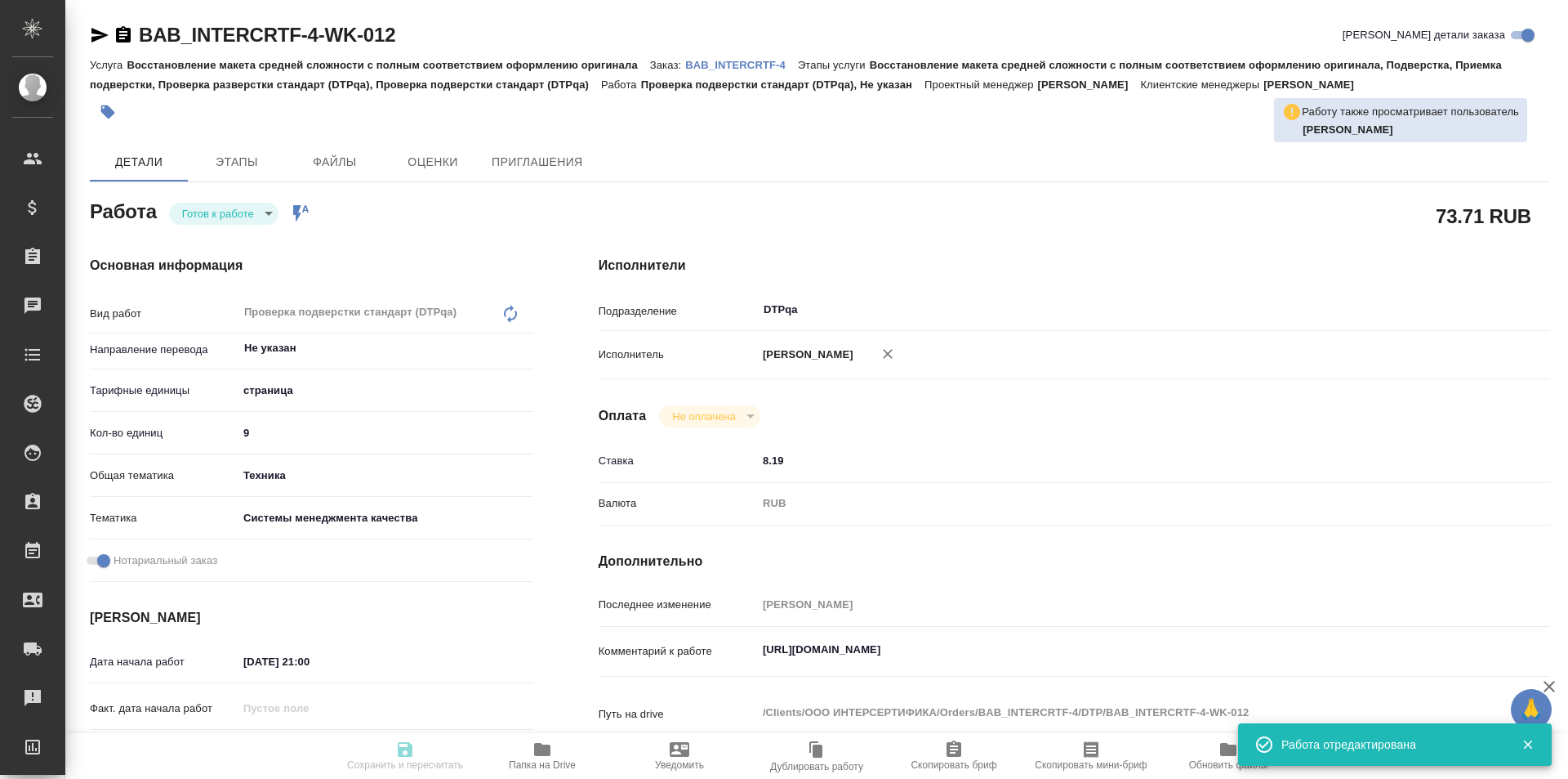
type textarea "x"
type input "BAB_INTERCRTF-4"
type input "Восстановление макета средней сложности с полным соответствием оформлению ориги…"
type input "[PERSON_NAME]"
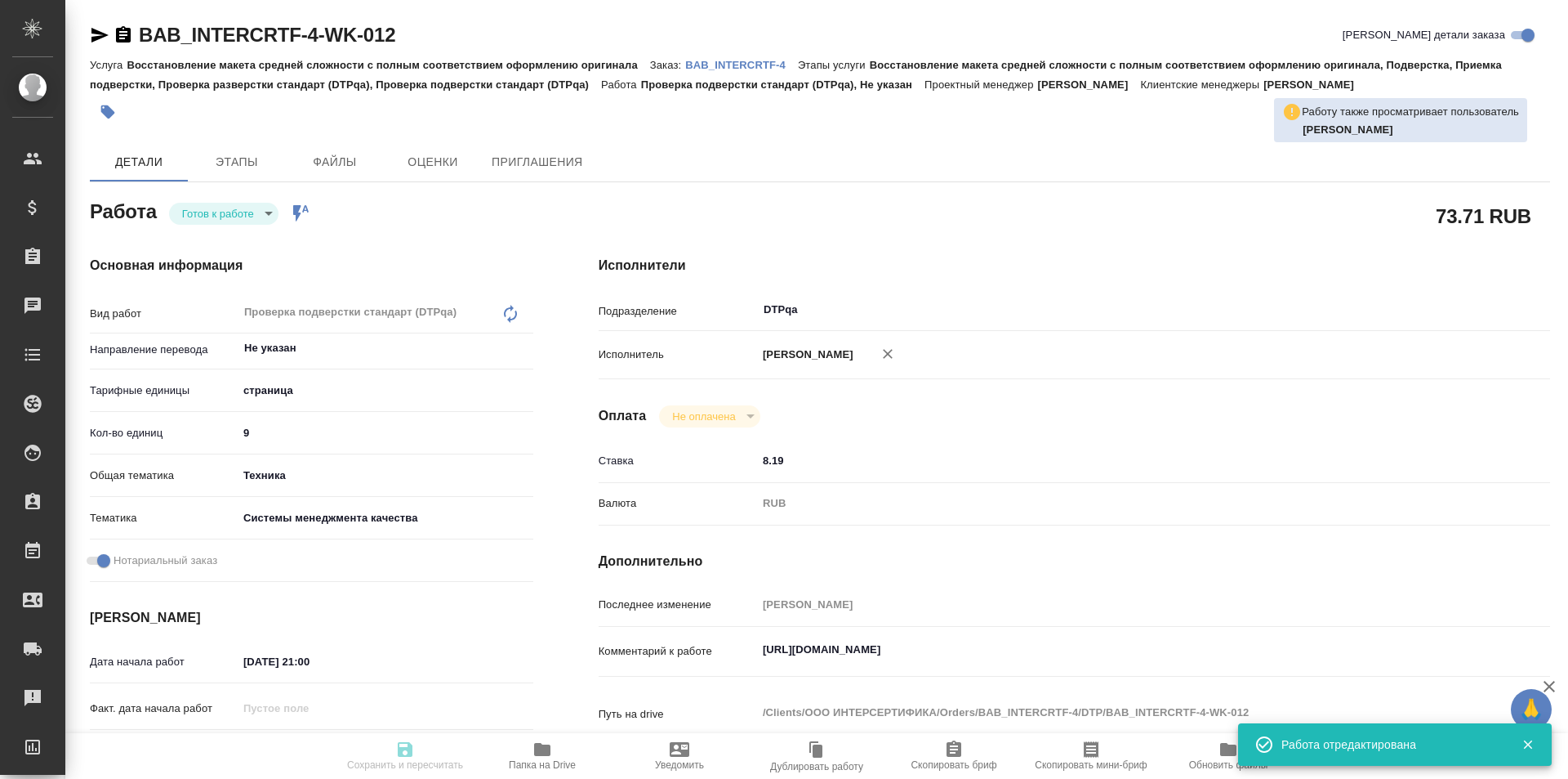
type input "[PERSON_NAME]"
type input "/Clients/ООО ИНТЕРСЕРТИФИКА/Orders/BAB_INTERCRTF-4"
type textarea "x"
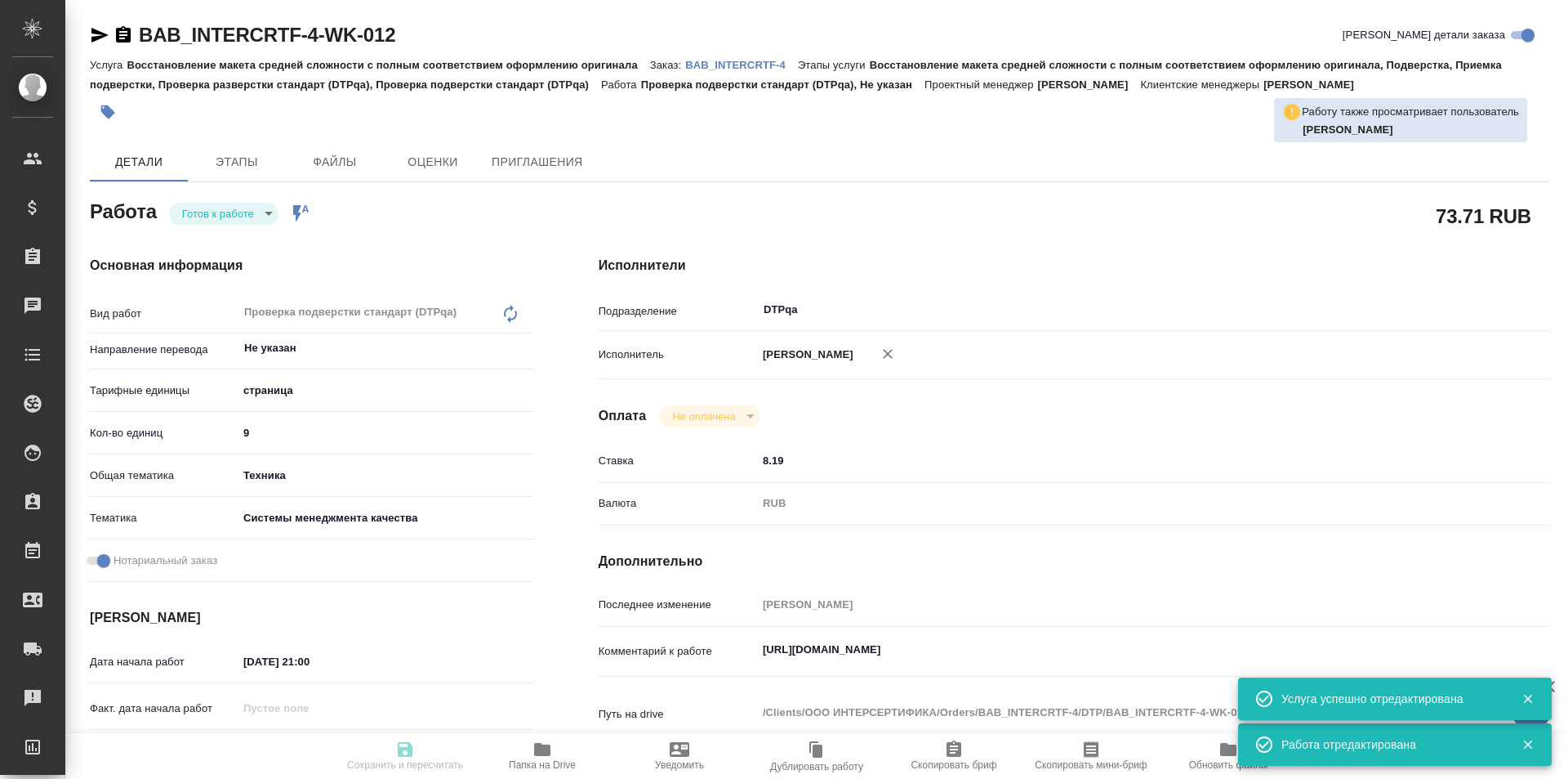
type textarea "x"
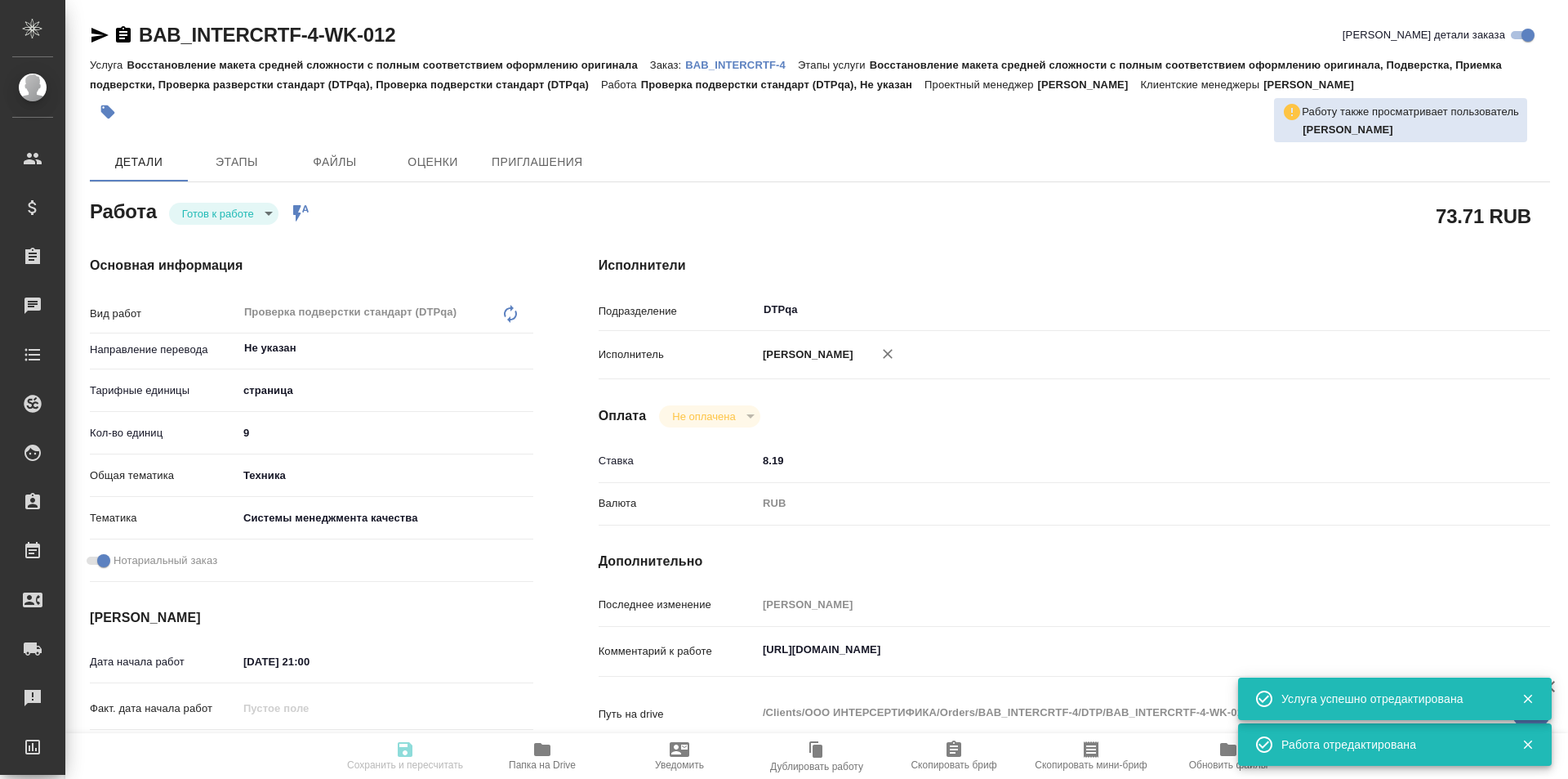
type textarea "x"
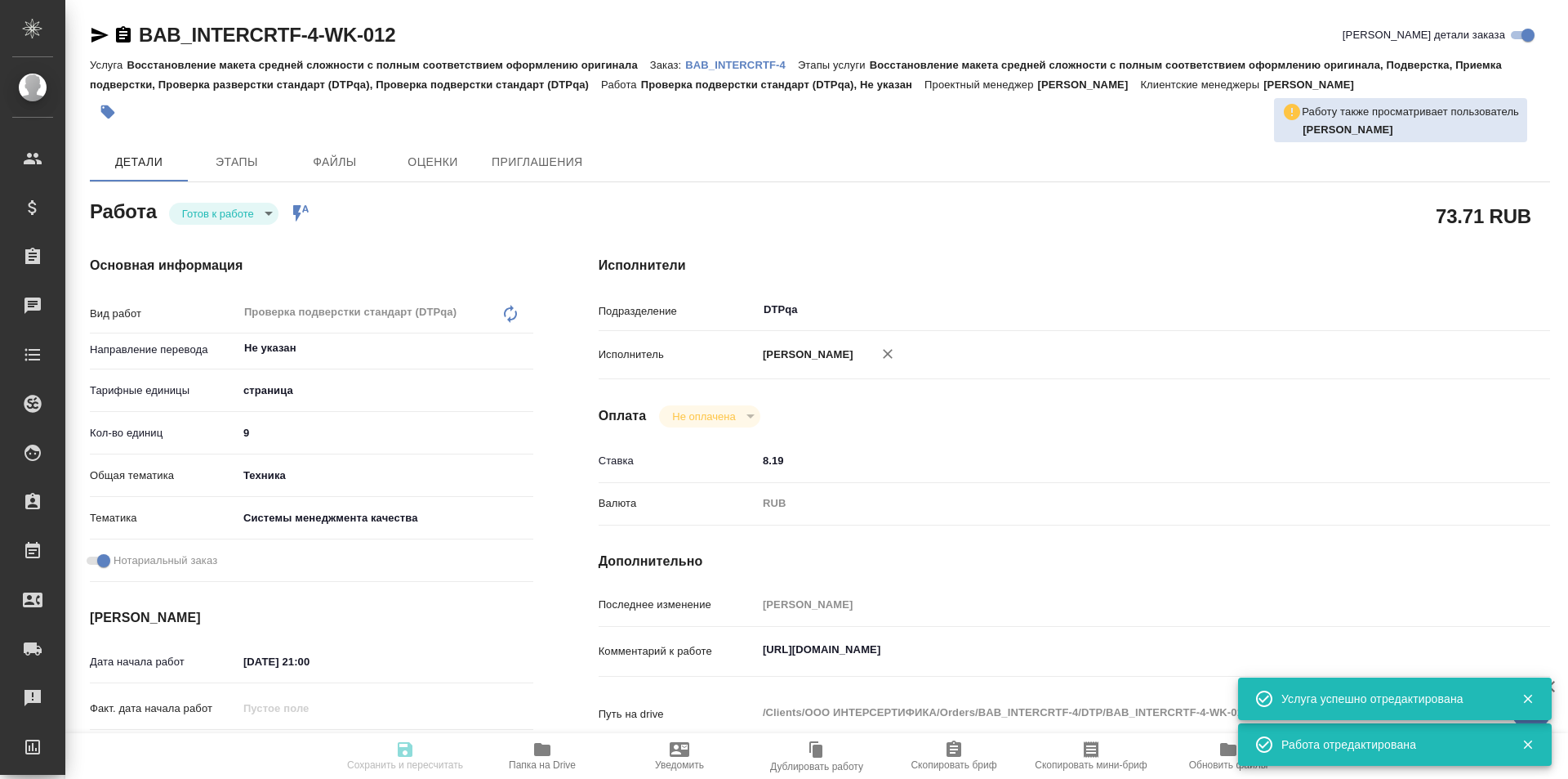
type textarea "x"
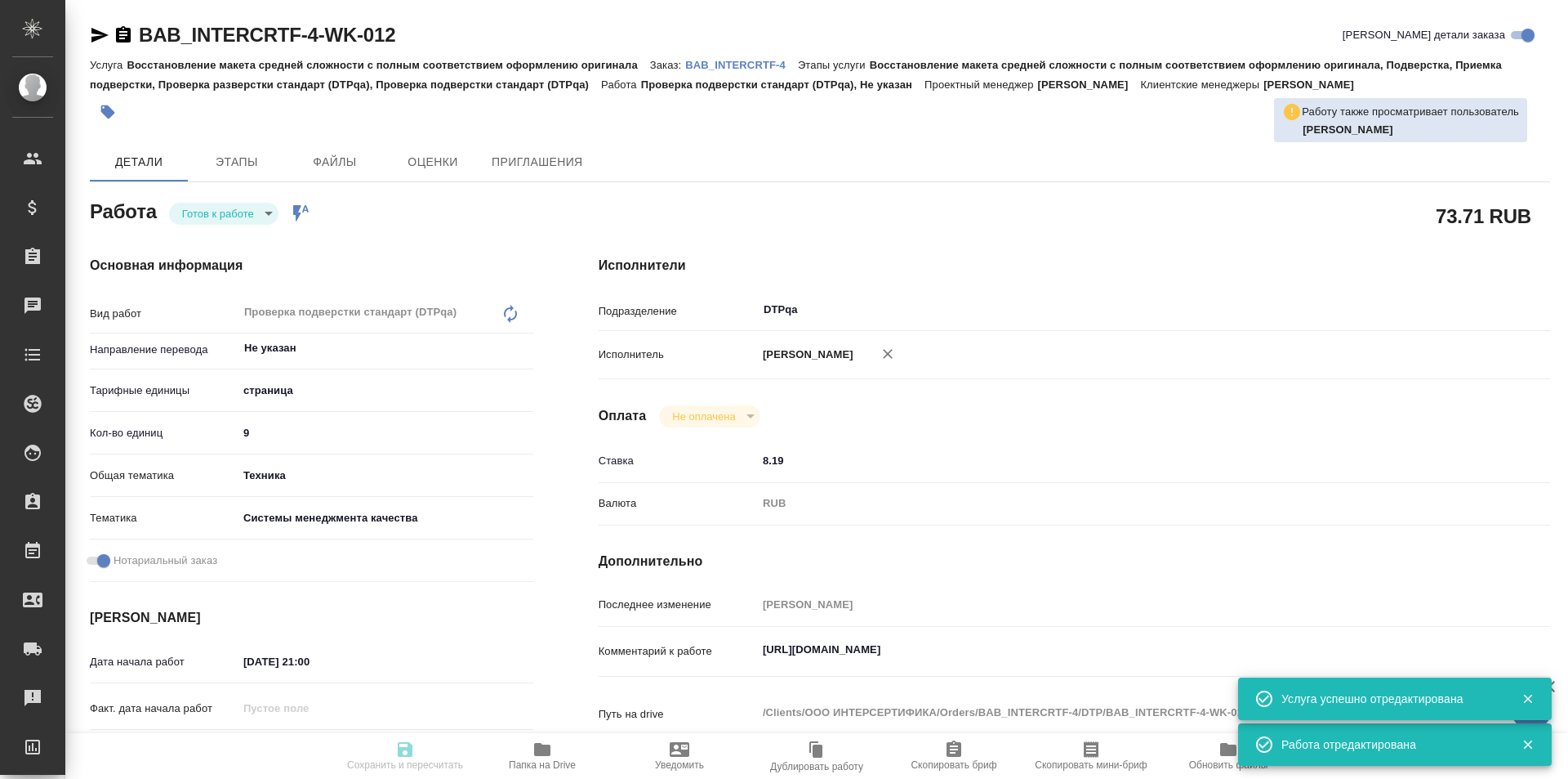
type textarea "x"
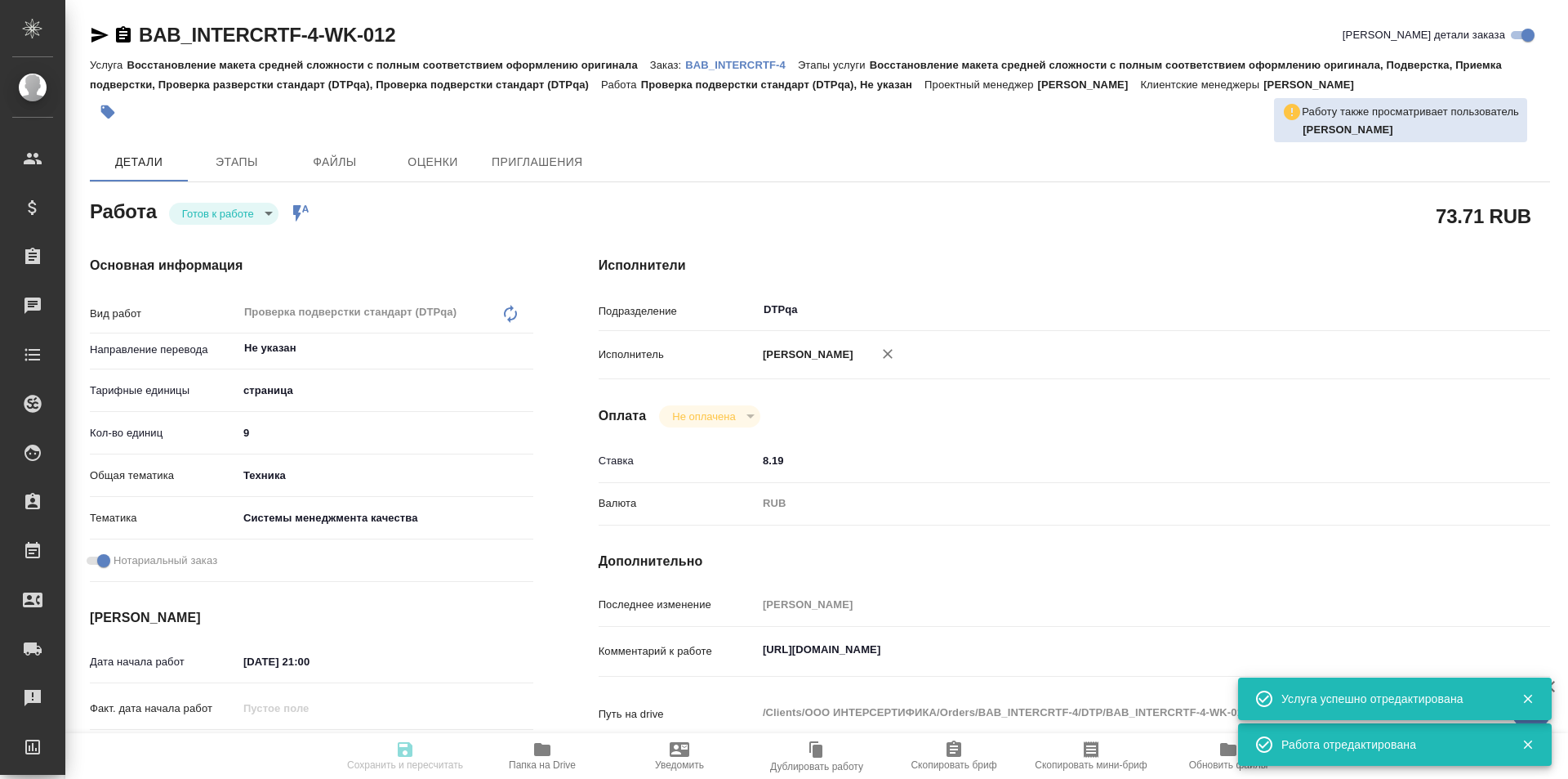
type textarea "x"
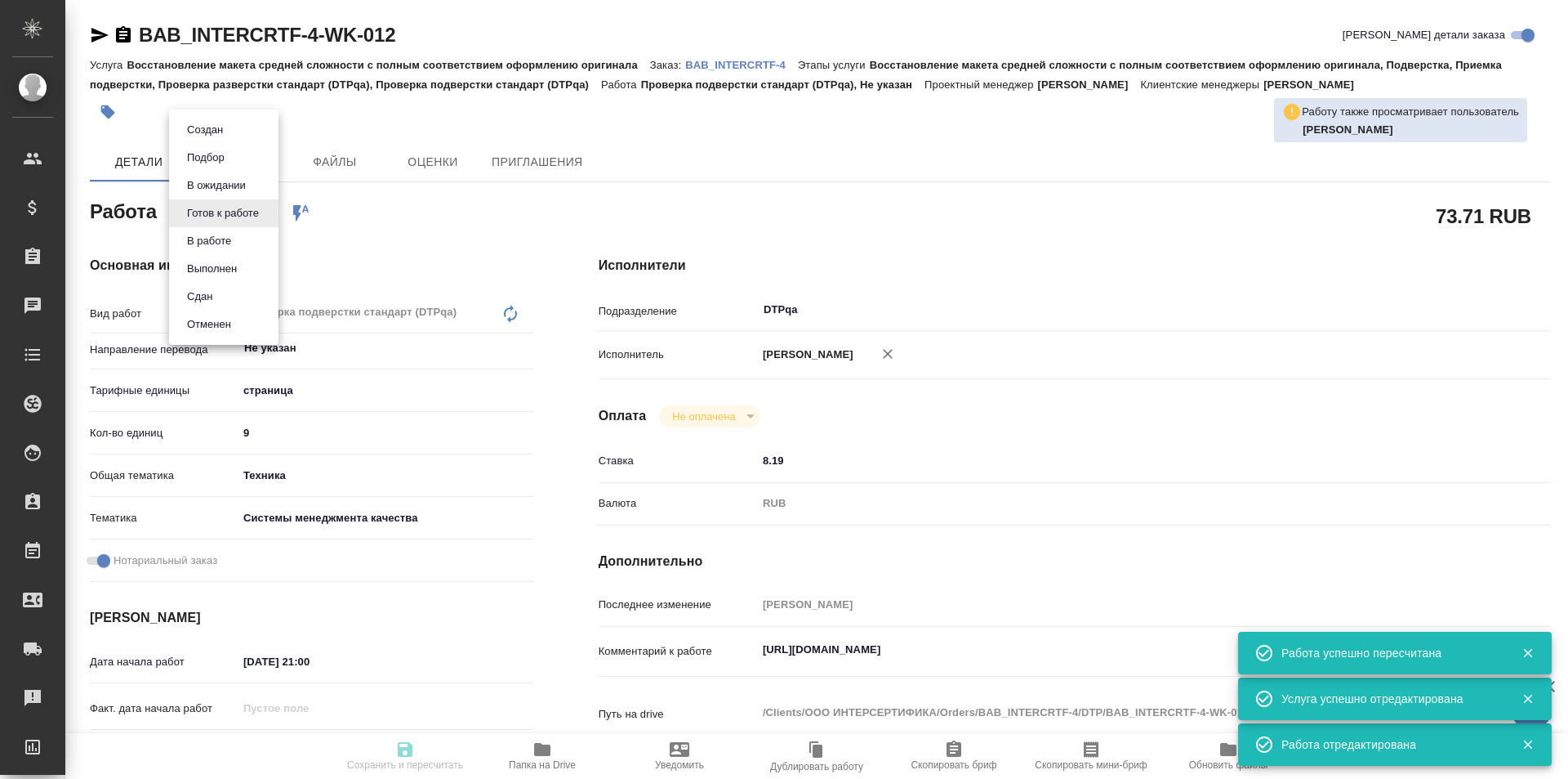
click at [252, 215] on body "🙏 .cls-1 fill:#fff; AWATERA Ismagilova Diana Клиенты Спецификации Заказы Чаты T…" at bounding box center [784, 390] width 1568 height 779
type textarea "x"
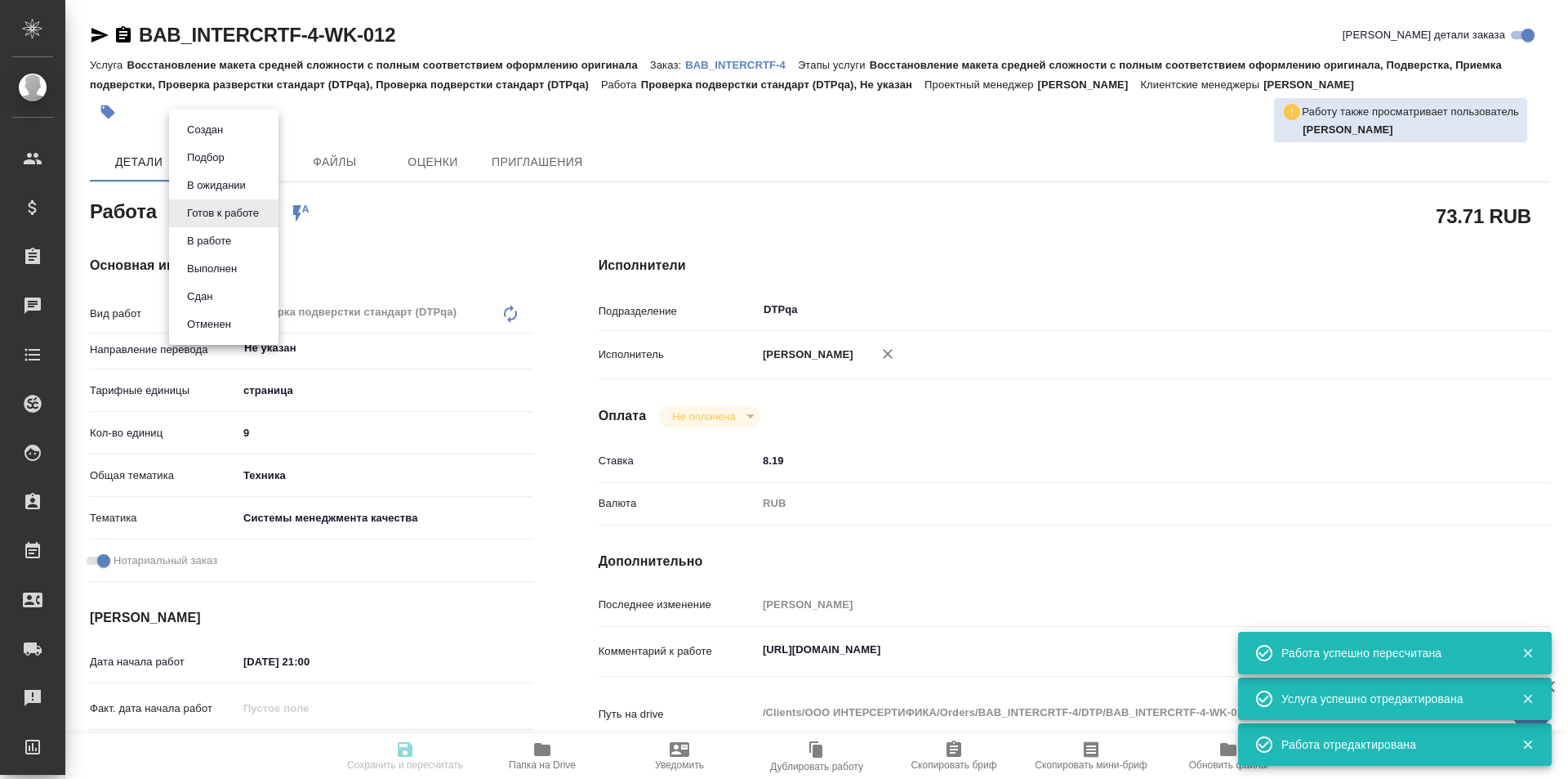
type textarea "x"
type input "readyForWork"
type textarea "Проверка подверстки стандарт (DTPqa)"
type textarea "x"
type input "Не указан"
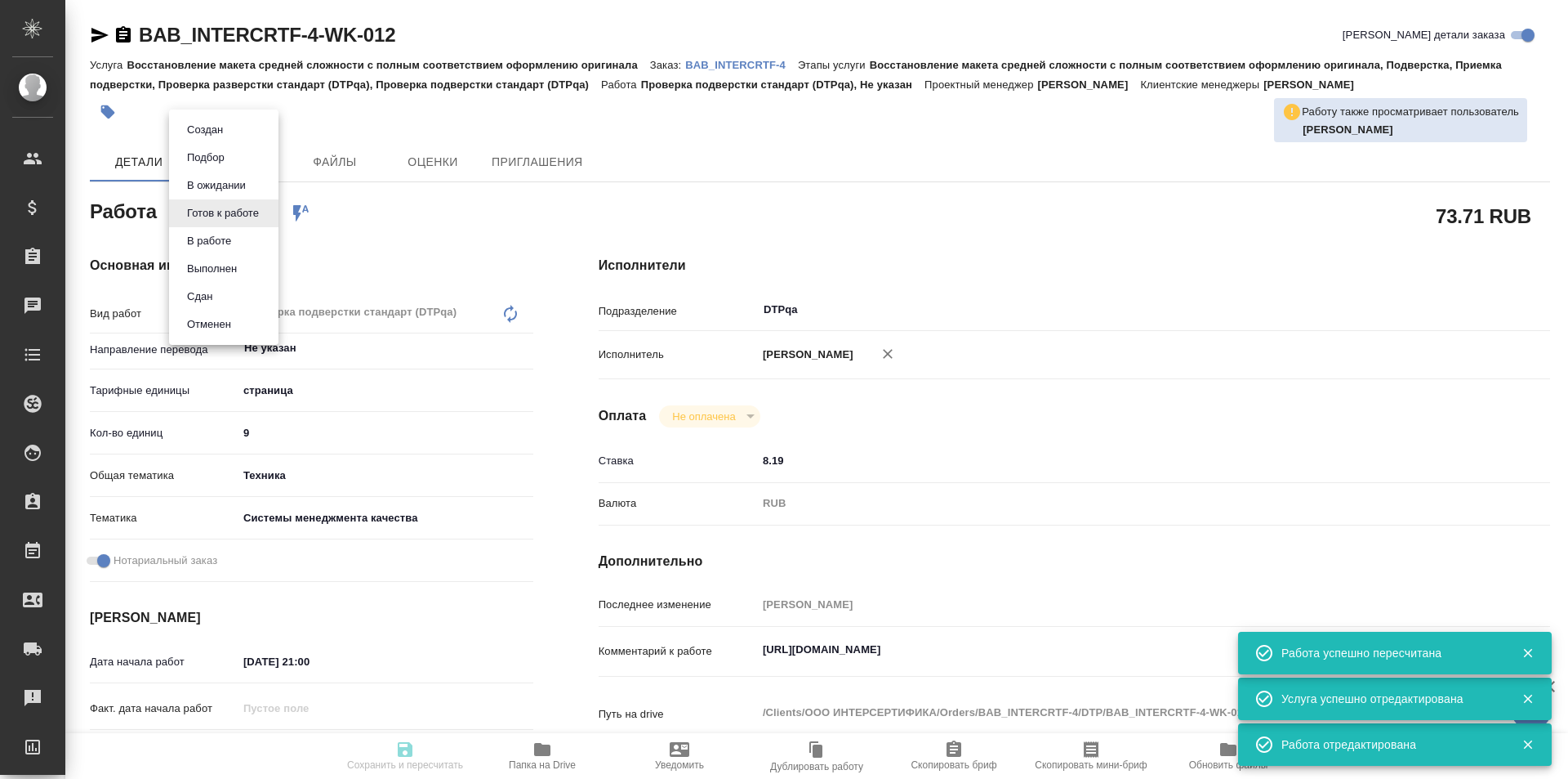
type input "5a8b1489cc6b4906c91bfdb2"
type input "9"
type input "tech"
type input "614984d8deb28370d38bb28f"
checkbox input "true"
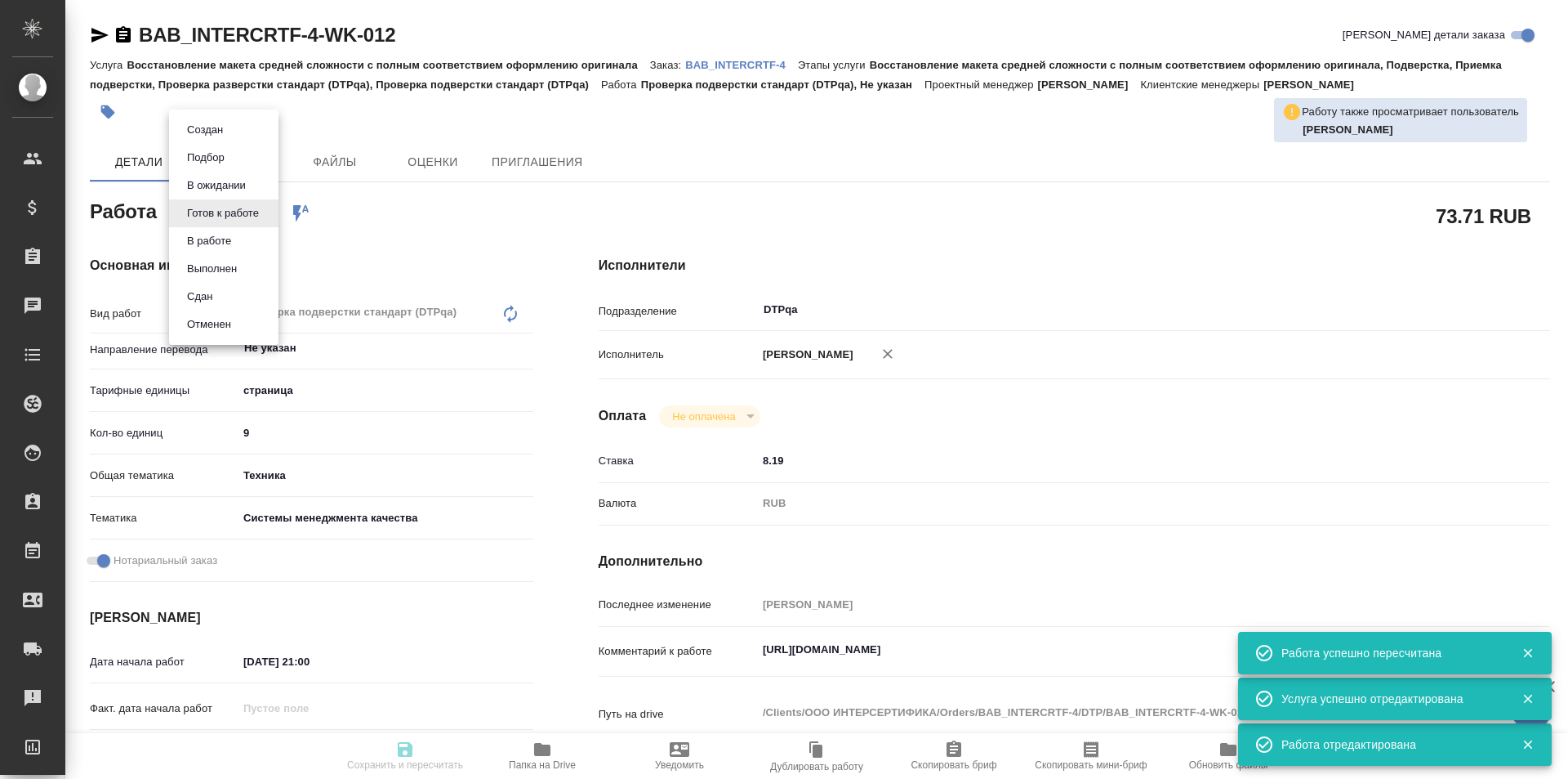
type input "12.08.2025 21:00"
type input "13.08.2025 13:00"
type input "[DATE] 15:30"
type input "DTPqa"
type input "notPayed"
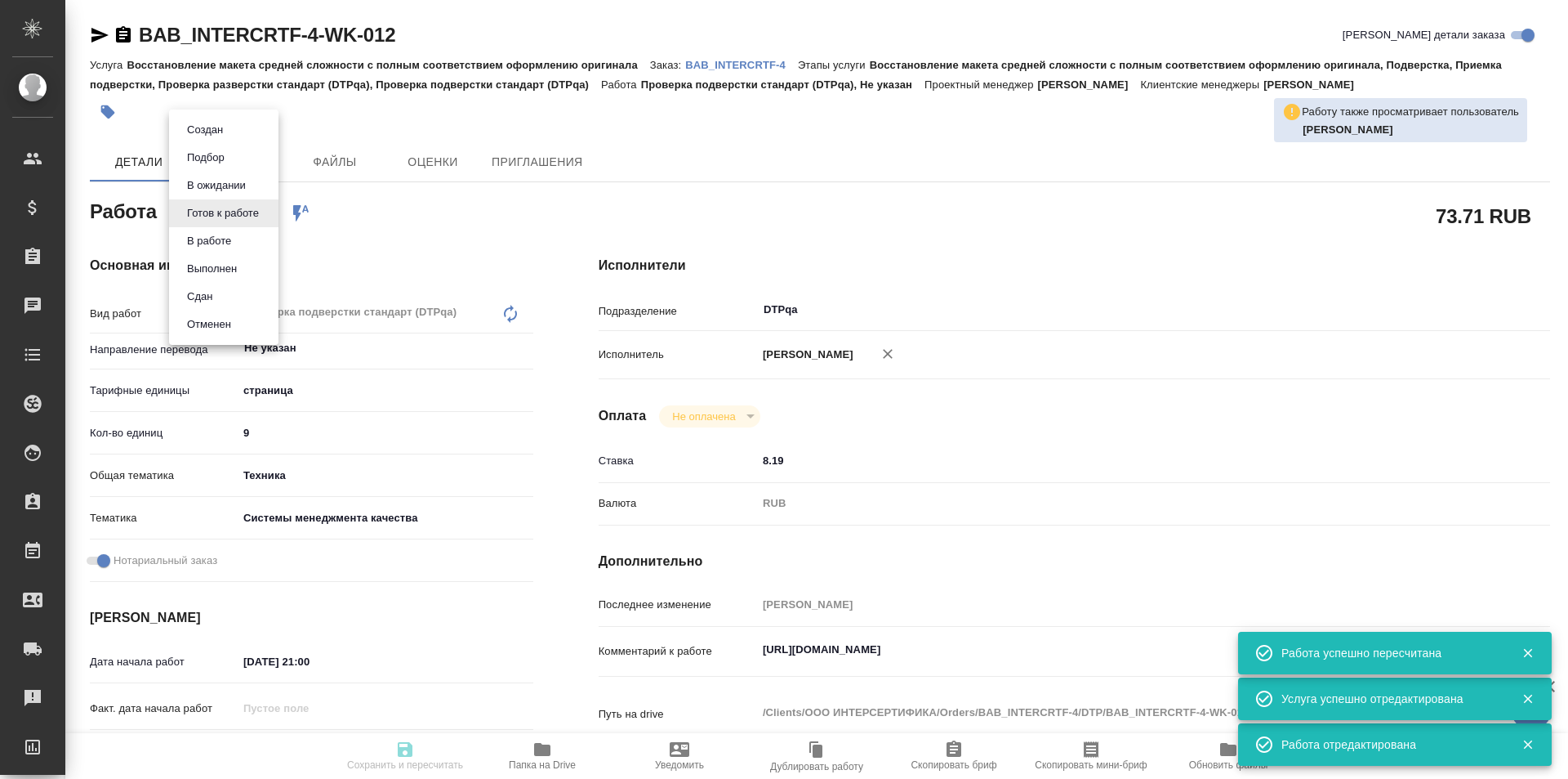
type input "8.19"
type input "RUB"
type input "Исмагилова Диана"
type textarea "https://tera.awatera.com/Work/6899ccedd80a9a609995d48b/"
type textarea "x"
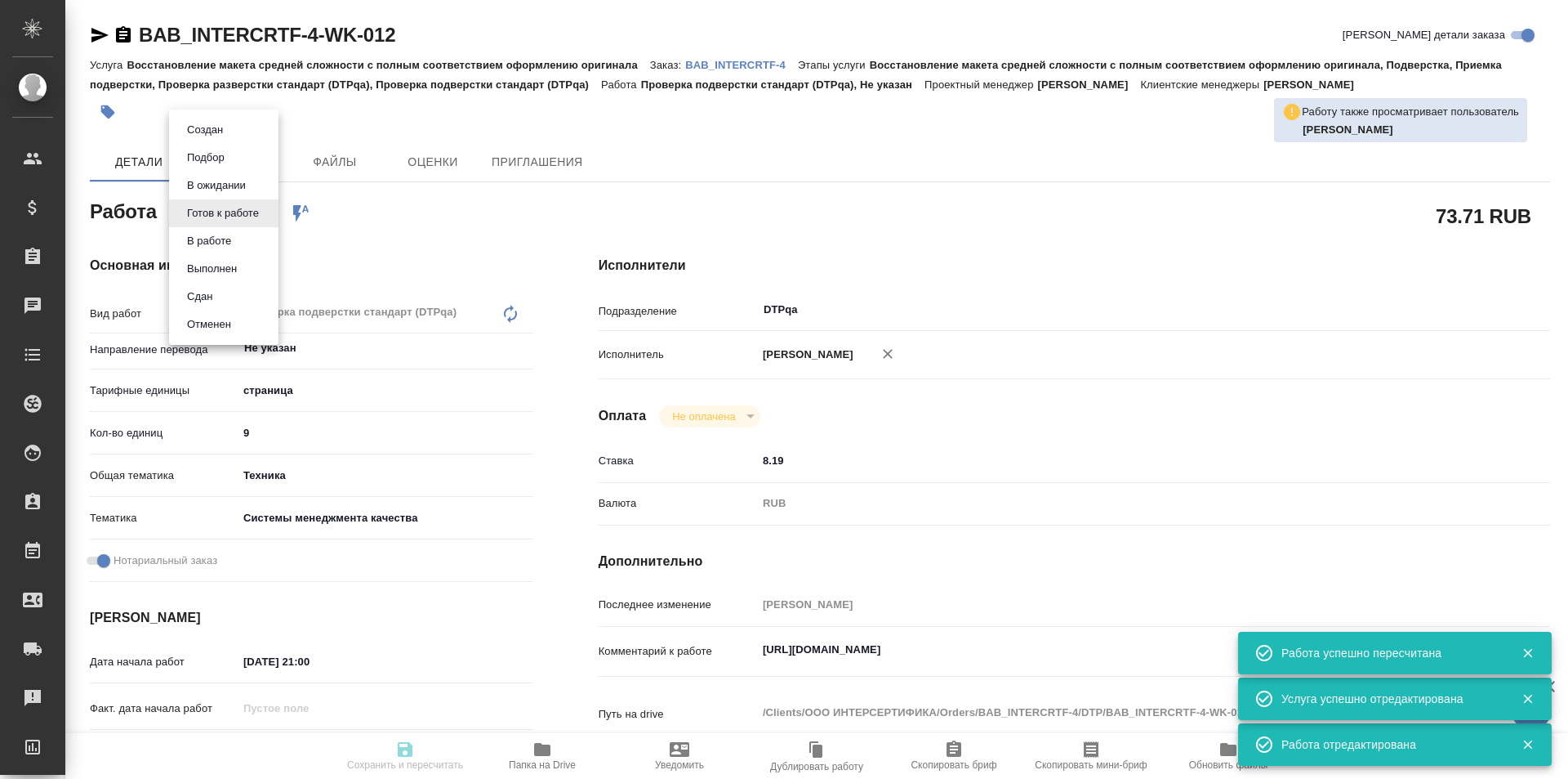
type textarea "/Clients/ООО ИНТЕРСЕРТИФИКА/Orders/BAB_INTERCRTF-4/DTP/BAB_INTERCRTF-4-WK-012"
type textarea "x"
type input "BAB_INTERCRTF-4"
type input "Восстановление макета средней сложности с полным соответствием оформлению ориги…"
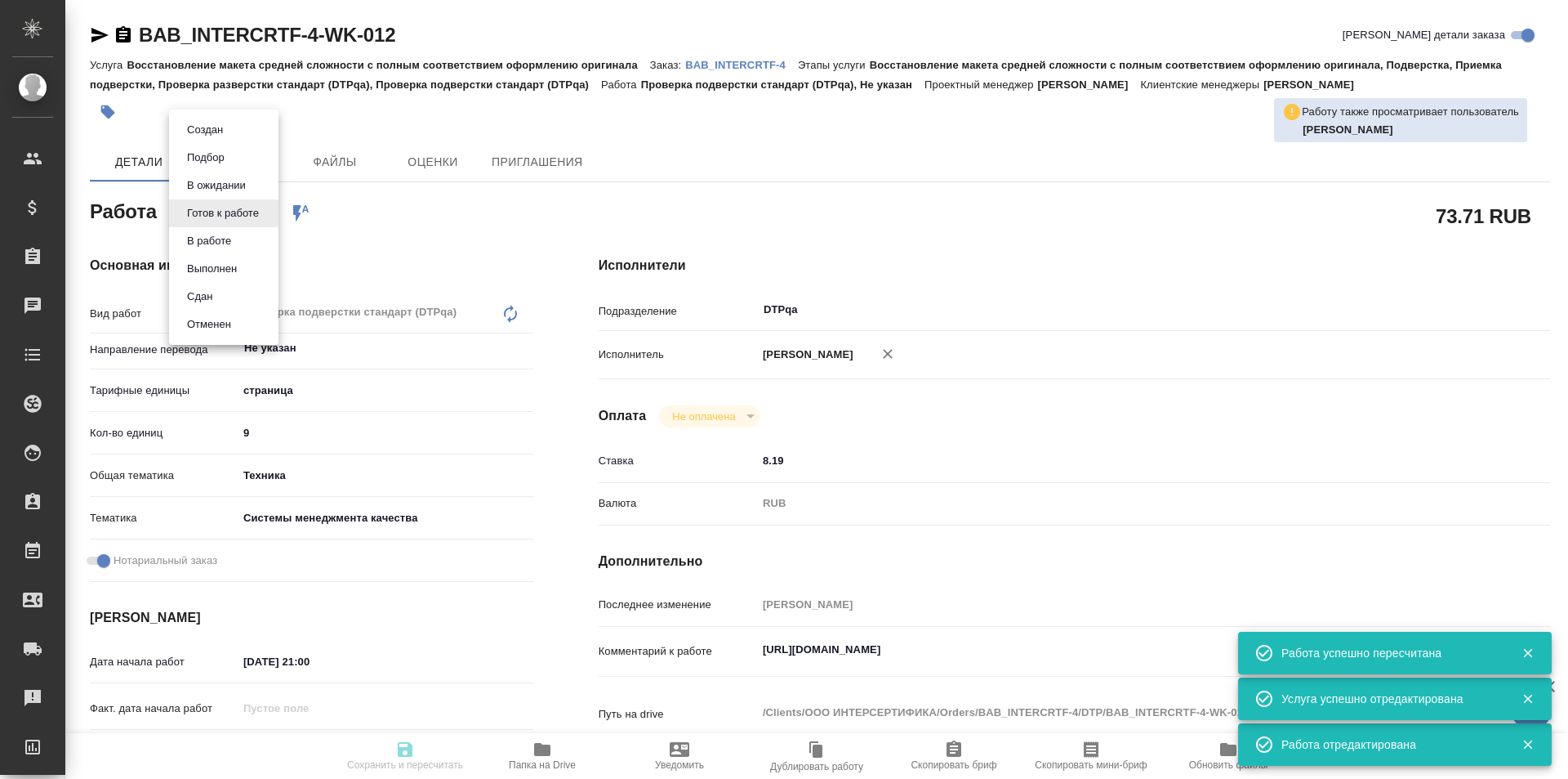
type input "Голубев Дмитрий"
type input "Заборова Александра"
type input "/Clients/ООО ИНТЕРСЕРТИФИКА/Orders/BAB_INTERCRTF-4"
type textarea "x"
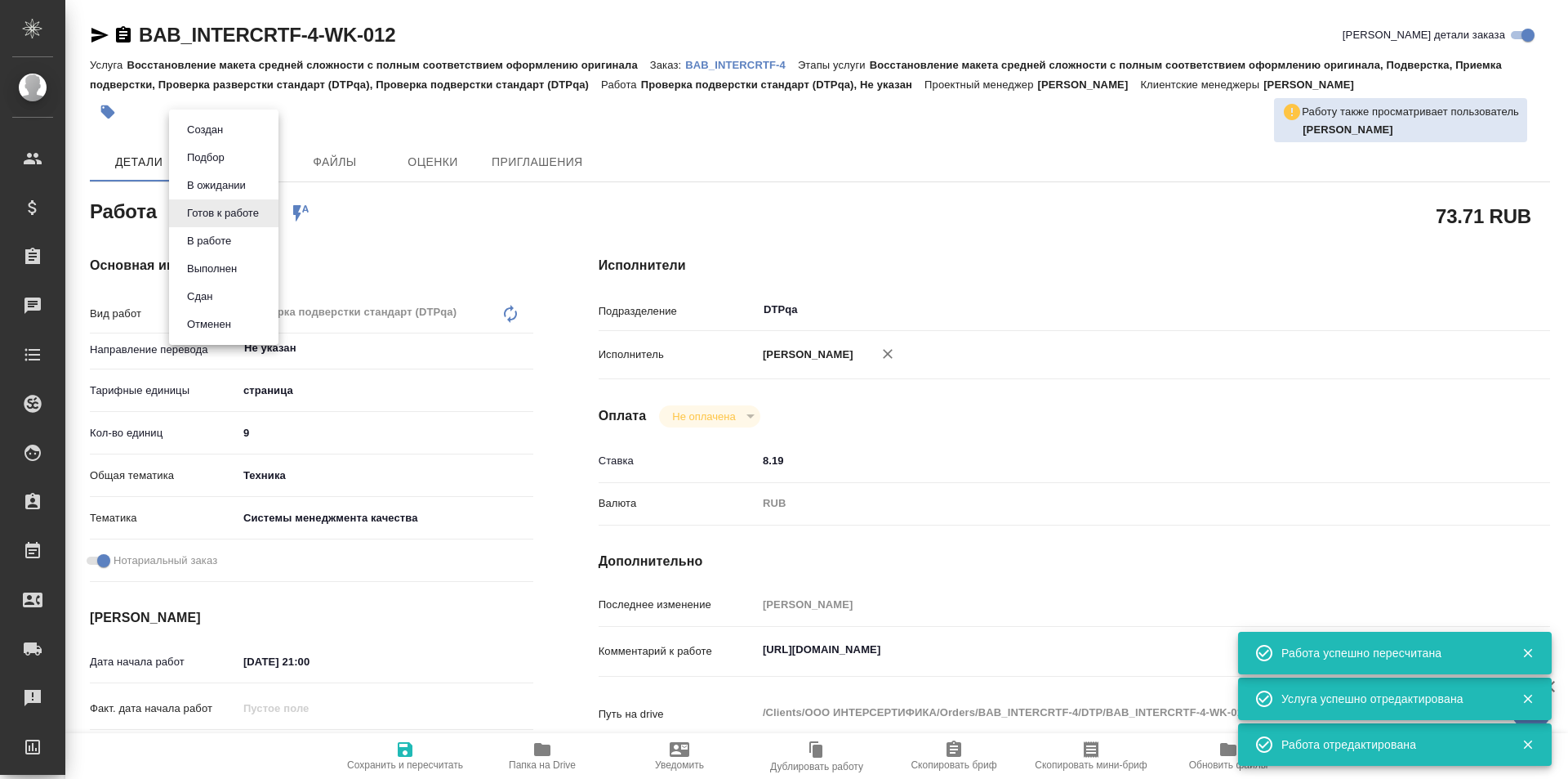
type textarea "x"
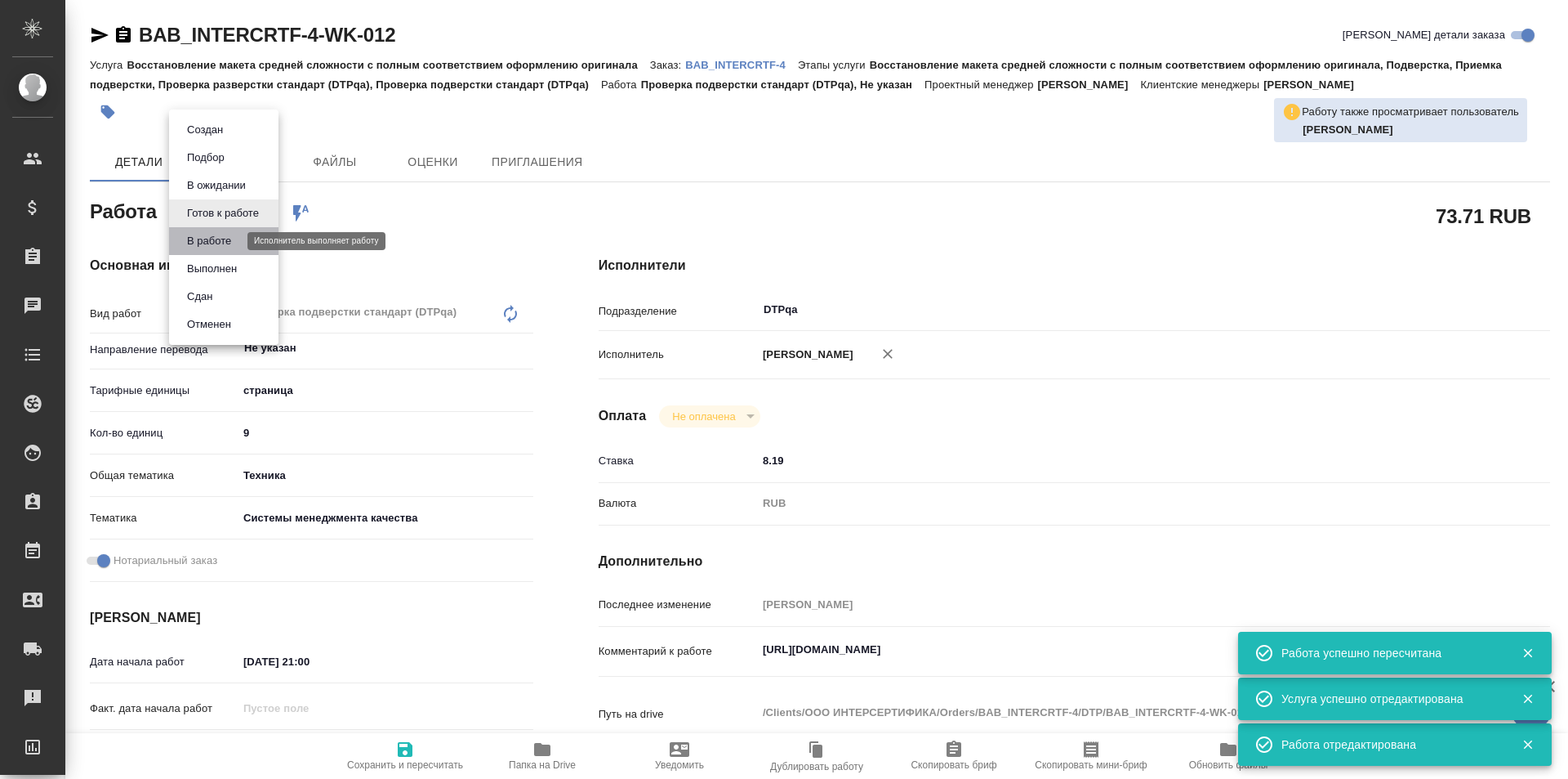
type textarea "x"
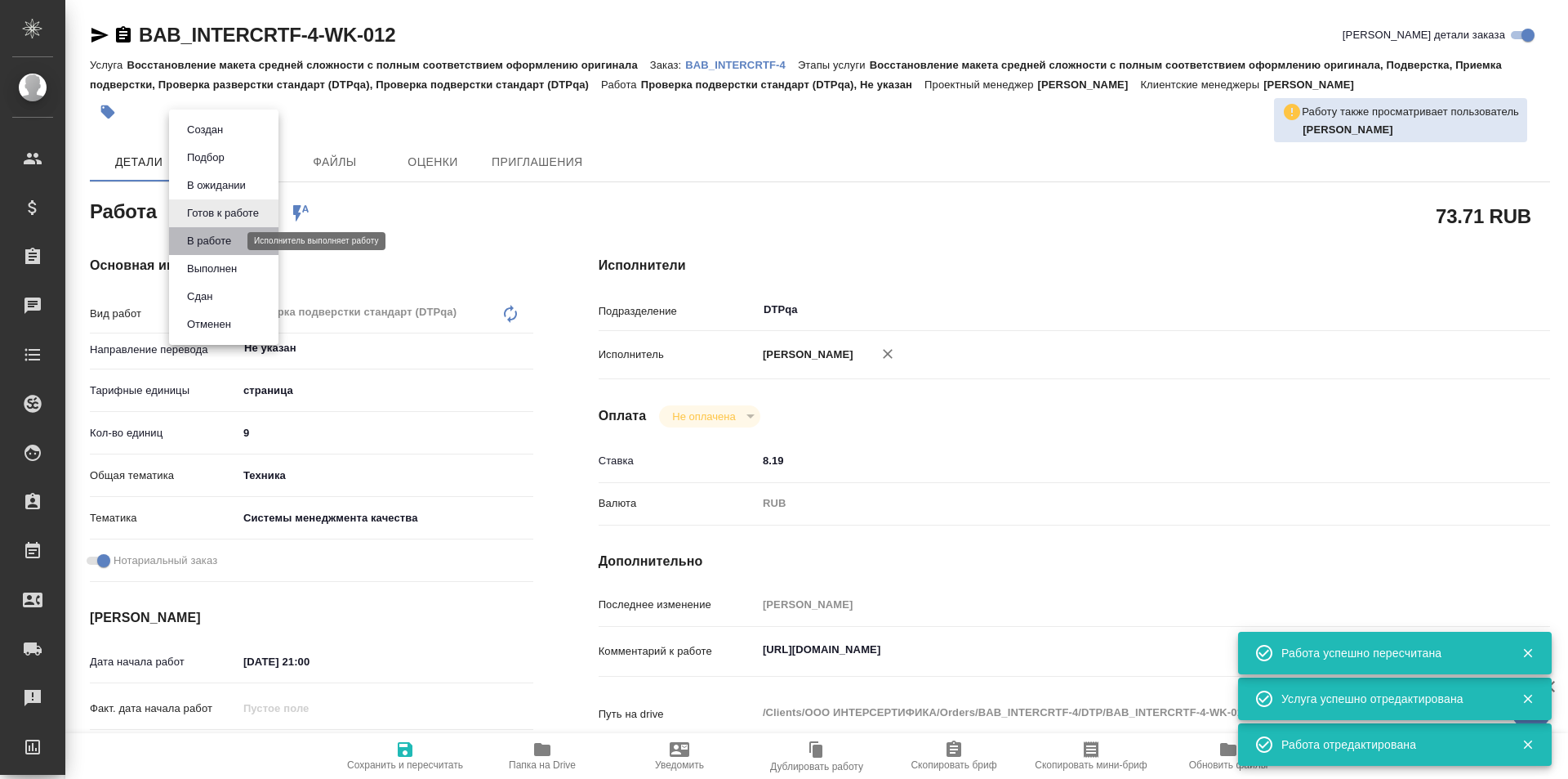
click at [232, 240] on button "В работе" at bounding box center [209, 241] width 54 height 18
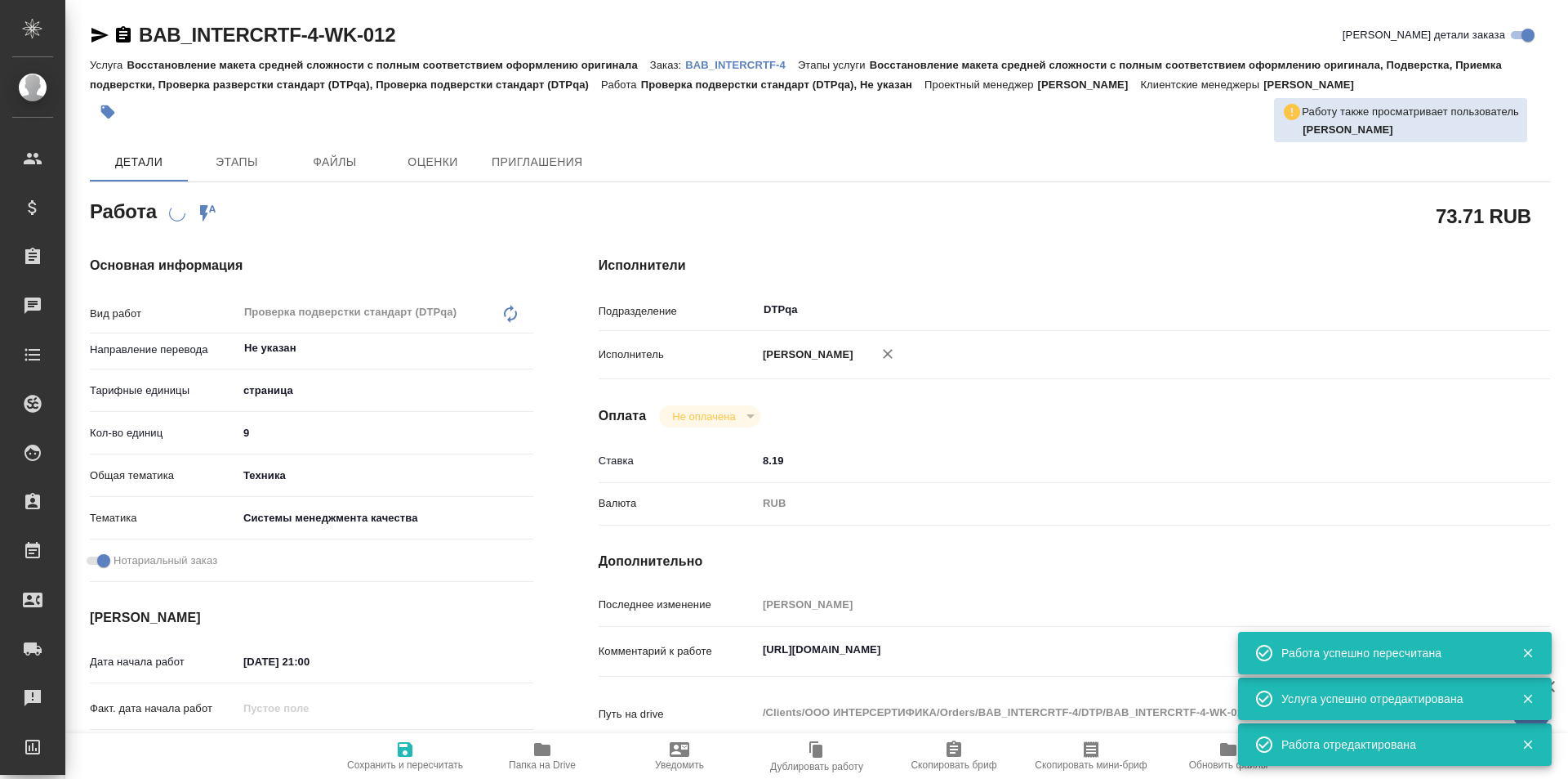
type textarea "x"
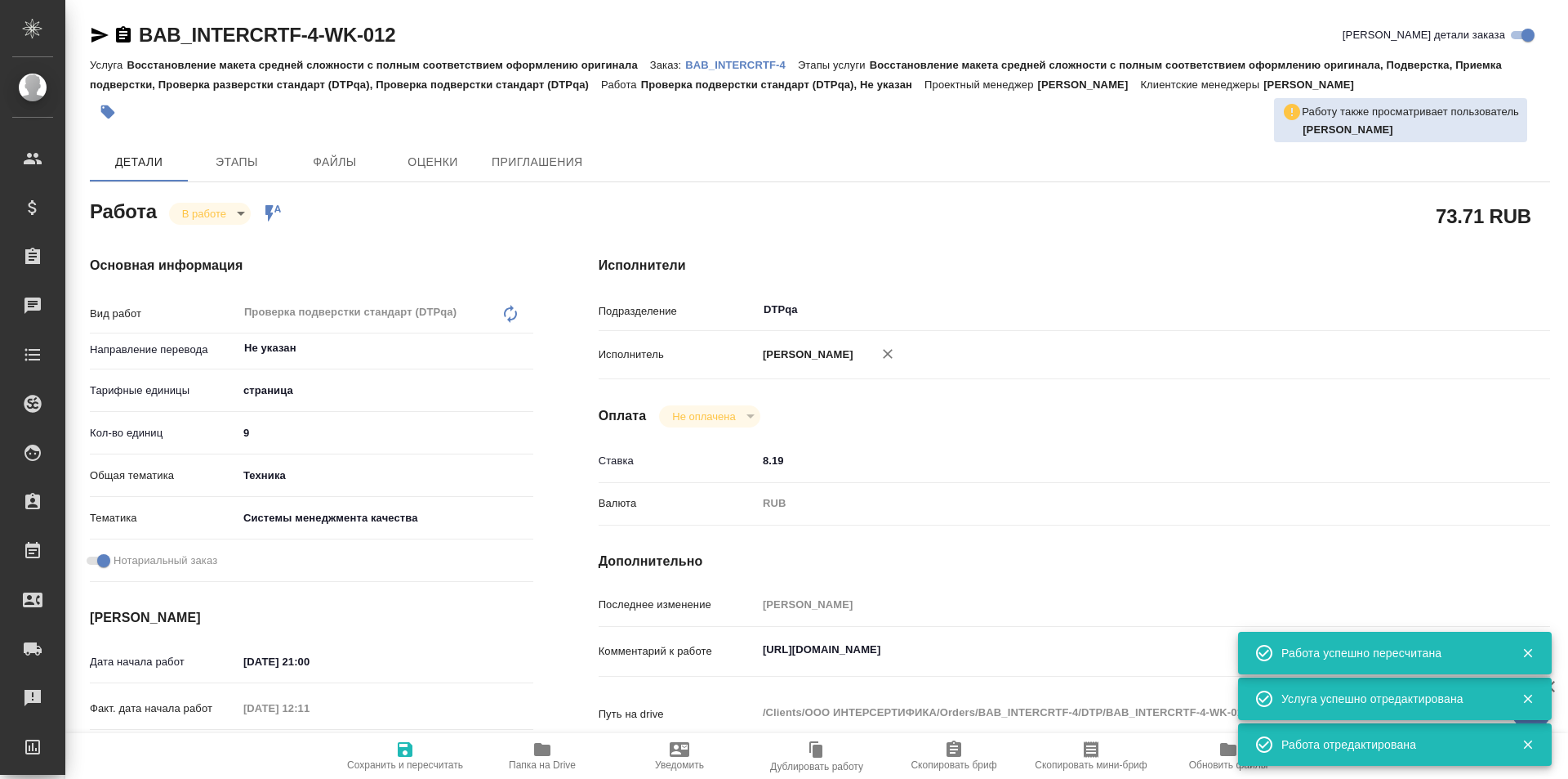
type textarea "x"
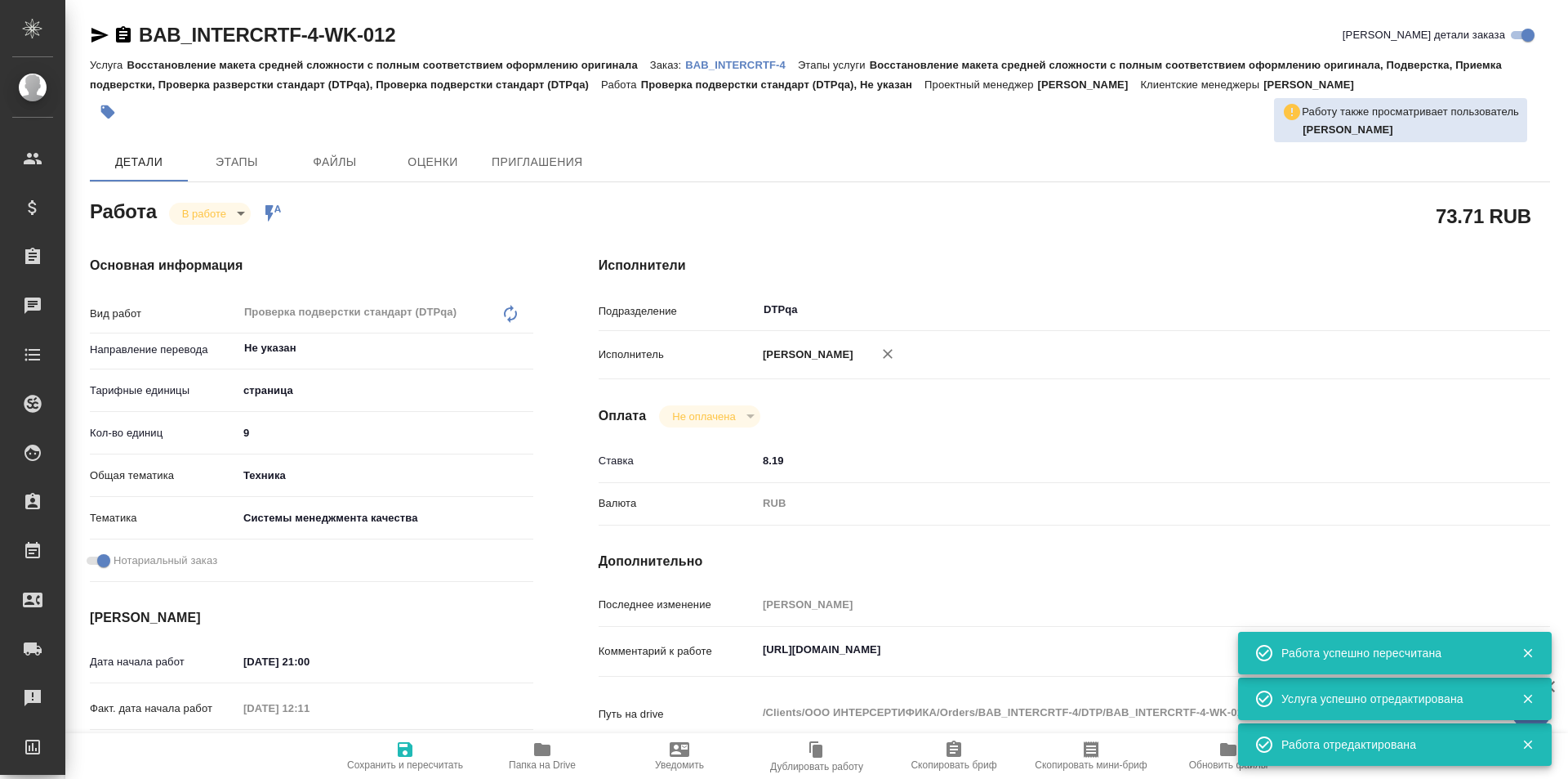
type textarea "x"
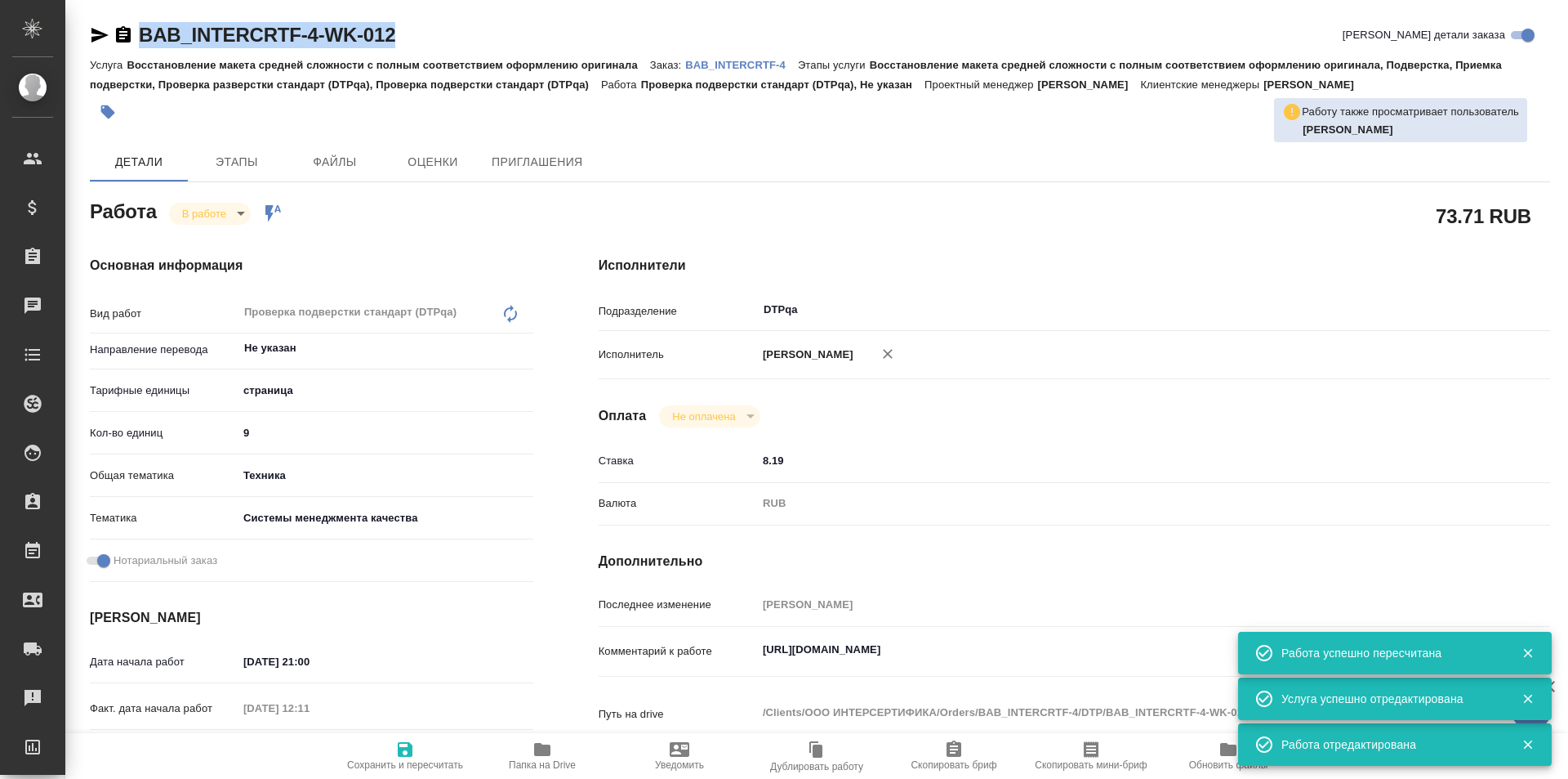
type textarea "x"
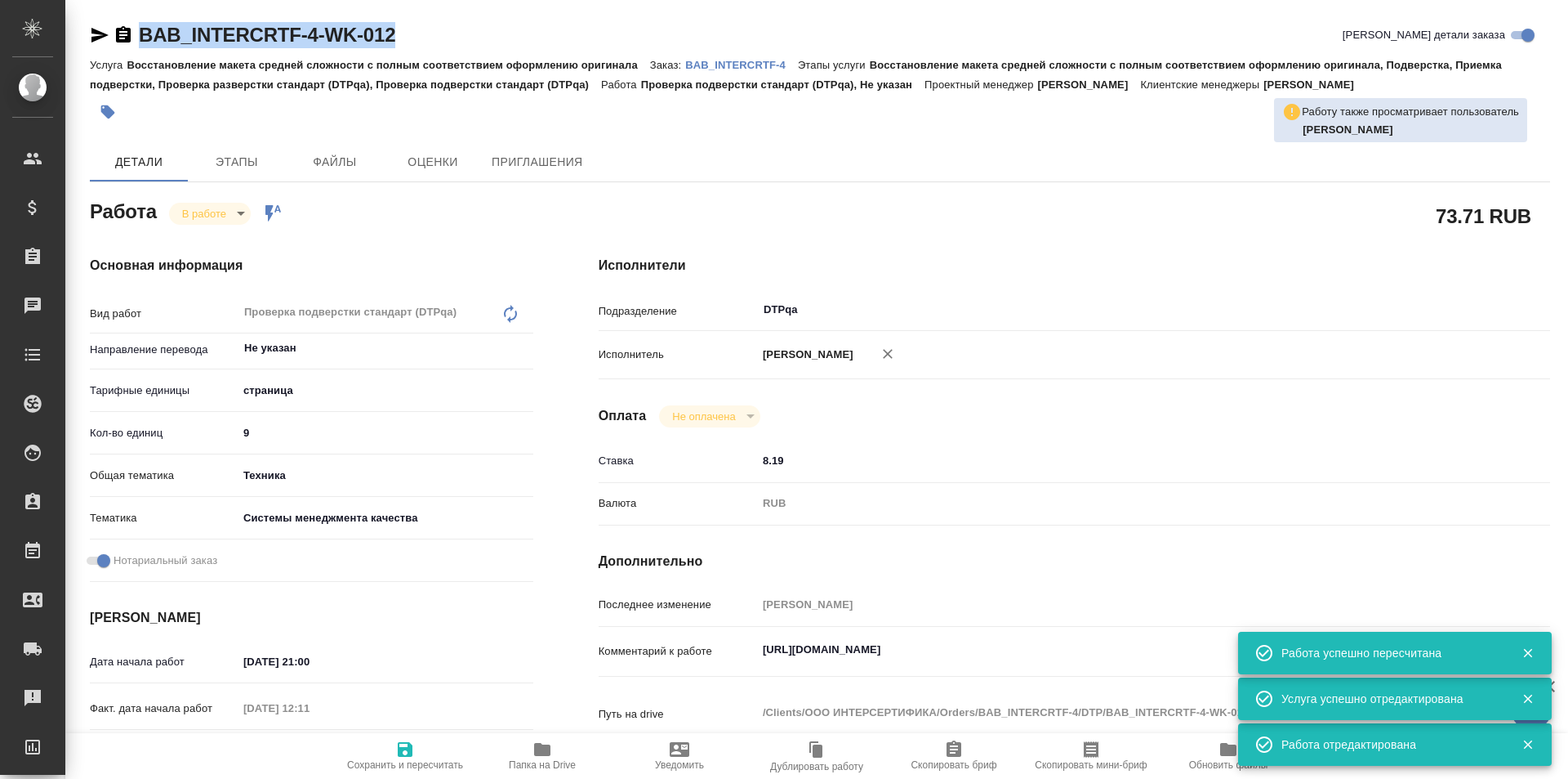
drag, startPoint x: 413, startPoint y: 30, endPoint x: 120, endPoint y: 25, distance: 293.0
click at [120, 25] on div "BAB_INTERCRTF-4-WK-012 Кратко детали заказа" at bounding box center [820, 35] width 1461 height 26
copy link "BAB_INTERCRTF-4-WK-012"
type textarea "x"
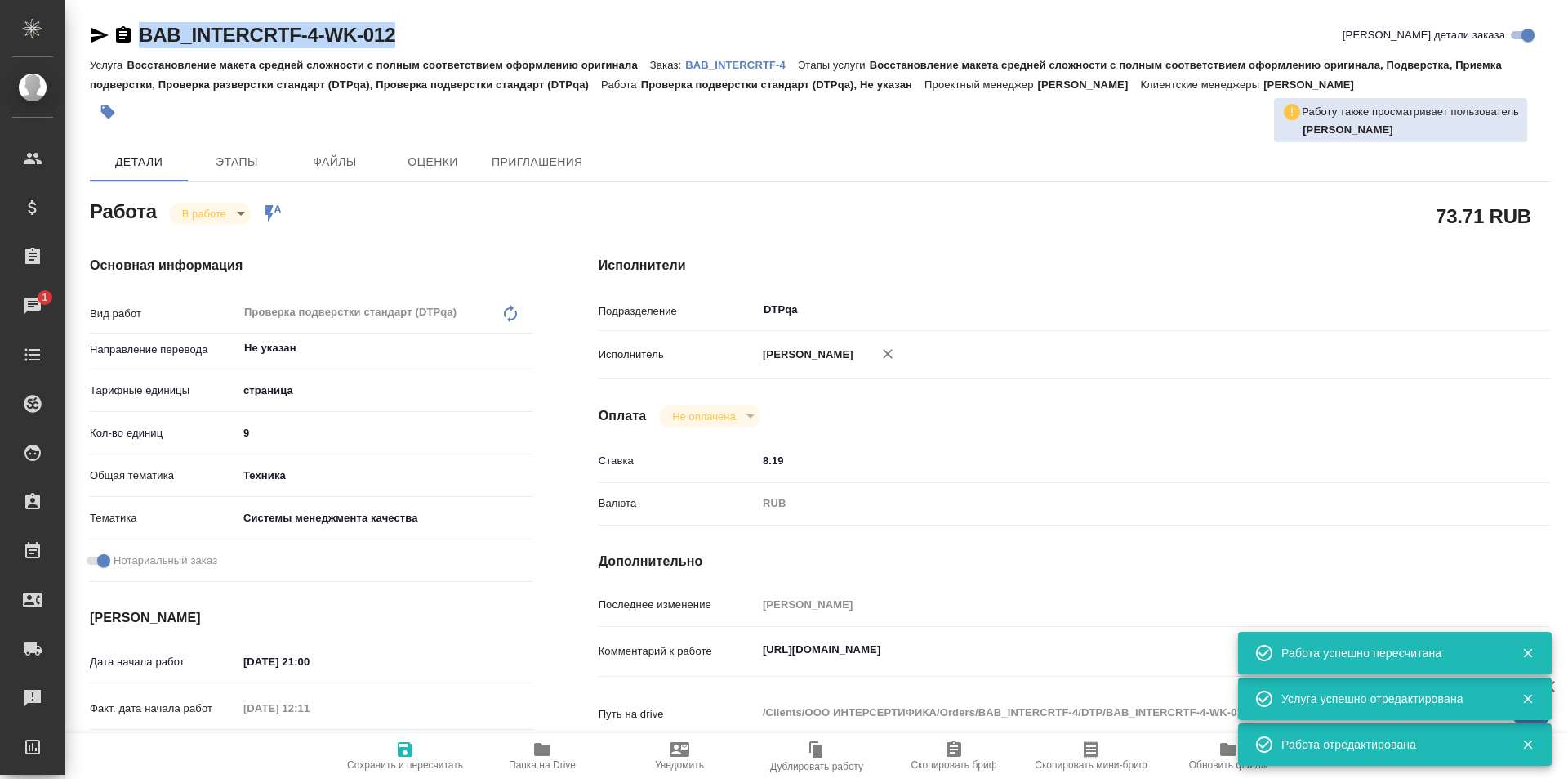
type textarea "x"
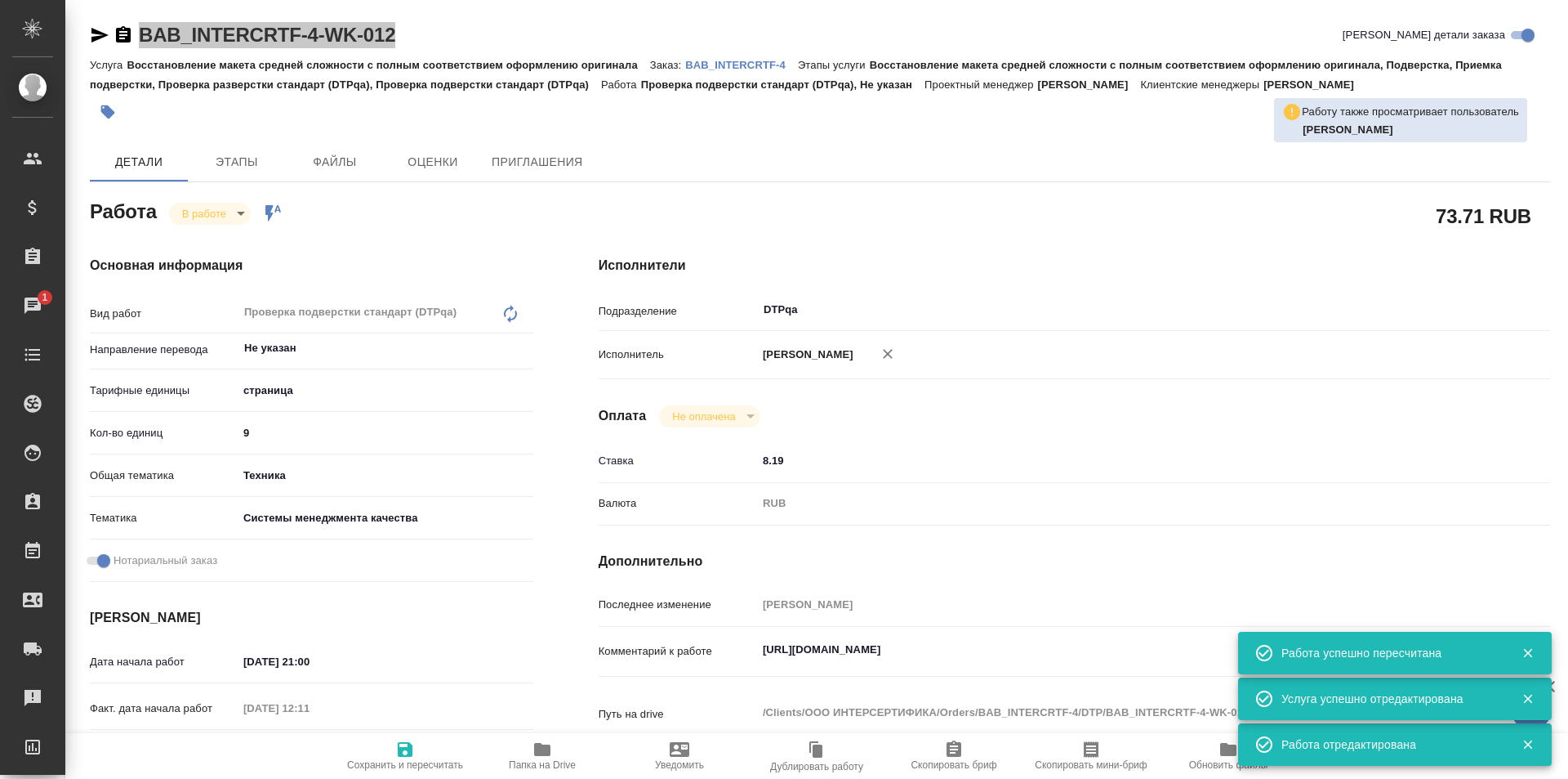
type textarea "x"
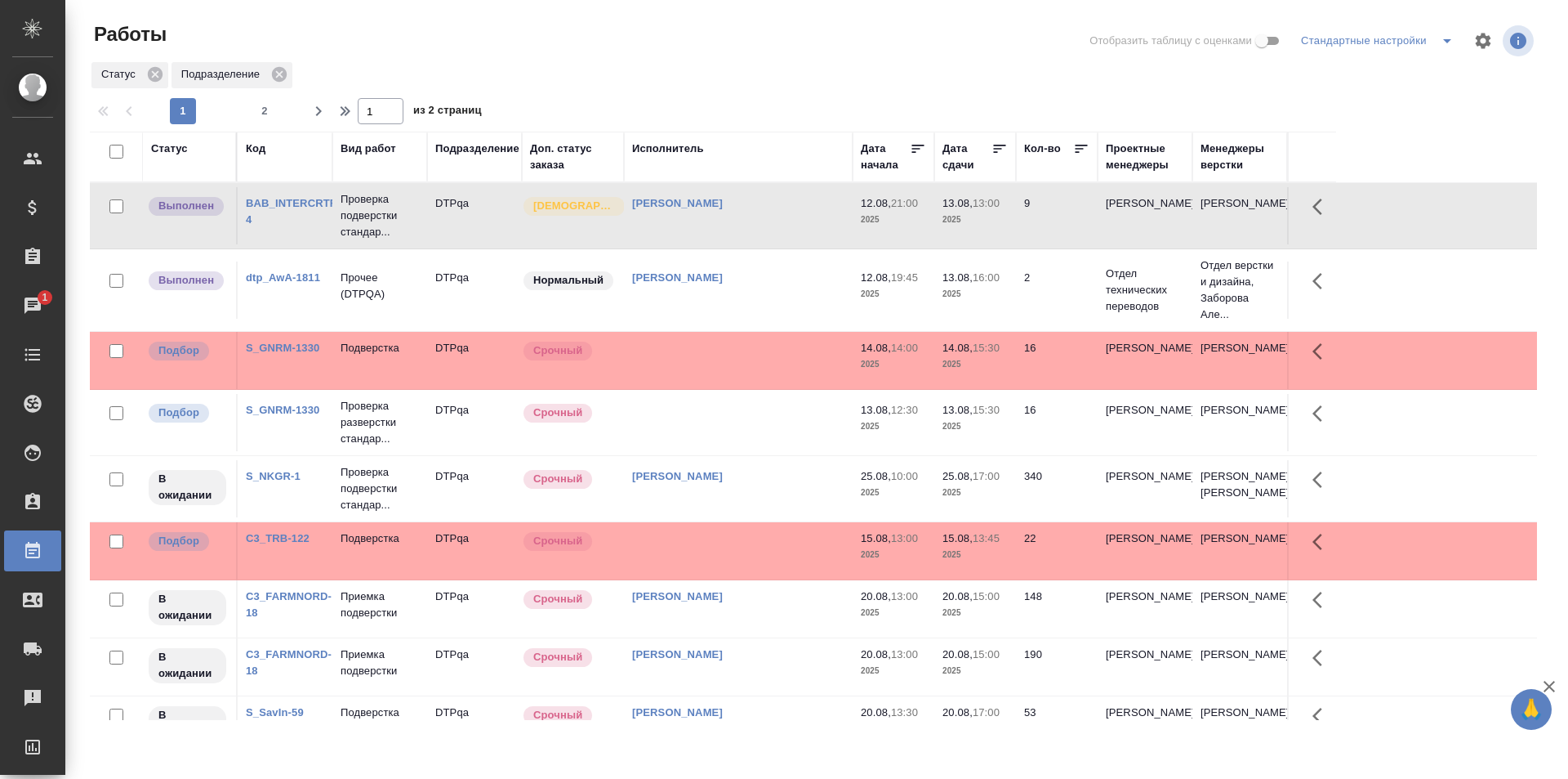
click at [746, 244] on td at bounding box center [738, 216] width 229 height 57
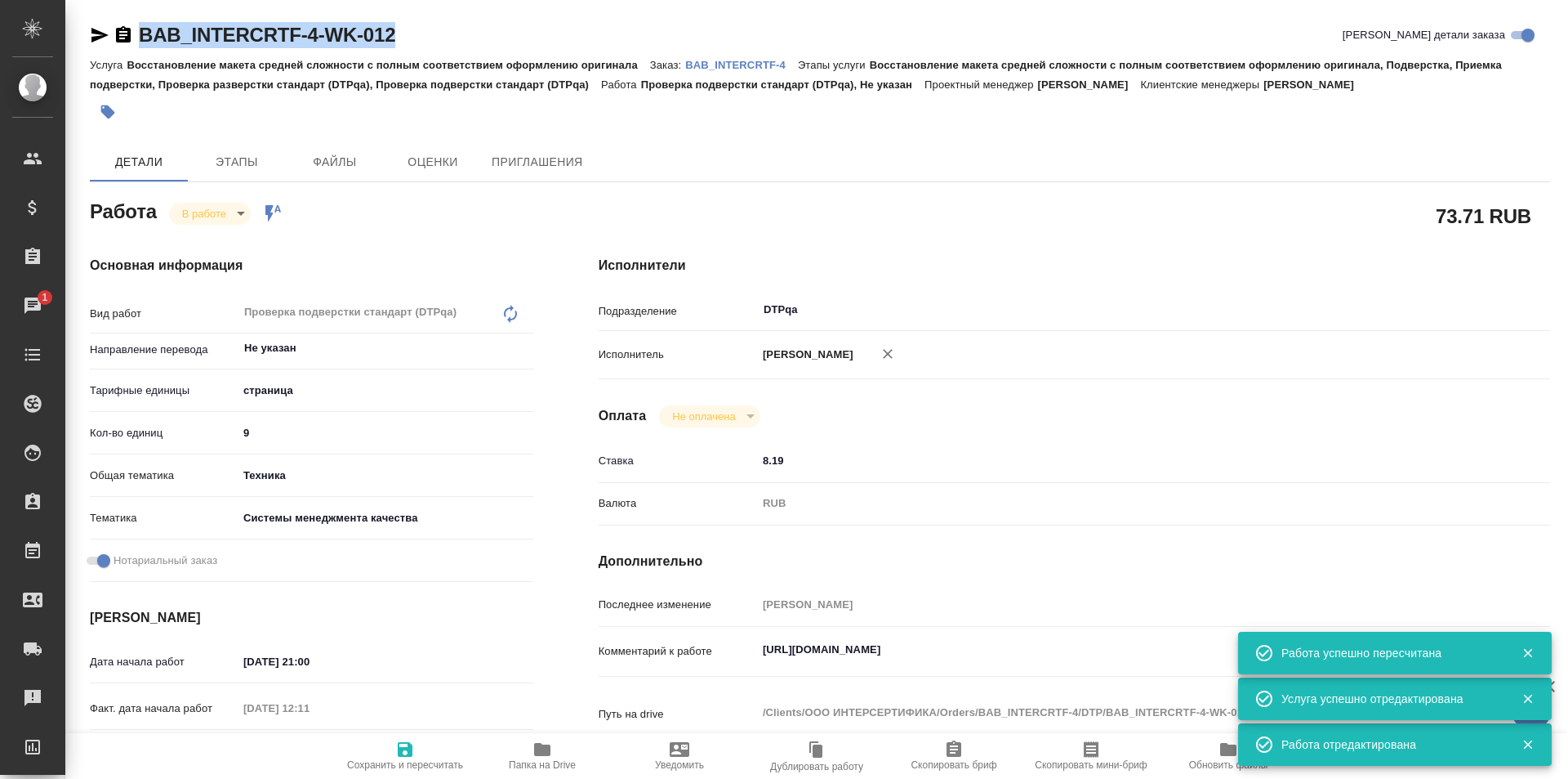
click at [539, 753] on icon "button" at bounding box center [543, 749] width 16 height 13
click at [1106, 648] on textarea "[URL][DOMAIN_NAME]" at bounding box center [1114, 649] width 714 height 28
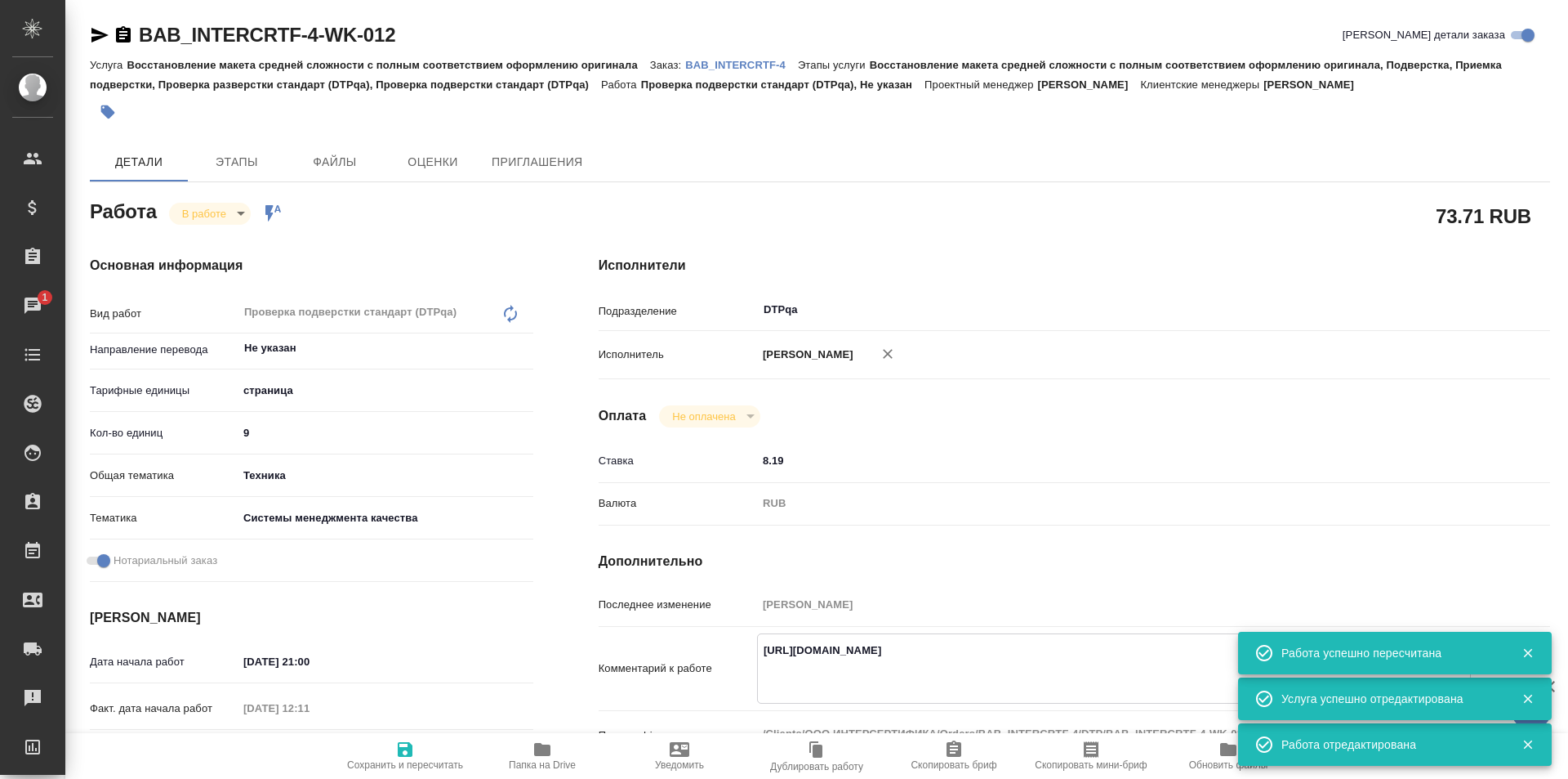
paste textarea "[URL][DOMAIN_NAME]"
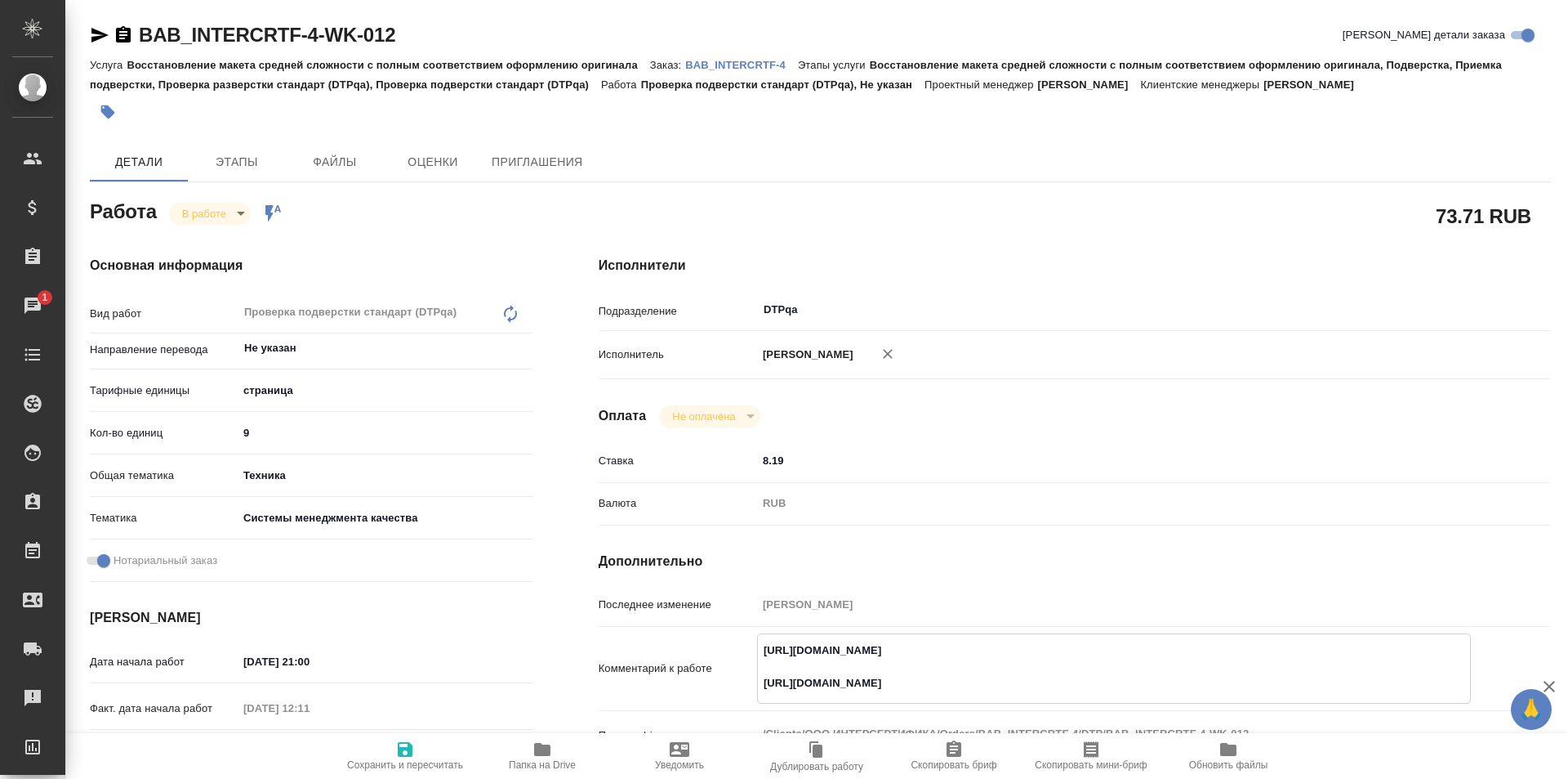
type textarea "[URL][DOMAIN_NAME] [URL][DOMAIN_NAME]"
click at [394, 758] on span "Сохранить и пересчитать" at bounding box center [405, 755] width 117 height 31
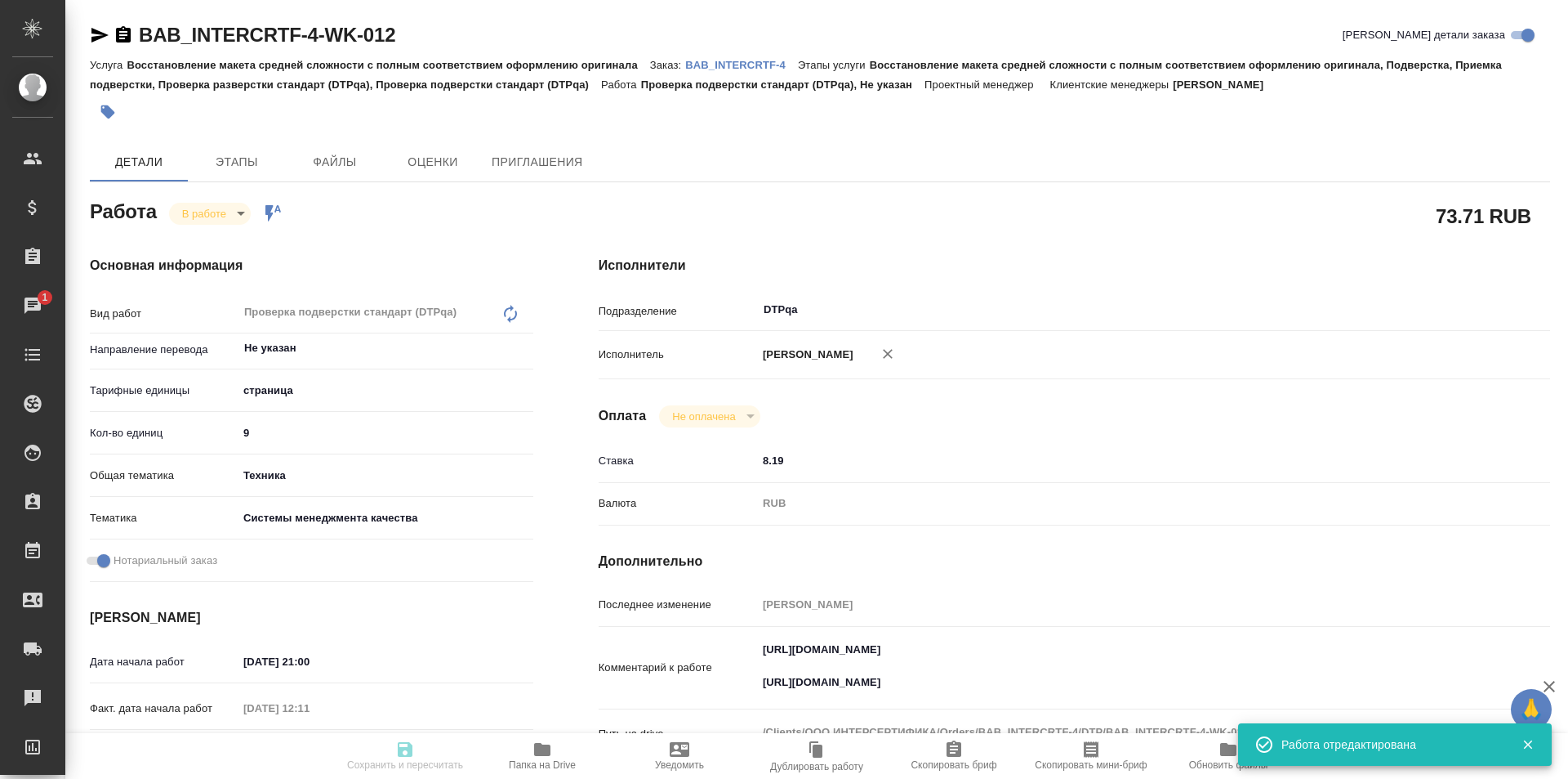
type input "inProgress"
type input "Не указан"
type input "5a8b1489cc6b4906c91bfdb2"
type input "9"
type input "tech"
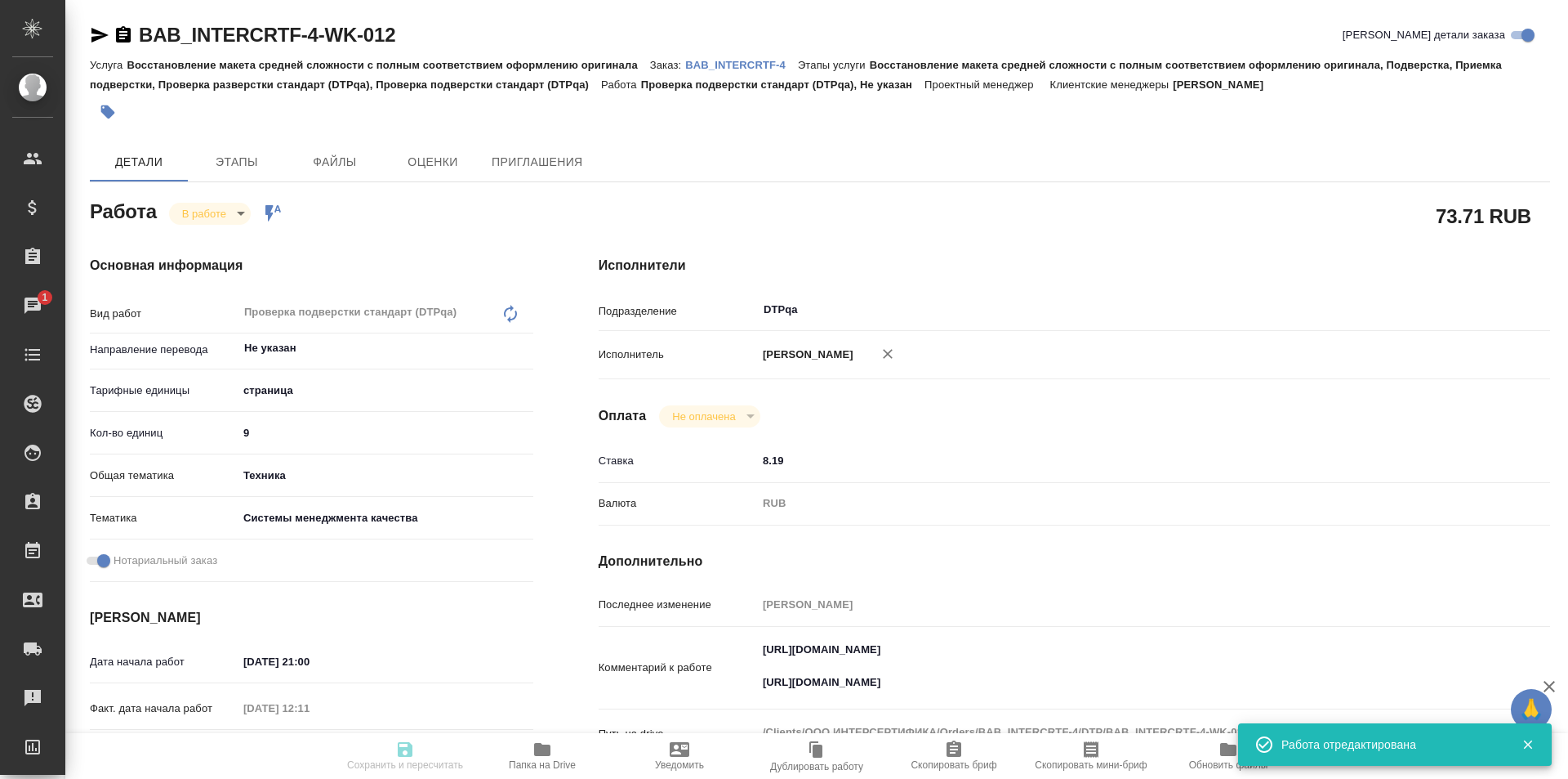
type input "614984d8deb28370d38bb28f"
checkbox input "true"
type input "[DATE] 21:00"
type input "[DATE] 12:11"
type input "[DATE] 13:00"
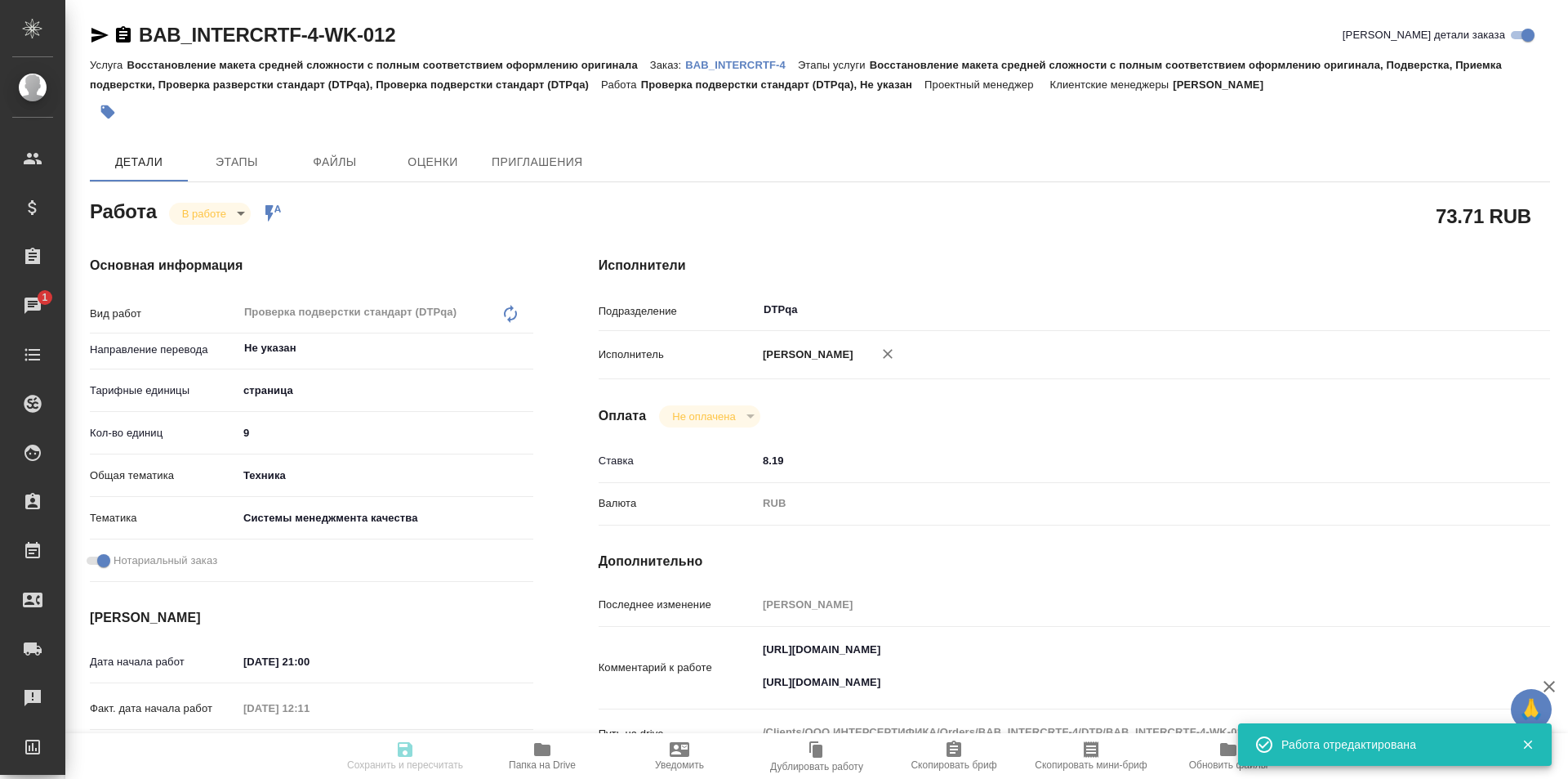
type input "[DATE] 15:30"
type input "DTPqa"
type input "notPayed"
type input "8.19"
type input "RUB"
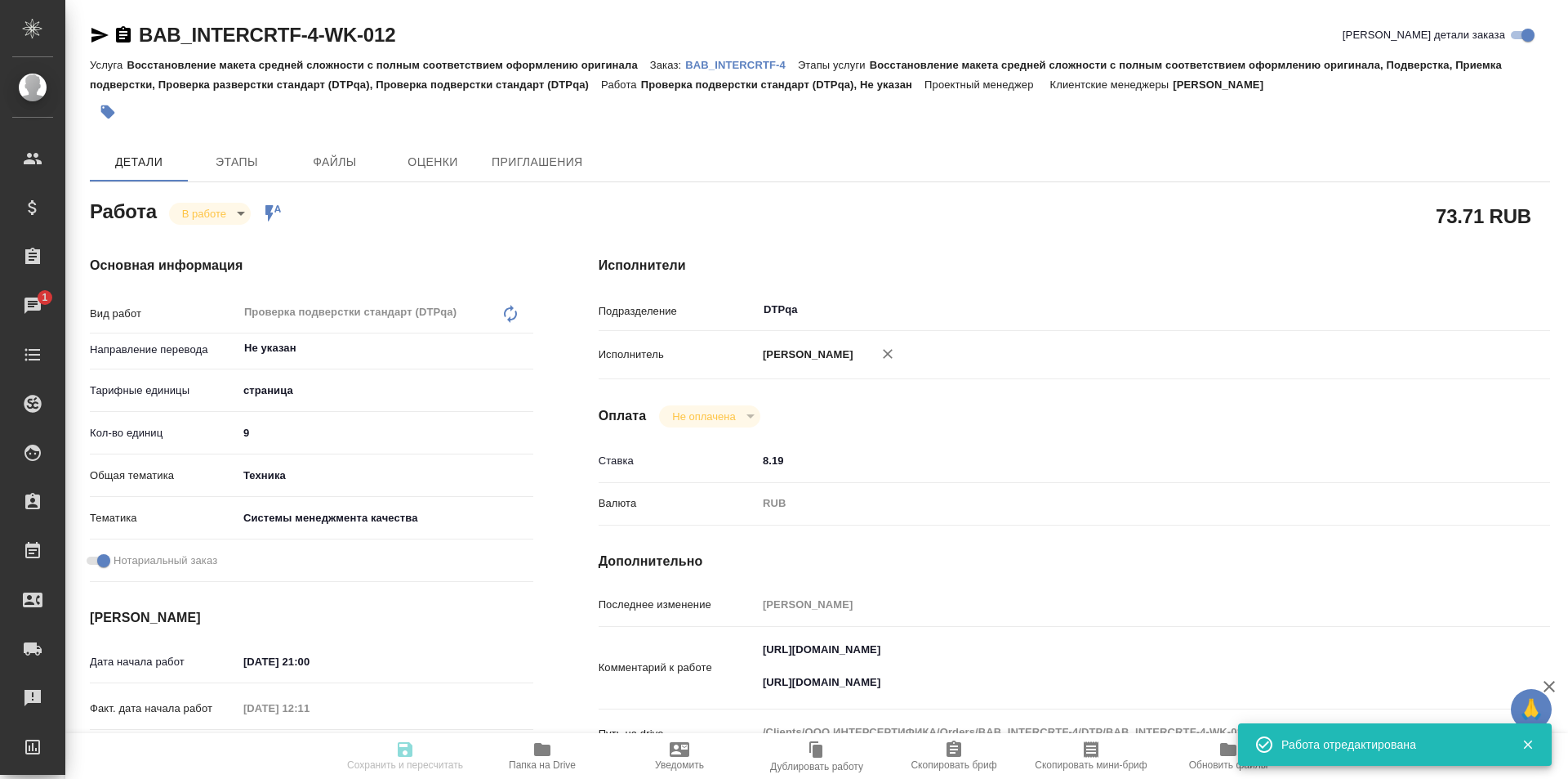
type input "[PERSON_NAME]"
type input "BAB_INTERCRTF-4"
type input "Восстановление макета средней сложности с полным соответствием оформлению ориги…"
type input "[PERSON_NAME]"
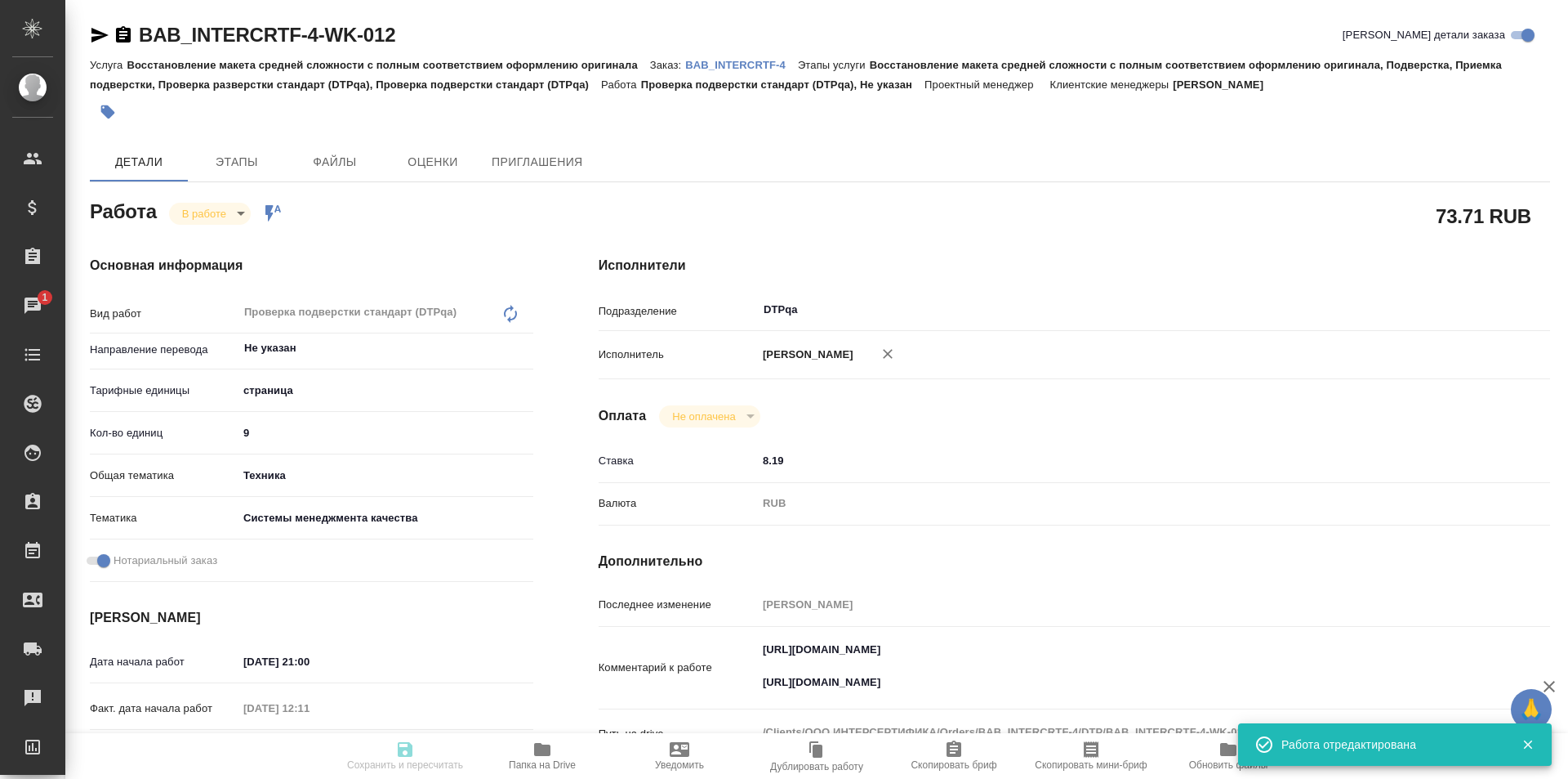
type input "[PERSON_NAME]"
type input "/Clients/ООО ИНТЕРСЕРТИФИКА/Orders/BAB_INTERCRTF-4"
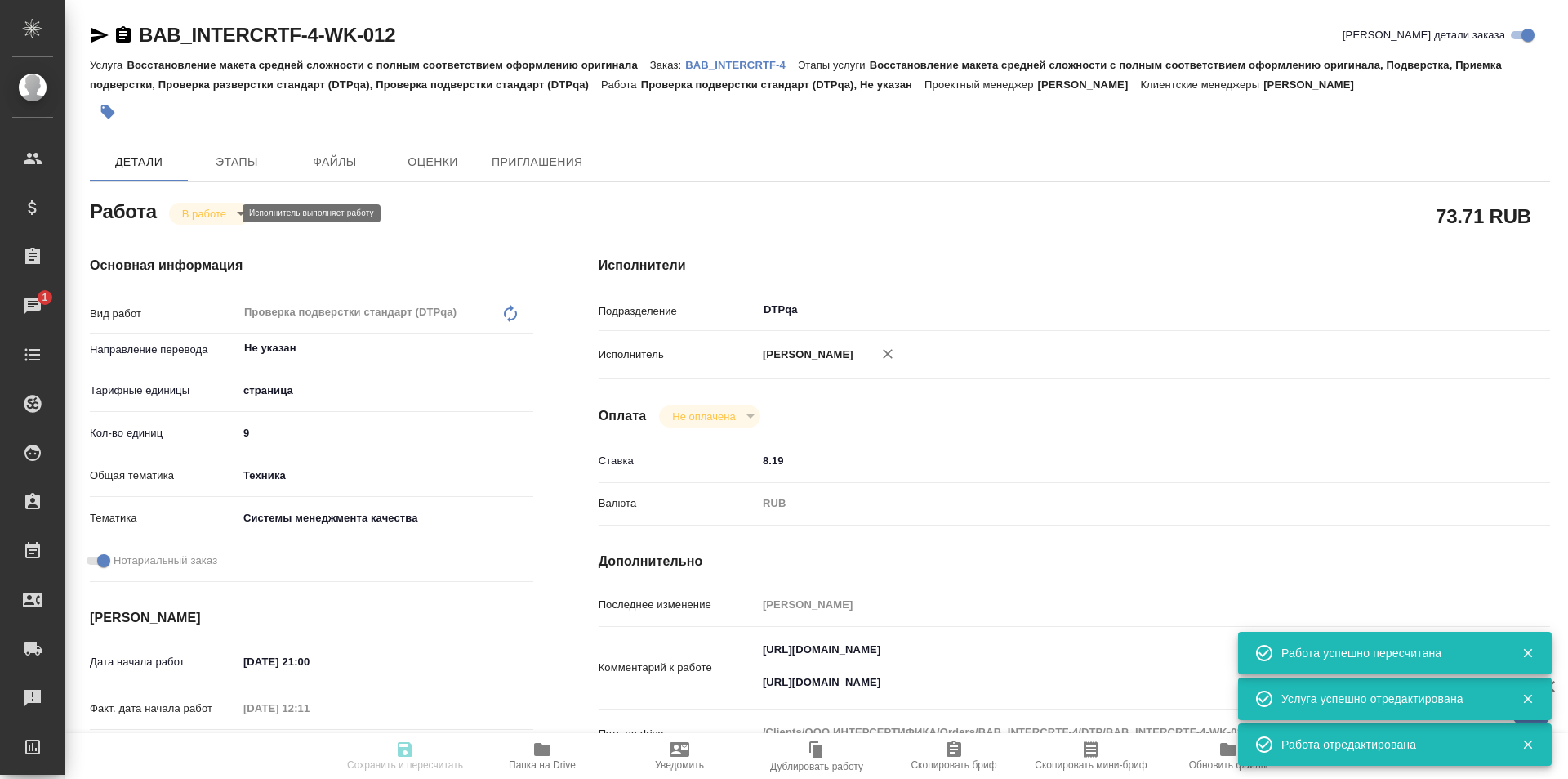
type input "inProgress"
type input "Не указан"
type input "5a8b1489cc6b4906c91bfdb2"
type input "9"
type input "tech"
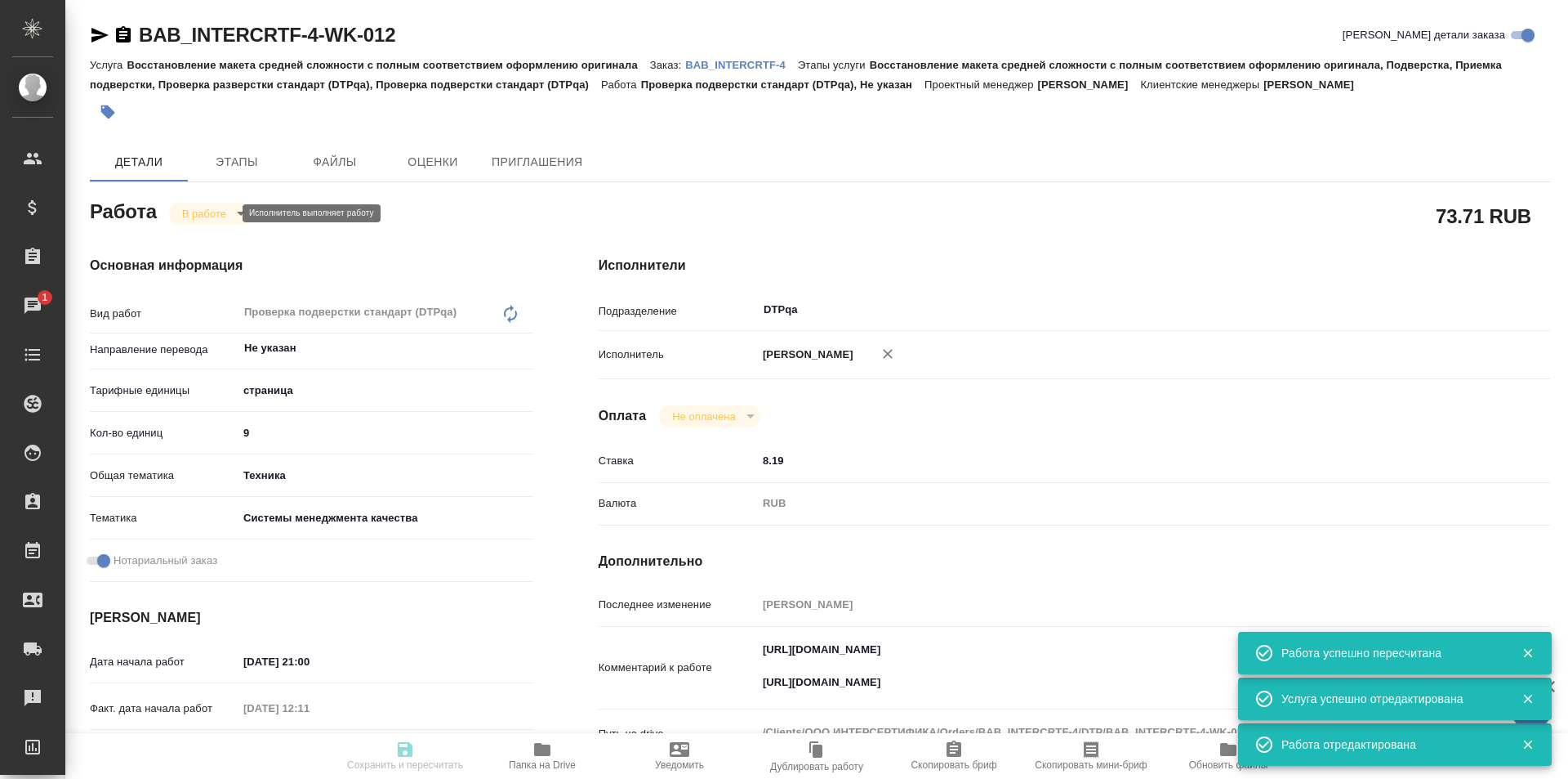
type input "614984d8deb28370d38bb28f"
checkbox input "true"
type input "[DATE] 21:00"
type input "[DATE] 12:11"
type input "[DATE] 13:00"
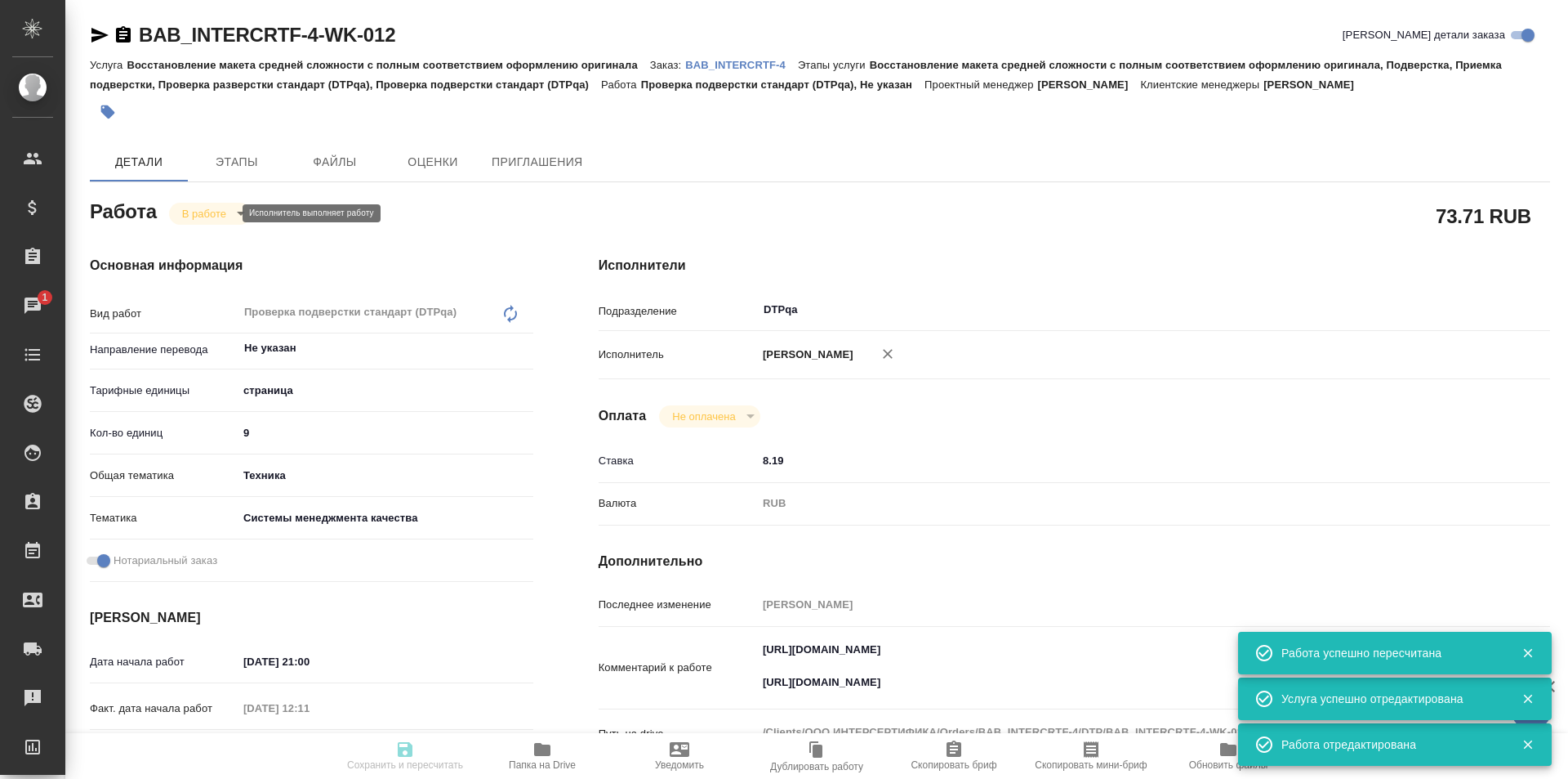
type input "[DATE] 15:30"
type input "DTPqa"
type input "notPayed"
type input "8.19"
type input "RUB"
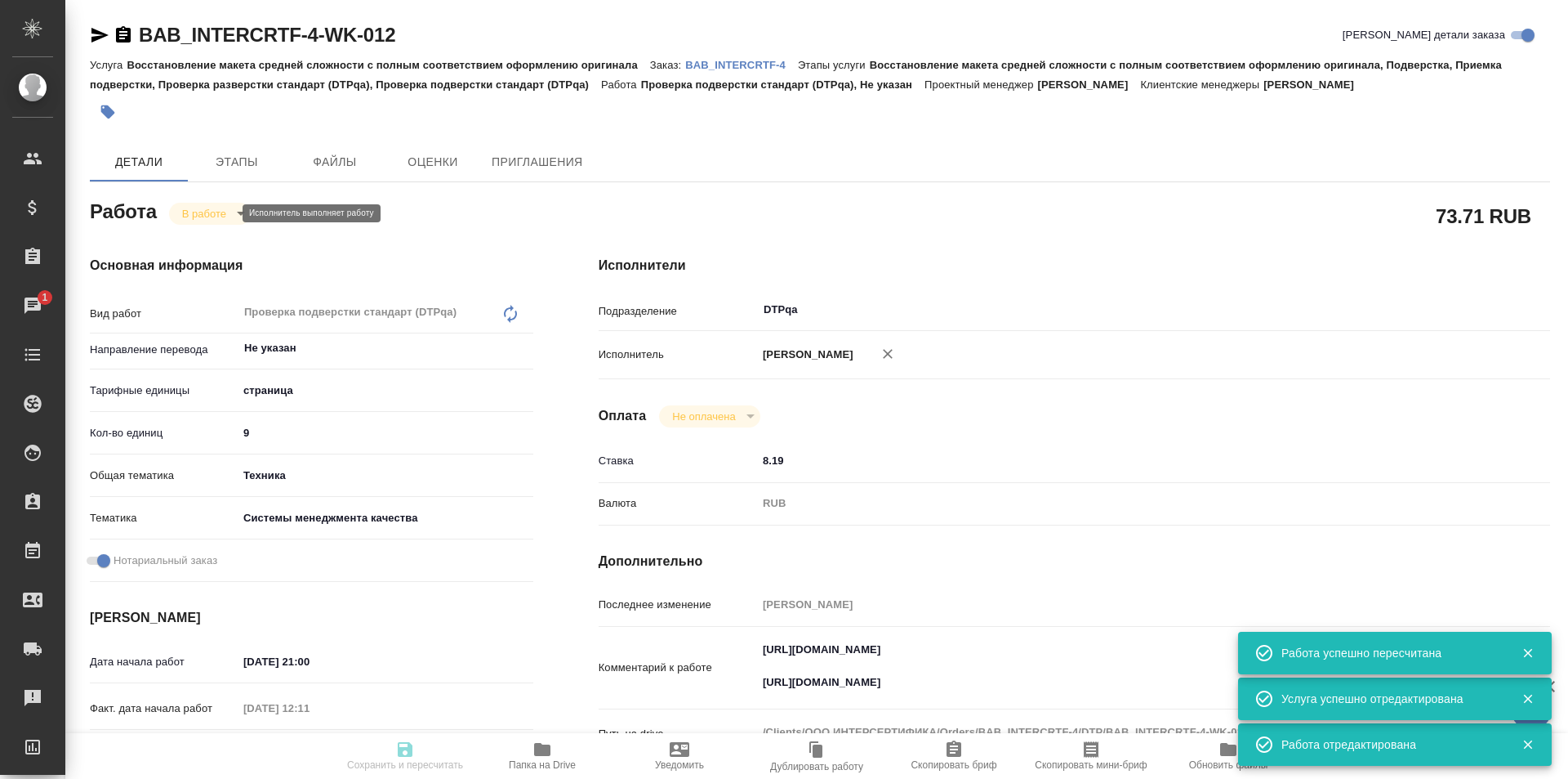
type input "[PERSON_NAME]"
type input "BAB_INTERCRTF-4"
type input "Восстановление макета средней сложности с полным соответствием оформлению ориги…"
type input "[PERSON_NAME]"
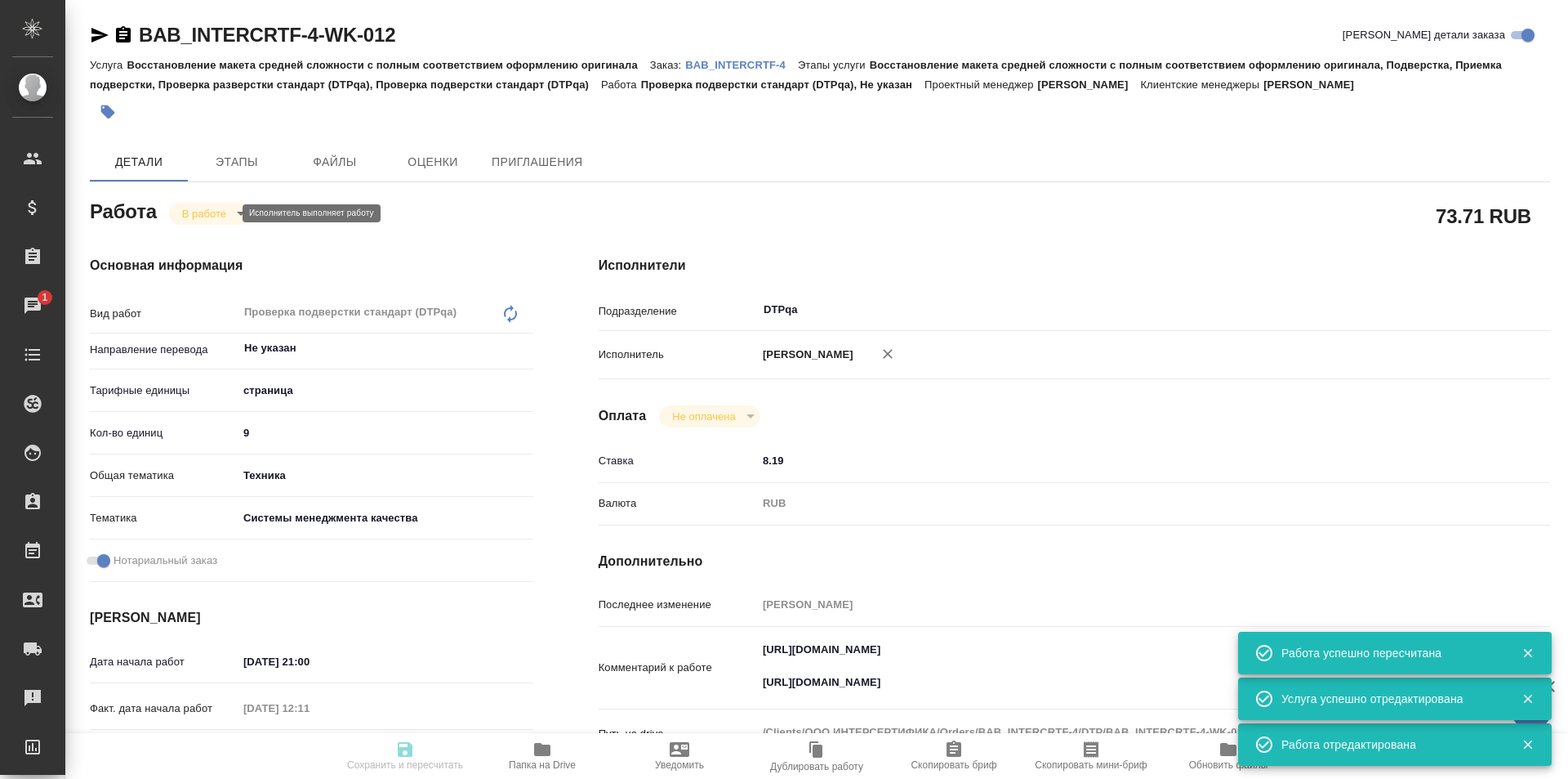
type input "[PERSON_NAME]"
type input "/Clients/ООО ИНТЕРСЕРТИФИКА/Orders/BAB_INTERCRTF-4"
click at [210, 212] on body "🙏 .cls-1 fill:#fff; AWATERA Ismagilova [PERSON_NAME] Спецификации Заказы 1 Чаты…" at bounding box center [784, 390] width 1568 height 779
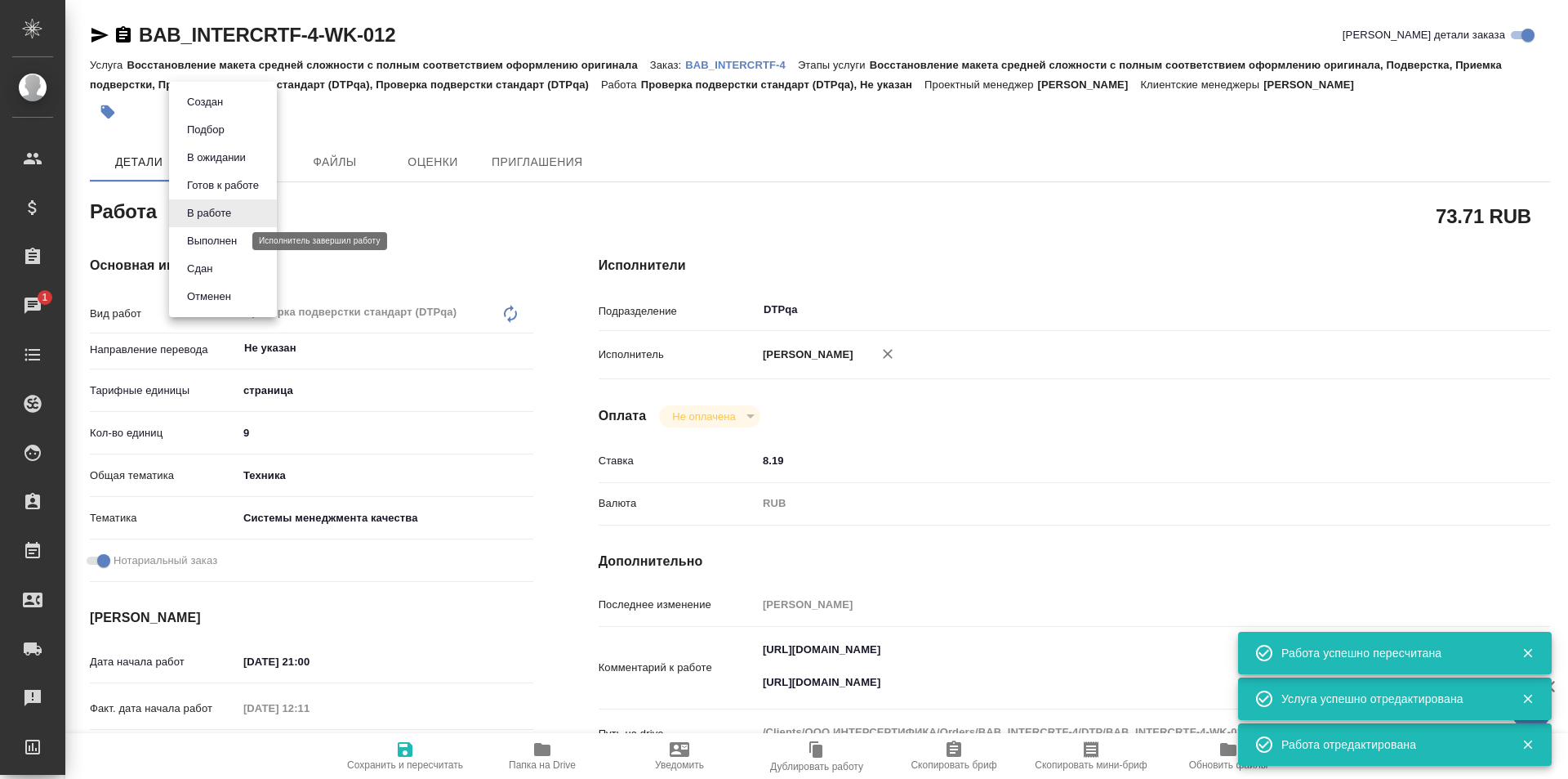
click at [210, 244] on button "Выполнен" at bounding box center [211, 241] width 60 height 18
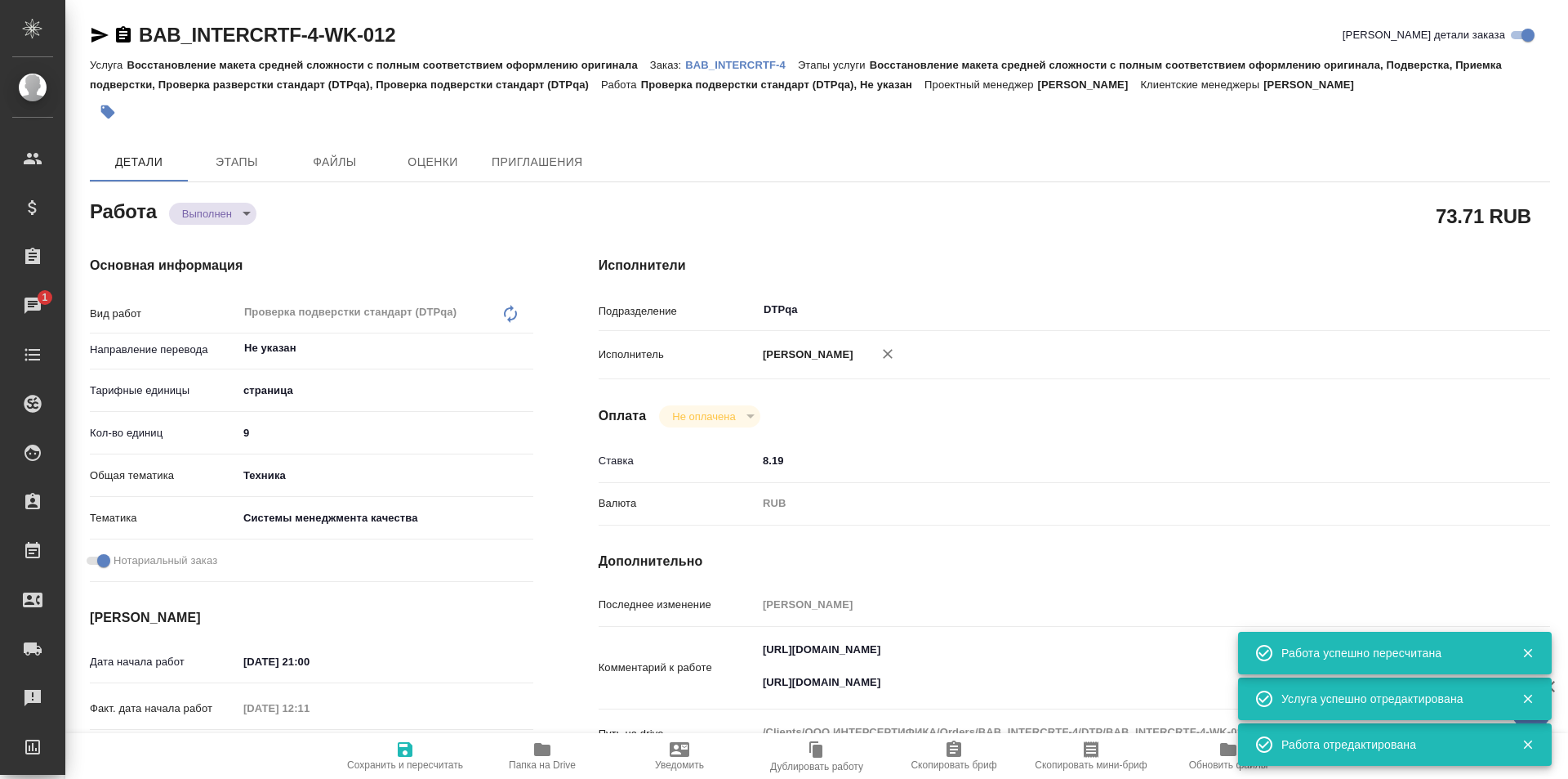
type textarea "x"
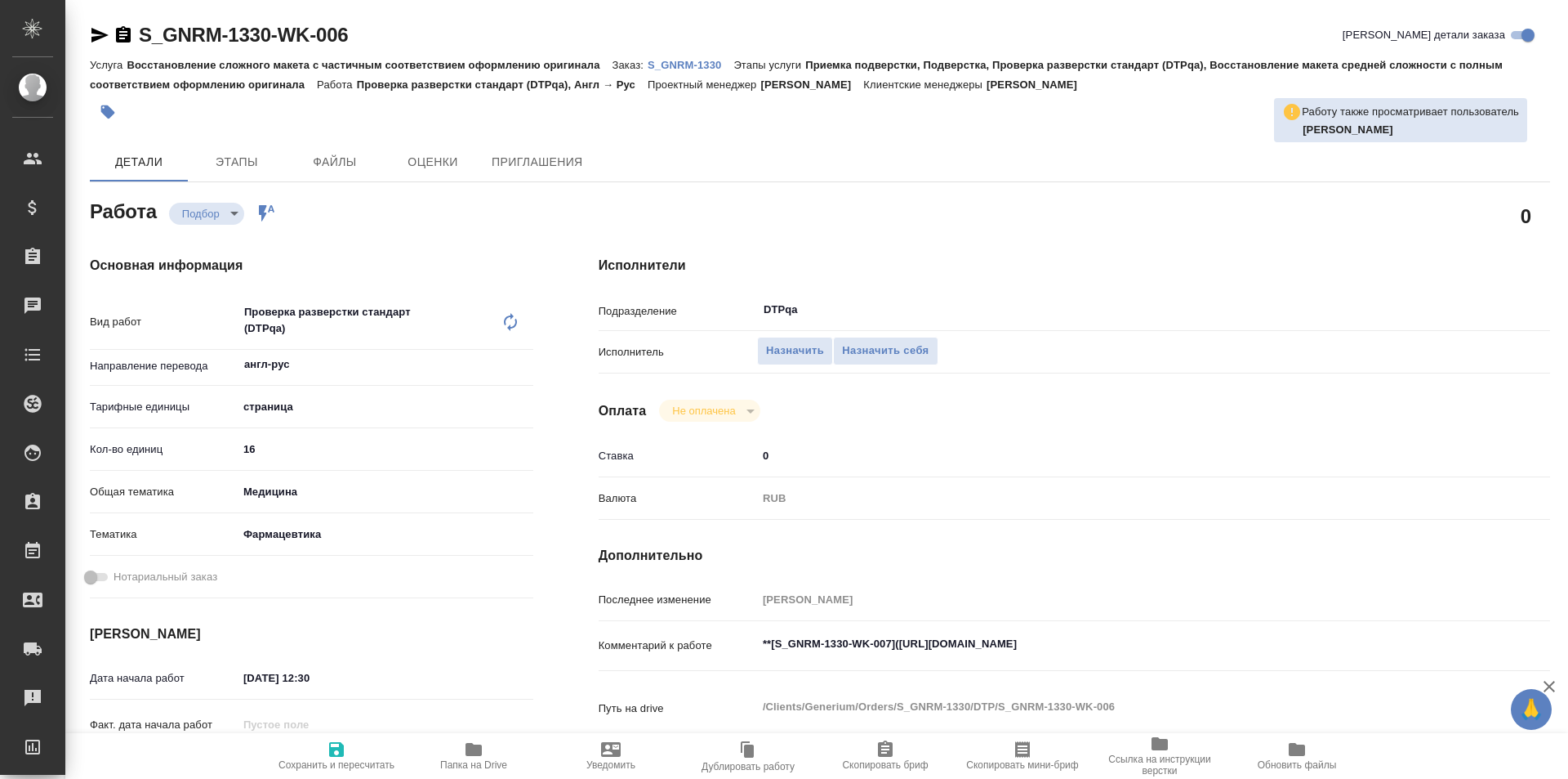
type textarea "x"
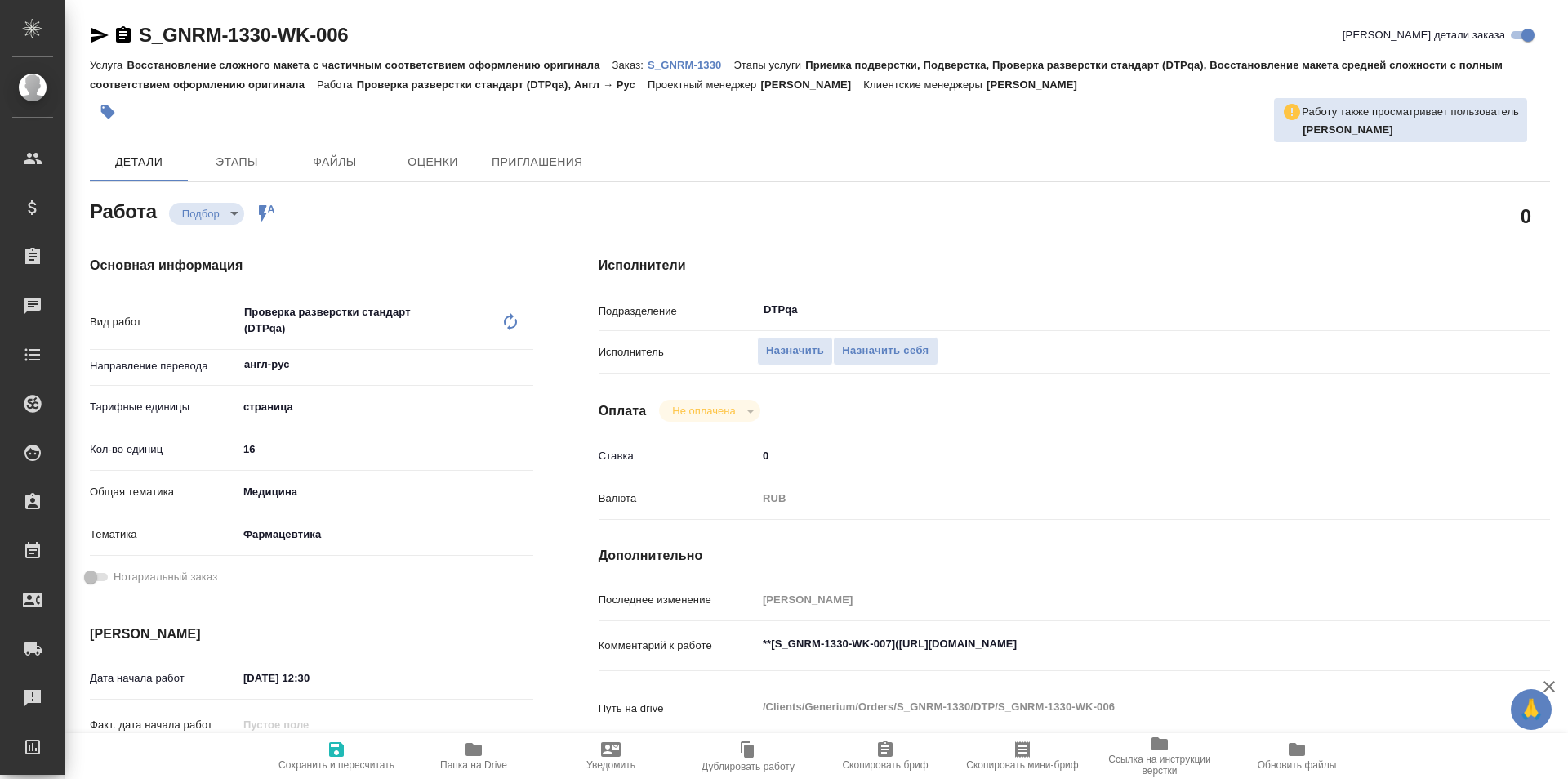
type textarea "x"
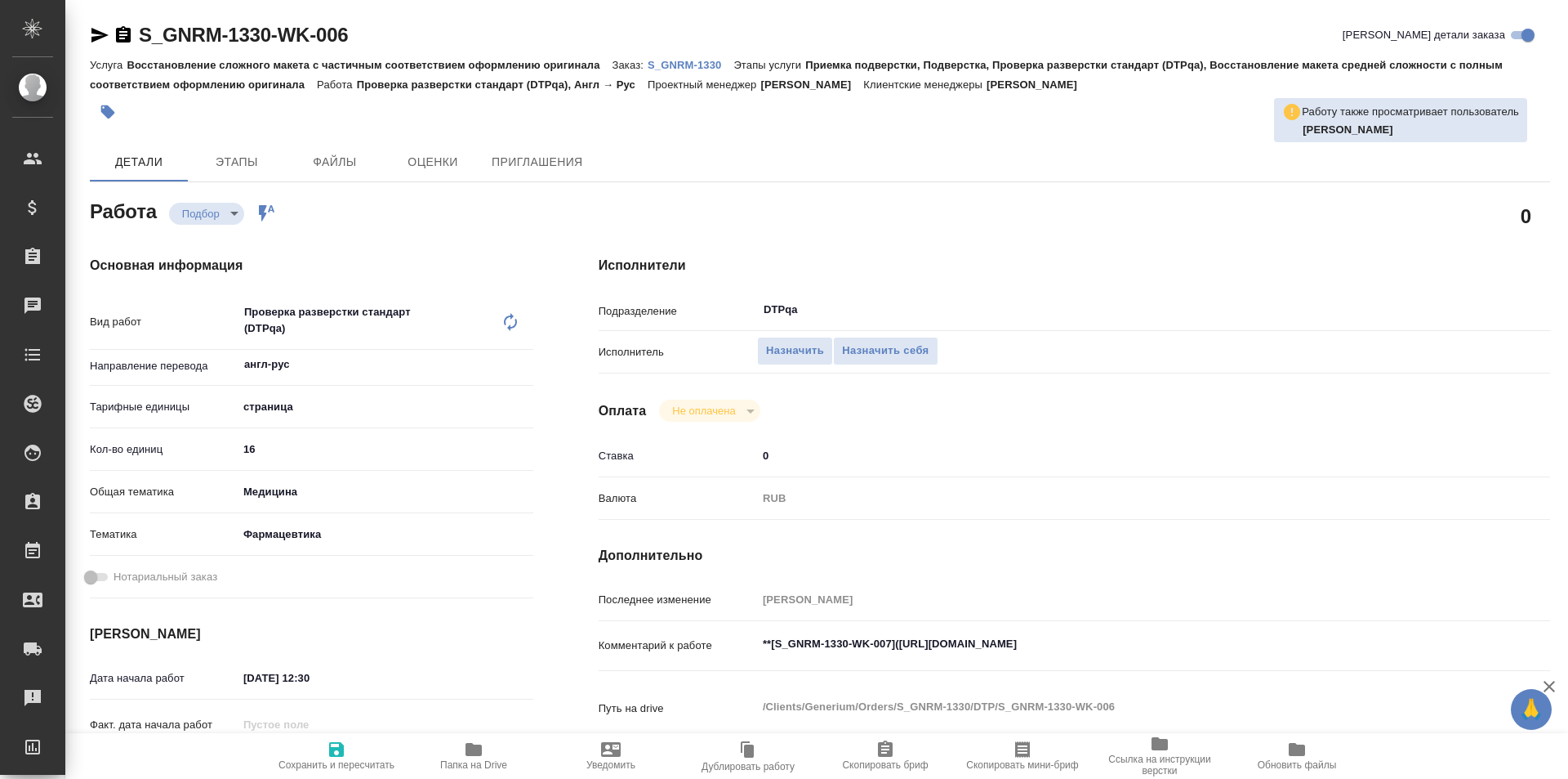
type textarea "x"
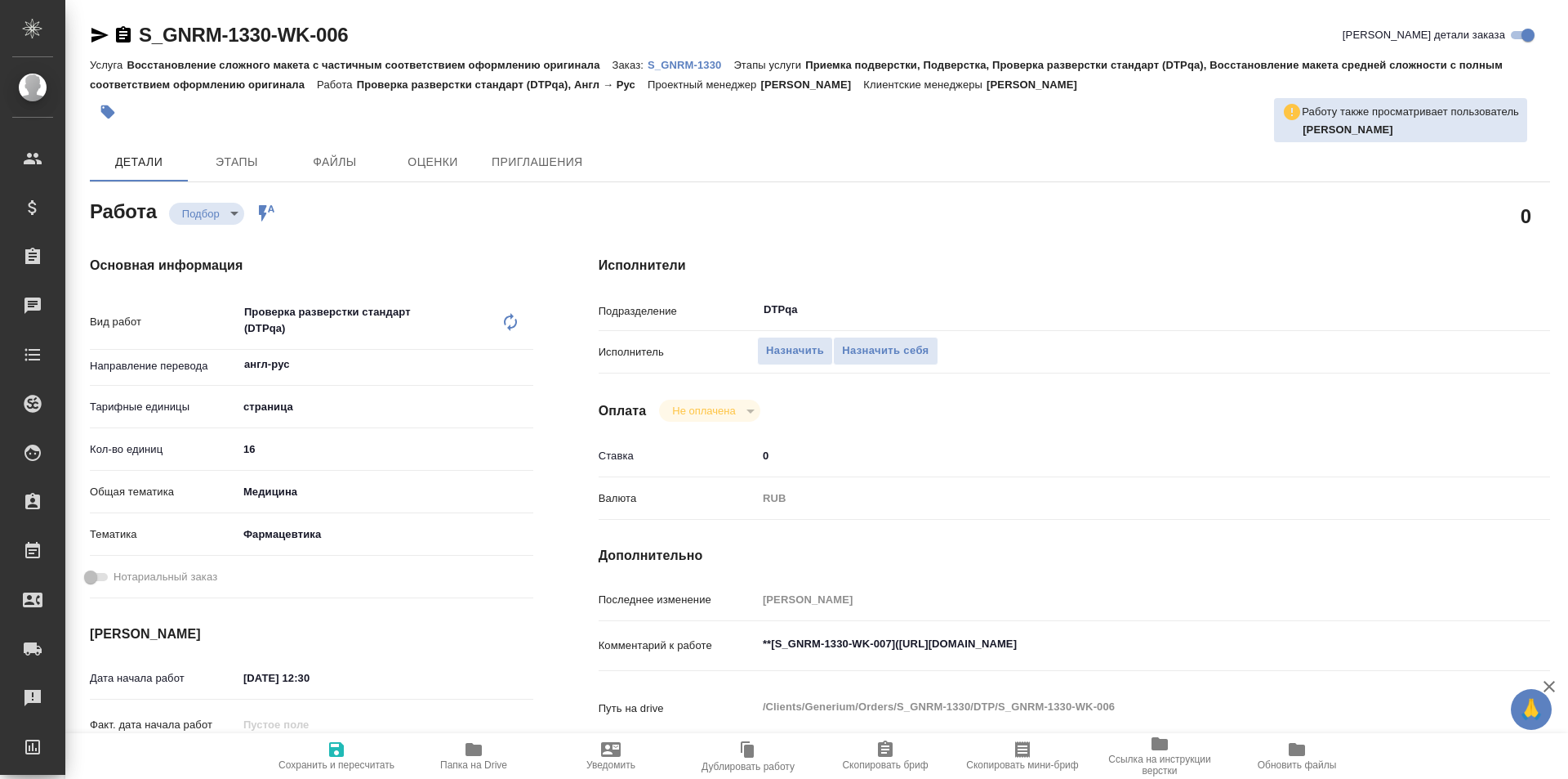
type textarea "x"
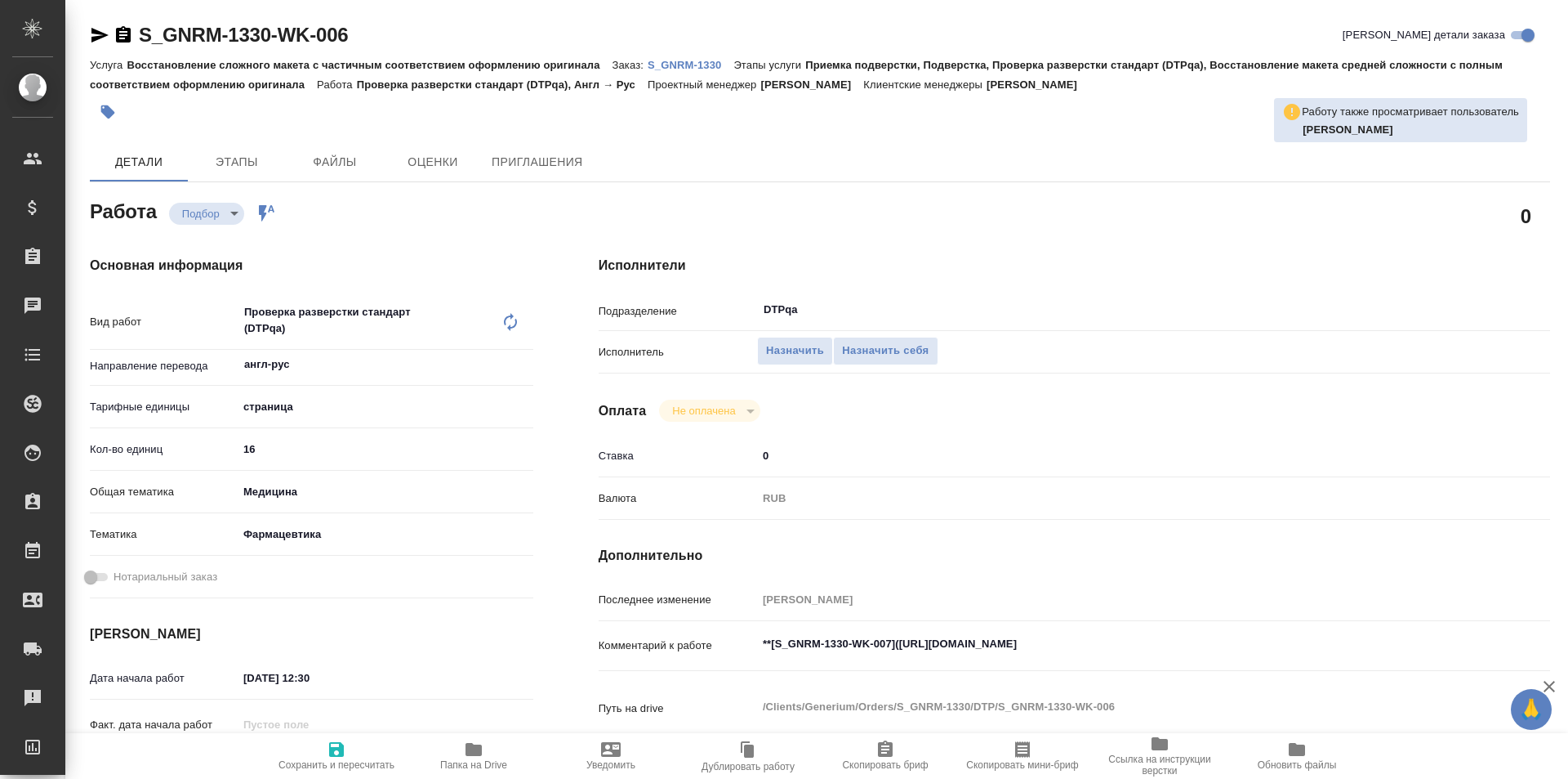
scroll to position [245, 0]
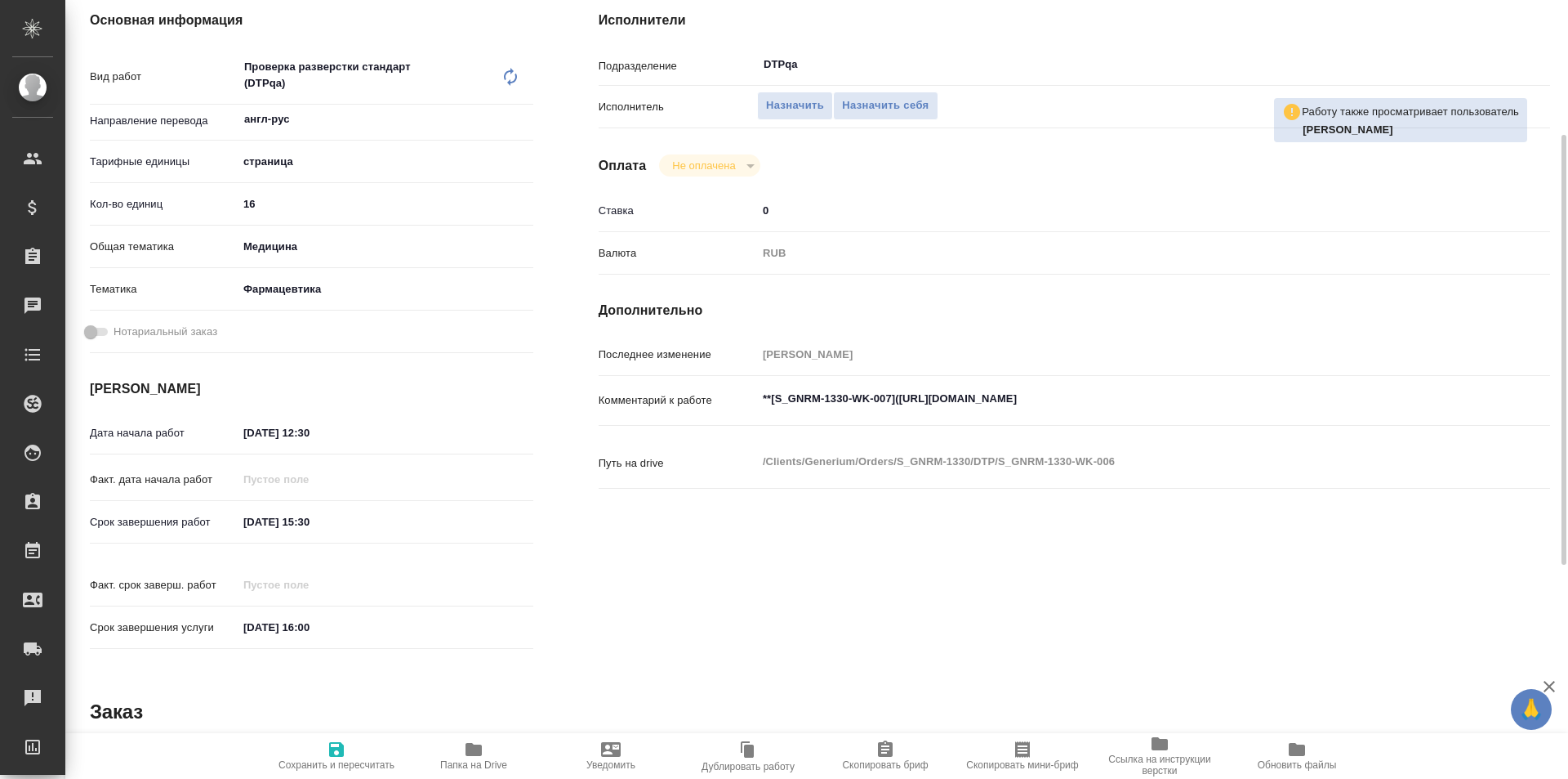
type textarea "x"
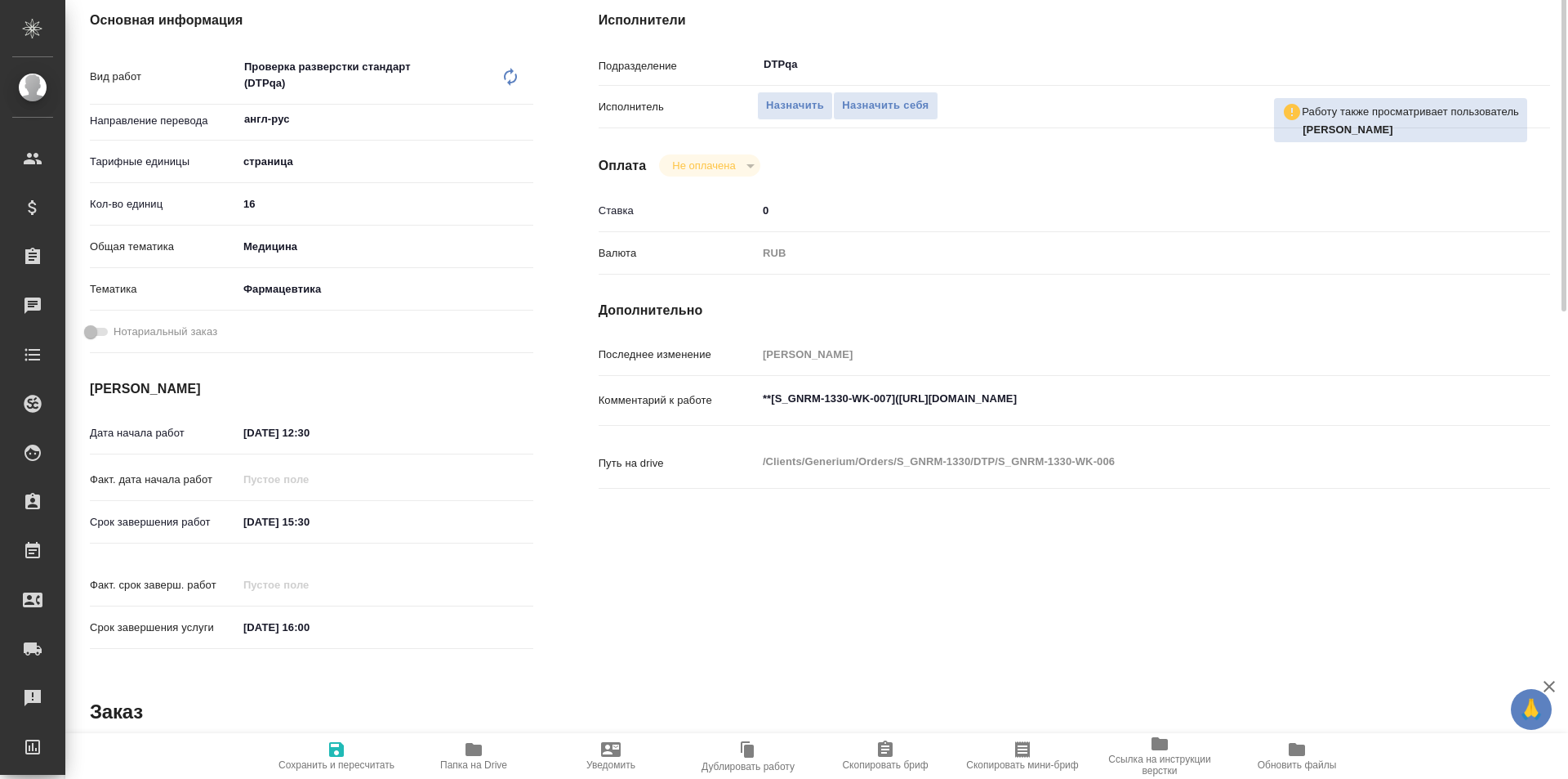
scroll to position [82, 0]
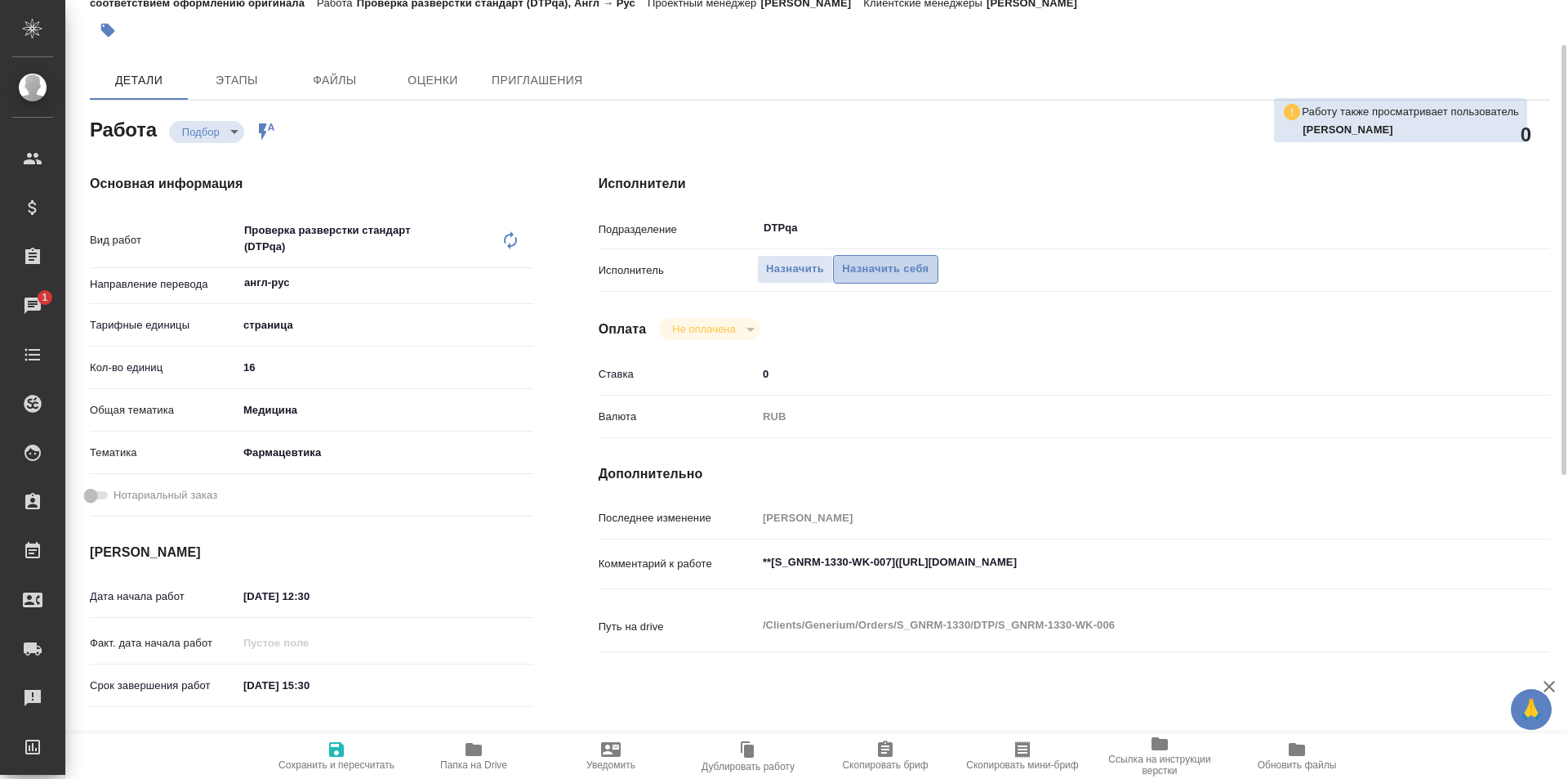
click at [887, 266] on span "Назначить себя" at bounding box center [885, 269] width 87 height 19
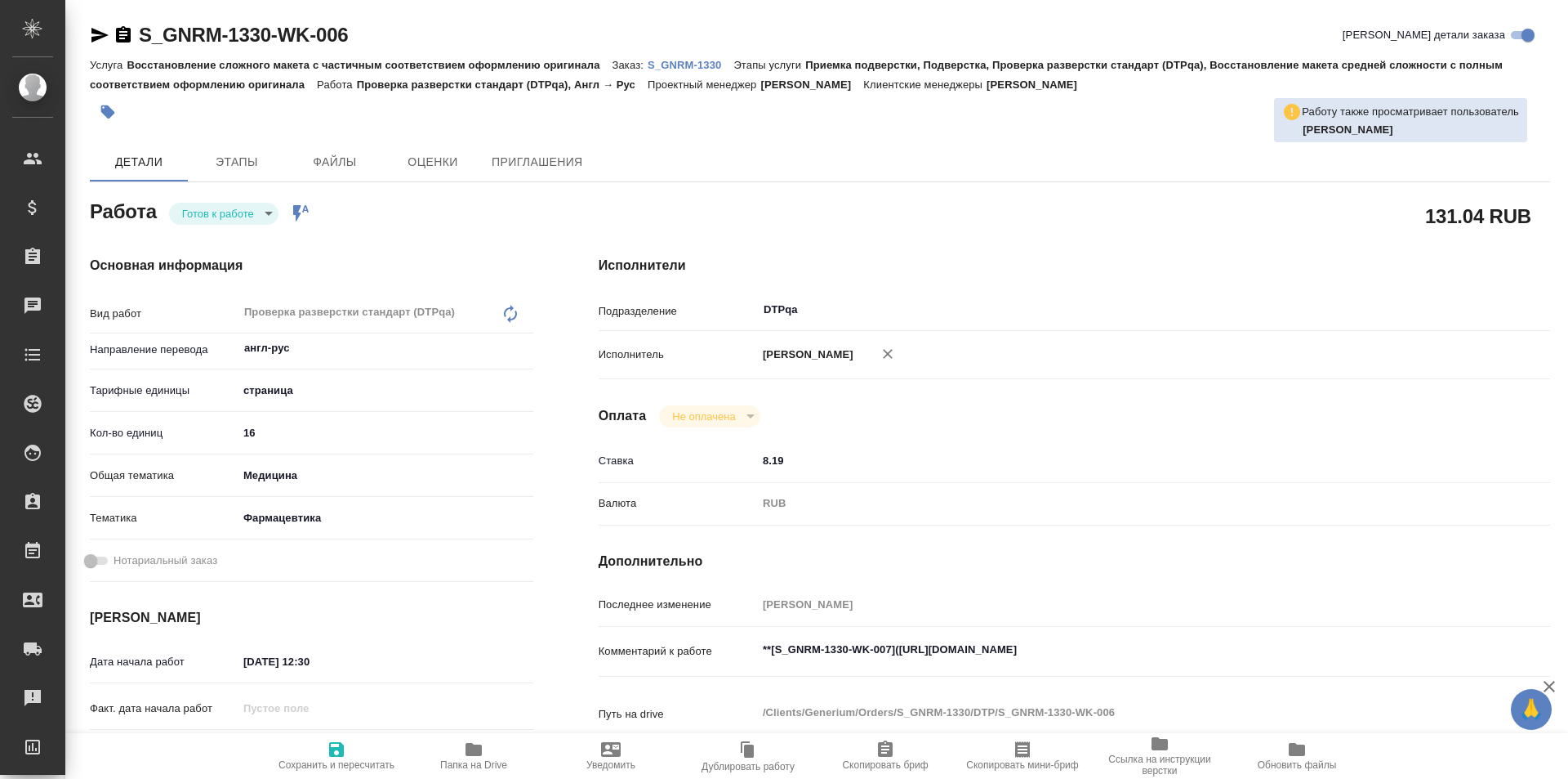
type textarea "x"
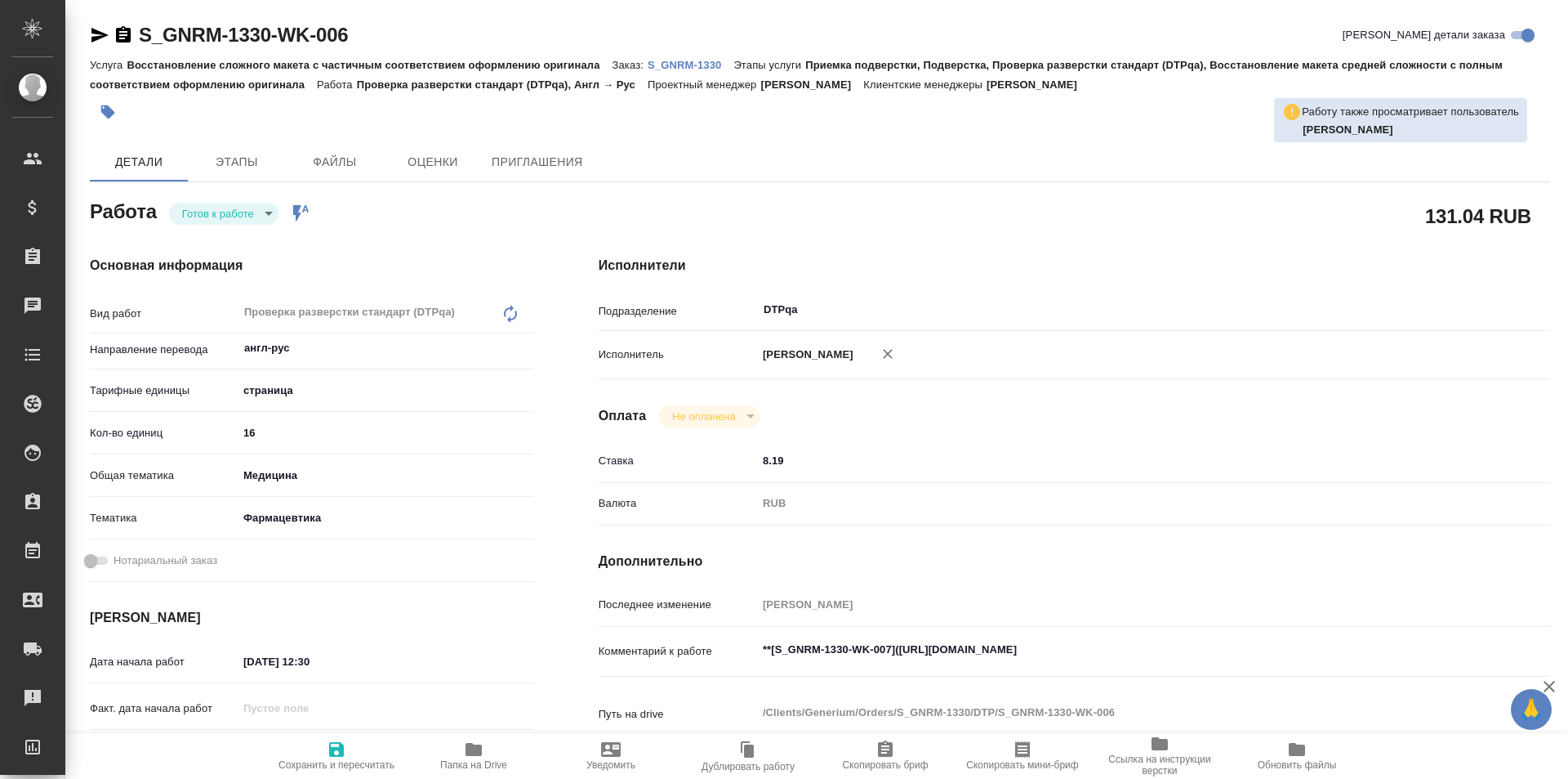
type textarea "x"
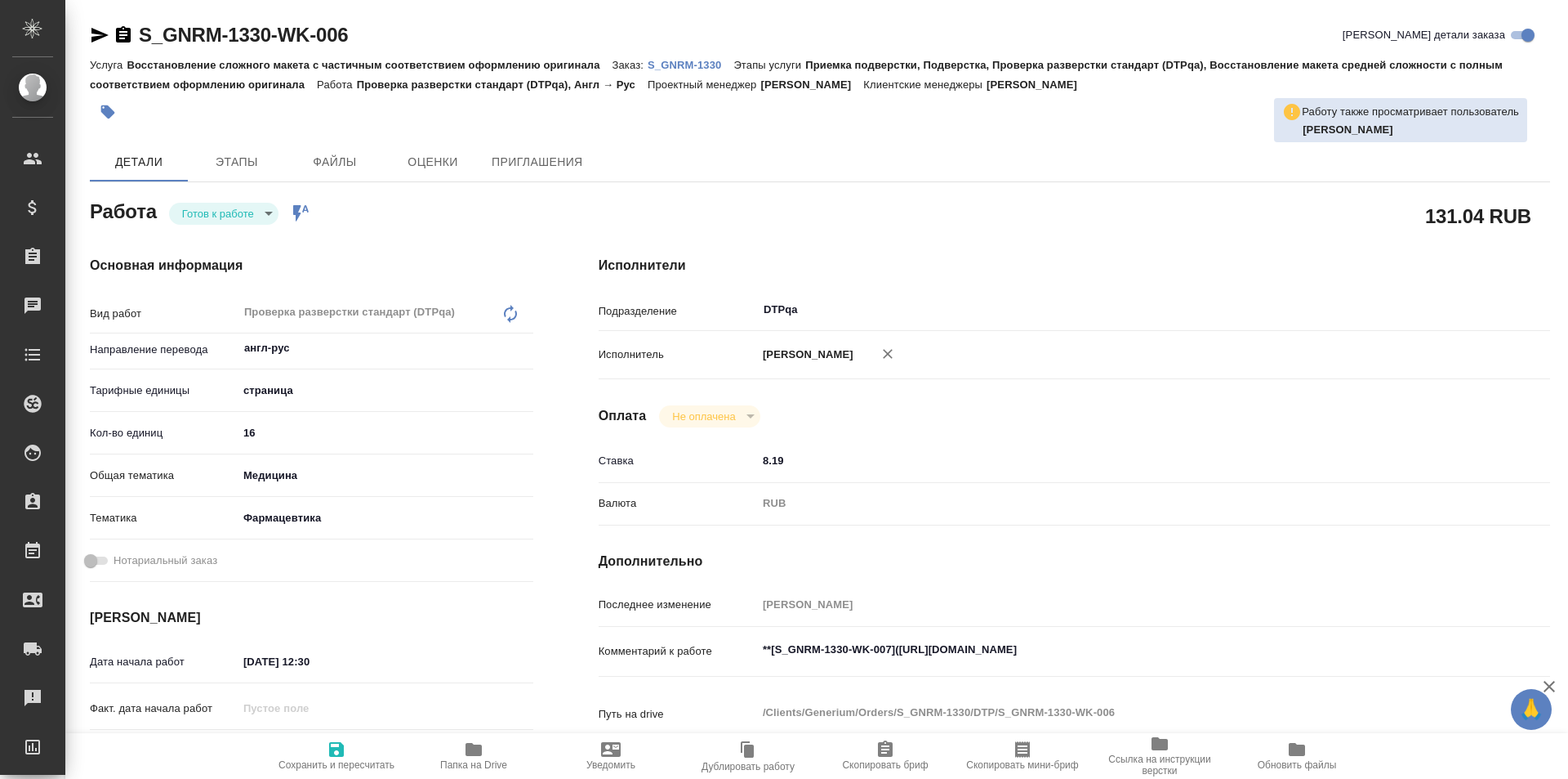
type textarea "x"
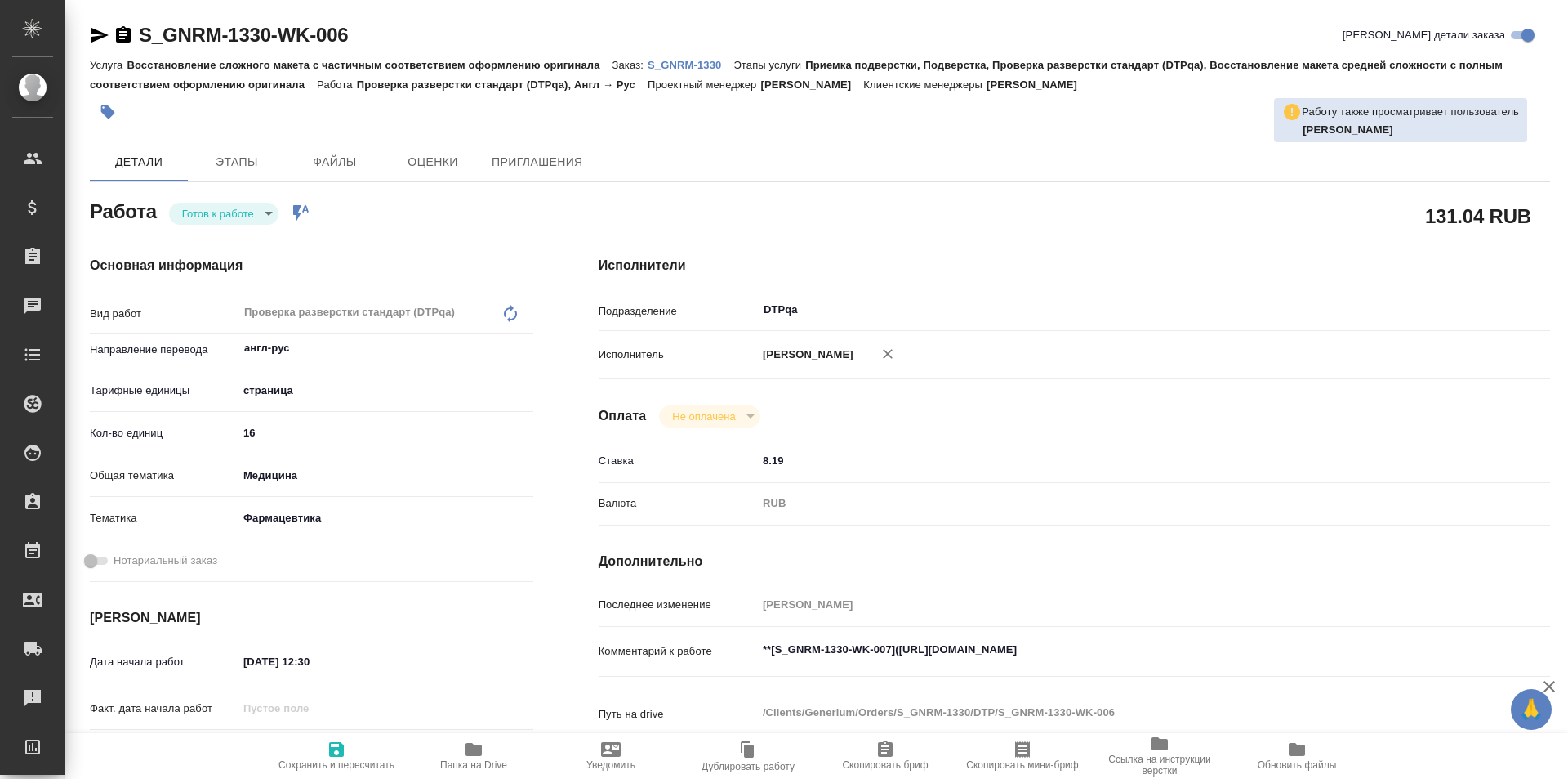
type textarea "x"
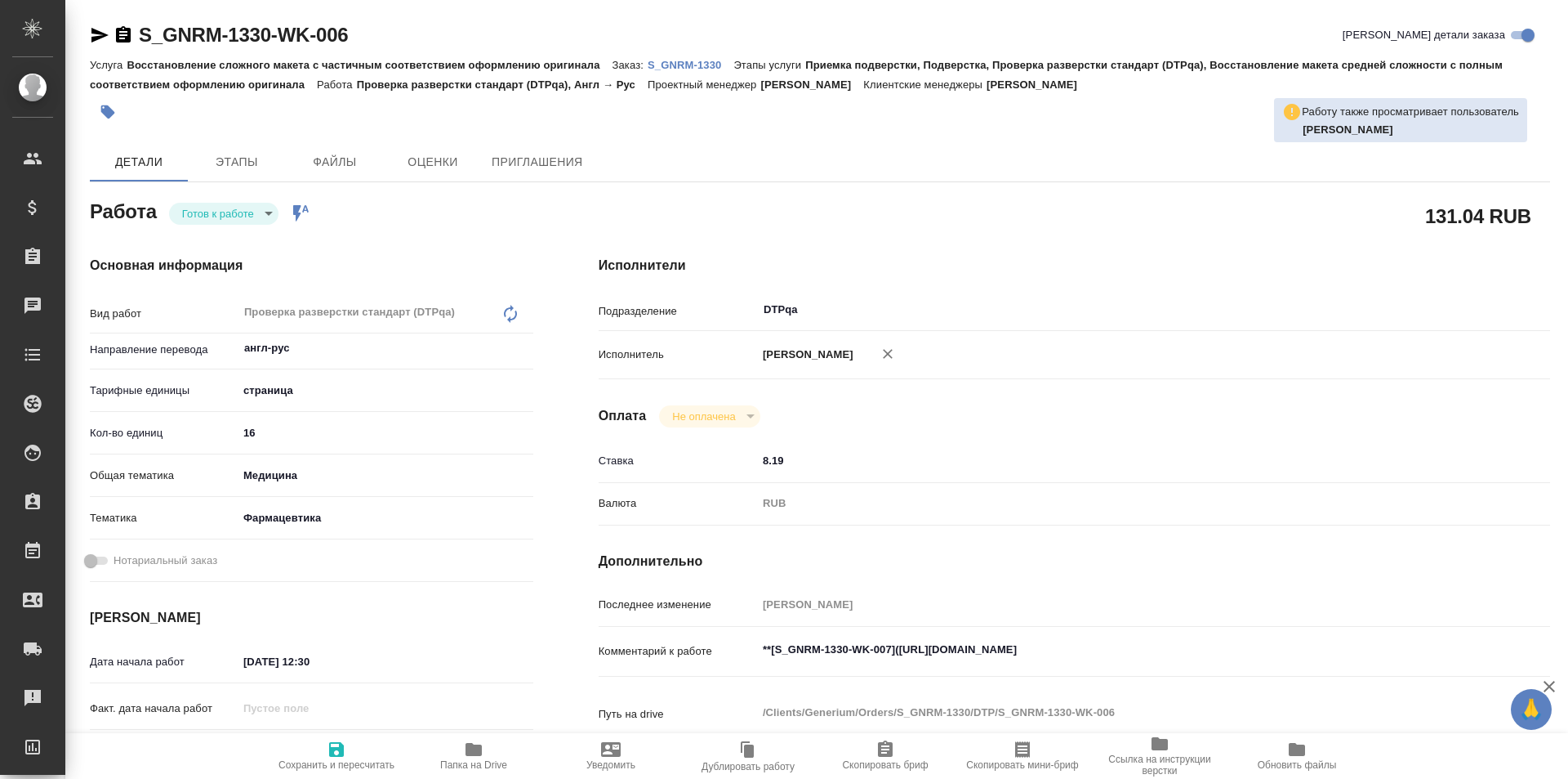
type textarea "x"
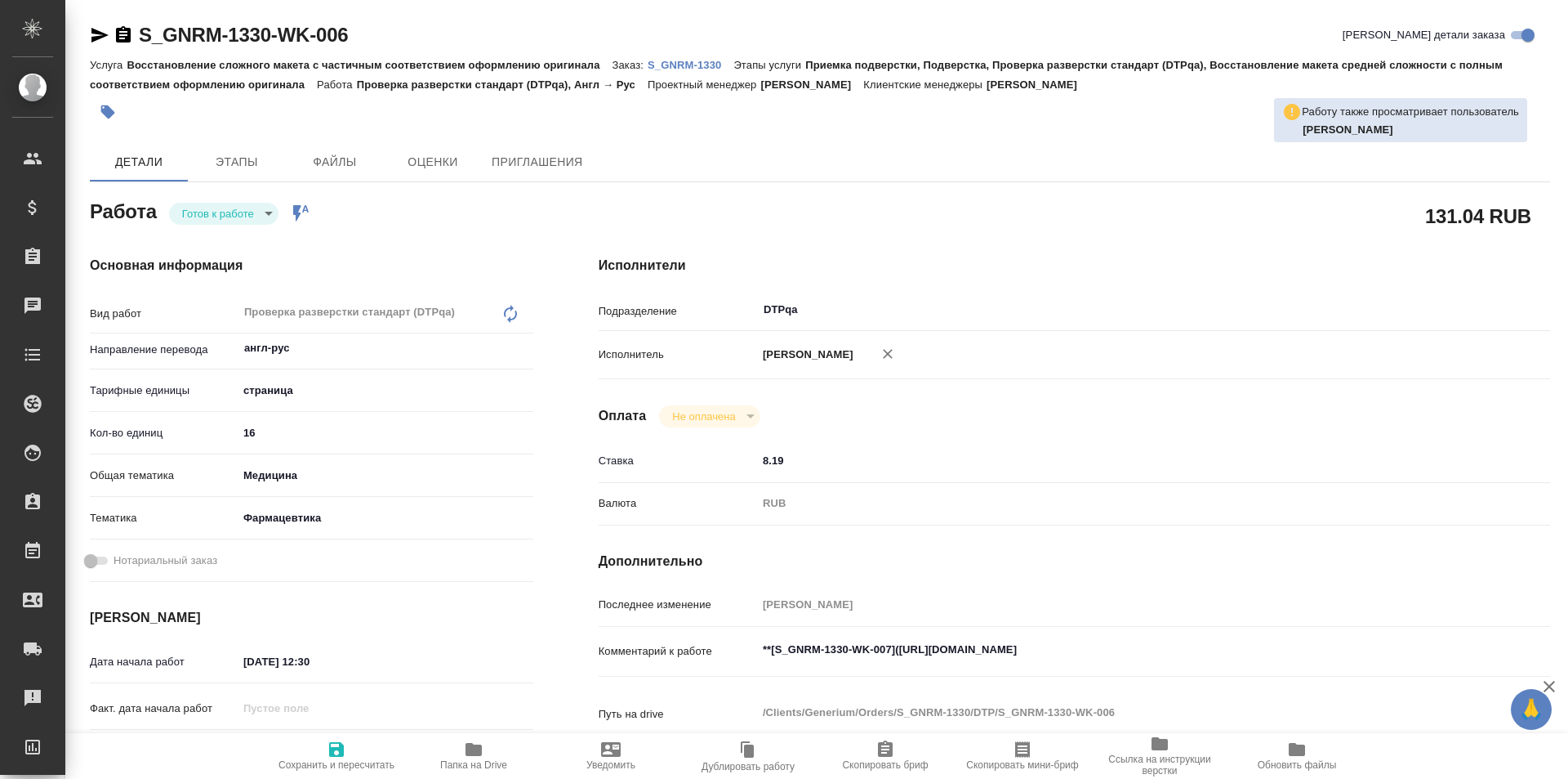
click at [347, 749] on span "Сохранить и пересчитать" at bounding box center [336, 755] width 117 height 31
type textarea "x"
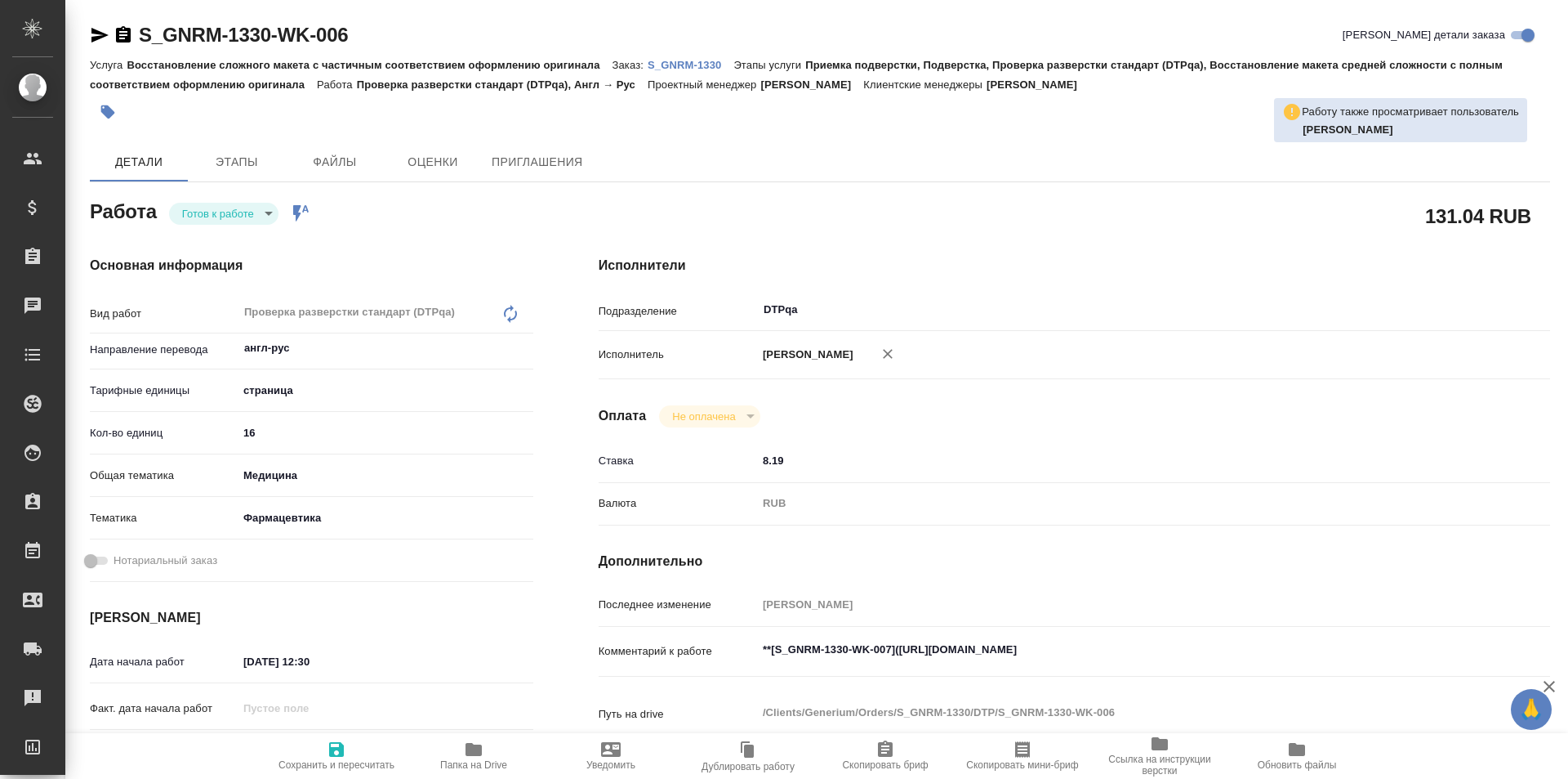
type textarea "x"
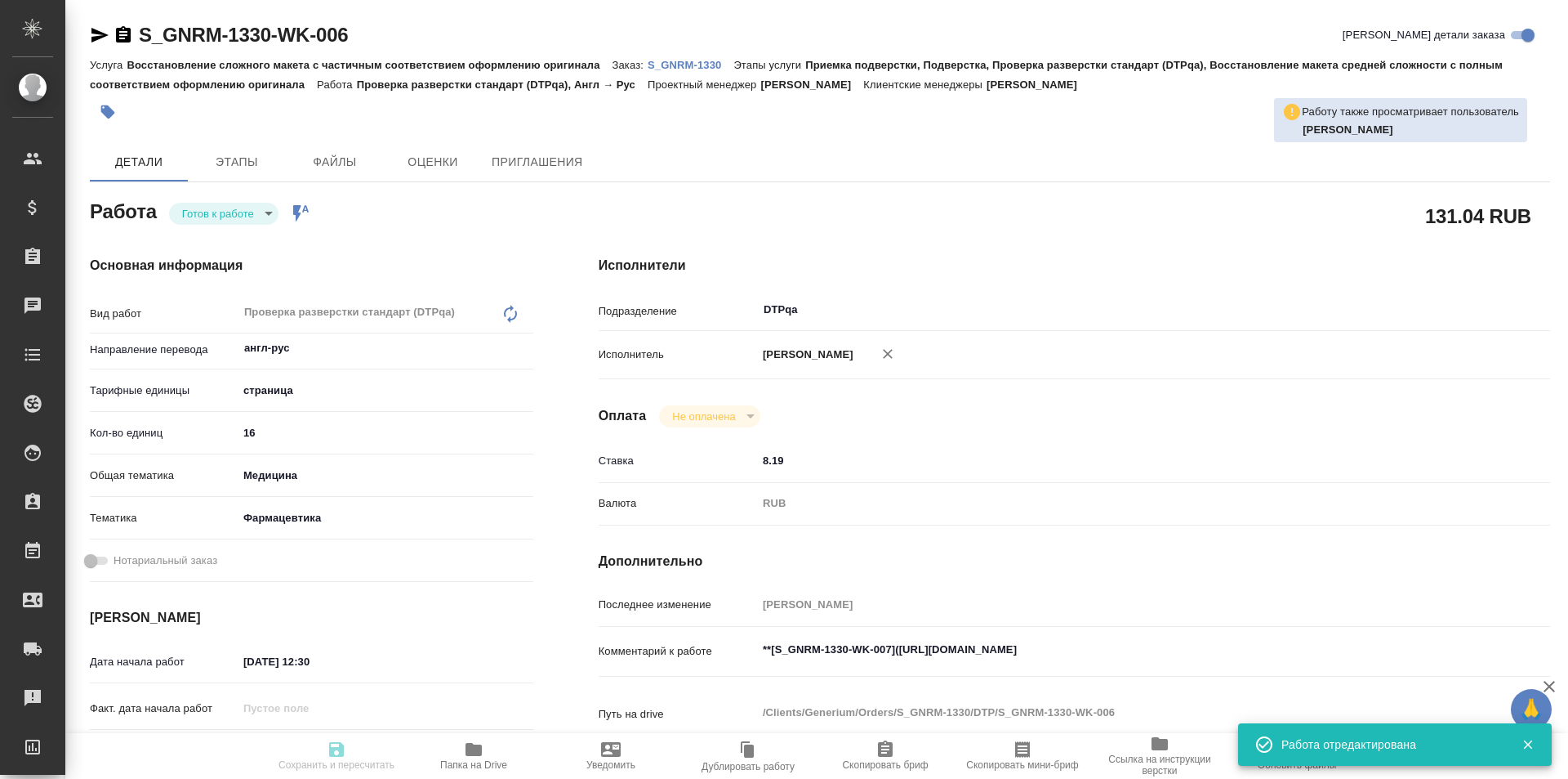
type textarea "x"
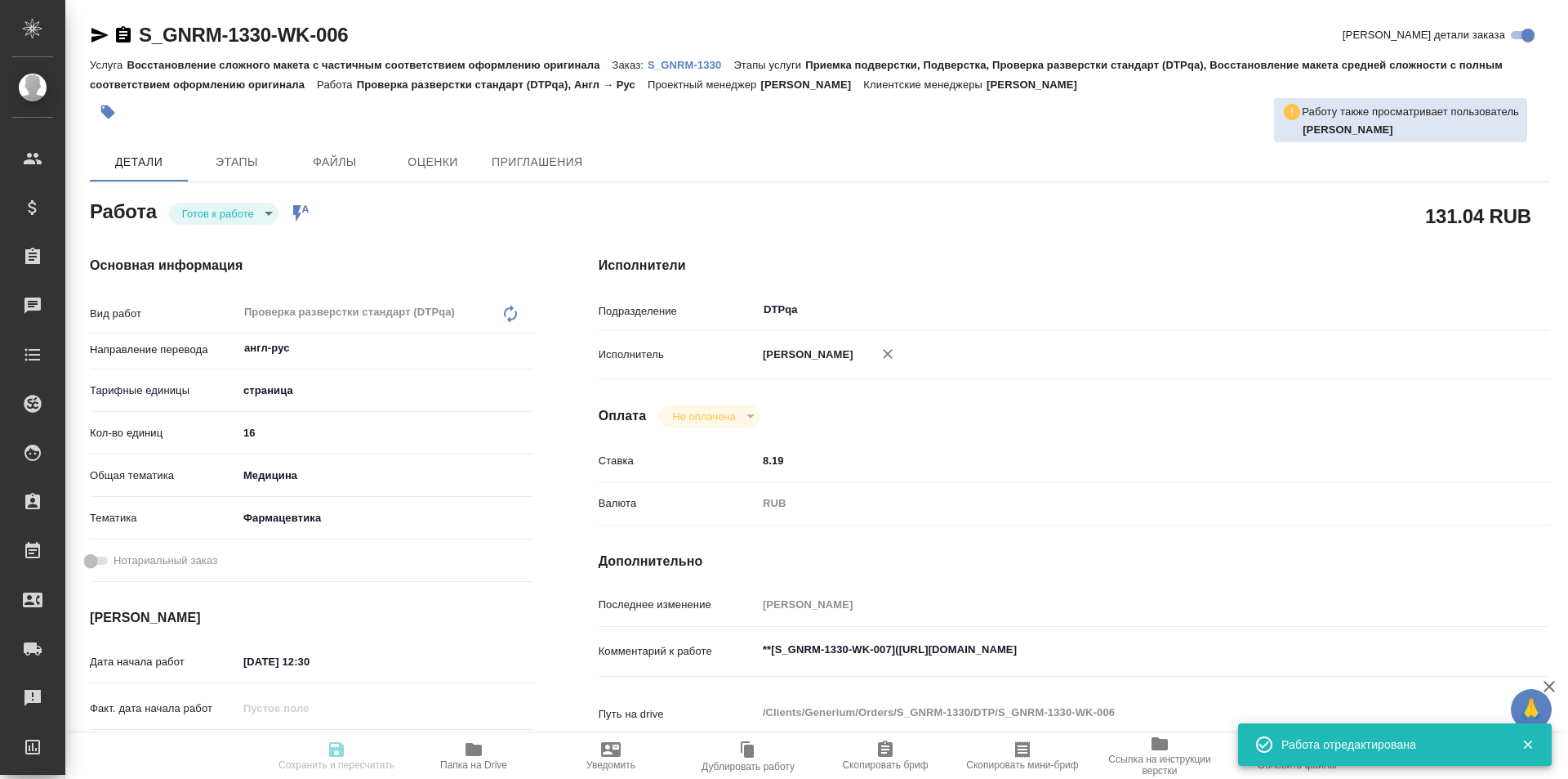
type textarea "x"
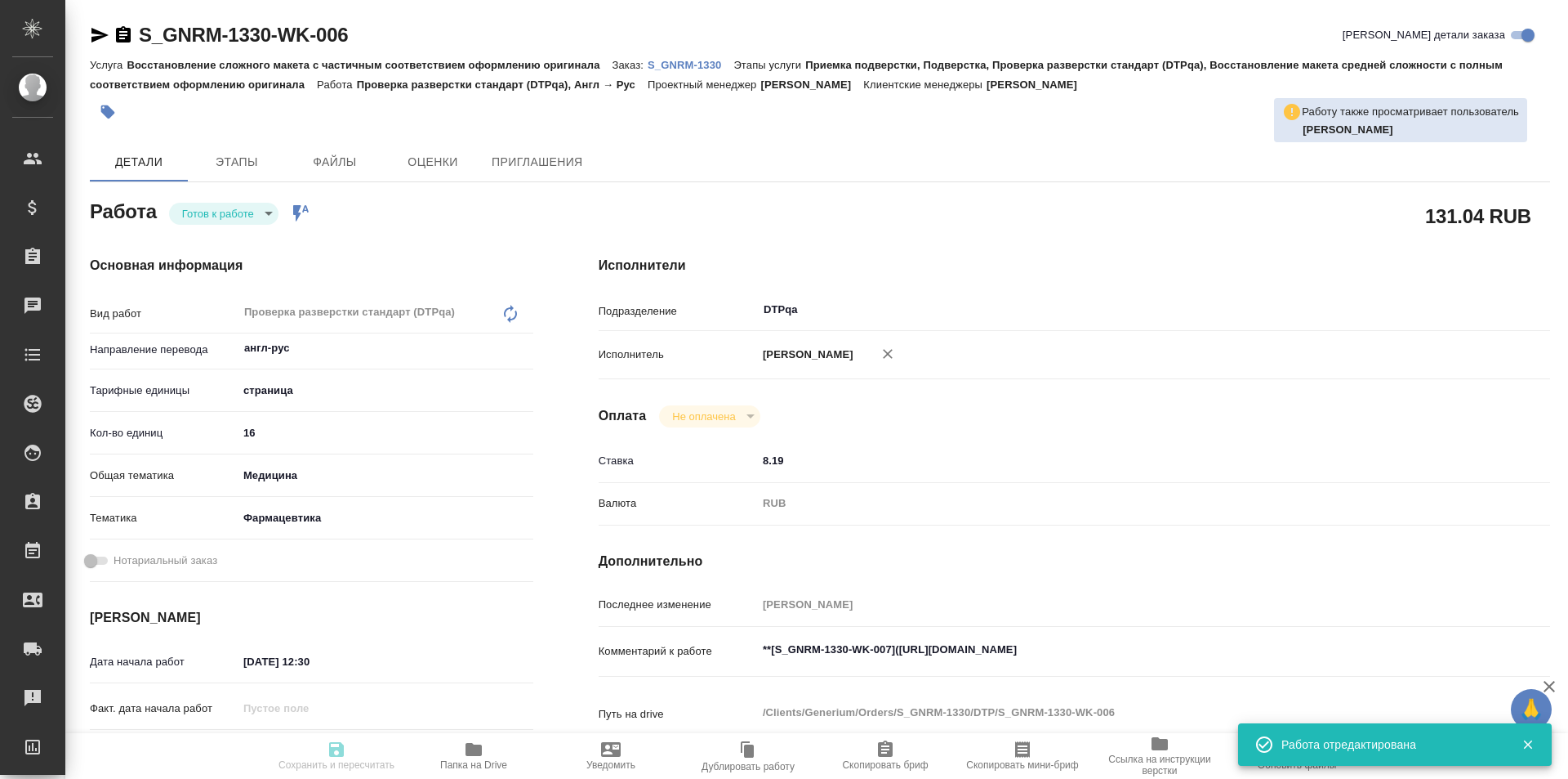
type input "readyForWork"
type textarea "Проверка разверстки стандарт (DTPqa)"
type textarea "x"
type input "англ-рус"
type input "5a8b1489cc6b4906c91bfdb2"
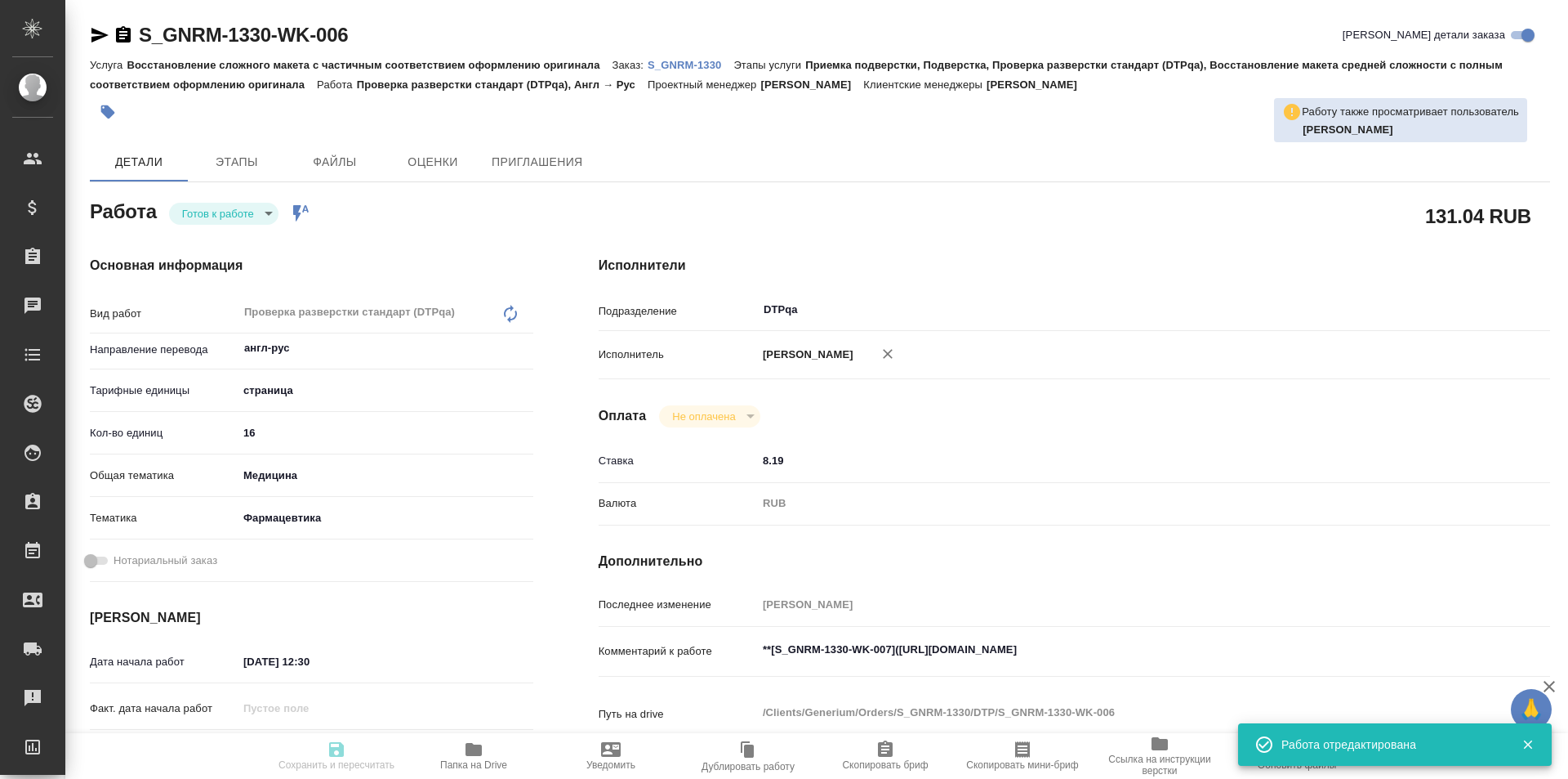
type input "16"
type input "med"
type input "6149832f2b7be24903fd7a82"
type input "13.08.2025 12:30"
type input "13.08.2025 15:30"
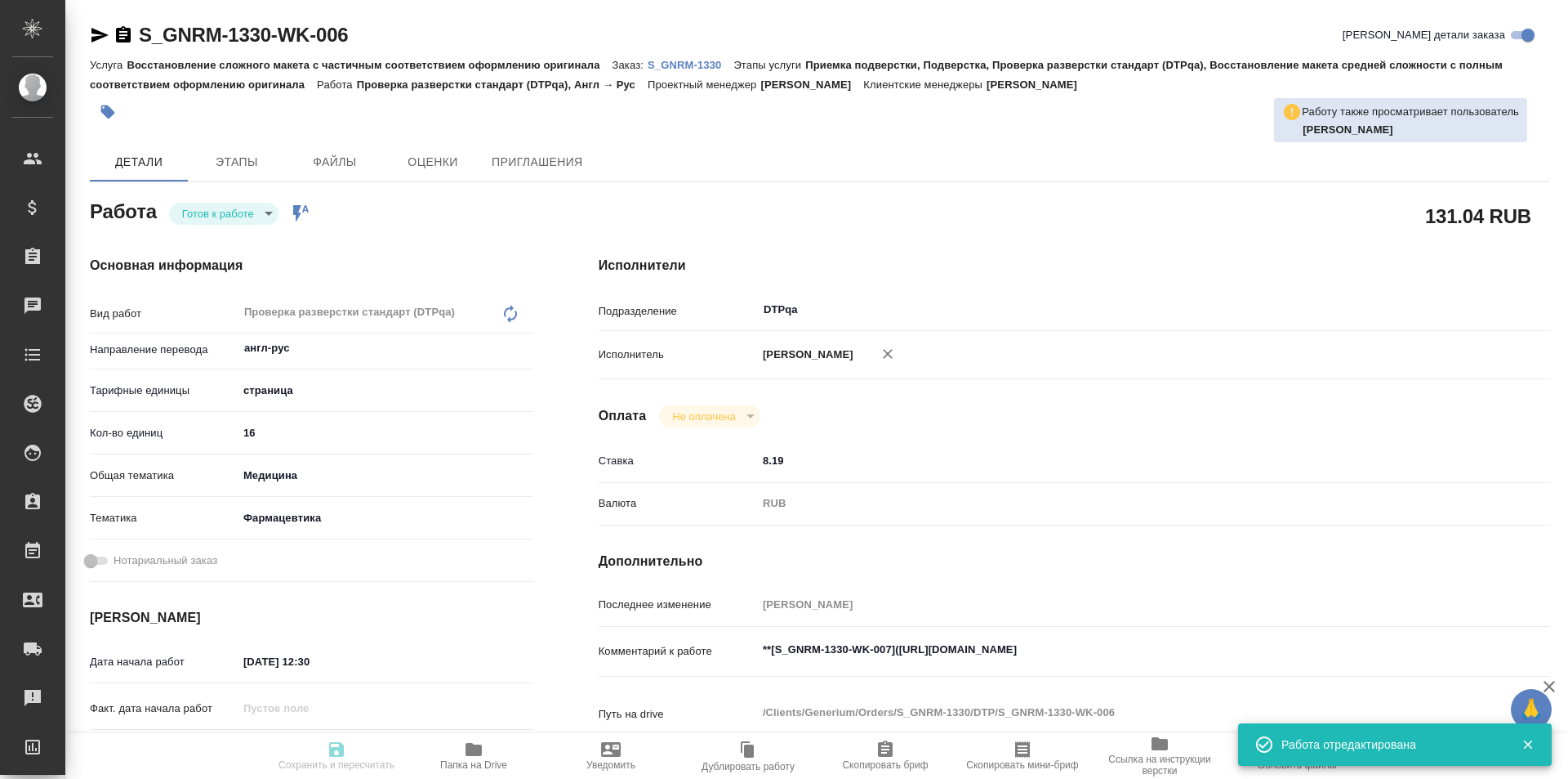
type input "14.08.2025 16:00"
type input "DTPqa"
type input "notPayed"
type input "8.19"
type input "RUB"
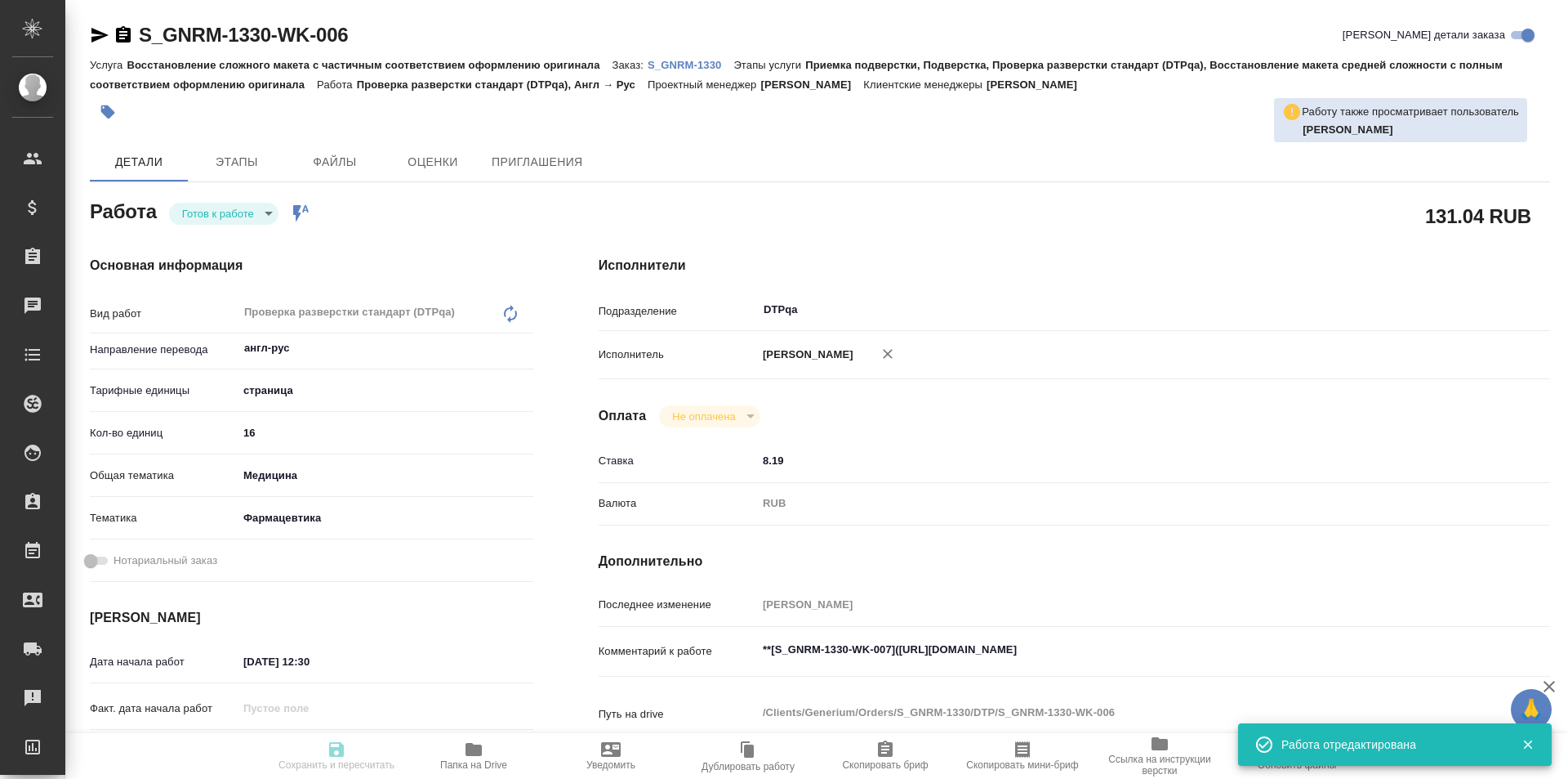
type input "[PERSON_NAME]"
type textarea "**[S_GNRM-1330-WK-007](https://tera.awatera.com/Work/689b3864568df606b68b5b89/)…"
type textarea "x"
type textarea "/Clients/Generium/Orders/S_GNRM-1330/DTP/S_GNRM-1330-WK-006"
type textarea "x"
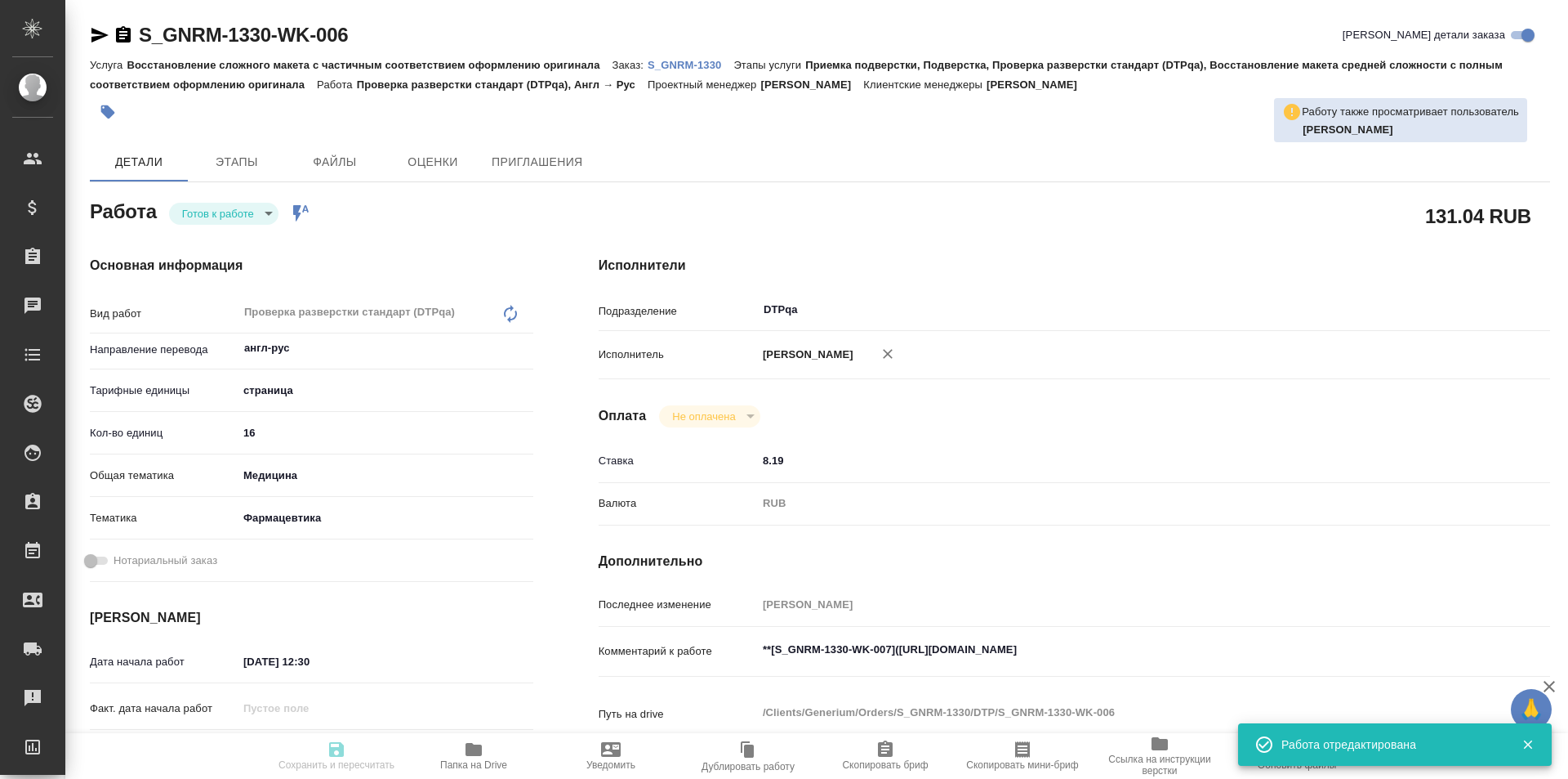
type input "S_GNRM-1330"
type input "Восстановление сложного макета с частичным соответствием оформлению оригинала"
type input "Приемка подверстки, Подверстка, Проверка разверстки стандарт (DTPqa), Восстанов…"
type input "Кабаргина Анна"
type input "[PERSON_NAME]"
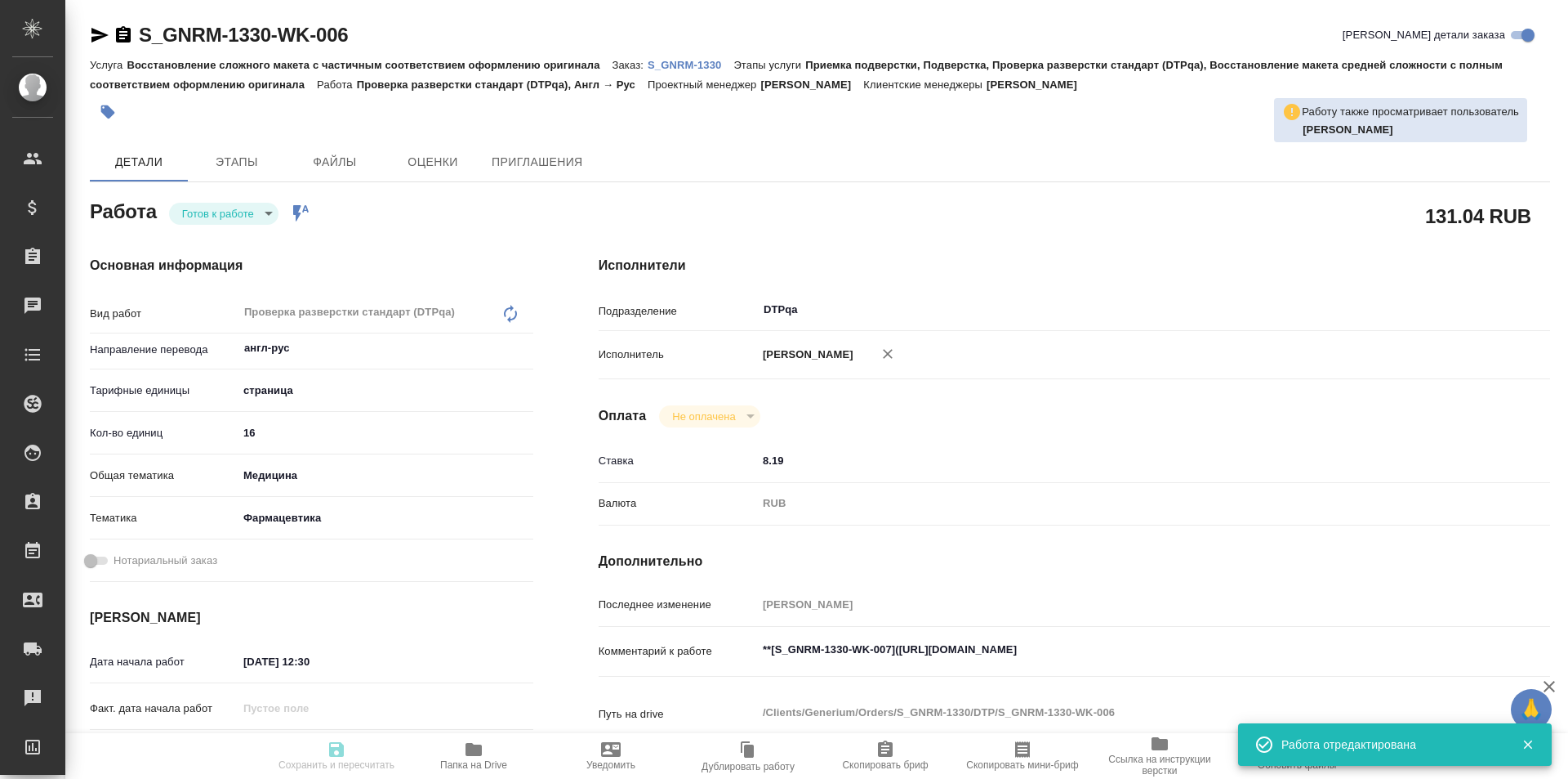
type input "/Clients/Generium/Orders/S_GNRM-1330"
type textarea "x"
type textarea "принять документы (11) во вложении в перевод на русский язык."
type textarea "x"
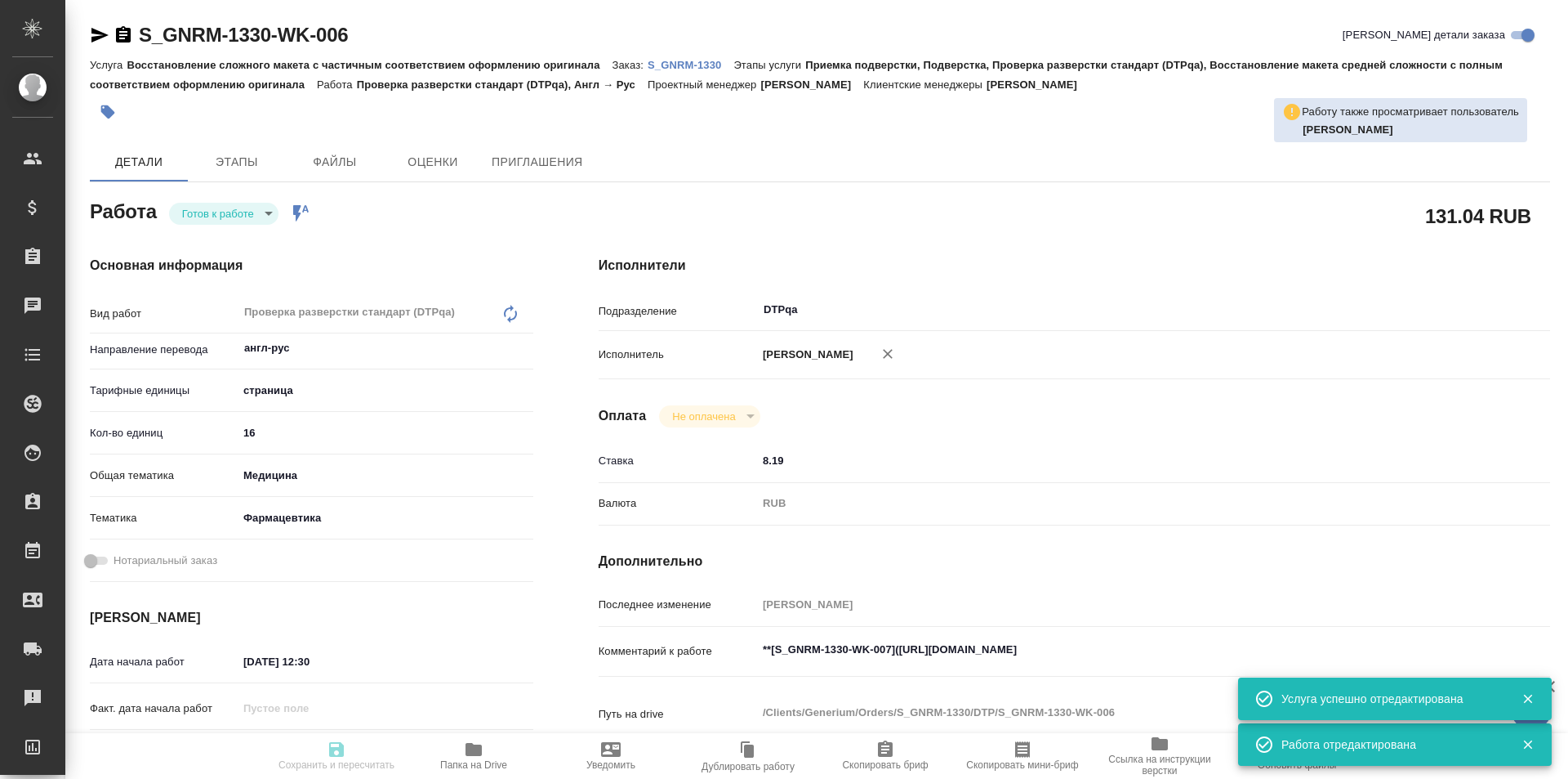
type textarea "x"
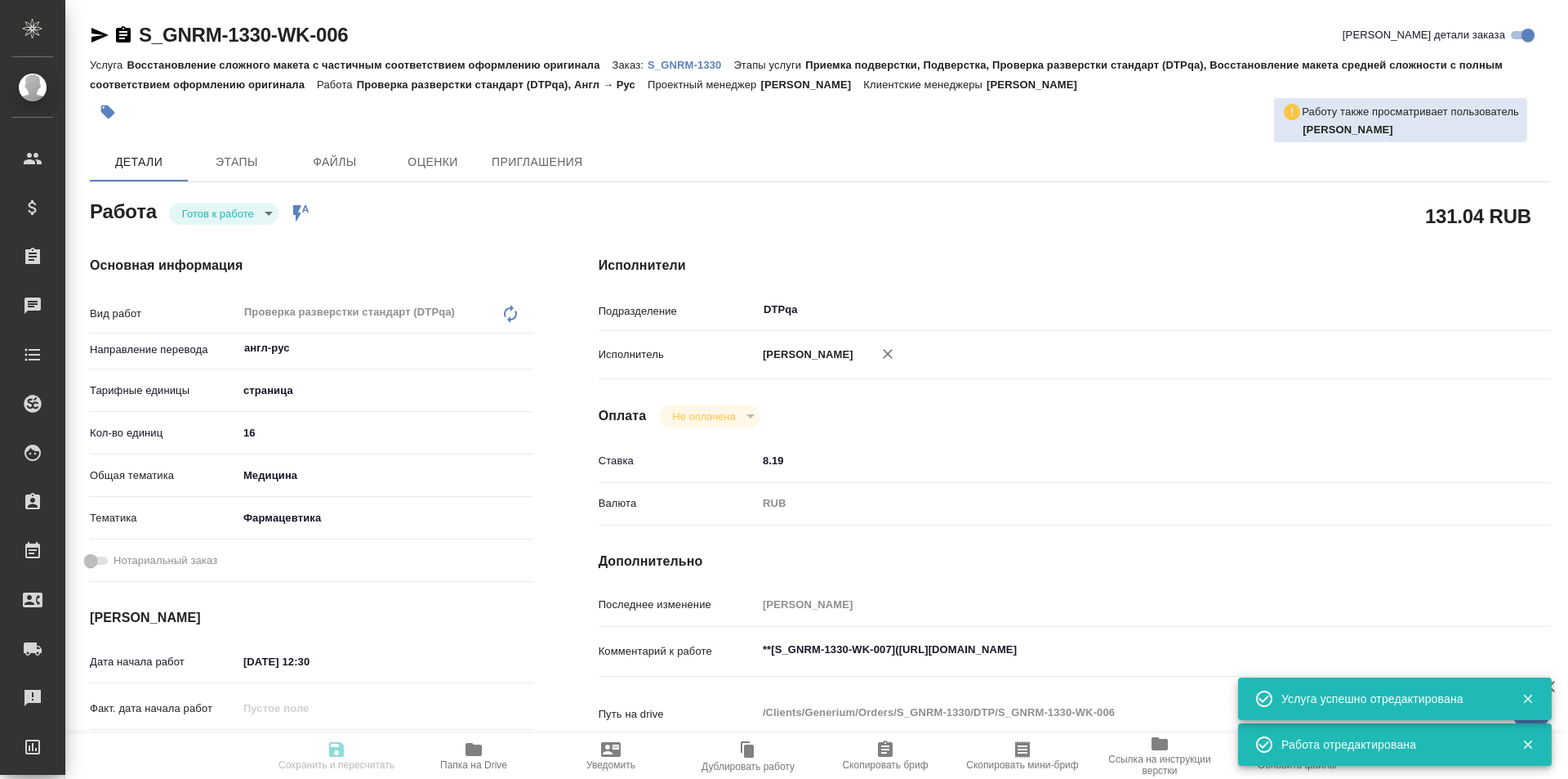
type textarea "x"
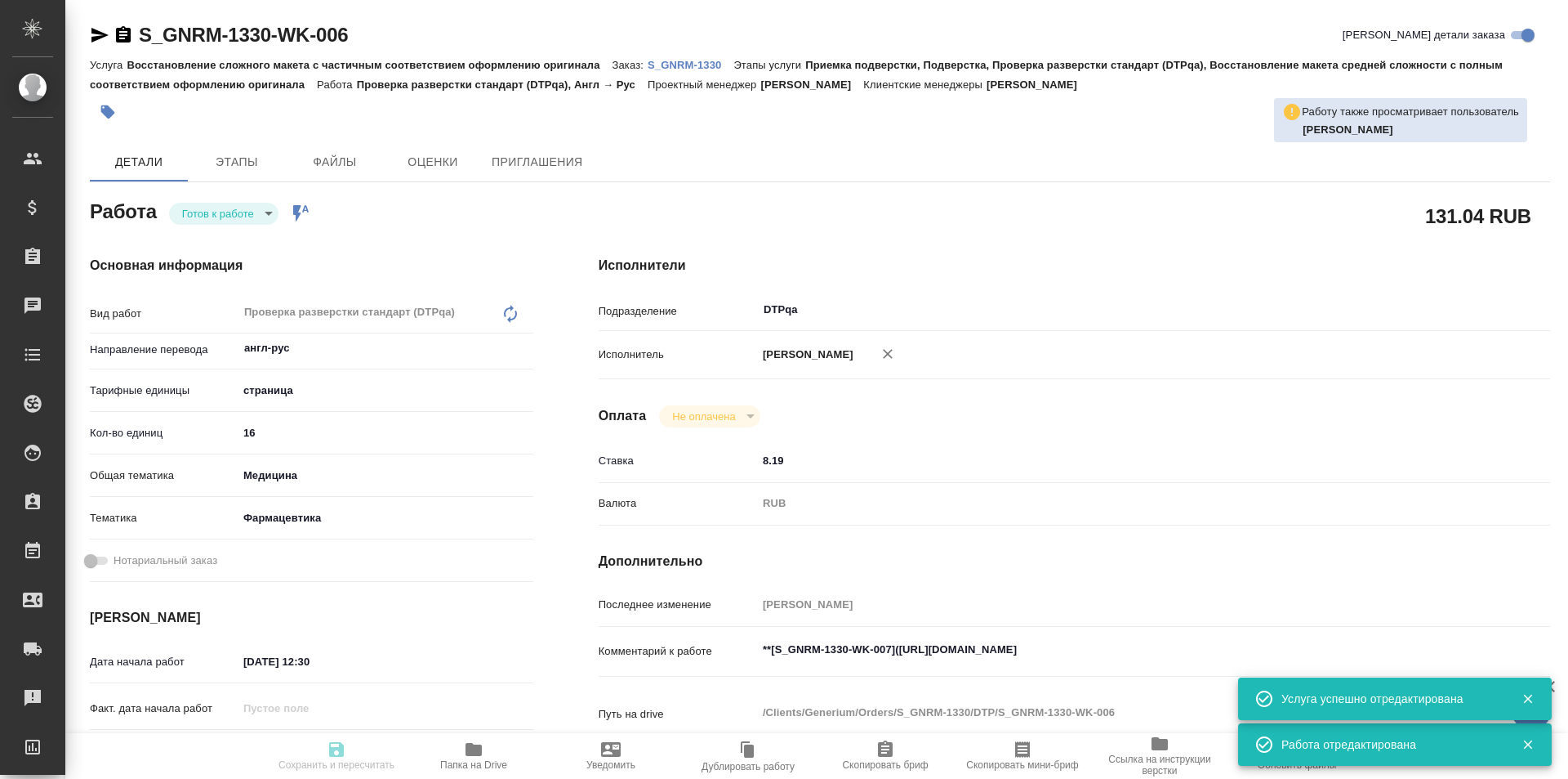
type textarea "x"
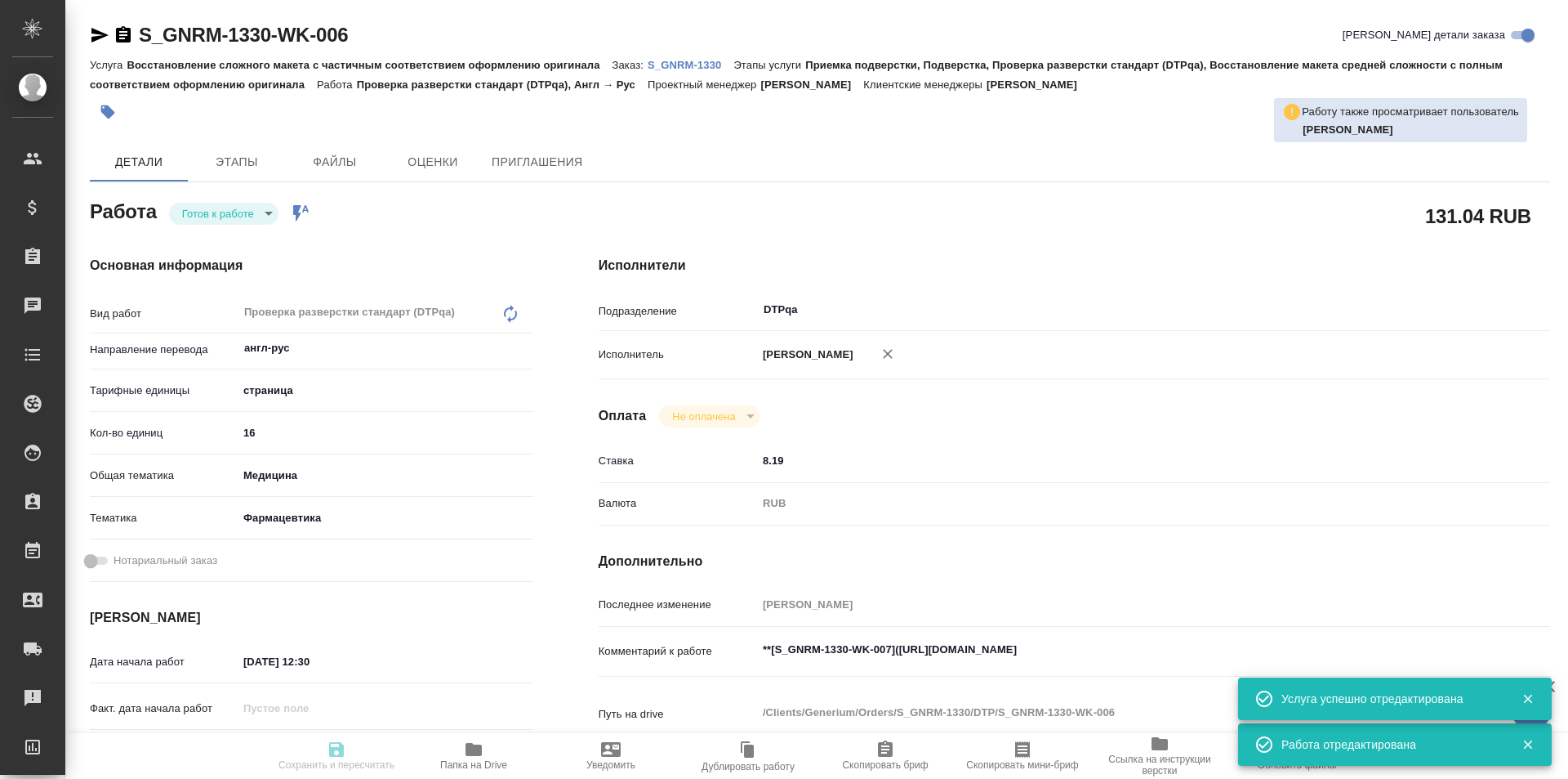
type textarea "x"
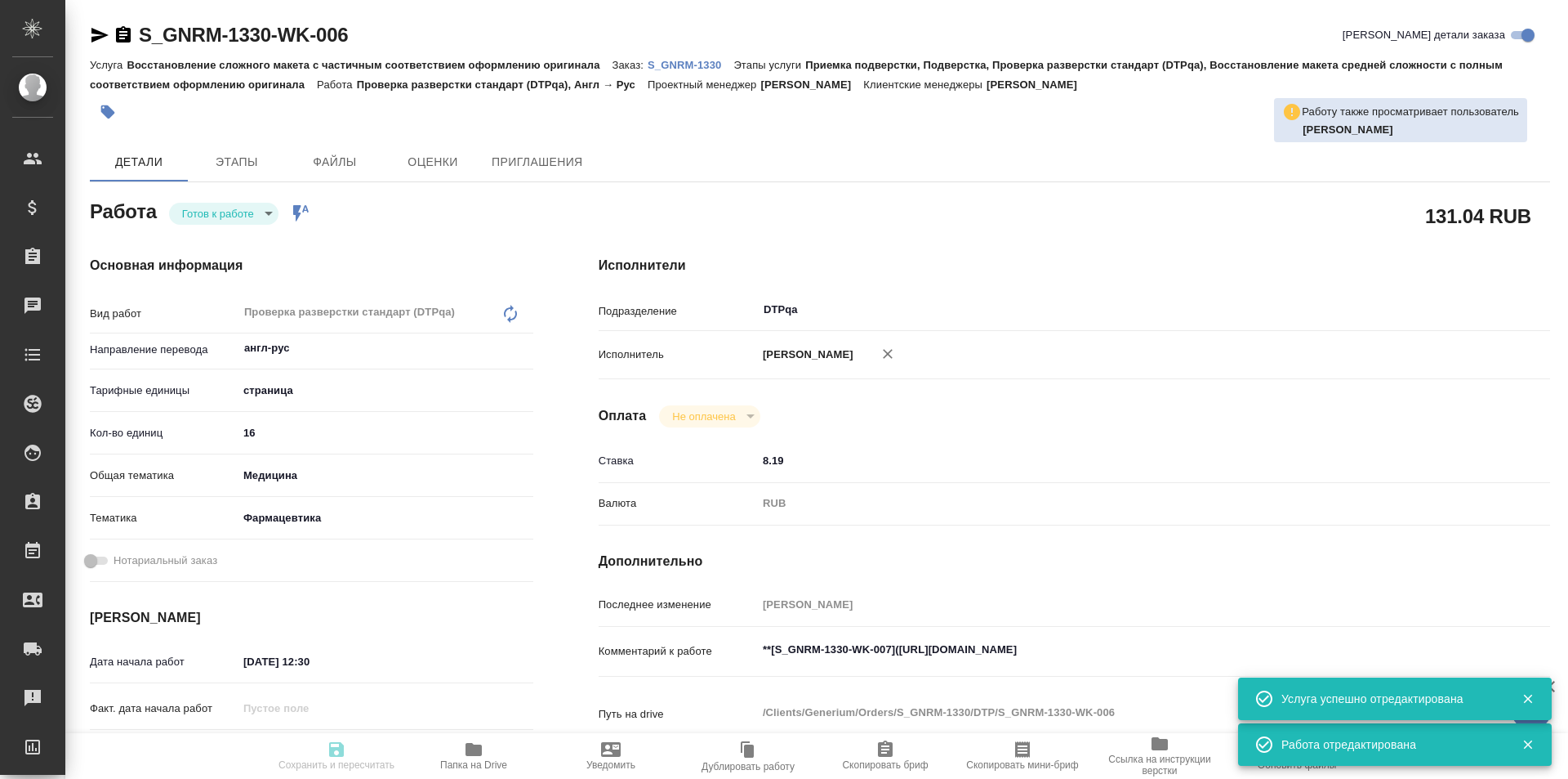
type textarea "x"
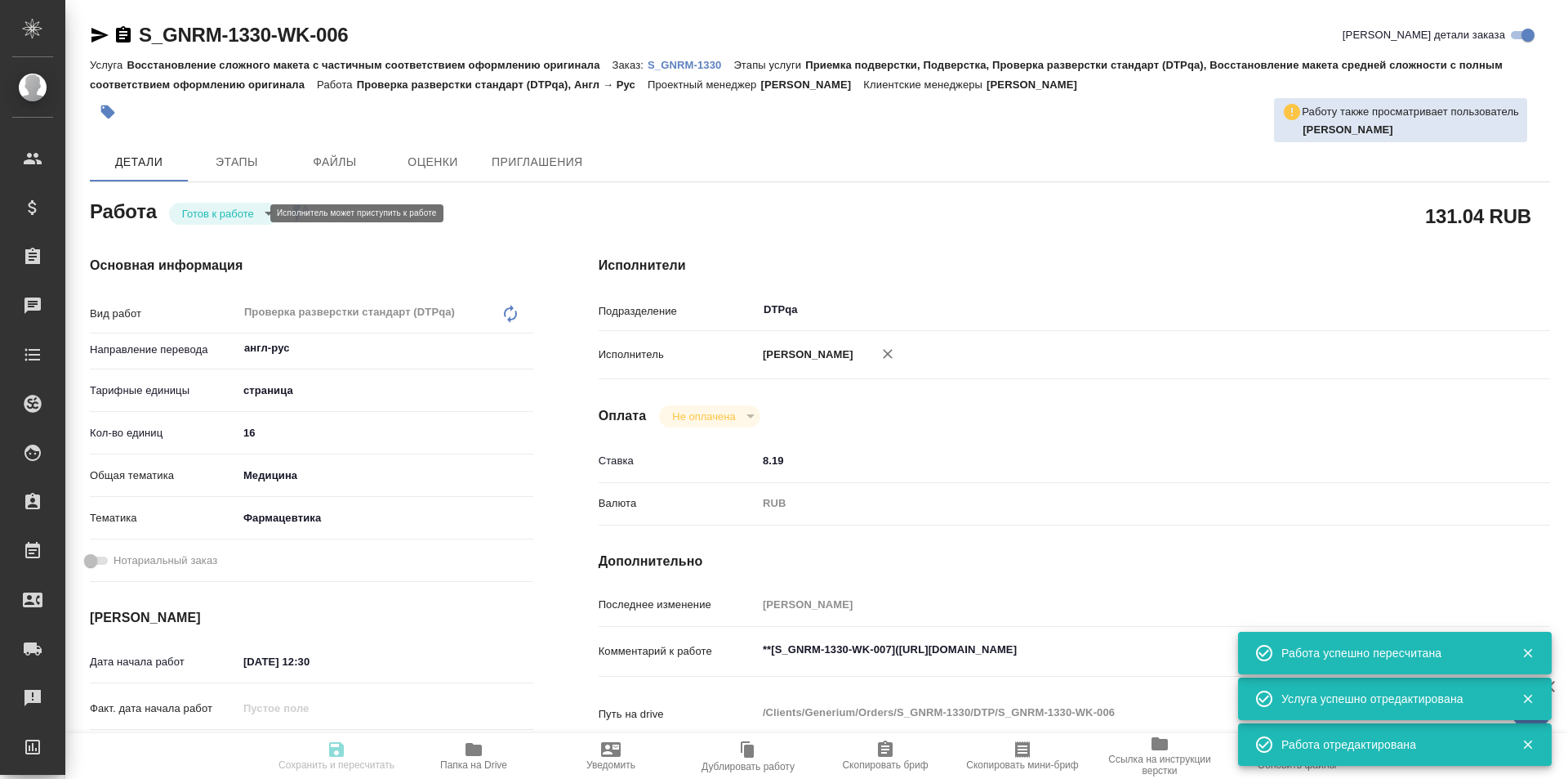
click at [248, 212] on body "🙏 .cls-1 fill:#fff; AWATERA Ismagilova Diana Клиенты Спецификации Заказы Чаты T…" at bounding box center [784, 390] width 1568 height 779
type input "readyForWork"
type textarea "Проверка разверстки стандарт (DTPqa)"
type textarea "x"
type input "англ-рус"
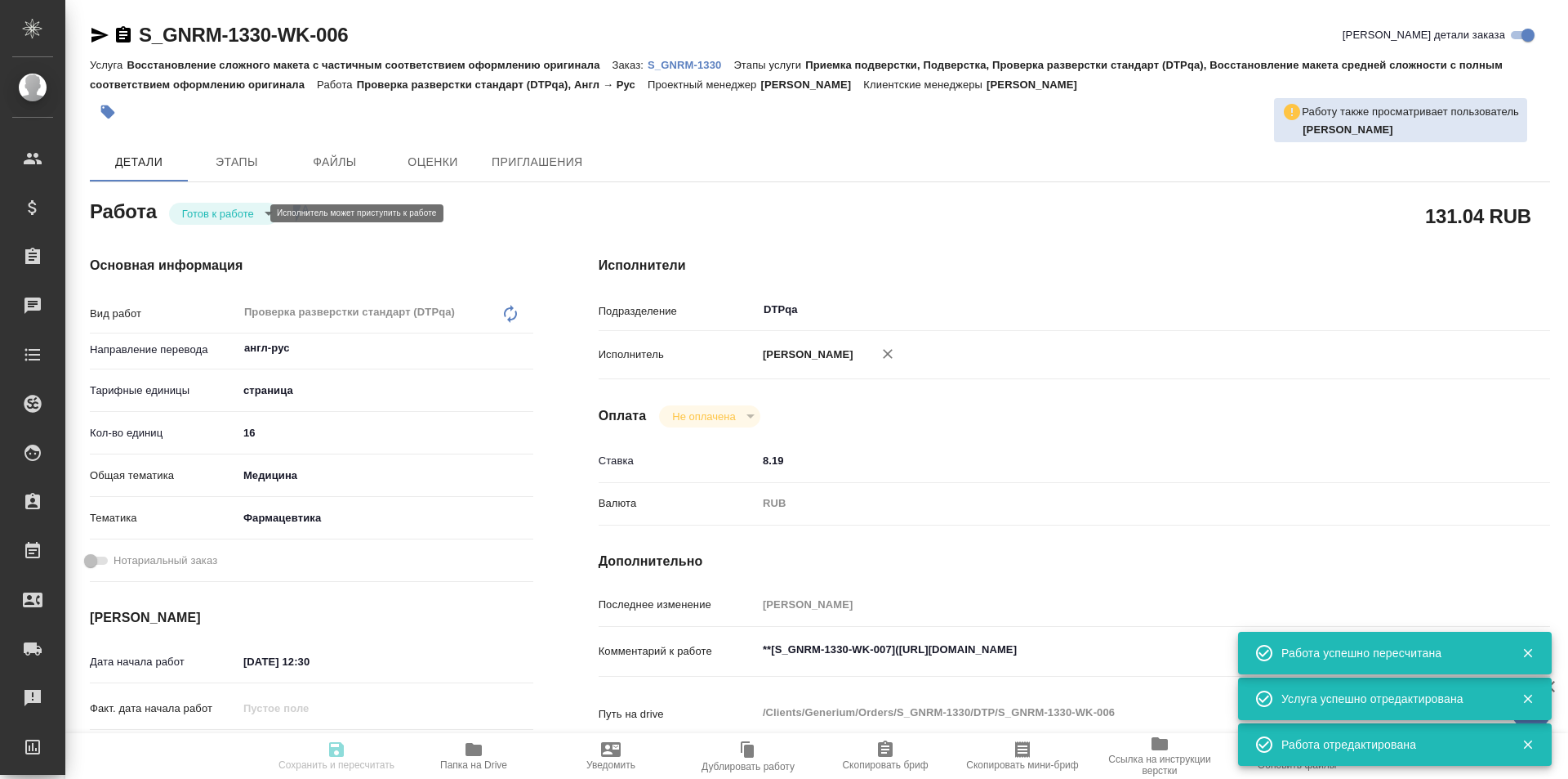
type input "5a8b1489cc6b4906c91bfdb2"
type input "16"
type input "med"
type input "6149832f2b7be24903fd7a82"
type input "13.08.2025 12:30"
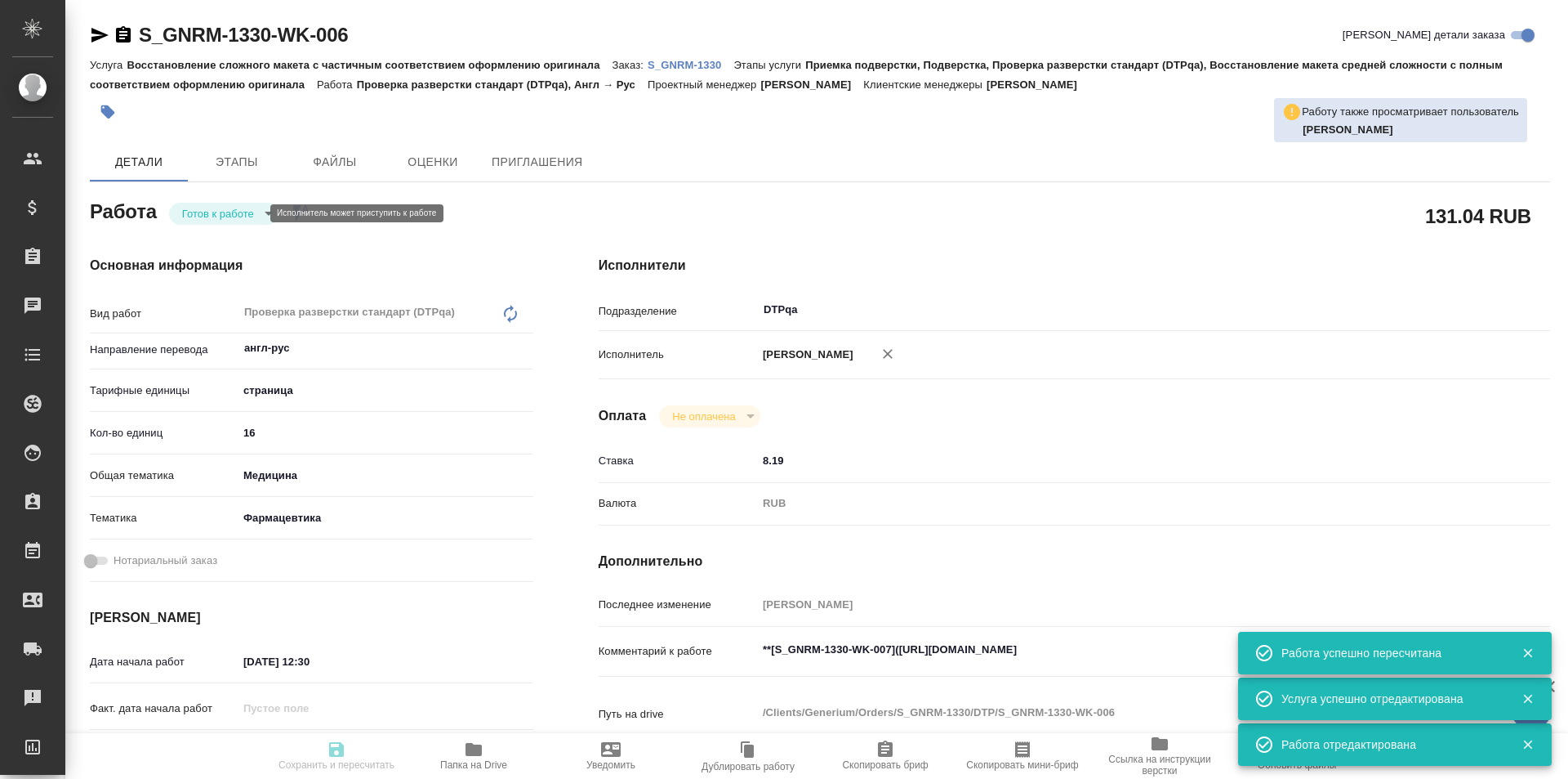
type input "13.08.2025 15:30"
type input "14.08.2025 16:00"
type input "DTPqa"
type input "notPayed"
type input "8.19"
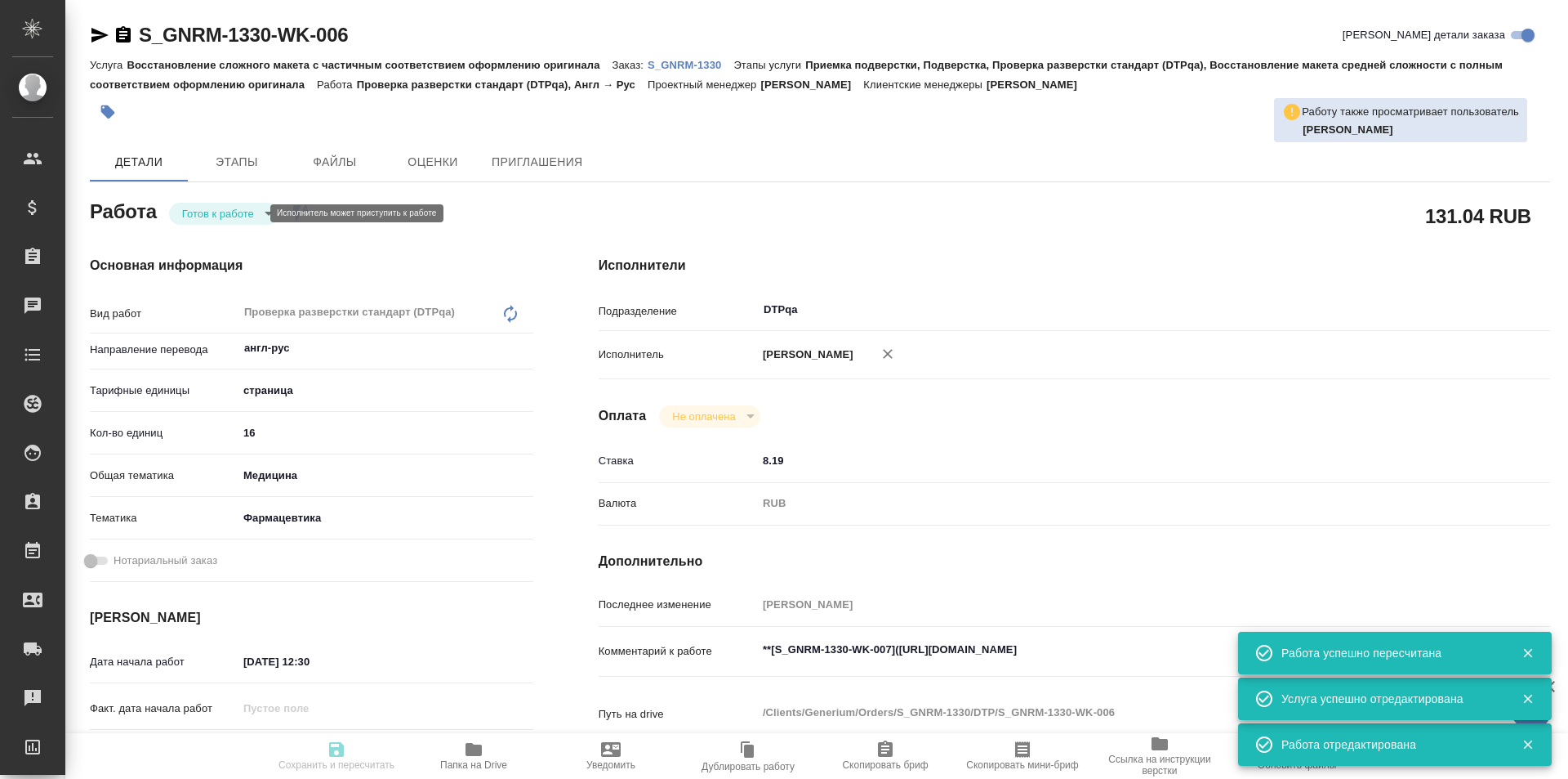
type input "RUB"
type input "[PERSON_NAME]"
type textarea "**[S_GNRM-1330-WK-007](https://tera.awatera.com/Work/689b3864568df606b68b5b89/)…"
type textarea "x"
type textarea "/Clients/Generium/Orders/S_GNRM-1330/DTP/S_GNRM-1330-WK-006"
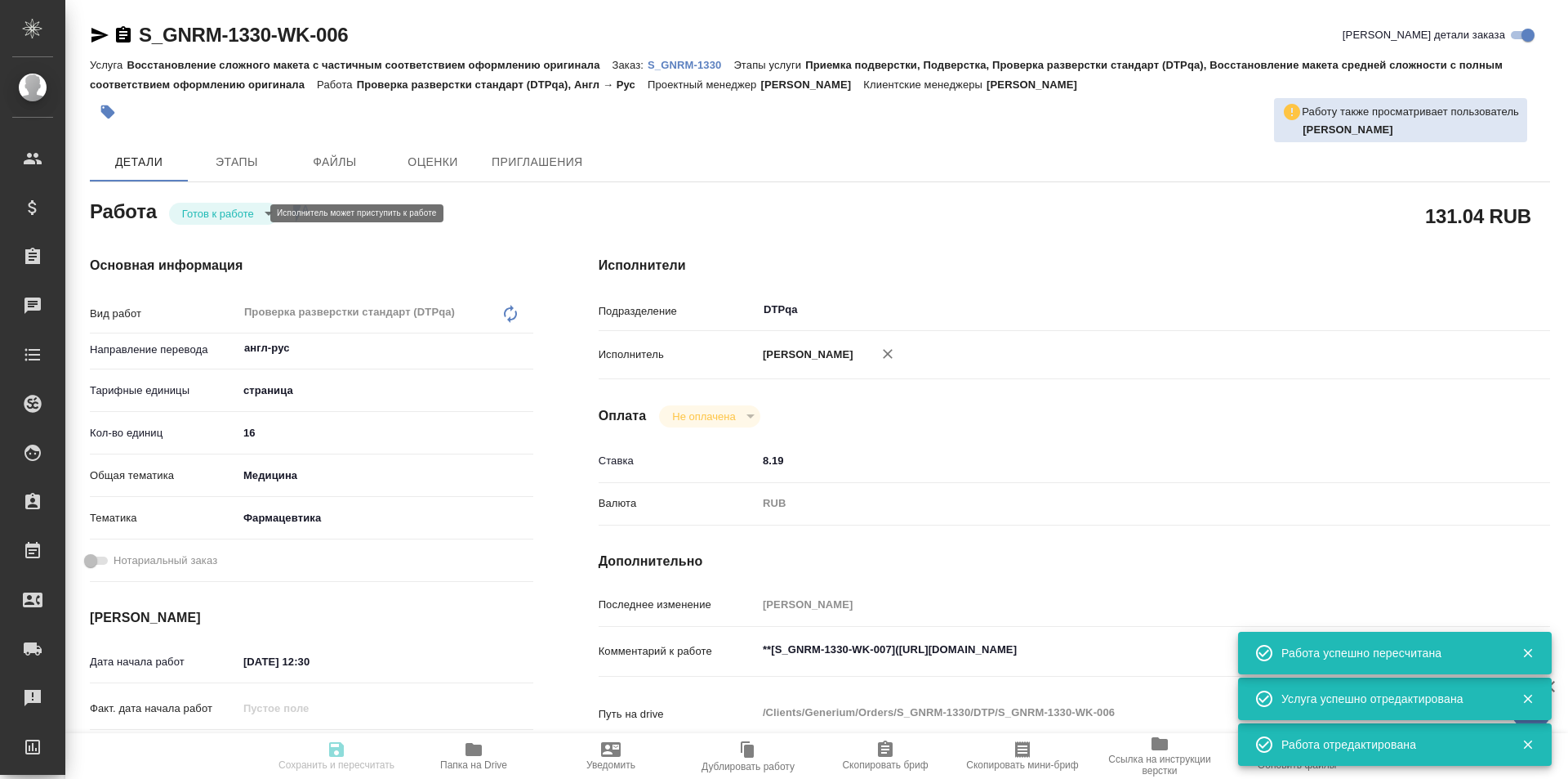
type textarea "x"
type input "S_GNRM-1330"
type input "Восстановление сложного макета с частичным соответствием оформлению оригинала"
type input "Приемка подверстки, Подверстка, Проверка разверстки стандарт (DTPqa), Восстанов…"
type input "Кабаргина Анна"
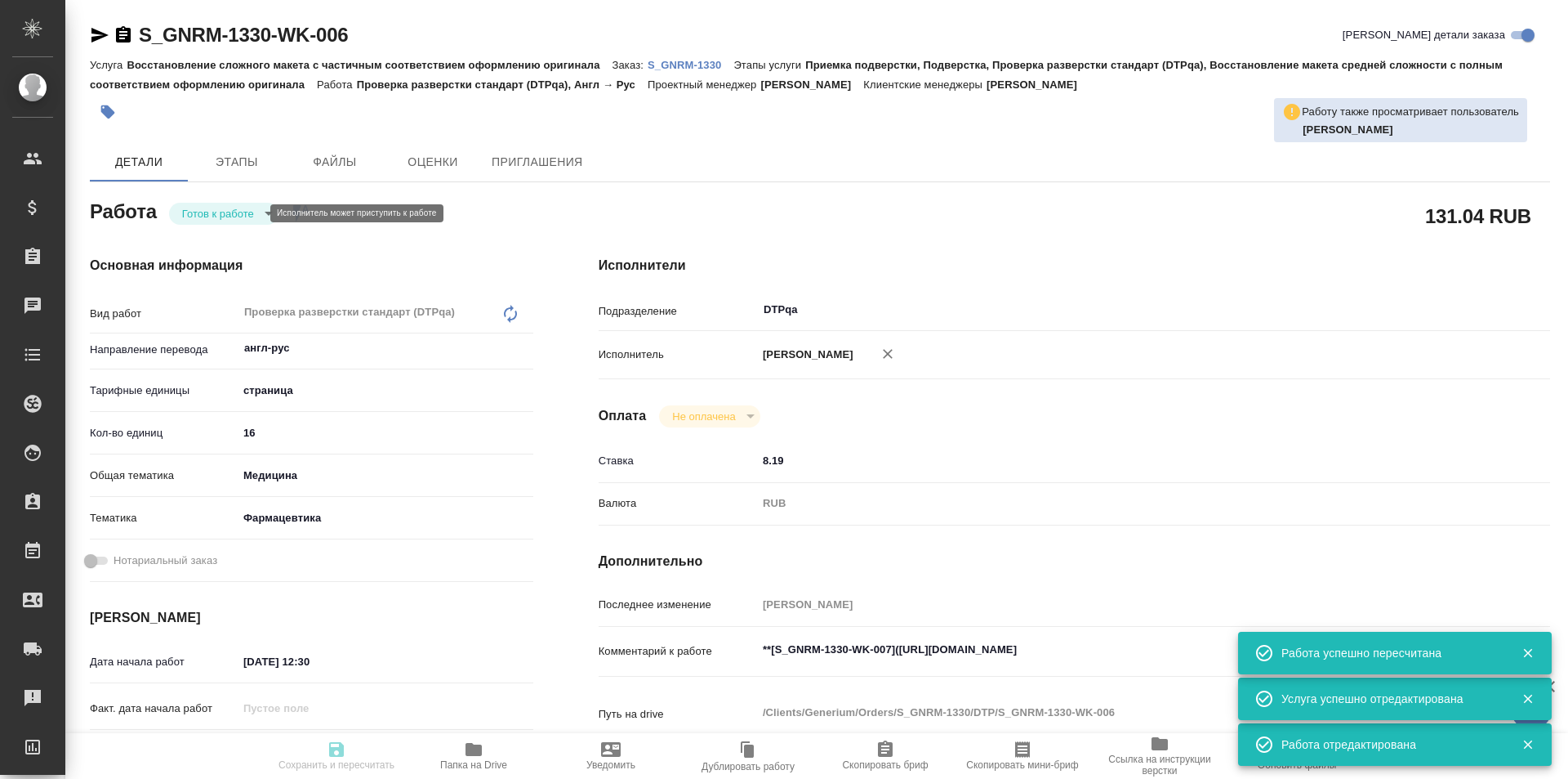
type input "[PERSON_NAME]"
type input "/Clients/Generium/Orders/S_GNRM-1330"
type textarea "x"
type textarea "принять документы (11) во вложении в перевод на русский язык."
type textarea "x"
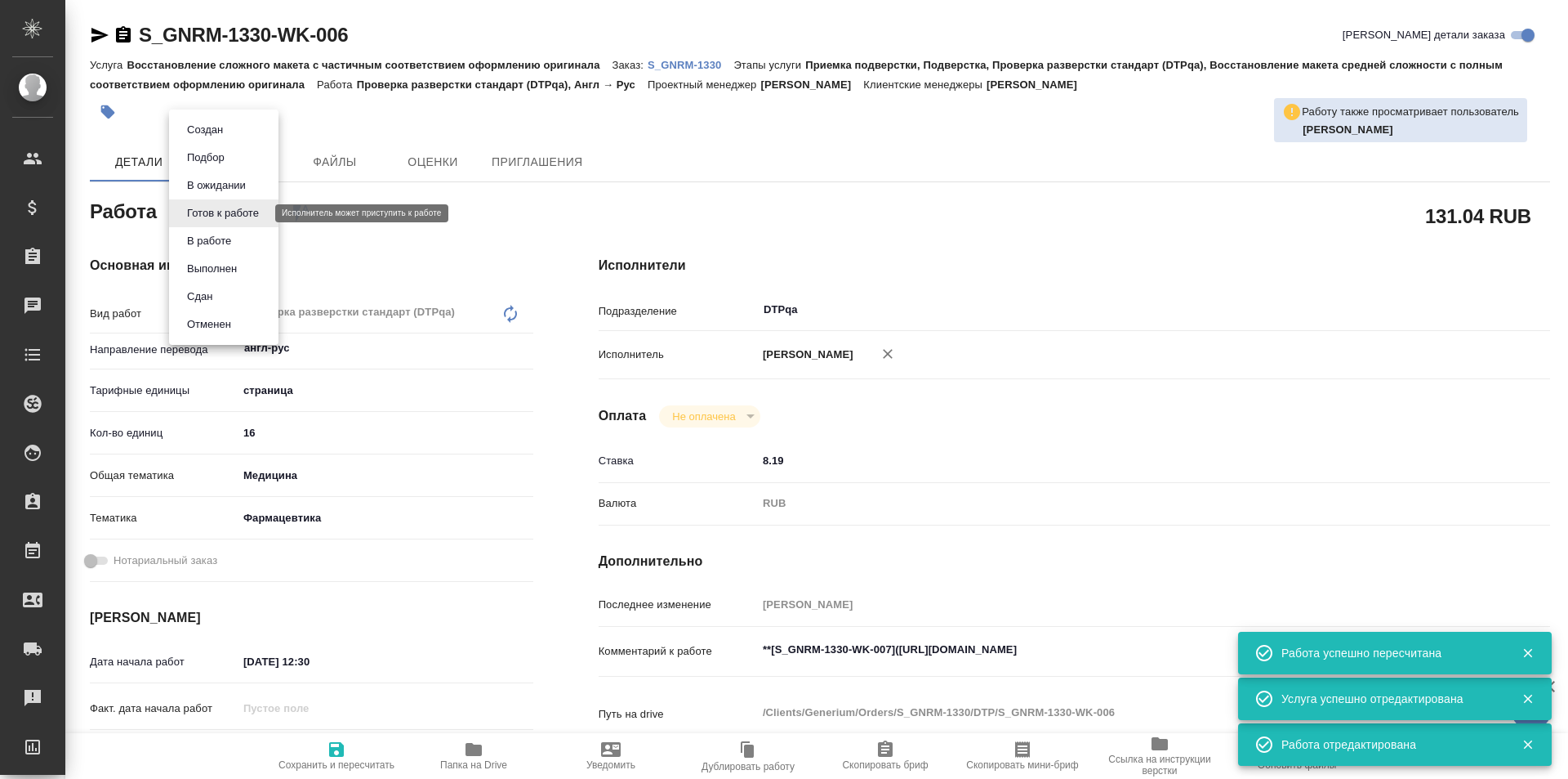
type textarea "x"
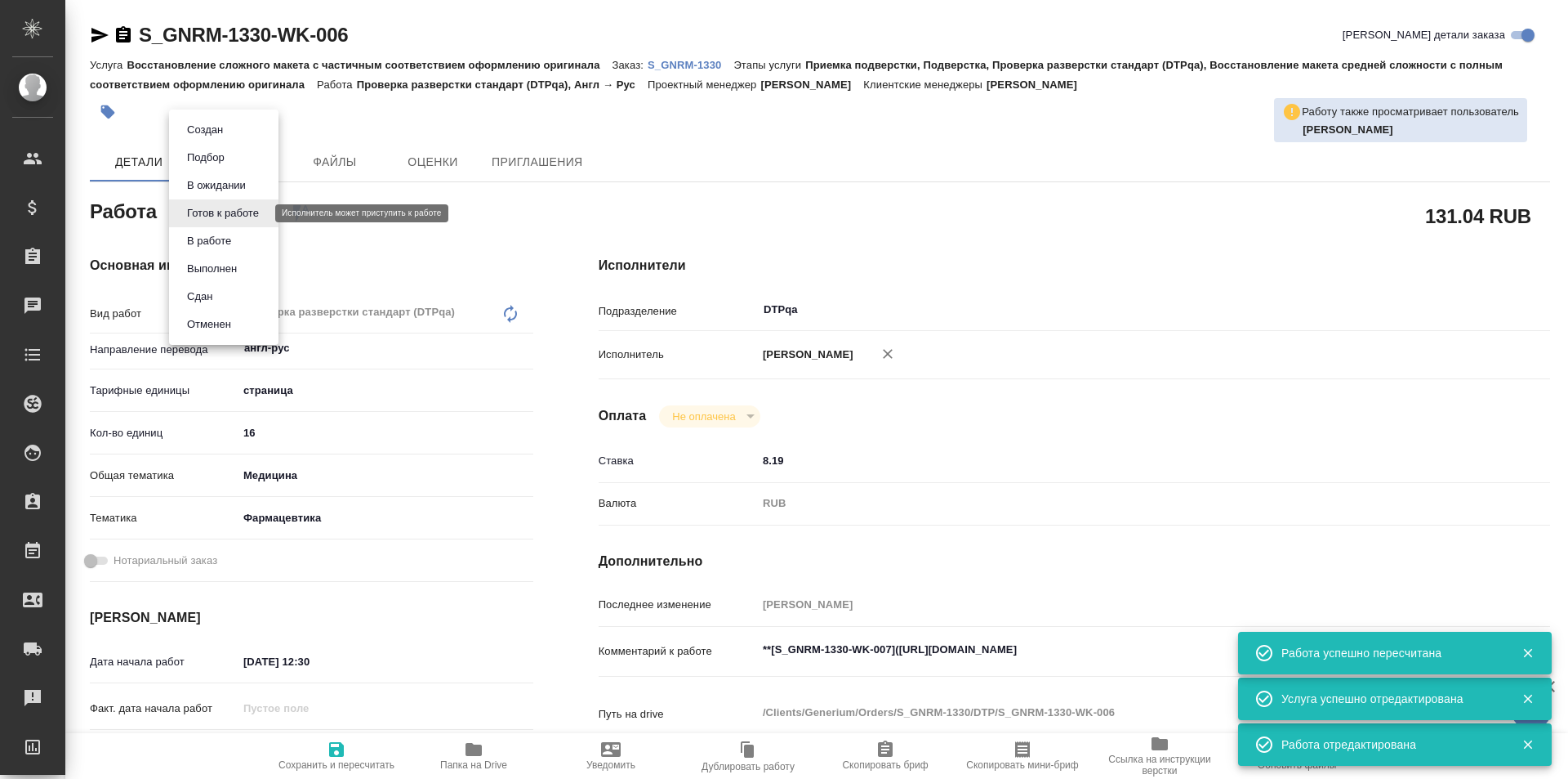
type textarea "x"
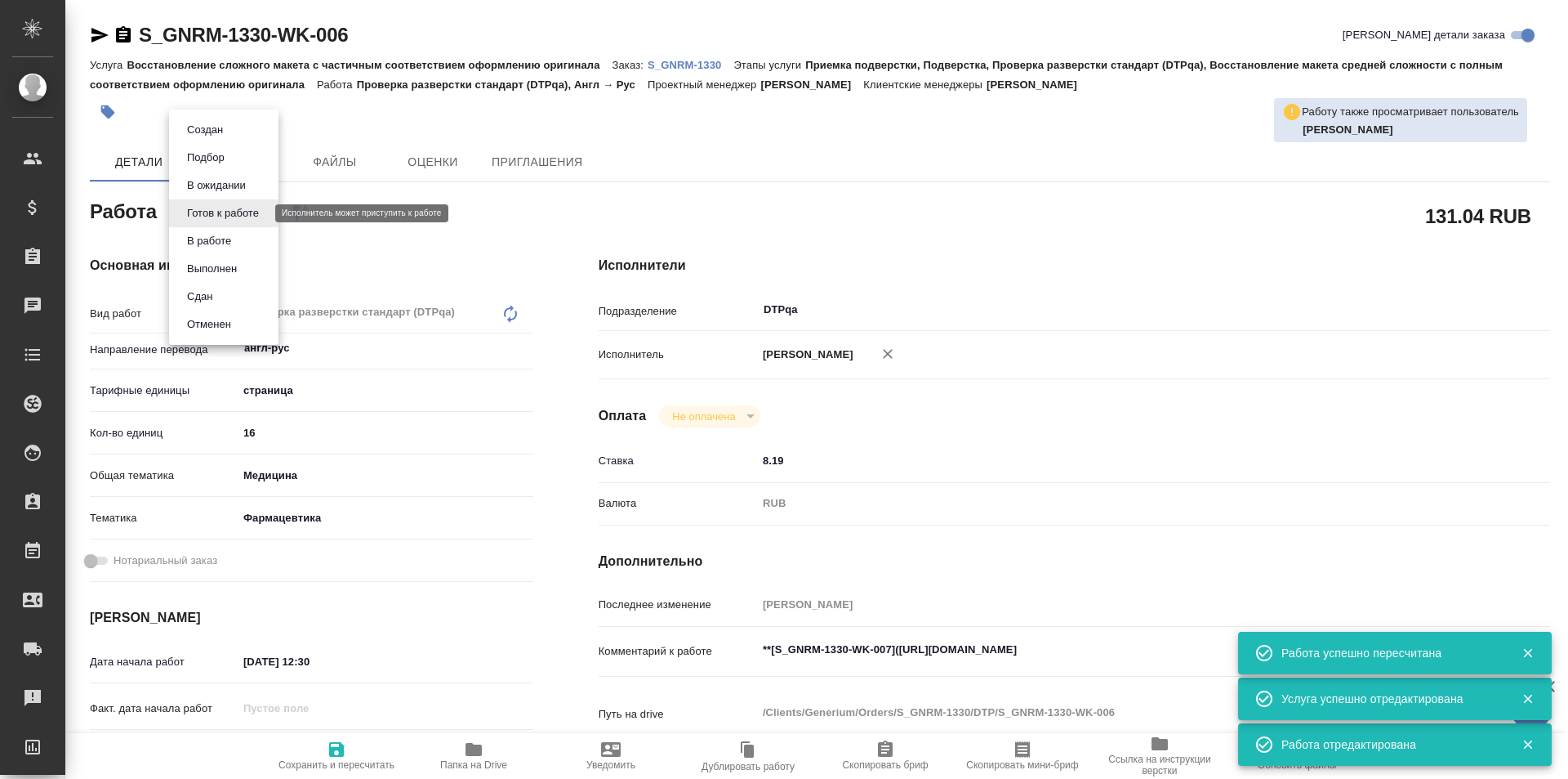
type textarea "x"
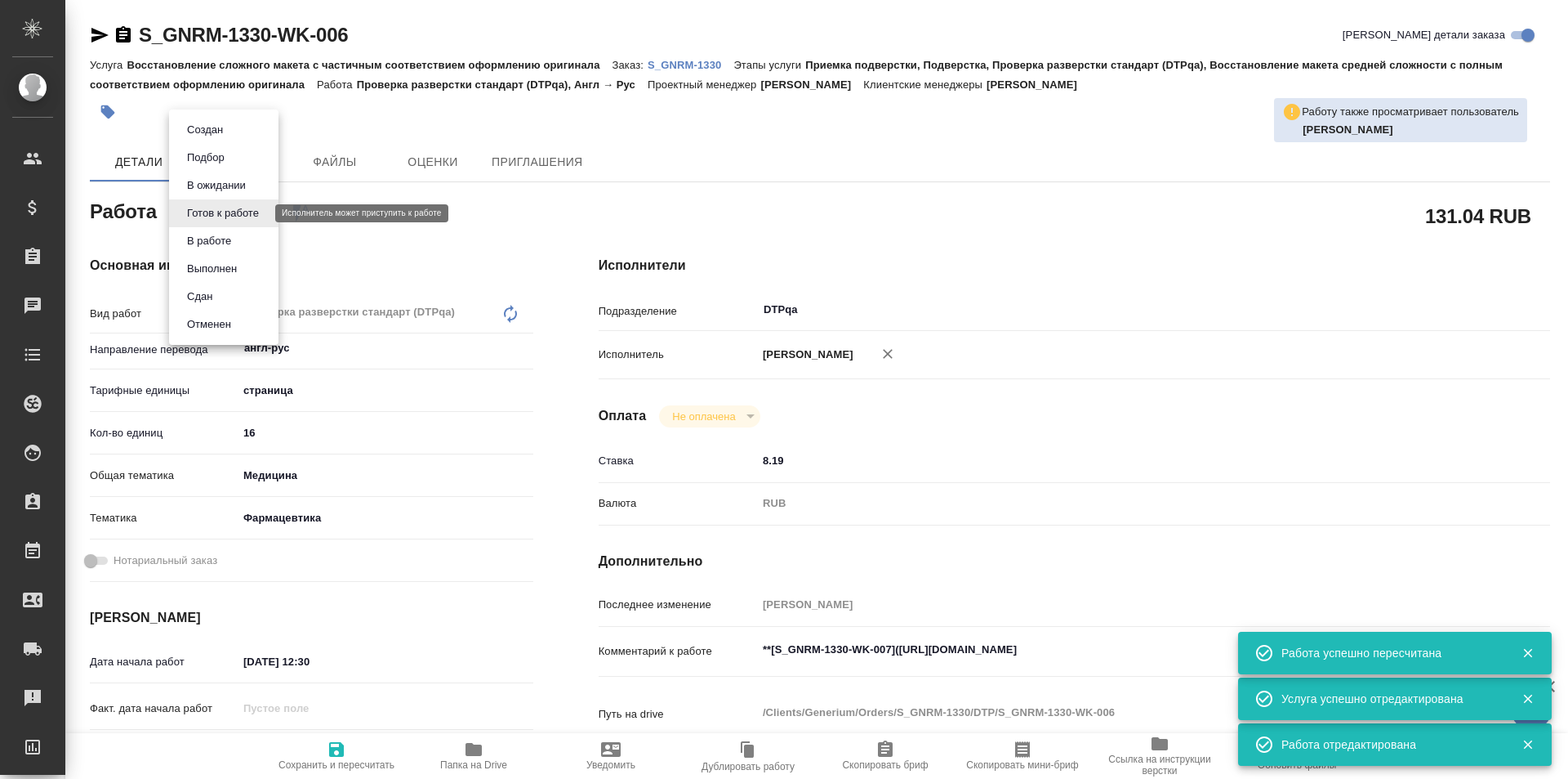
type textarea "x"
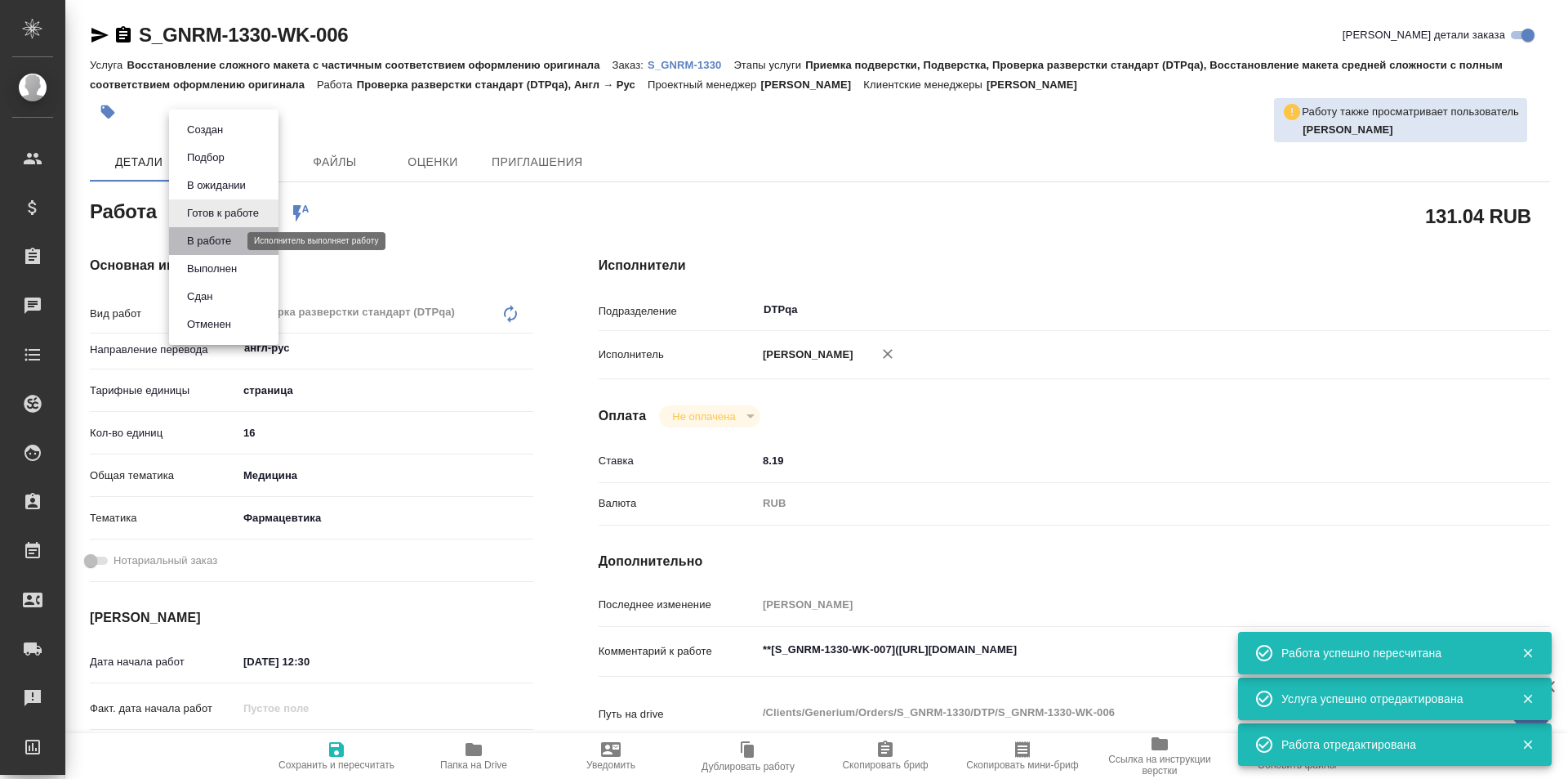
click at [213, 245] on button "В работе" at bounding box center [209, 241] width 54 height 18
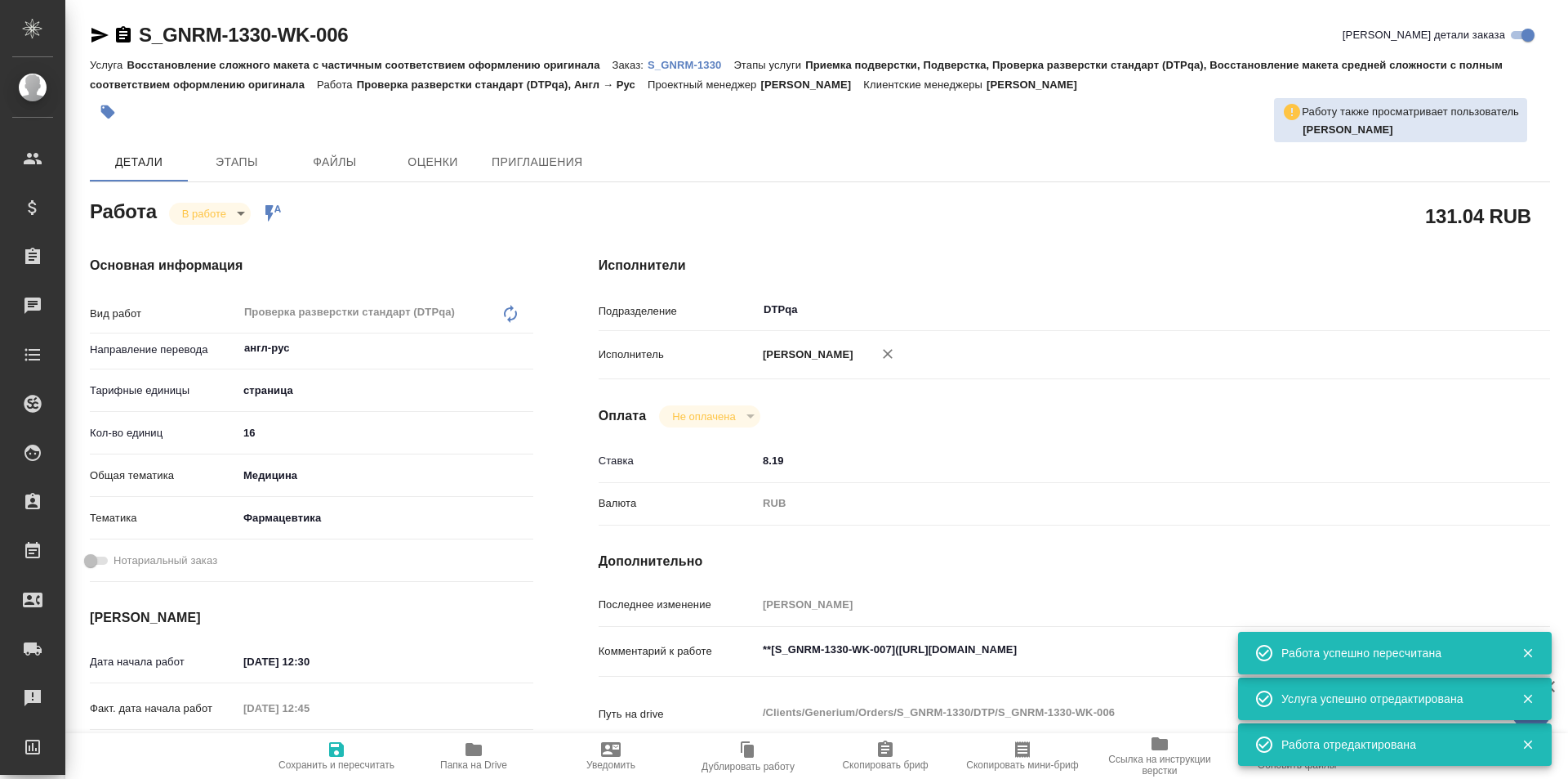
type textarea "x"
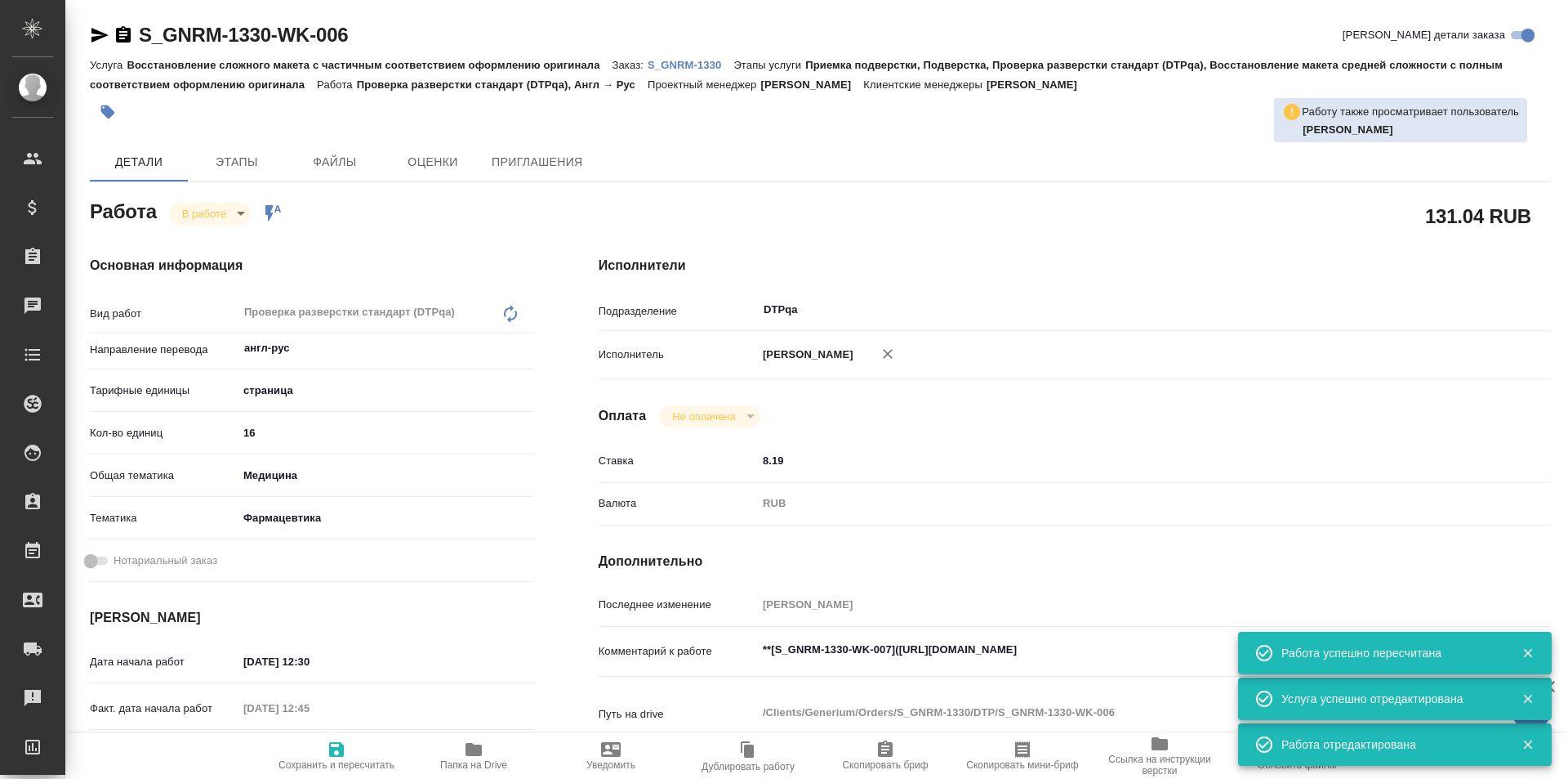
type textarea "x"
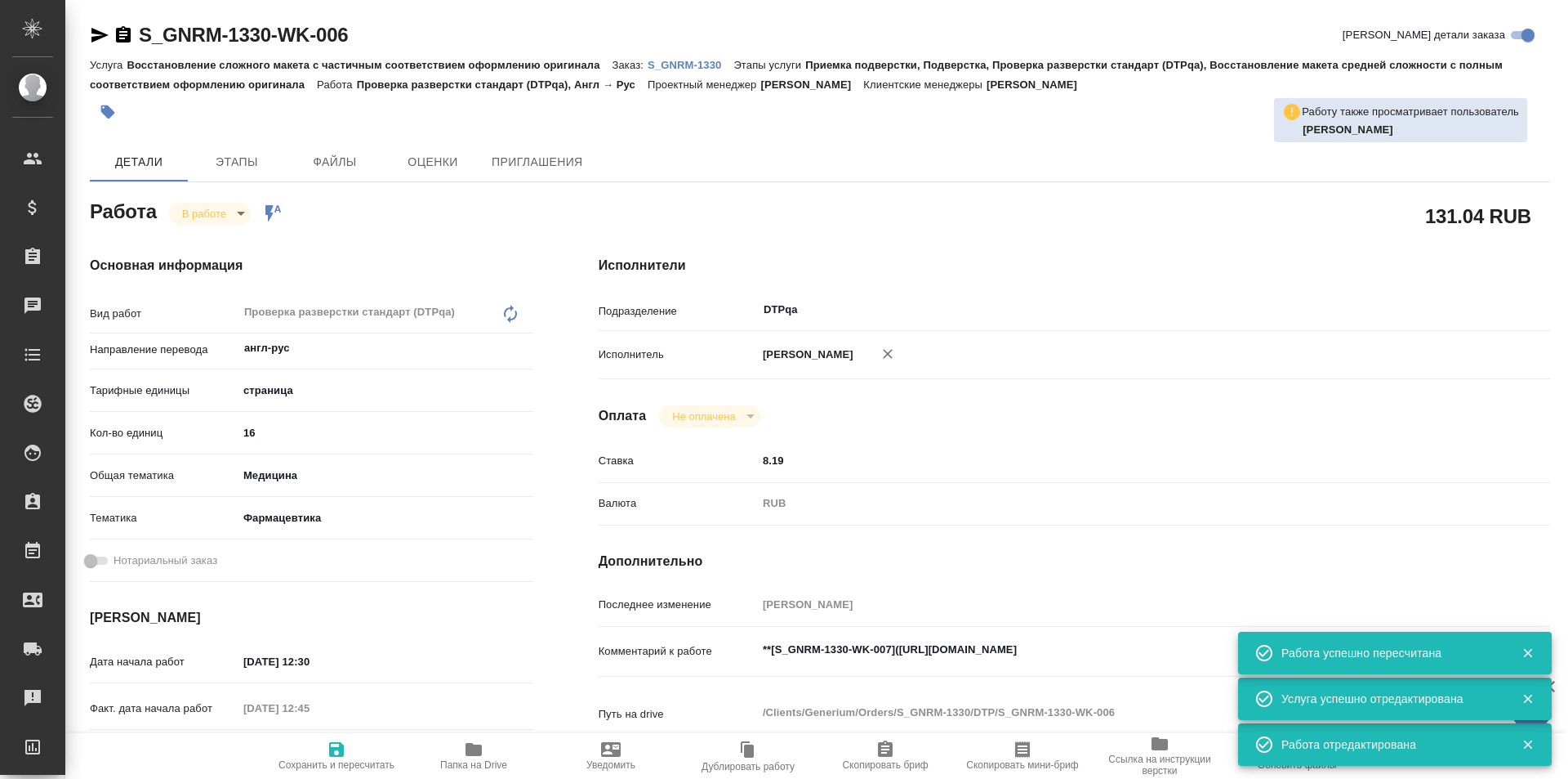
type textarea "x"
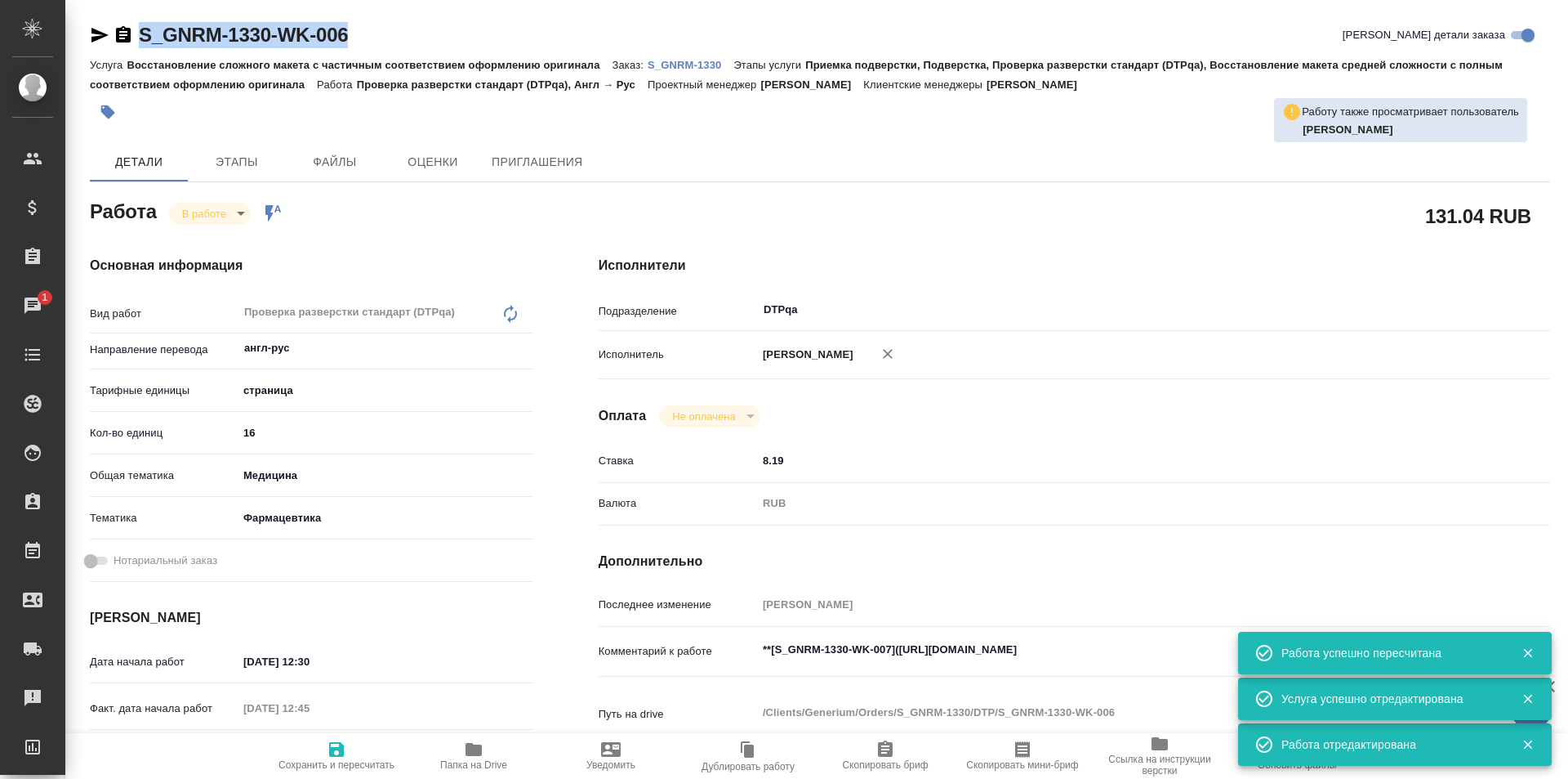
type textarea "x"
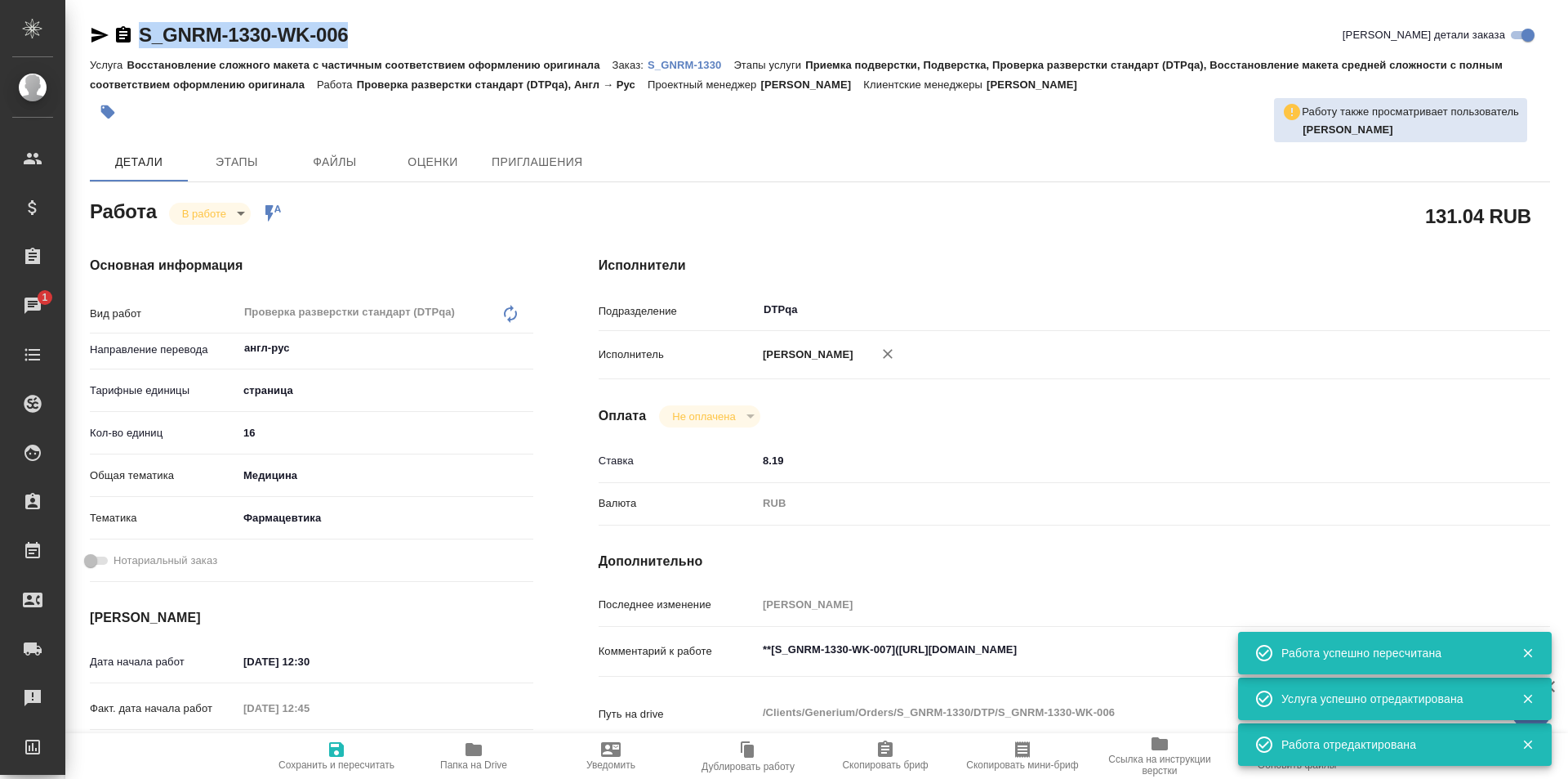
drag, startPoint x: 358, startPoint y: 30, endPoint x: 136, endPoint y: 22, distance: 222.1
click at [135, 25] on div "S_GNRM-1330-WK-006 Кратко детали заказа" at bounding box center [820, 35] width 1461 height 26
copy link "S_GNRM-1330-WK-006"
type textarea "x"
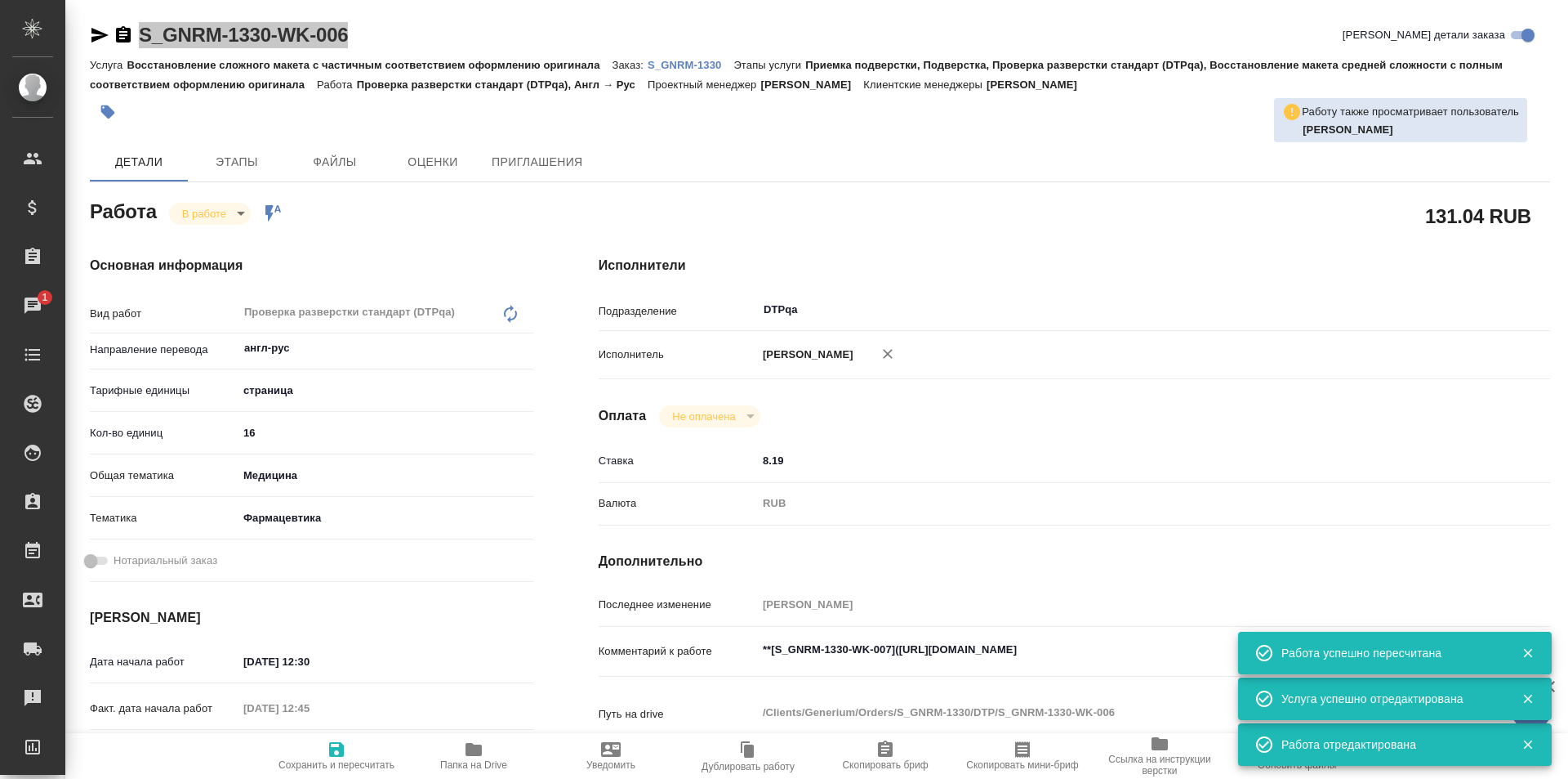
type textarea "x"
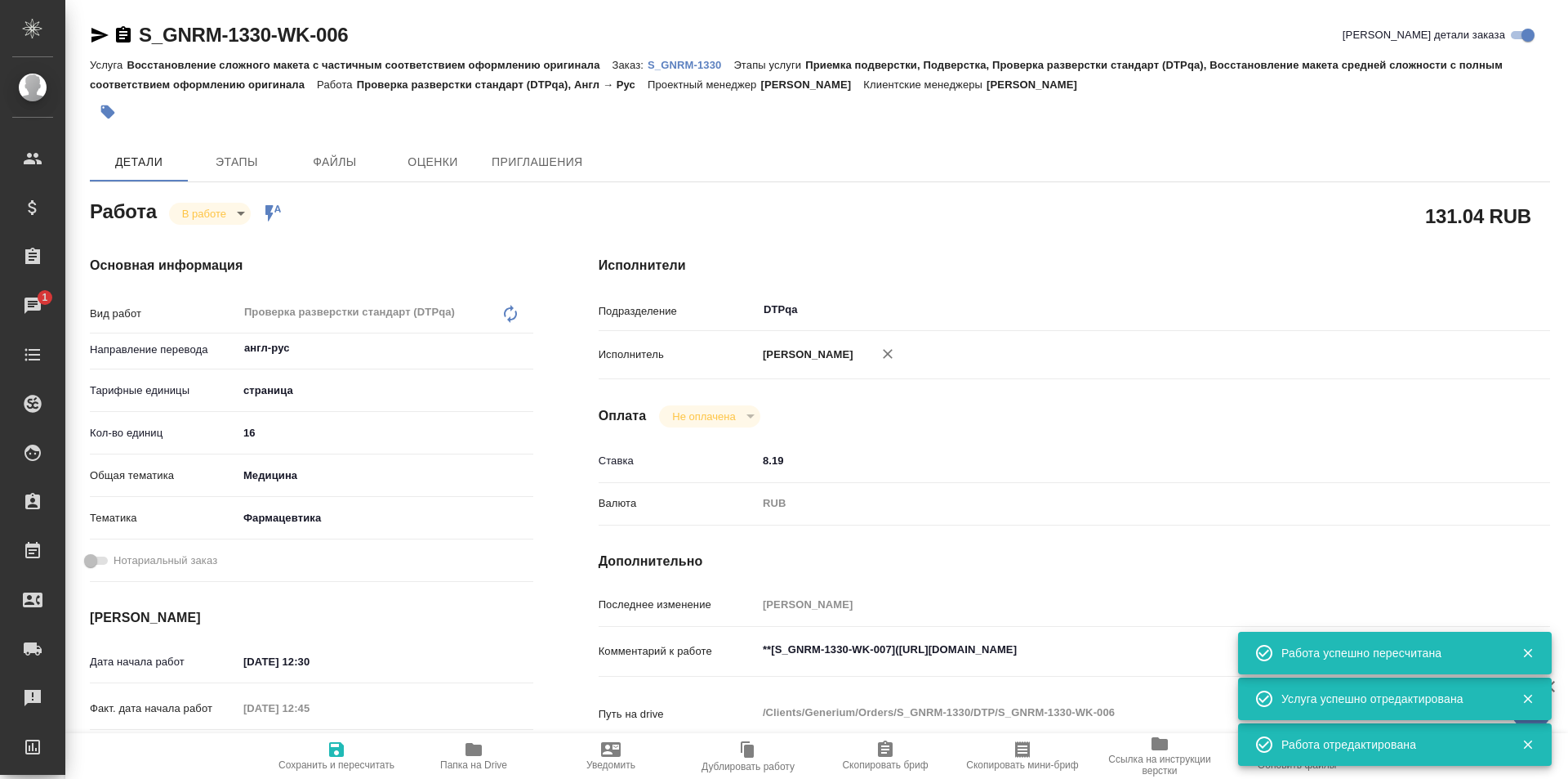
click at [1157, 650] on textarea "**[S_GNRM-1330-WK-007](https://tera.awatera.com/Work/689b3864568df606b68b5b89/)…" at bounding box center [1114, 649] width 714 height 28
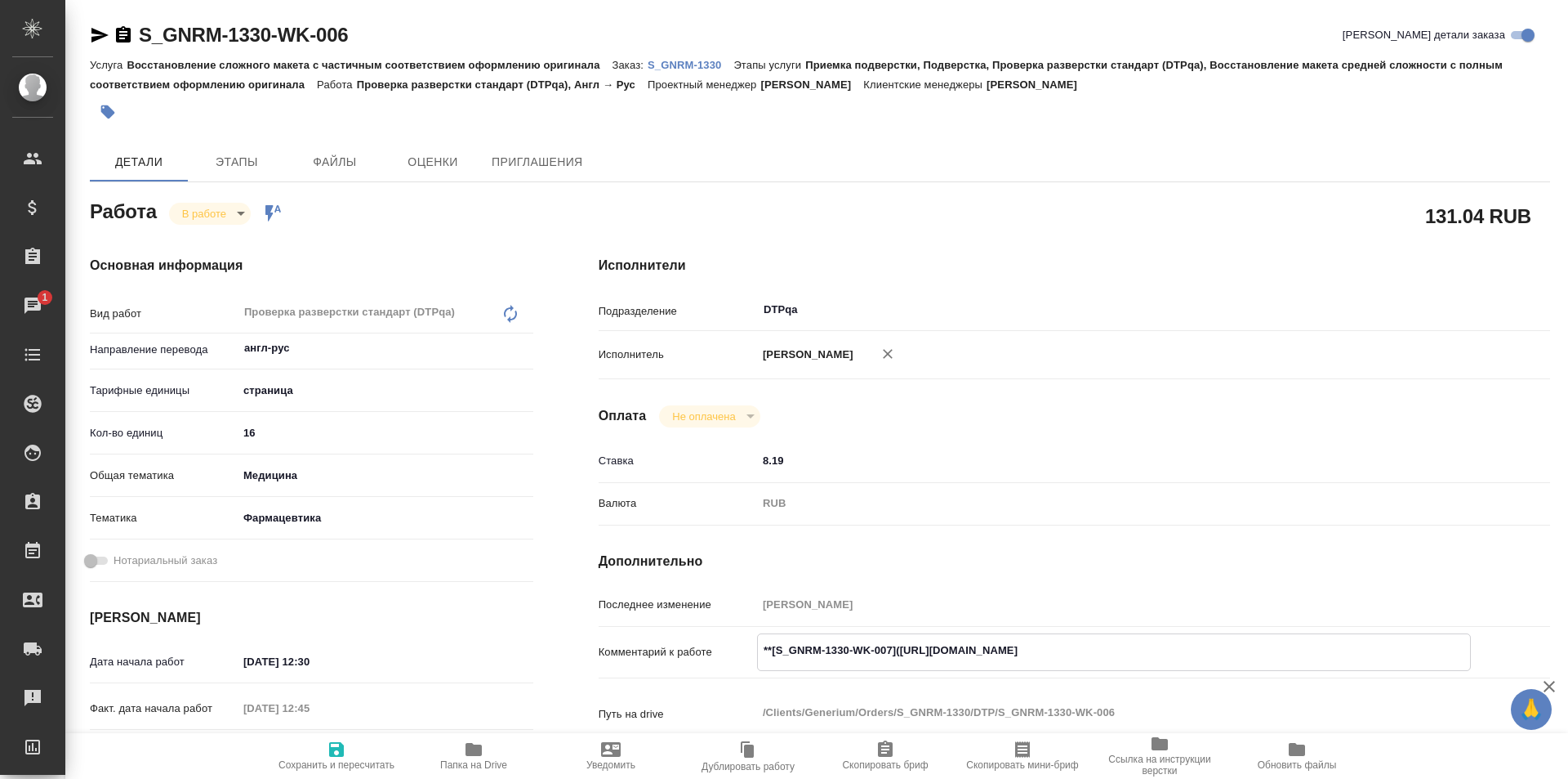
drag, startPoint x: 1206, startPoint y: 649, endPoint x: 902, endPoint y: 651, distance: 304.0
click at [902, 651] on textarea "**[S_GNRM-1330-WK-007](https://tera.awatera.com/Work/689b3864568df606b68b5b89/)…" at bounding box center [1114, 650] width 712 height 28
click at [477, 747] on icon "button" at bounding box center [474, 749] width 16 height 13
type textarea "x"
click at [1257, 636] on textarea "**[S_GNRM-1330-WK-007](https://tera.awatera.com/Work/689b3864568df606b68b5b89/)…" at bounding box center [1114, 649] width 714 height 28
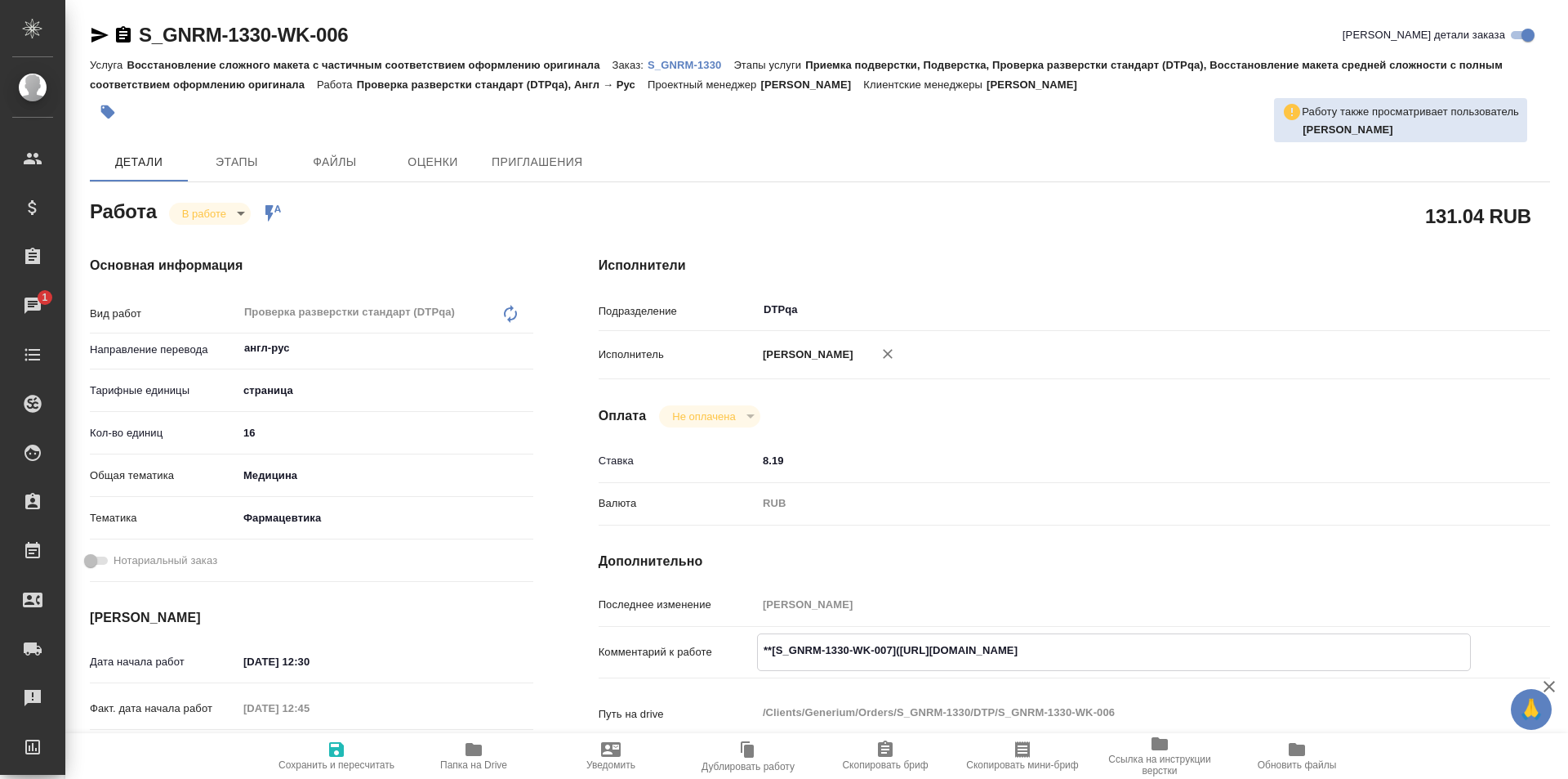
type textarea "**[S_GNRM-1330-WK-007](https://tera.awatera.com/Work/689b3864568df606b68b5b89/)…"
type textarea "x"
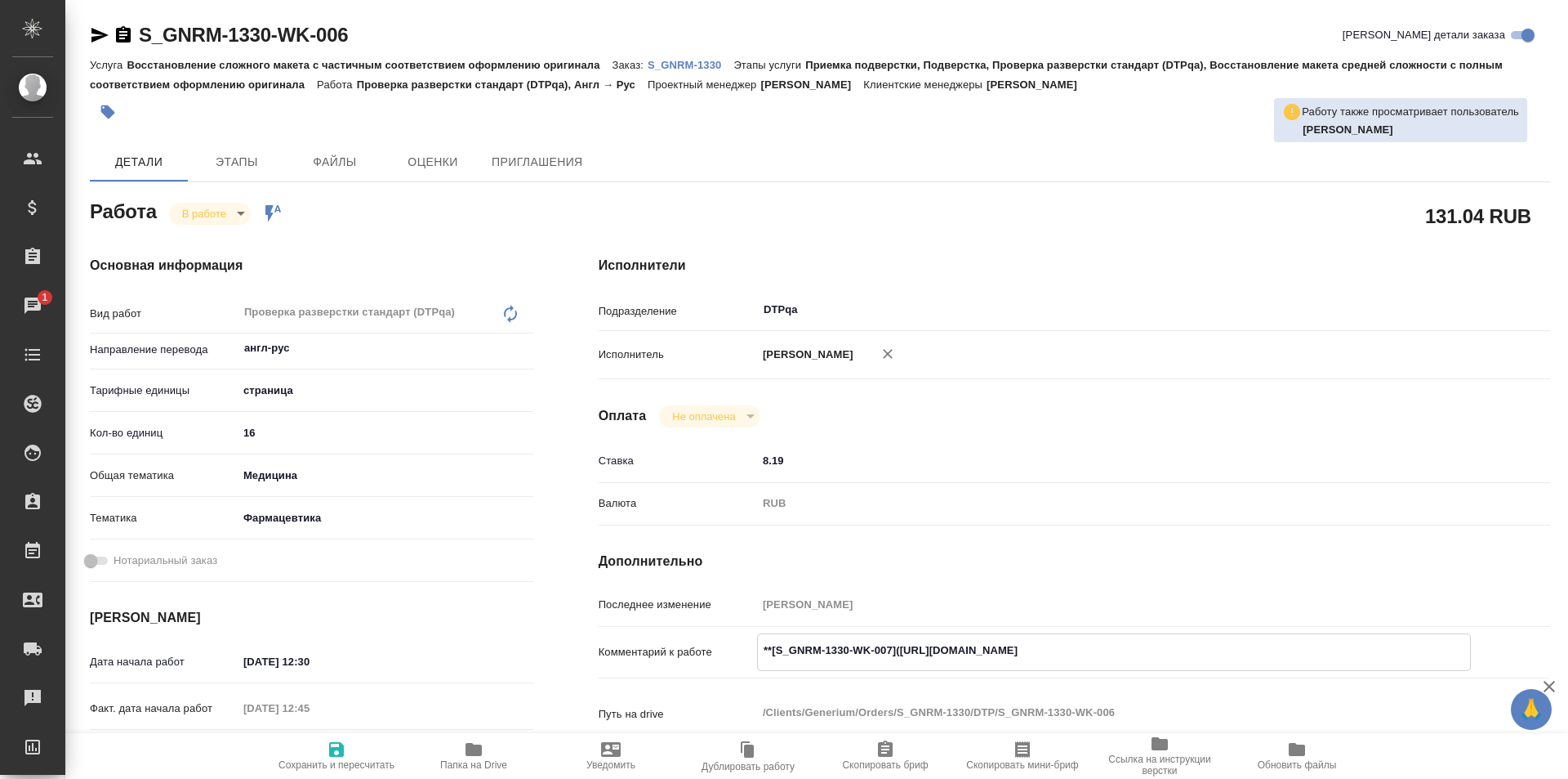
type textarea "x"
type textarea "**[S_GNRM-1330-WK-007](https://tera.awatera.com/Work/689b3864568df606b68b5b89/)…"
type textarea "x"
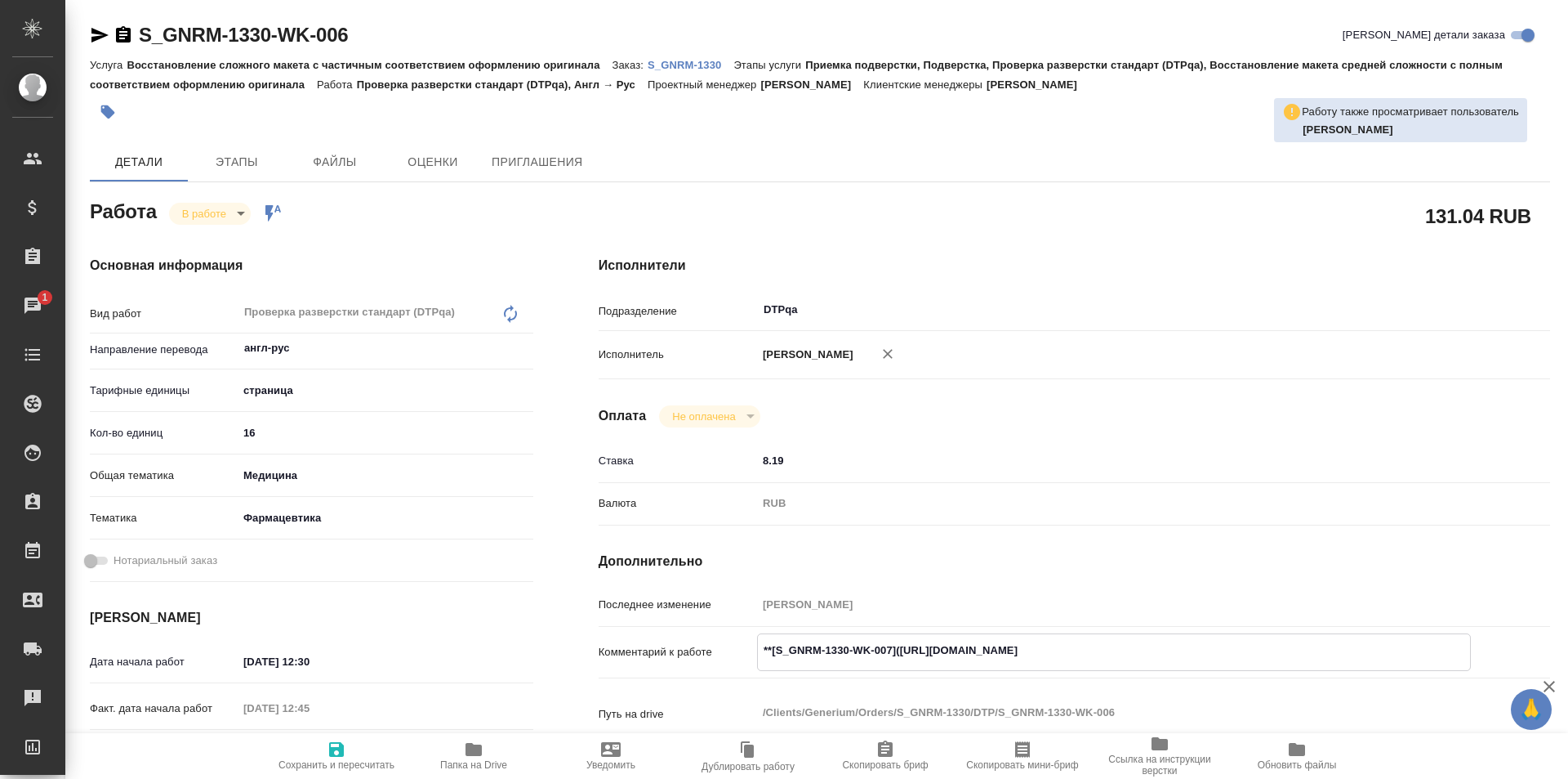
type textarea "x"
paste textarea "https://drive.awatera.com/f/10087934"
type textarea "x"
type textarea "**[S_GNRM-1330-WK-007](https://tera.awatera.com/Work/689b3864568df606b68b5b89/)…"
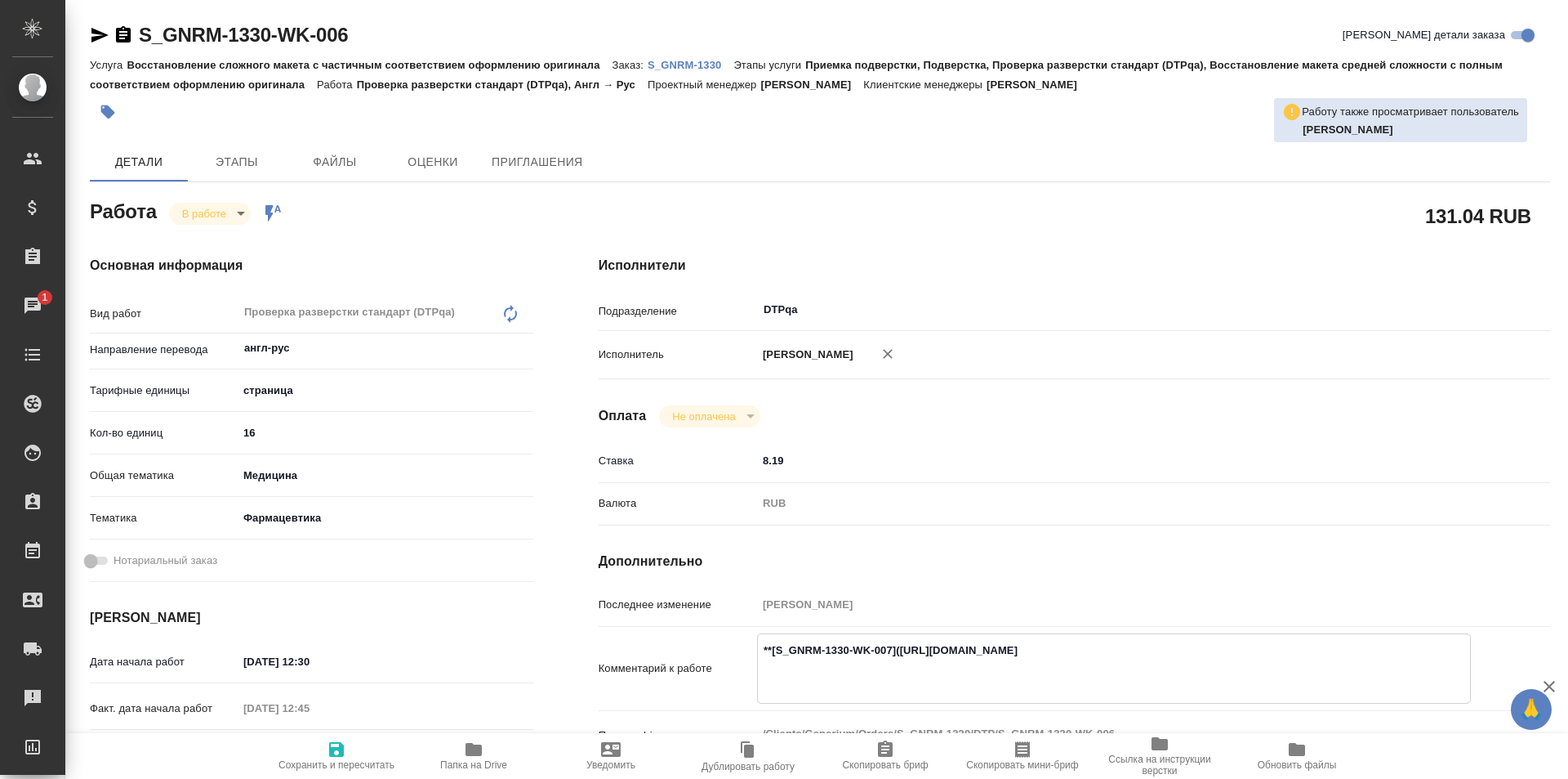
type textarea "x"
type textarea "**[S_GNRM-1330-WK-007](https://tera.awatera.com/Work/689b3864568df606b68b5b89/)…"
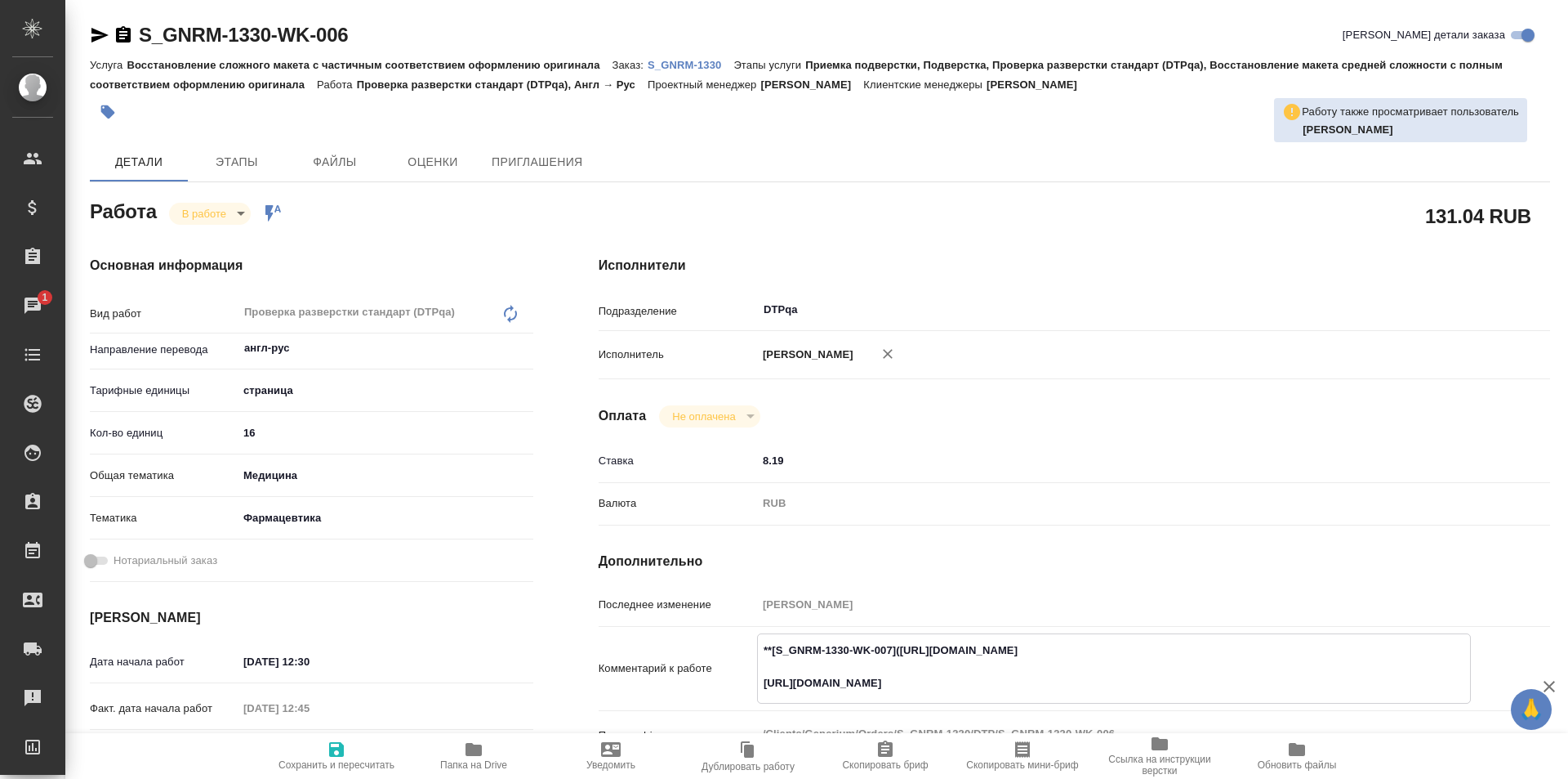
type textarea "x"
click at [340, 759] on span "Сохранить и пересчитать" at bounding box center [337, 765] width 116 height 11
type textarea "x"
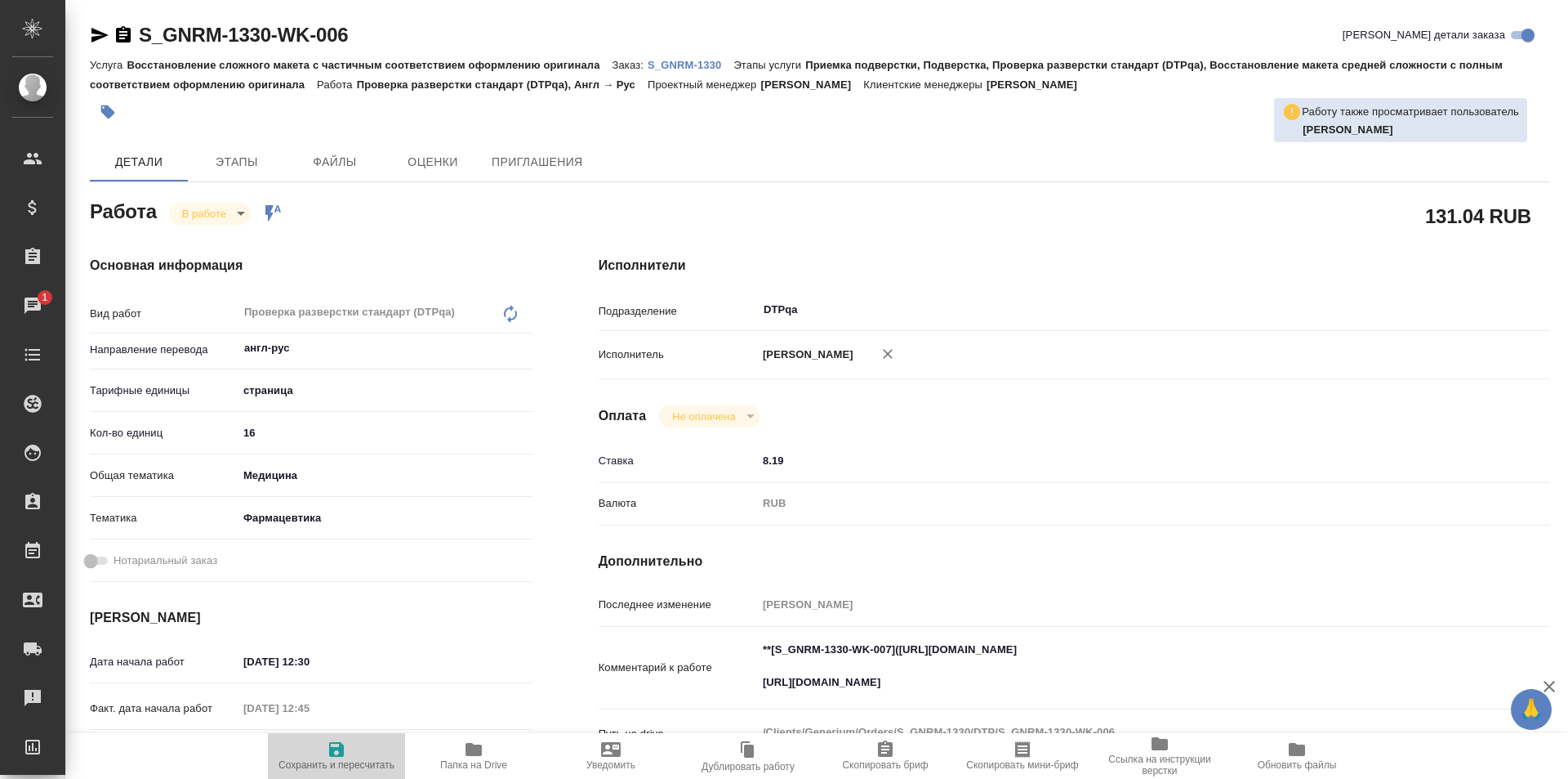
type textarea "x"
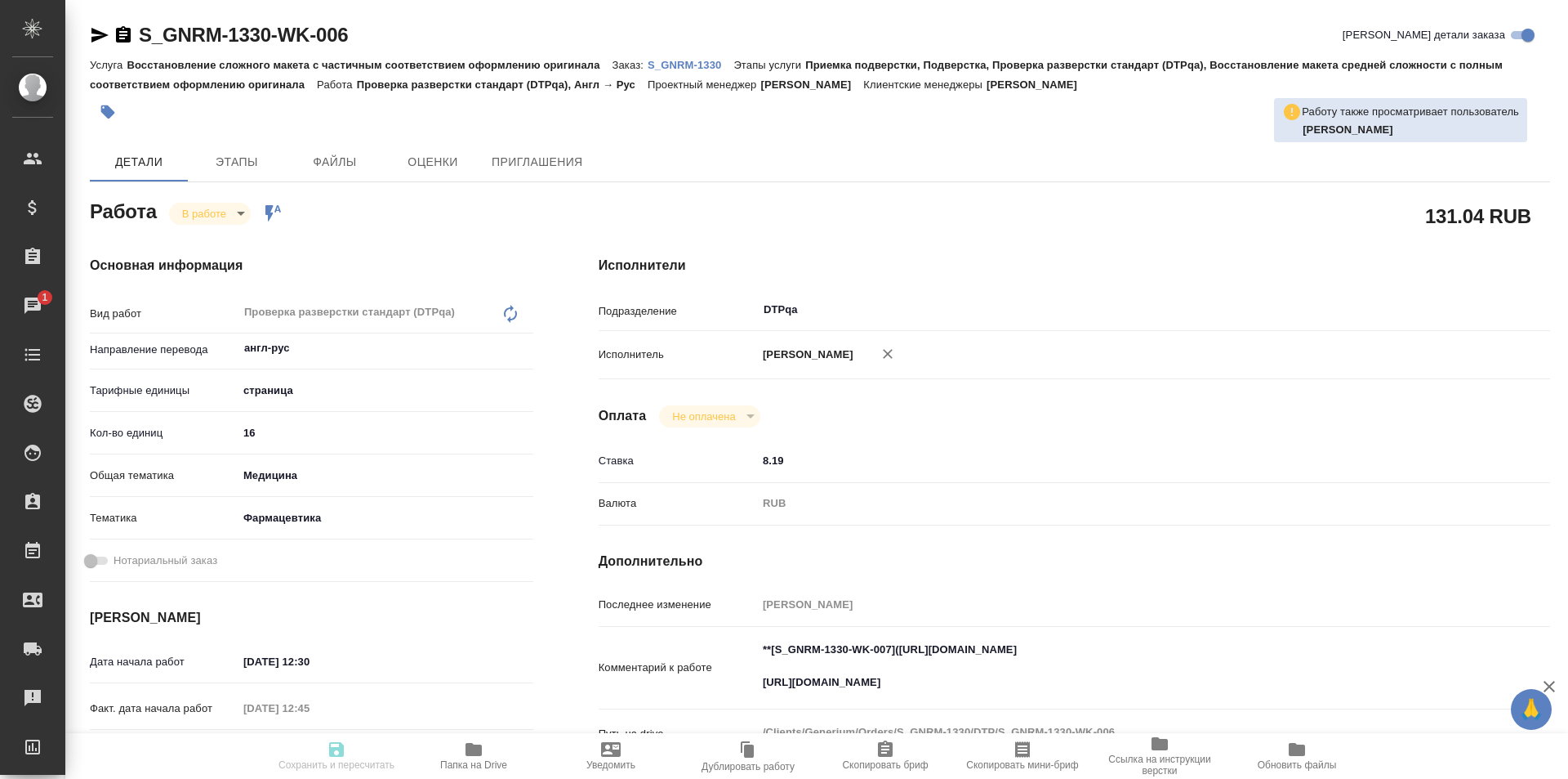
type textarea "x"
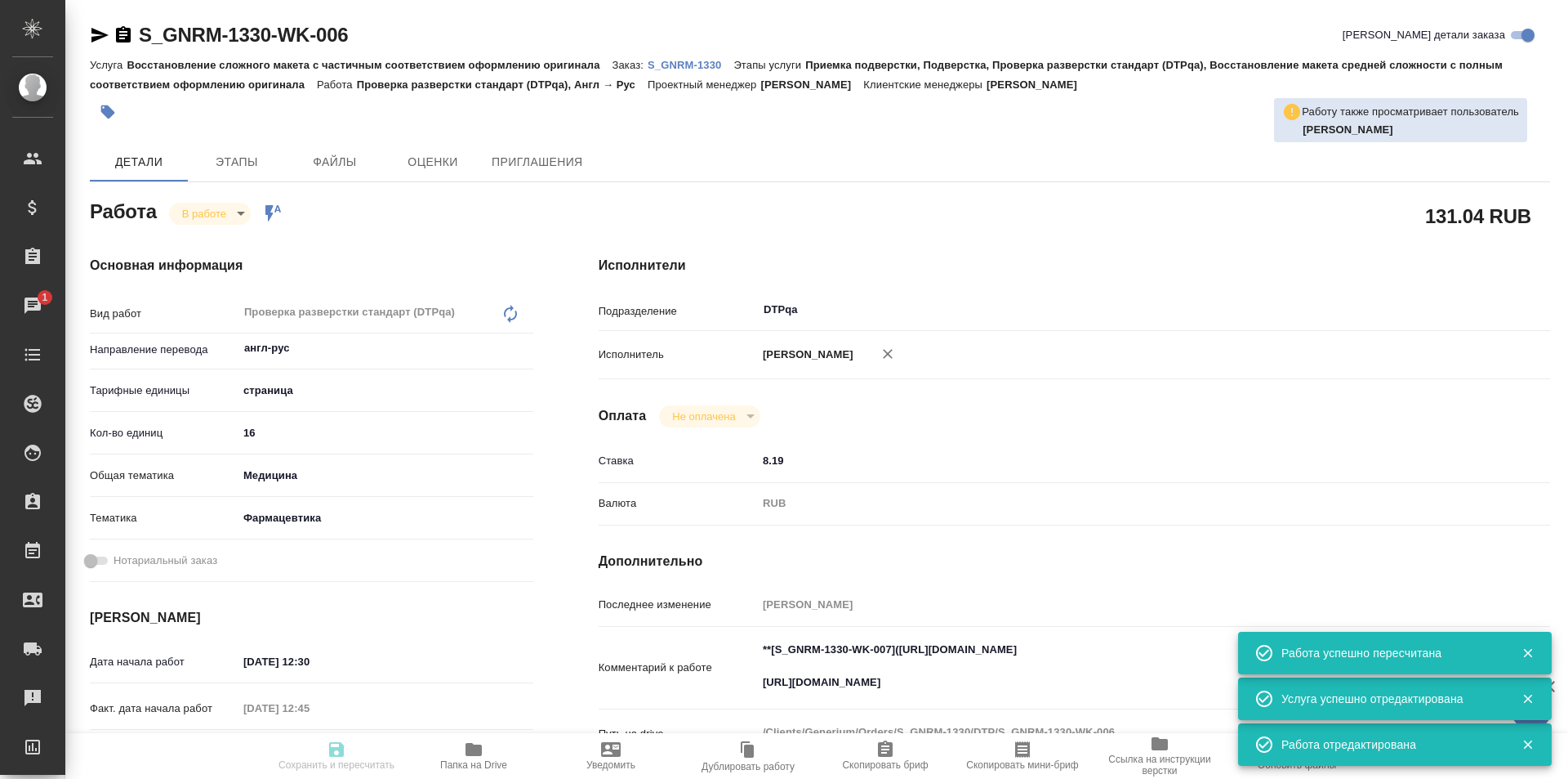
click at [228, 215] on body "🙏 .cls-1 fill:#fff; AWATERA Ismagilova Diana Клиенты Спецификации Заказы 1 Чаты…" at bounding box center [784, 390] width 1568 height 779
click at [217, 250] on li "Выполнен" at bounding box center [223, 241] width 108 height 28
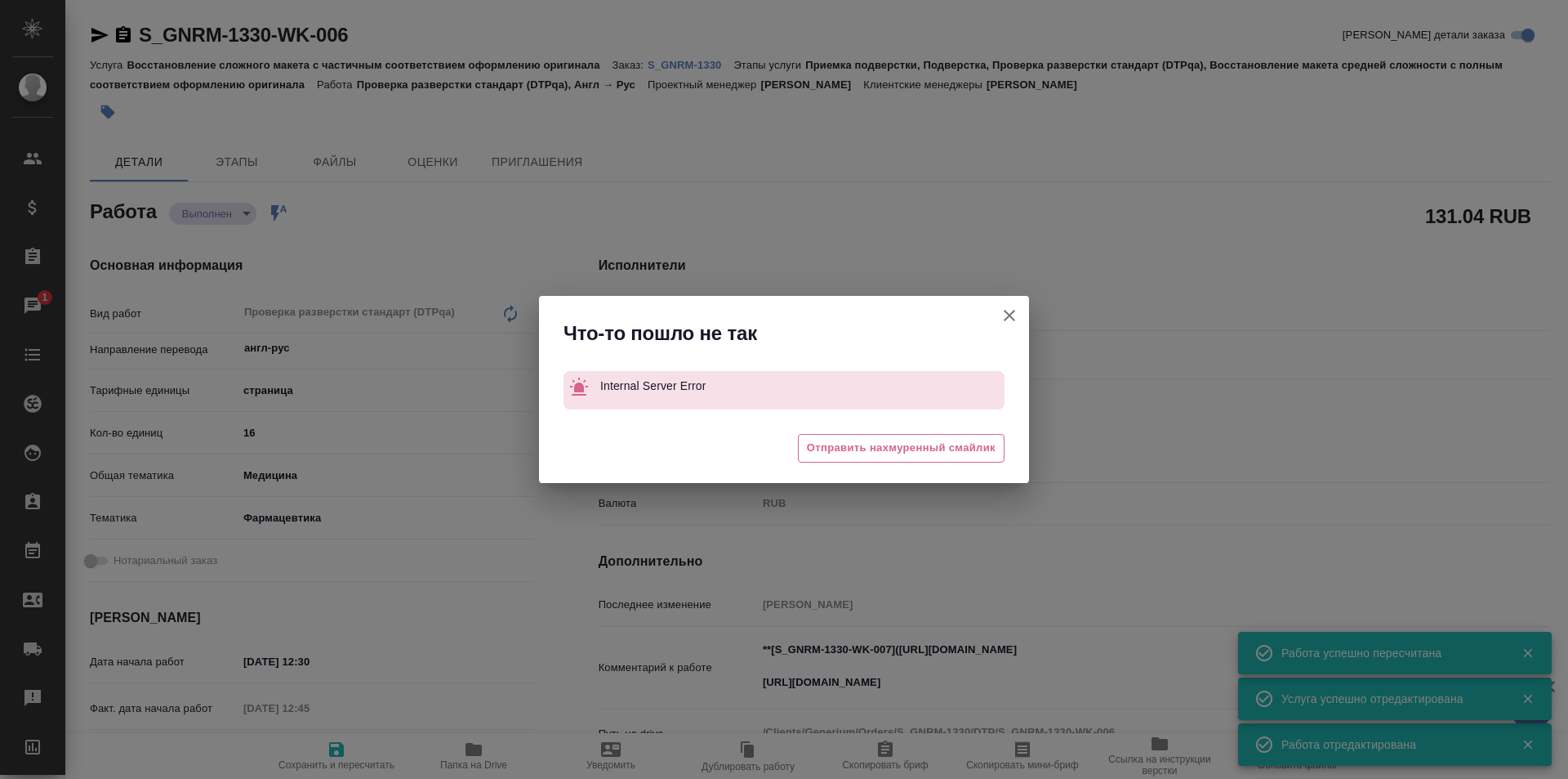
click at [1008, 315] on icon "button" at bounding box center [1010, 316] width 11 height 11
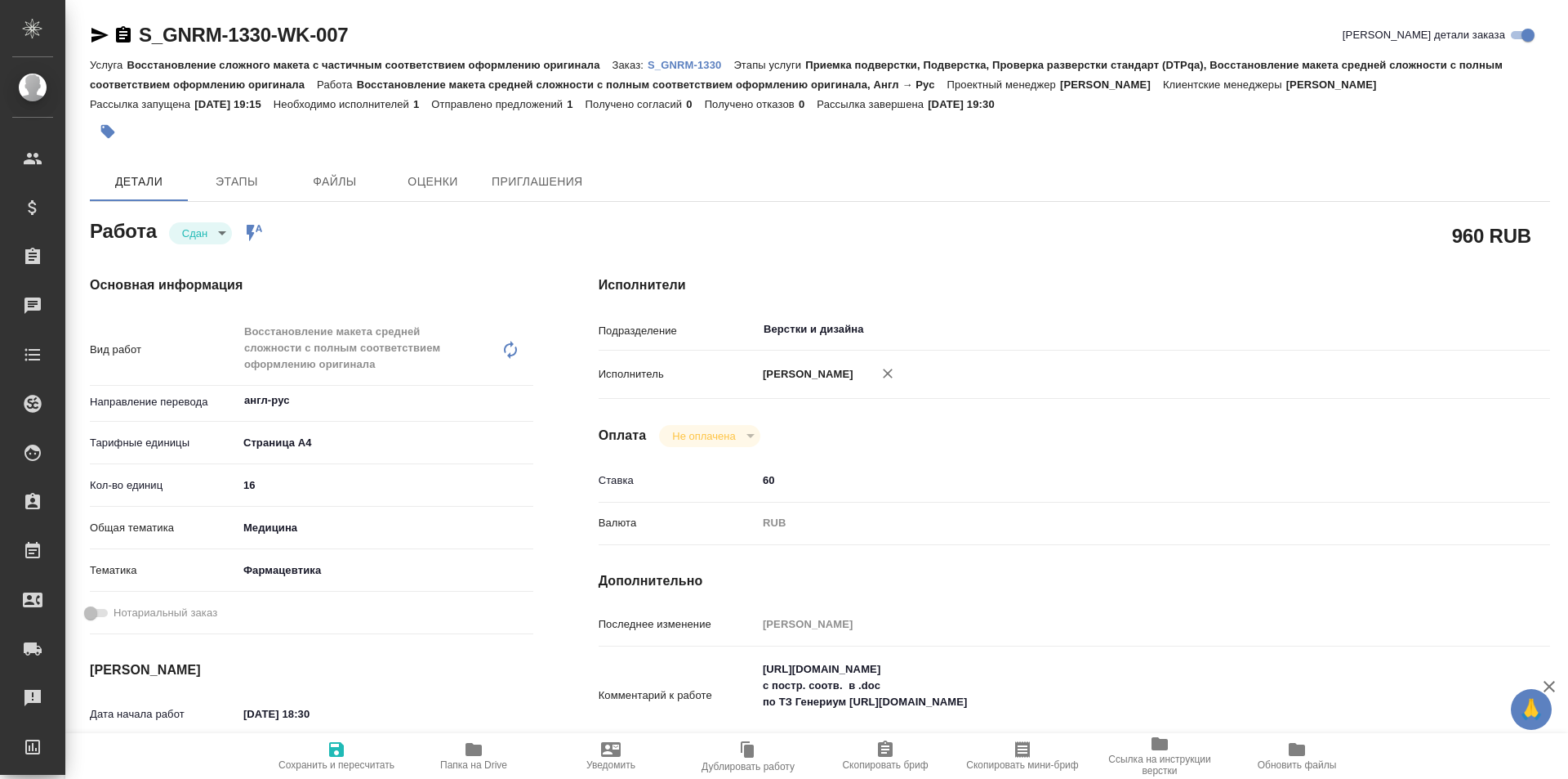
type textarea "x"
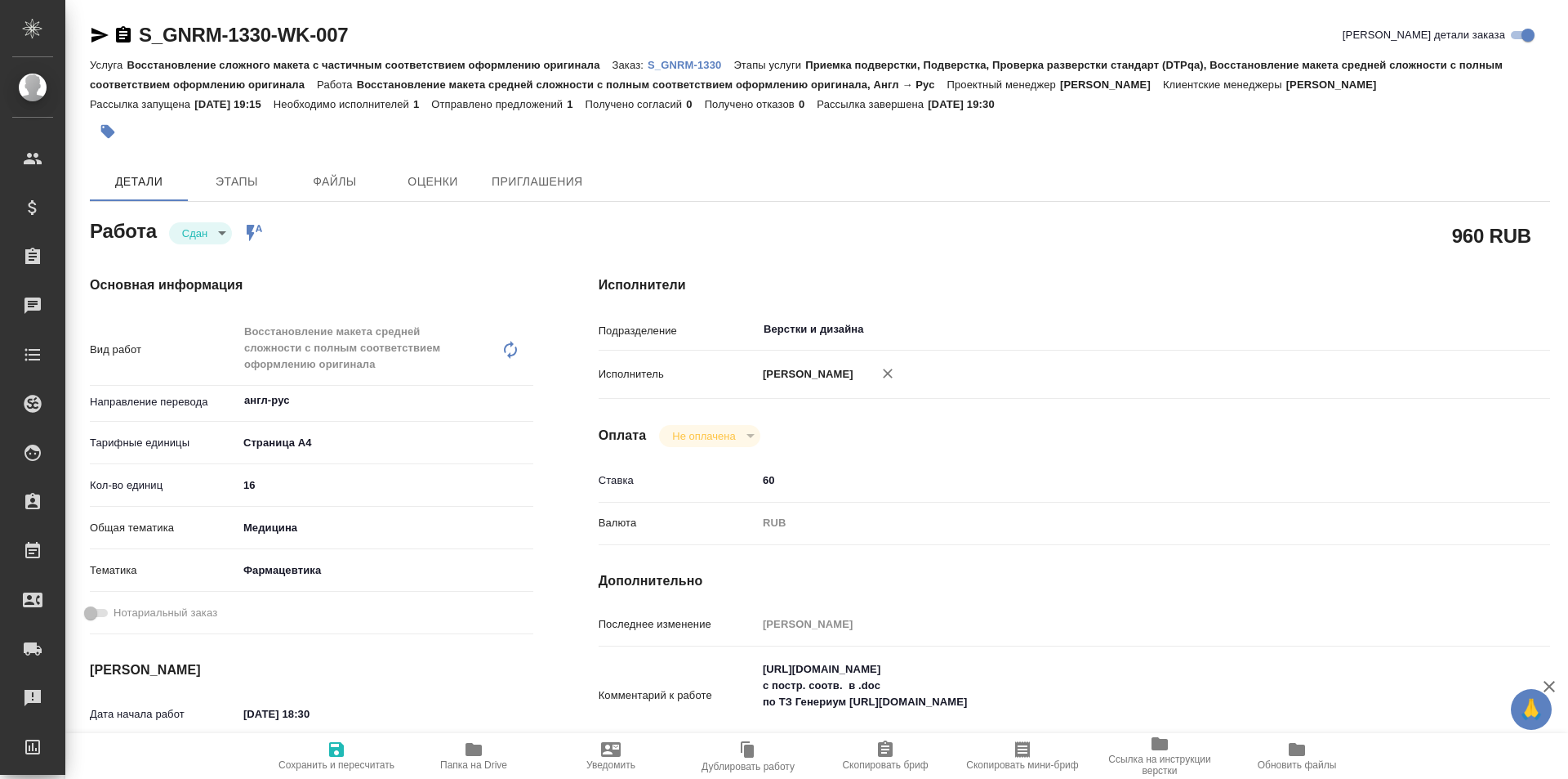
type textarea "x"
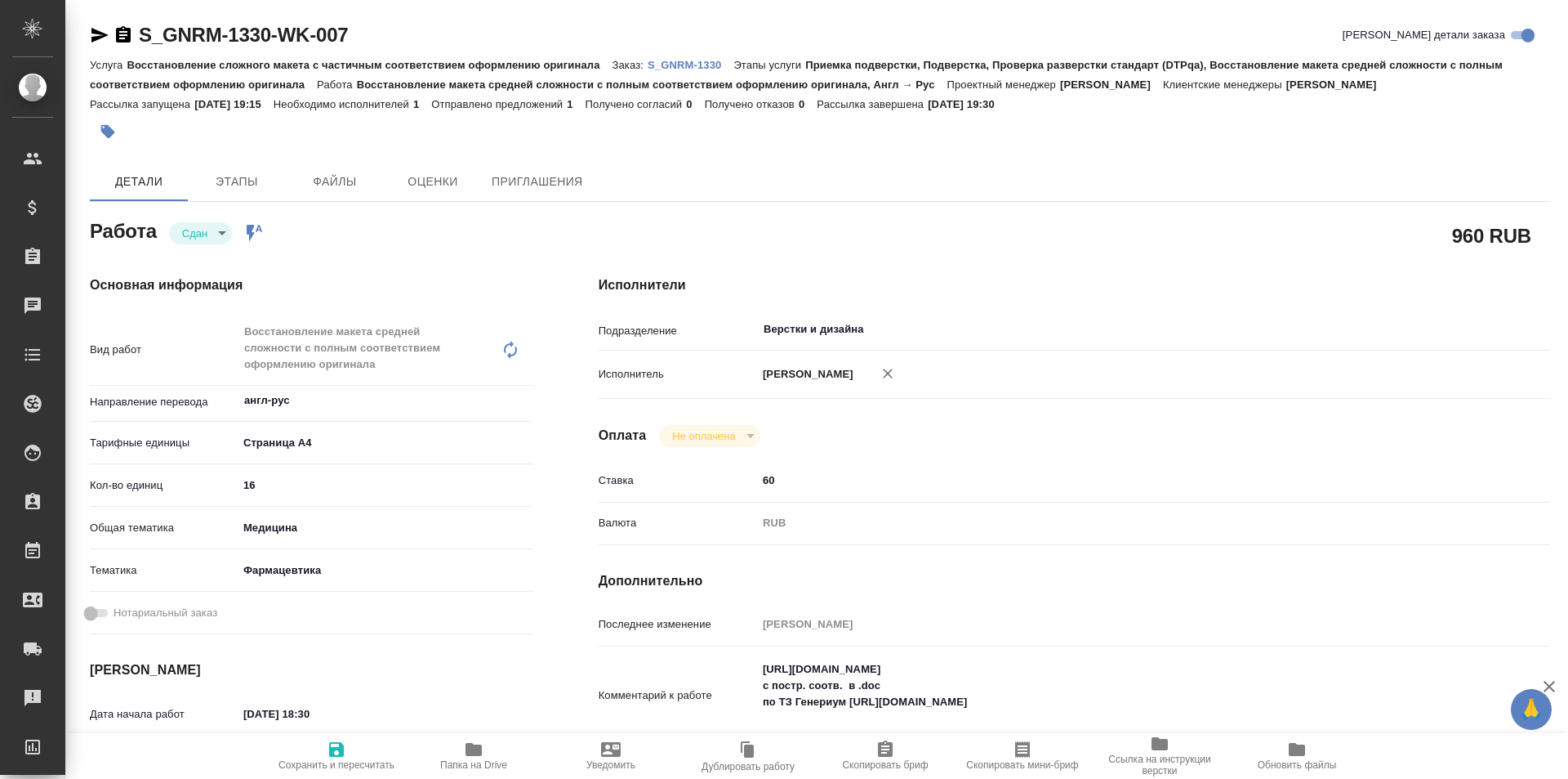
type textarea "x"
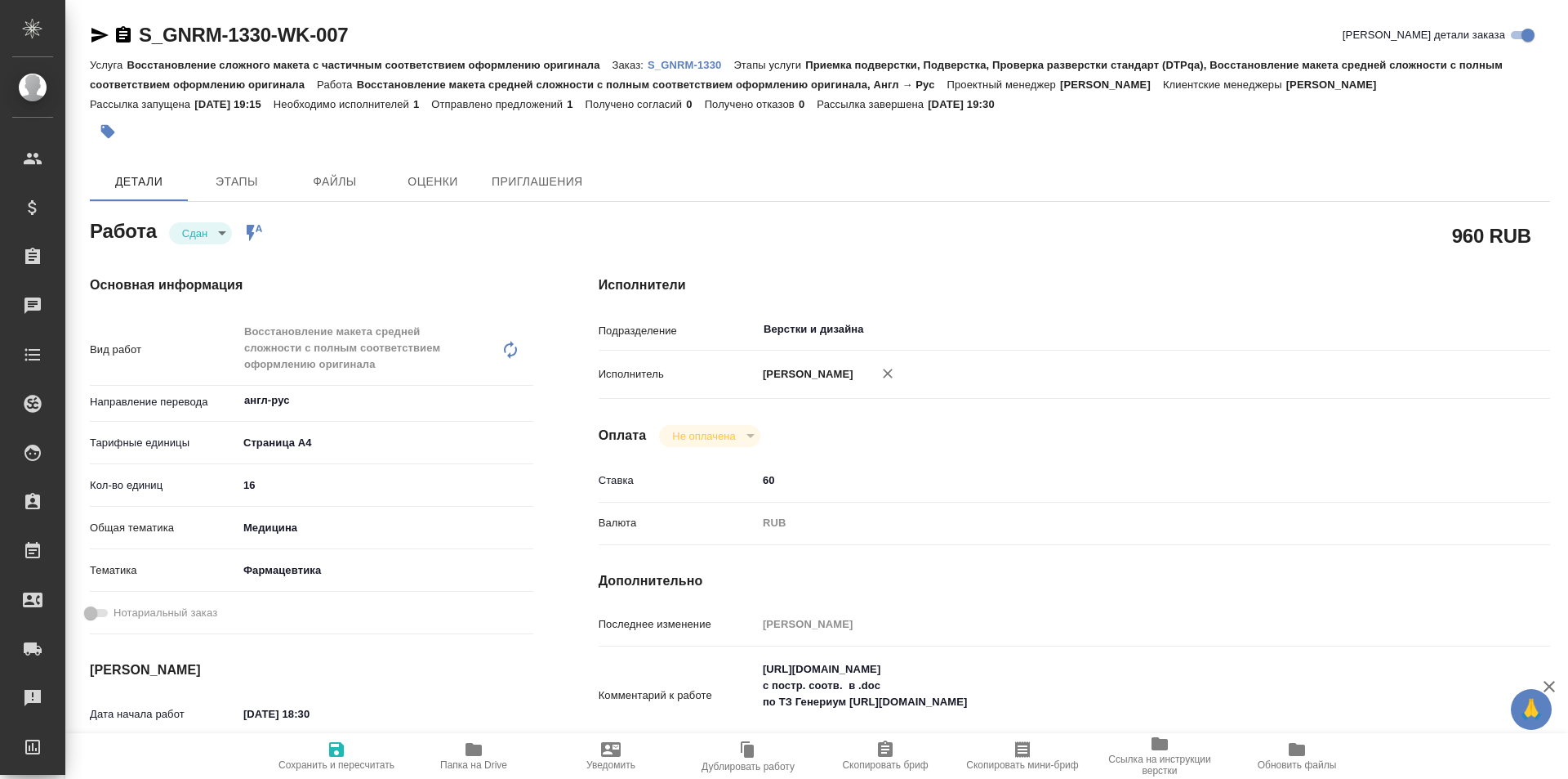
type textarea "x"
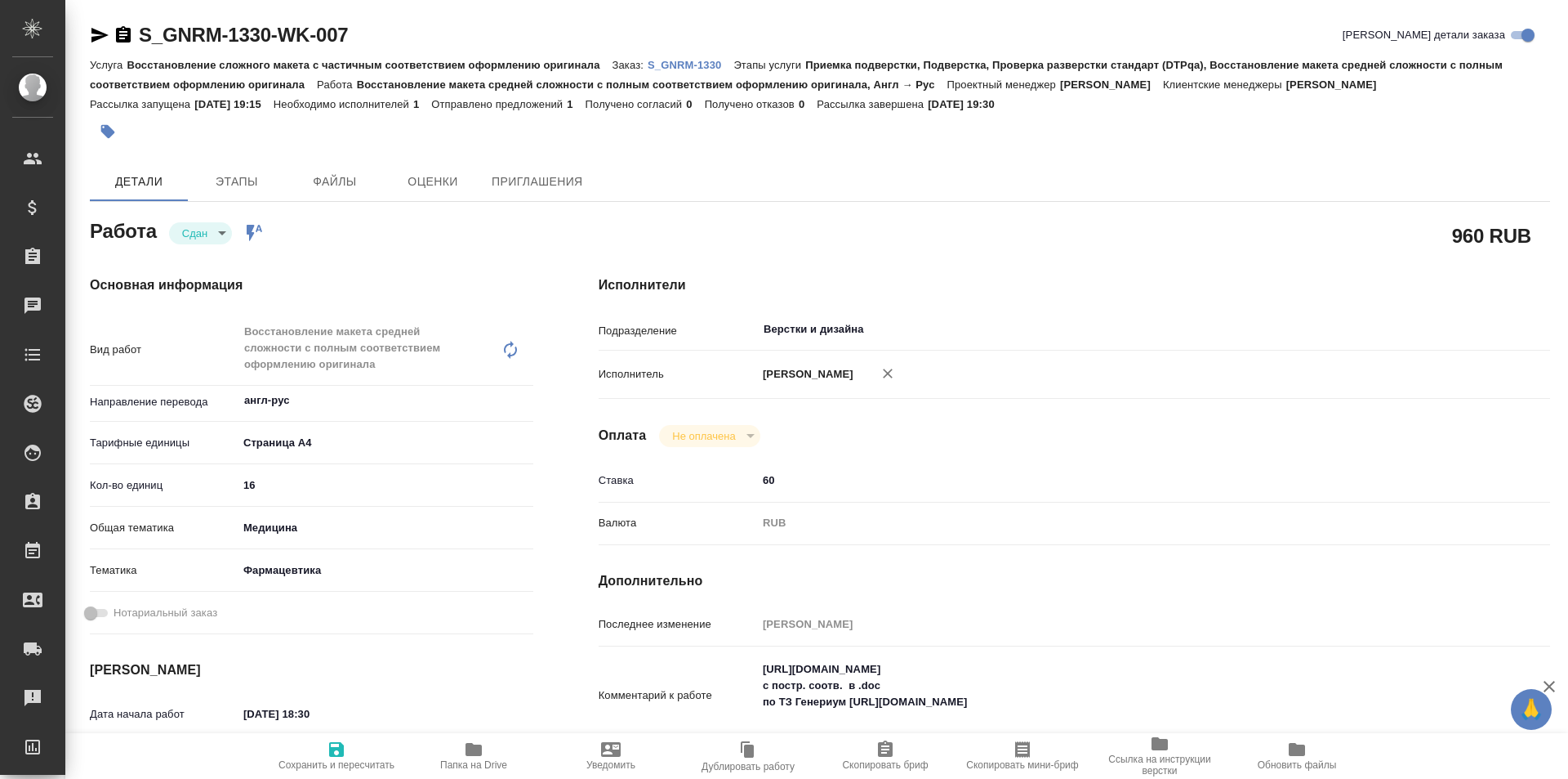
type textarea "x"
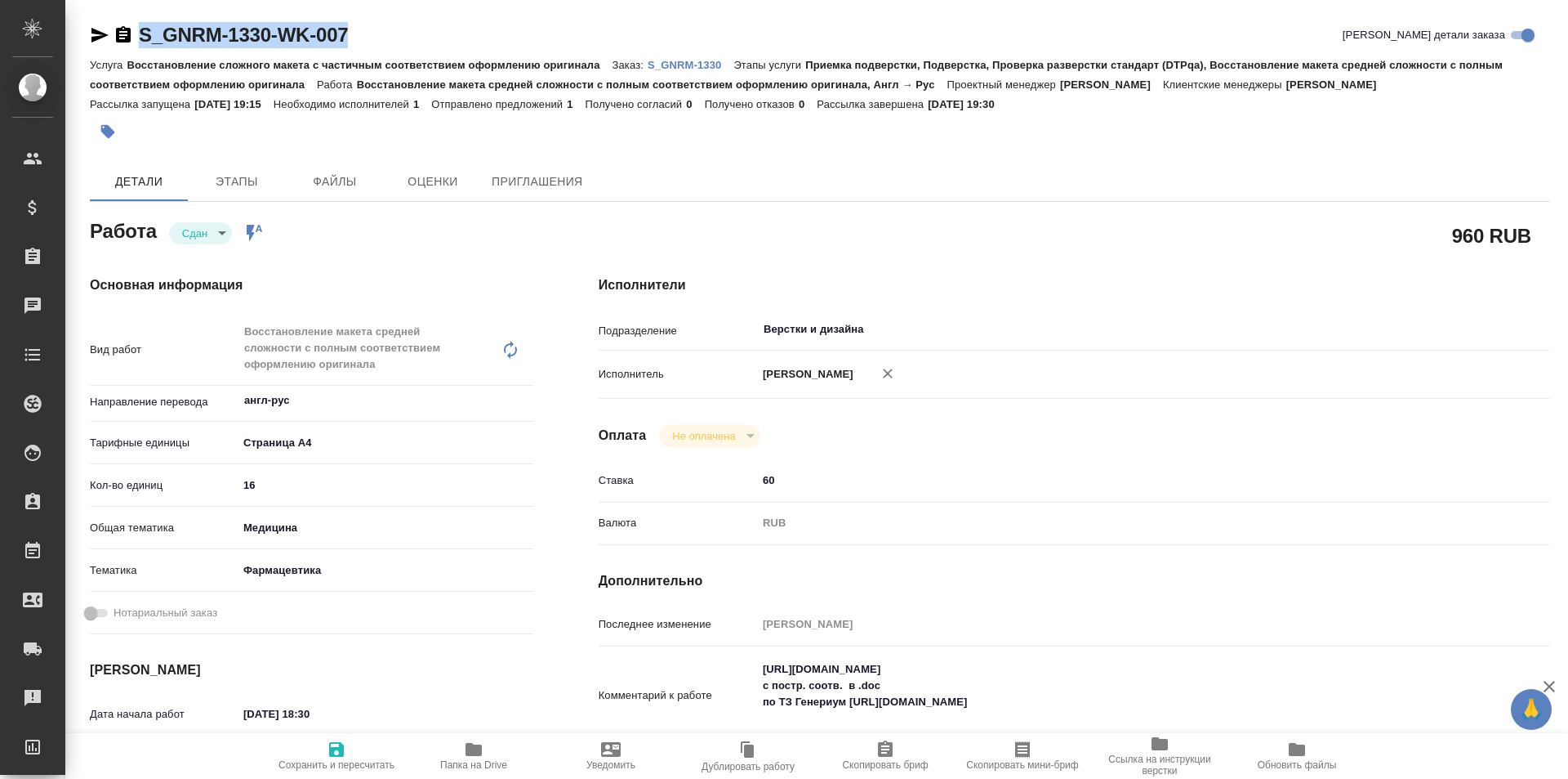
drag, startPoint x: 378, startPoint y: 30, endPoint x: 129, endPoint y: 26, distance: 249.0
click at [129, 26] on div "S_GNRM-1330-WK-007 Кратко детали заказа" at bounding box center [820, 35] width 1461 height 26
copy link "S_GNRM-1330-WK-007"
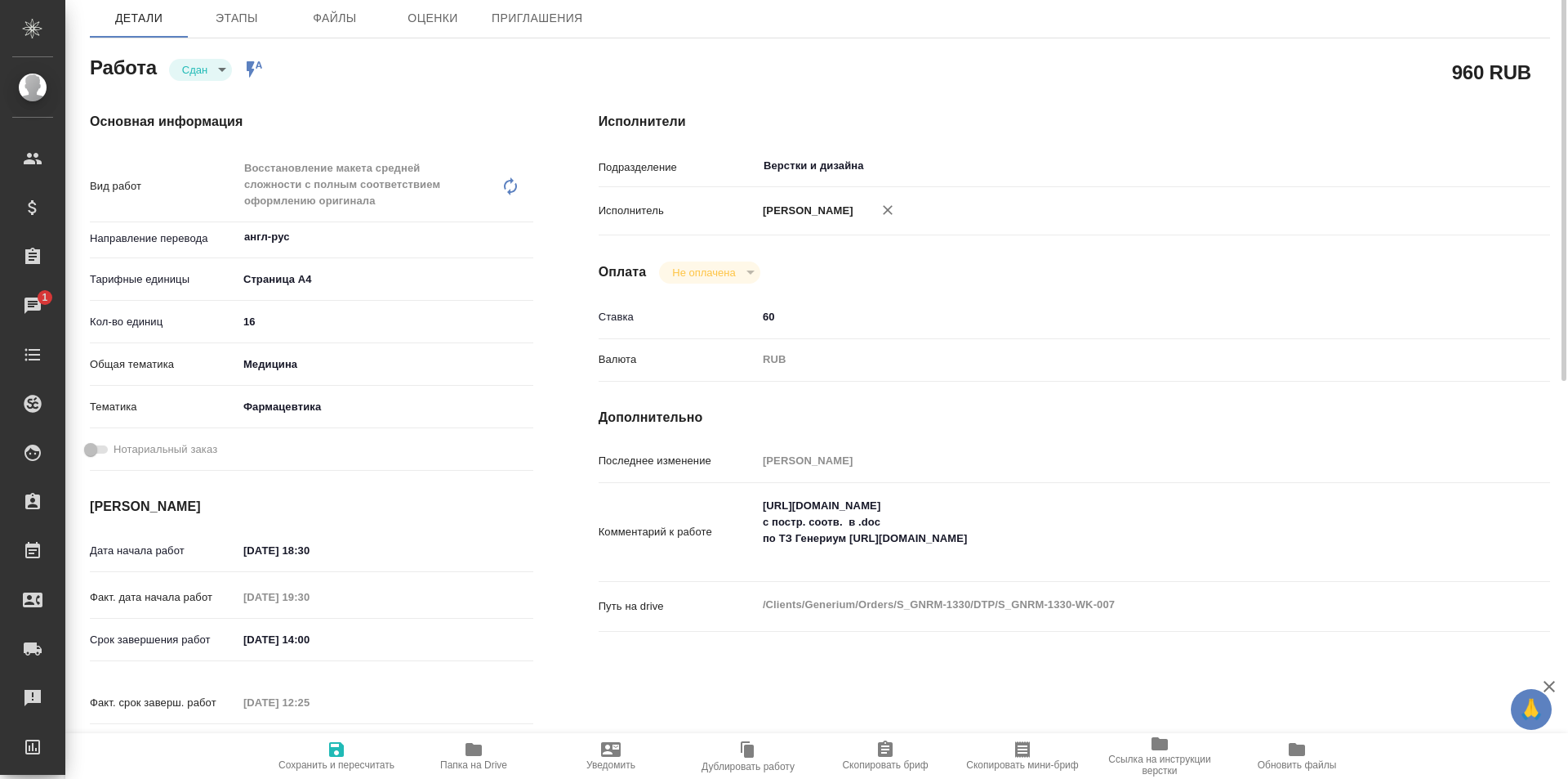
scroll to position [245, 0]
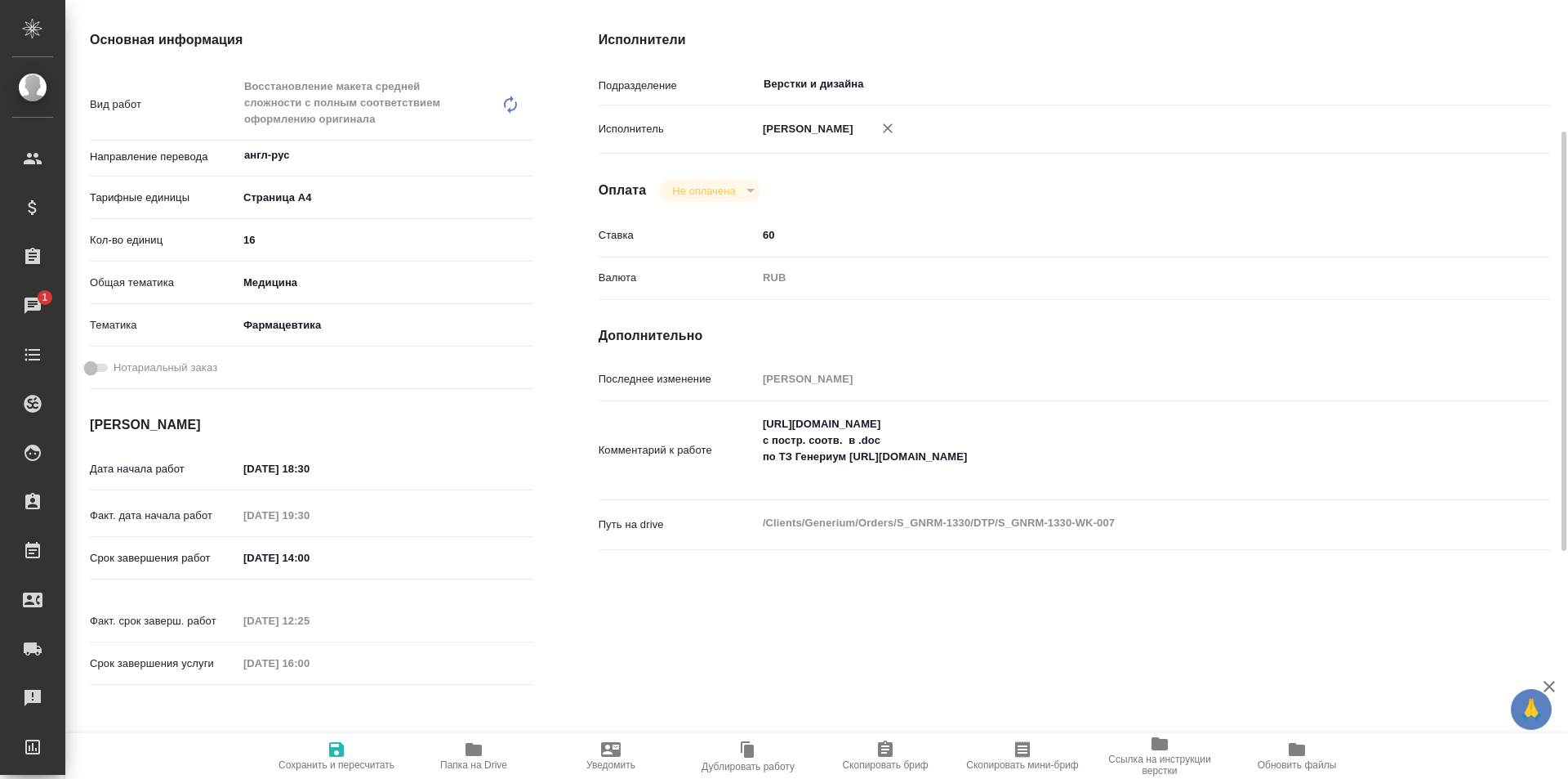
click at [485, 750] on span "Папка на Drive" at bounding box center [473, 755] width 117 height 31
